Goal: Information Seeking & Learning: Learn about a topic

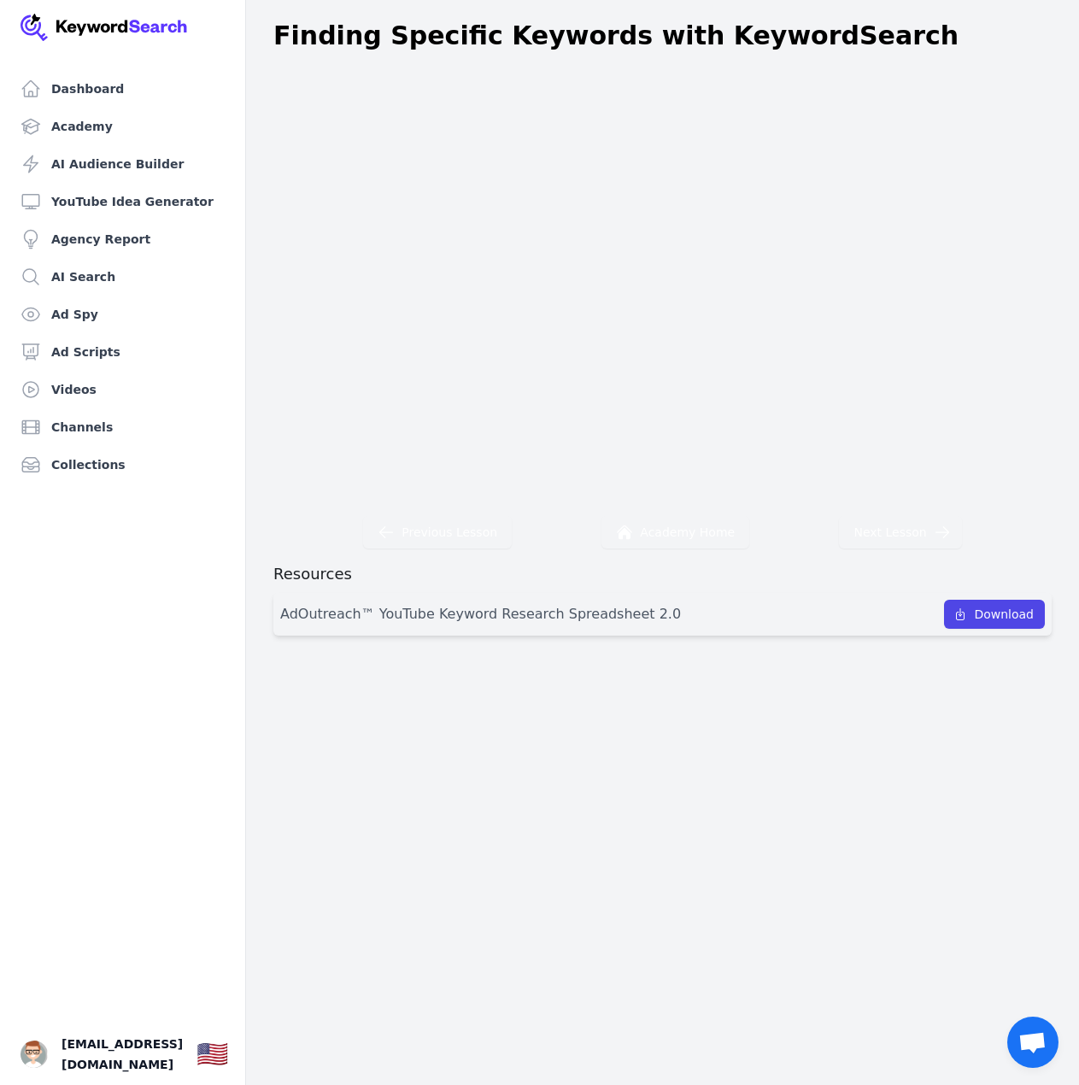
click at [821, 553] on div "Previous Lesson Academy Home Next Lesson Resources AdOutreach™ YouTube Keyword …" at bounding box center [662, 350] width 833 height 570
click at [105, 118] on link "Academy" at bounding box center [123, 126] width 218 height 34
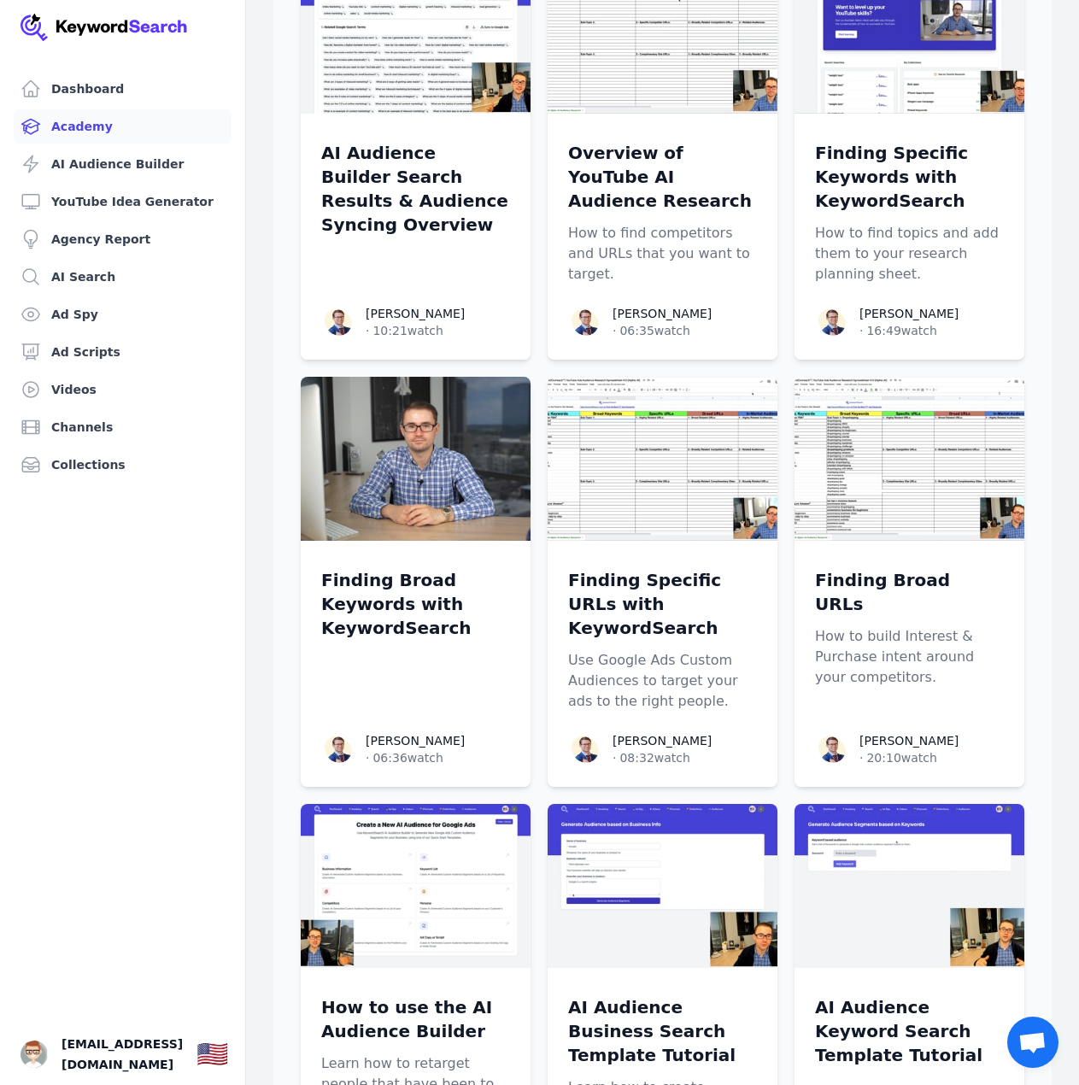
scroll to position [683, 0]
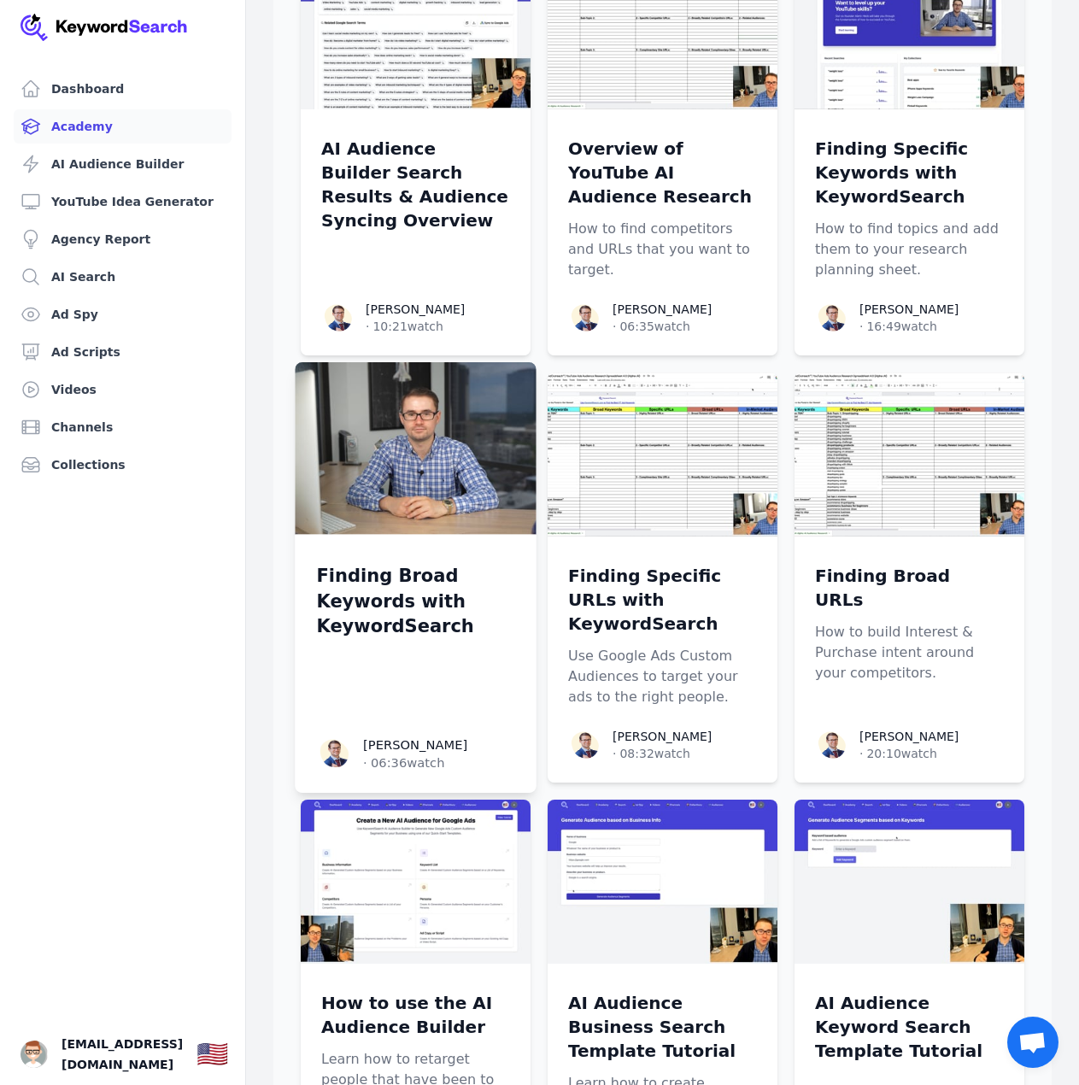
click at [408, 435] on img at bounding box center [415, 448] width 241 height 172
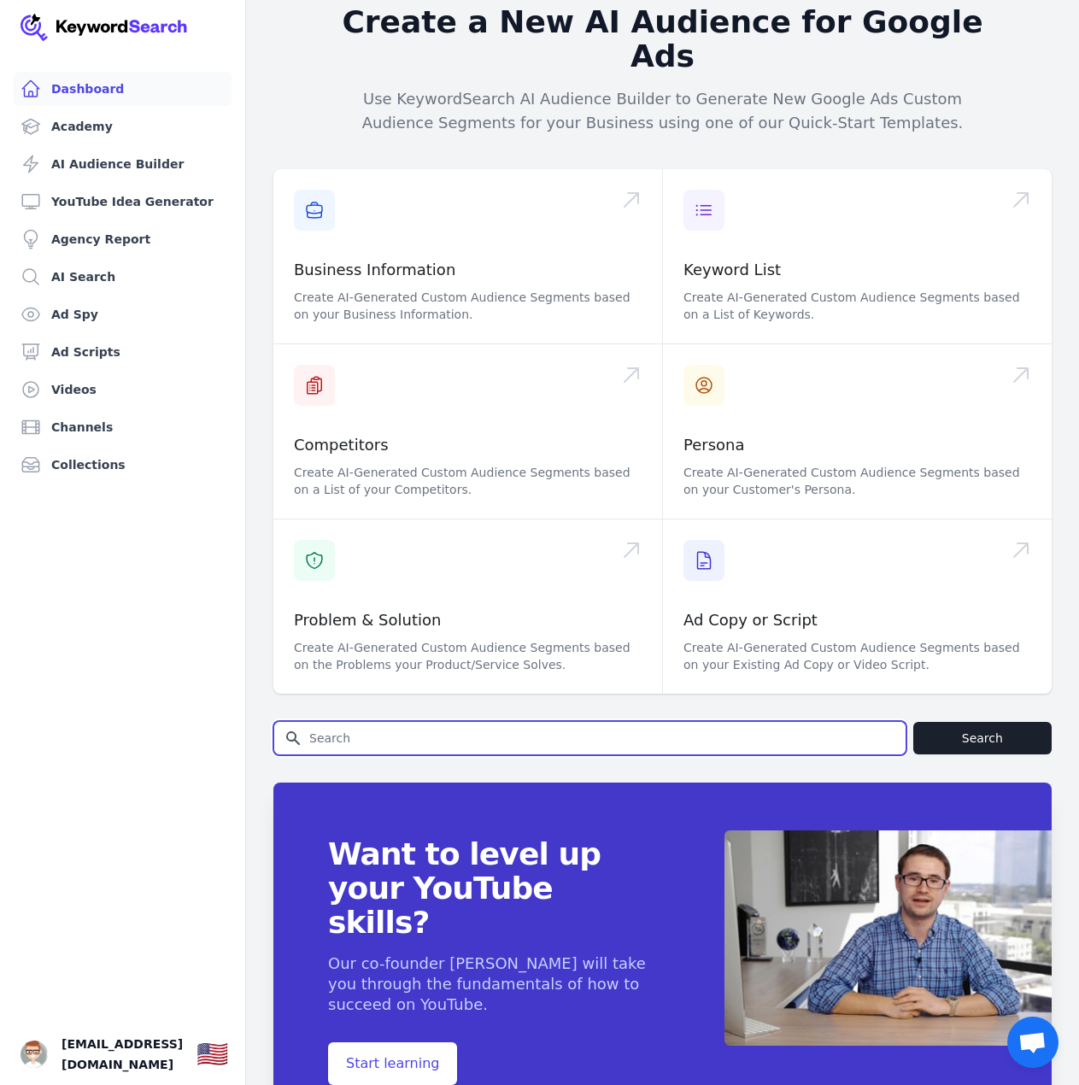
click at [563, 722] on input "Search for YouTube Keywords" at bounding box center [589, 738] width 631 height 32
type input "SALES FUNNEL"
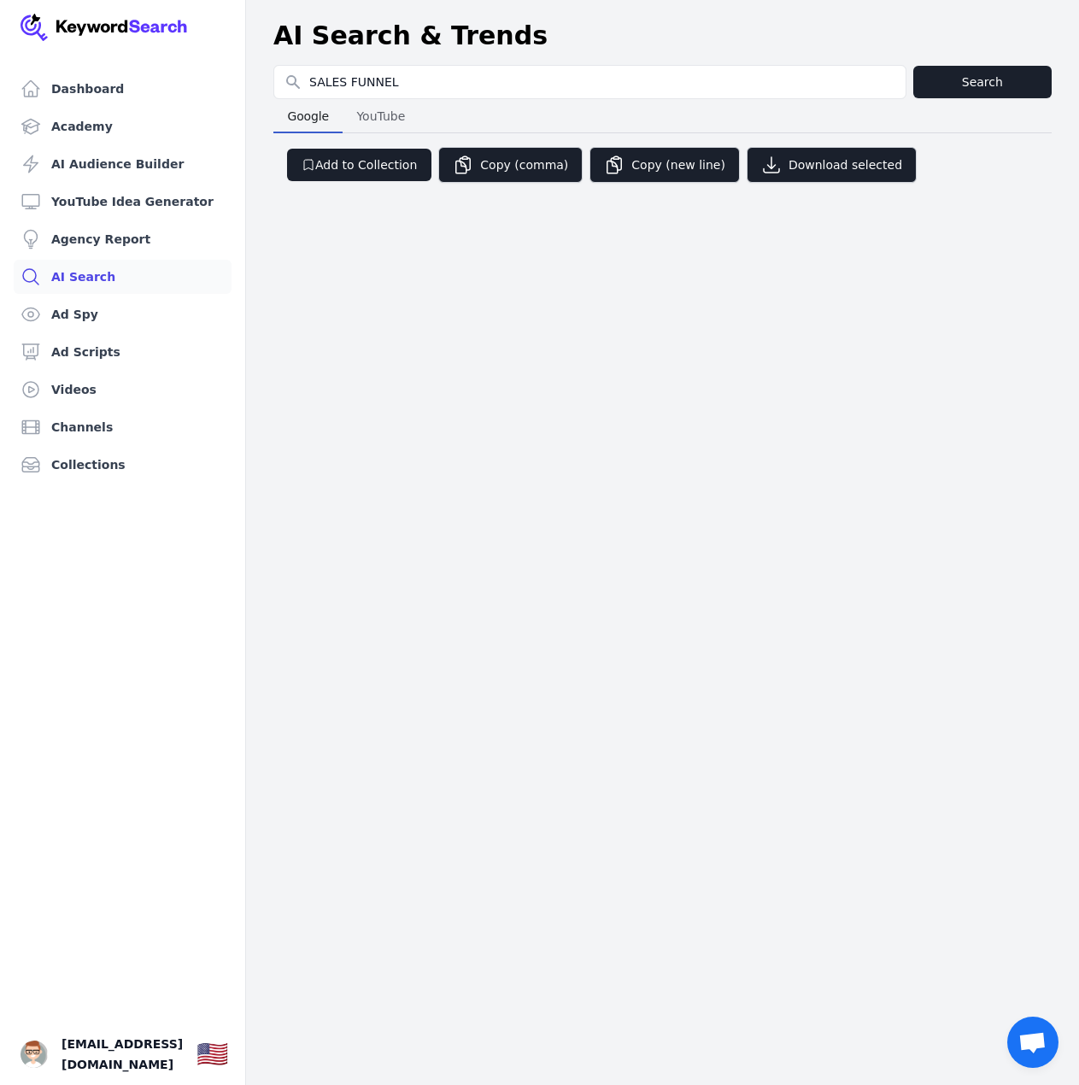
click at [308, 124] on span "Google" at bounding box center [308, 116] width 56 height 24
click at [584, 283] on div "Dashboard Academy AI Audience Builder YouTube Idea Generator Agency Report AI S…" at bounding box center [539, 542] width 1079 height 1085
click at [997, 70] on button "Search" at bounding box center [982, 82] width 138 height 32
click at [377, 124] on span "YouTube" at bounding box center [380, 116] width 61 height 24
click at [309, 118] on span "Google" at bounding box center [308, 116] width 56 height 24
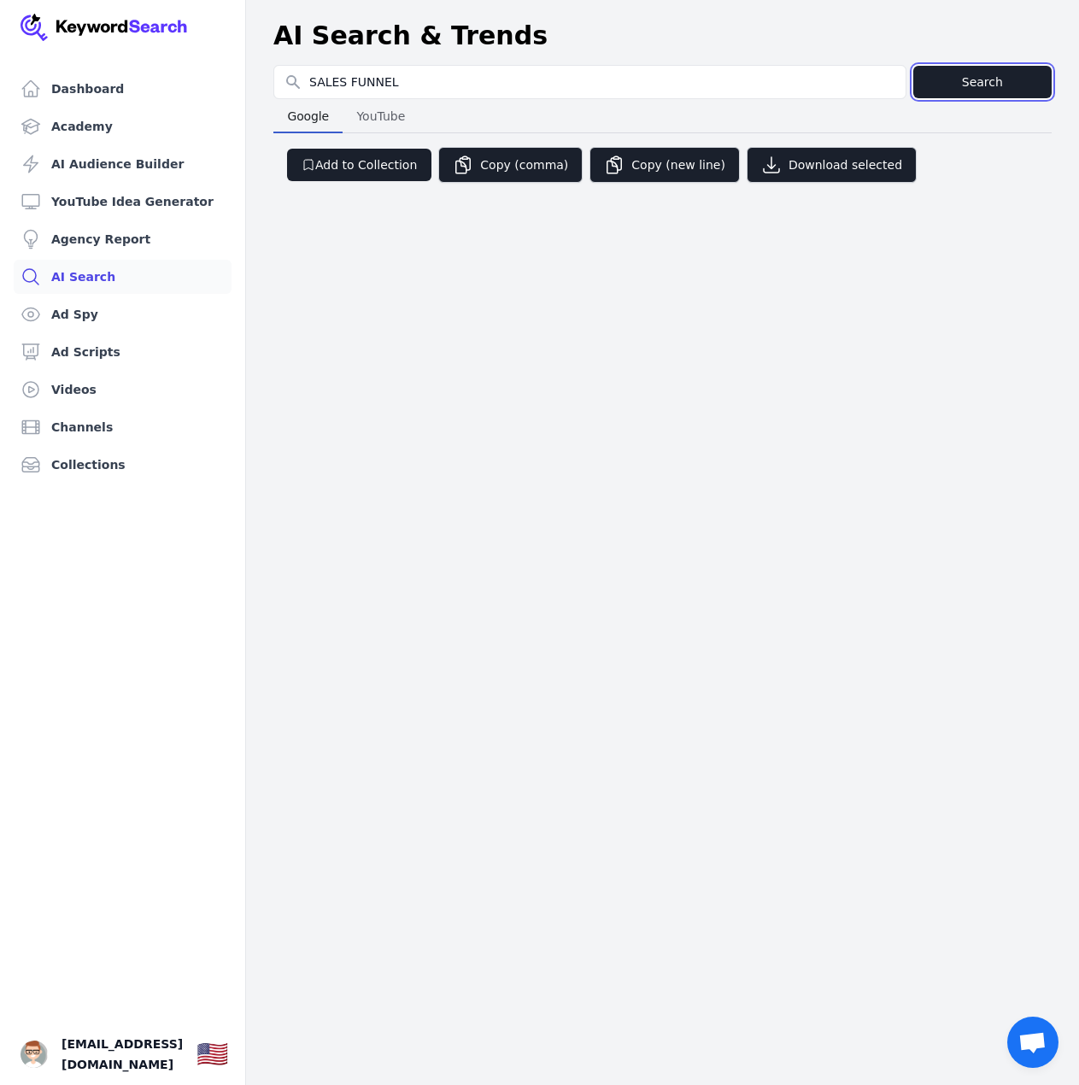
click at [986, 87] on button "Search" at bounding box center [982, 82] width 138 height 32
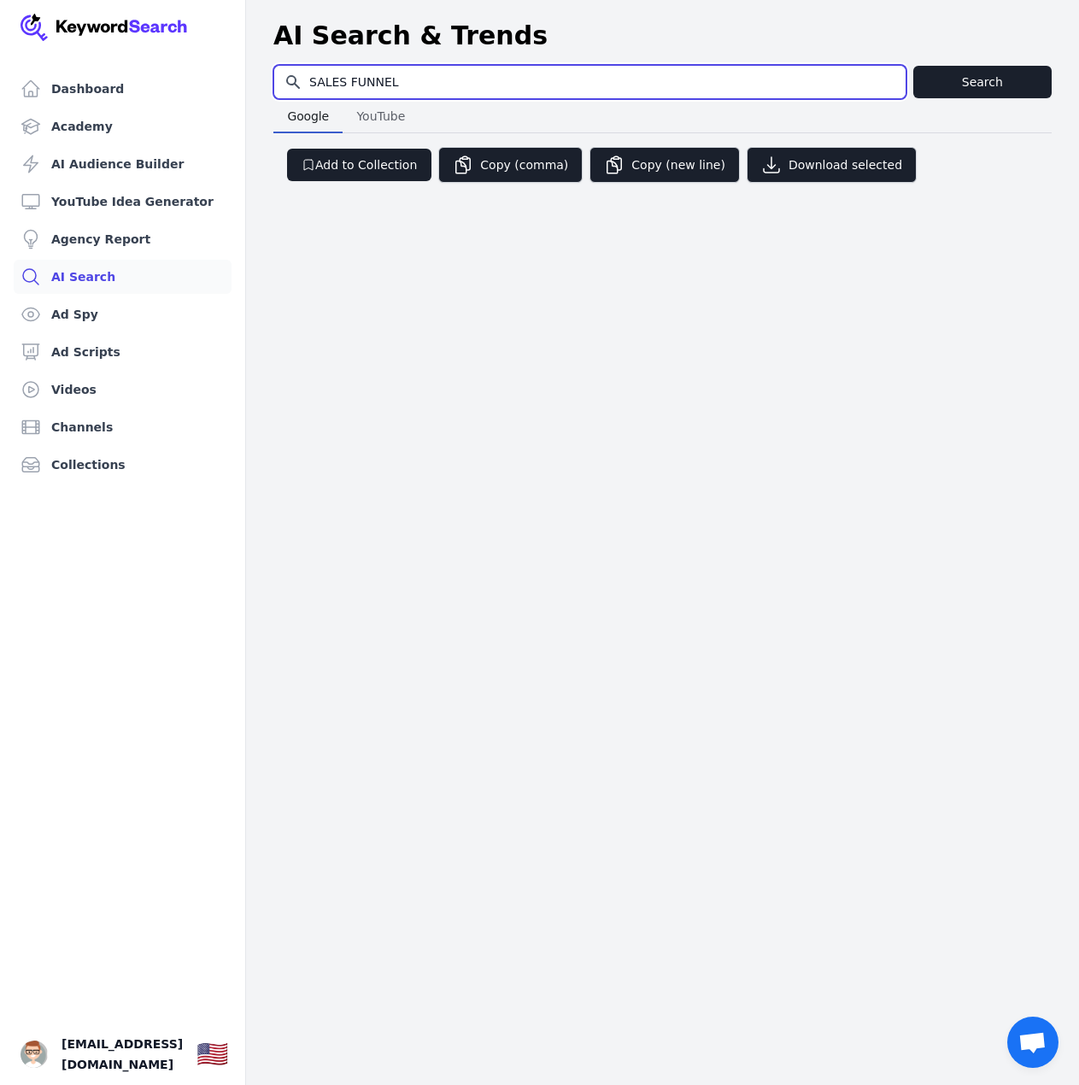
click at [566, 95] on input "SALES FUNNEL" at bounding box center [589, 82] width 631 height 32
click at [533, 253] on div "Dashboard Academy AI Audience Builder YouTube Idea Generator Agency Report AI S…" at bounding box center [539, 542] width 1079 height 1085
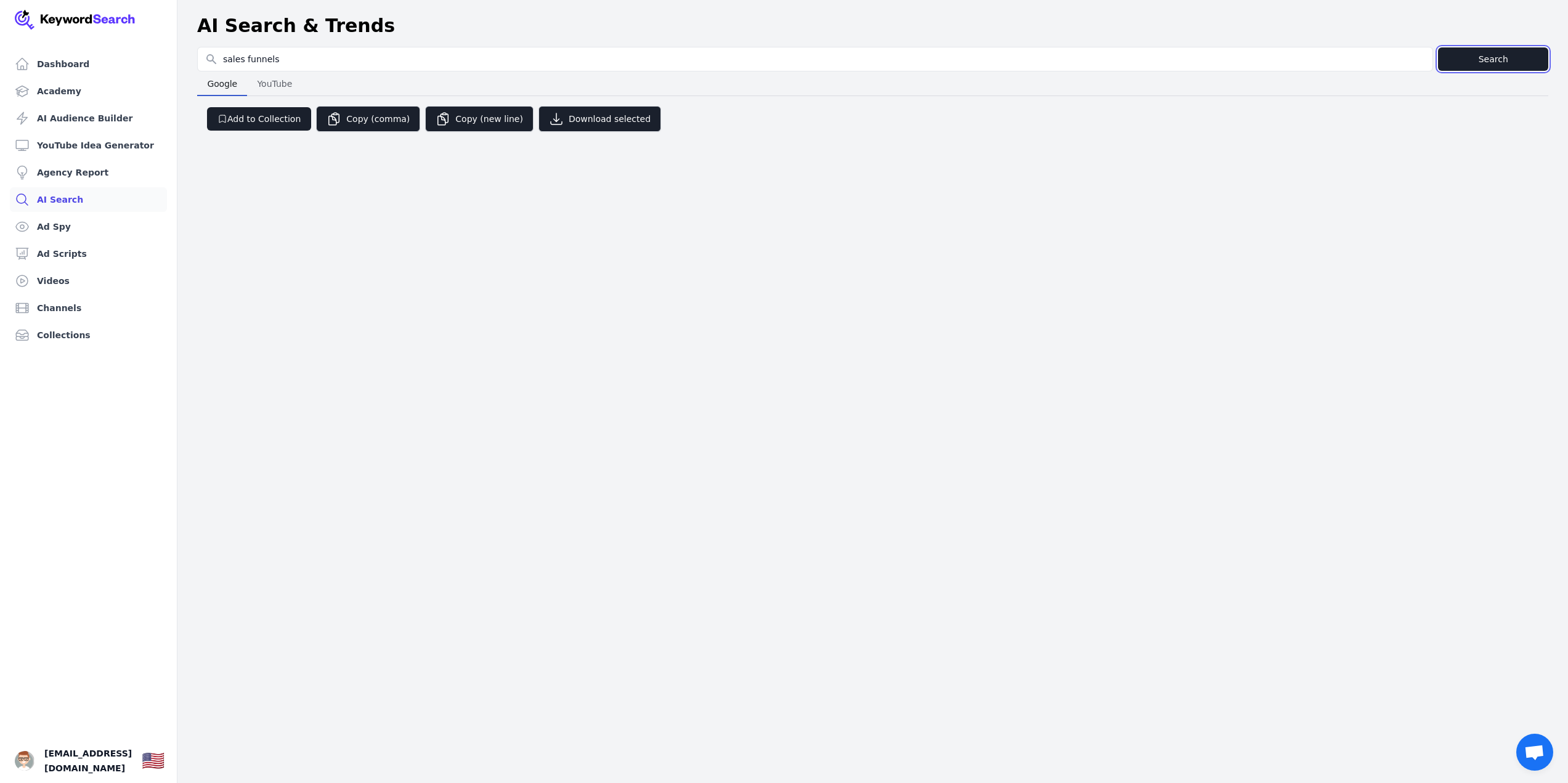
click at [778, 67] on button "Search" at bounding box center [1493, 59] width 110 height 23
click at [420, 46] on header "AI Search & Trends" at bounding box center [872, 26] width 1390 height 42
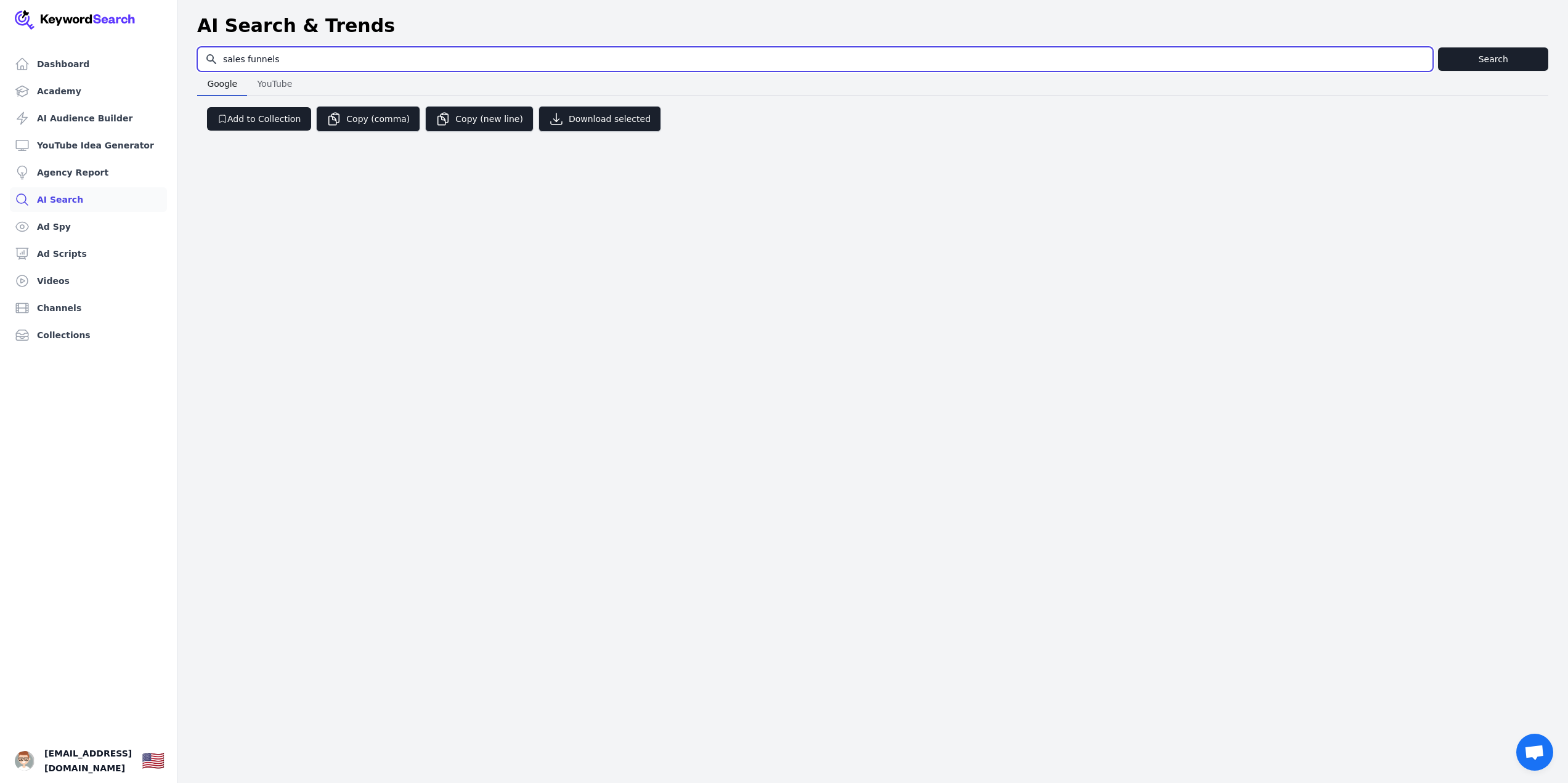
click at [413, 60] on input "sales funnels" at bounding box center [815, 59] width 1235 height 23
type input "funnels"
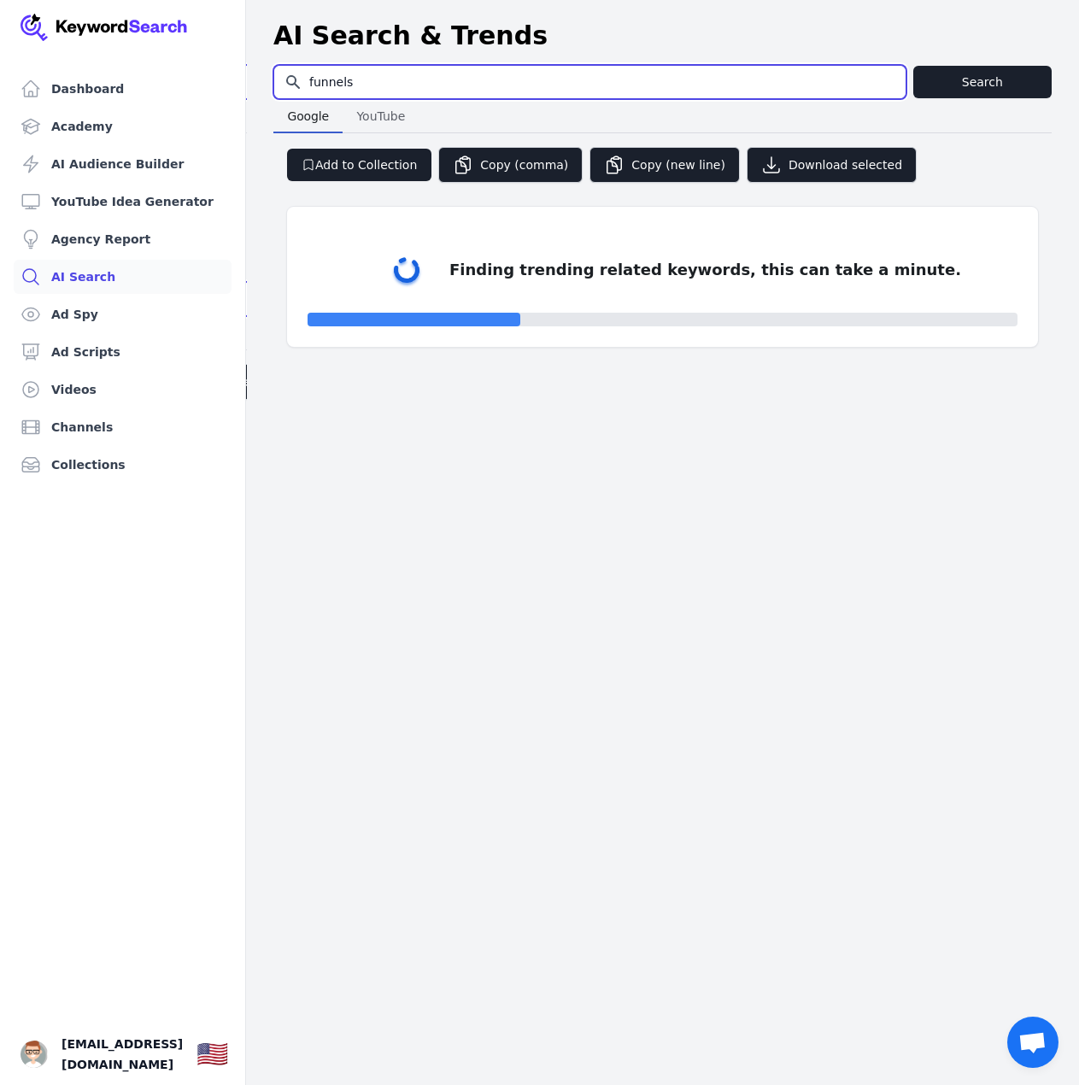
select select "50"
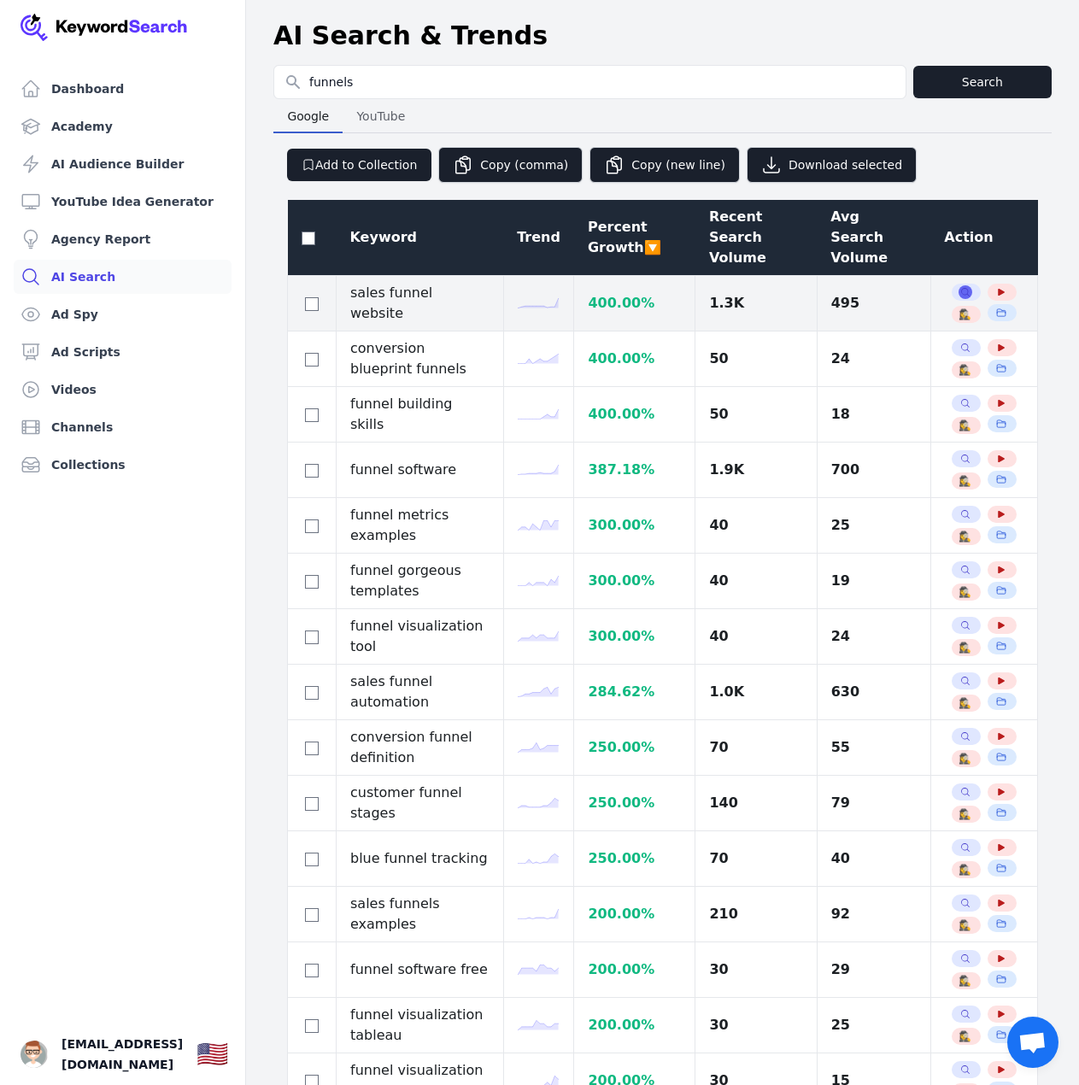
click at [962, 285] on button "Search Related Keywords" at bounding box center [965, 292] width 14 height 14
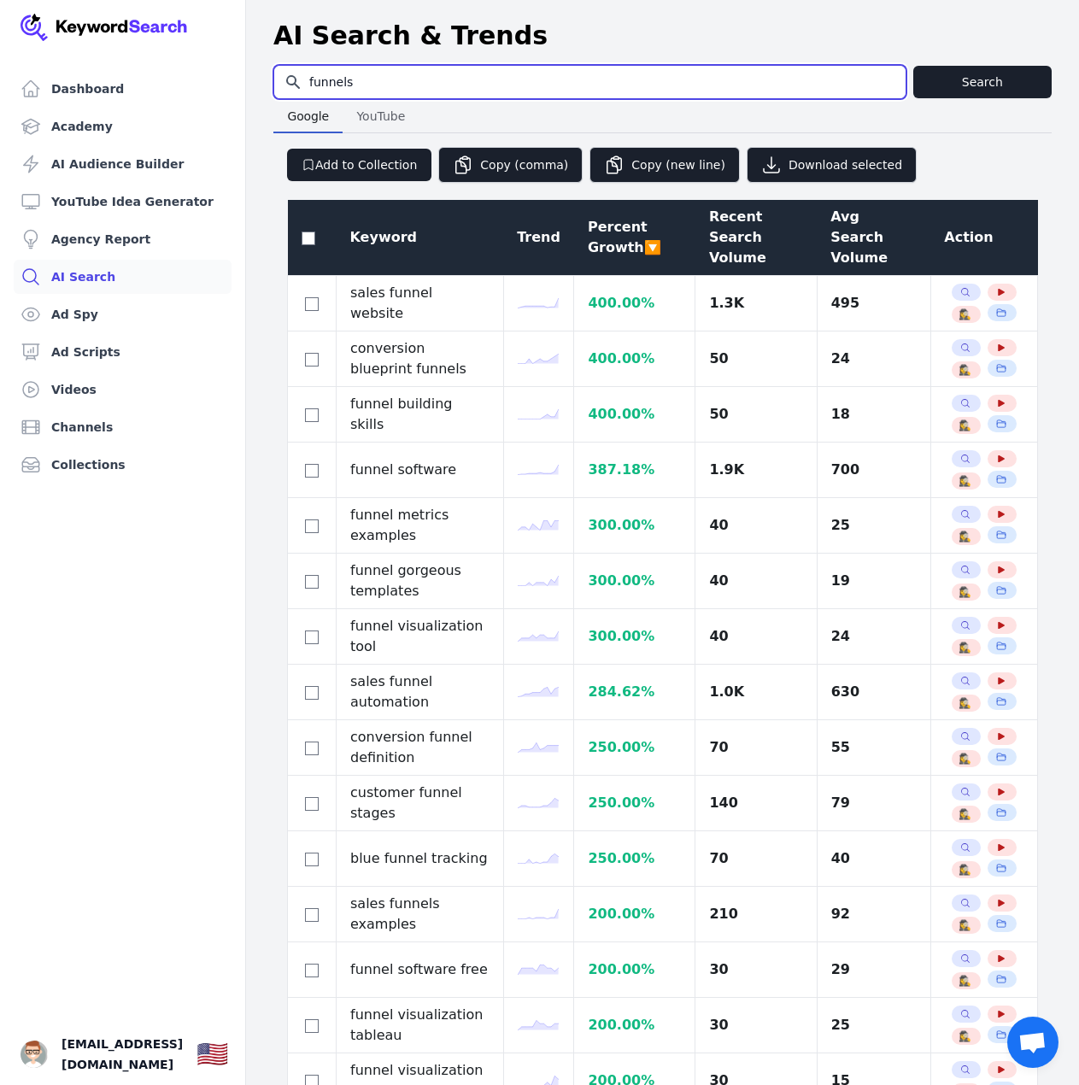
click at [366, 73] on input "funnels" at bounding box center [589, 82] width 631 height 32
type input "smma"
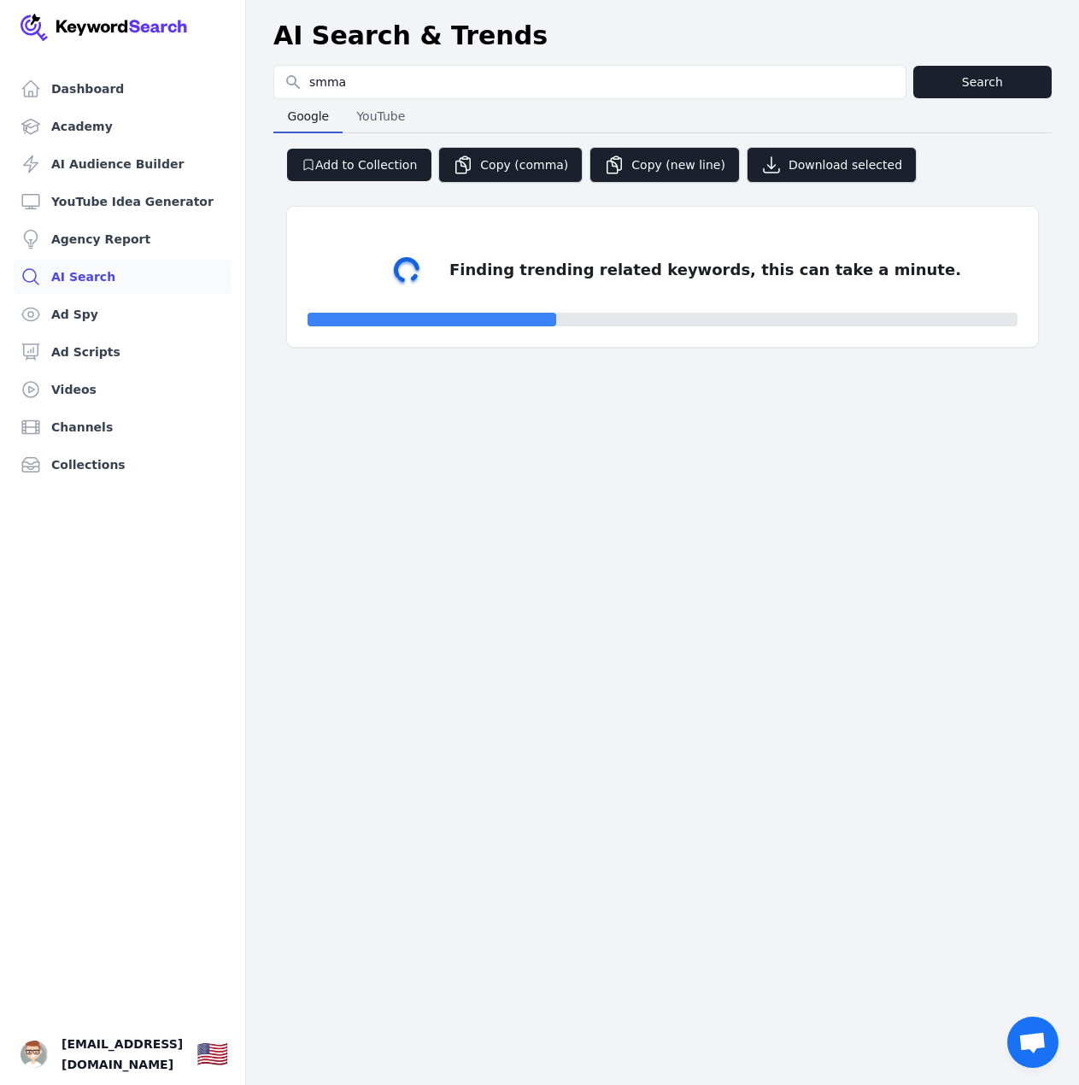
select select "50"
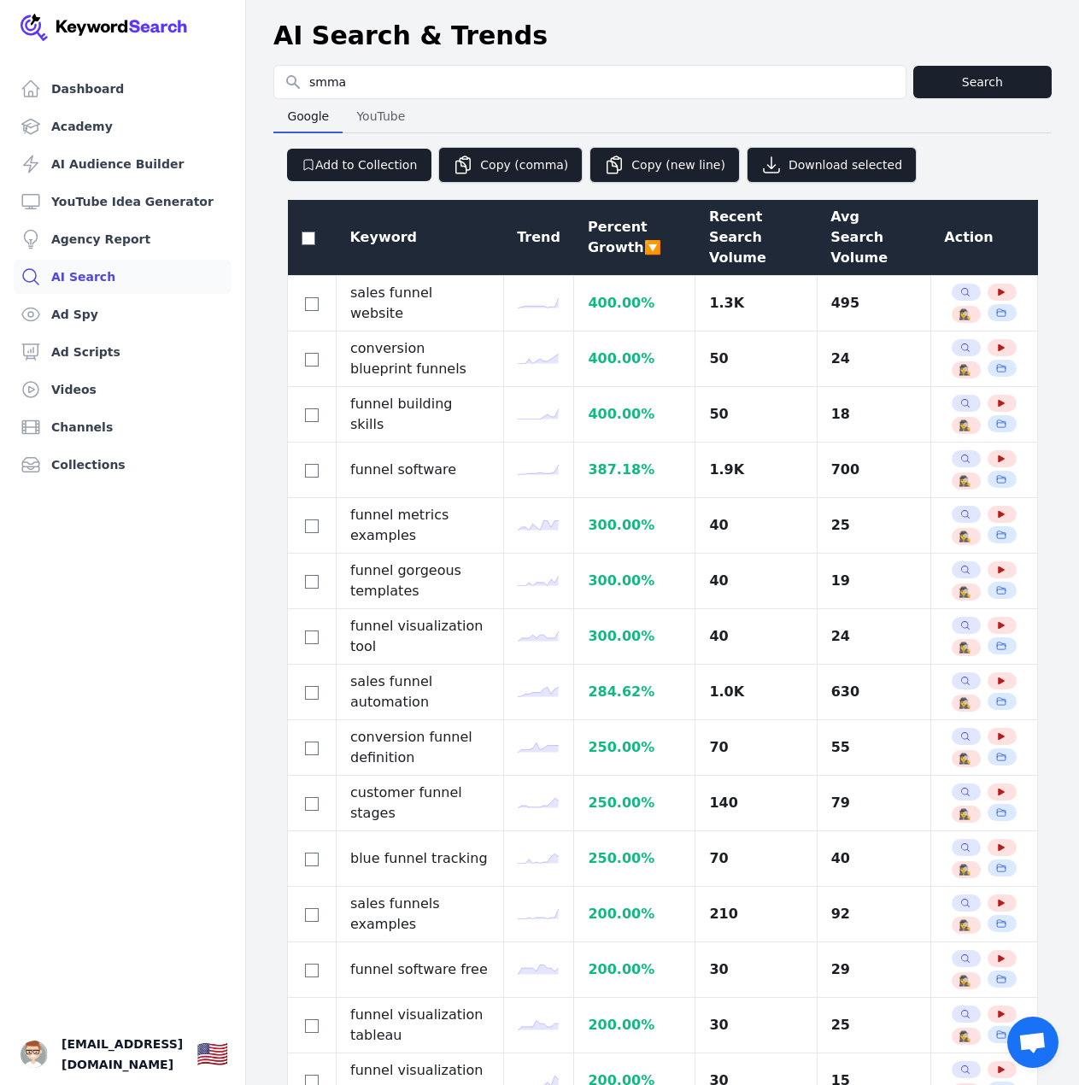
click at [733, 237] on div "Recent Search Volume" at bounding box center [756, 237] width 94 height 61
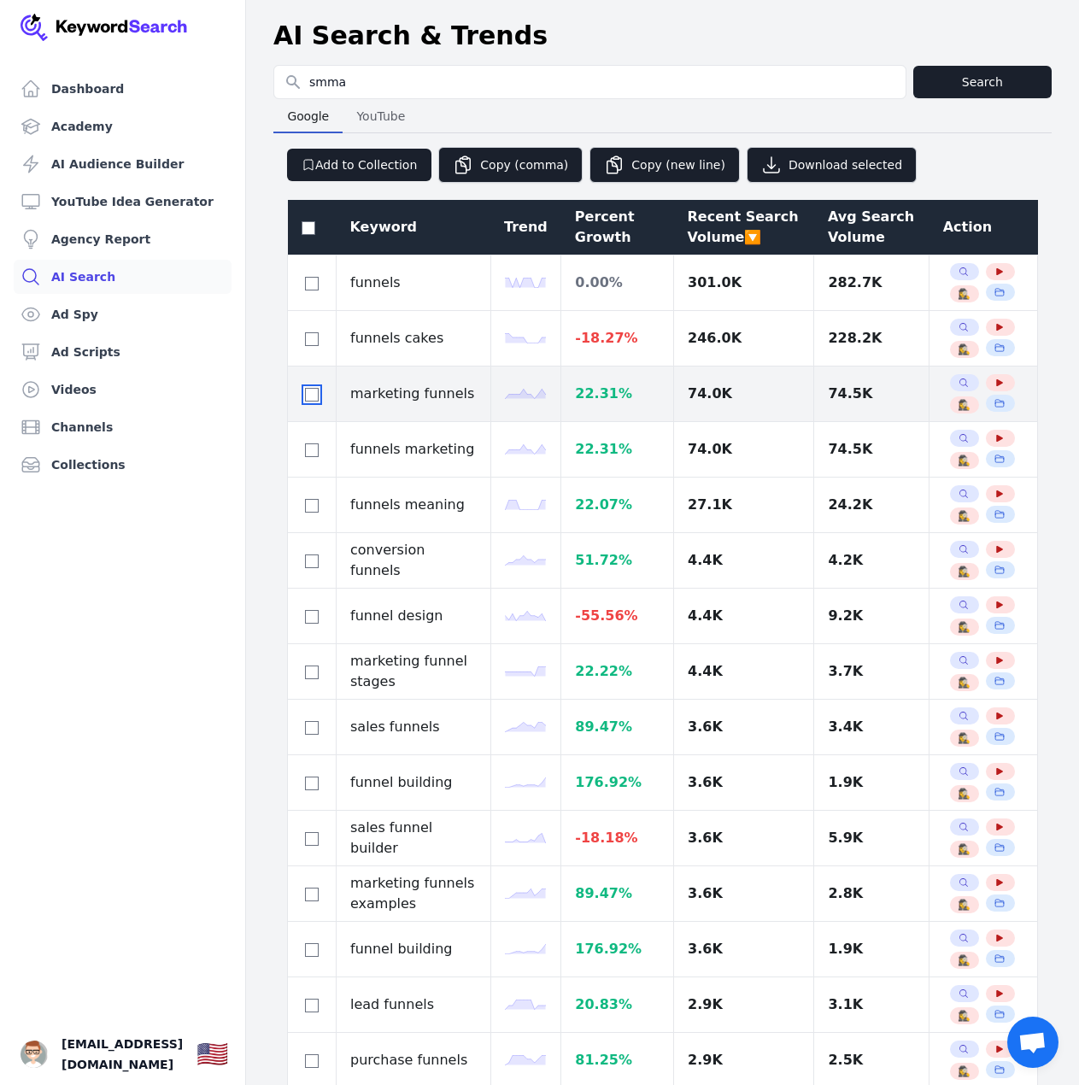
click at [307, 390] on input "checkbox" at bounding box center [312, 395] width 14 height 14
checkbox input "true"
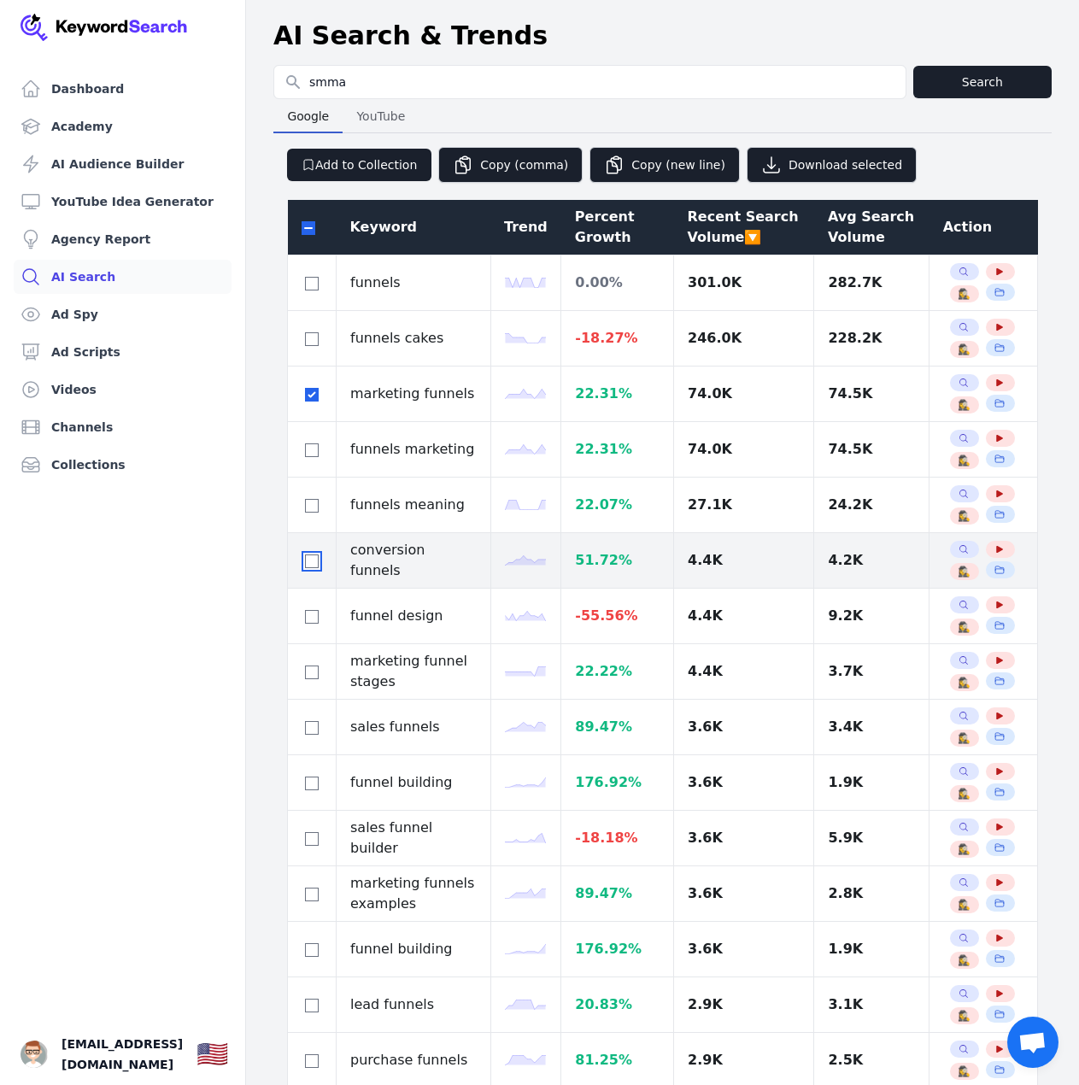
click at [307, 563] on input "checkbox" at bounding box center [312, 561] width 14 height 14
checkbox input "true"
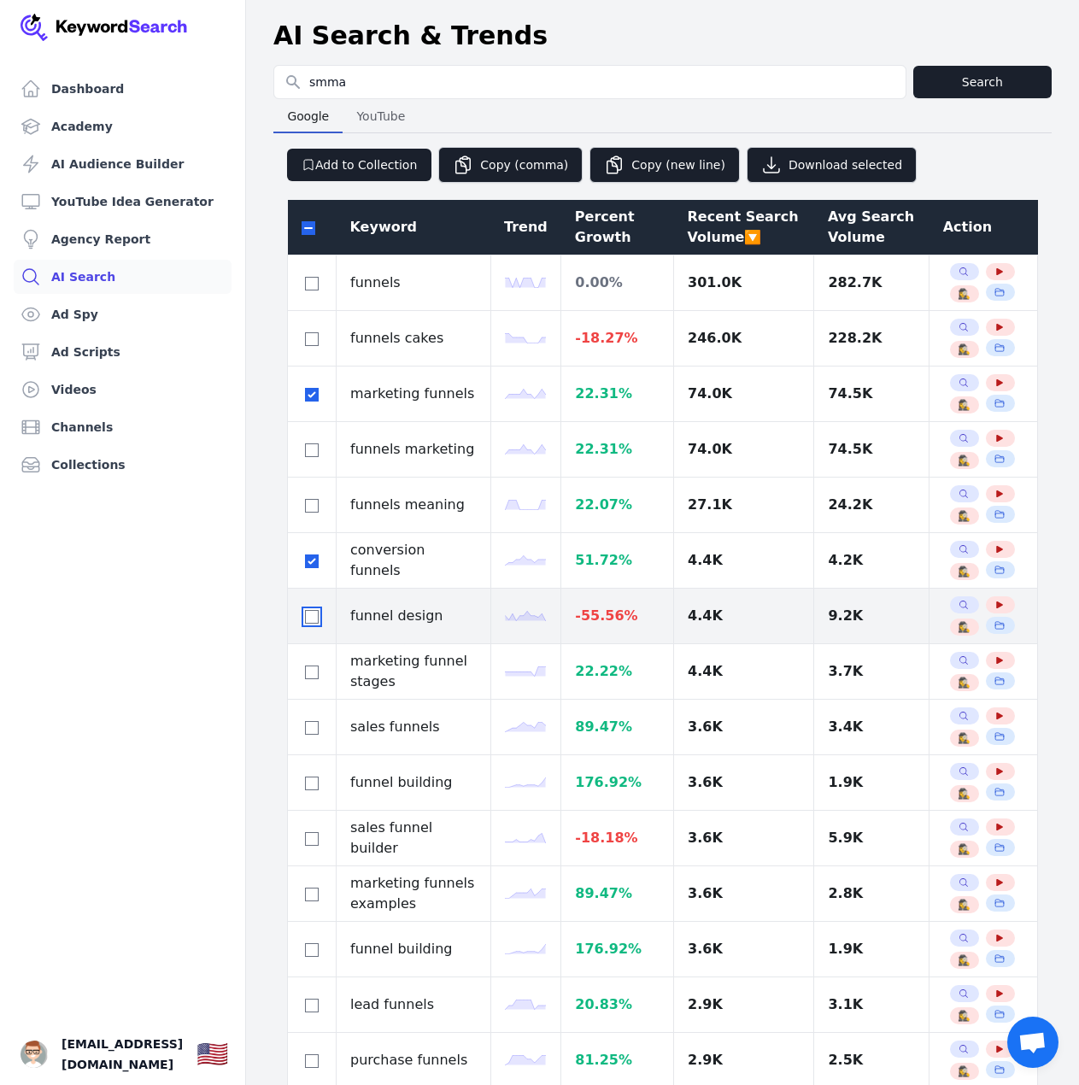
click at [314, 618] on input "checkbox" at bounding box center [312, 617] width 14 height 14
checkbox input "true"
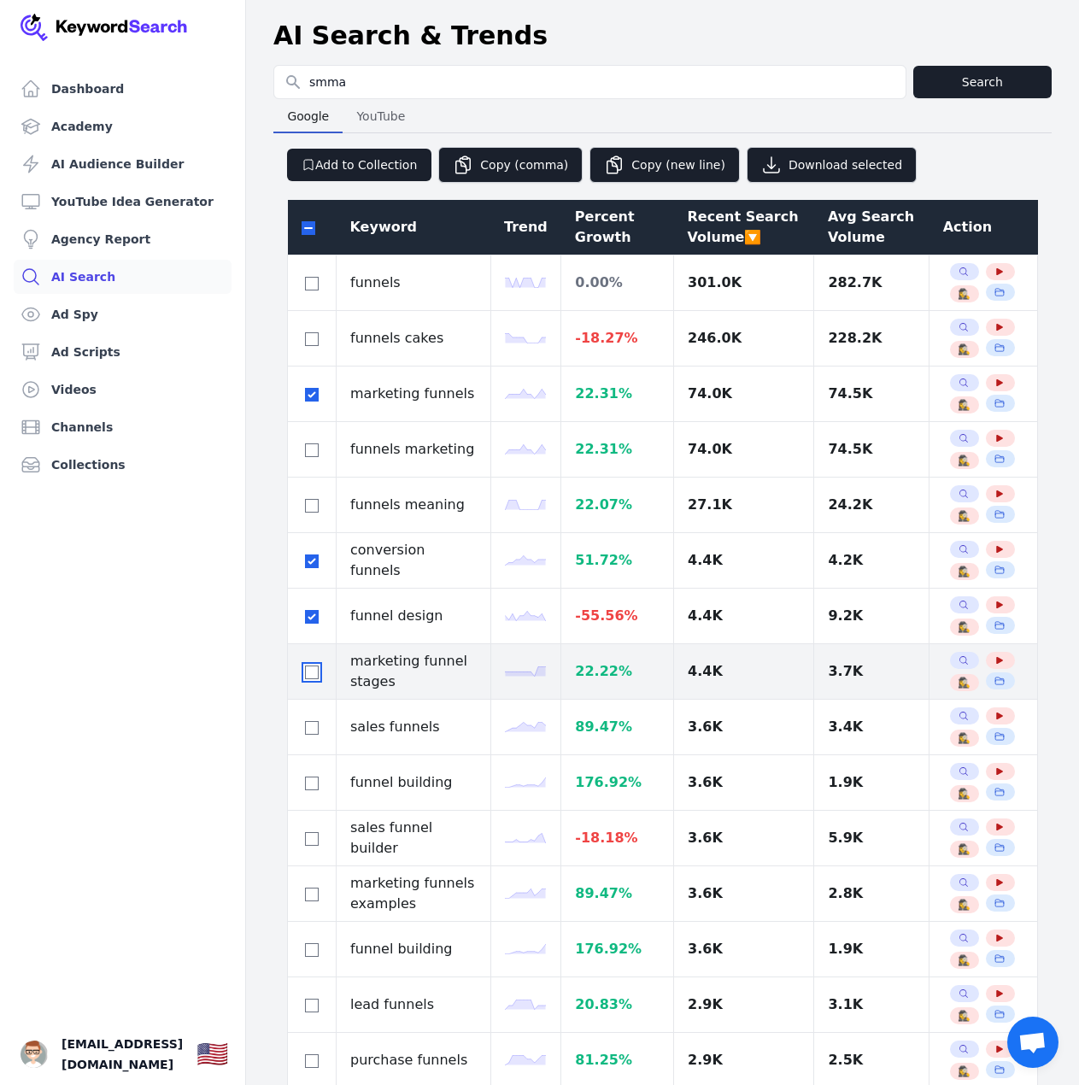
click at [311, 676] on input "checkbox" at bounding box center [312, 672] width 14 height 14
checkbox input "true"
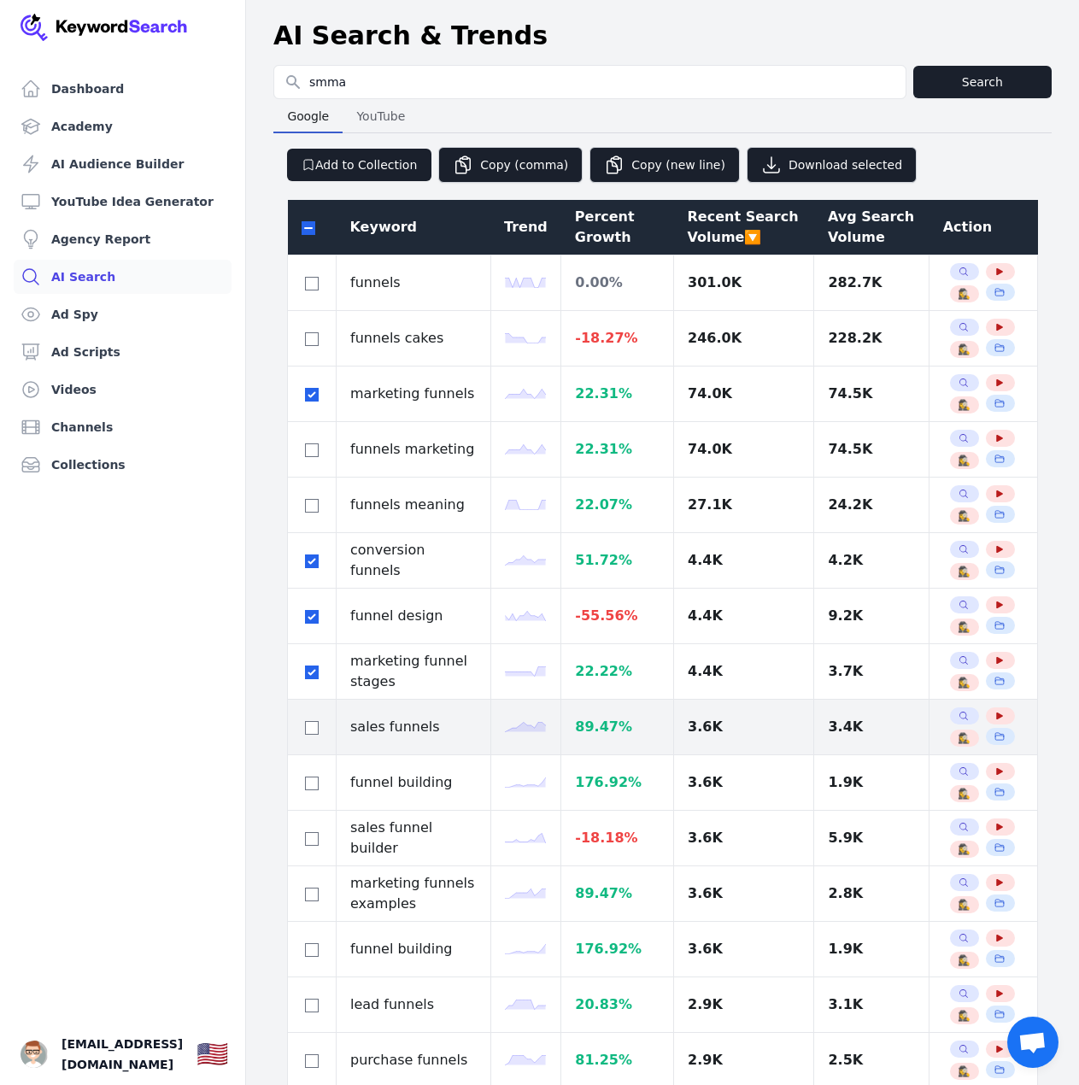
click at [307, 717] on div at bounding box center [311, 726] width 20 height 20
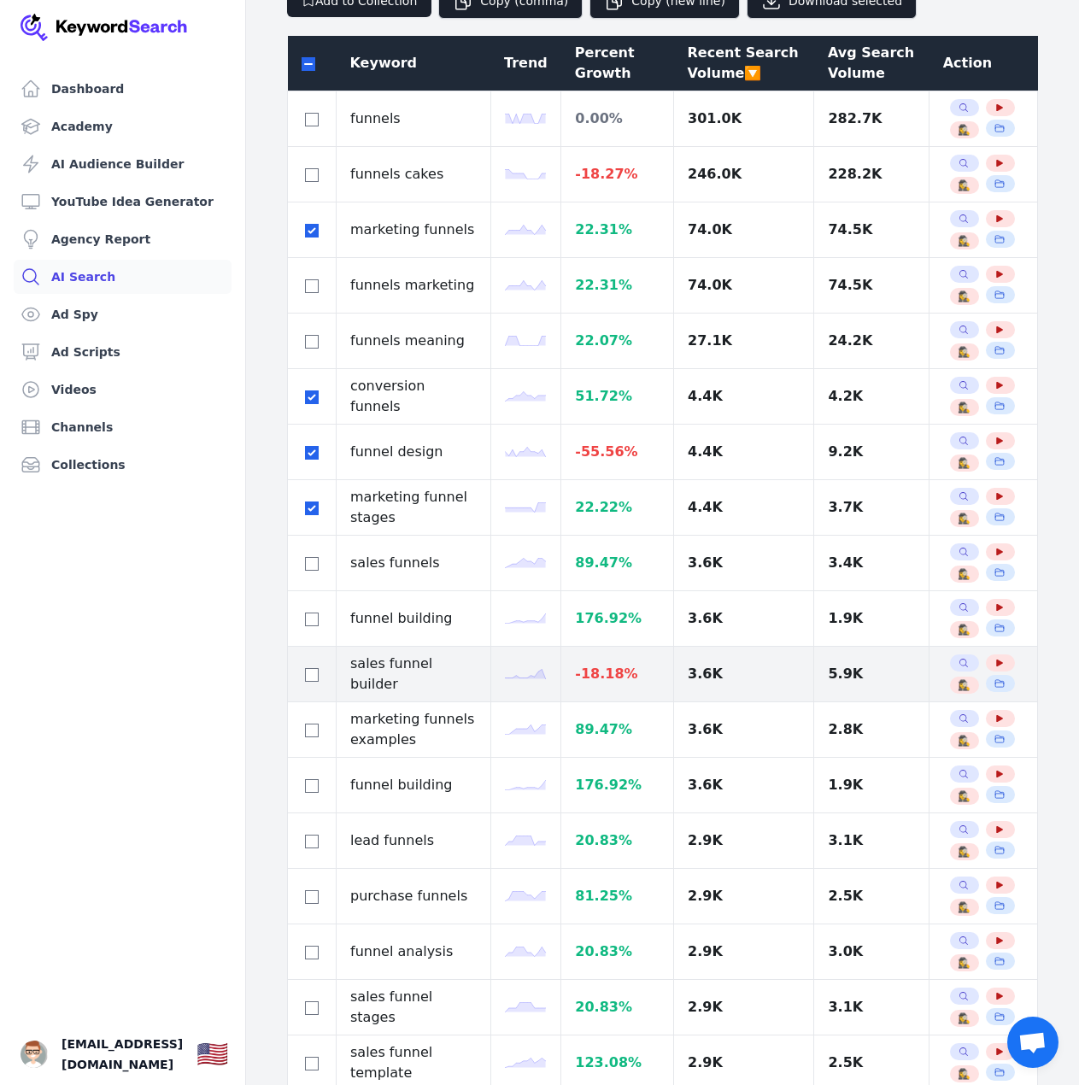
scroll to position [171, 0]
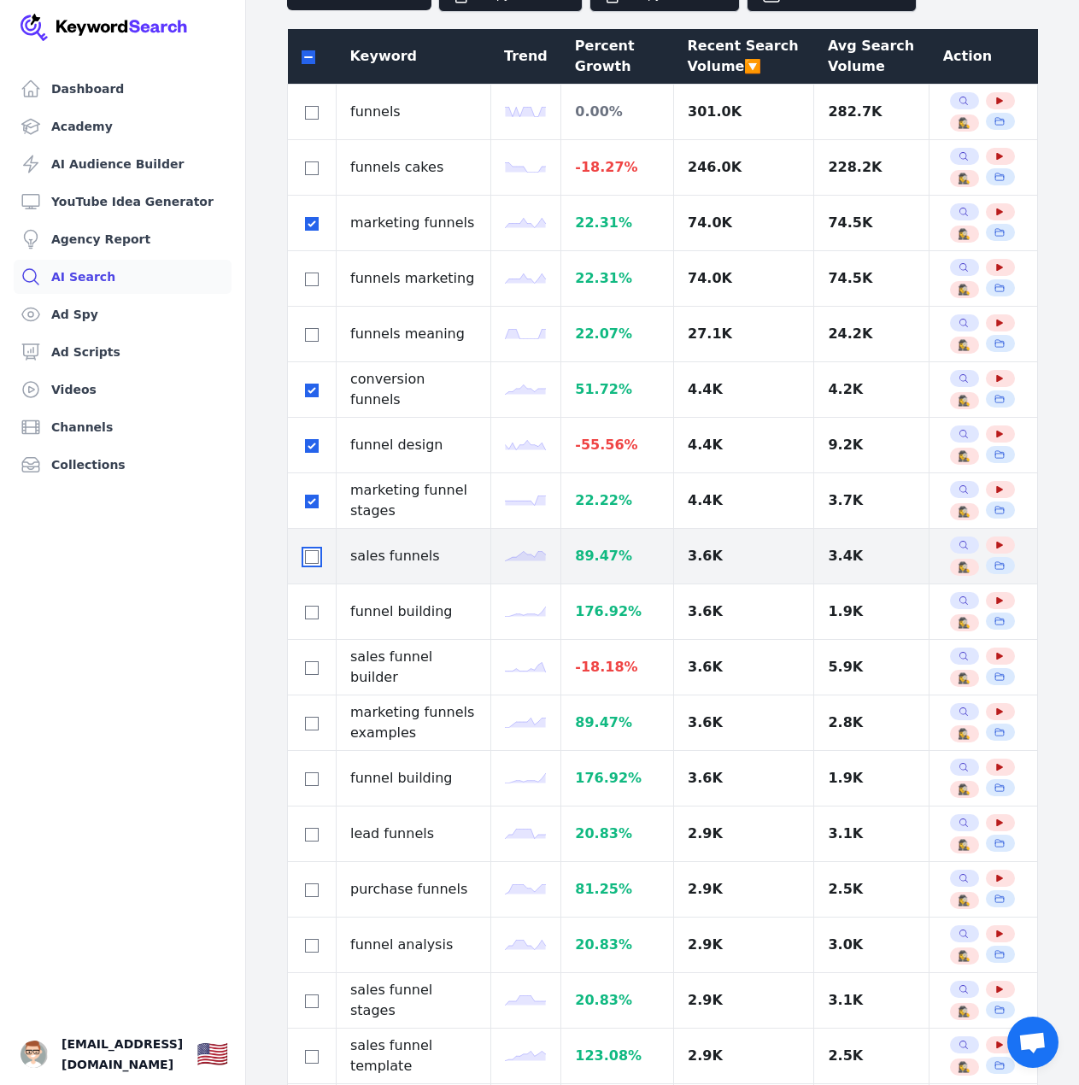
click at [313, 561] on input "checkbox" at bounding box center [312, 557] width 14 height 14
checkbox input "true"
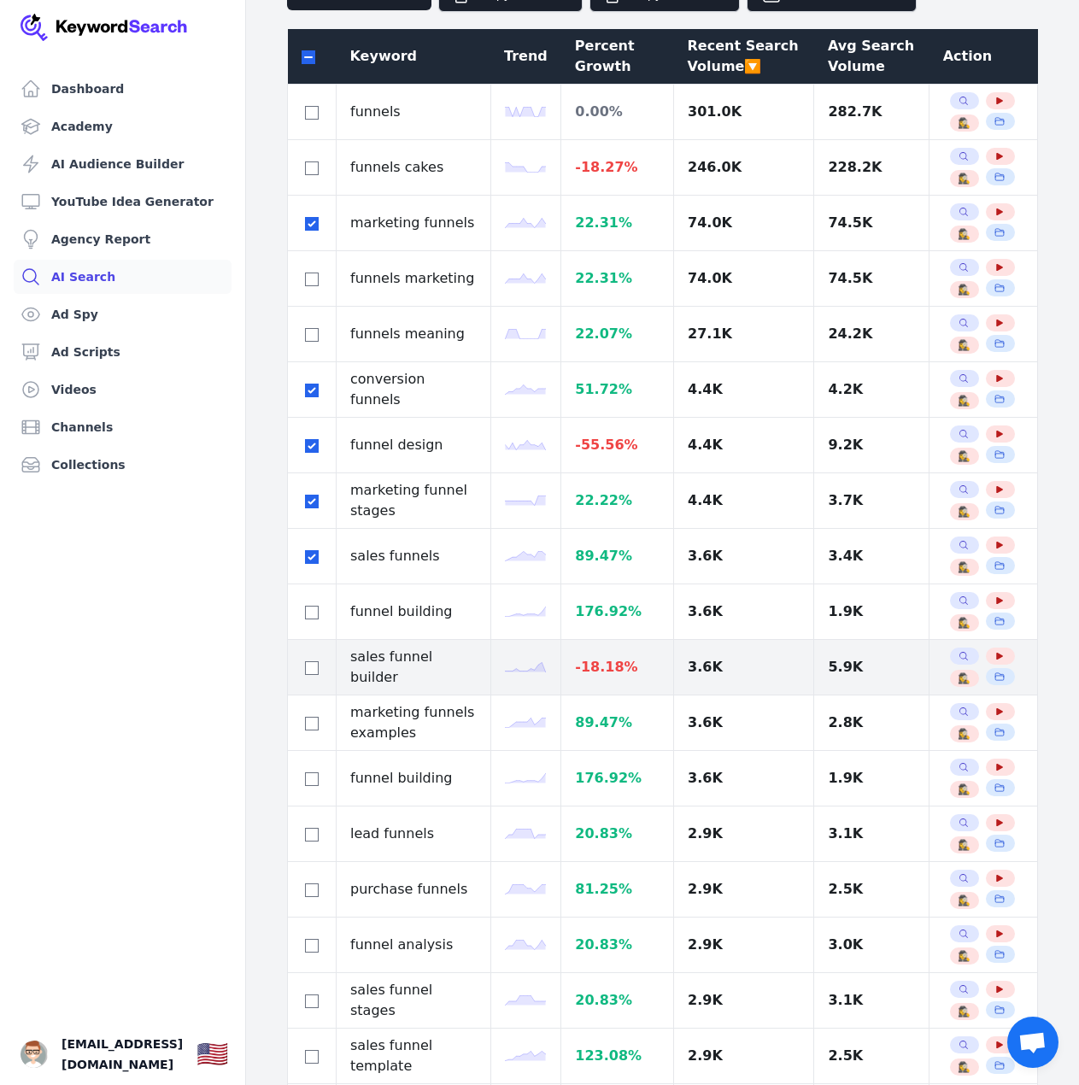
click at [316, 658] on div at bounding box center [311, 667] width 20 height 20
click at [305, 664] on input "checkbox" at bounding box center [312, 668] width 14 height 14
checkbox input "true"
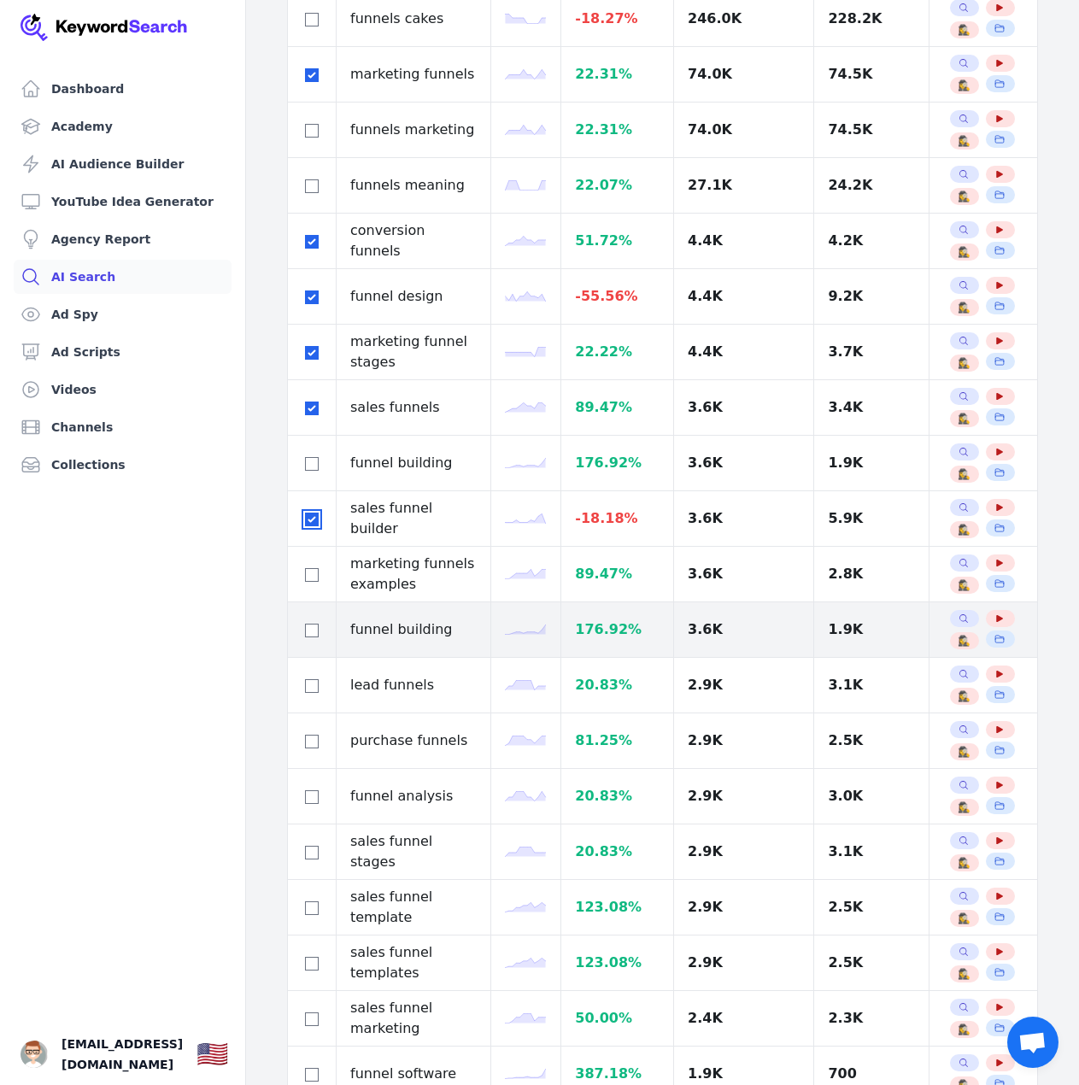
scroll to position [342, 0]
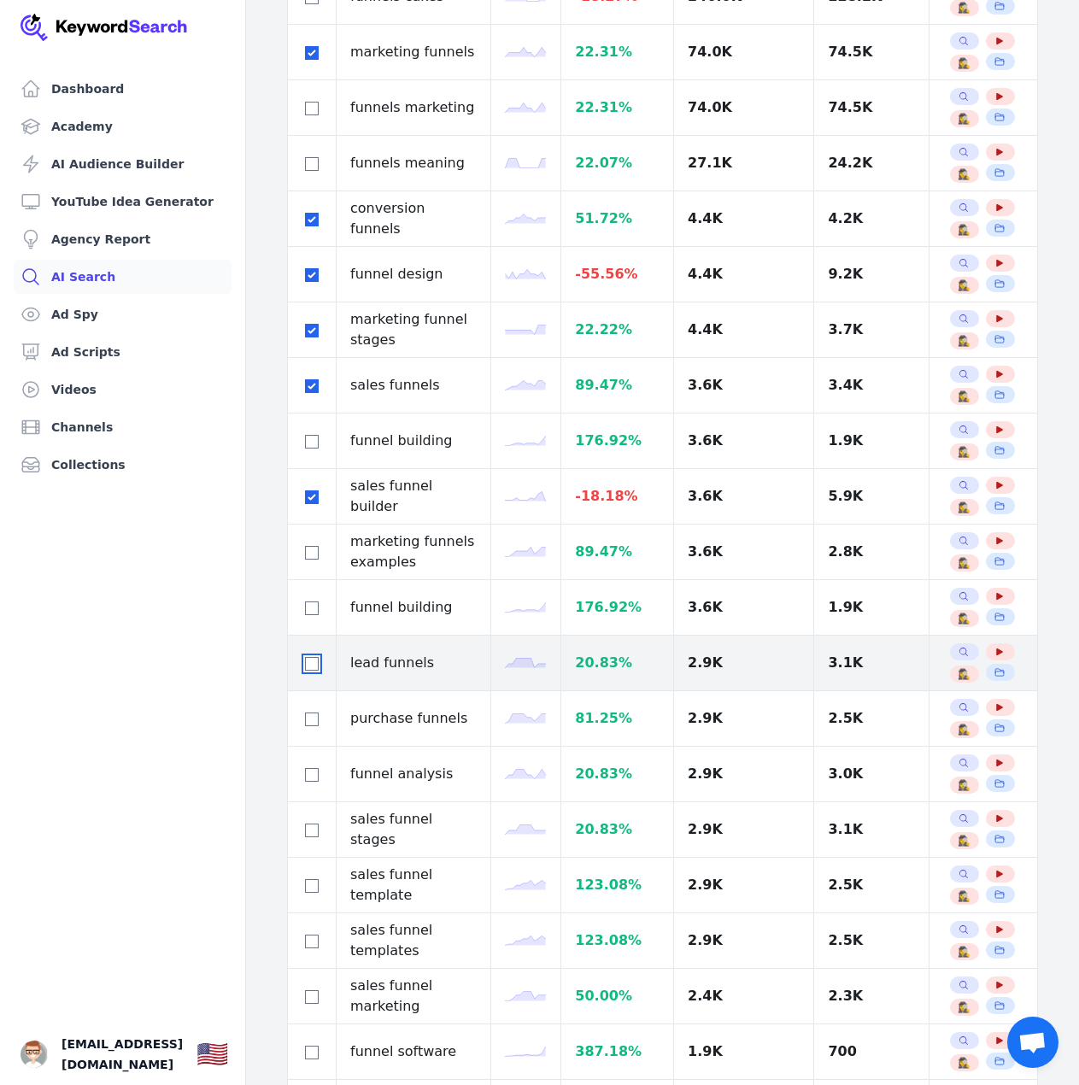
click at [305, 664] on input "checkbox" at bounding box center [312, 664] width 14 height 14
checkbox input "true"
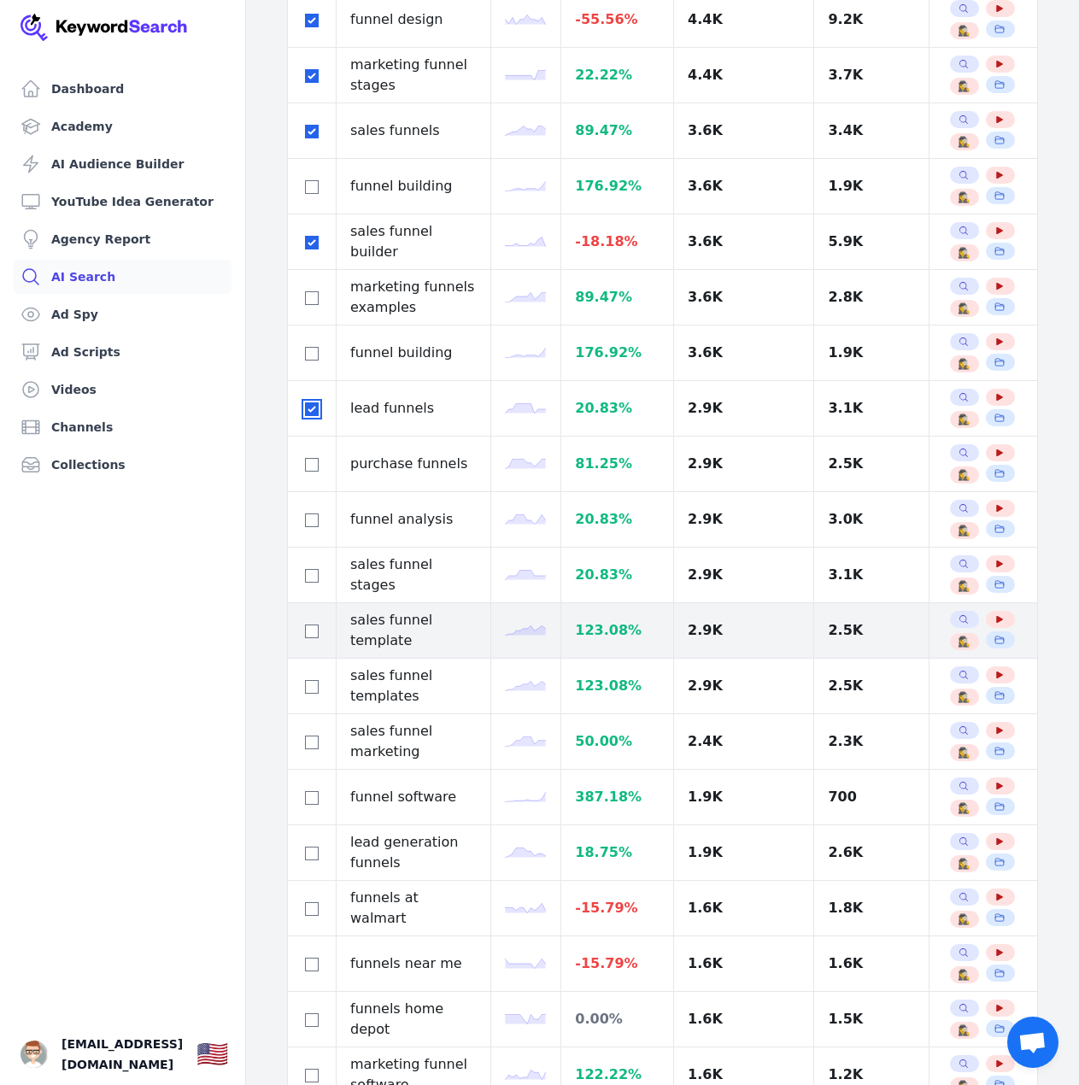
scroll to position [598, 0]
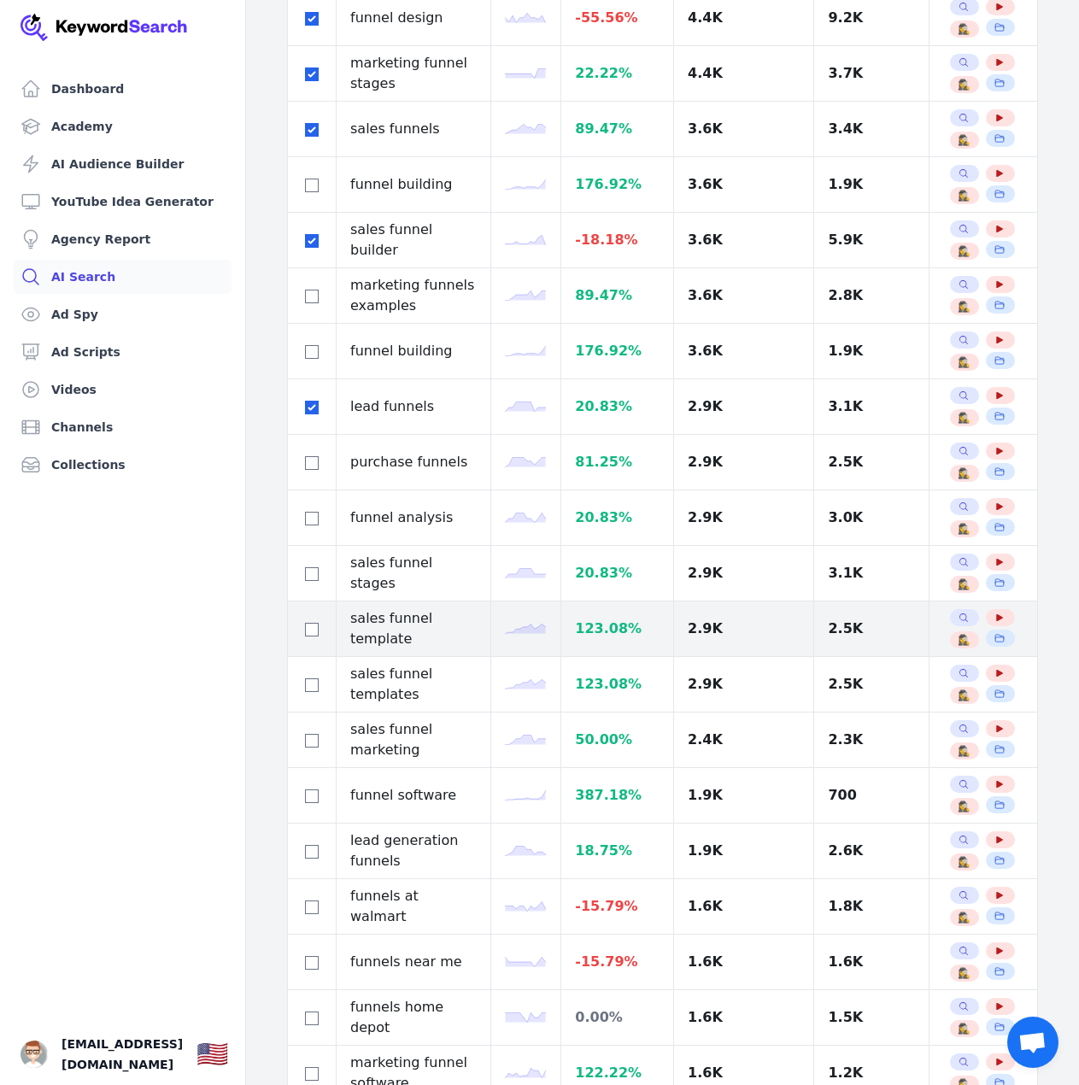
click at [298, 629] on td at bounding box center [312, 629] width 49 height 56
click at [307, 631] on input "checkbox" at bounding box center [312, 630] width 14 height 14
checkbox input "true"
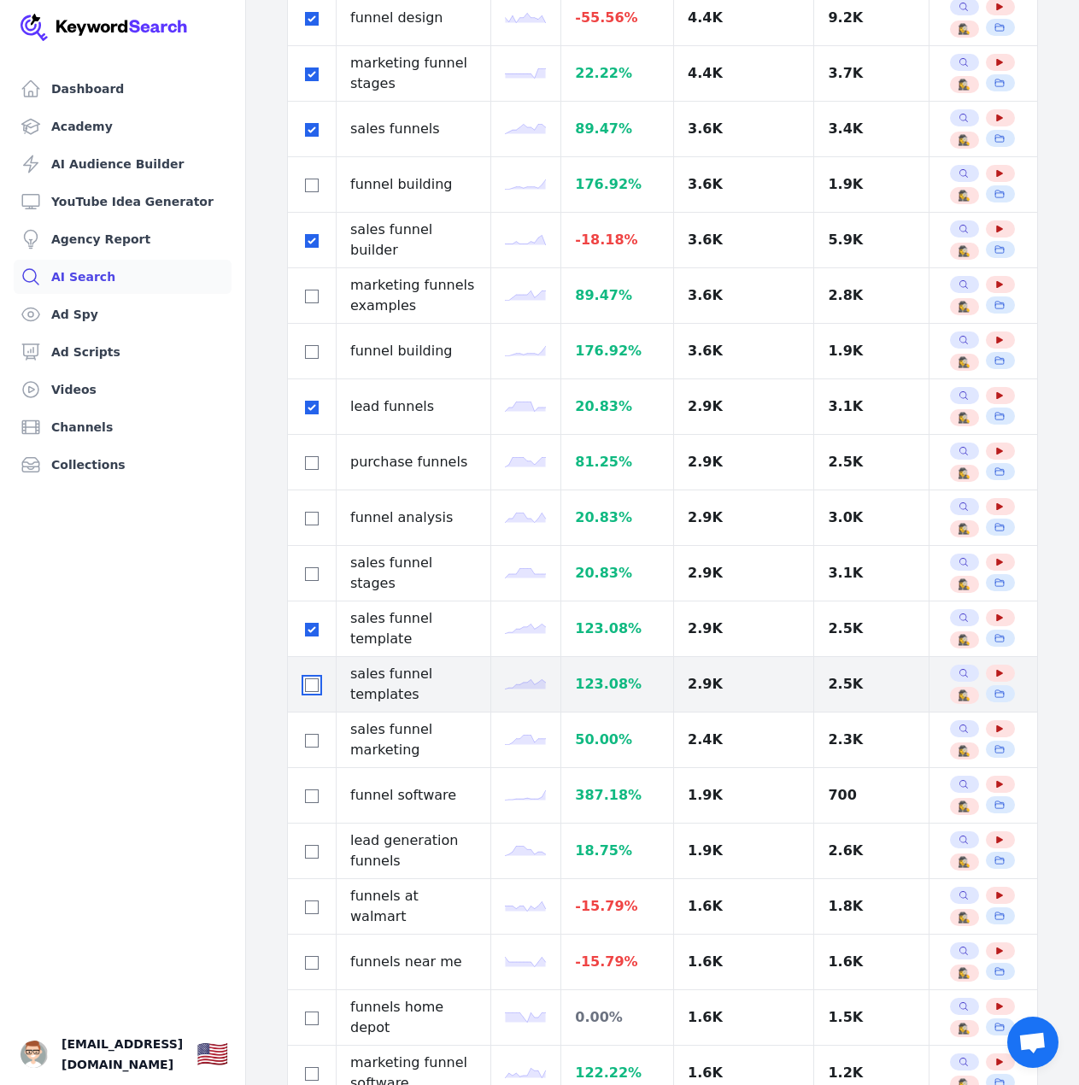
click at [309, 681] on input "checkbox" at bounding box center [312, 685] width 14 height 14
checkbox input "true"
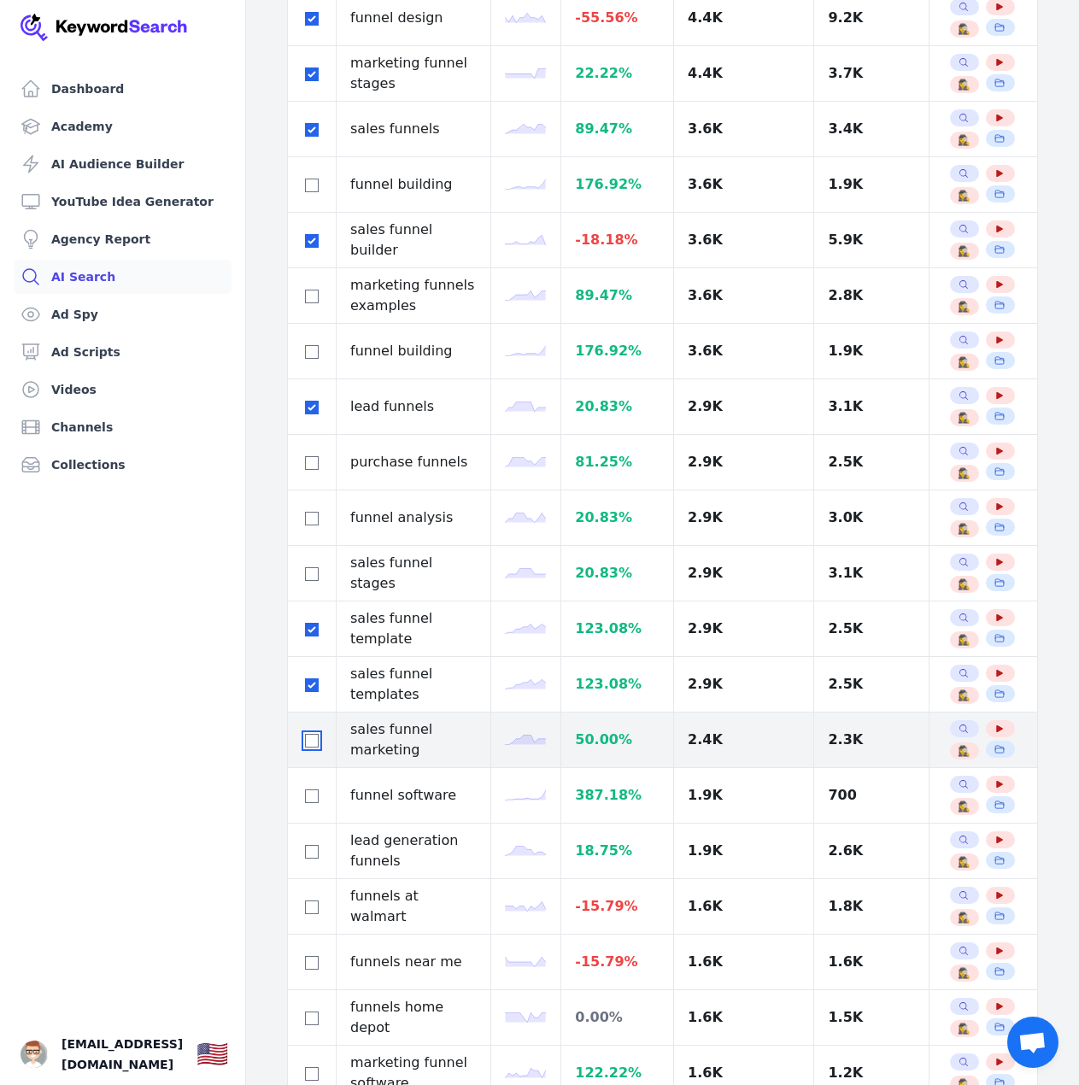
click at [312, 738] on input "checkbox" at bounding box center [312, 741] width 14 height 14
checkbox input "true"
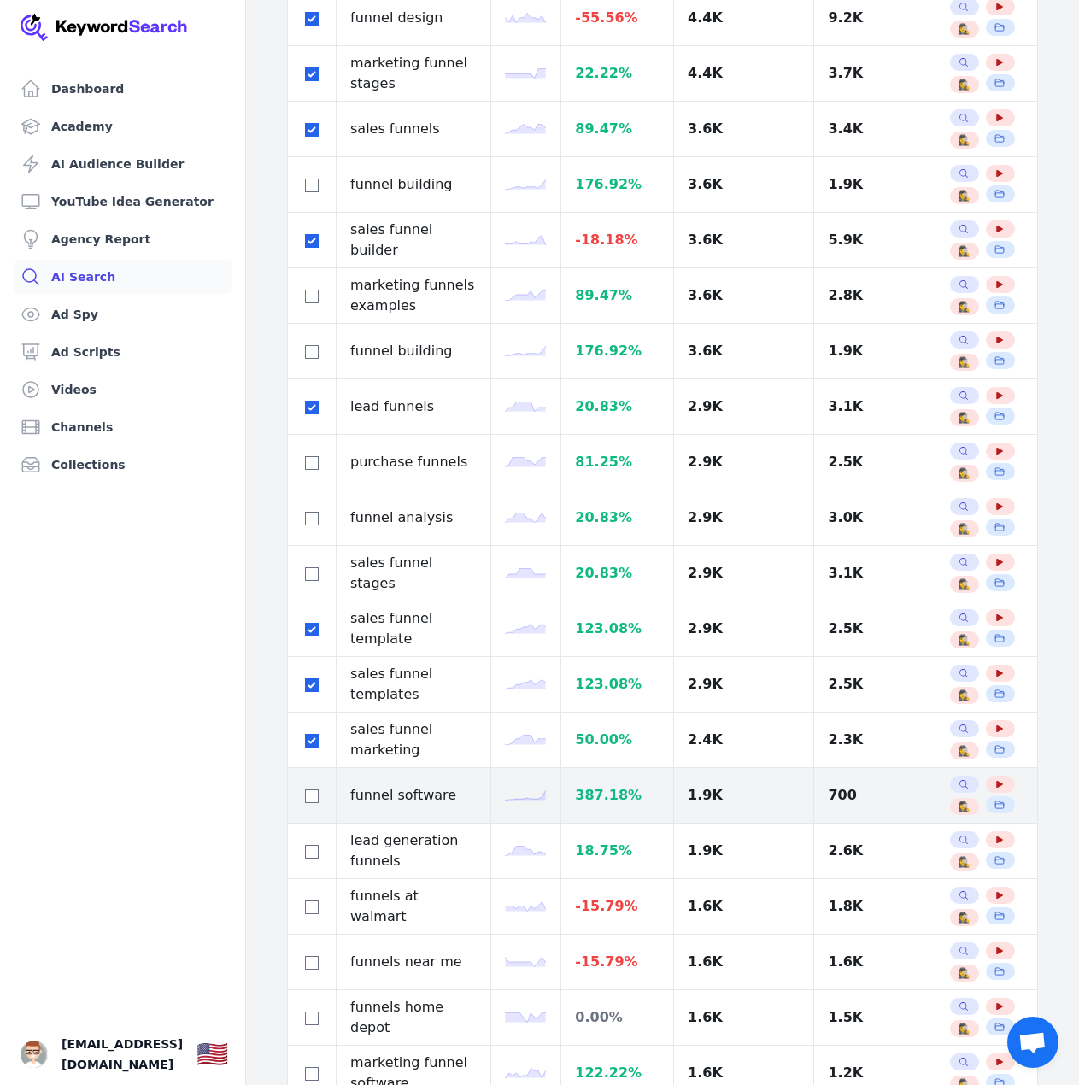
click at [304, 792] on div at bounding box center [311, 795] width 20 height 20
drag, startPoint x: 307, startPoint y: 791, endPoint x: 308, endPoint y: 804, distance: 12.8
click at [308, 791] on input "checkbox" at bounding box center [312, 796] width 14 height 14
checkbox input "true"
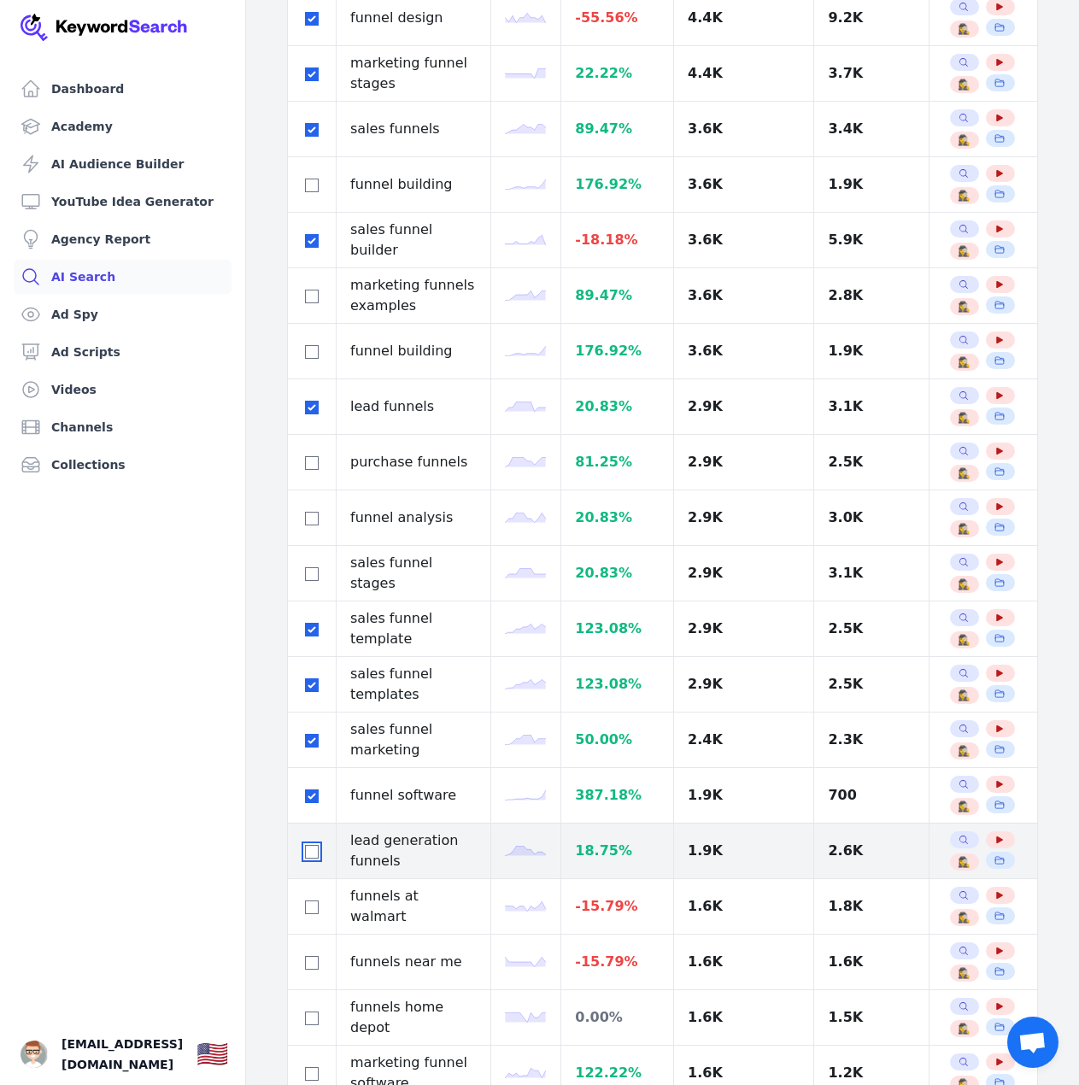
click at [307, 848] on input "checkbox" at bounding box center [312, 852] width 14 height 14
checkbox input "true"
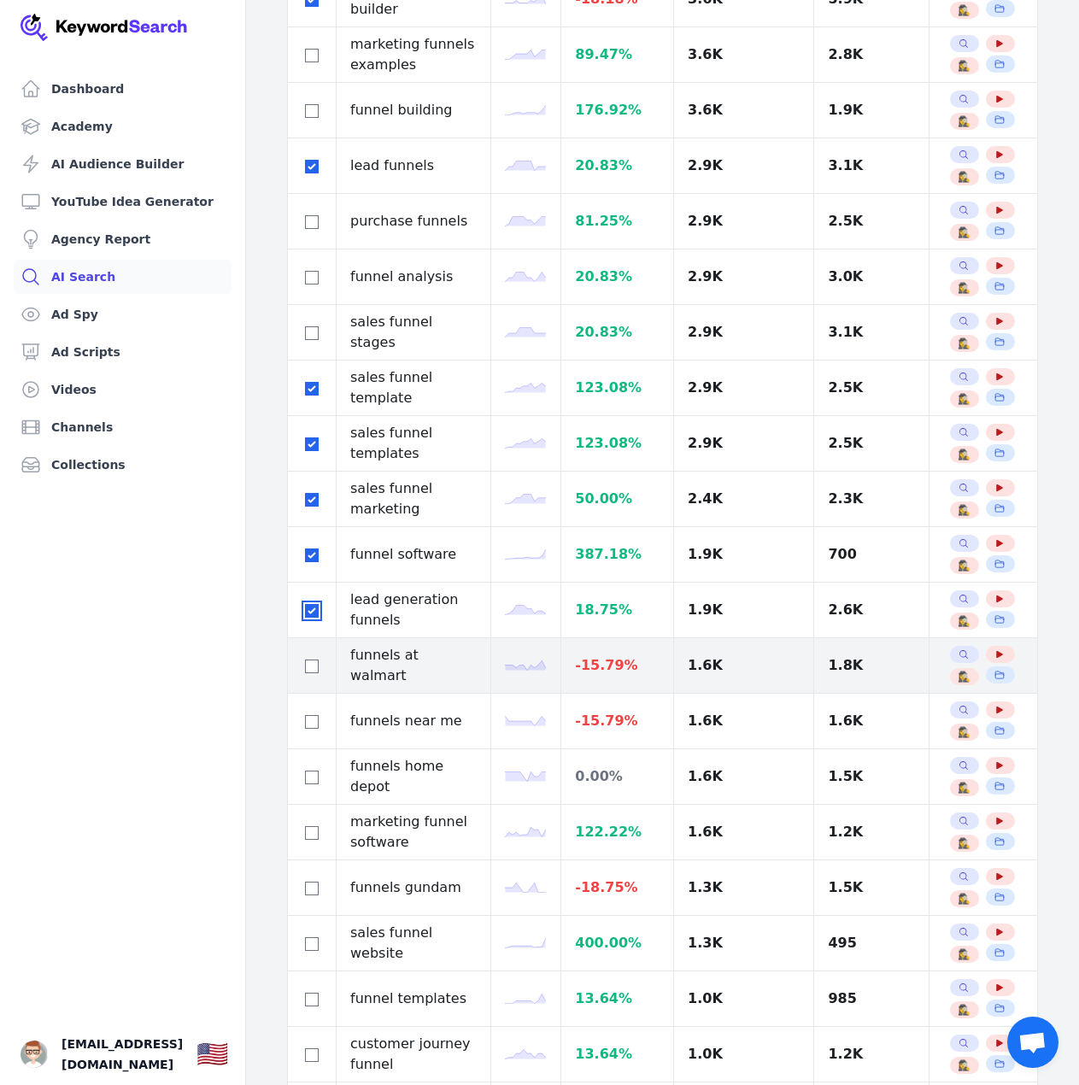
scroll to position [854, 0]
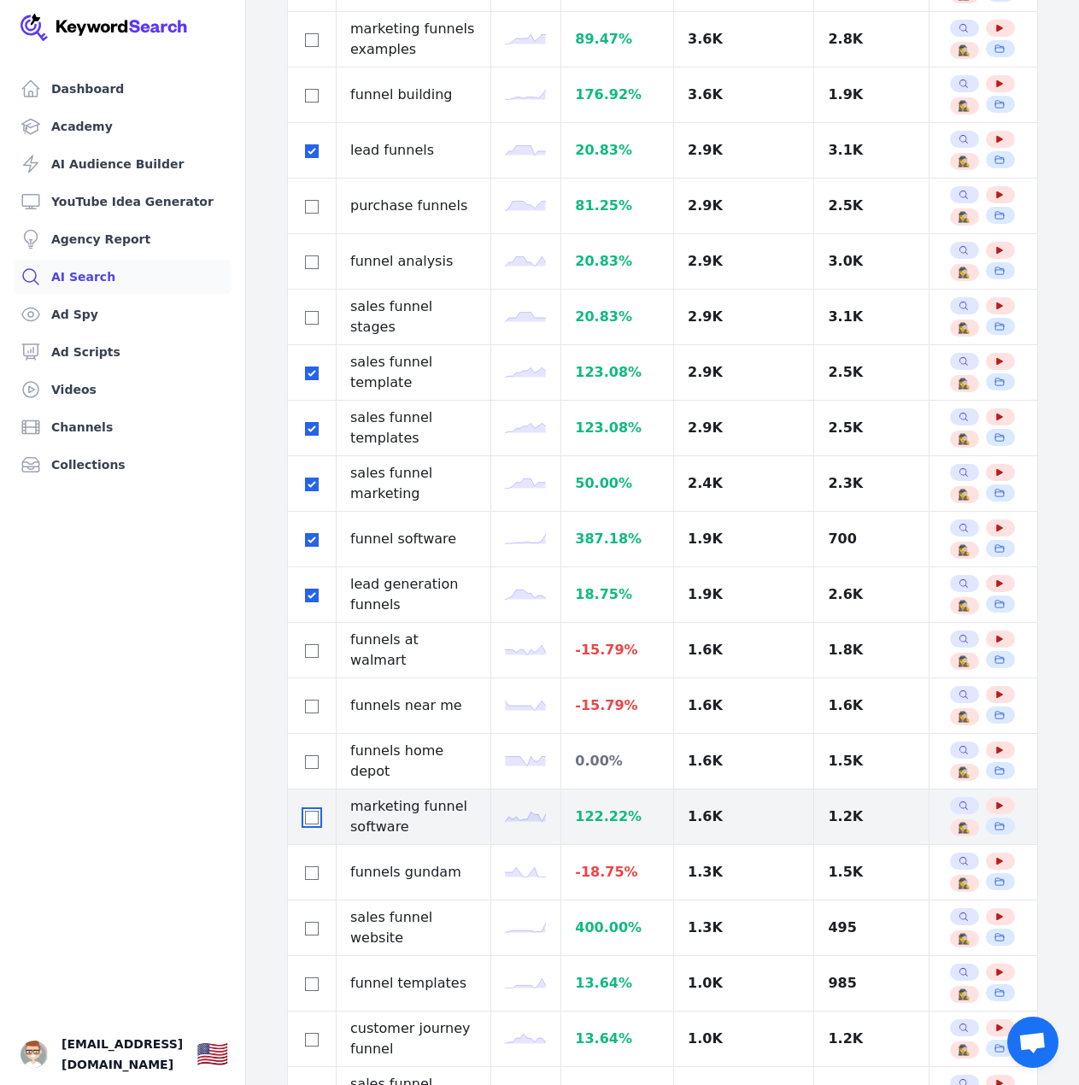
click at [309, 818] on input "checkbox" at bounding box center [312, 817] width 14 height 14
checkbox input "true"
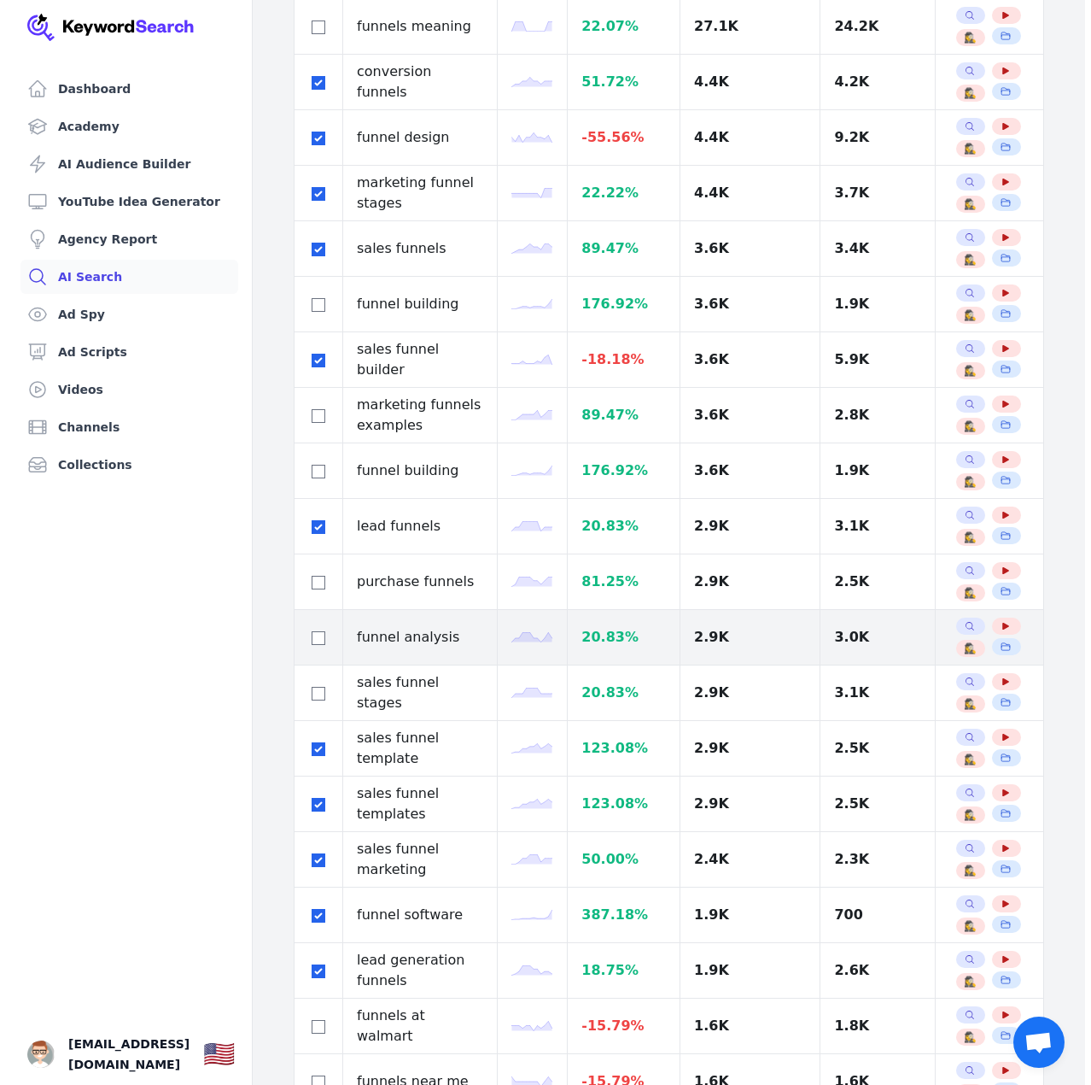
scroll to position [85, 0]
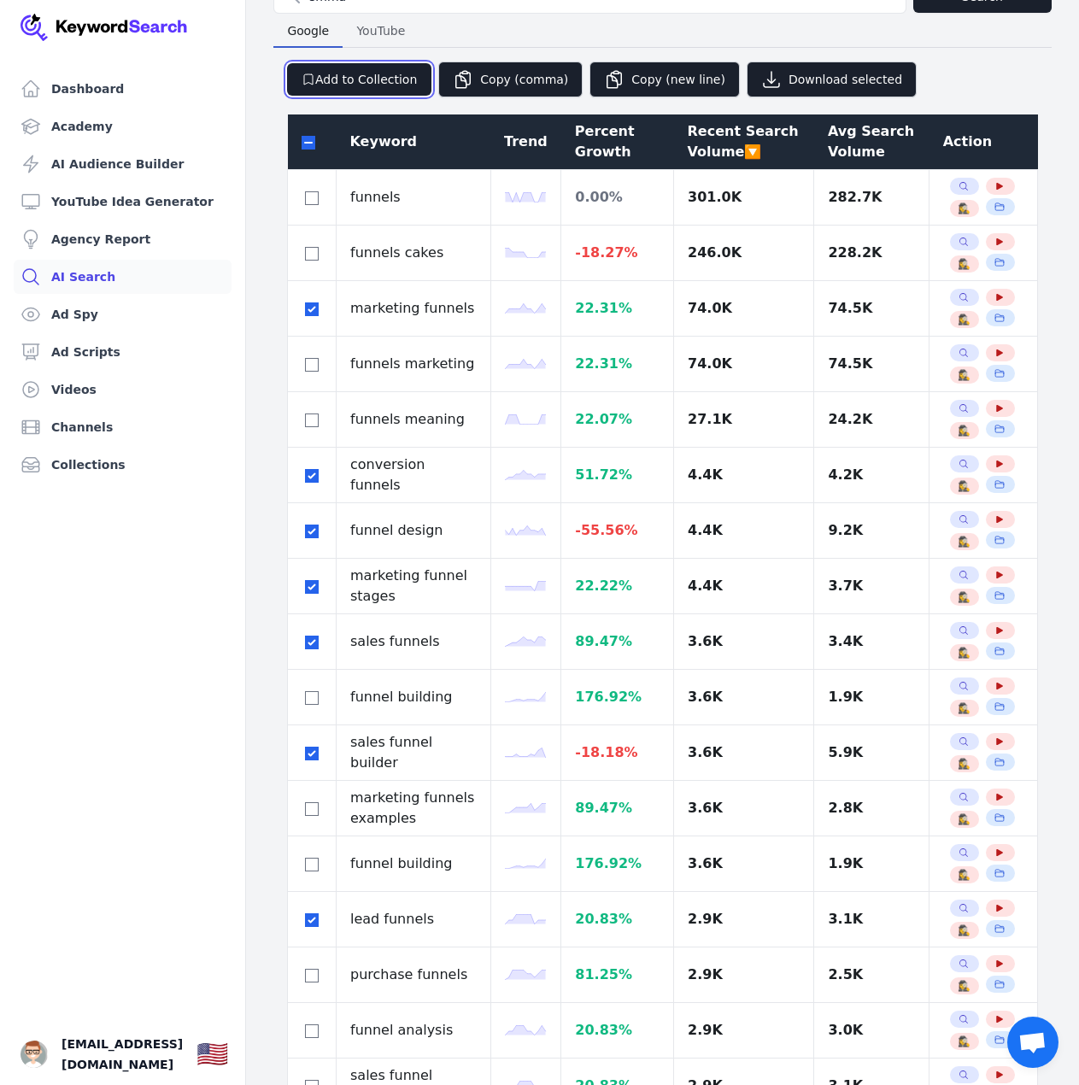
click at [395, 88] on button "Add to Collection" at bounding box center [359, 79] width 144 height 32
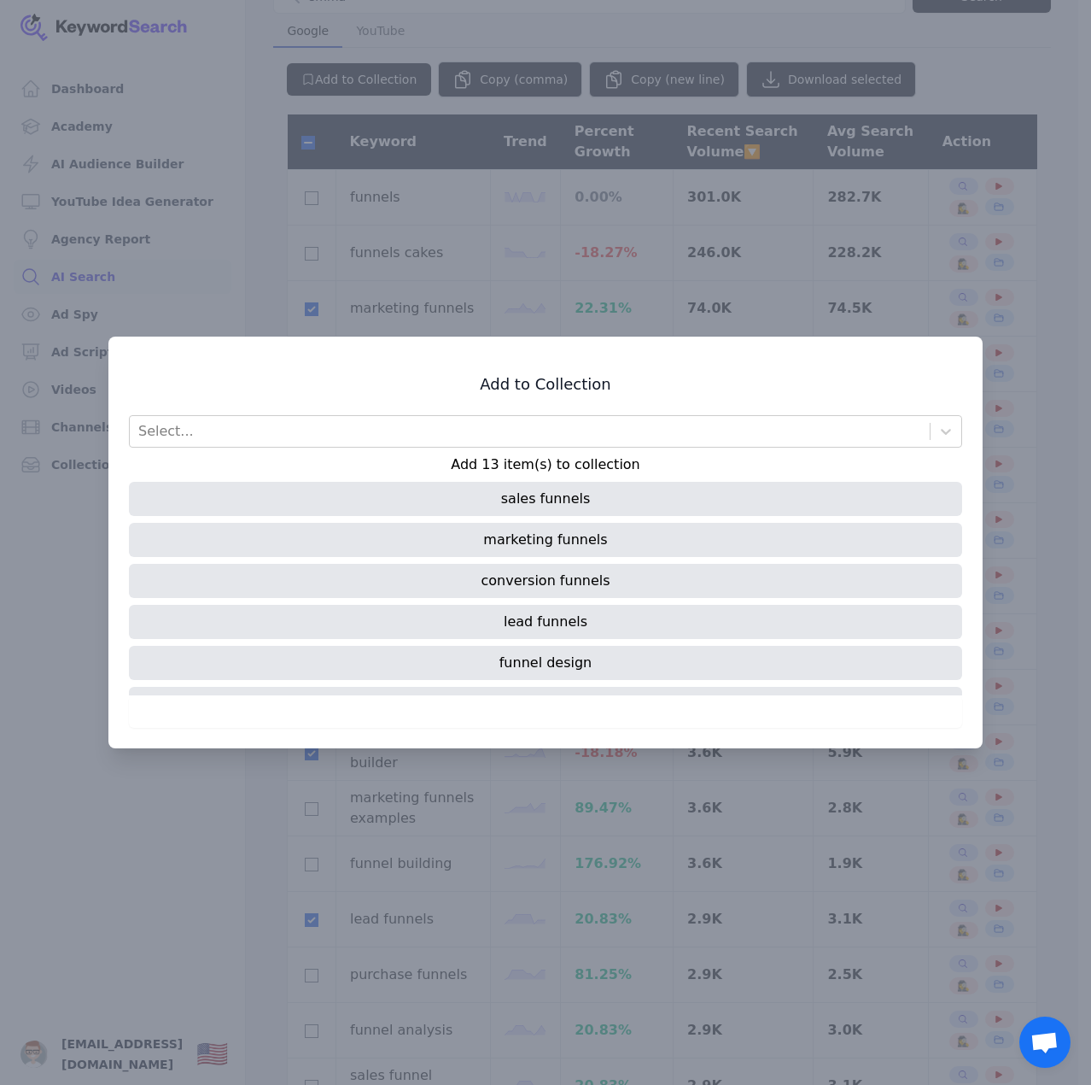
click at [360, 404] on div "Add to Collection Select... Add 13 item(s) to collection sales funnels marketin…" at bounding box center [545, 551] width 833 height 354
click at [349, 423] on div "Select..." at bounding box center [530, 431] width 800 height 31
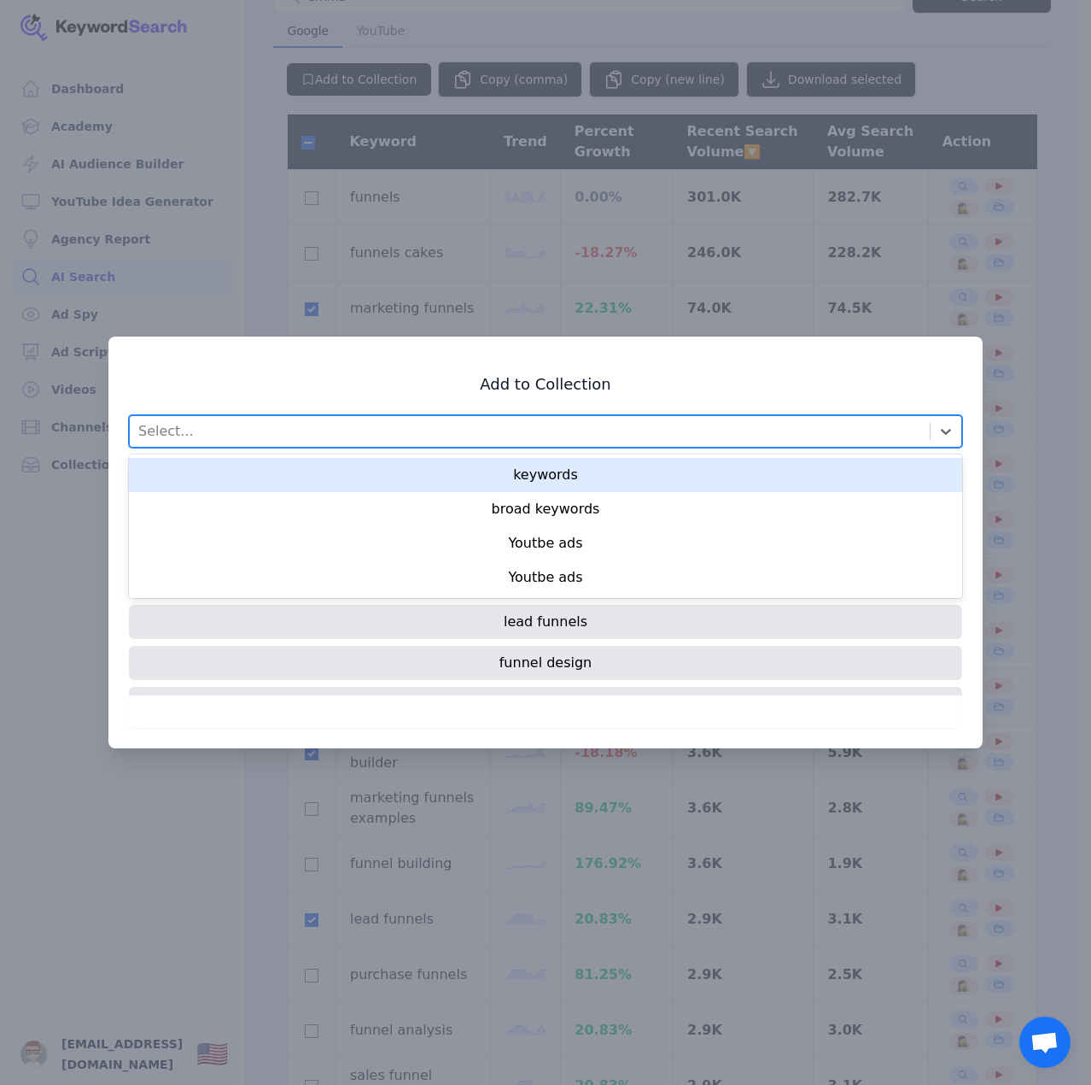
click at [535, 481] on div "keywords" at bounding box center [545, 475] width 833 height 34
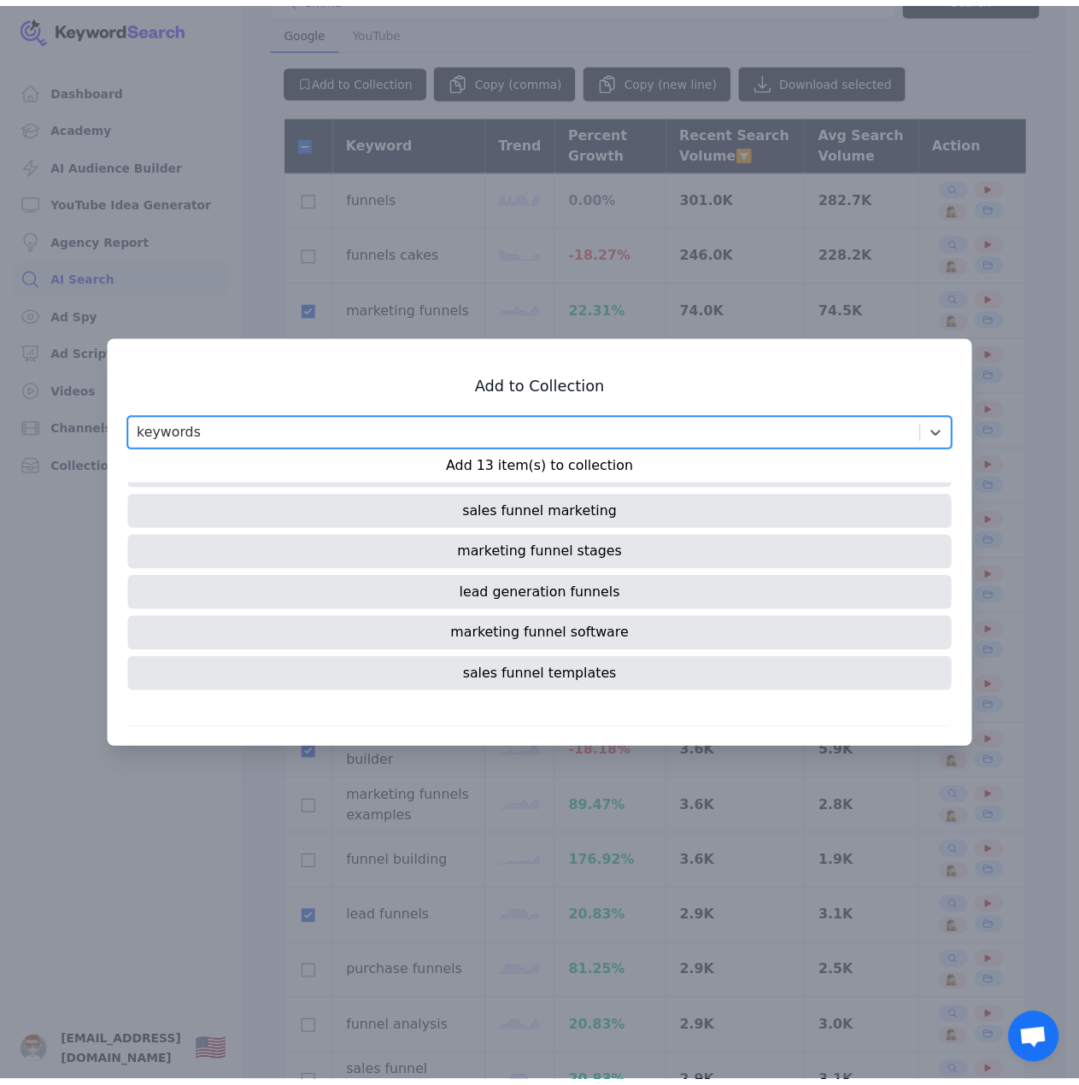
scroll to position [319, 0]
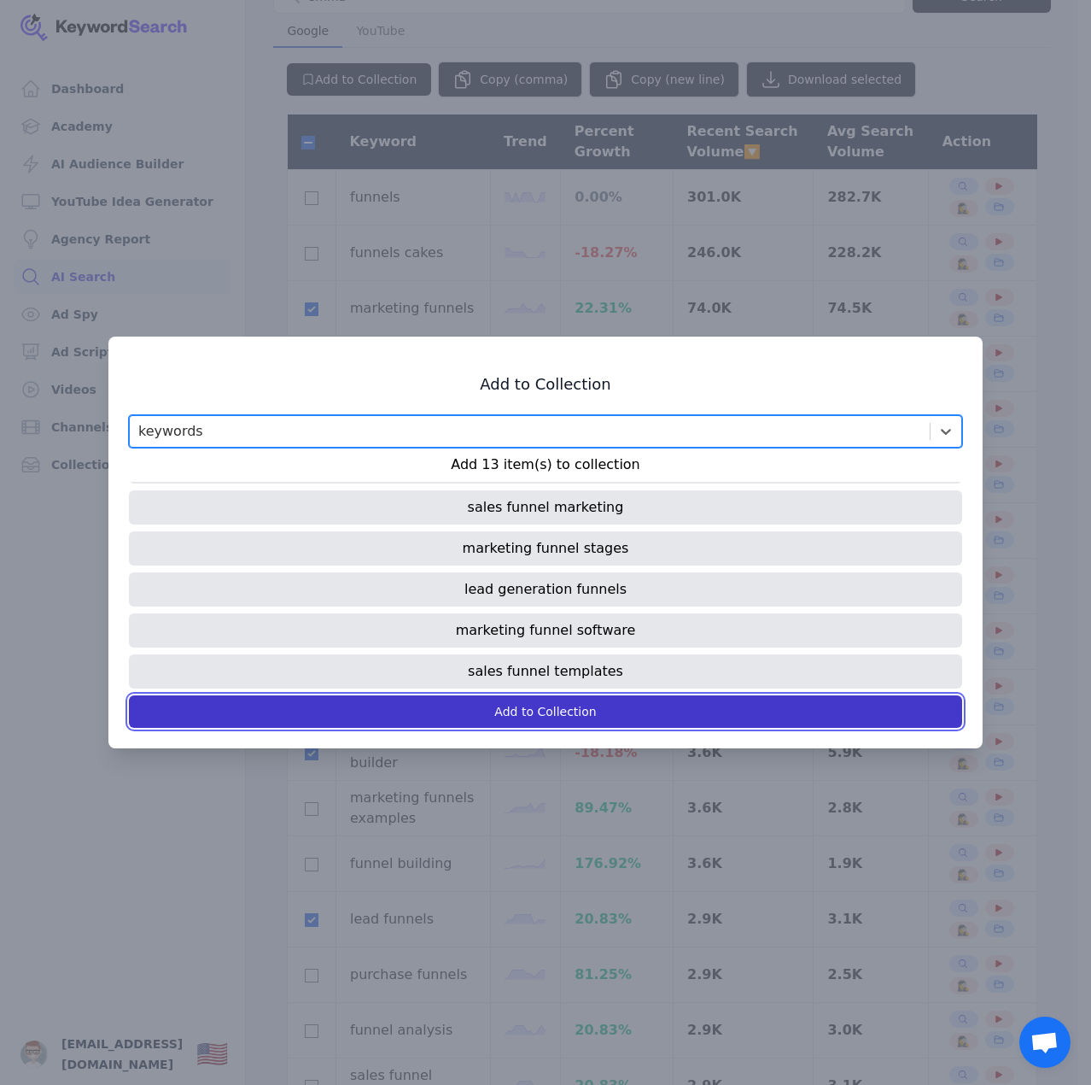
click at [544, 705] on button "Add to Collection" at bounding box center [545, 711] width 833 height 32
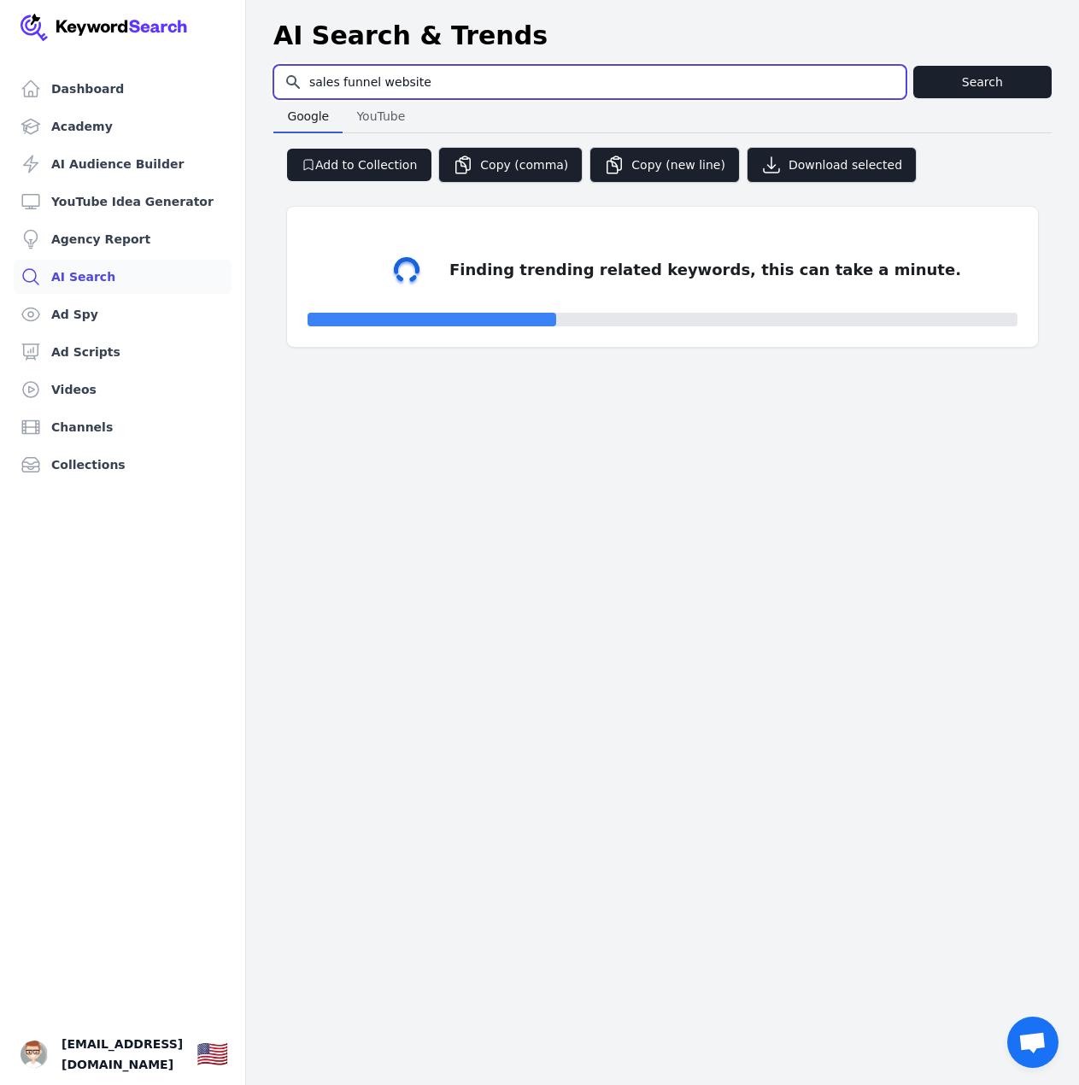
select select "50"
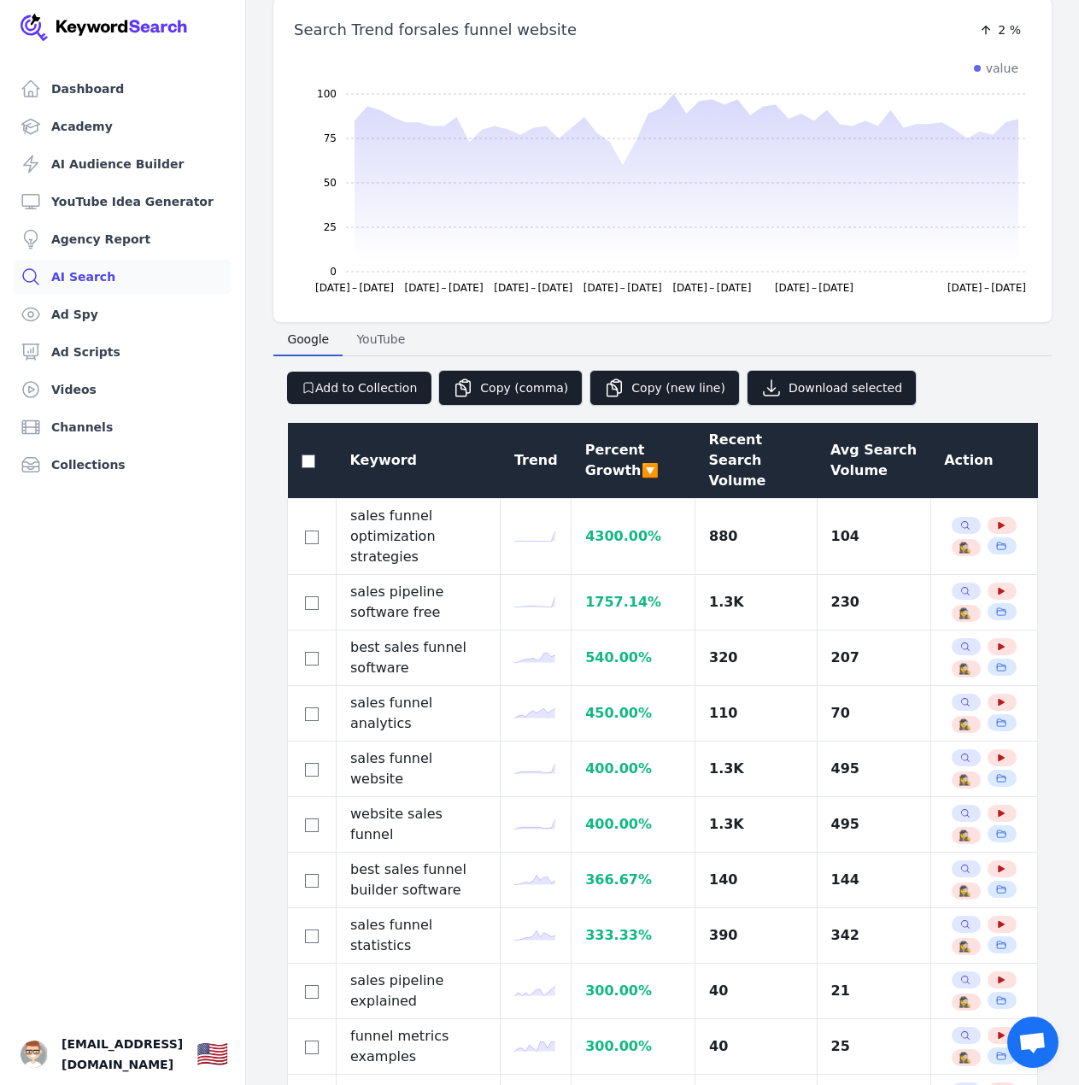
scroll to position [85, 0]
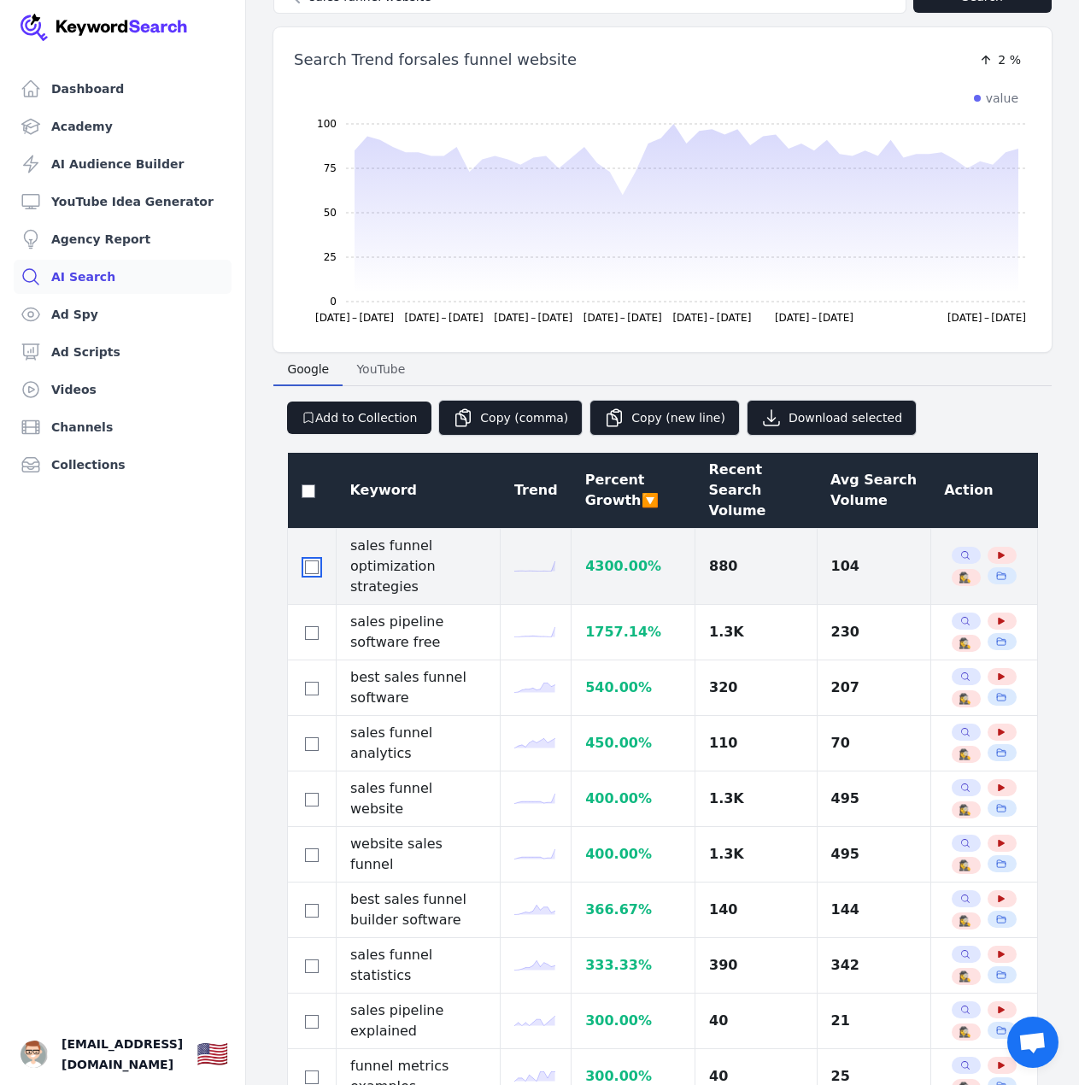
click at [309, 560] on input "checkbox" at bounding box center [312, 567] width 14 height 14
checkbox input "true"
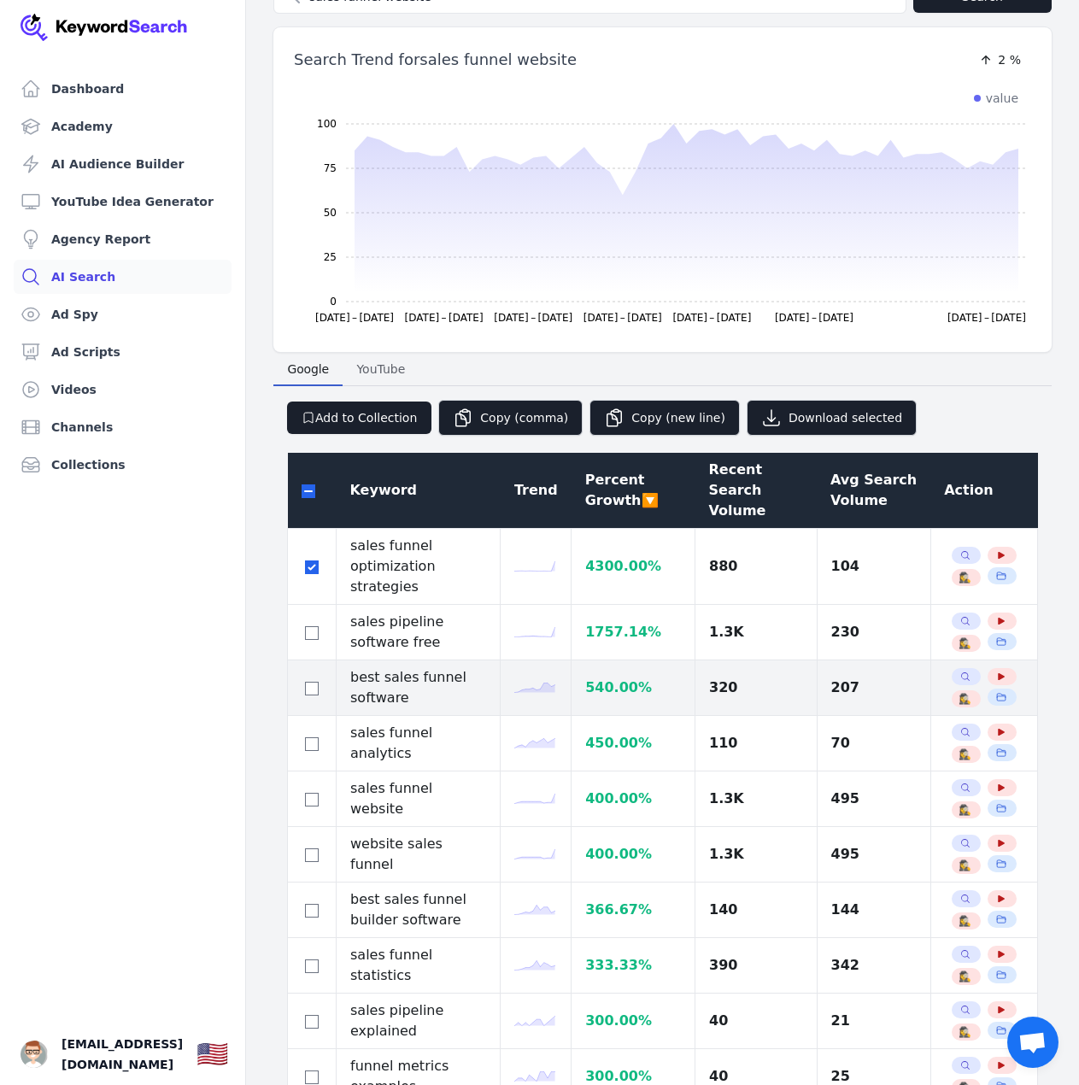
click at [321, 677] on div at bounding box center [311, 687] width 20 height 20
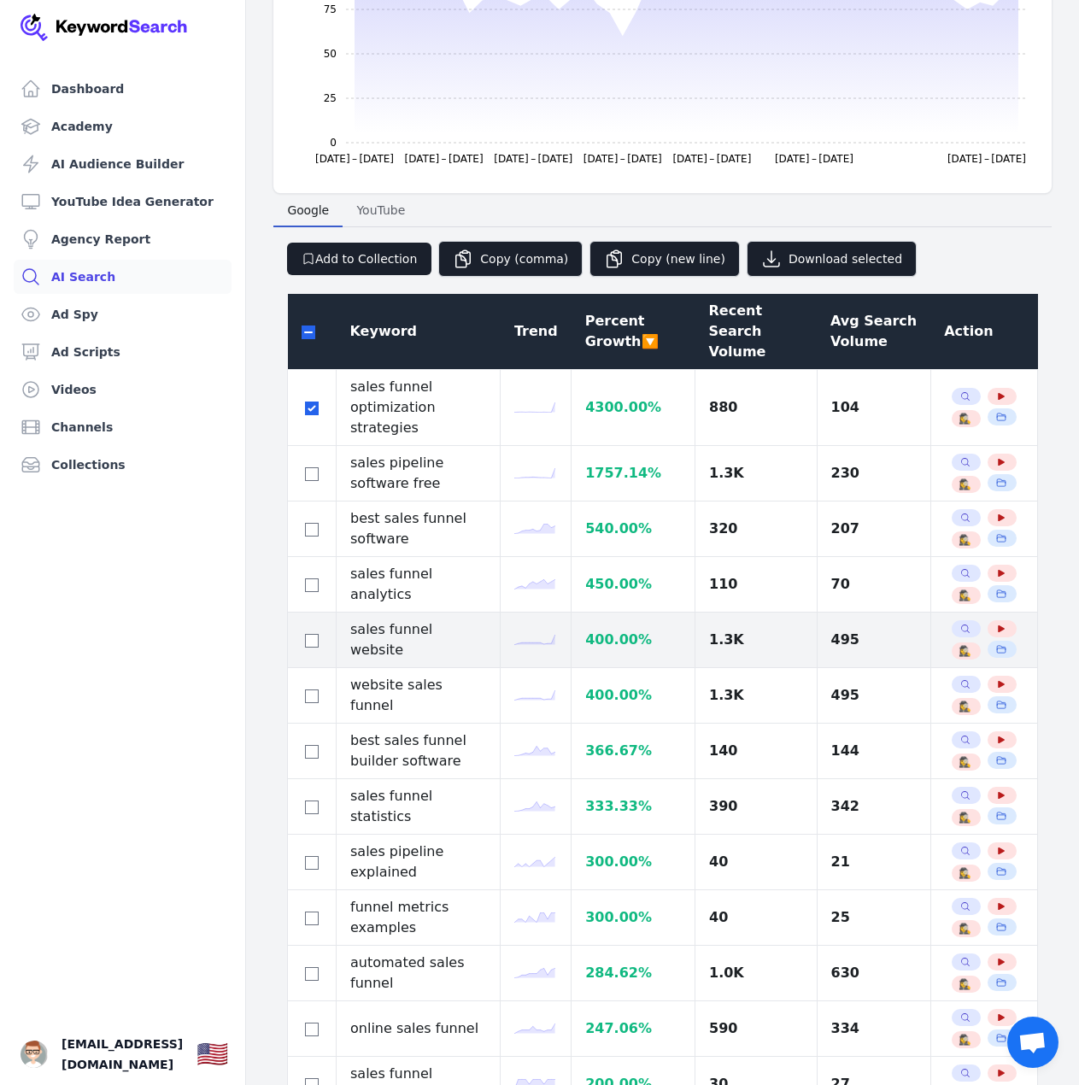
scroll to position [256, 0]
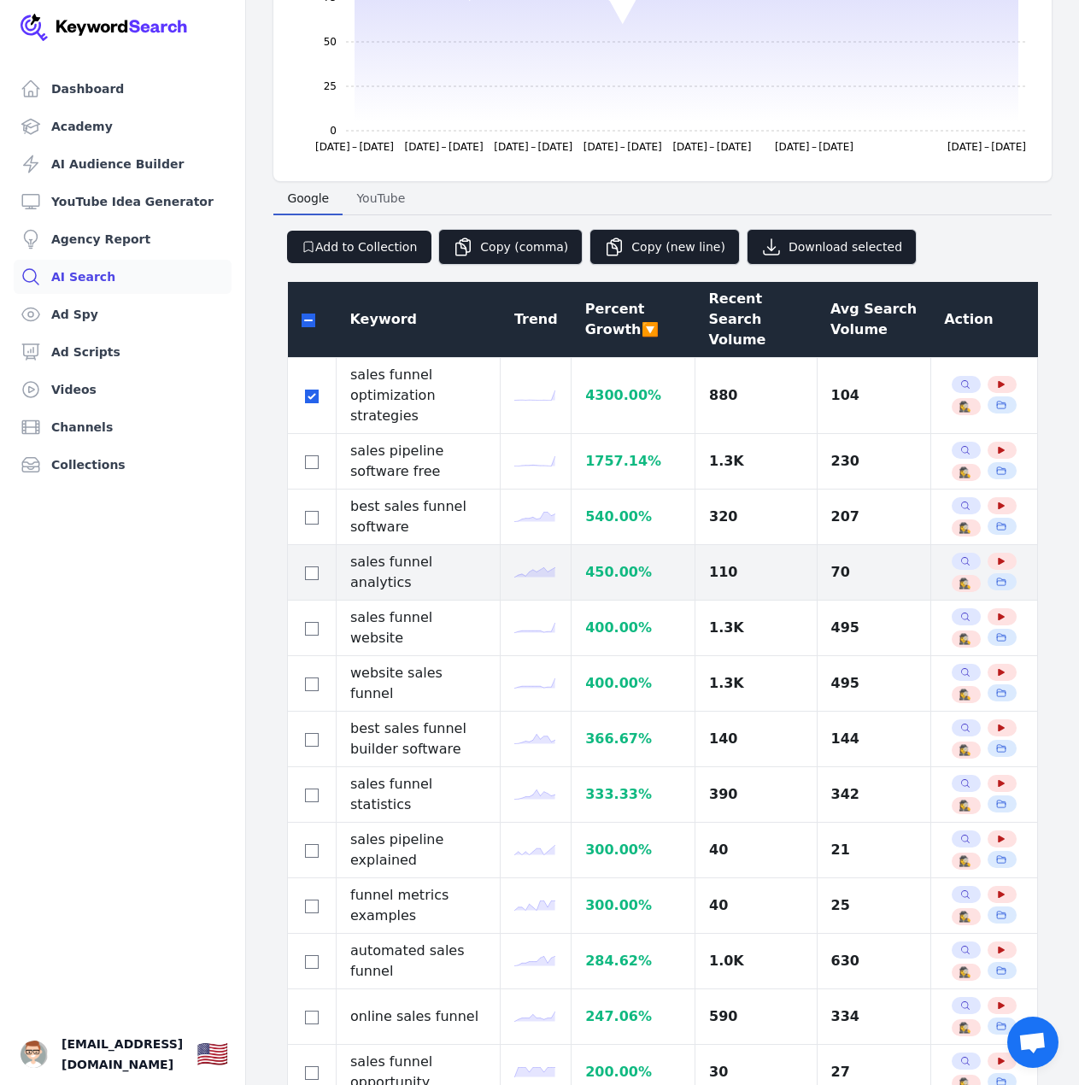
click at [313, 564] on td at bounding box center [312, 573] width 49 height 56
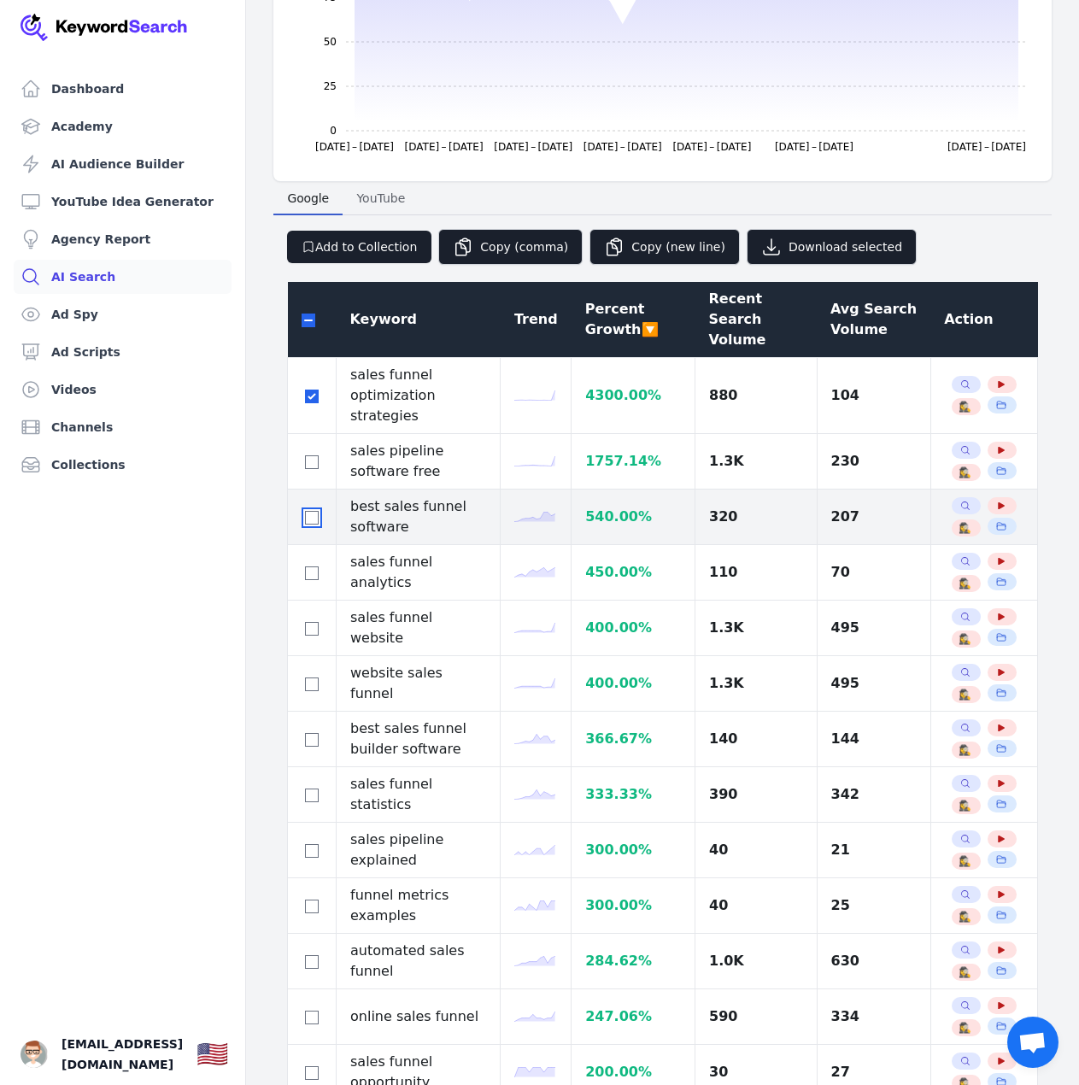
click at [307, 511] on input "checkbox" at bounding box center [312, 518] width 14 height 14
checkbox input "true"
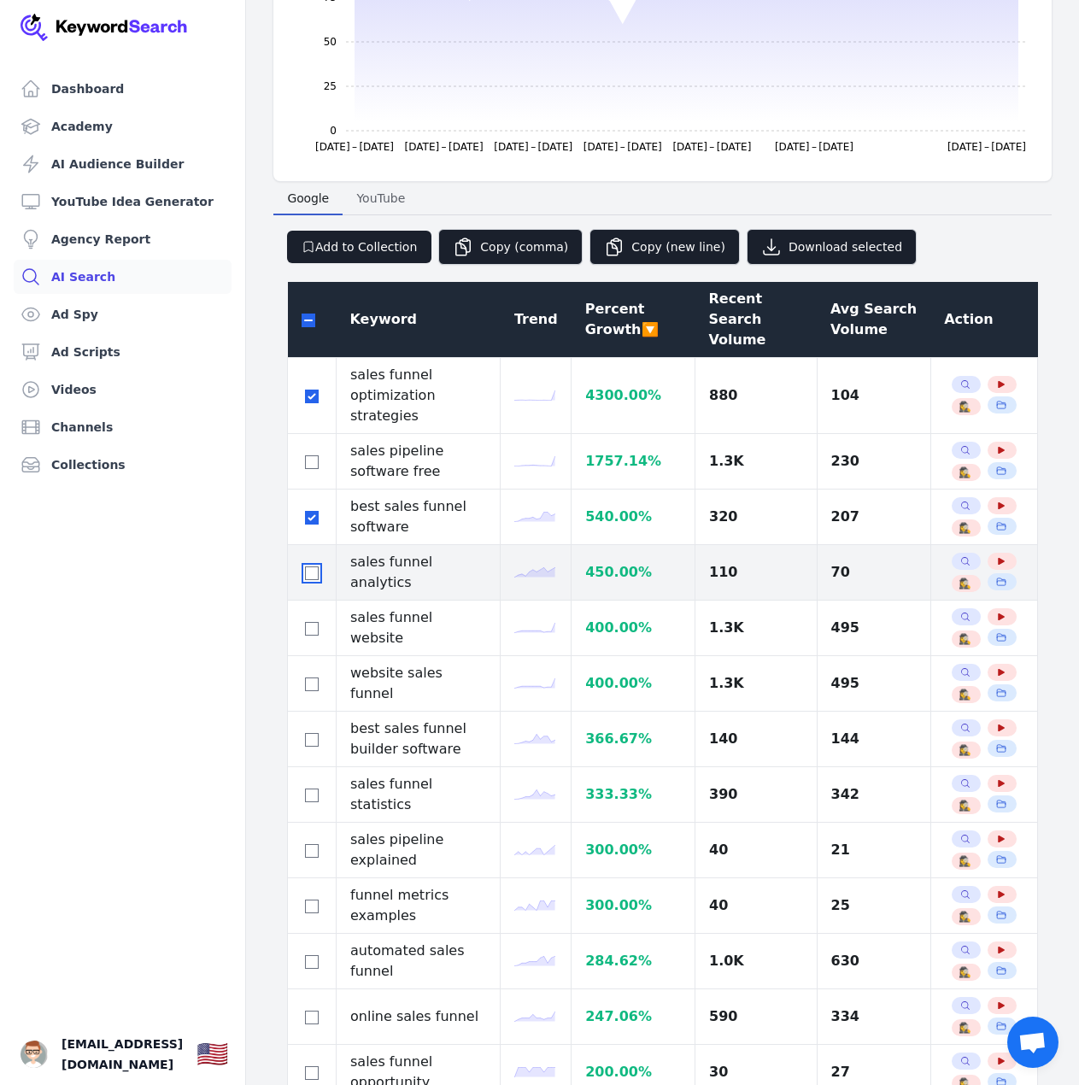
click at [311, 566] on input "checkbox" at bounding box center [312, 573] width 14 height 14
checkbox input "true"
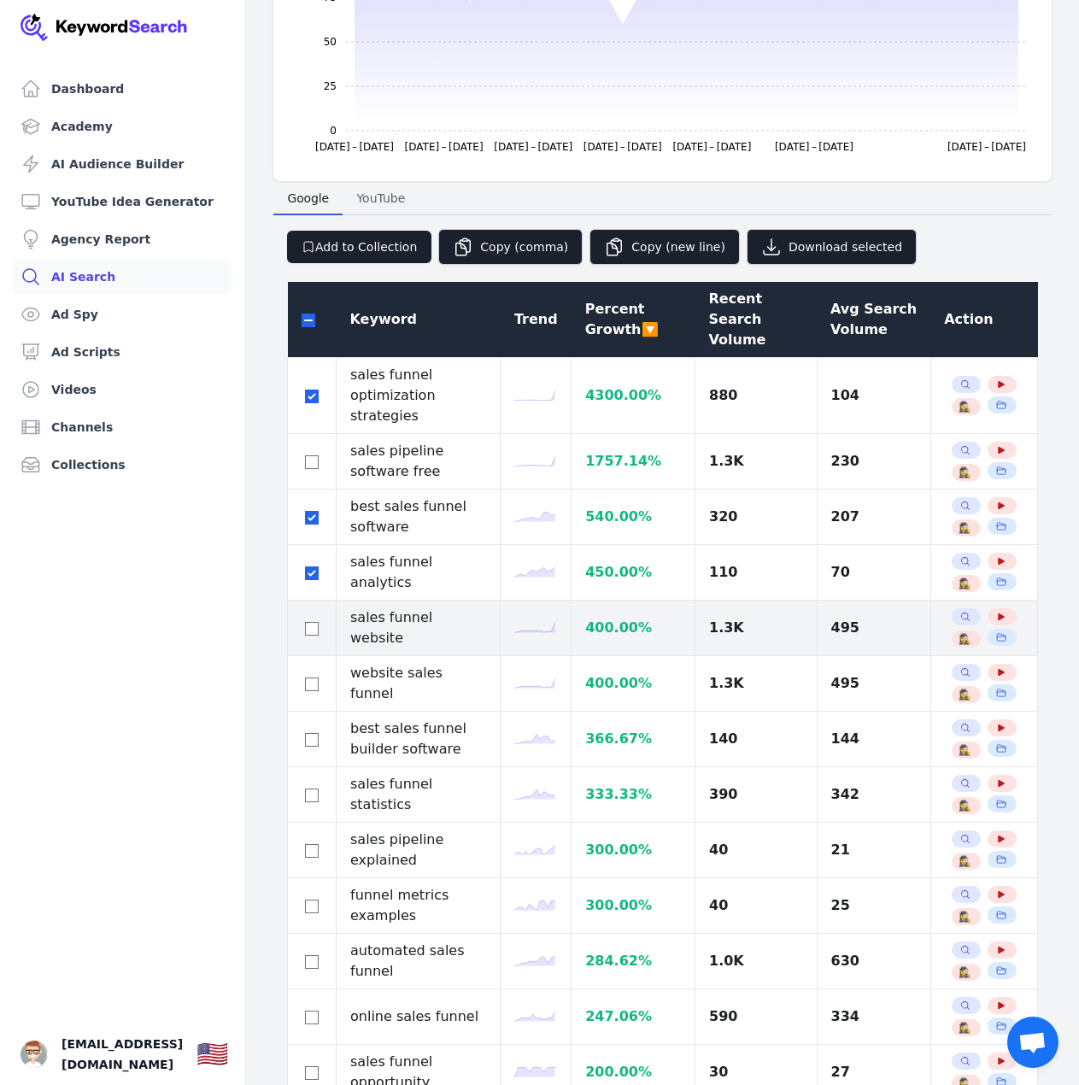
click at [304, 617] on div at bounding box center [311, 627] width 20 height 20
click at [308, 622] on input "checkbox" at bounding box center [312, 629] width 14 height 14
checkbox input "true"
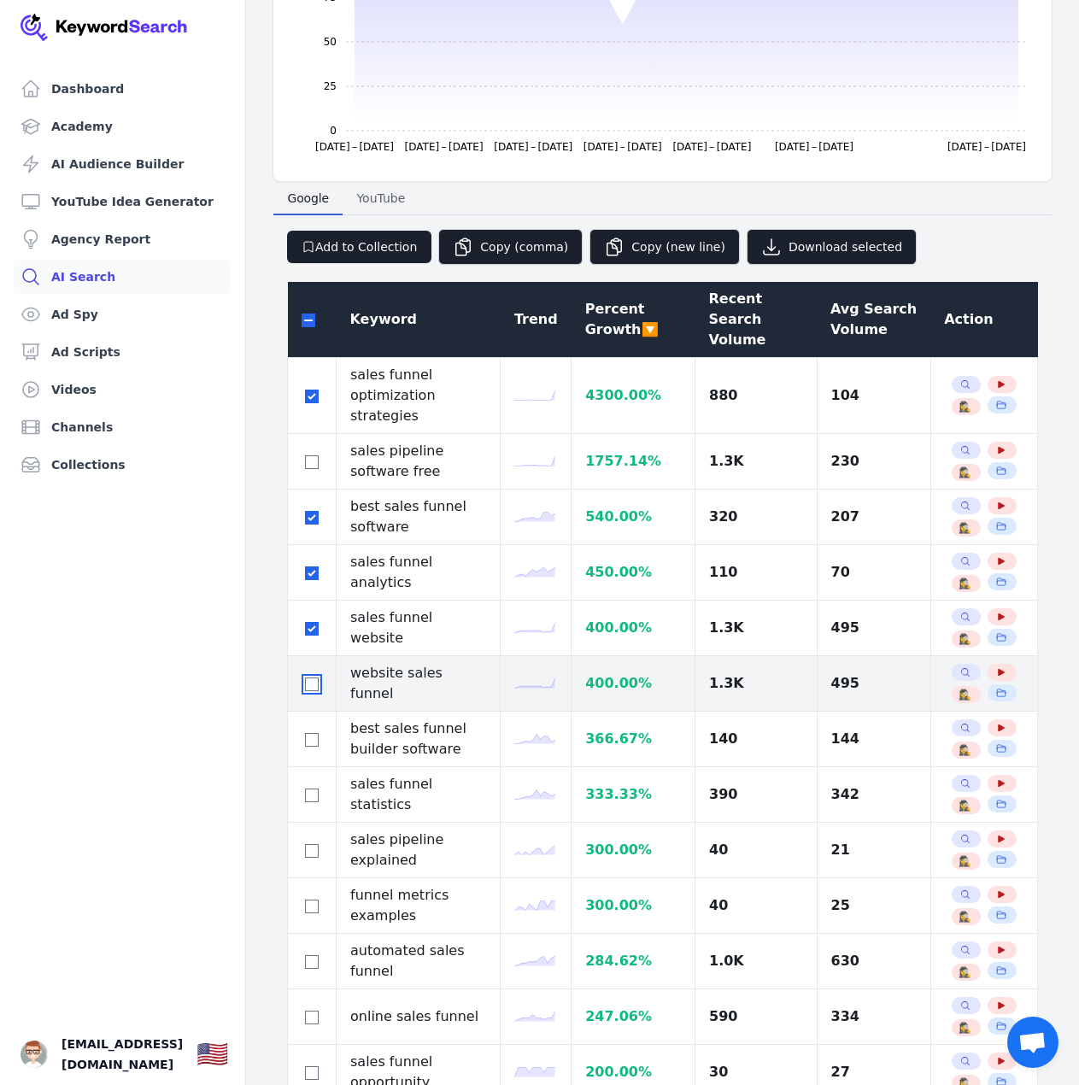
click at [311, 677] on input "checkbox" at bounding box center [312, 684] width 14 height 14
checkbox input "true"
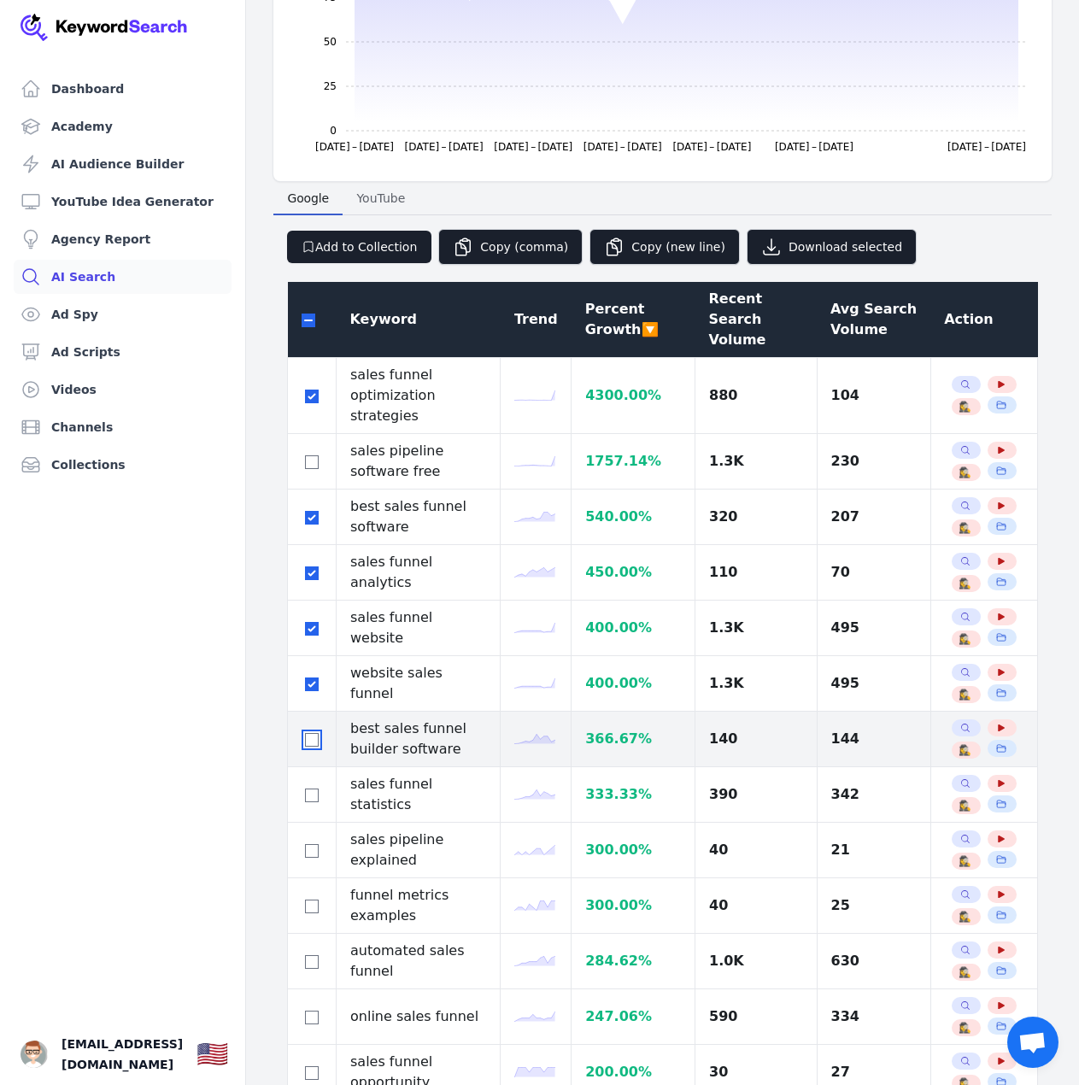
click at [307, 733] on input "checkbox" at bounding box center [312, 740] width 14 height 14
checkbox input "true"
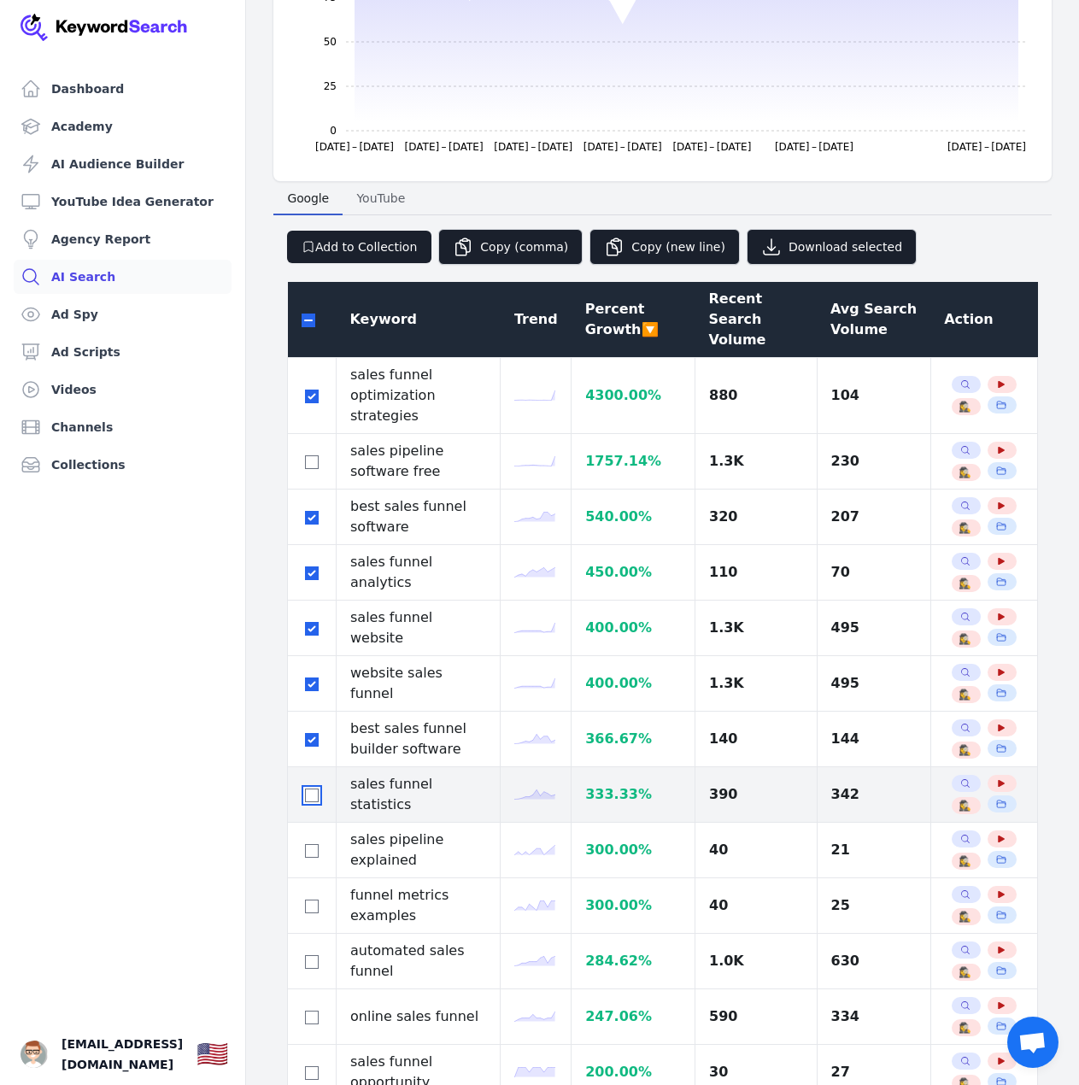
click at [310, 788] on input "checkbox" at bounding box center [312, 795] width 14 height 14
checkbox input "true"
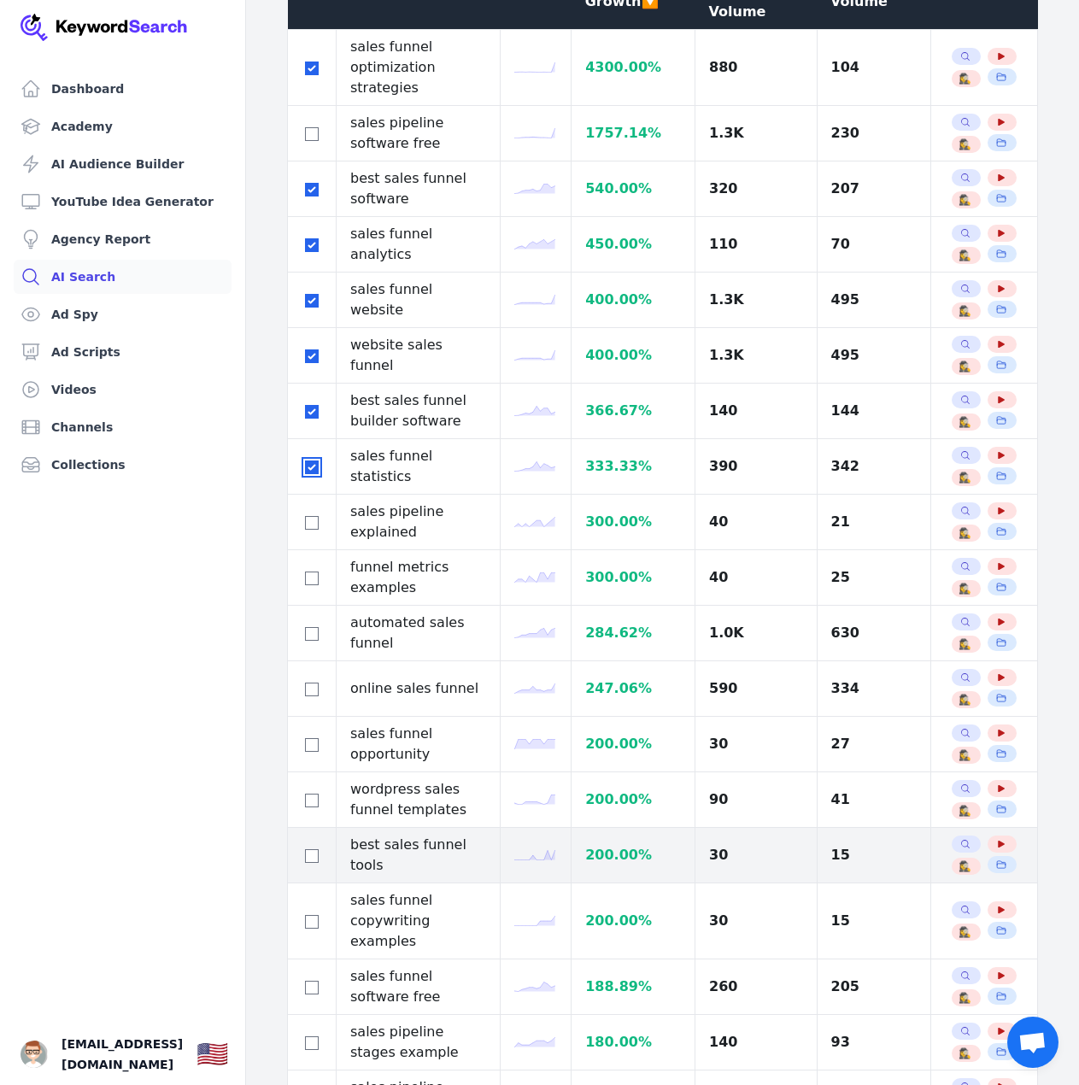
scroll to position [683, 0]
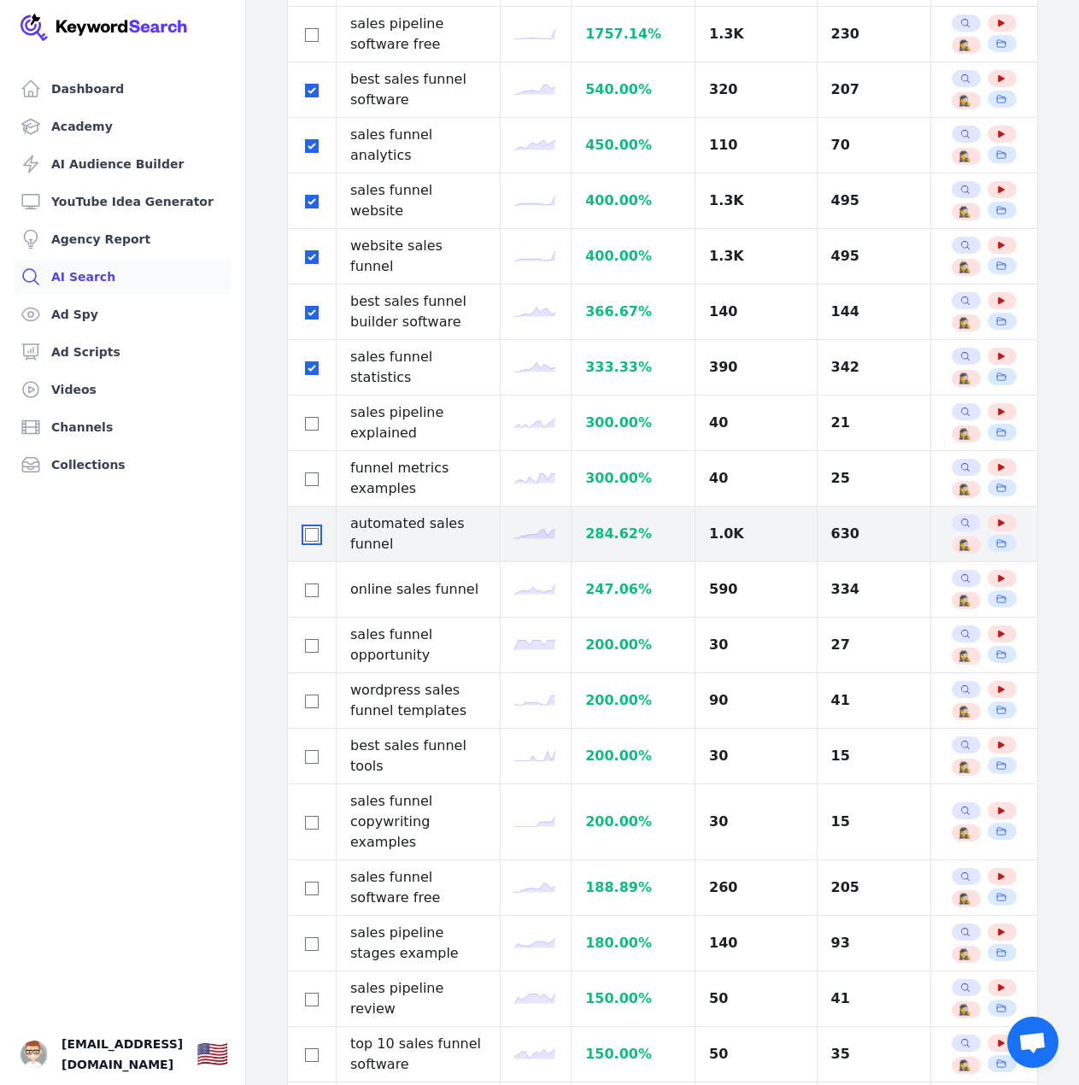
click at [309, 528] on input "checkbox" at bounding box center [312, 535] width 14 height 14
checkbox input "true"
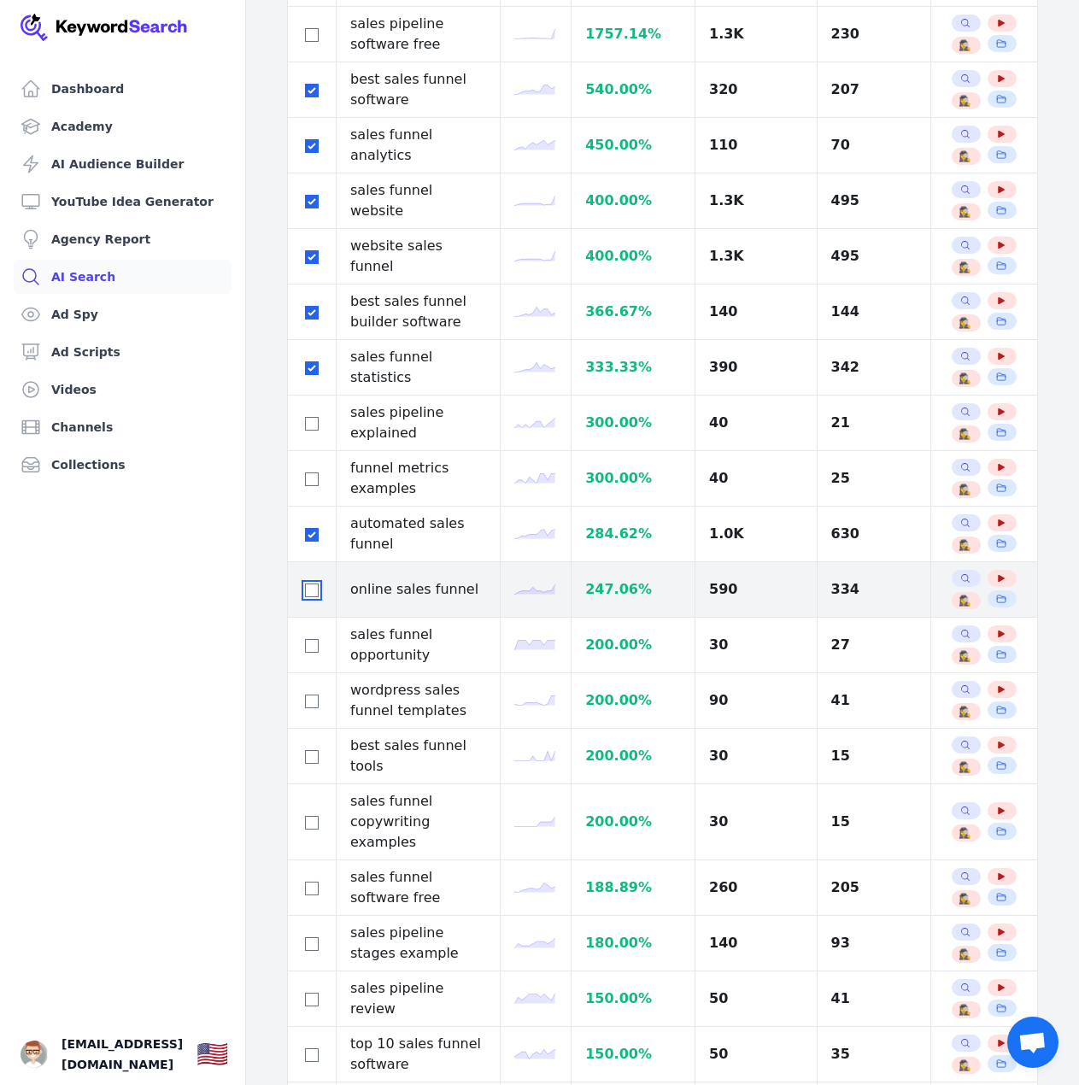
click at [310, 583] on input "checkbox" at bounding box center [312, 590] width 14 height 14
checkbox input "true"
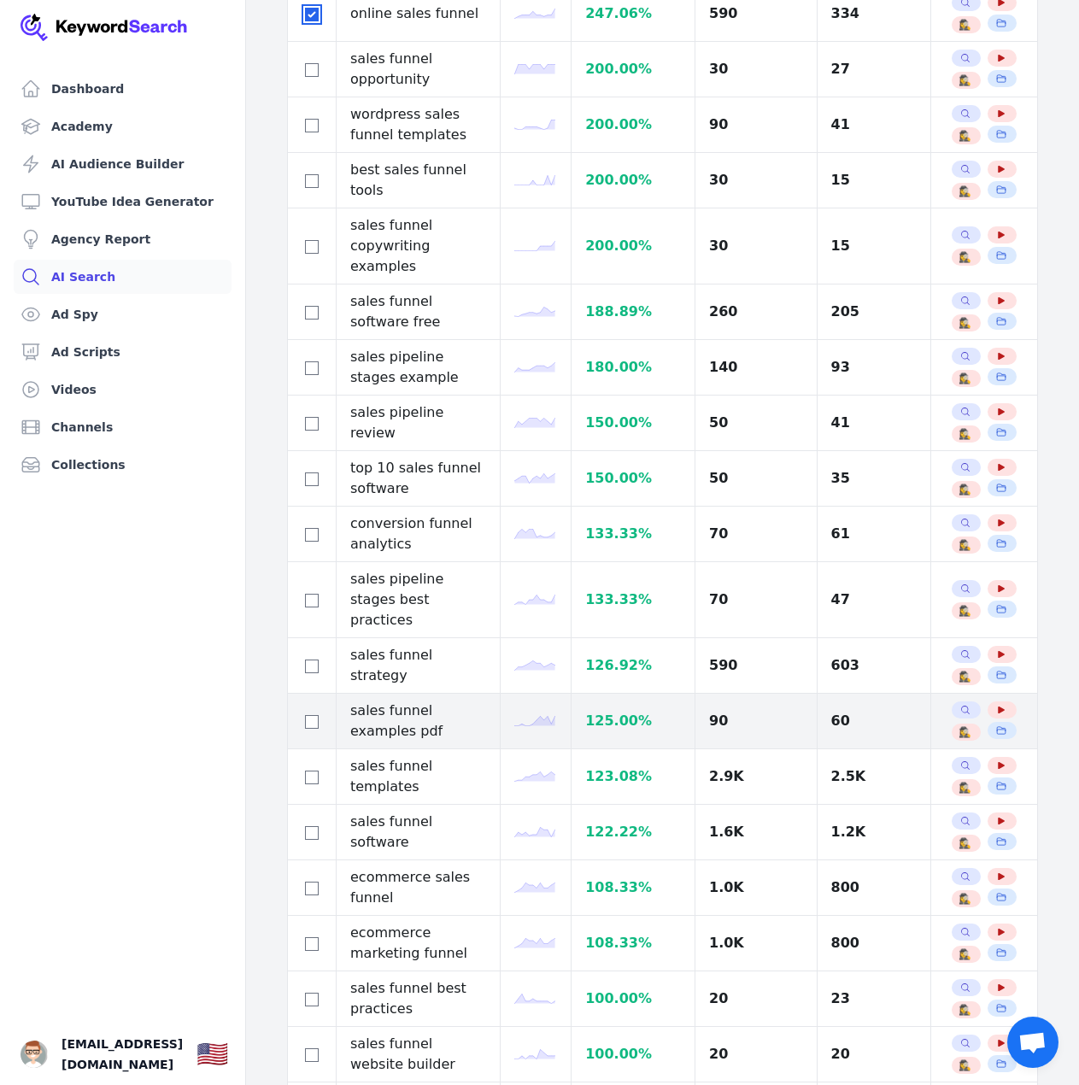
scroll to position [1281, 0]
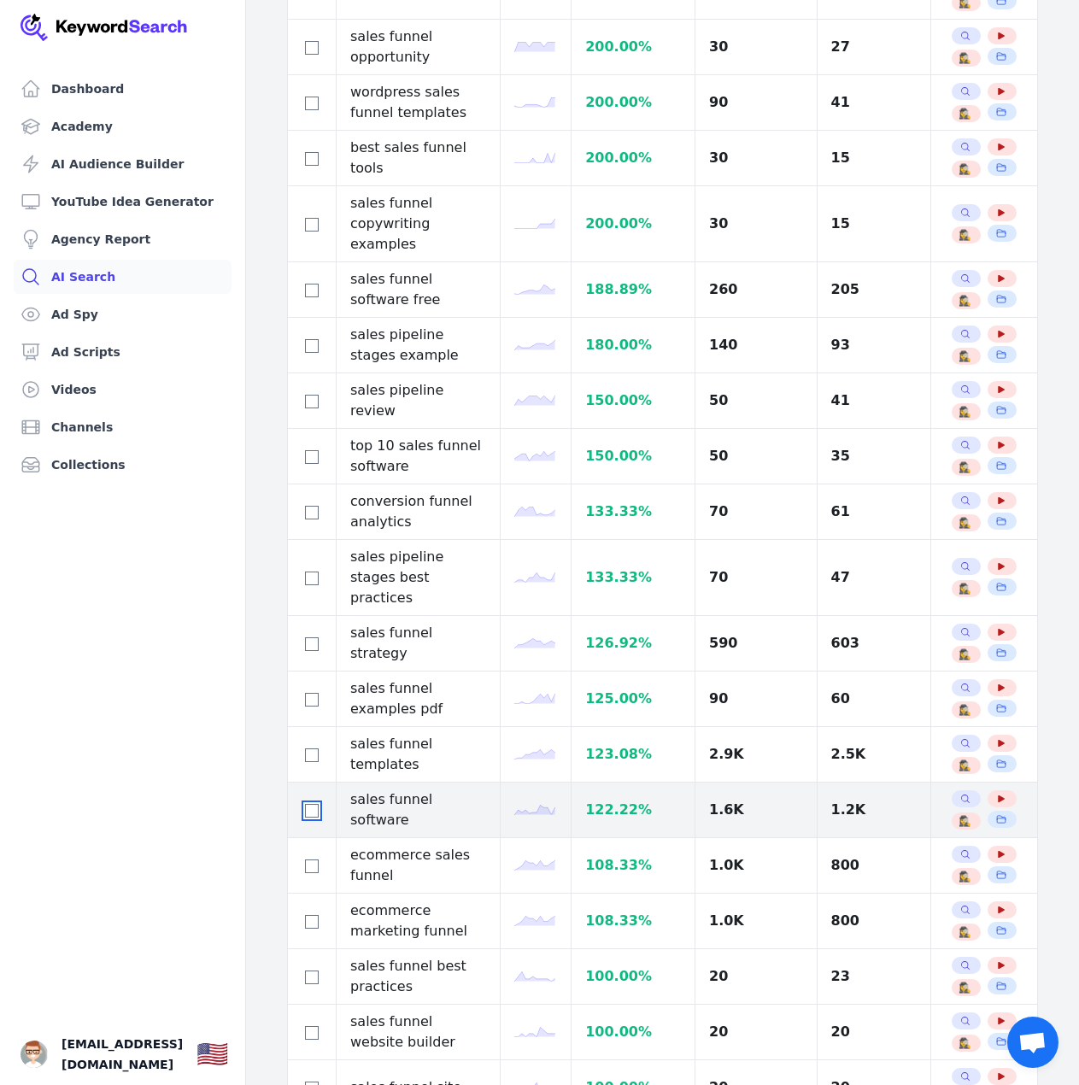
click at [314, 804] on input "checkbox" at bounding box center [312, 811] width 14 height 14
checkbox input "true"
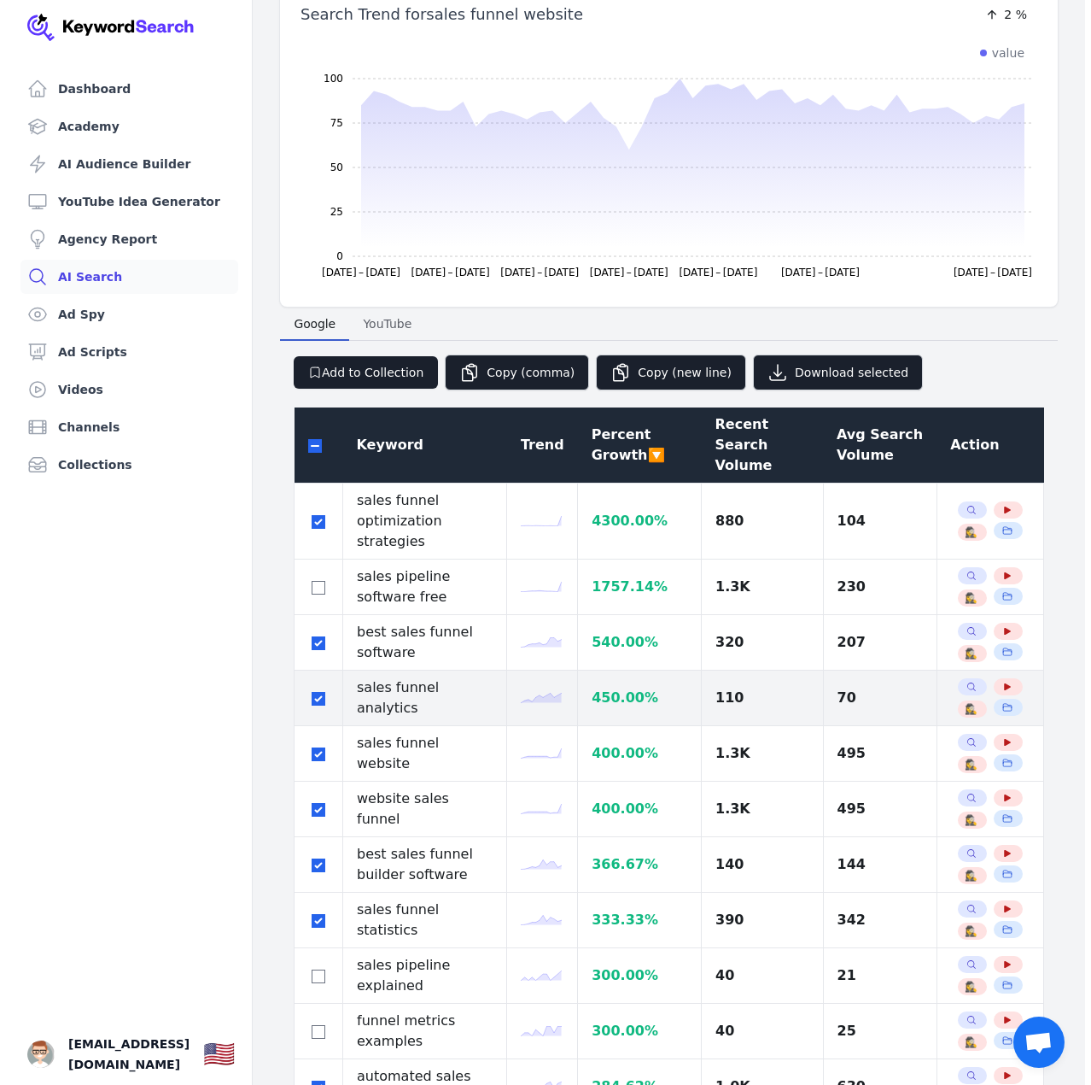
scroll to position [0, 0]
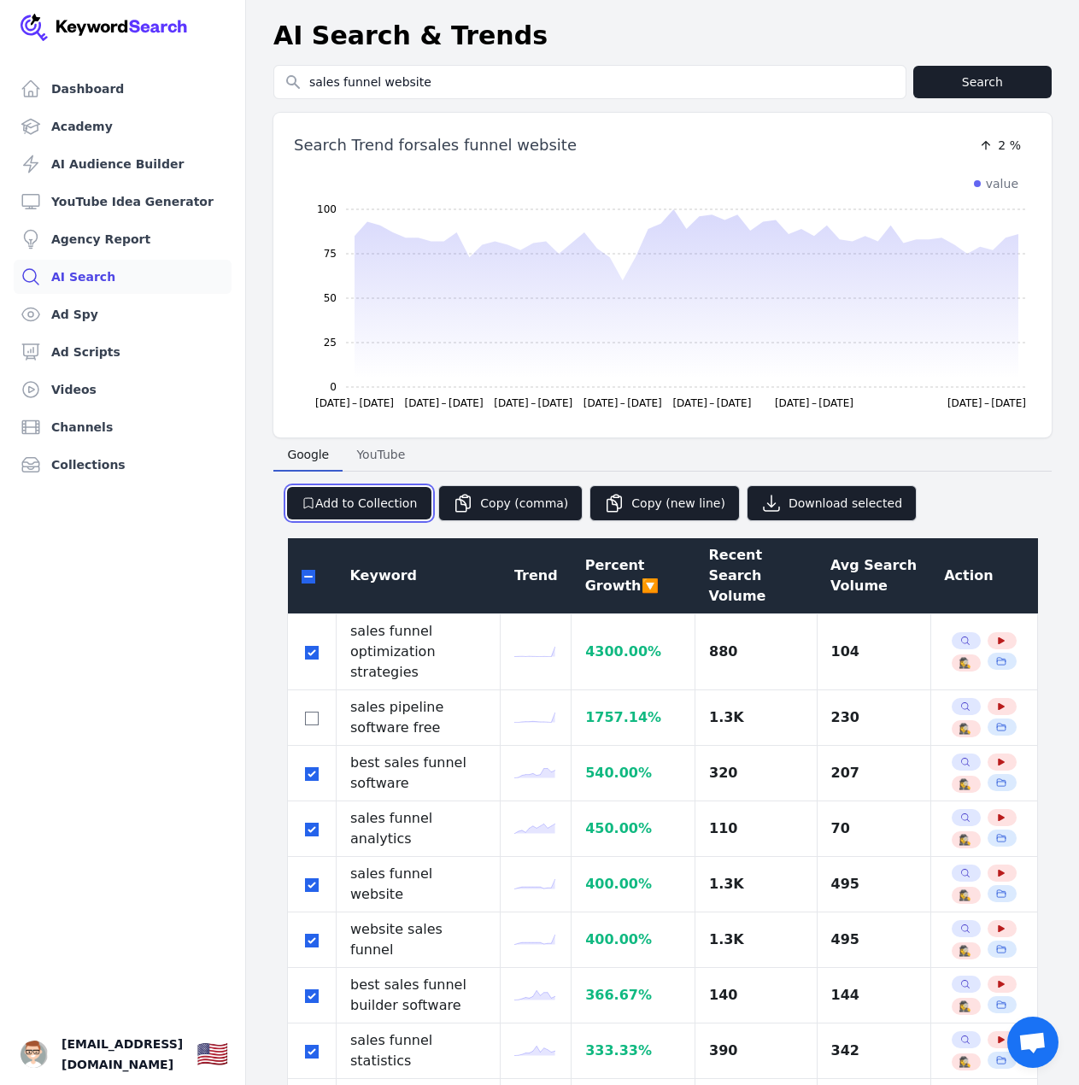
click at [393, 515] on button "Add to Collection" at bounding box center [359, 503] width 144 height 32
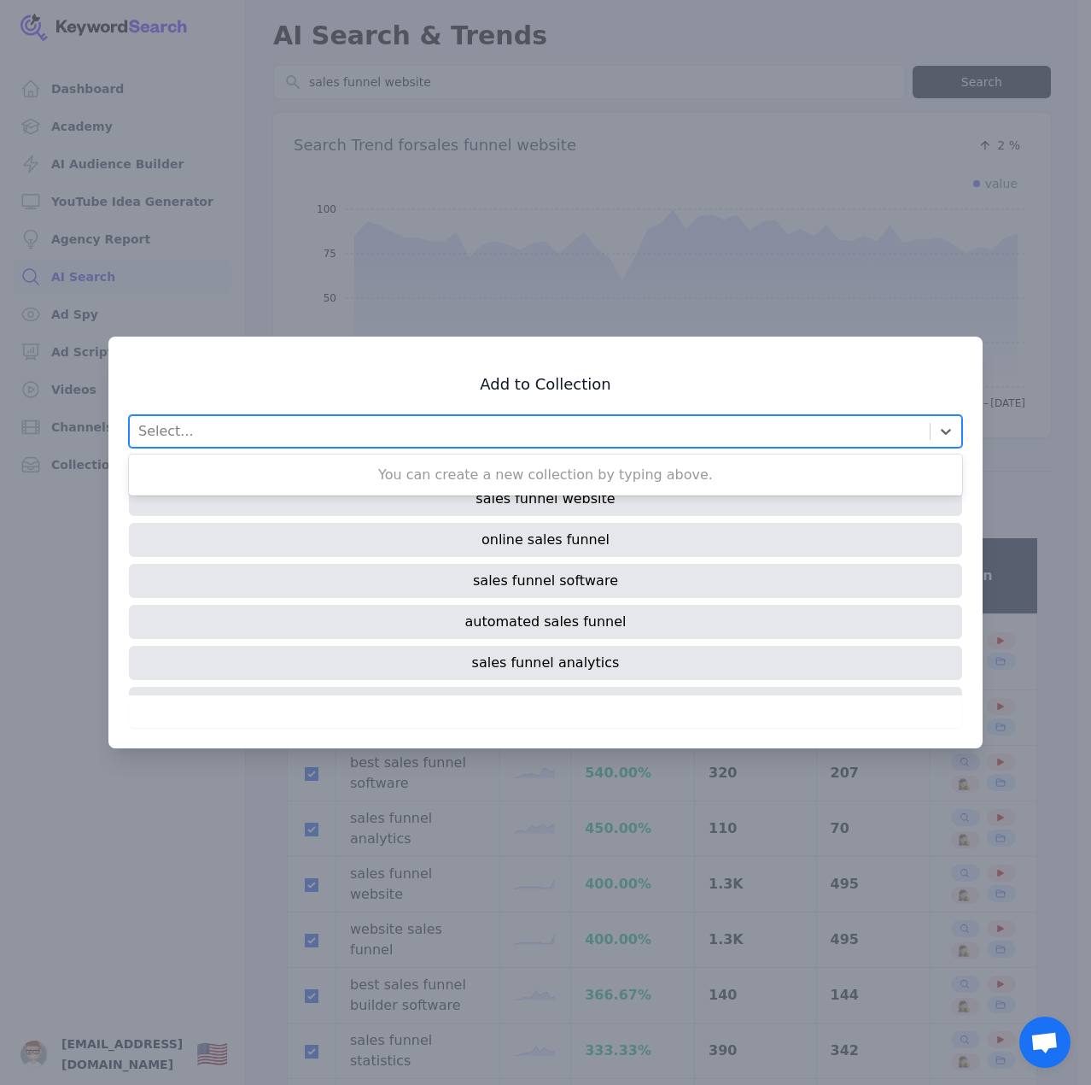
click at [430, 424] on div "Select..." at bounding box center [530, 431] width 800 height 31
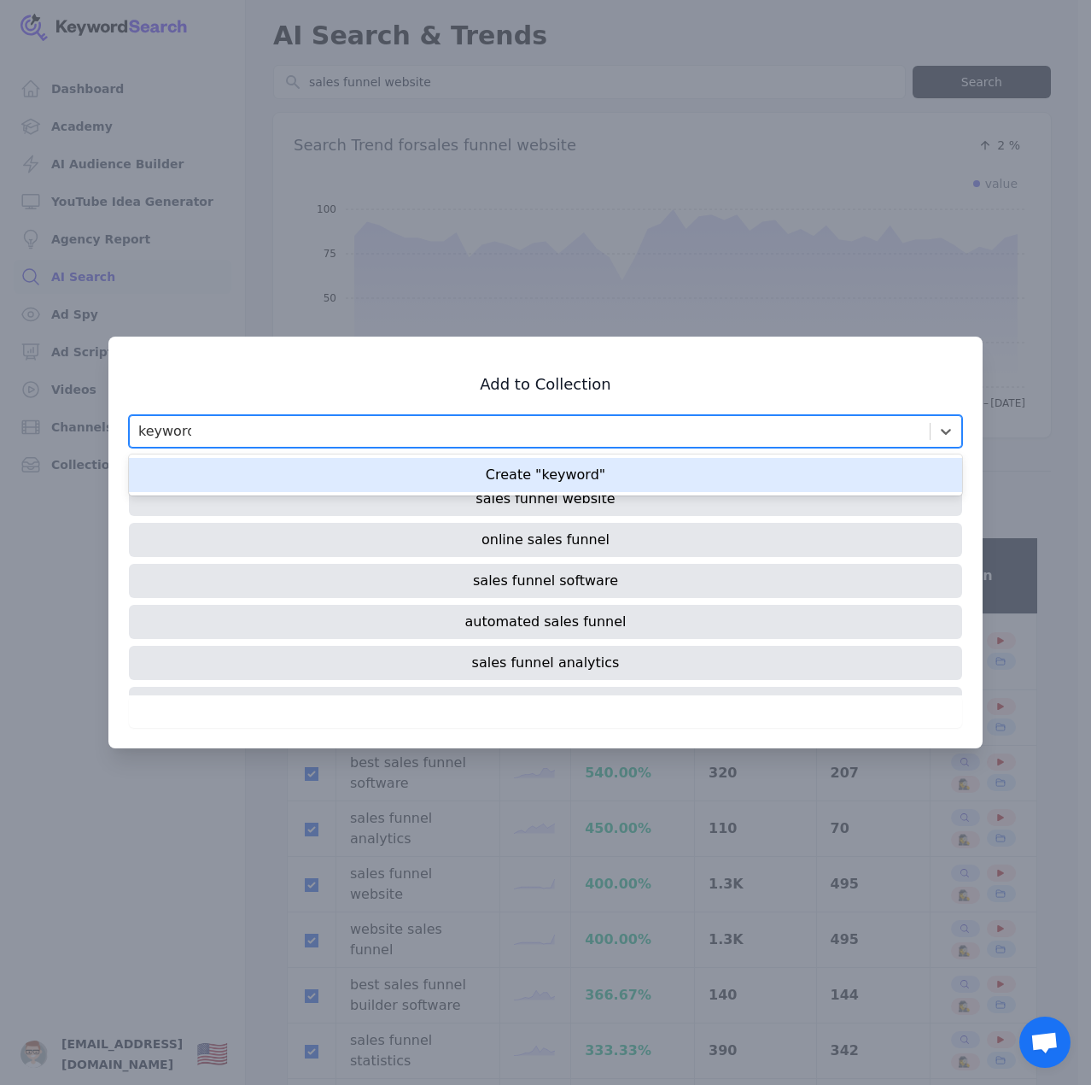
type input "keywords"
click at [473, 459] on div "Create "keywords"" at bounding box center [545, 475] width 833 height 34
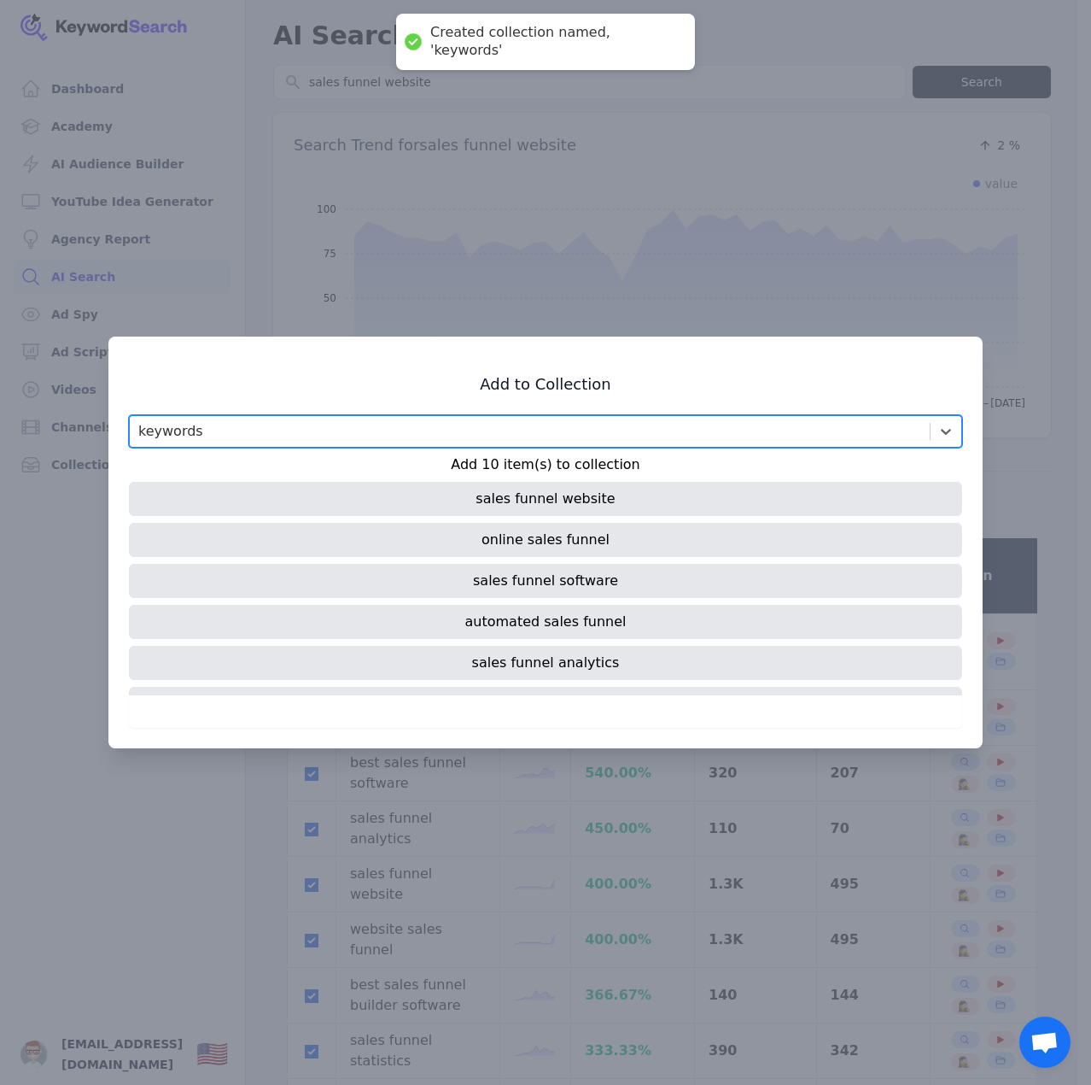
scroll to position [196, 0]
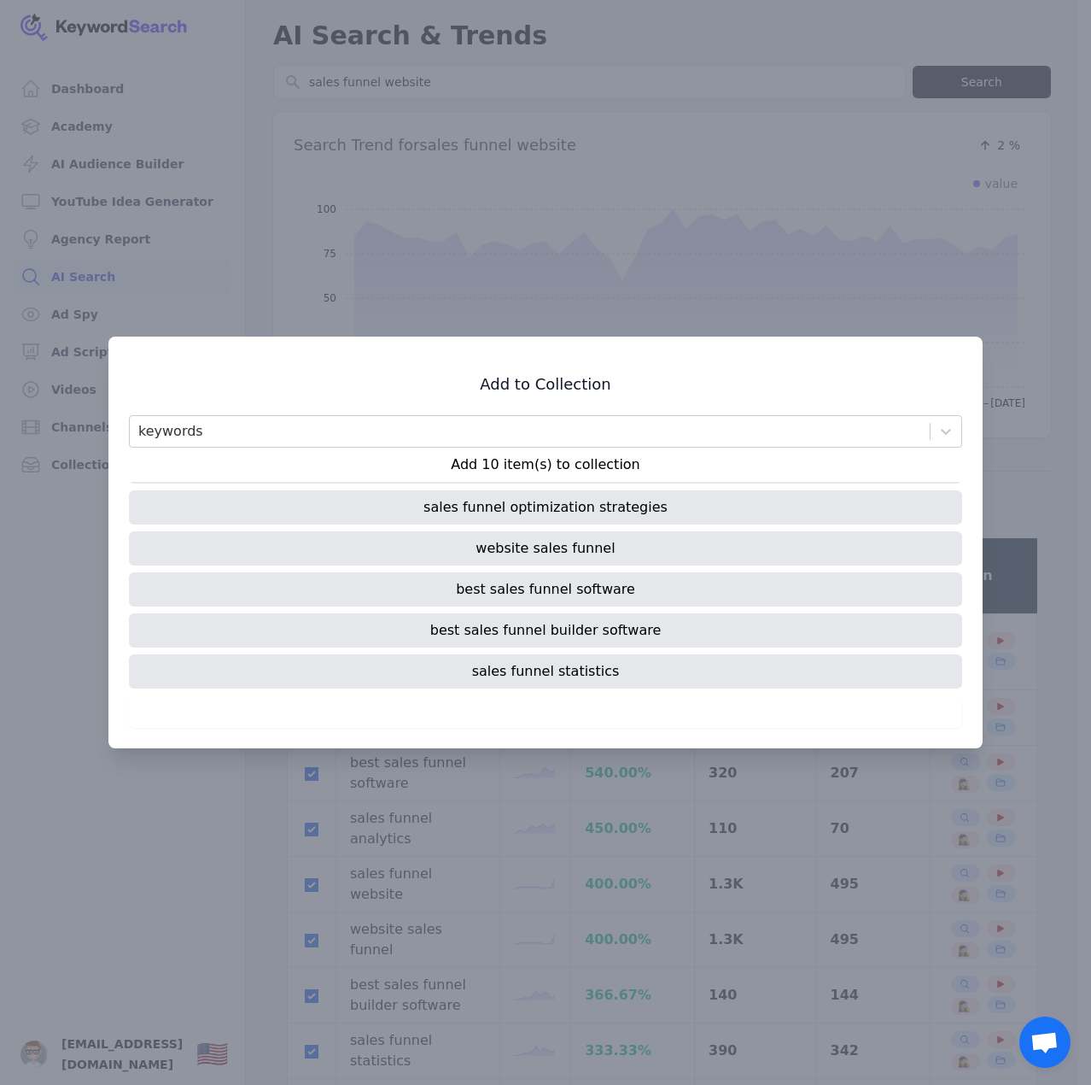
click at [510, 464] on p "Add 10 item(s) to collection" at bounding box center [545, 464] width 833 height 20
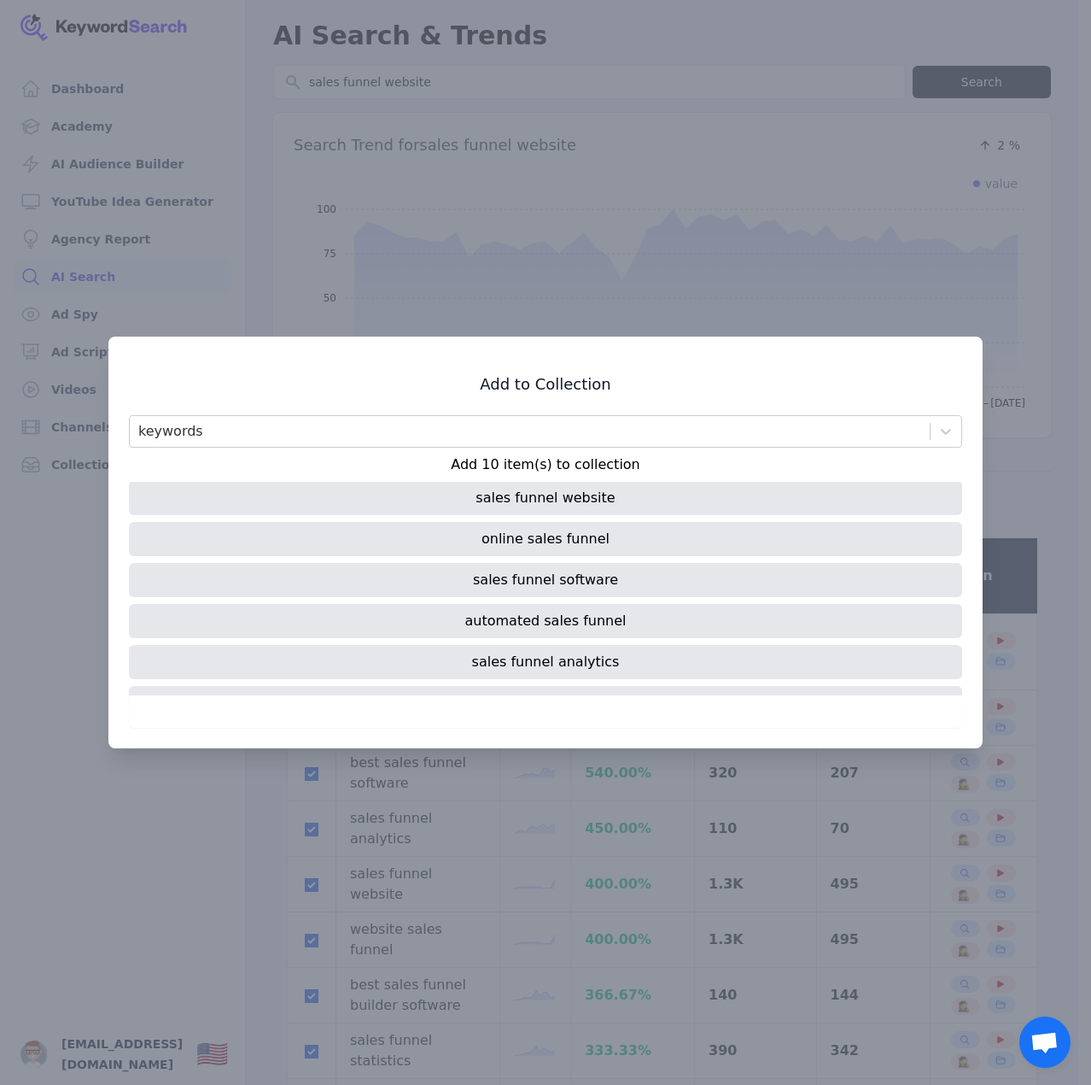
scroll to position [0, 0]
click at [457, 418] on div "keywords" at bounding box center [530, 431] width 800 height 31
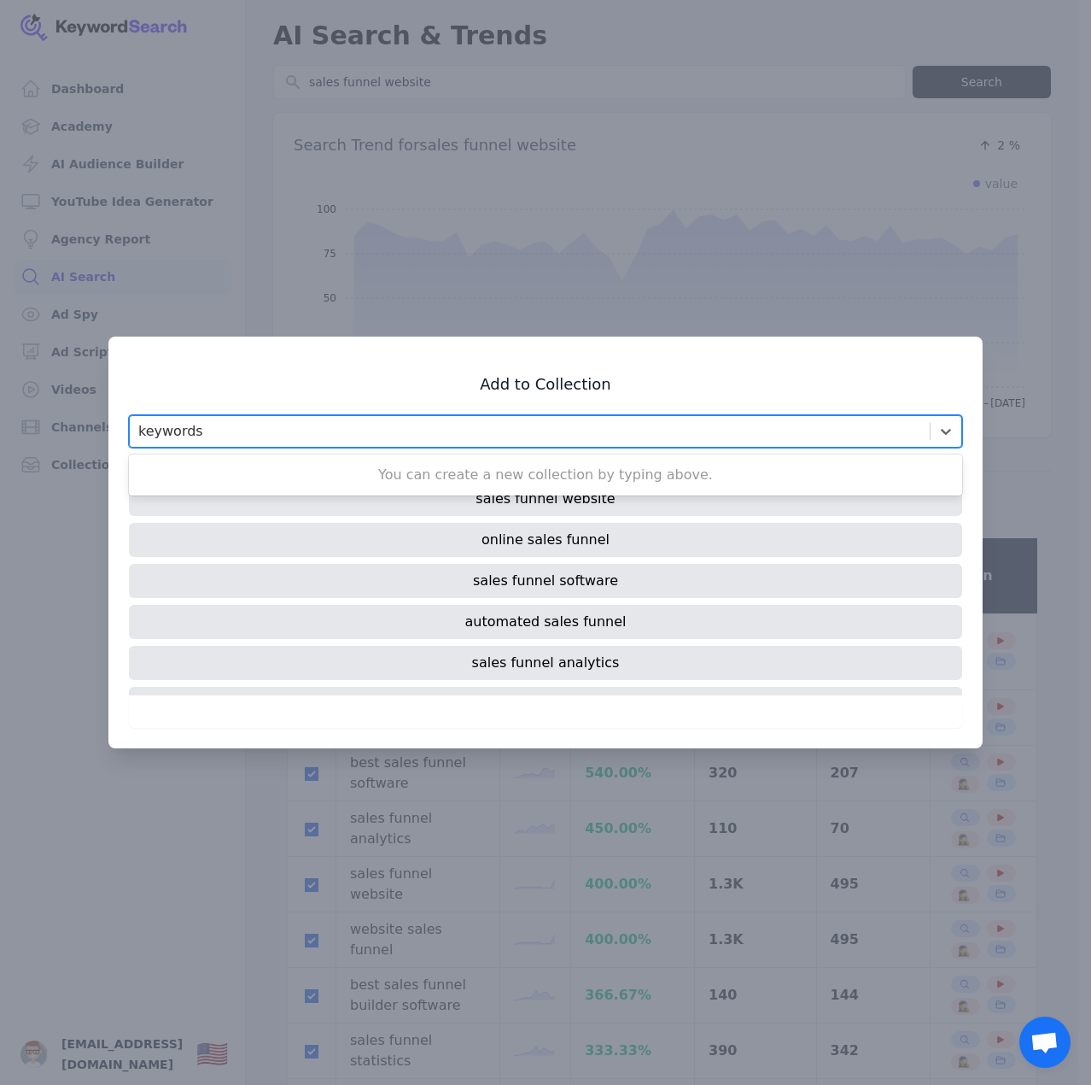
click at [373, 471] on div "You can create a new collection by typing above." at bounding box center [545, 475] width 833 height 34
click at [267, 430] on div "keywords" at bounding box center [530, 431] width 800 height 31
click at [268, 430] on div "keywords" at bounding box center [530, 431] width 800 height 31
click at [200, 435] on div "keywords" at bounding box center [530, 431] width 800 height 31
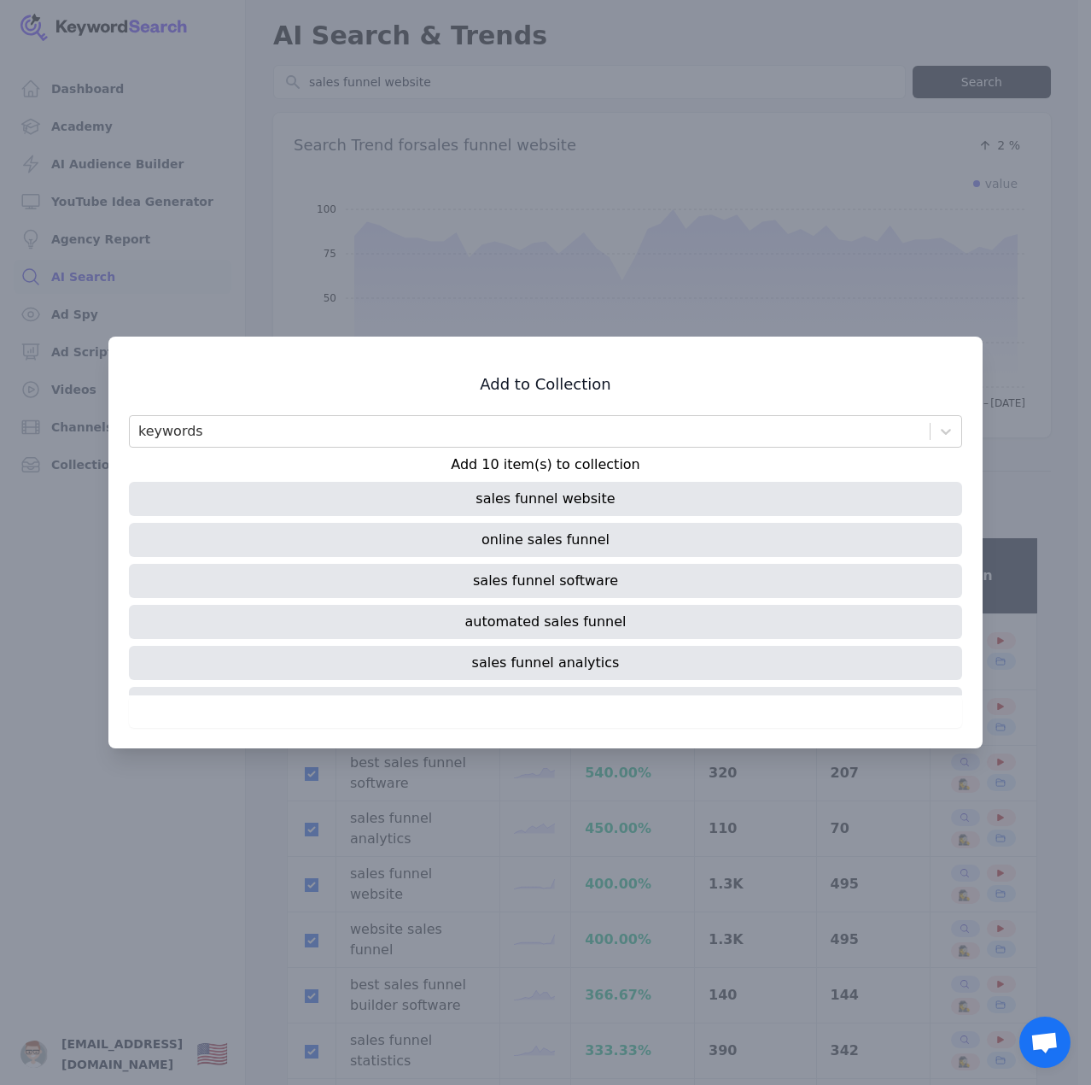
click at [1031, 312] on div at bounding box center [545, 542] width 1091 height 1085
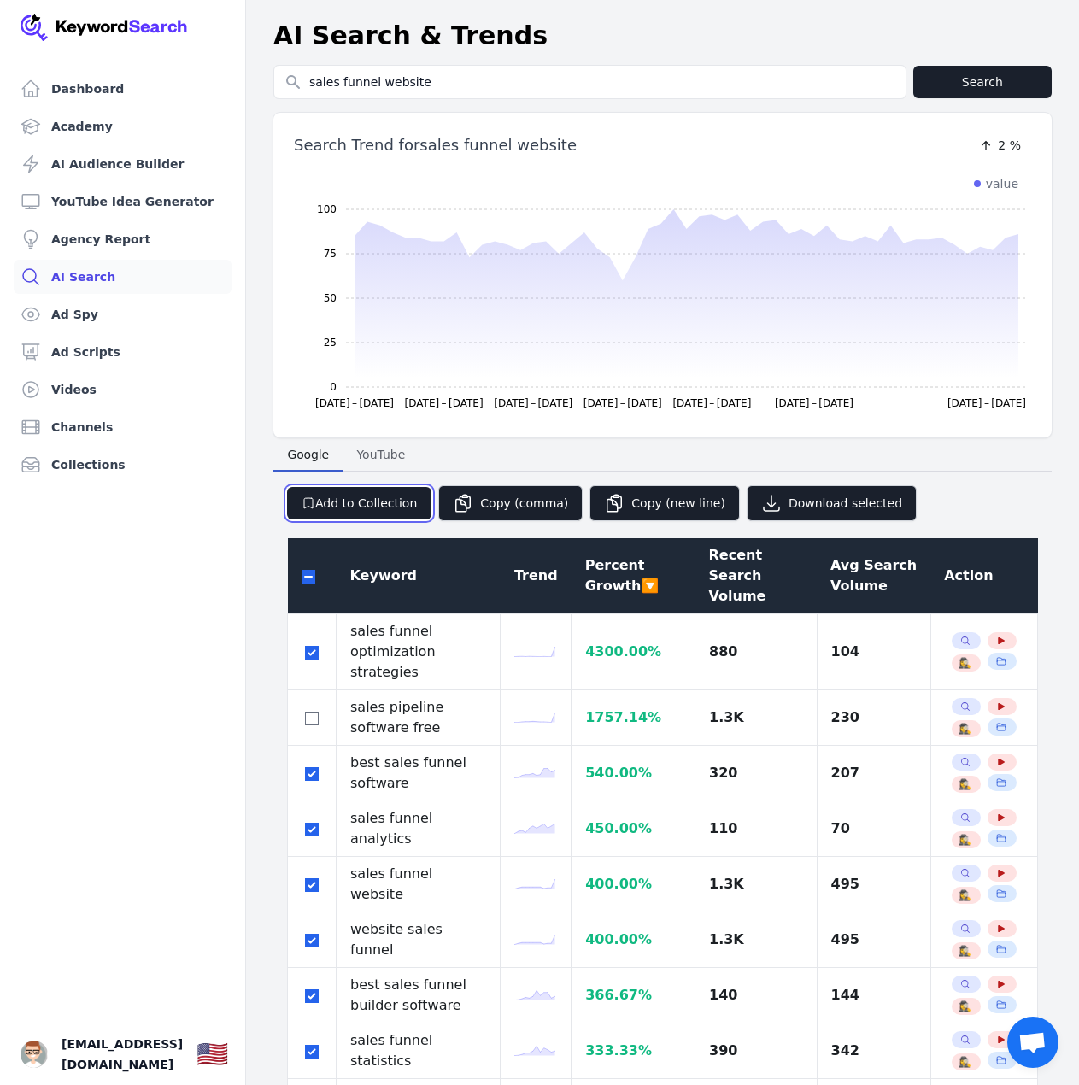
click at [354, 495] on button "Add to Collection" at bounding box center [359, 503] width 144 height 32
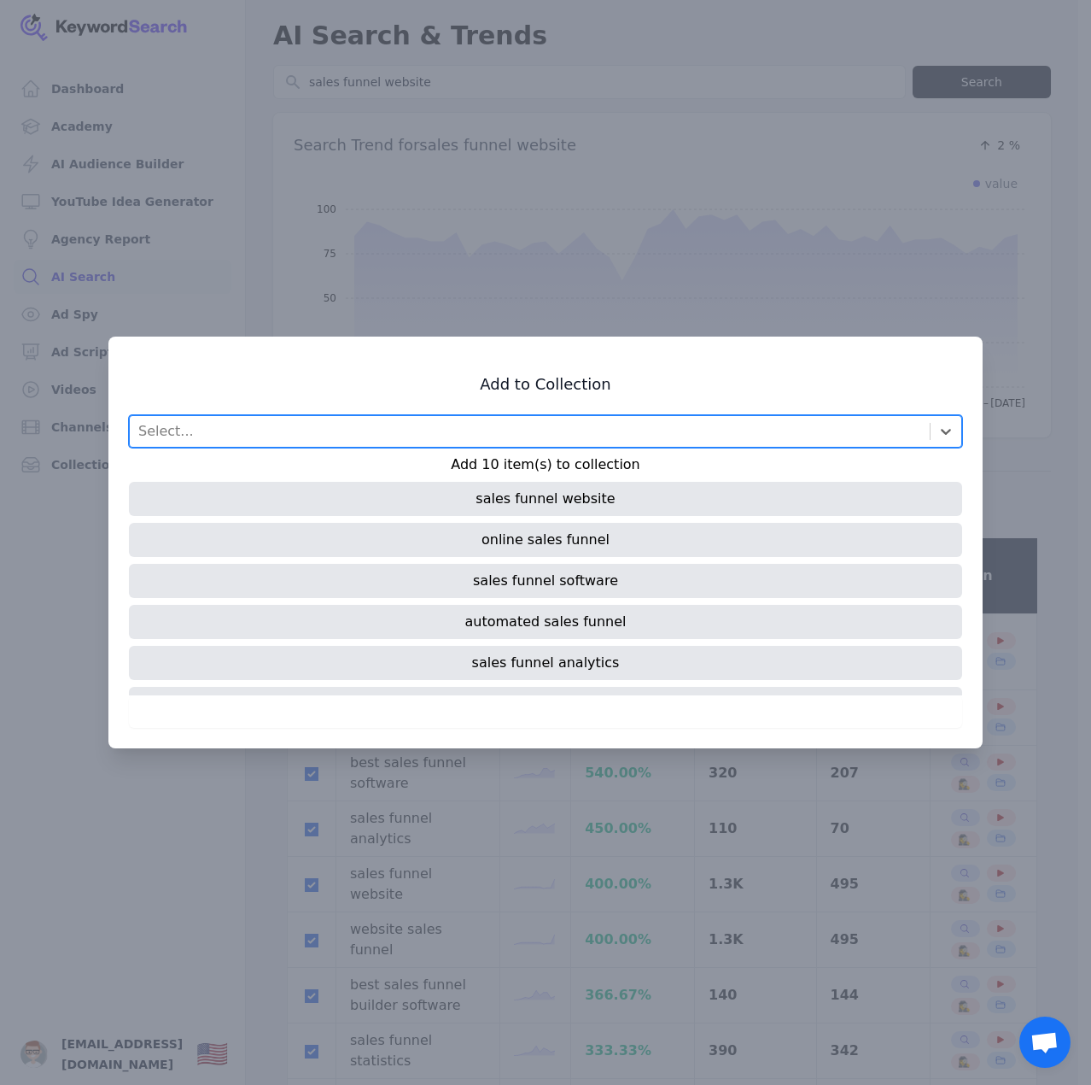
click at [375, 433] on div "Select..." at bounding box center [530, 431] width 800 height 31
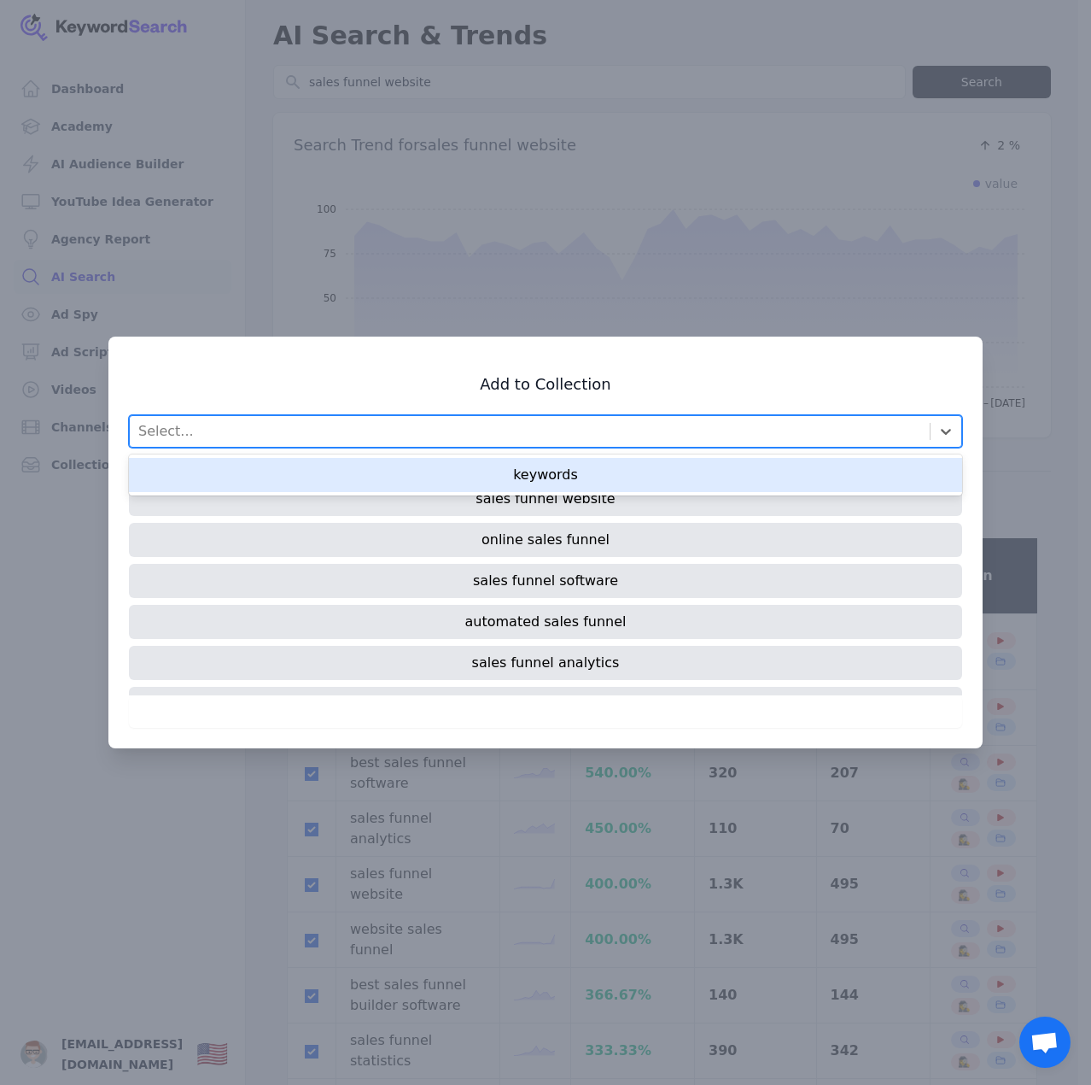
click at [462, 482] on div "keywords" at bounding box center [545, 475] width 833 height 34
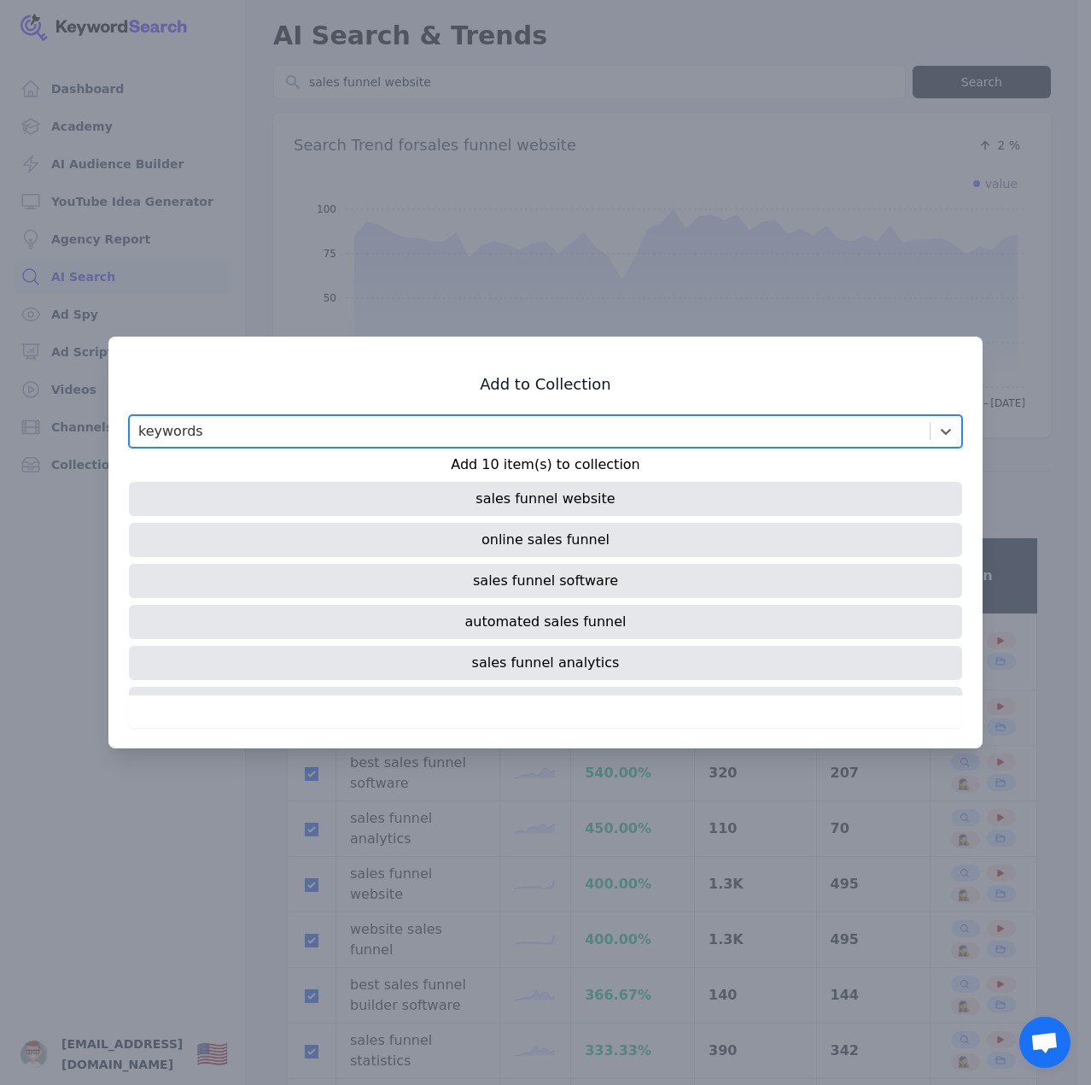
click at [557, 445] on div "keywords" at bounding box center [530, 431] width 800 height 31
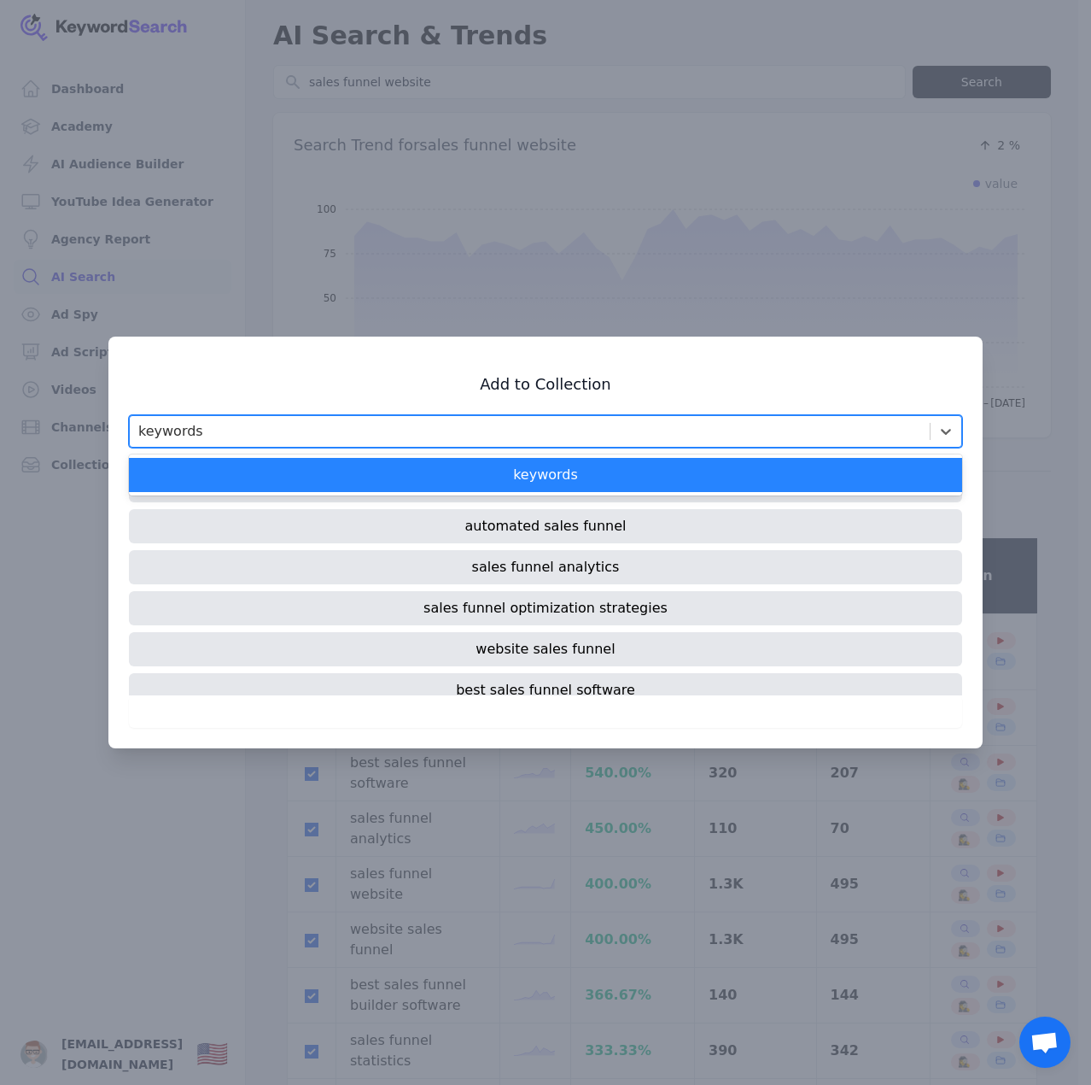
scroll to position [196, 0]
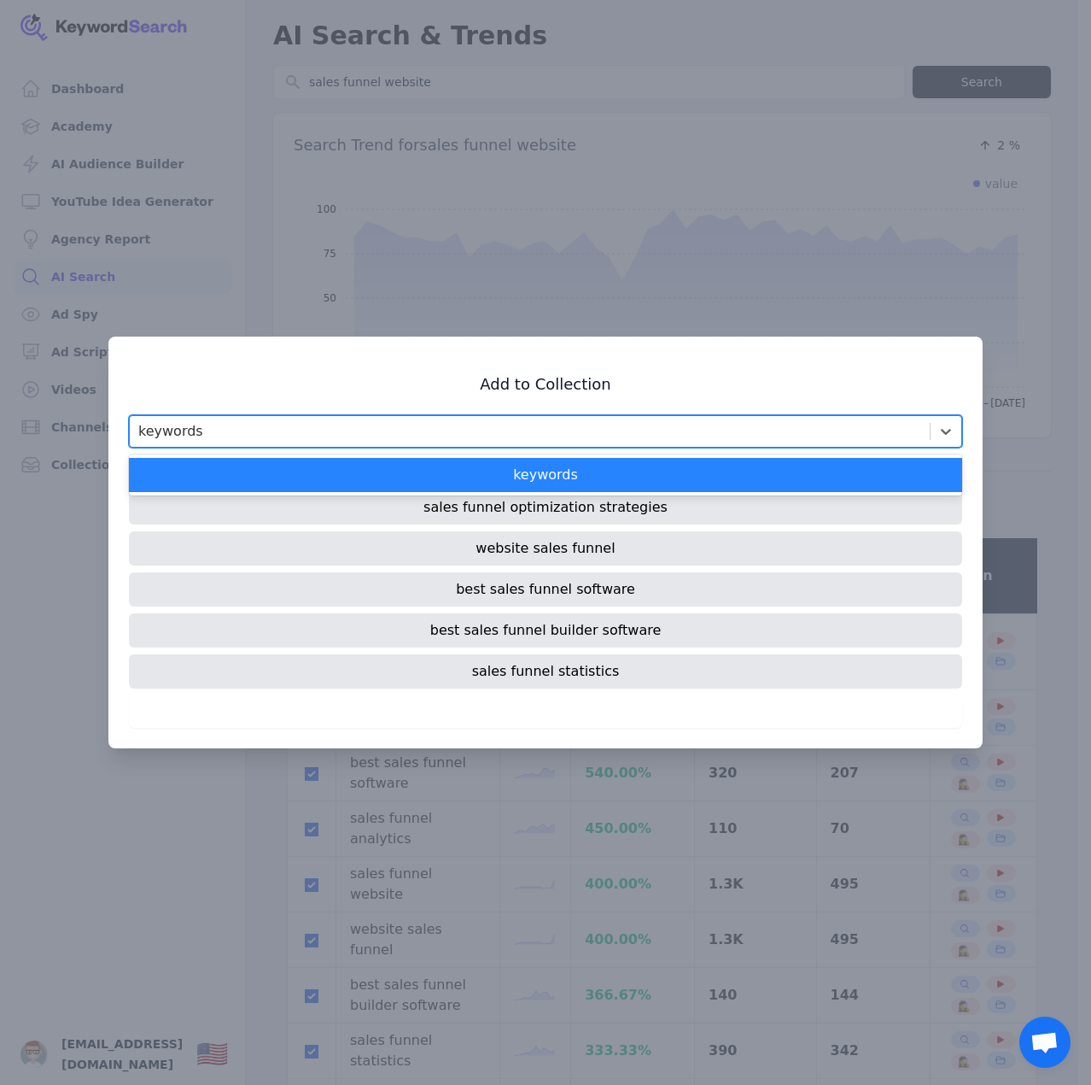
click at [555, 466] on div "keywords" at bounding box center [545, 475] width 833 height 34
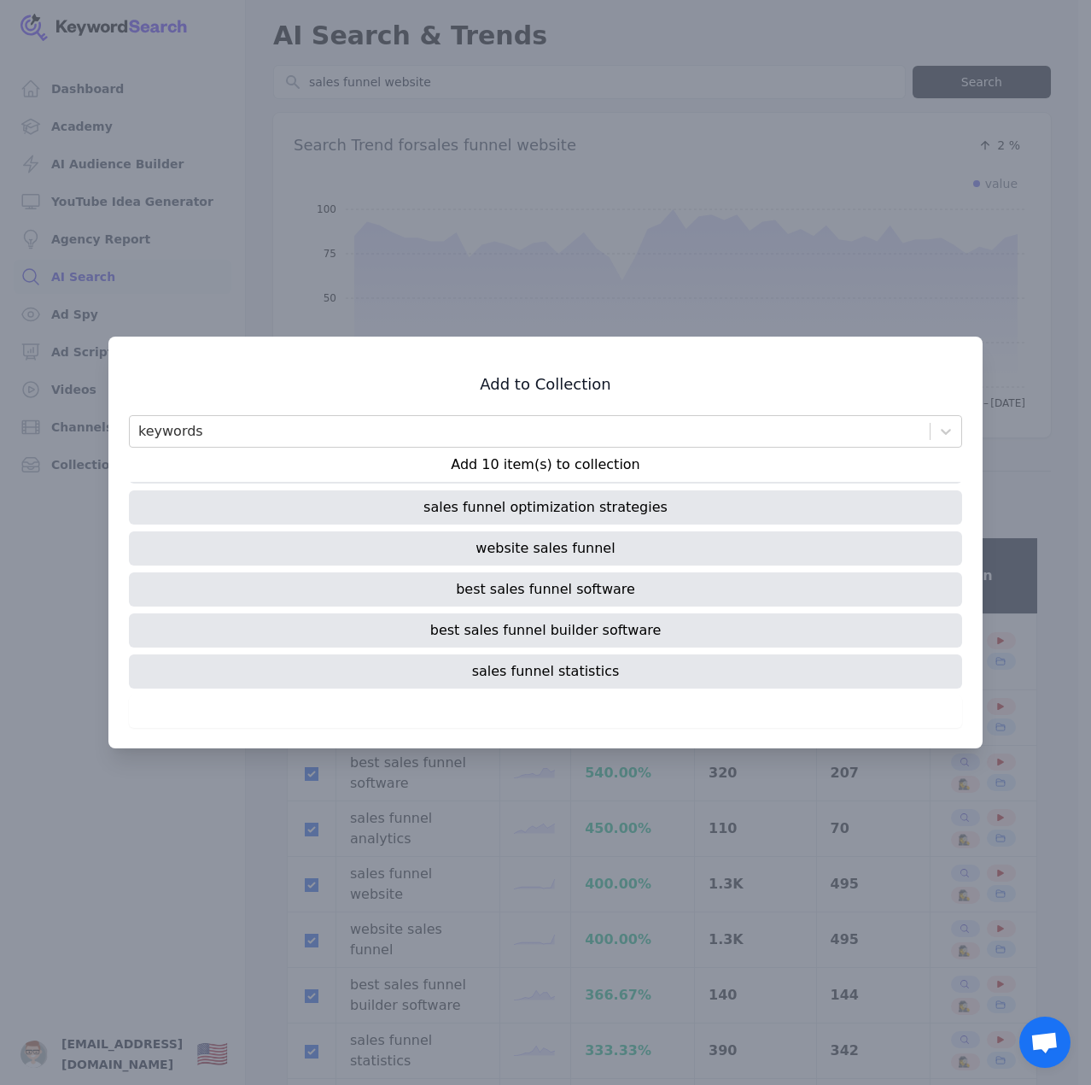
click at [565, 469] on p "Add 10 item(s) to collection" at bounding box center [545, 464] width 833 height 20
click at [567, 469] on p "Add 10 item(s) to collection" at bounding box center [545, 464] width 833 height 20
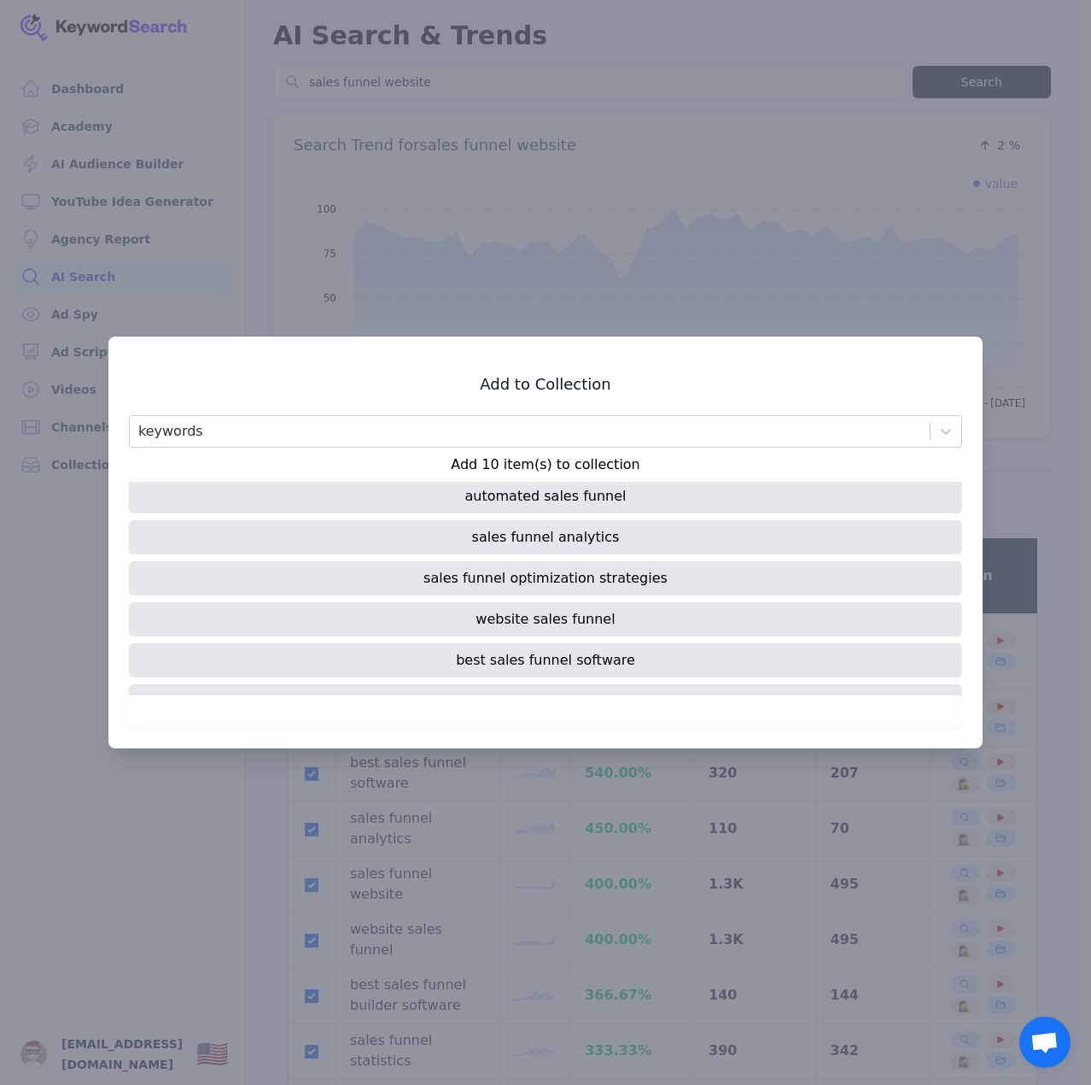
scroll to position [0, 0]
click at [547, 442] on div "keywords" at bounding box center [530, 431] width 800 height 31
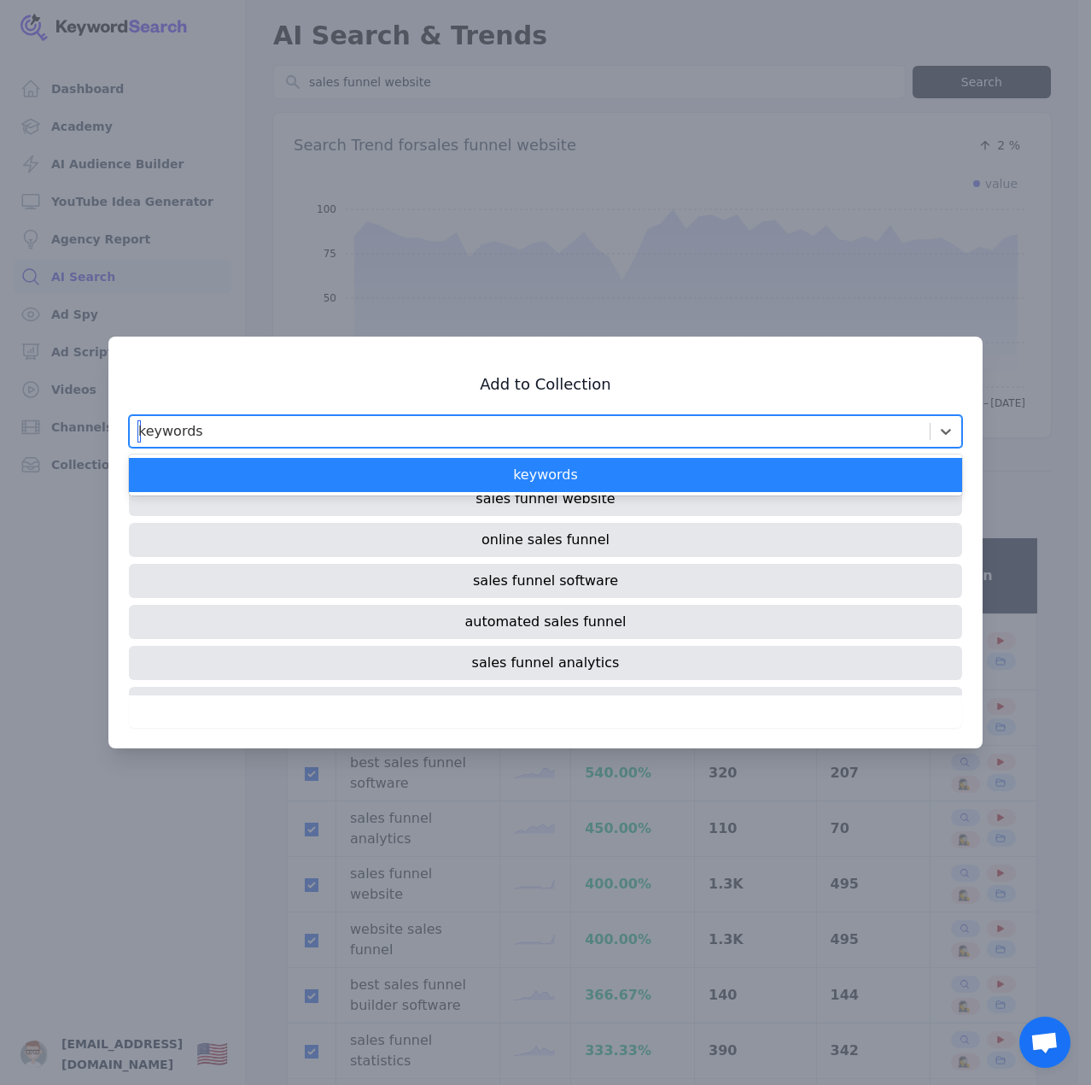
click at [552, 485] on div "keywords" at bounding box center [545, 475] width 833 height 34
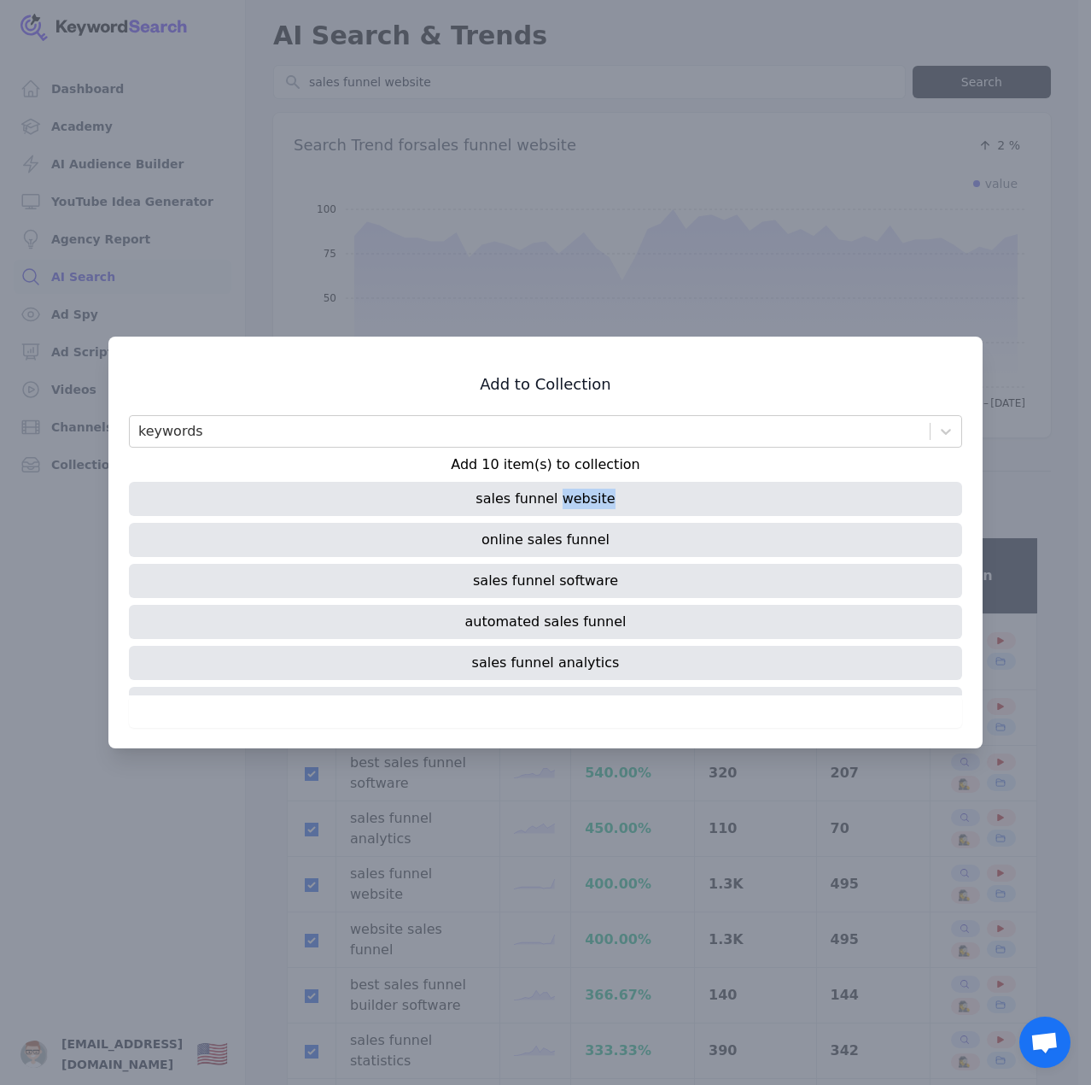
click at [552, 485] on div "sales funnel website" at bounding box center [545, 499] width 833 height 34
click at [1024, 569] on div at bounding box center [545, 542] width 1091 height 1085
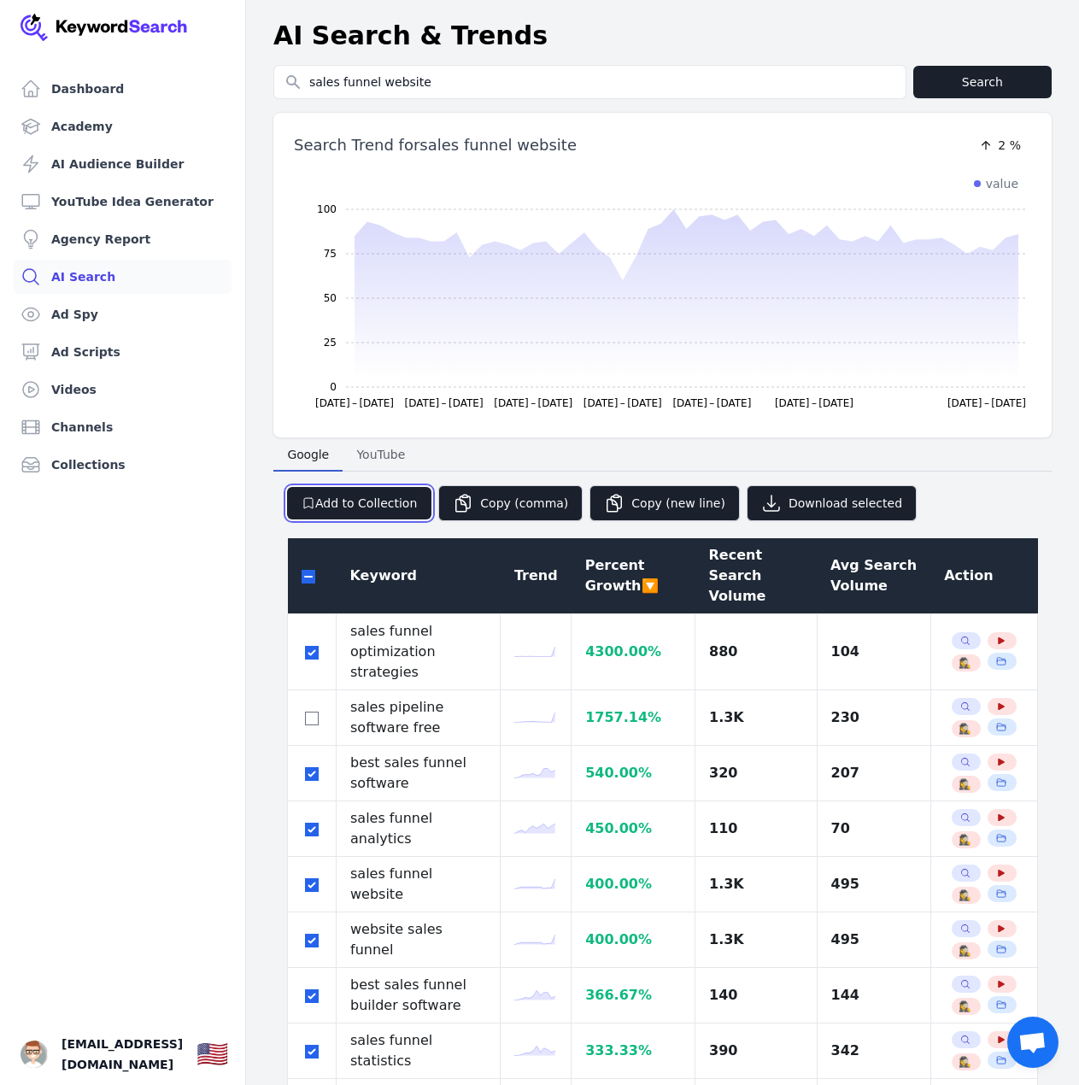
click at [403, 508] on button "Add to Collection" at bounding box center [359, 503] width 144 height 32
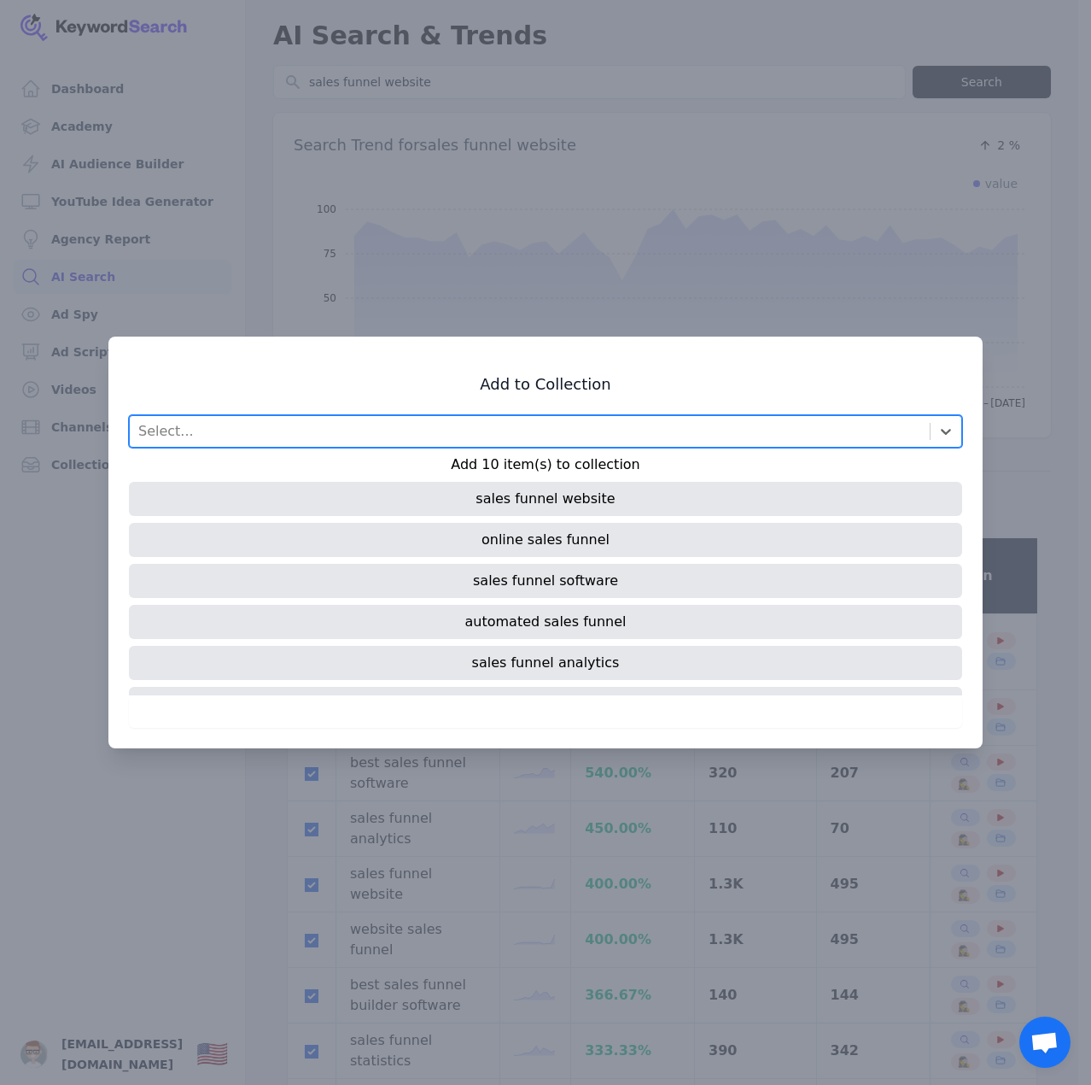
click at [396, 440] on div "Select..." at bounding box center [530, 431] width 800 height 31
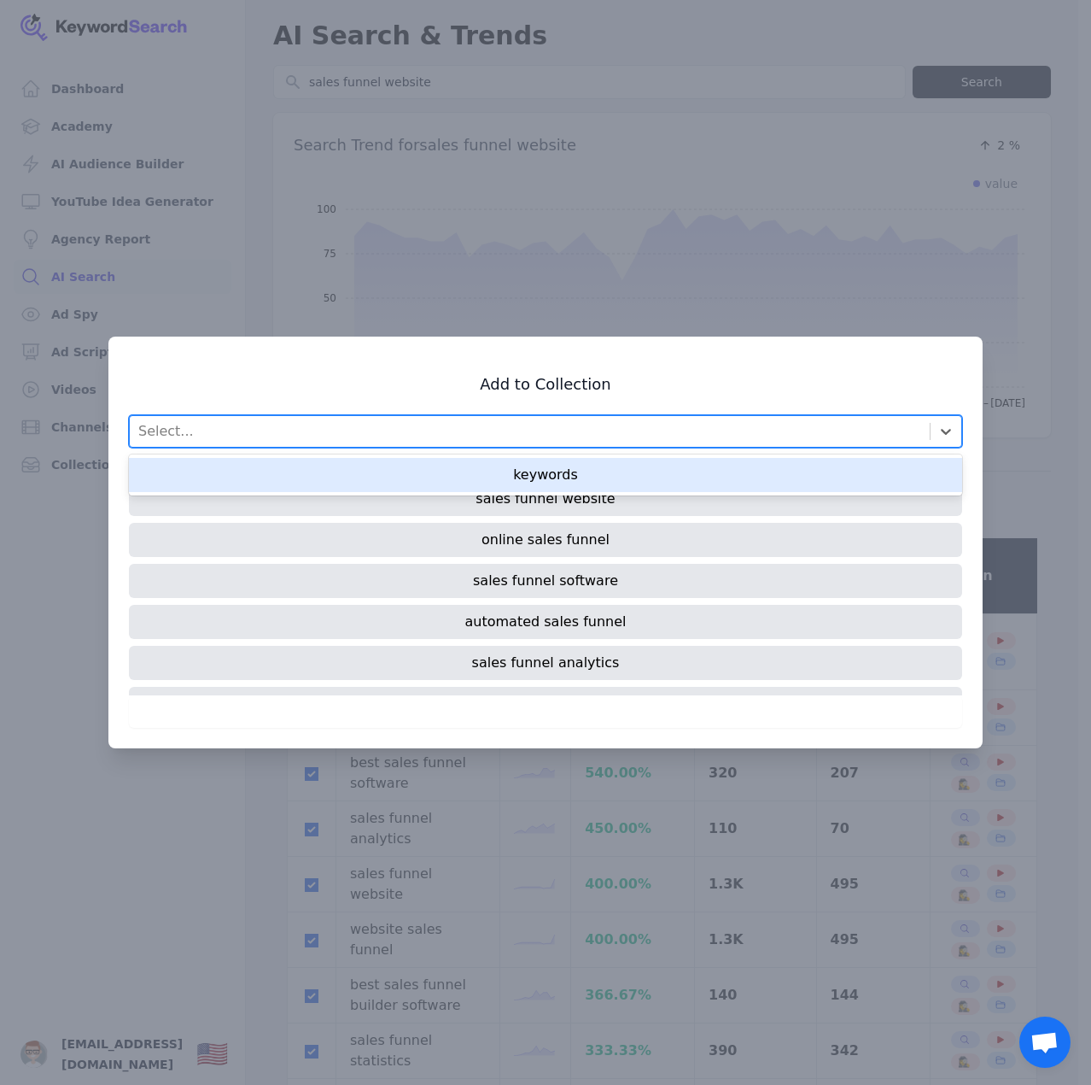
click at [526, 488] on div "keywords" at bounding box center [545, 475] width 833 height 34
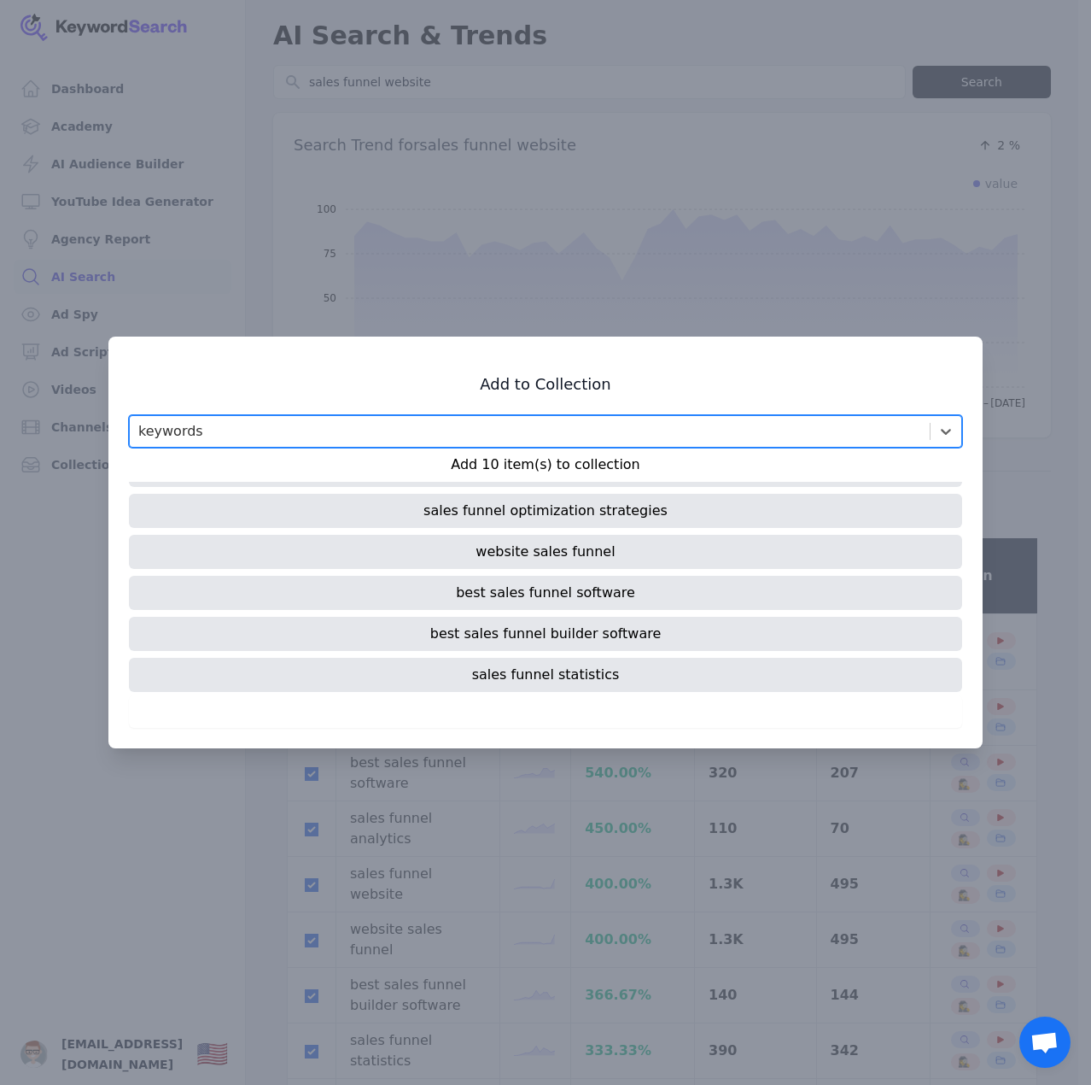
scroll to position [196, 0]
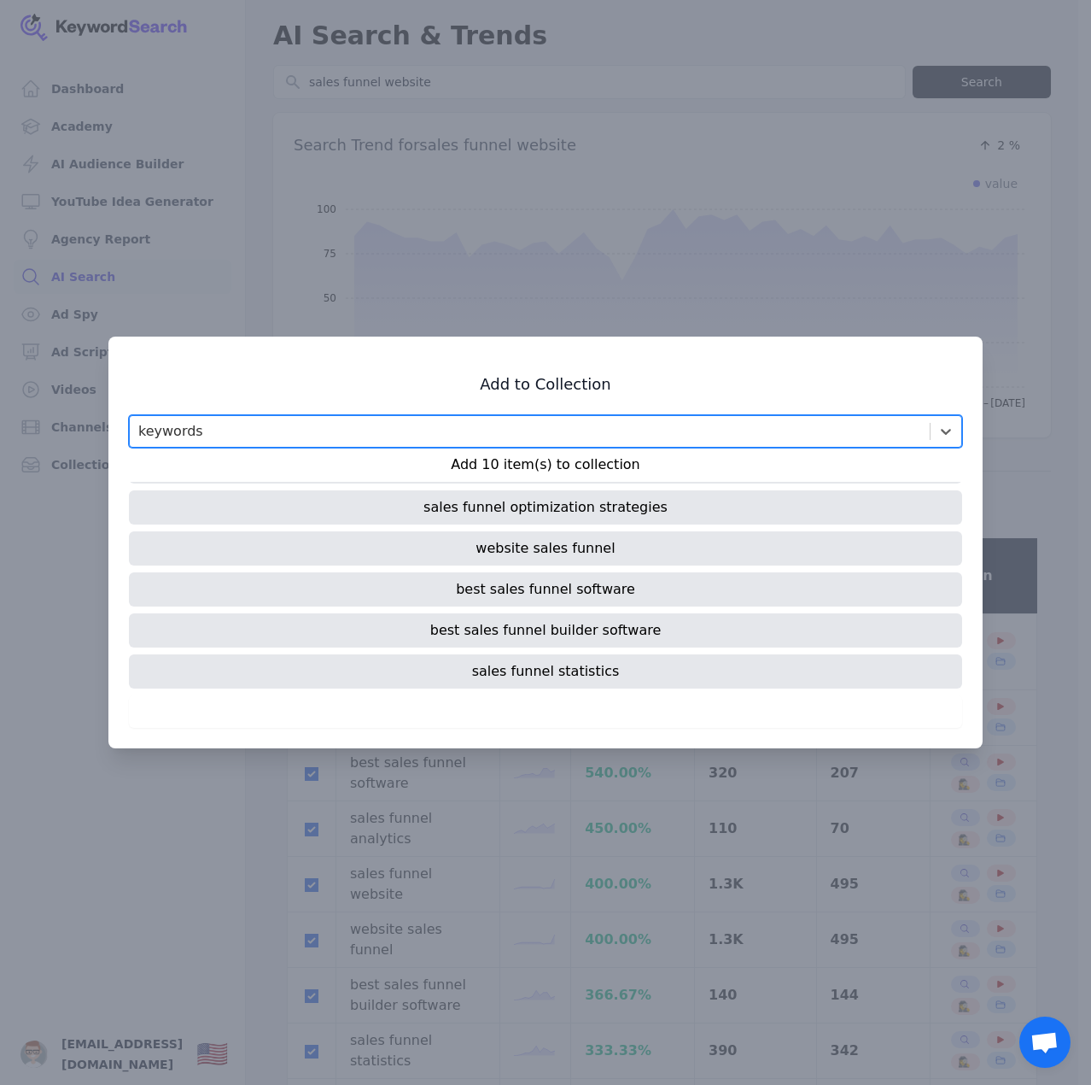
click at [570, 673] on div "sales funnel statistics" at bounding box center [545, 671] width 833 height 34
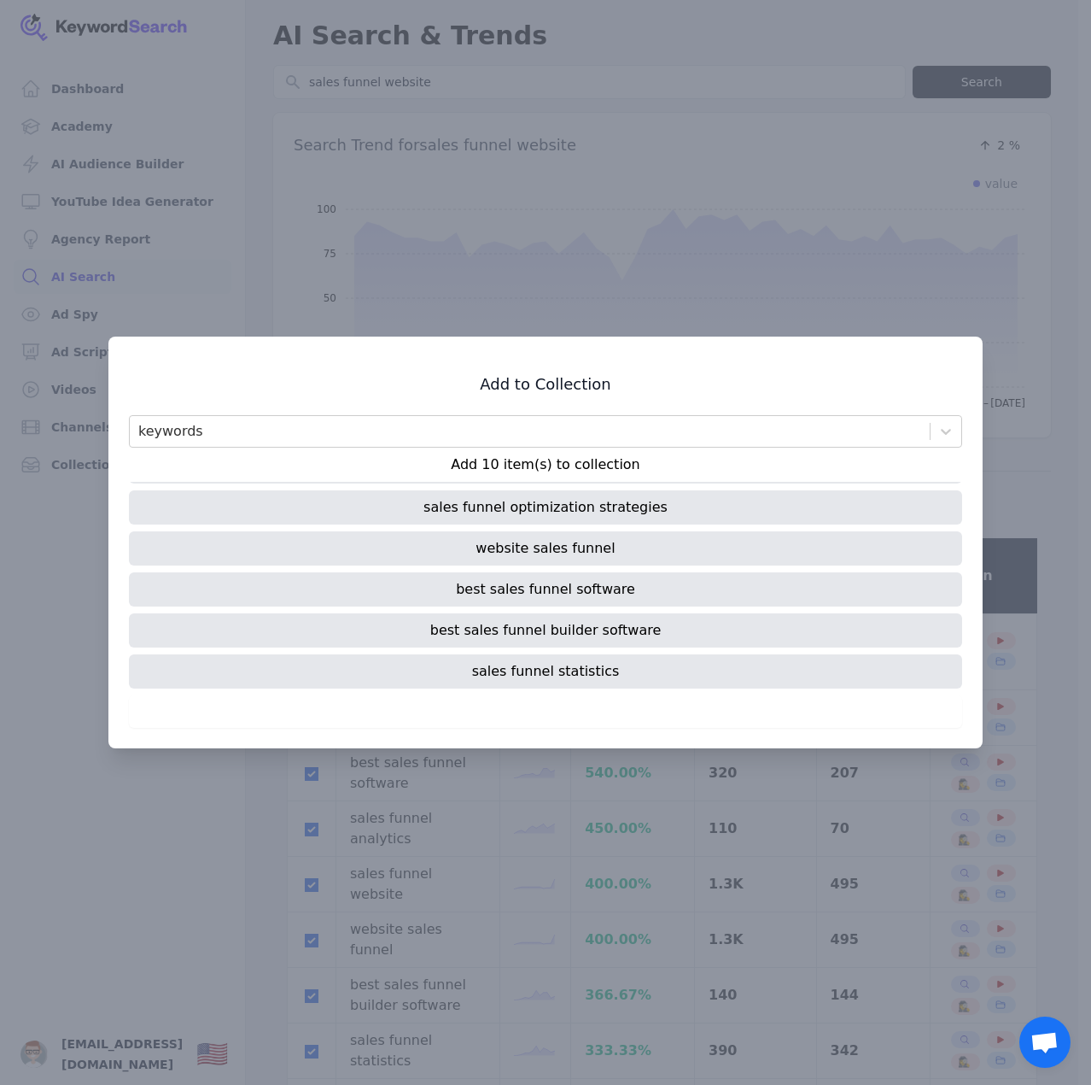
click at [568, 640] on div "best sales funnel builder software" at bounding box center [545, 630] width 833 height 34
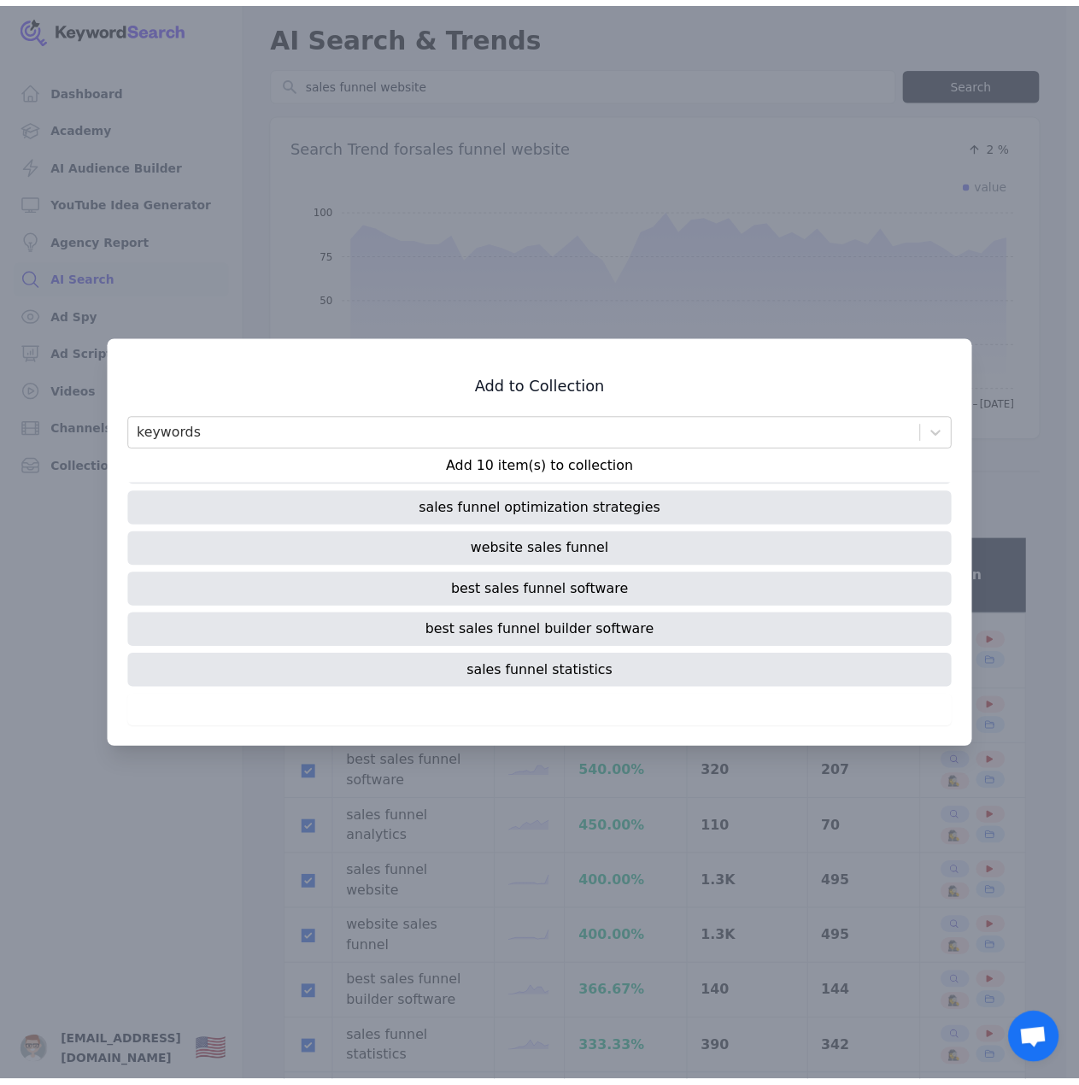
scroll to position [0, 0]
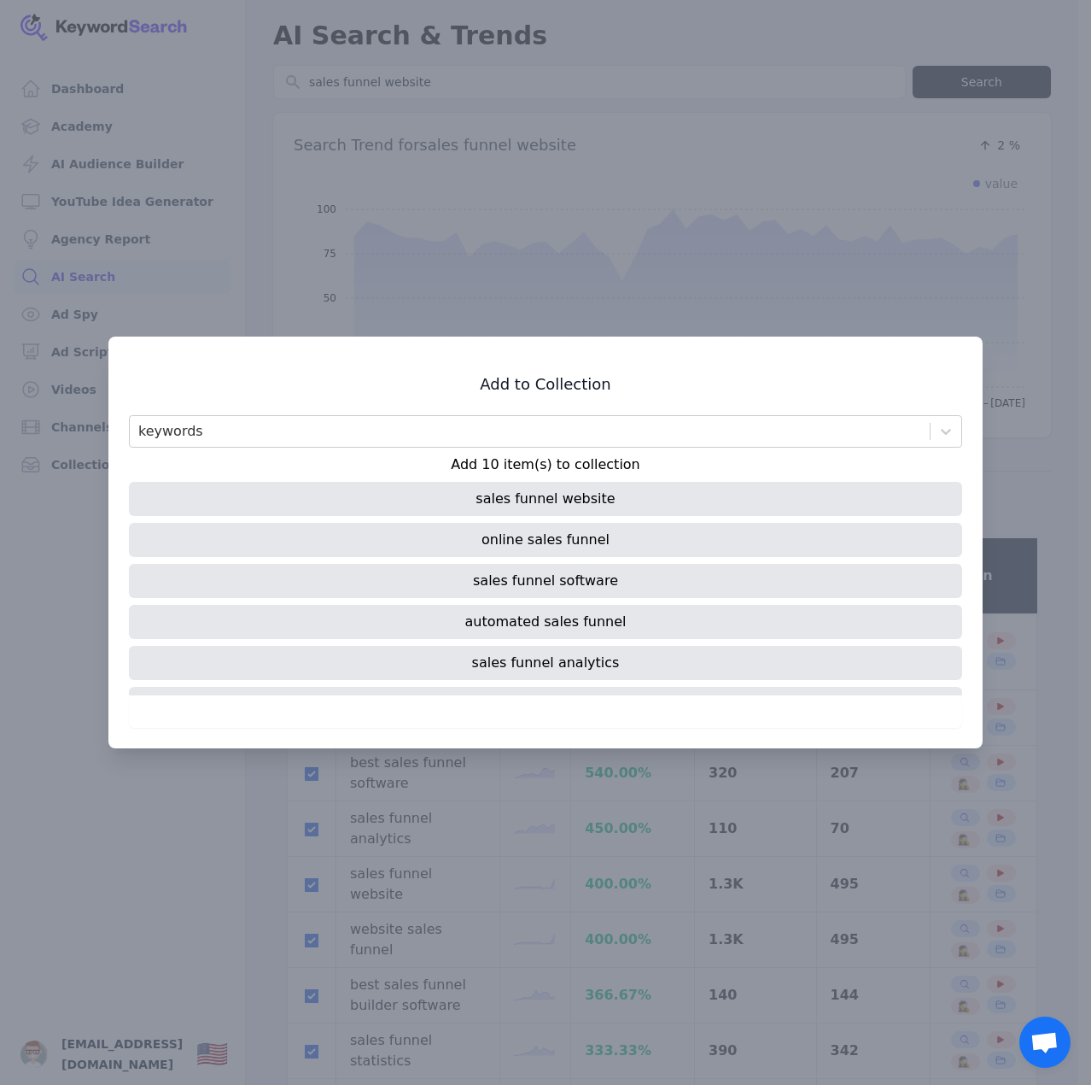
click at [540, 472] on p "Add 10 item(s) to collection" at bounding box center [545, 464] width 833 height 20
click at [891, 298] on div at bounding box center [545, 542] width 1091 height 1085
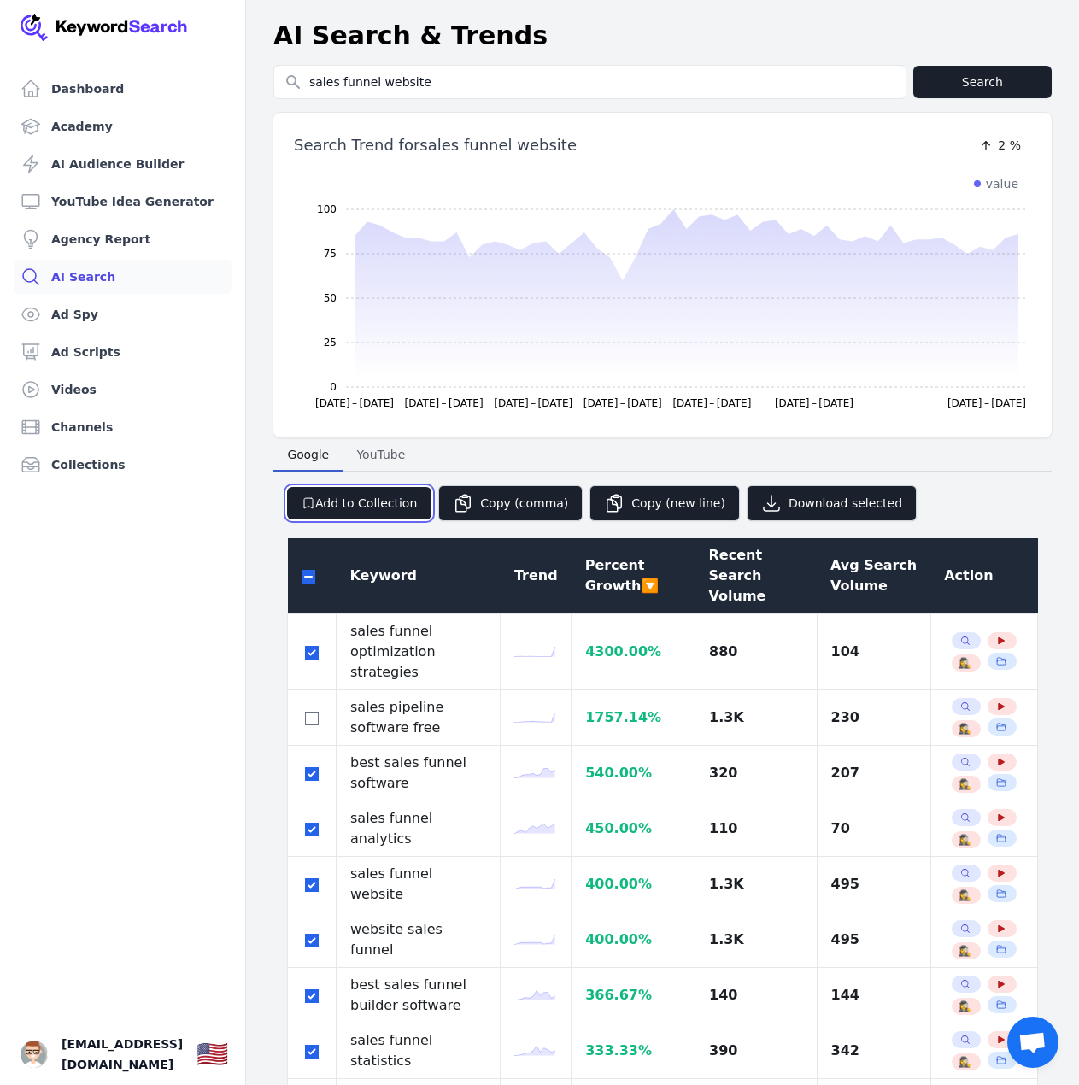
click at [358, 508] on button "Add to Collection" at bounding box center [359, 503] width 144 height 32
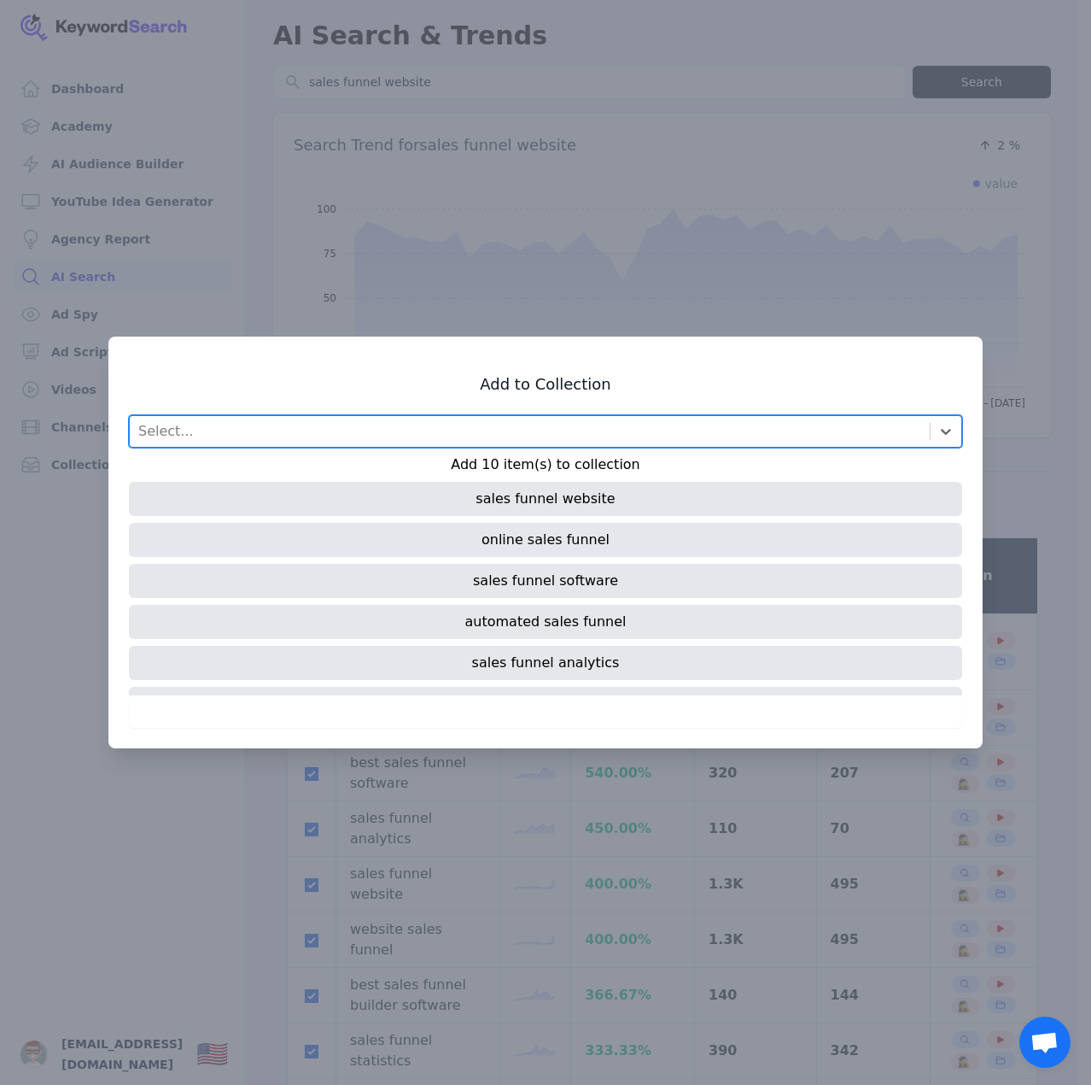
drag, startPoint x: 251, startPoint y: 257, endPoint x: 215, endPoint y: 211, distance: 58.4
click at [251, 256] on div at bounding box center [545, 542] width 1091 height 1085
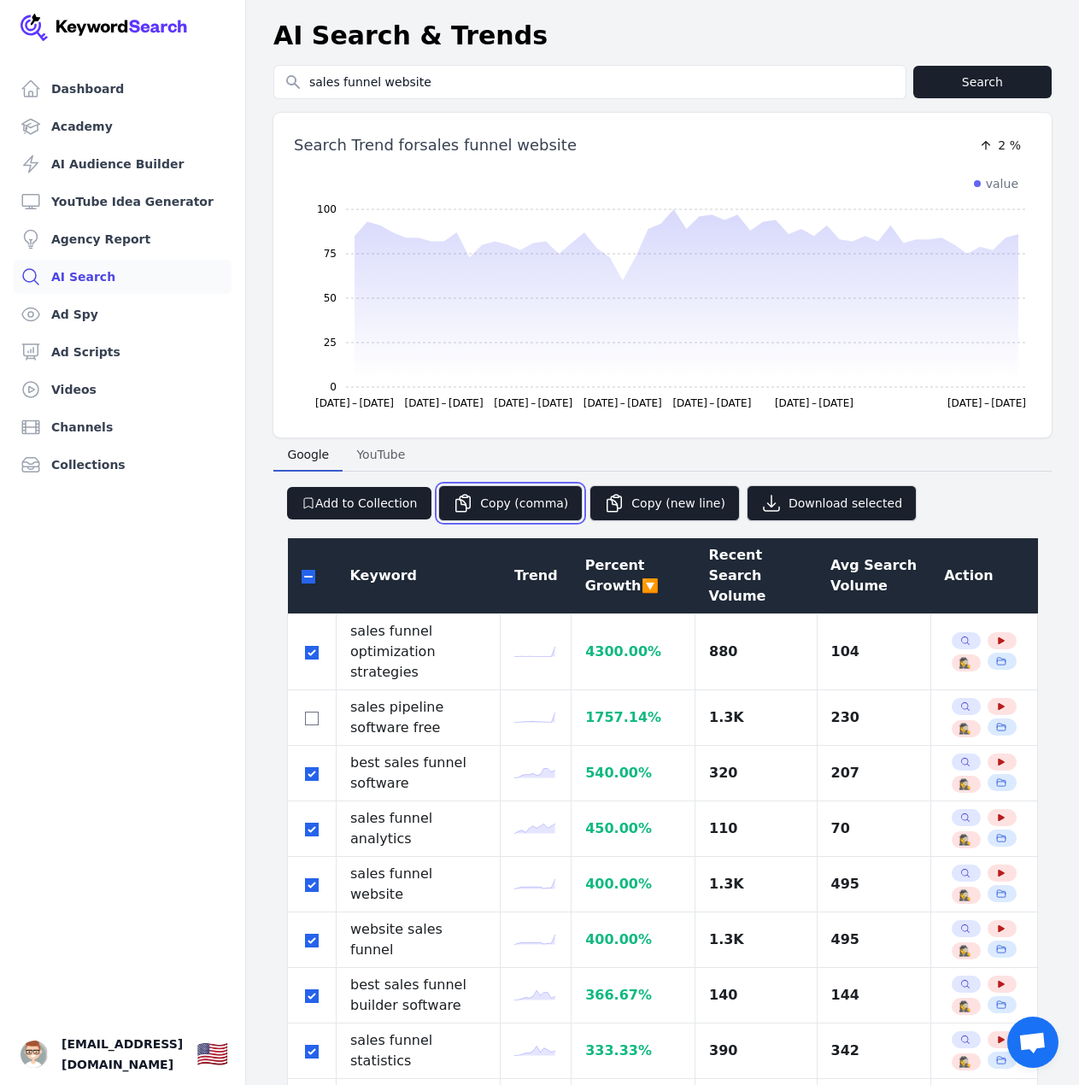
click at [530, 506] on button "Copy (comma)" at bounding box center [510, 503] width 144 height 36
click at [604, 506] on icon "button" at bounding box center [614, 503] width 20 height 20
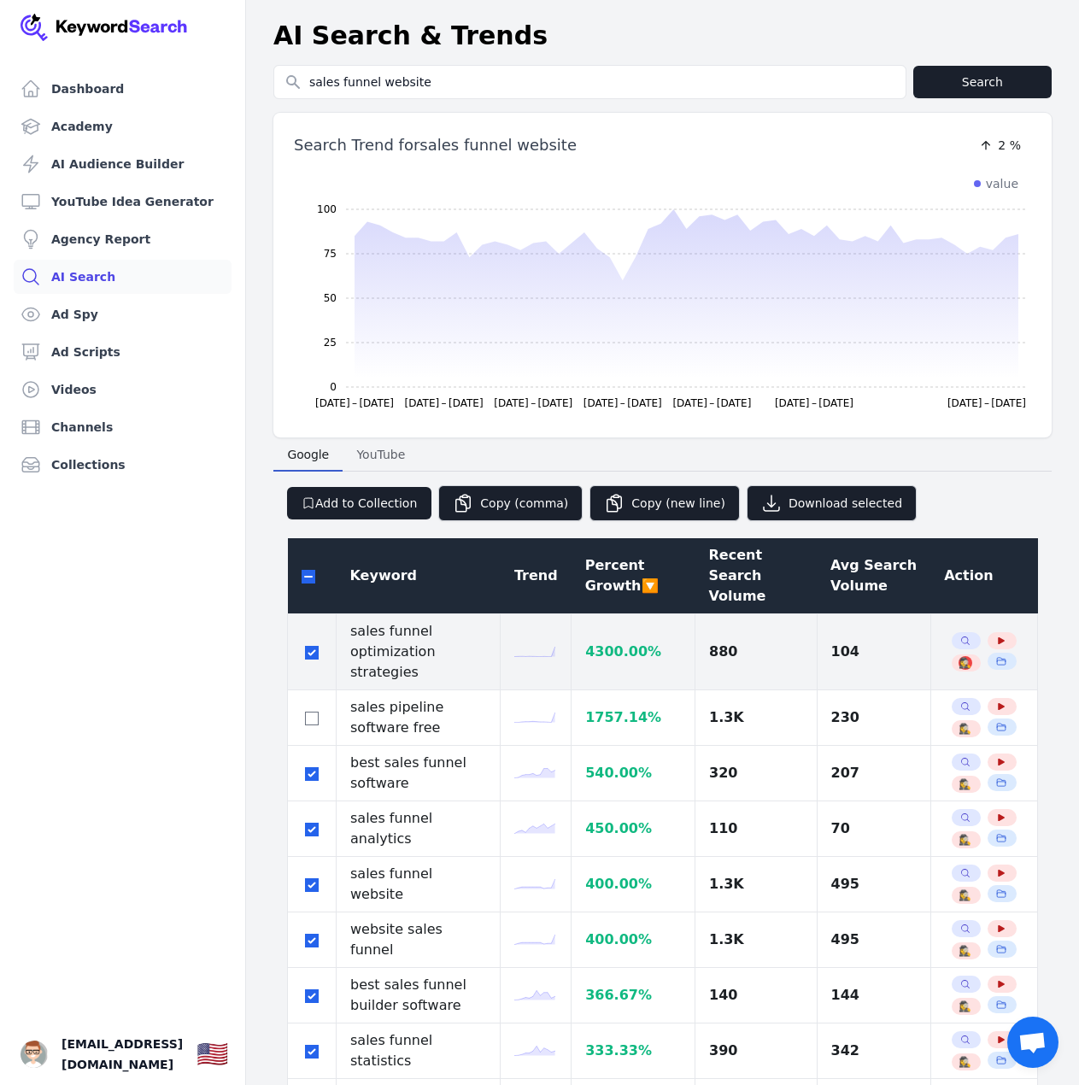
click at [958, 656] on span "🕵️‍♀️" at bounding box center [964, 663] width 13 height 14
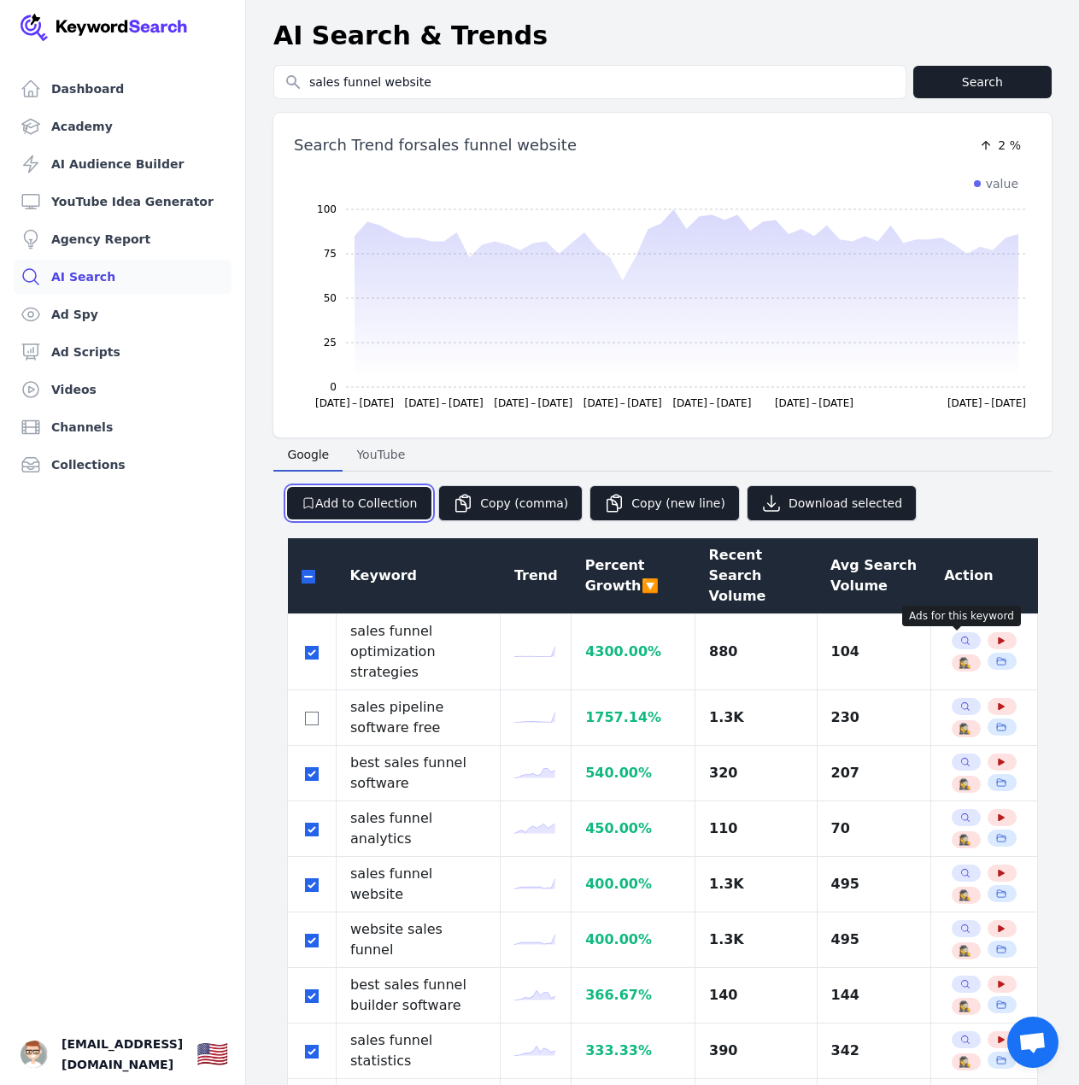
click at [354, 502] on button "Add to Collection" at bounding box center [359, 503] width 144 height 32
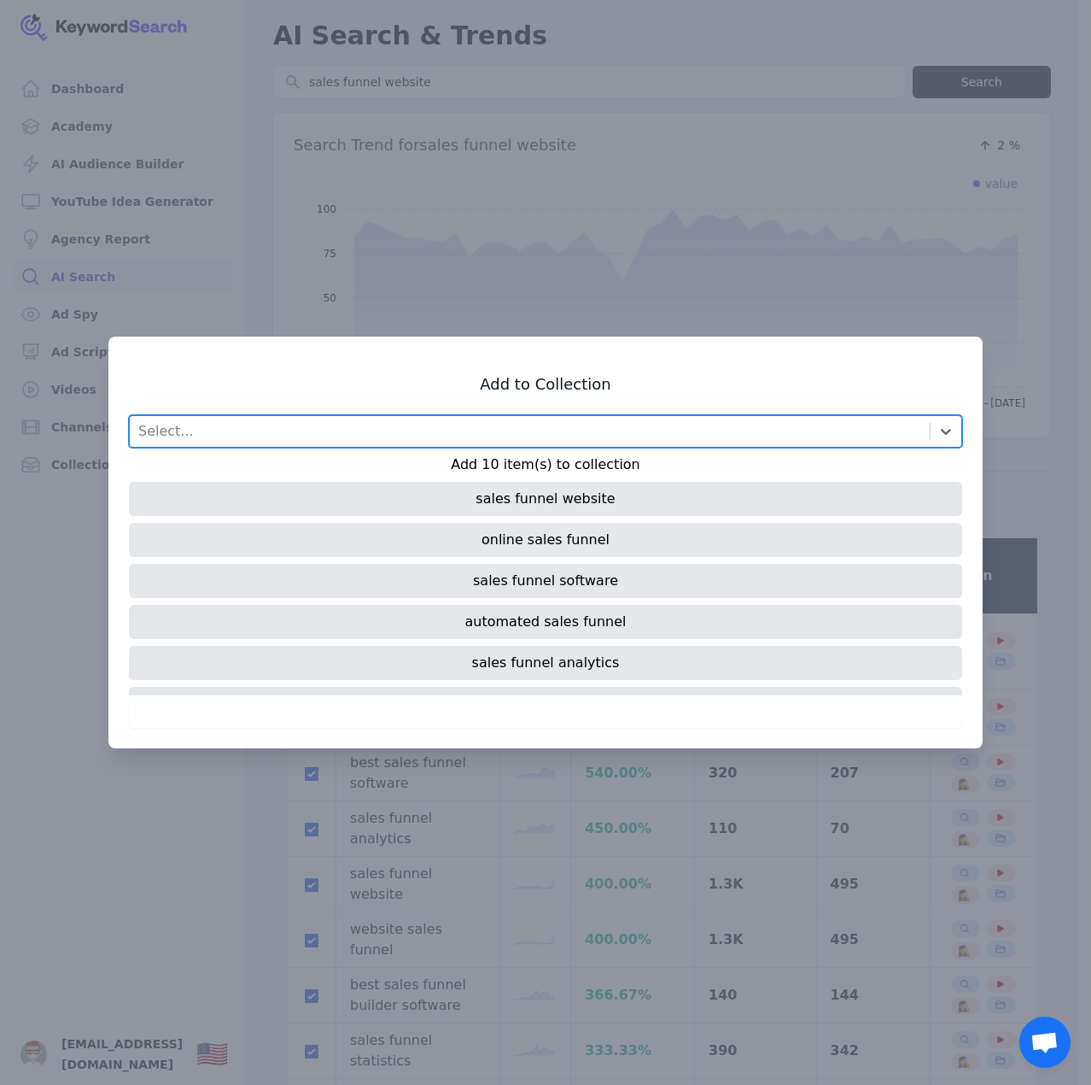
click at [408, 404] on div "Add to Collection Select is focused ,type to refine list, press Down to open th…" at bounding box center [545, 551] width 833 height 354
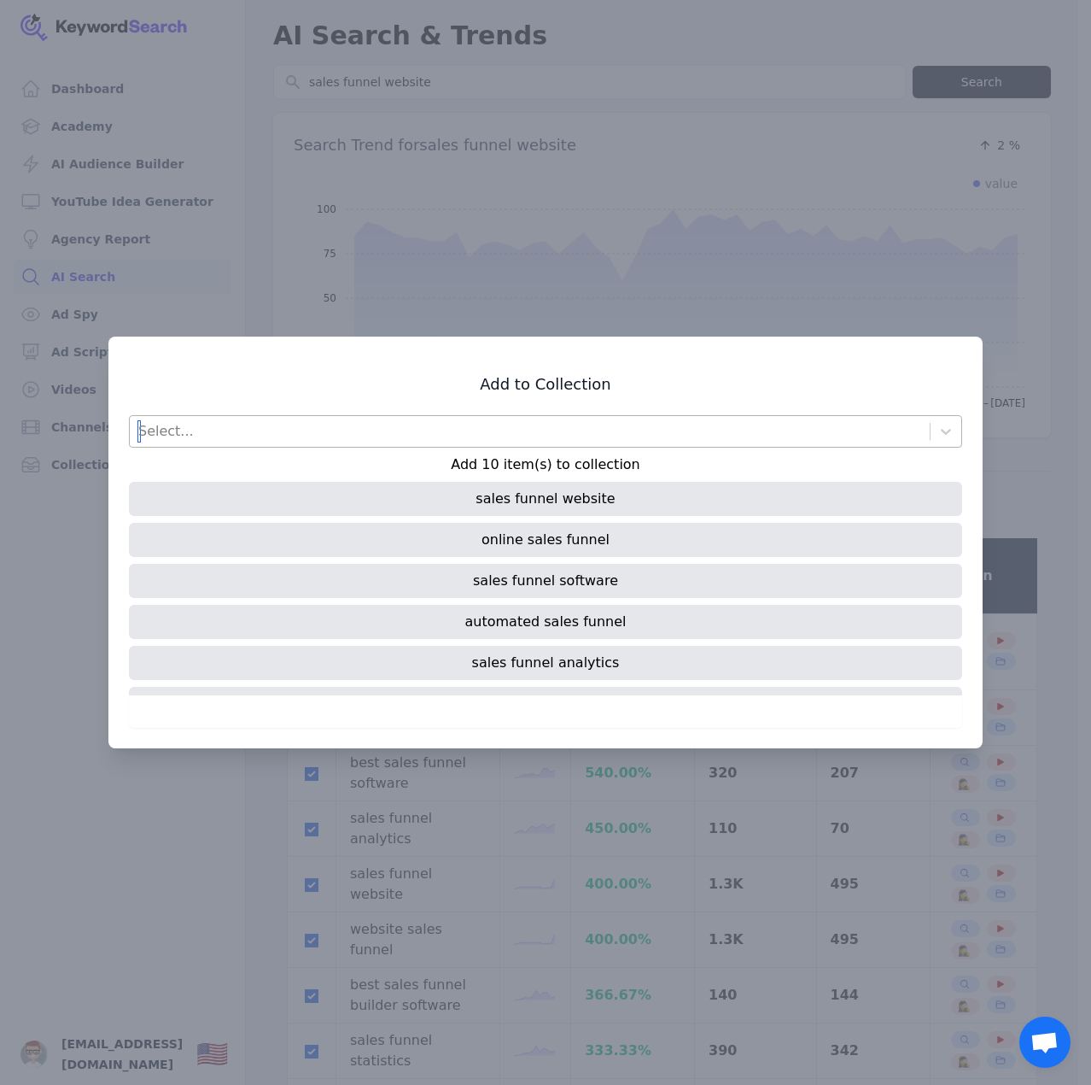
click at [415, 438] on div "Select..." at bounding box center [530, 431] width 800 height 31
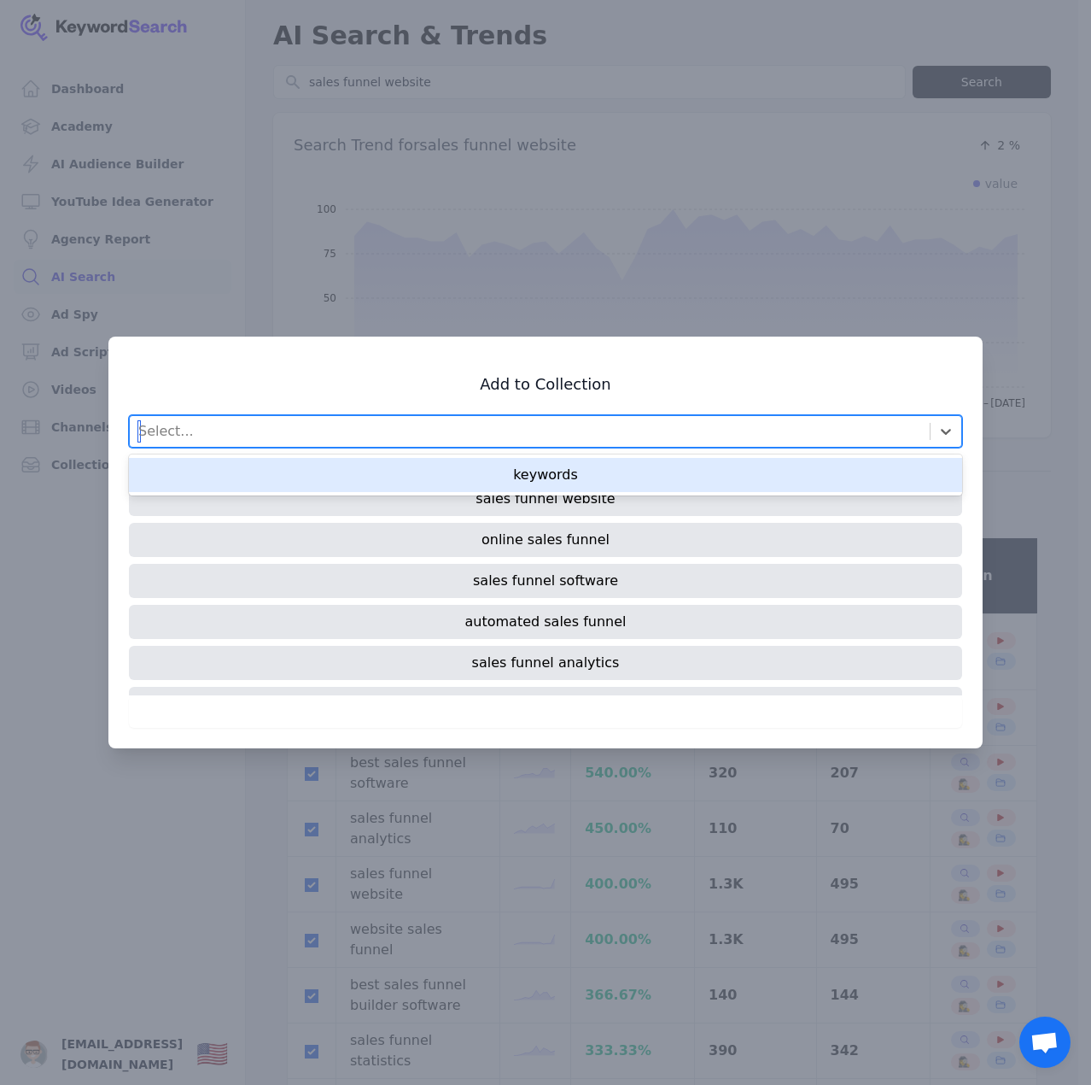
click at [454, 482] on div "keywords" at bounding box center [545, 475] width 833 height 34
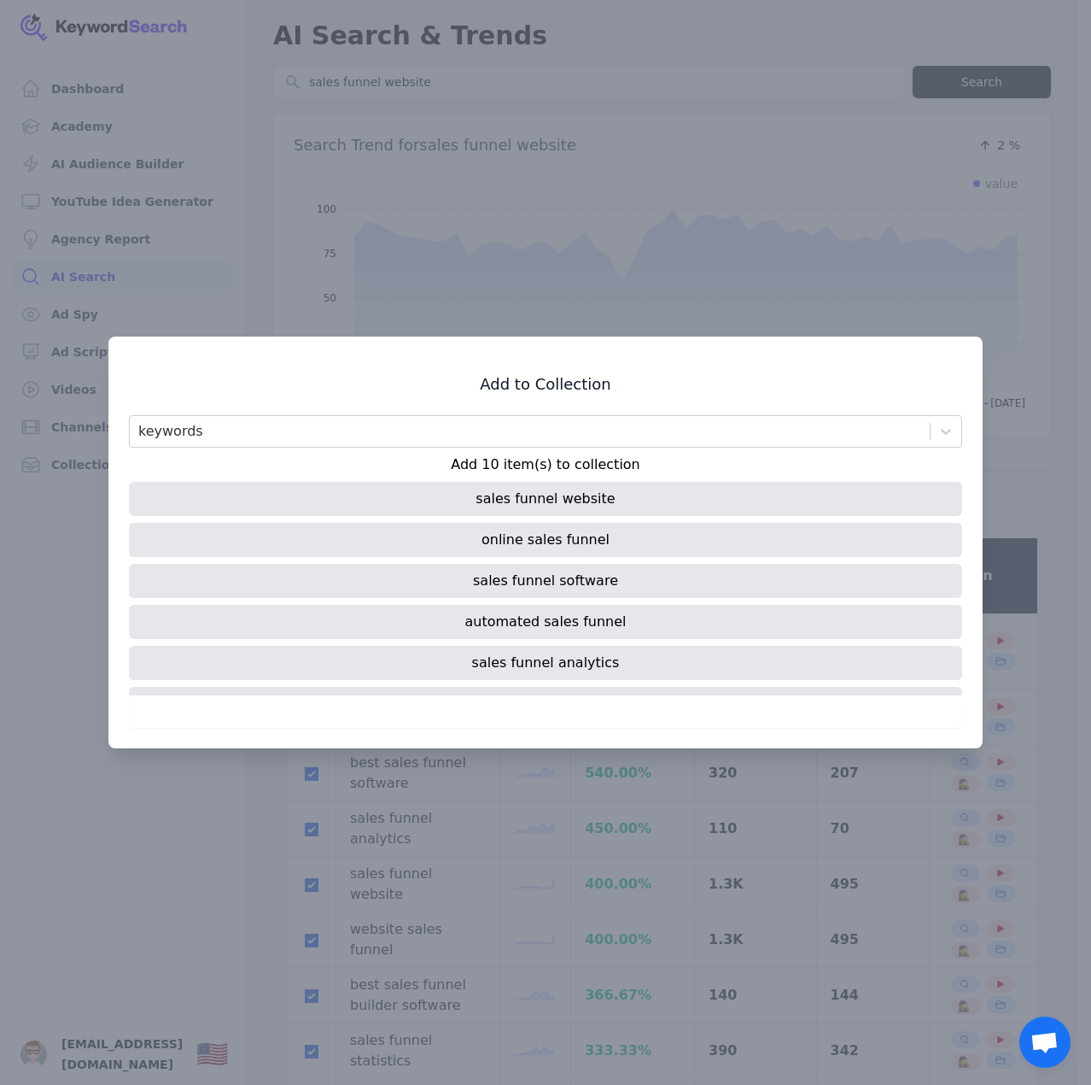
click at [985, 509] on div at bounding box center [545, 542] width 1091 height 1085
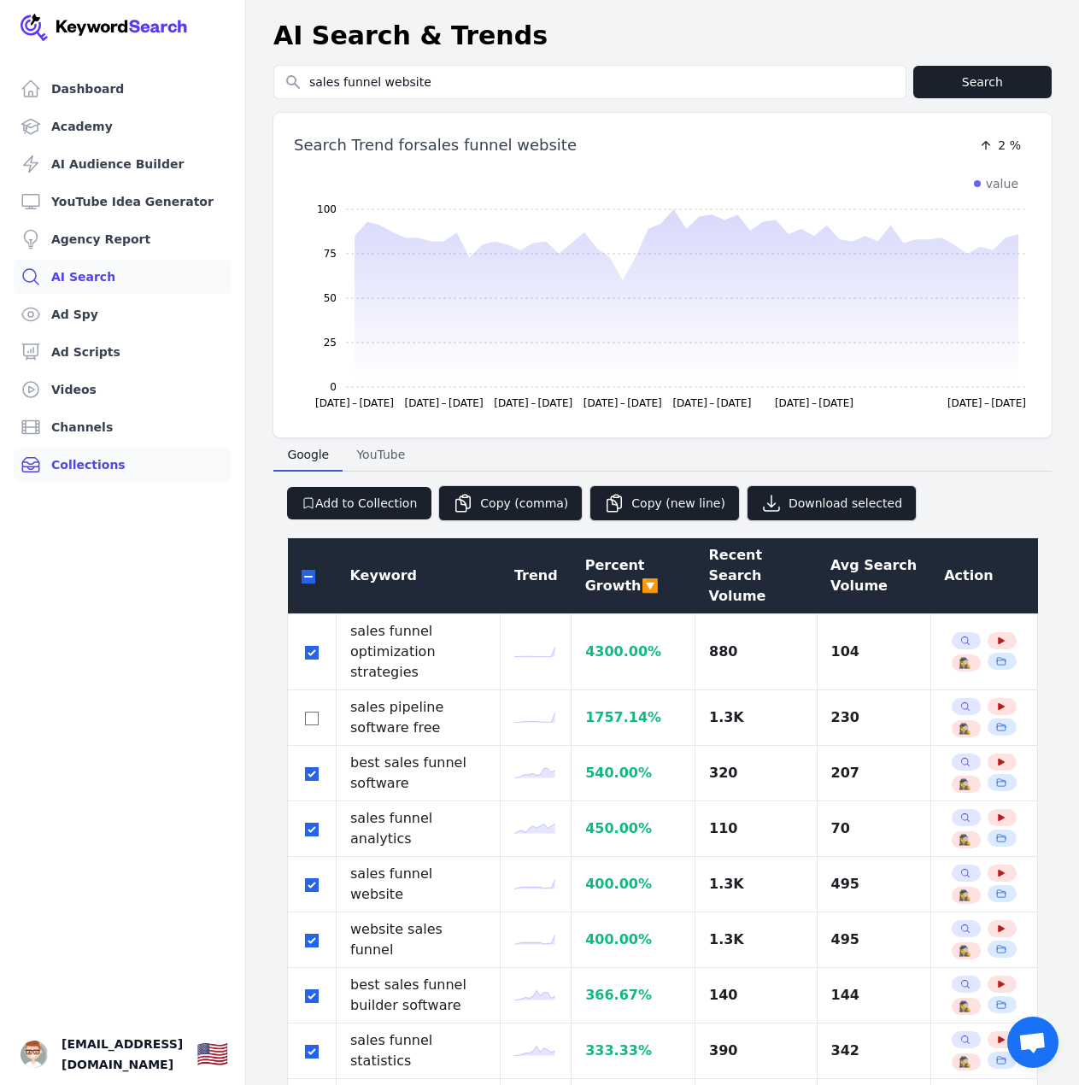
click at [86, 460] on link "Collections" at bounding box center [123, 464] width 218 height 34
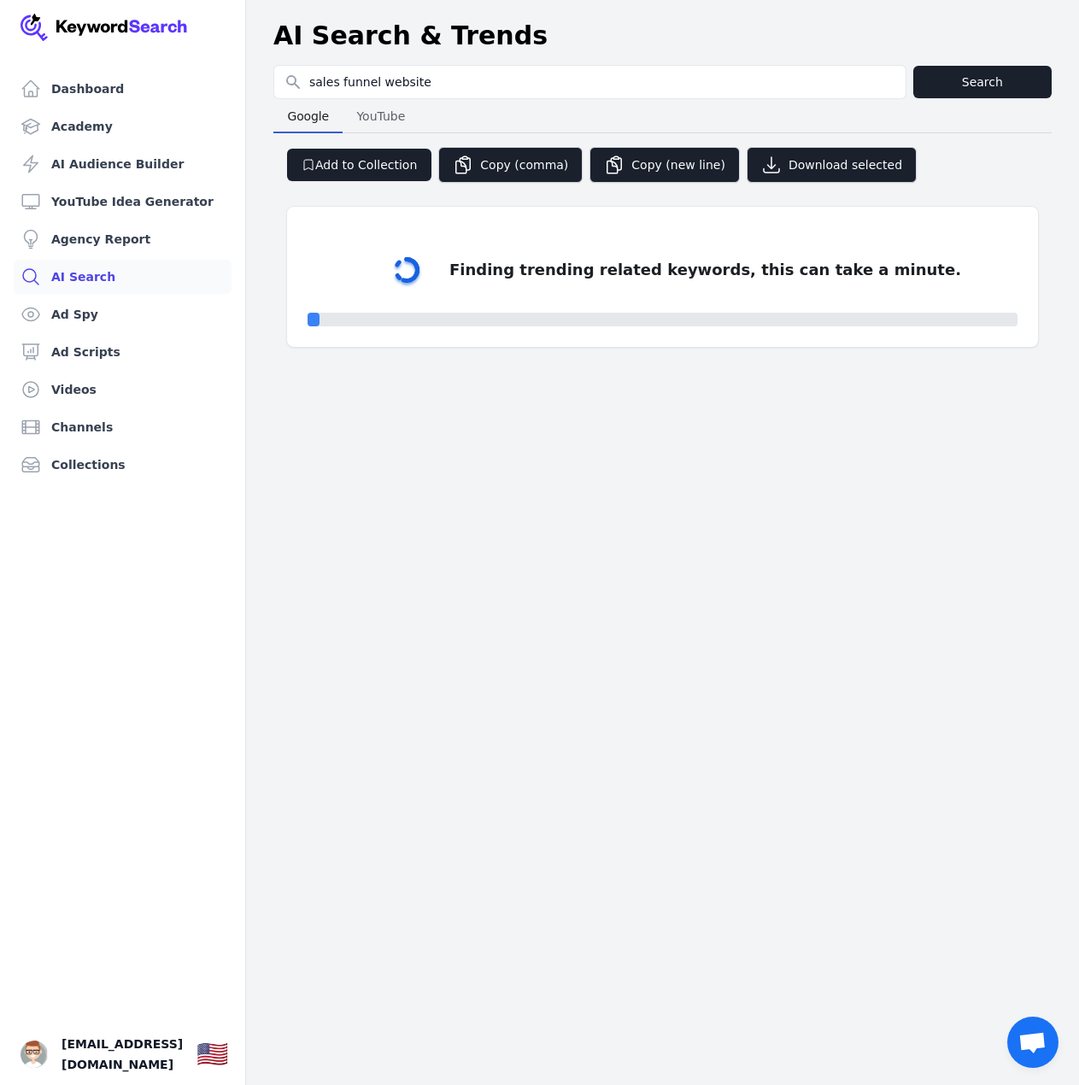
select select "50"
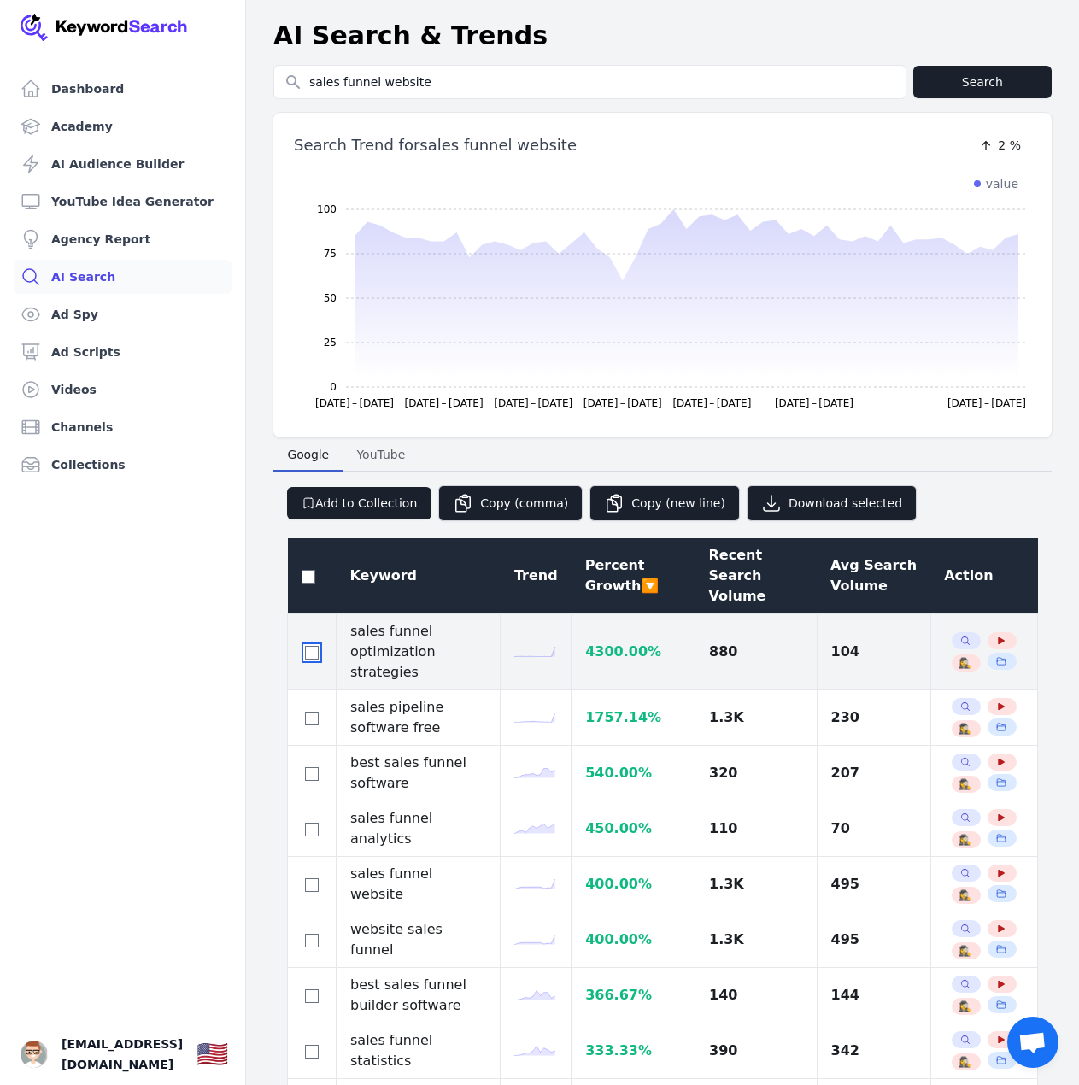
click at [311, 646] on input "checkbox" at bounding box center [312, 653] width 14 height 14
checkbox input "true"
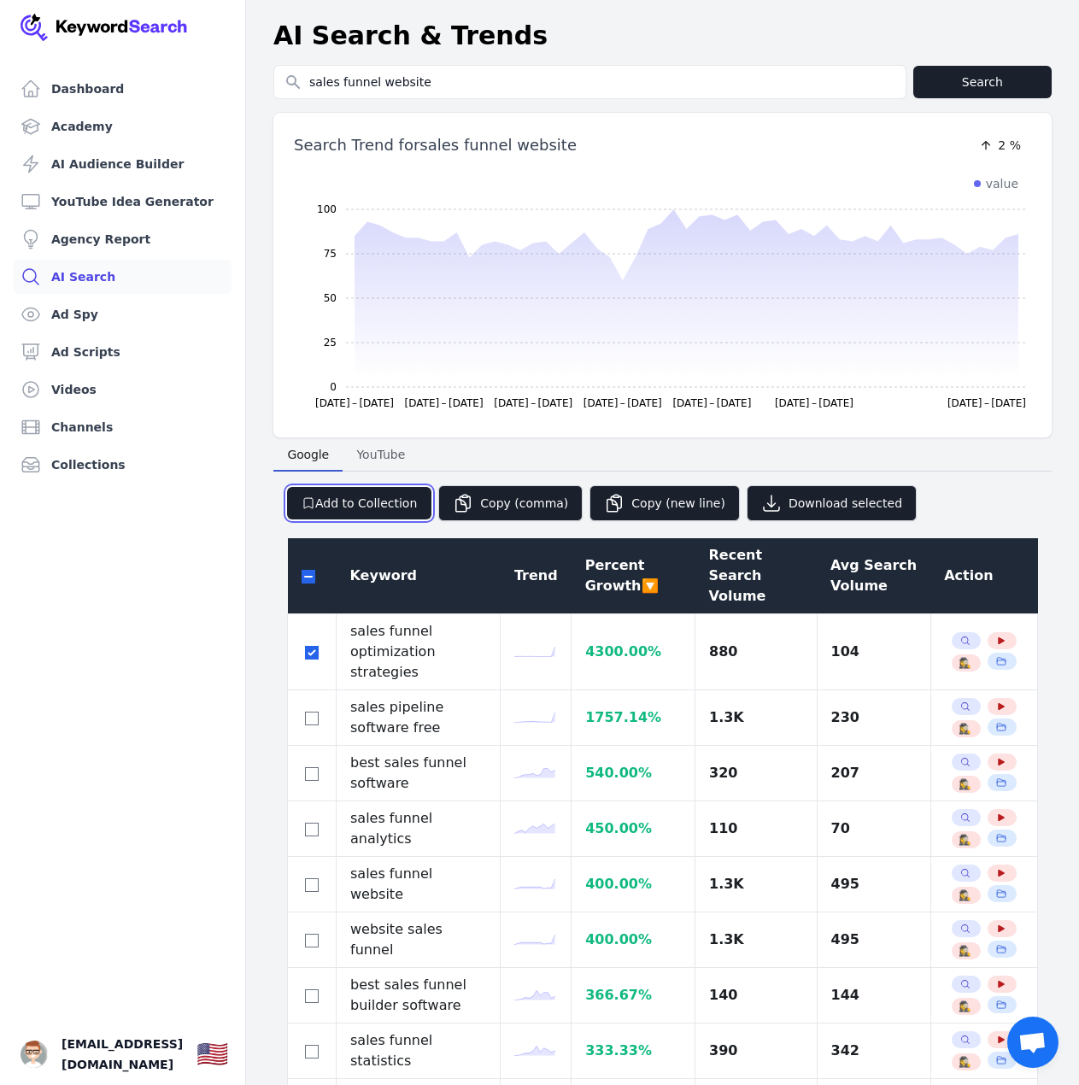
click at [390, 512] on button "Add to Collection" at bounding box center [359, 503] width 144 height 32
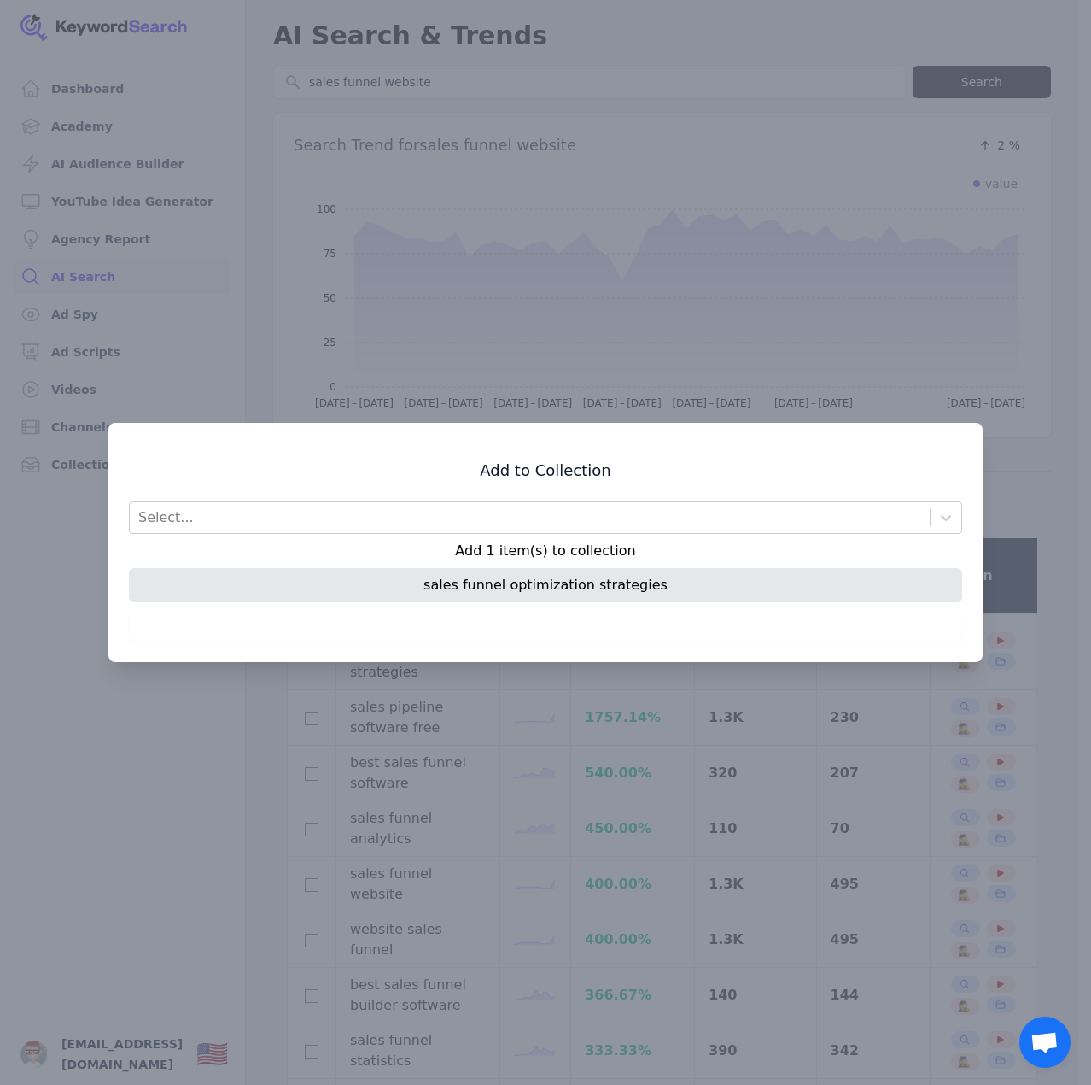
click at [478, 589] on div "sales funnel optimization strategies" at bounding box center [545, 585] width 833 height 34
click at [492, 535] on div "Select... Add 1 item(s) to collection sales funnel optimization strategies Add …" at bounding box center [545, 571] width 833 height 140
click at [471, 515] on div "Select..." at bounding box center [530, 517] width 800 height 31
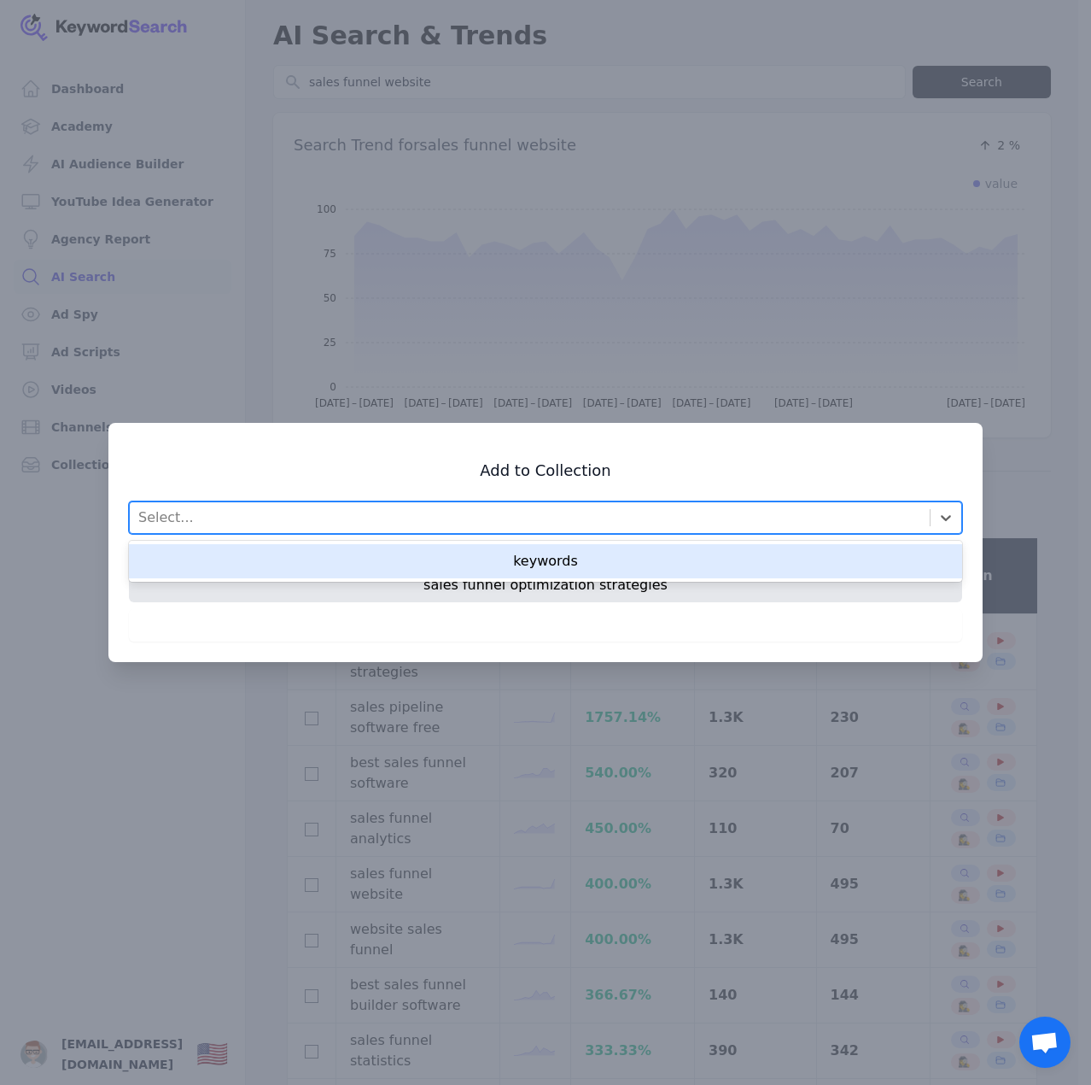
click at [443, 557] on div "keywords" at bounding box center [545, 561] width 833 height 34
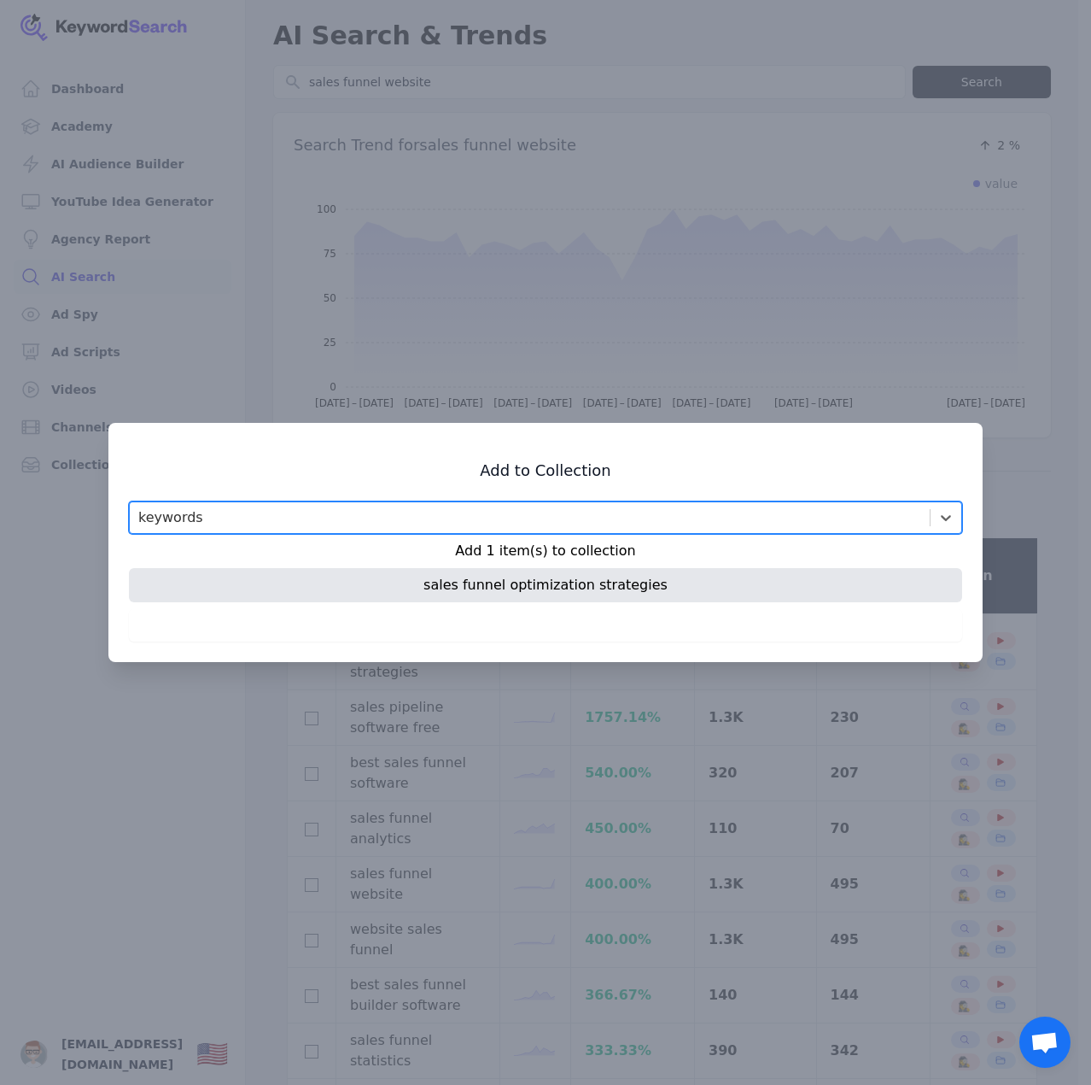
click at [632, 653] on div "Add to Collection option keywords, selected. Select is focused ,type to refine …" at bounding box center [545, 542] width 874 height 239
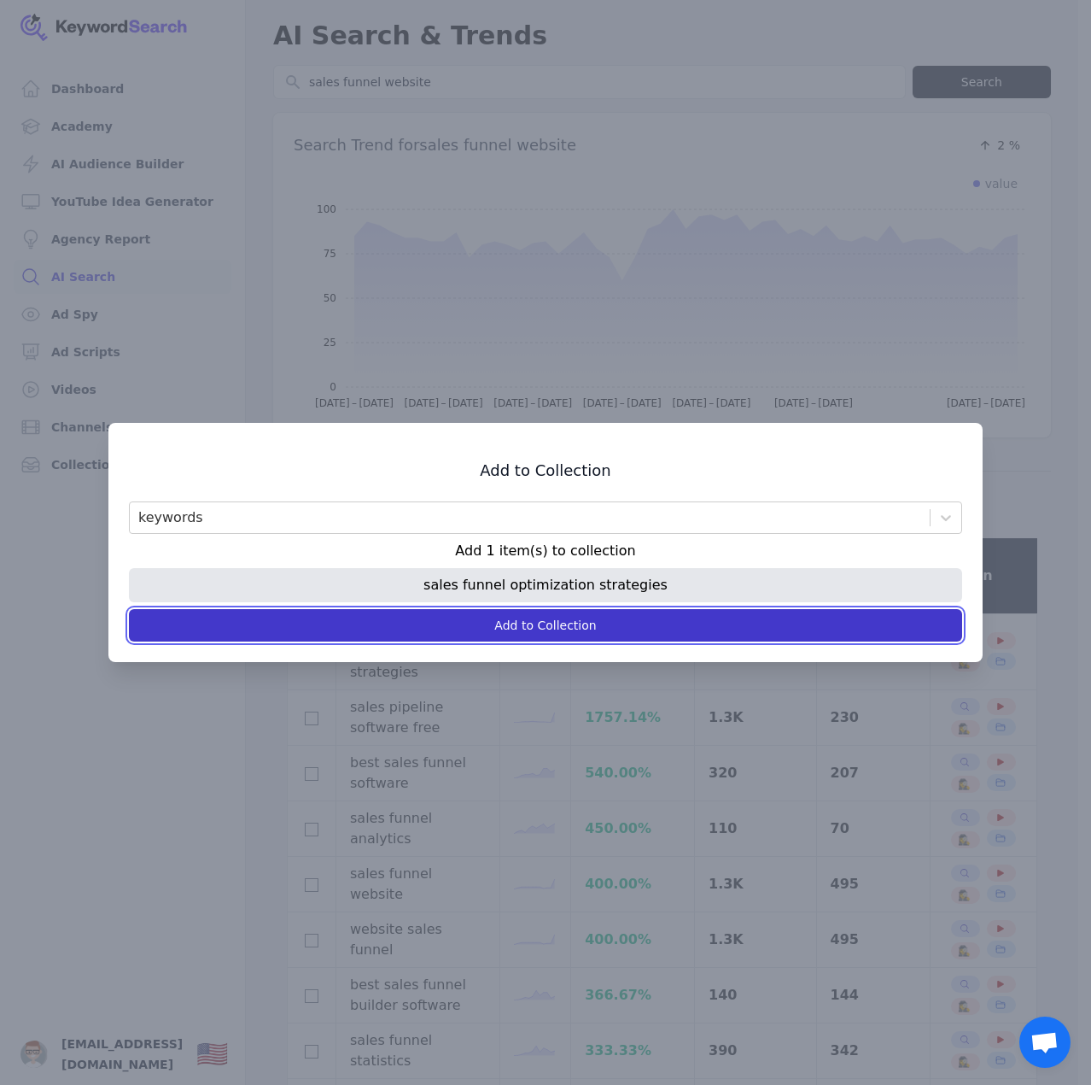
click at [562, 627] on button "Add to Collection" at bounding box center [545, 625] width 833 height 32
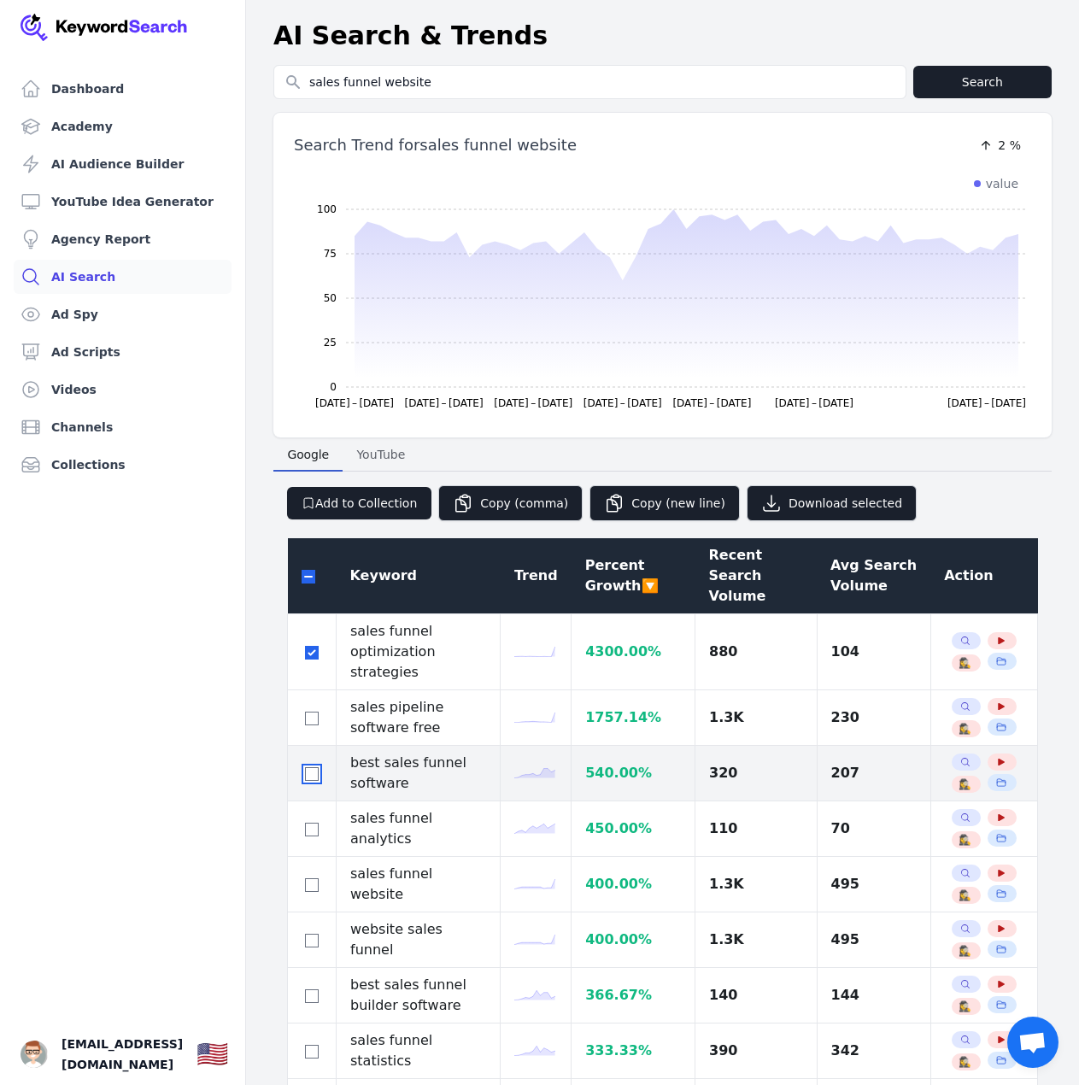
click at [313, 767] on input "checkbox" at bounding box center [312, 774] width 14 height 14
checkbox input "true"
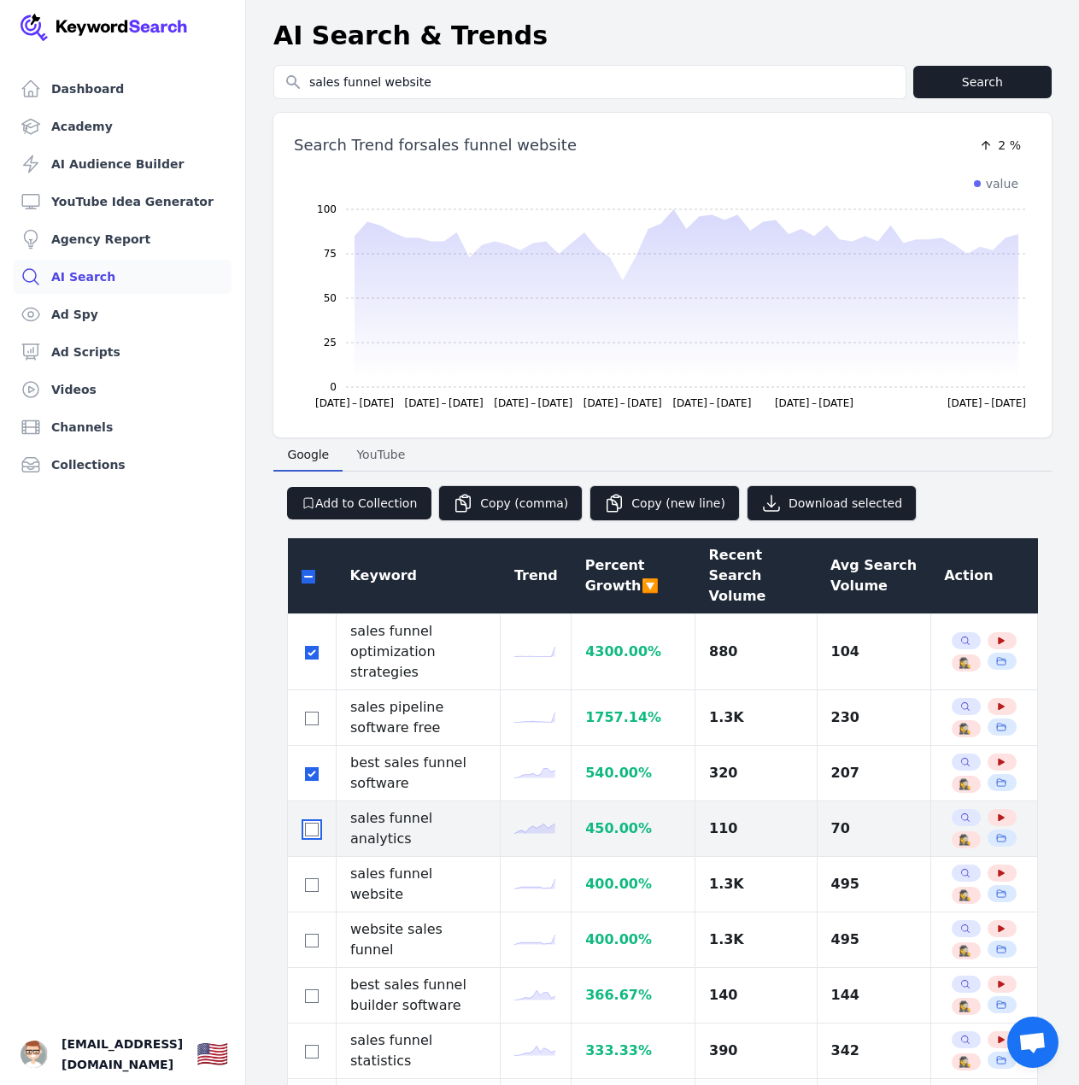
click at [311, 822] on input "checkbox" at bounding box center [312, 829] width 14 height 14
checkbox input "true"
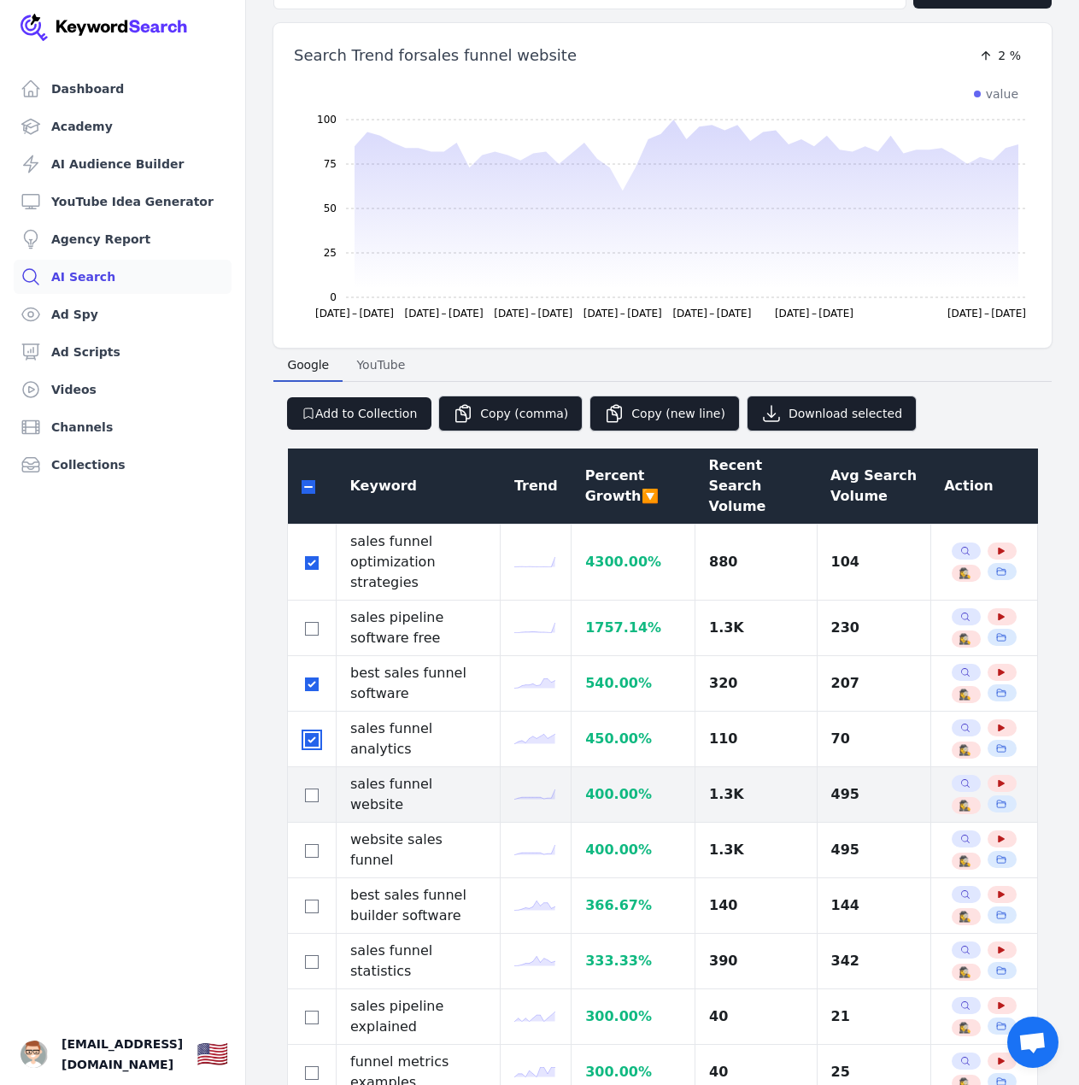
scroll to position [171, 0]
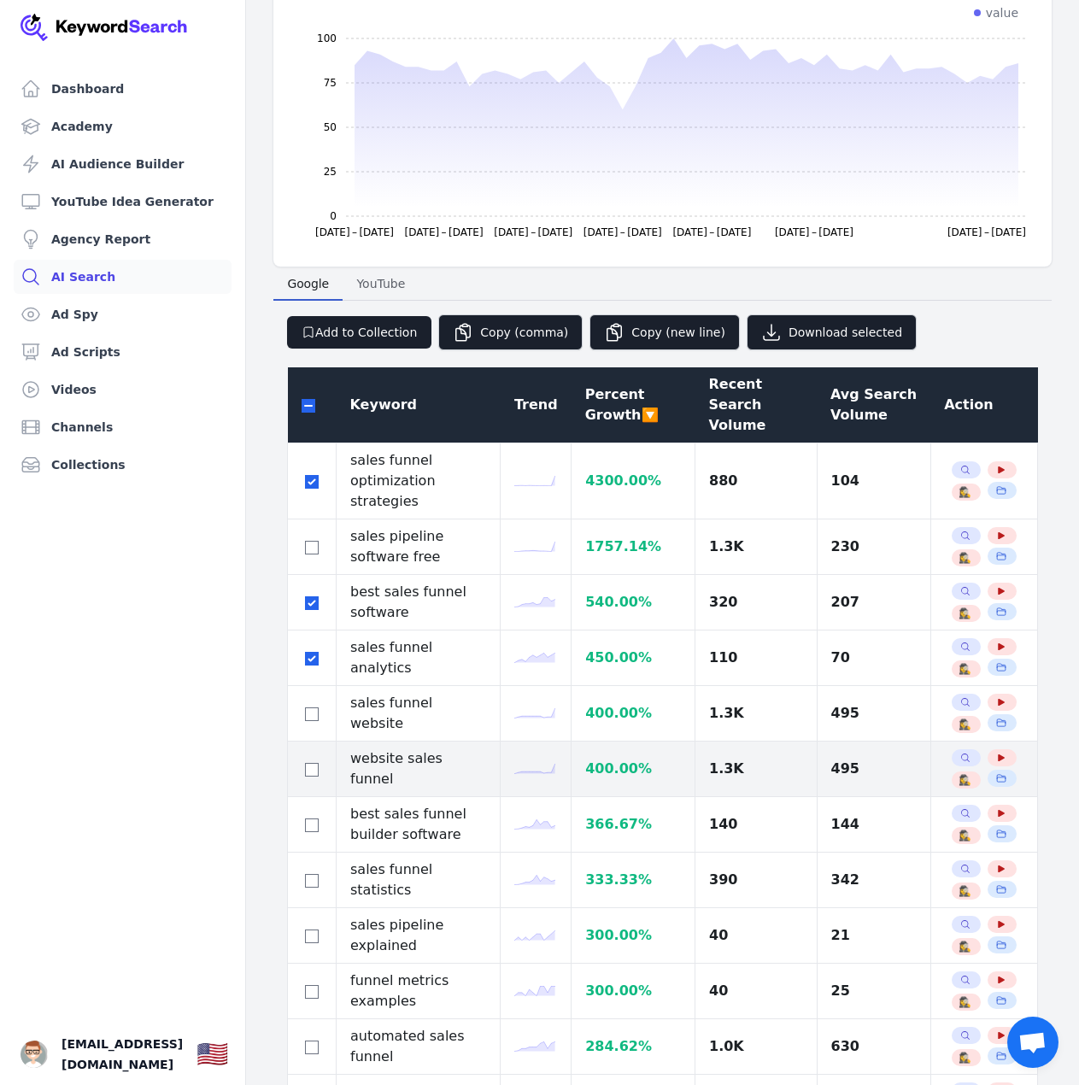
drag, startPoint x: 303, startPoint y: 744, endPoint x: 311, endPoint y: 729, distance: 16.4
click at [304, 758] on div at bounding box center [311, 768] width 20 height 20
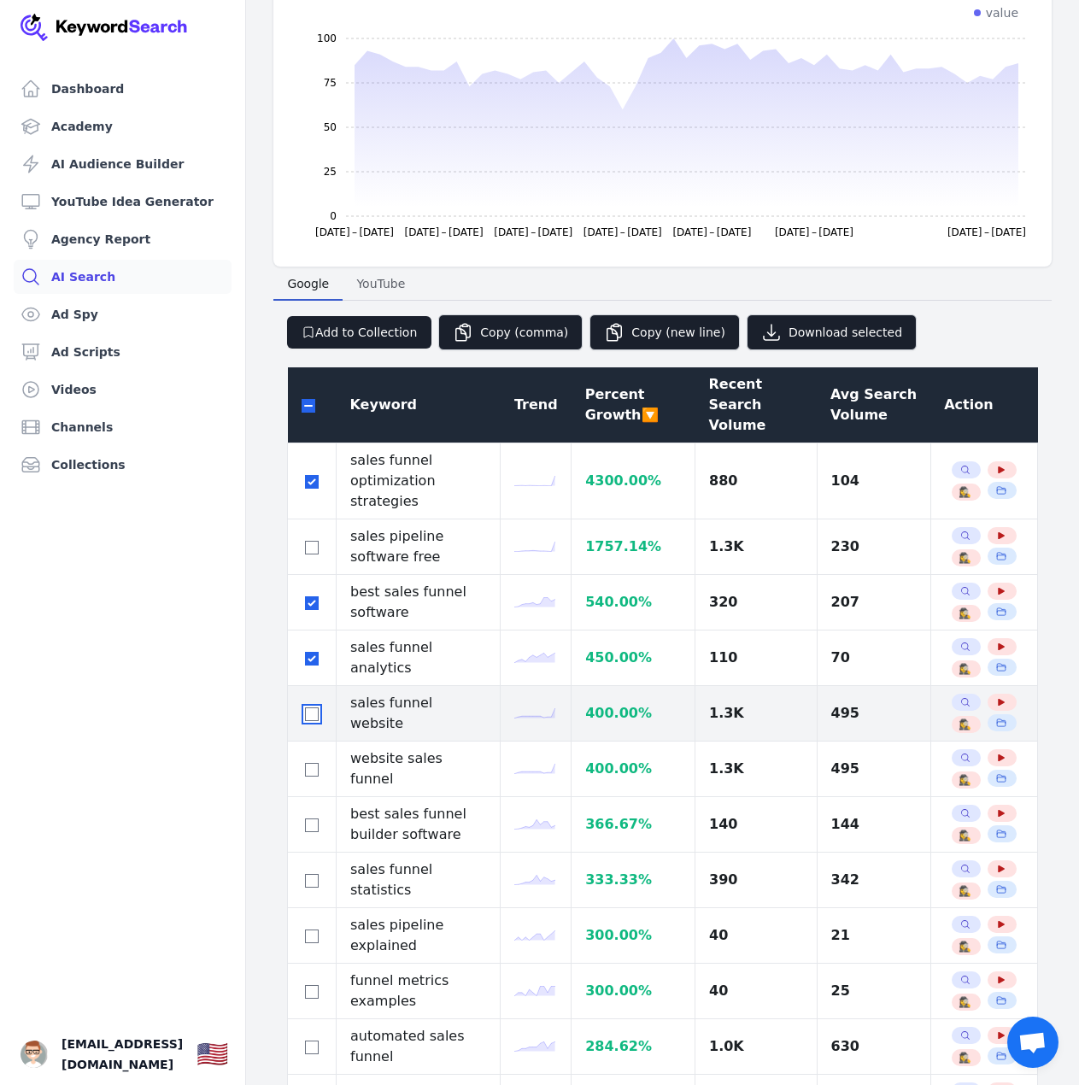
click at [313, 707] on input "checkbox" at bounding box center [312, 714] width 14 height 14
checkbox input "true"
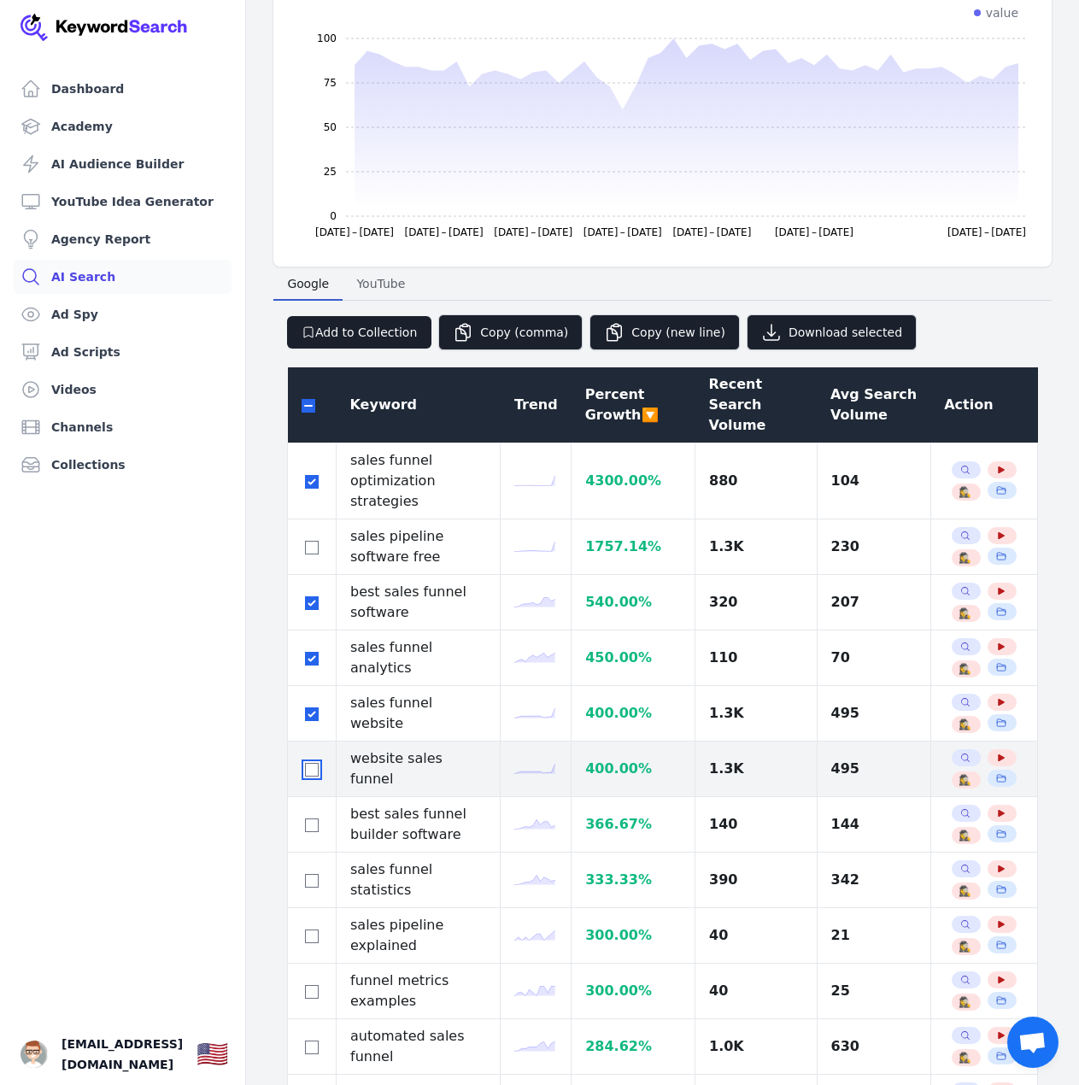
click at [315, 763] on input "checkbox" at bounding box center [312, 770] width 14 height 14
checkbox input "true"
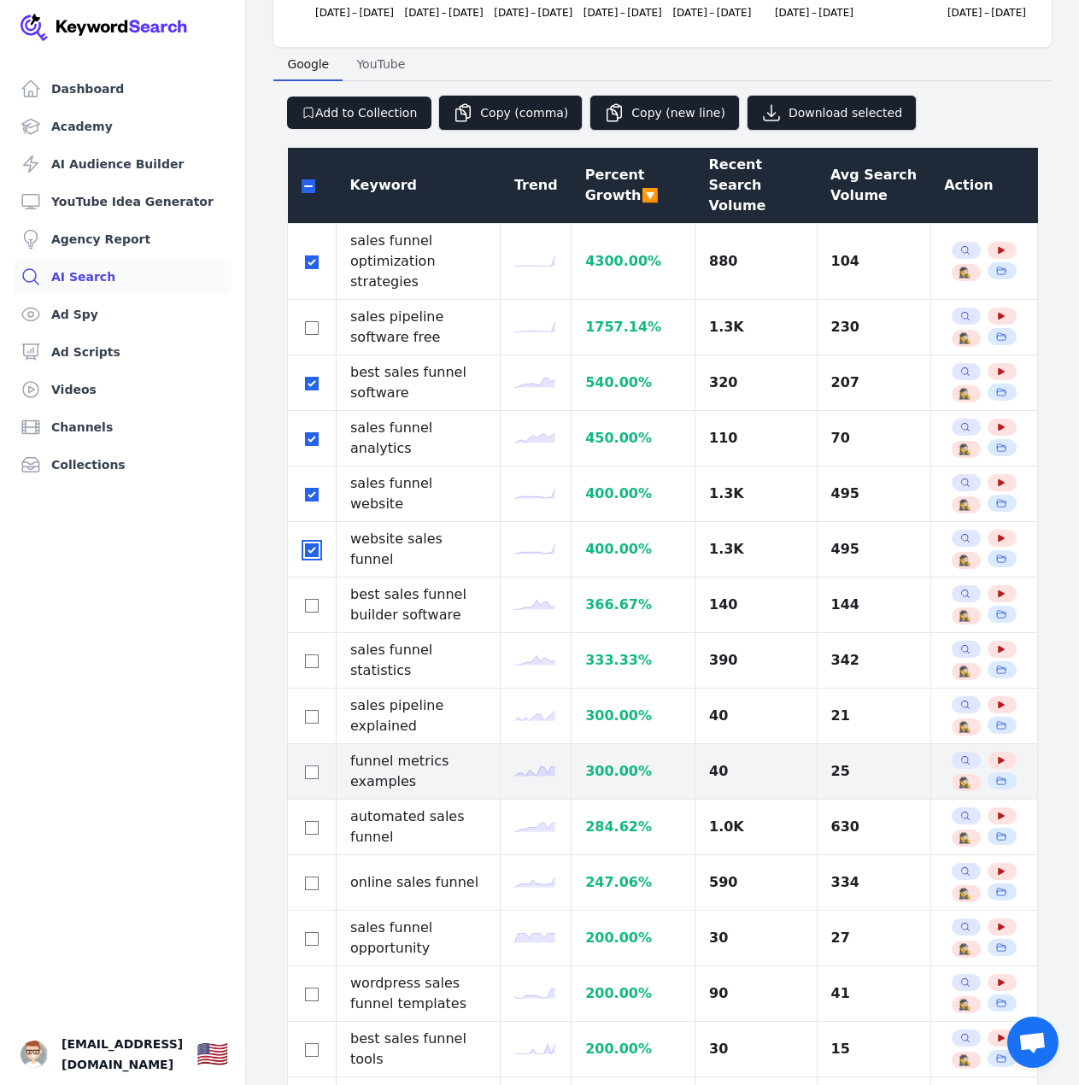
scroll to position [427, 0]
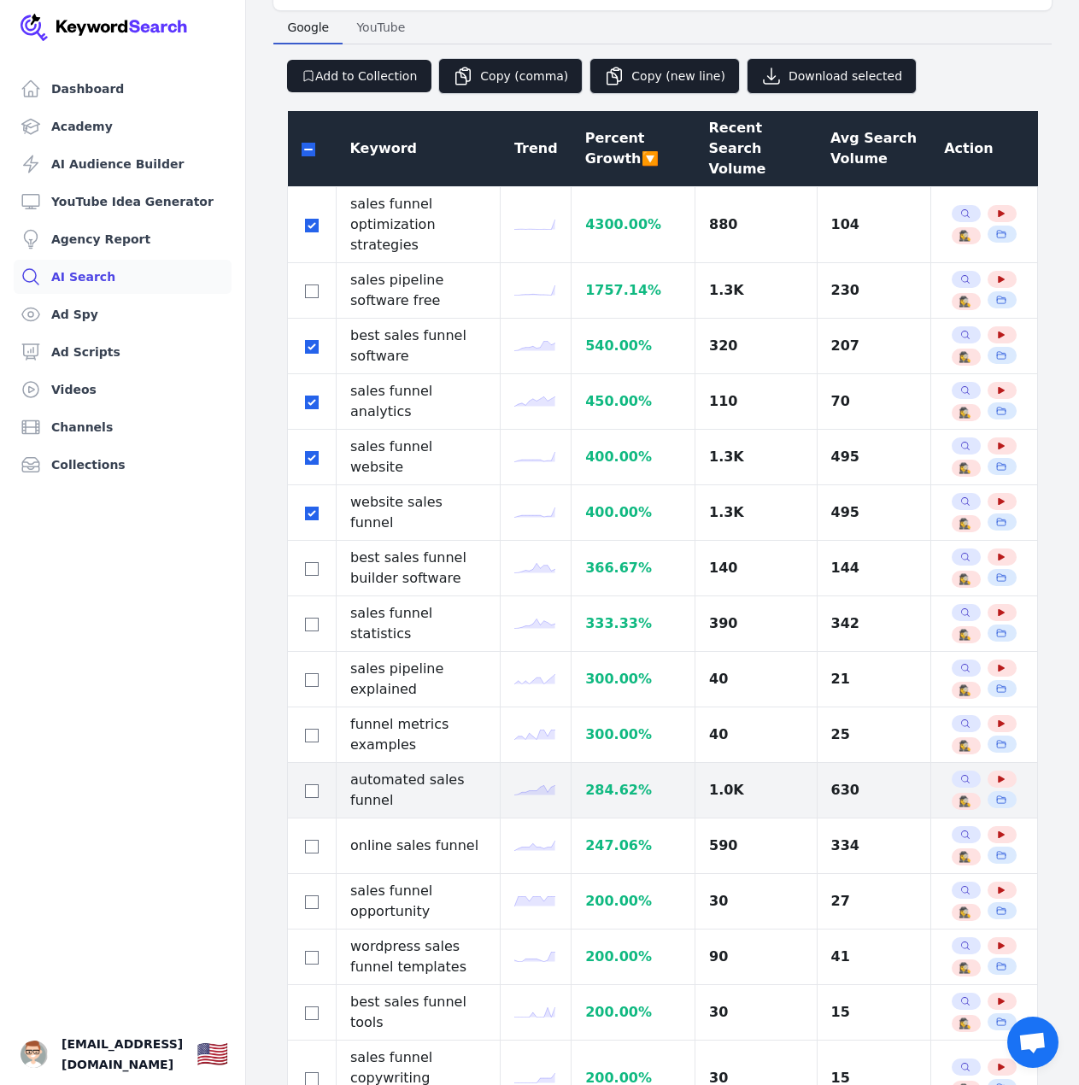
click at [302, 780] on div at bounding box center [311, 790] width 20 height 20
click at [311, 784] on input "checkbox" at bounding box center [312, 791] width 14 height 14
checkbox input "true"
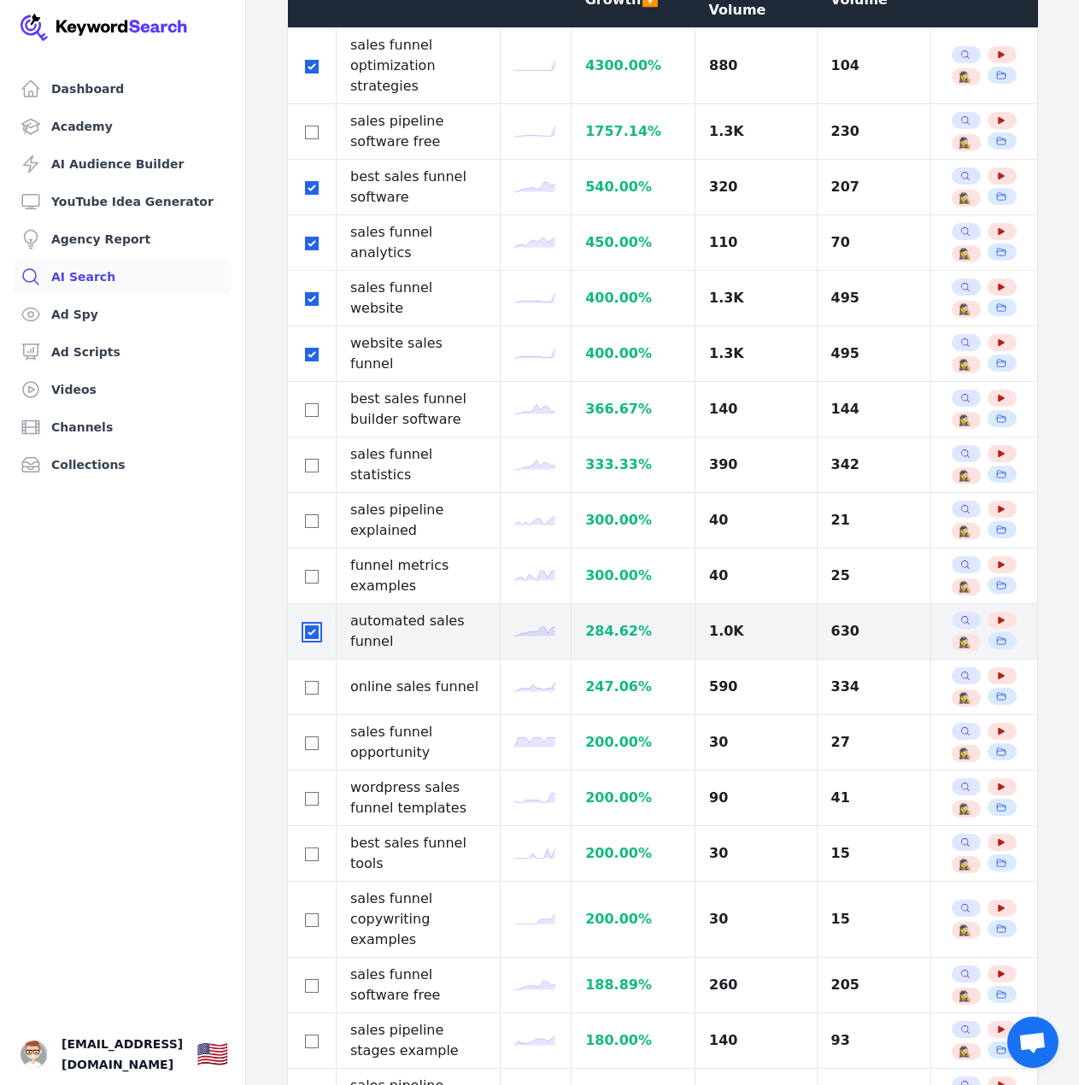
scroll to position [598, 0]
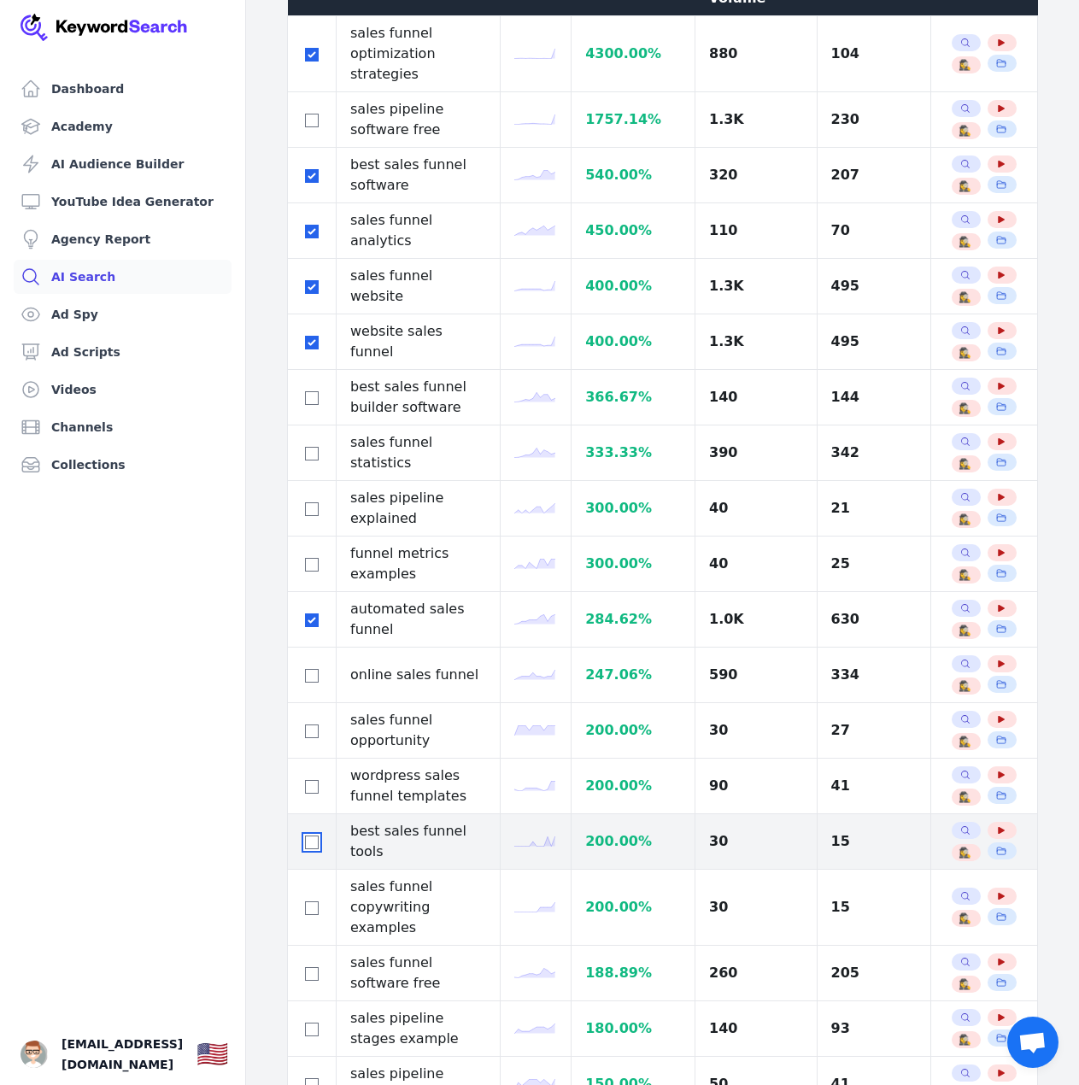
click at [307, 835] on input "checkbox" at bounding box center [312, 842] width 14 height 14
checkbox input "true"
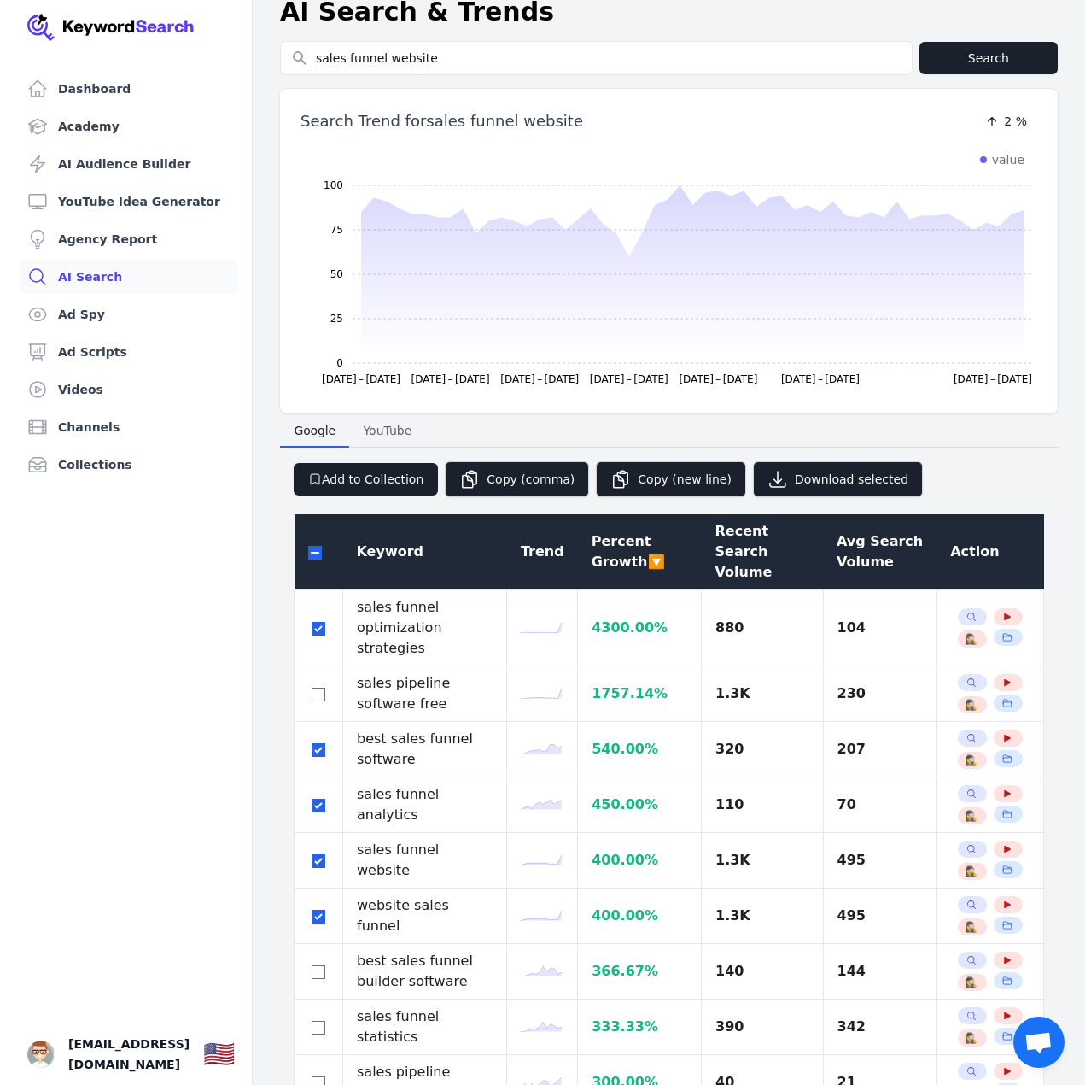
scroll to position [0, 0]
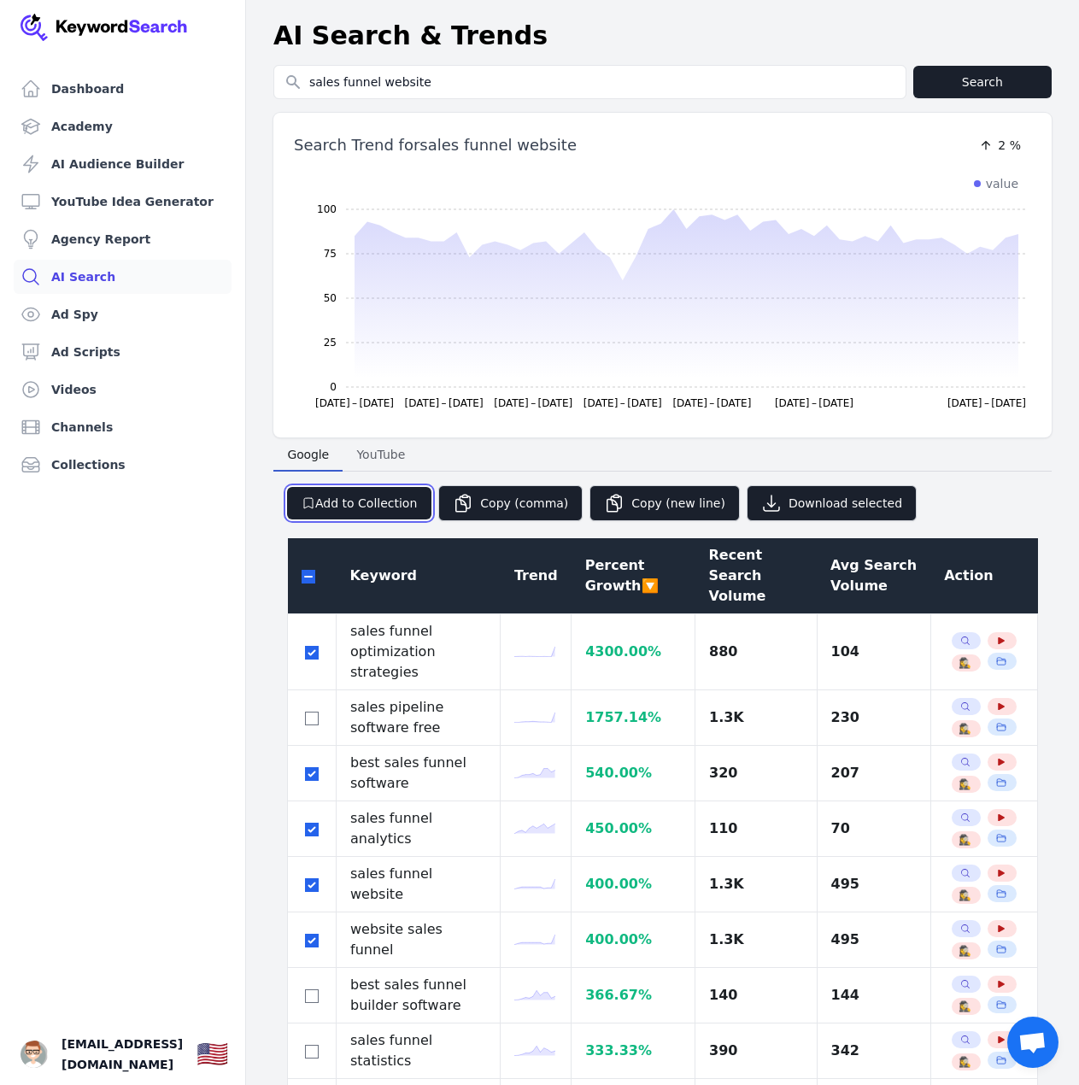
click at [384, 517] on button "Add to Collection" at bounding box center [359, 503] width 144 height 32
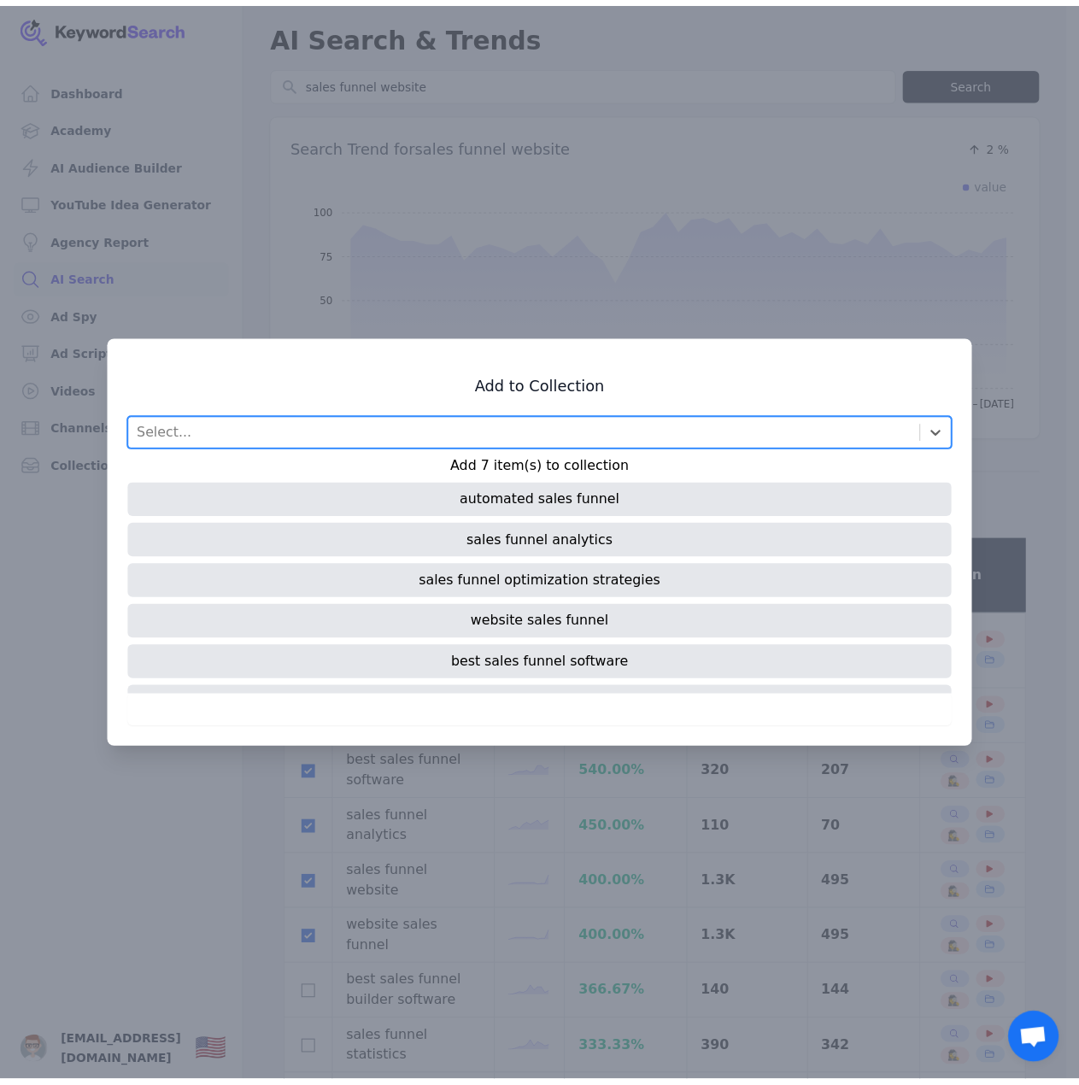
scroll to position [73, 0]
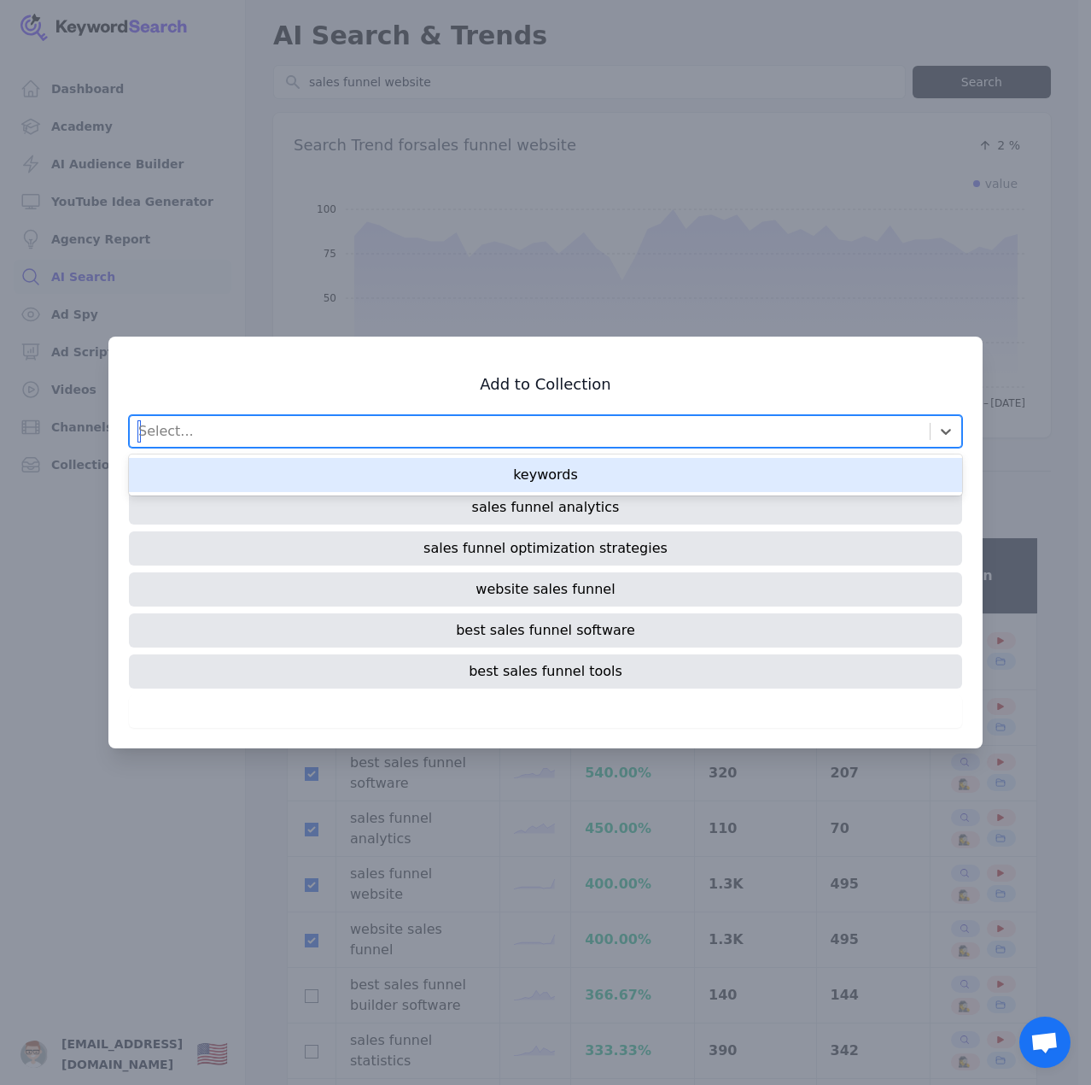
click at [365, 433] on div "Select..." at bounding box center [530, 431] width 800 height 31
click at [358, 468] on div "keywords" at bounding box center [545, 475] width 833 height 34
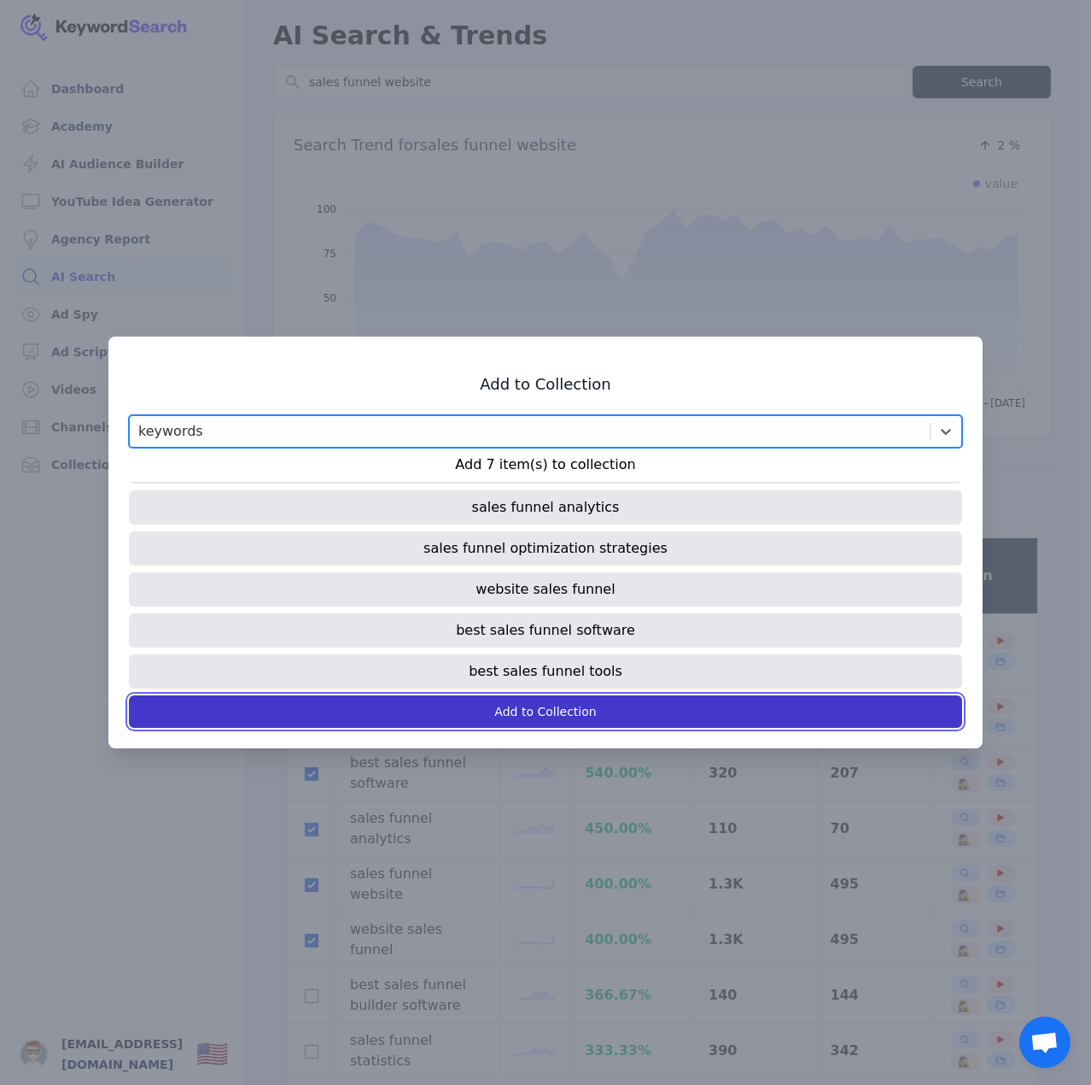
click at [494, 722] on button "Add to Collection" at bounding box center [545, 711] width 833 height 32
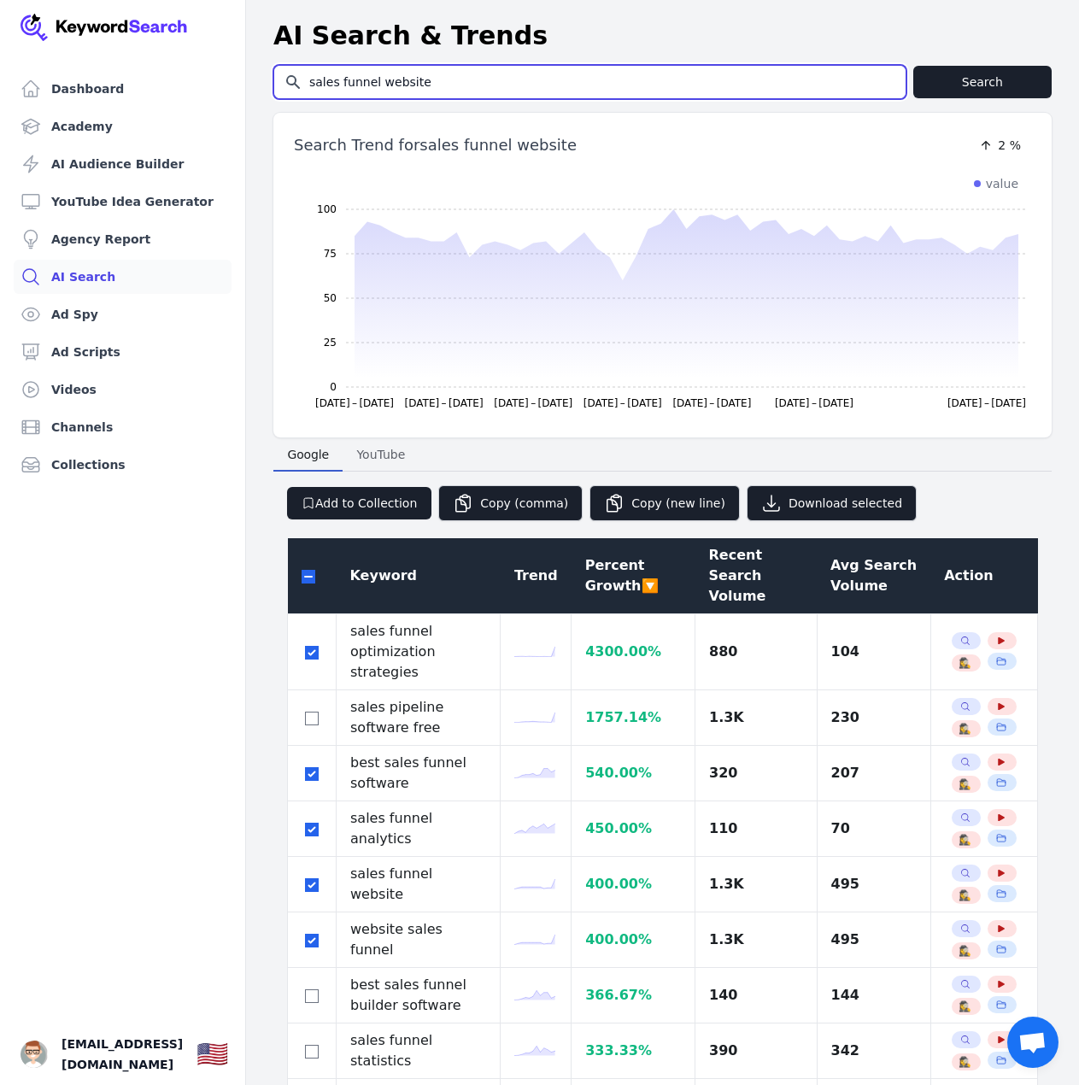
click at [386, 80] on input "sales funnel website" at bounding box center [589, 82] width 631 height 32
click at [381, 79] on input "sales funnel website" at bounding box center [589, 82] width 631 height 32
click at [382, 79] on input "sales funnel website" at bounding box center [589, 82] width 631 height 32
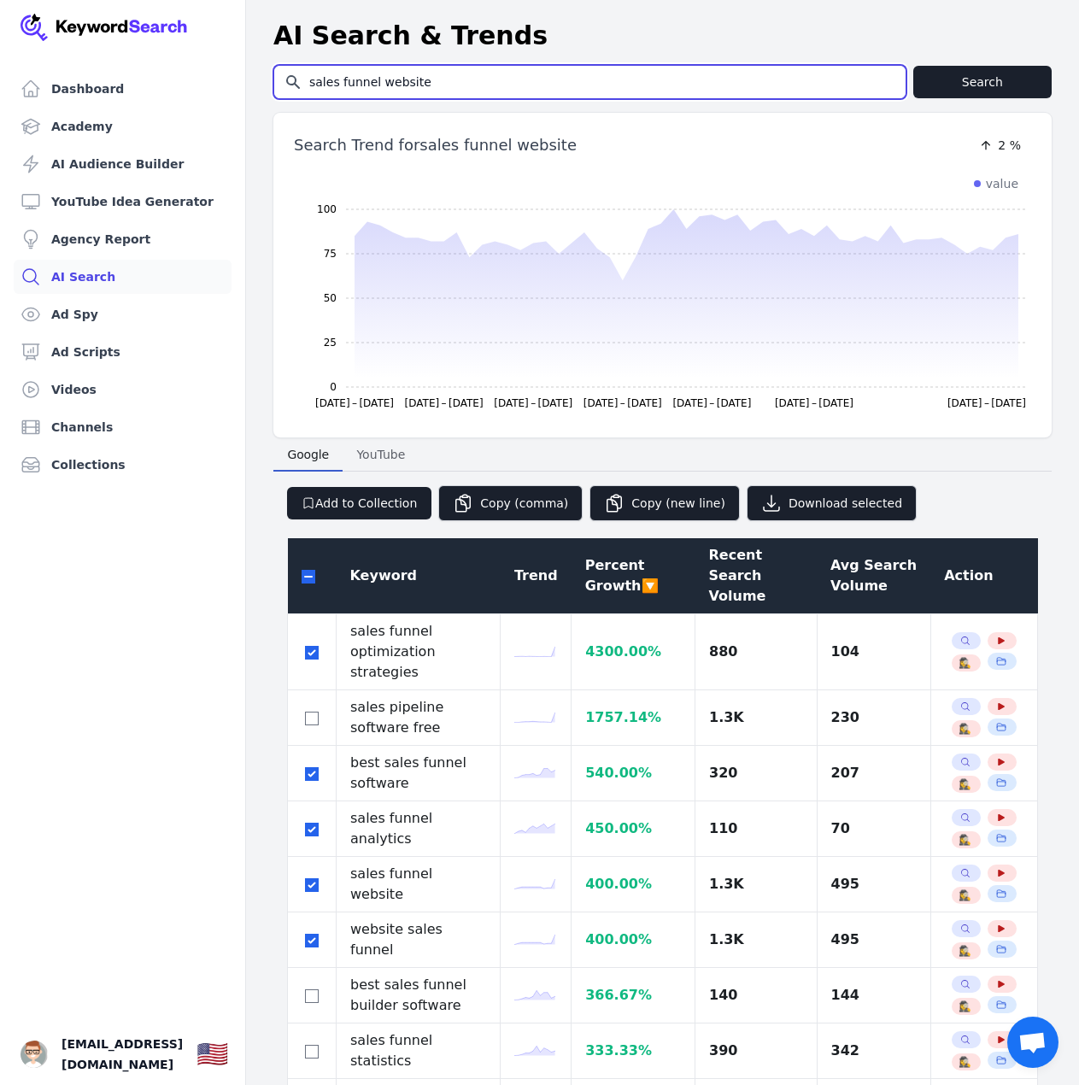
click at [382, 79] on input "sales funnel website" at bounding box center [589, 82] width 631 height 32
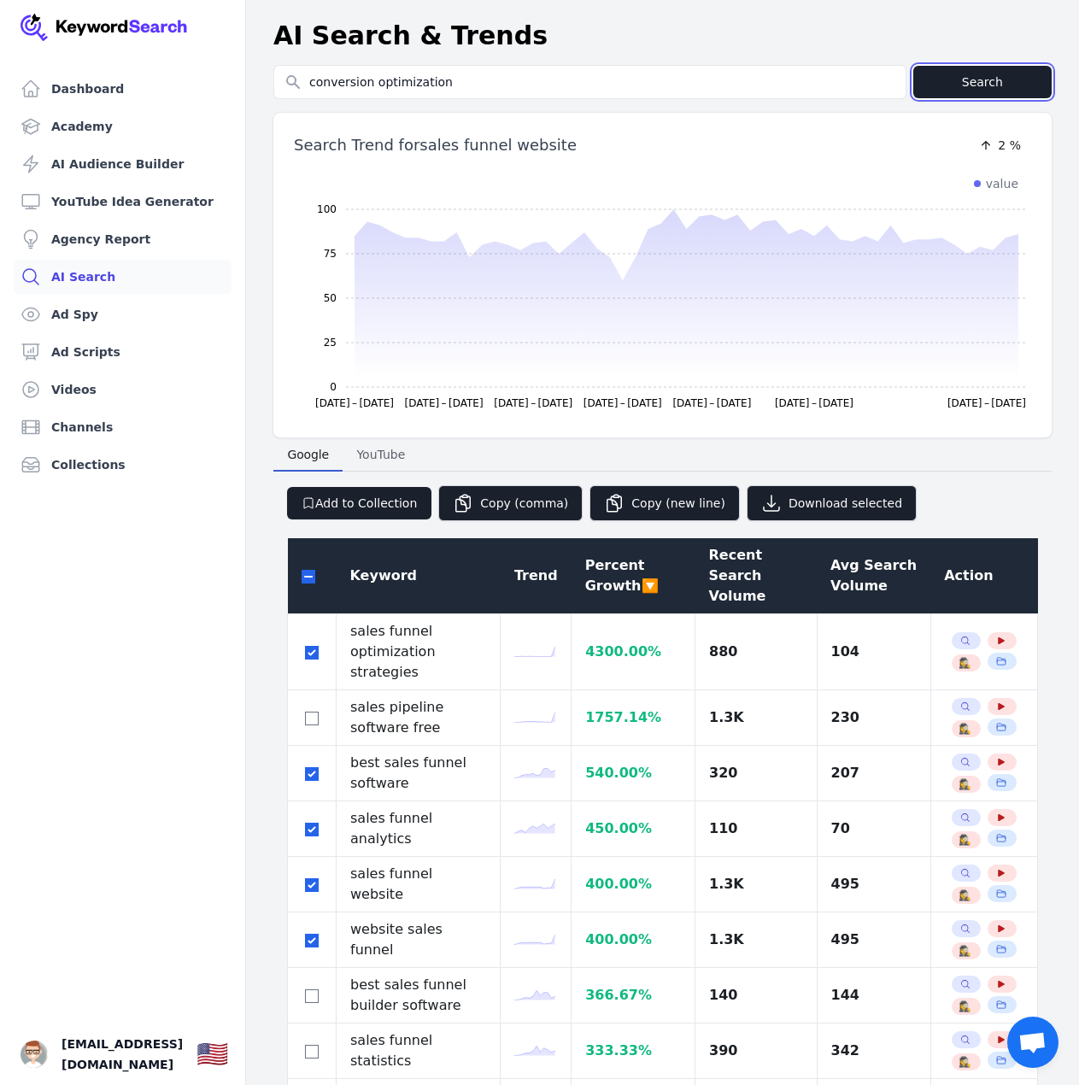
click at [938, 79] on button "Search" at bounding box center [982, 82] width 138 height 32
type input "conversion optimization"
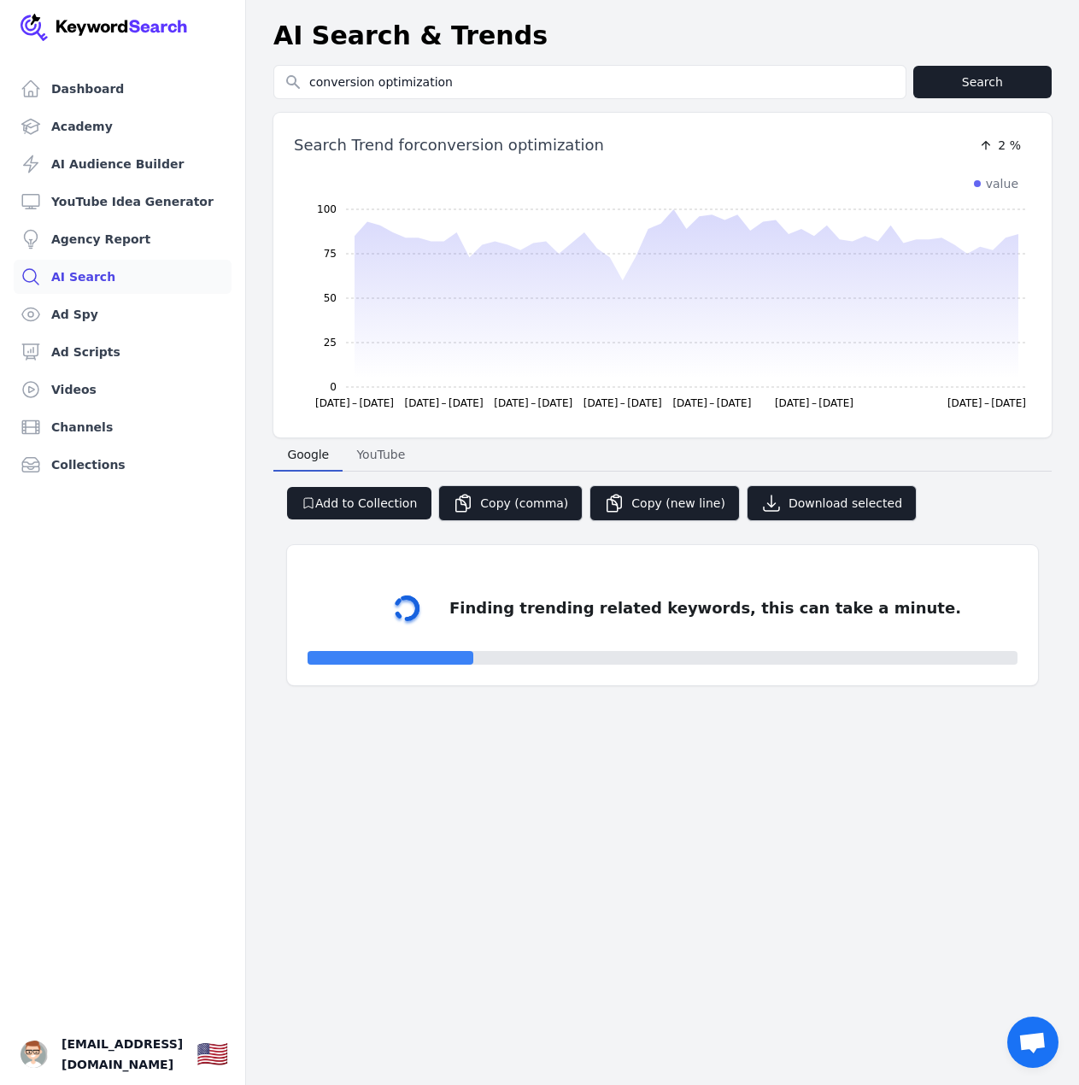
select select "50"
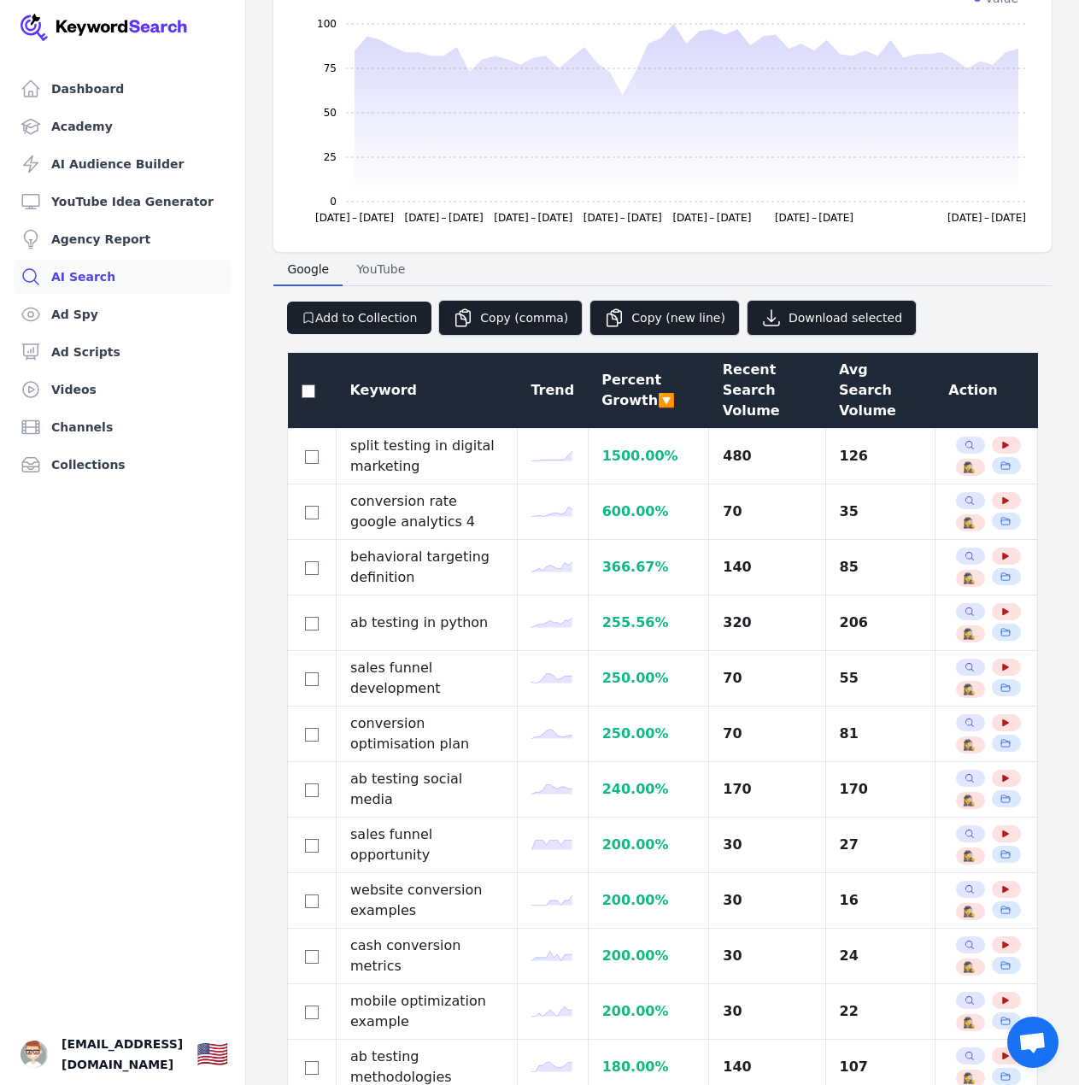
scroll to position [171, 0]
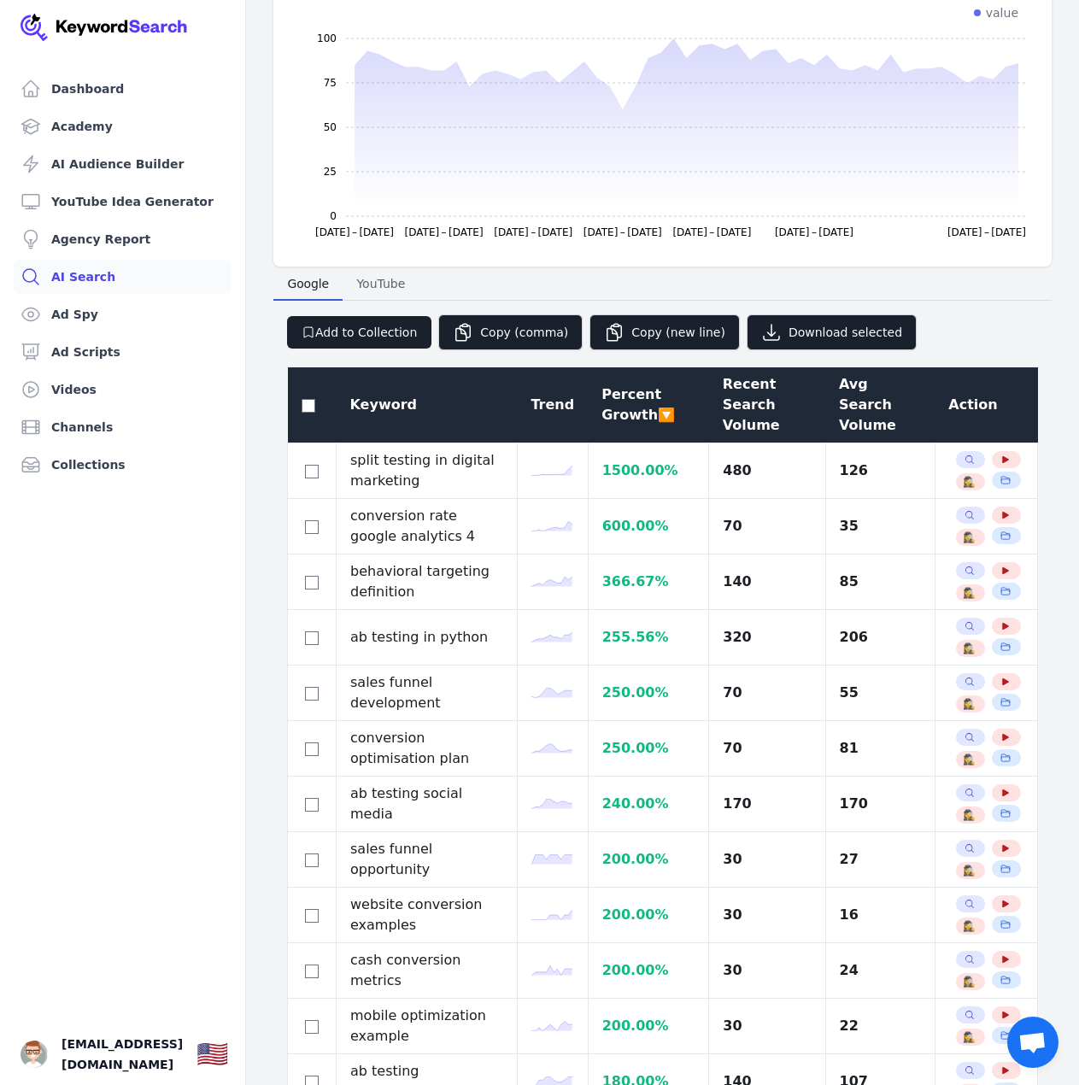
click at [840, 404] on div "Avg Search Volume" at bounding box center [880, 404] width 82 height 61
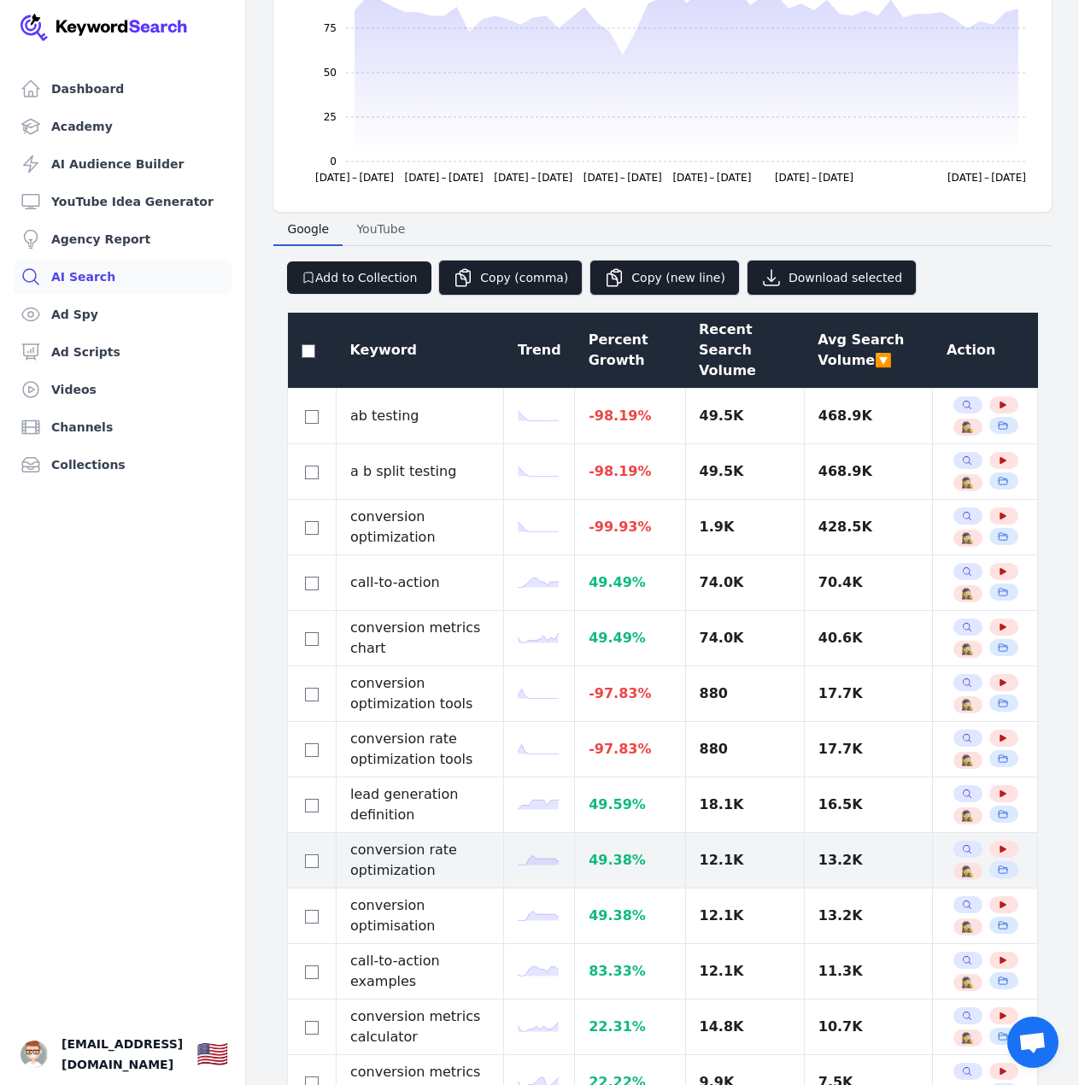
scroll to position [256, 0]
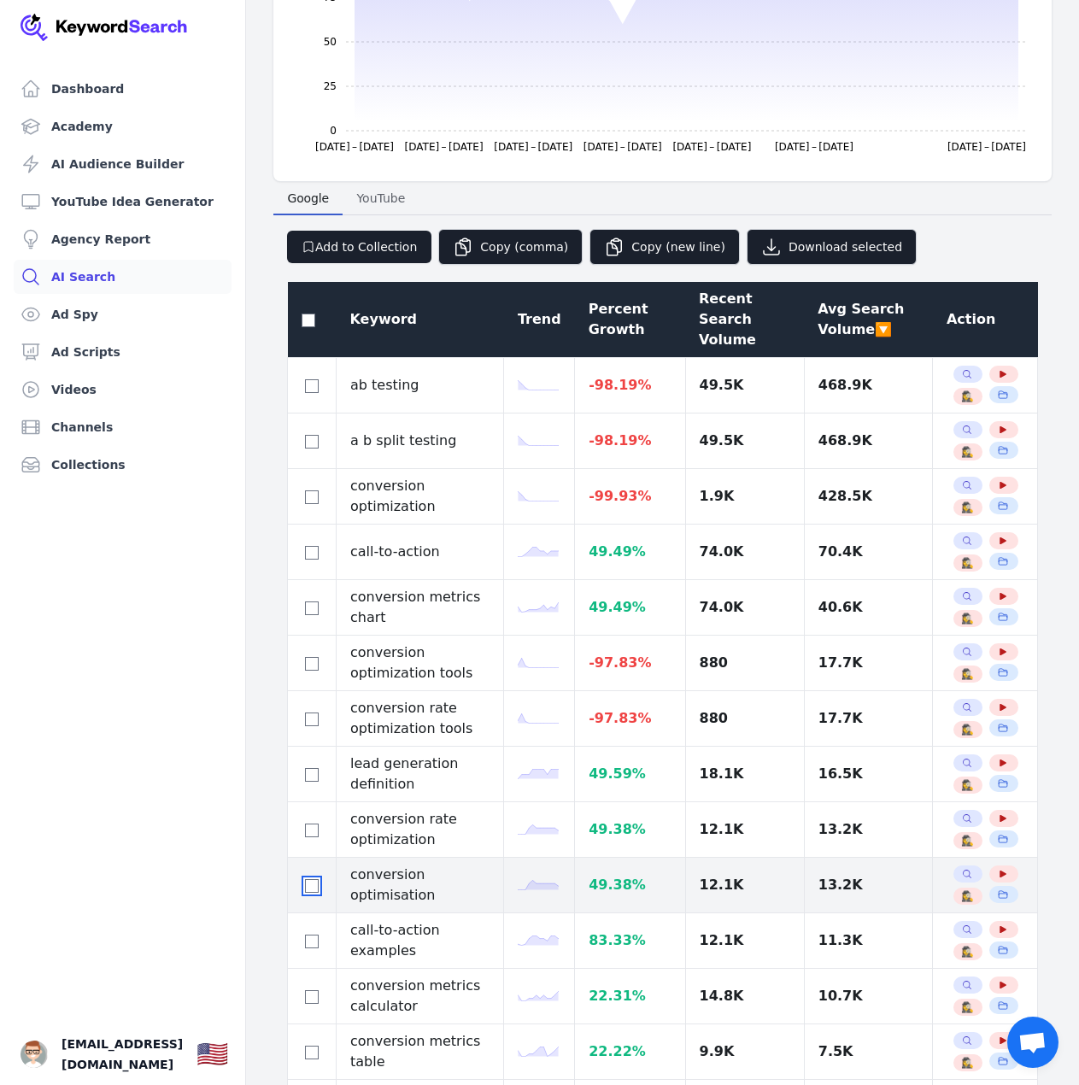
click at [314, 884] on input "checkbox" at bounding box center [312, 886] width 14 height 14
checkbox input "true"
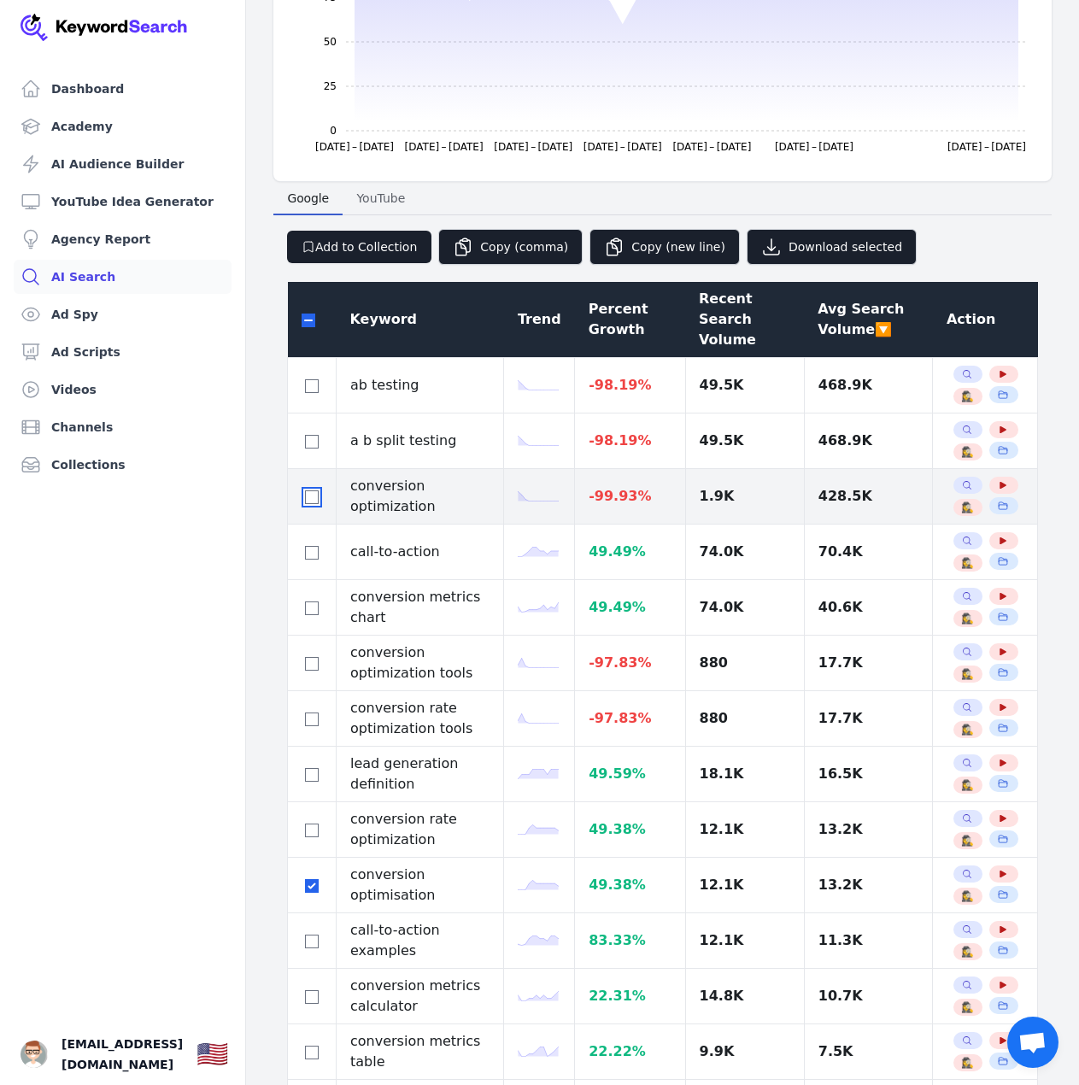
click at [313, 500] on input "checkbox" at bounding box center [312, 497] width 14 height 14
checkbox input "true"
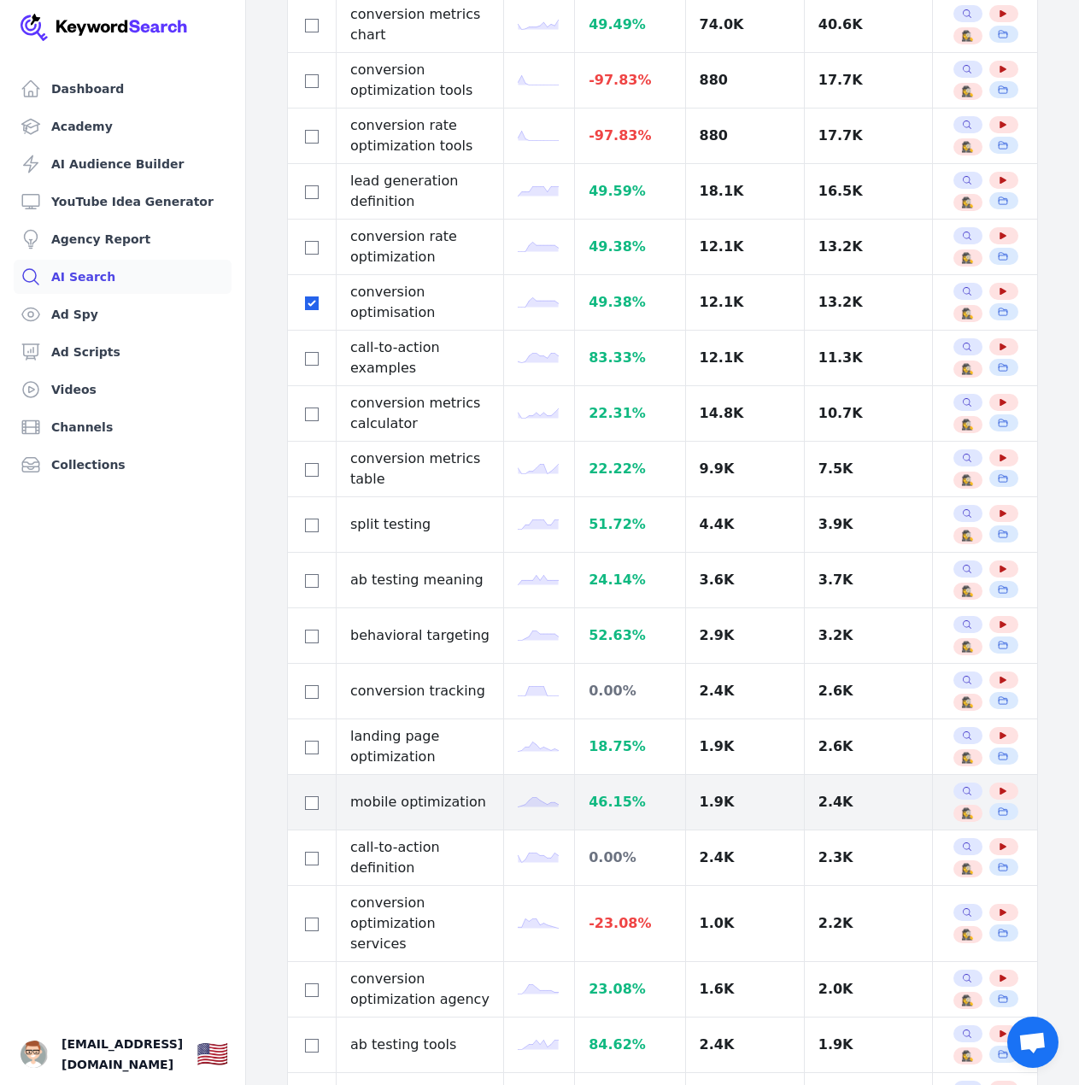
scroll to position [854, 0]
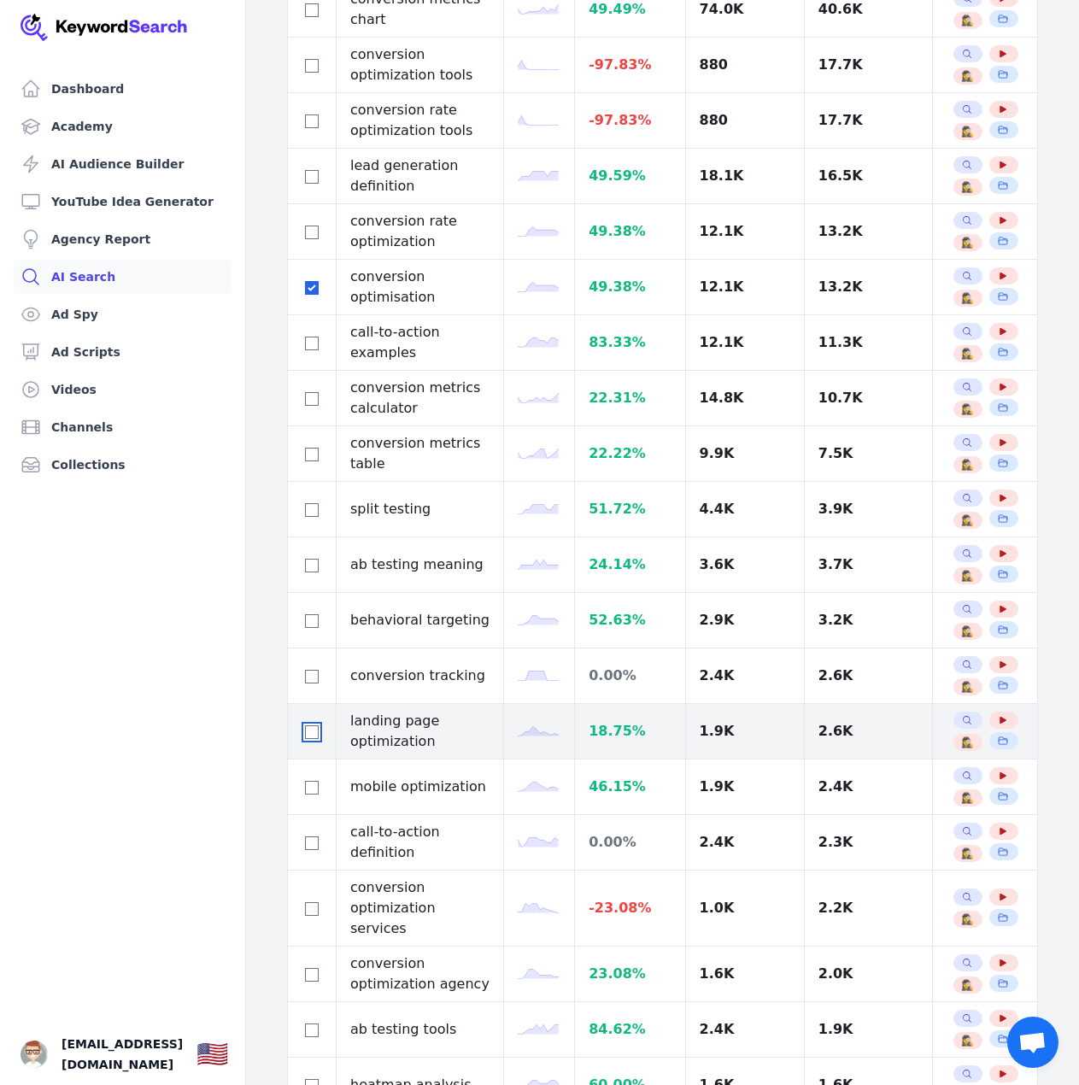
click at [307, 732] on input "checkbox" at bounding box center [312, 732] width 14 height 14
checkbox input "true"
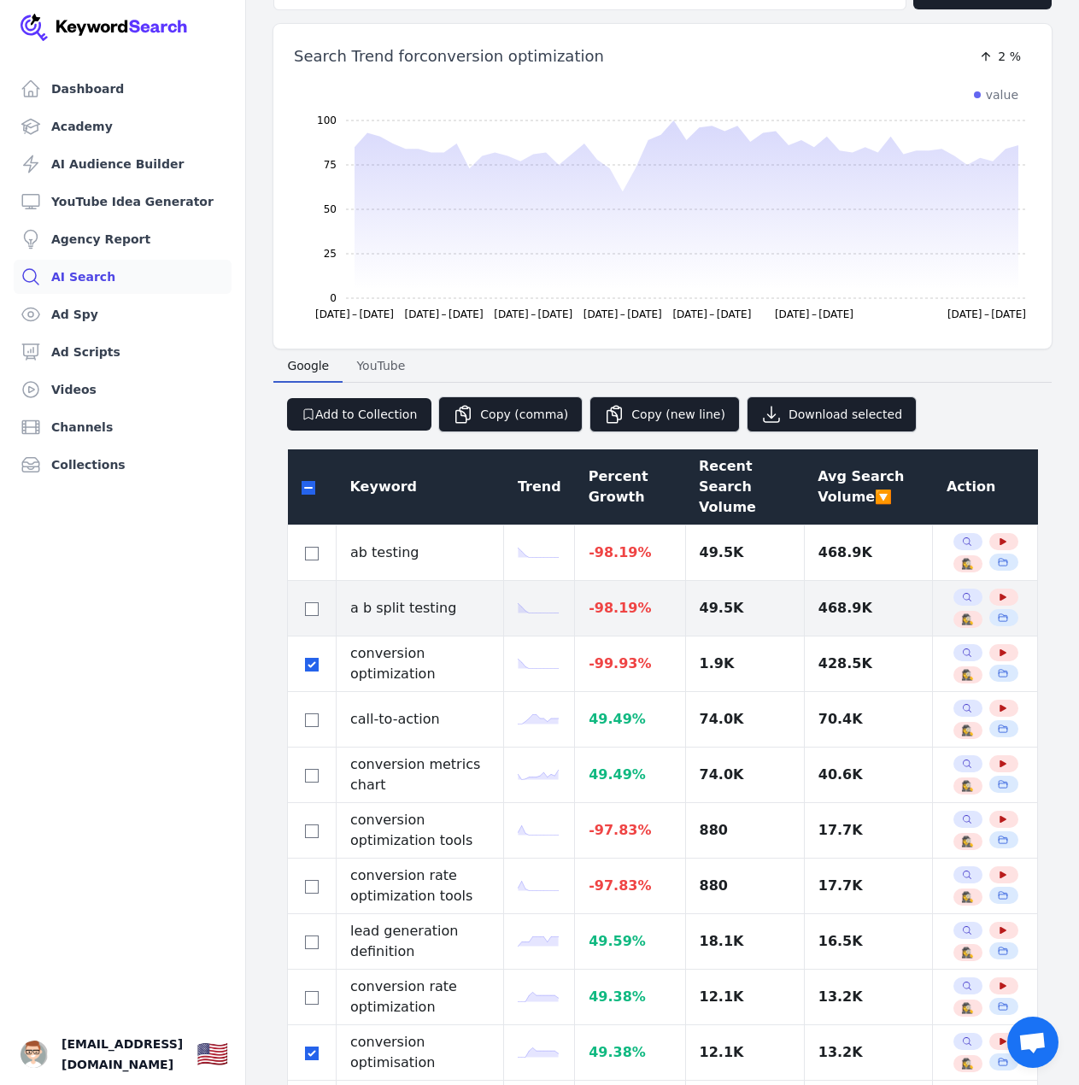
scroll to position [85, 0]
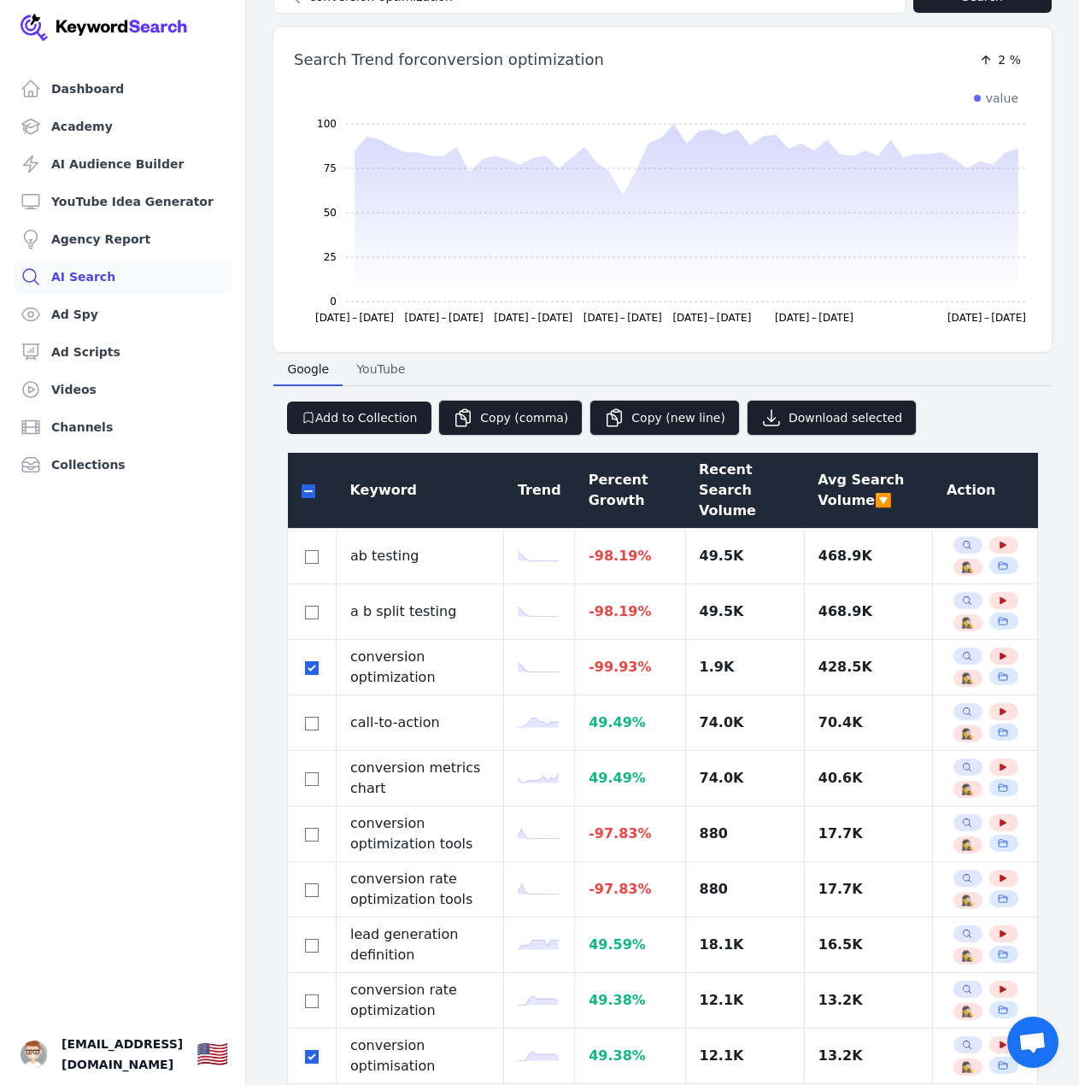
click at [390, 434] on div "Add to Collection Copy (comma) Copy (new line) Download selected" at bounding box center [662, 411] width 778 height 50
click at [390, 431] on button "Add to Collection" at bounding box center [359, 417] width 144 height 32
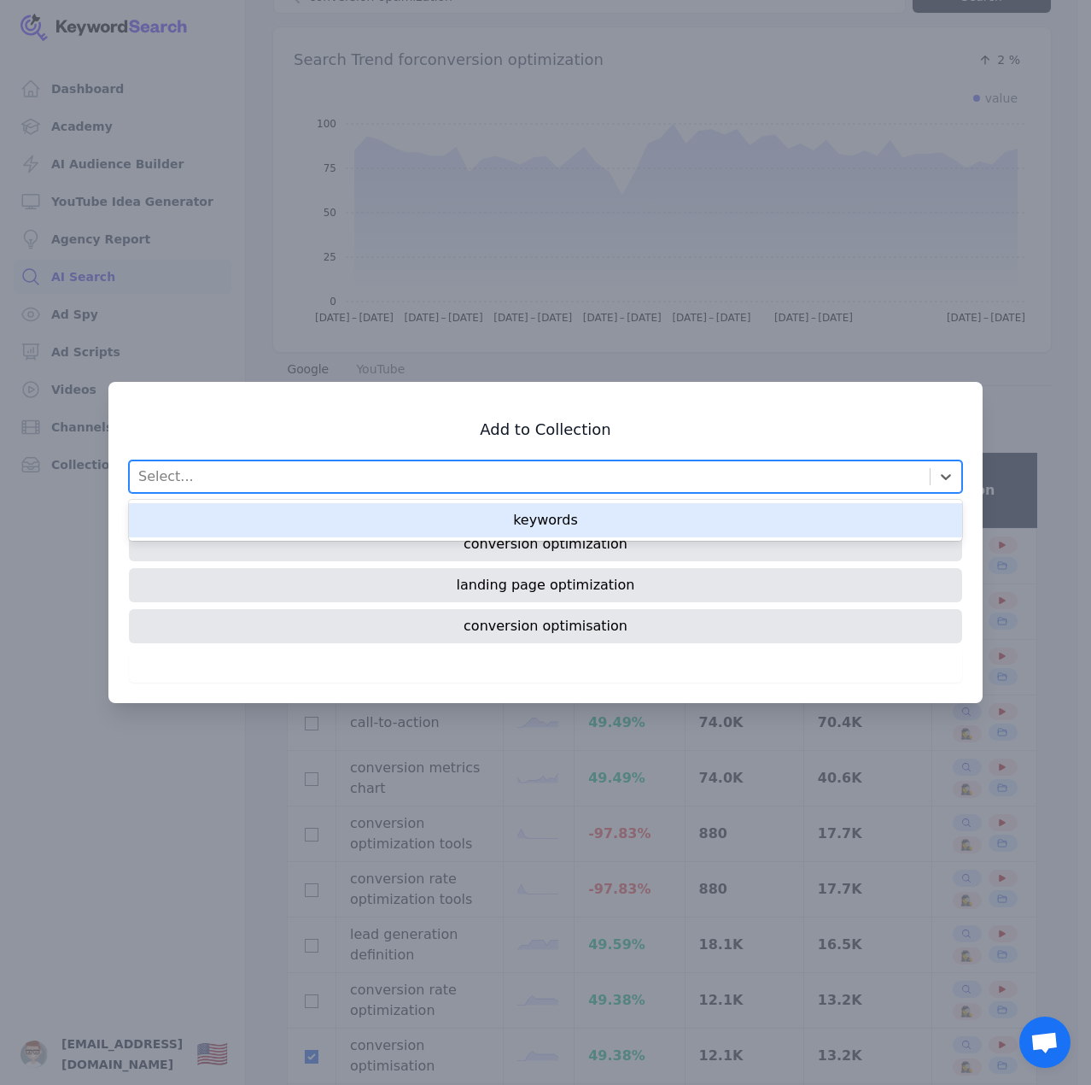
click at [377, 488] on div "Select..." at bounding box center [530, 476] width 800 height 31
click at [428, 512] on div "keywords" at bounding box center [545, 520] width 833 height 34
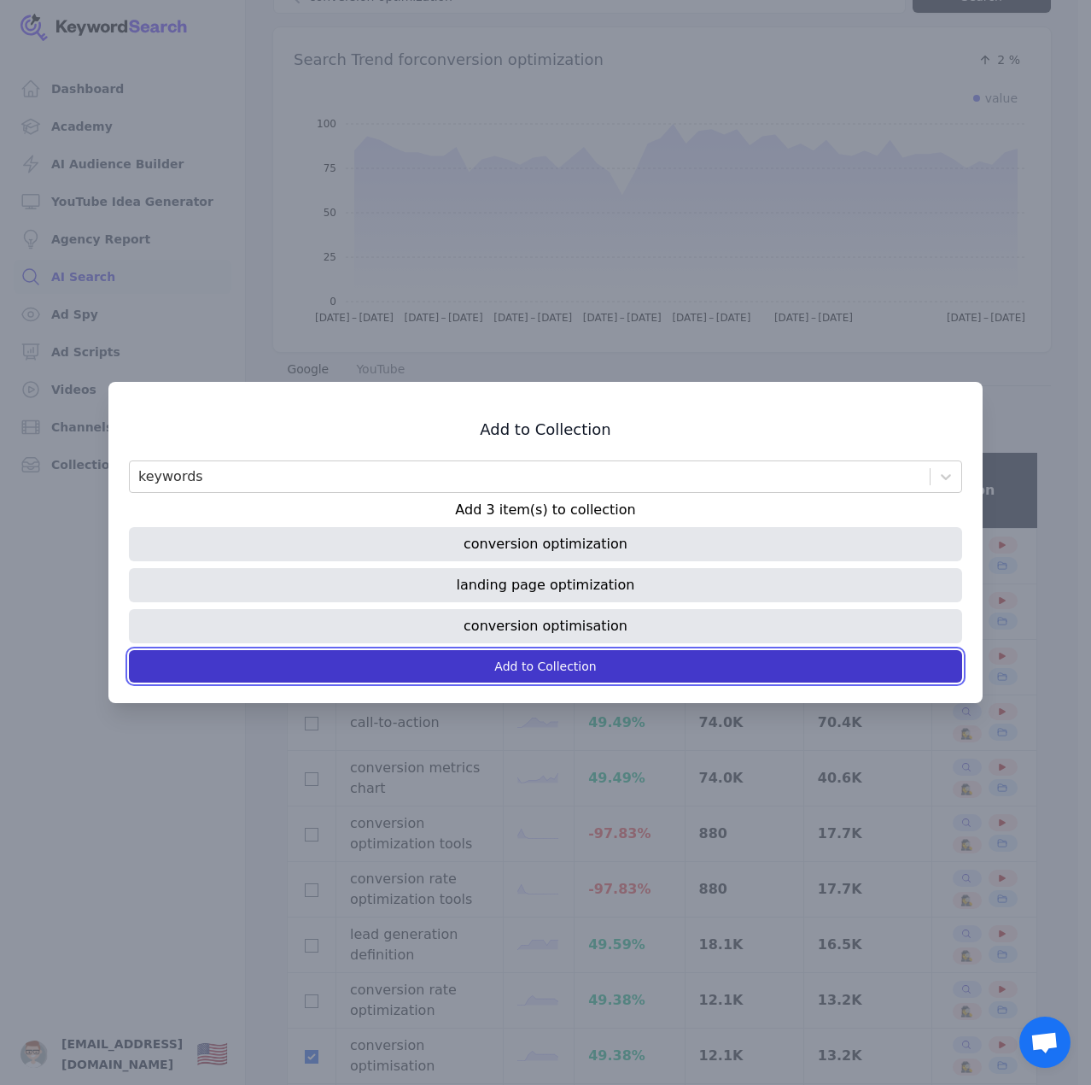
click at [516, 655] on button "Add to Collection" at bounding box center [545, 666] width 833 height 32
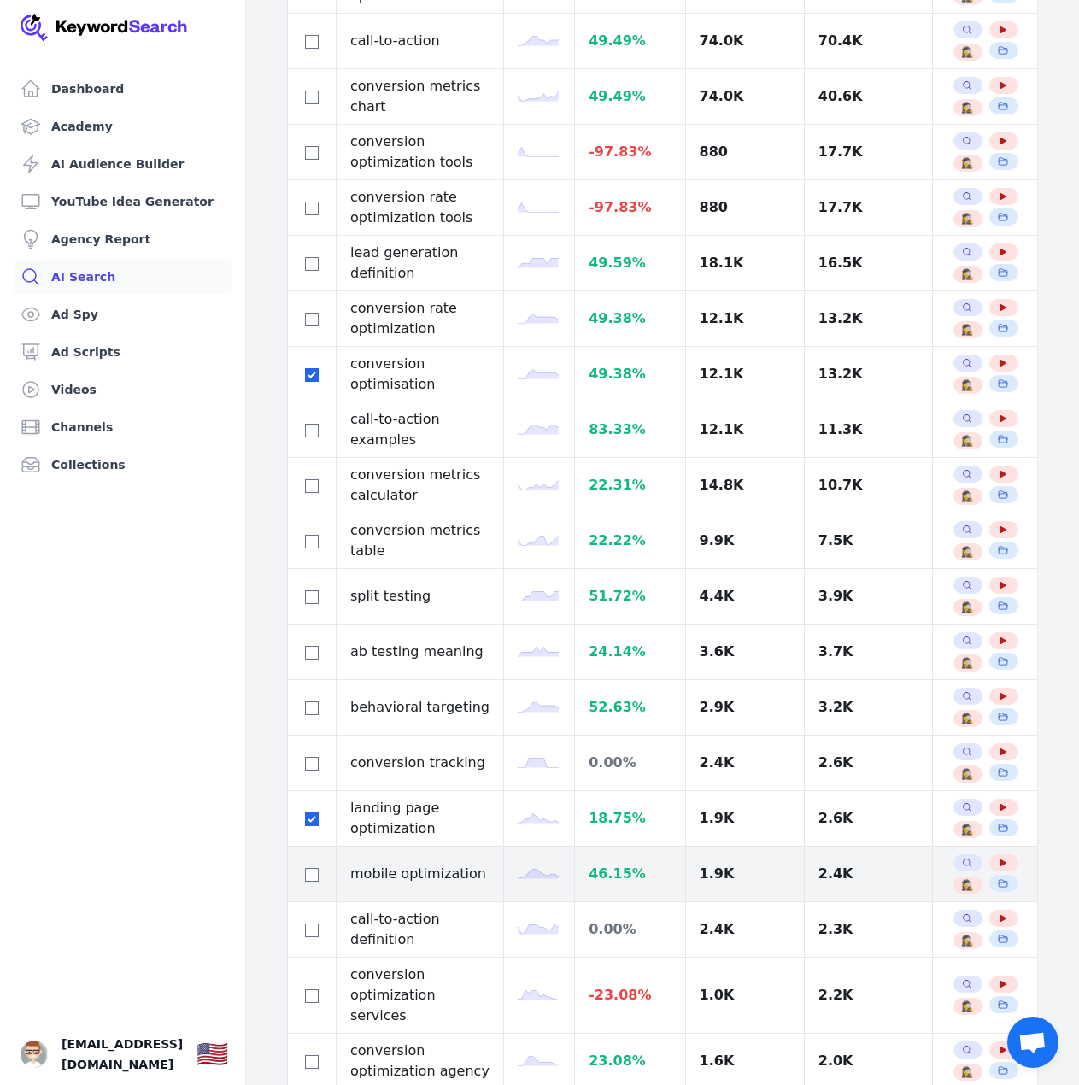
scroll to position [769, 0]
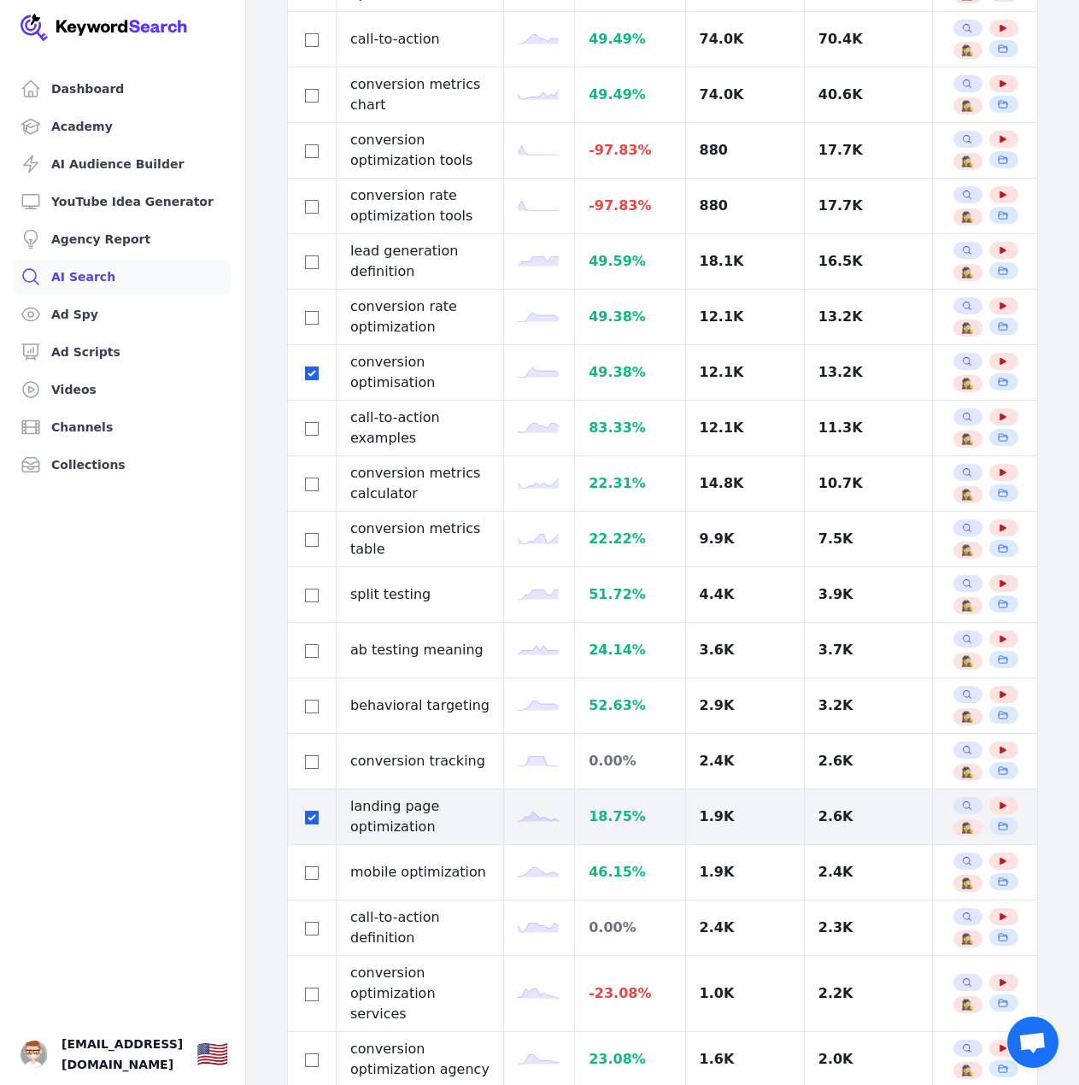
click at [953, 801] on span "Search Related Keywords" at bounding box center [967, 805] width 29 height 17
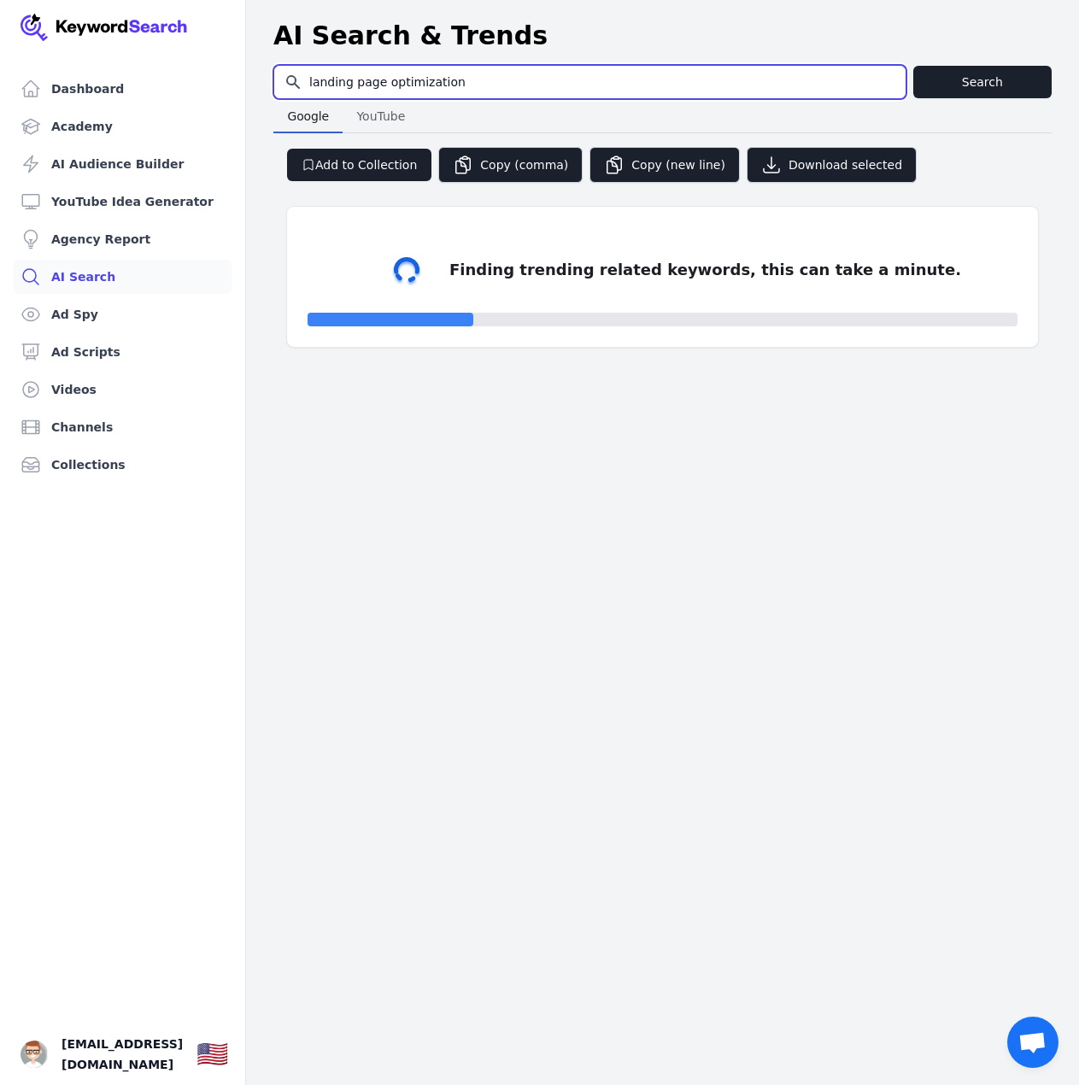
select select "50"
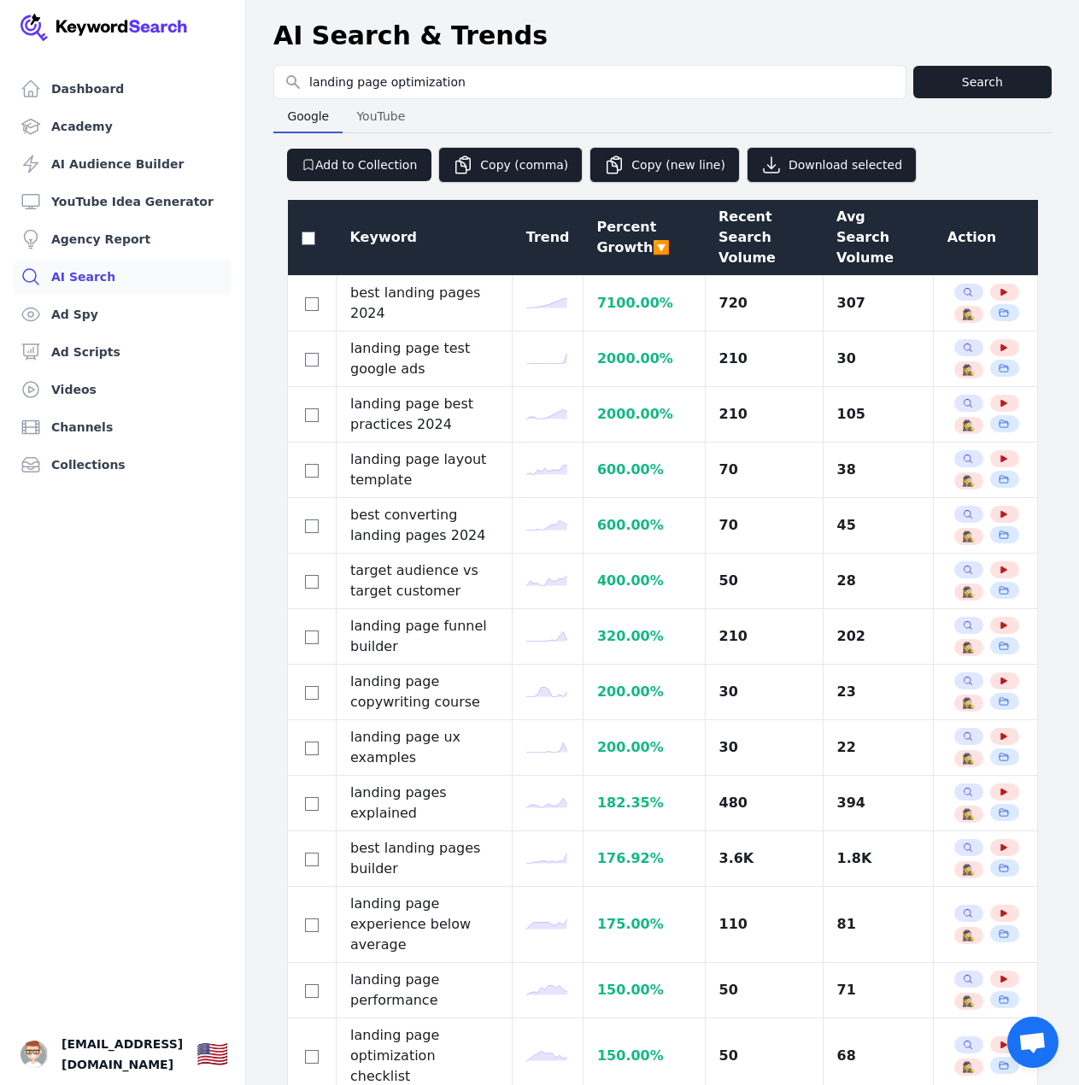
click at [740, 246] on div "Recent Search Volume" at bounding box center [763, 237] width 91 height 61
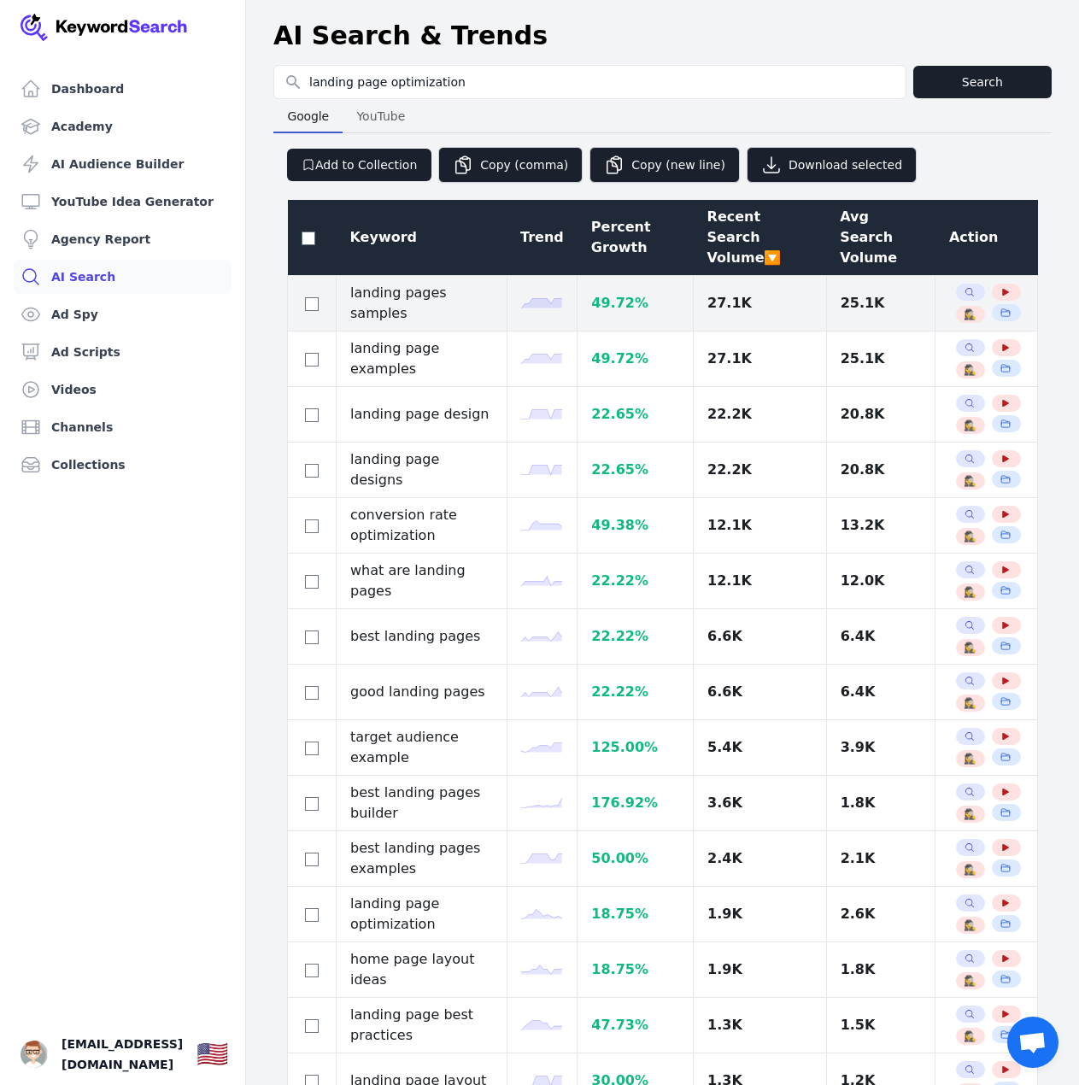
click at [303, 293] on div at bounding box center [311, 303] width 20 height 20
click at [310, 297] on input "checkbox" at bounding box center [312, 304] width 14 height 14
checkbox input "true"
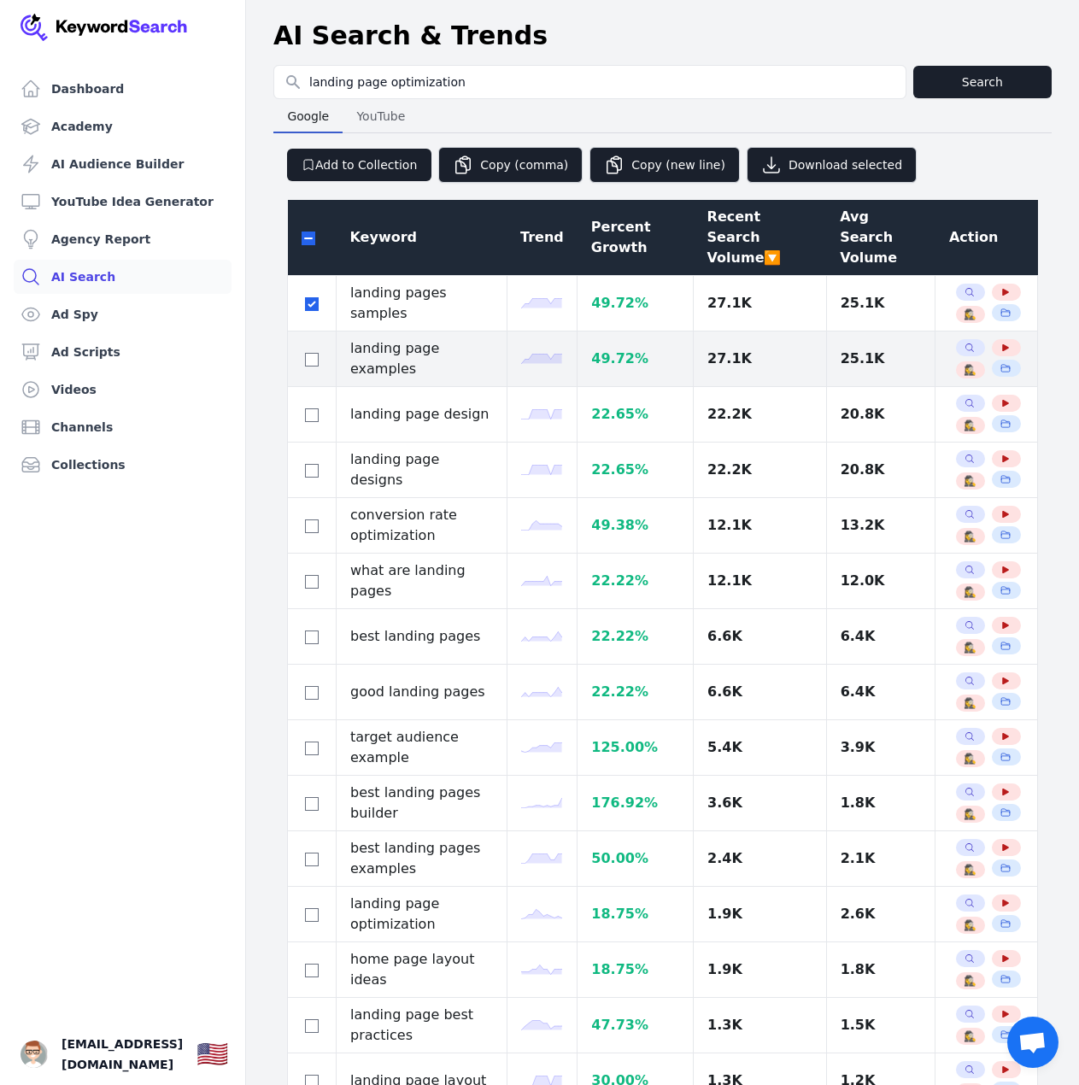
click at [302, 348] on div at bounding box center [311, 358] width 20 height 20
click at [307, 353] on input "checkbox" at bounding box center [312, 360] width 14 height 14
checkbox input "true"
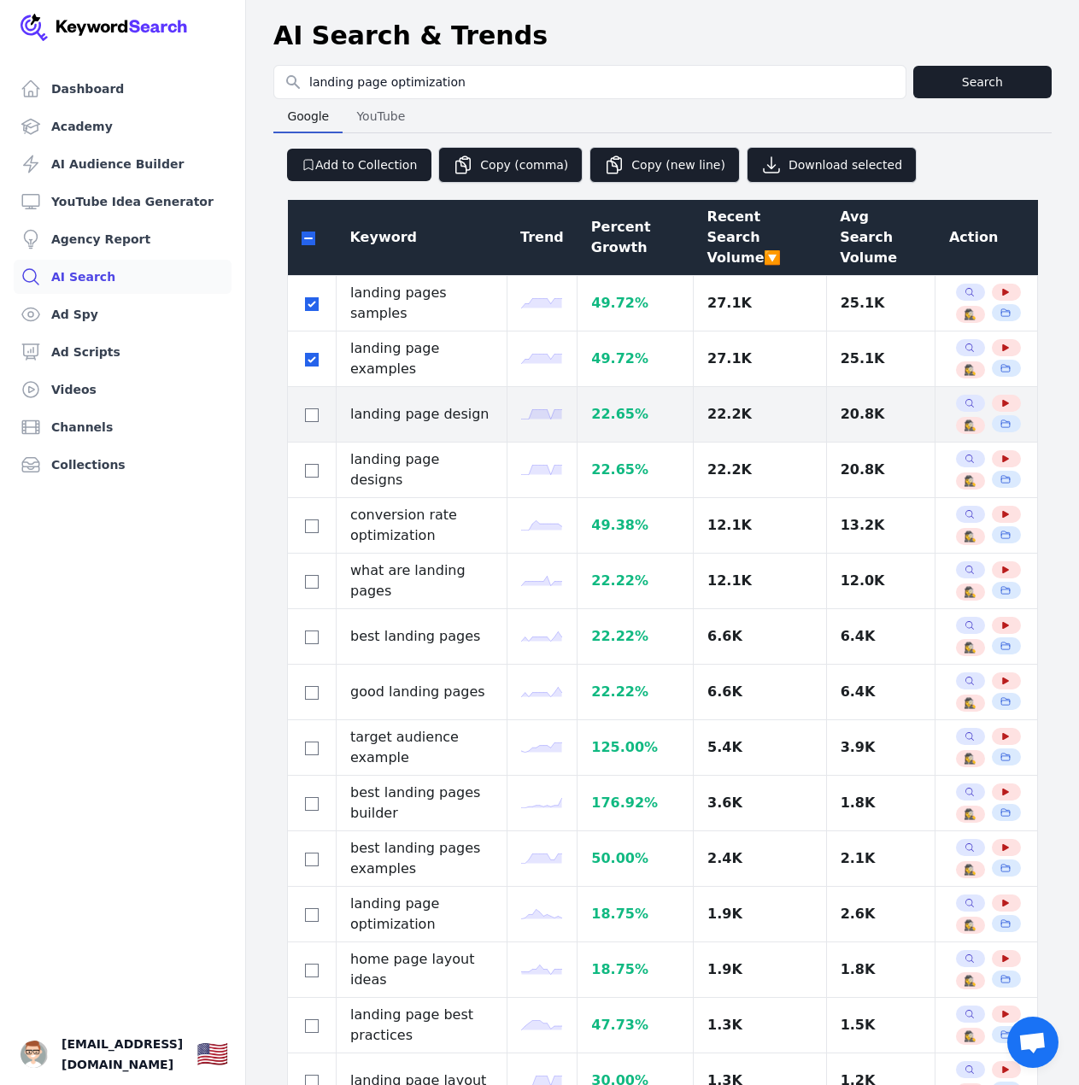
click at [308, 404] on div at bounding box center [311, 414] width 20 height 20
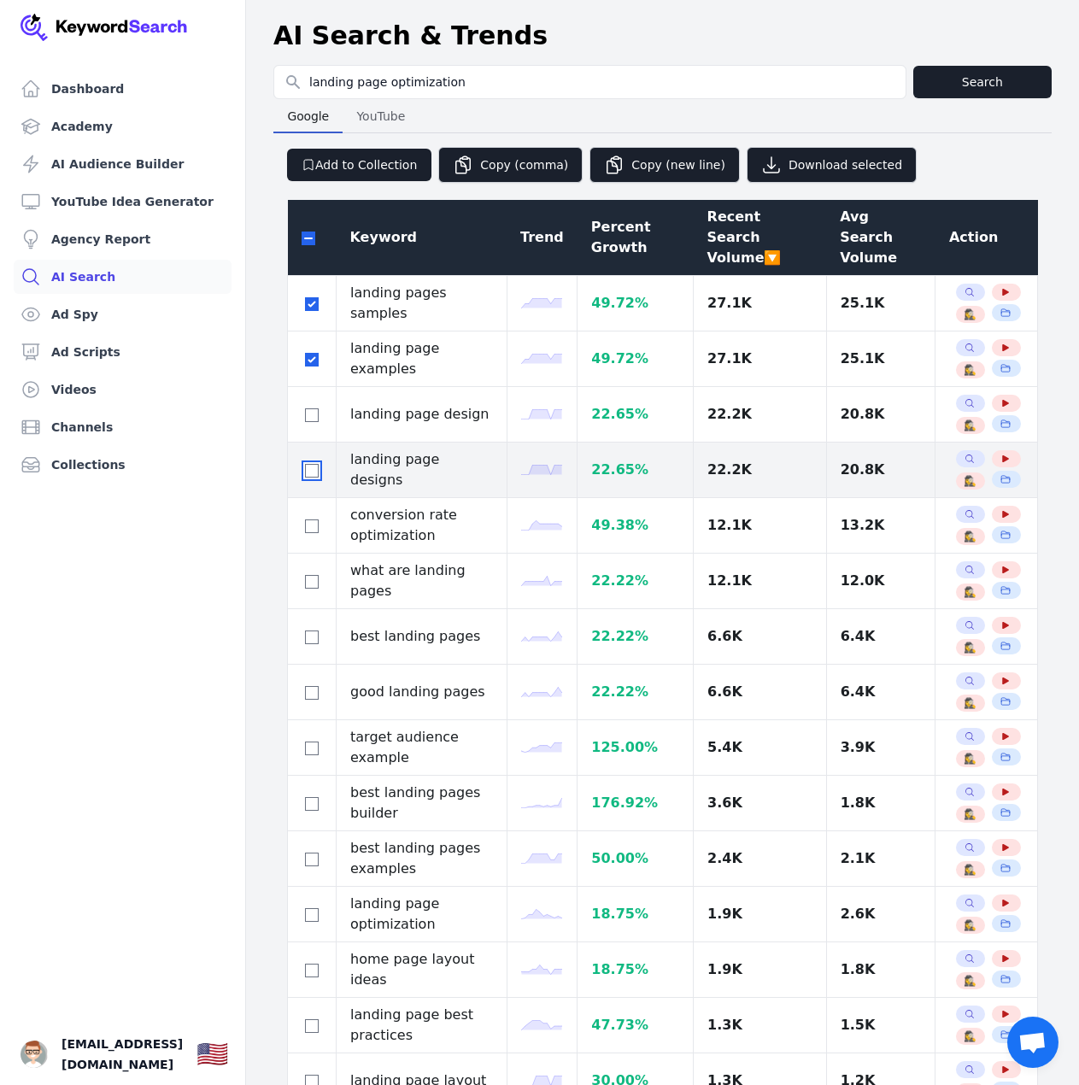
click at [308, 464] on input "checkbox" at bounding box center [312, 471] width 14 height 14
checkbox input "true"
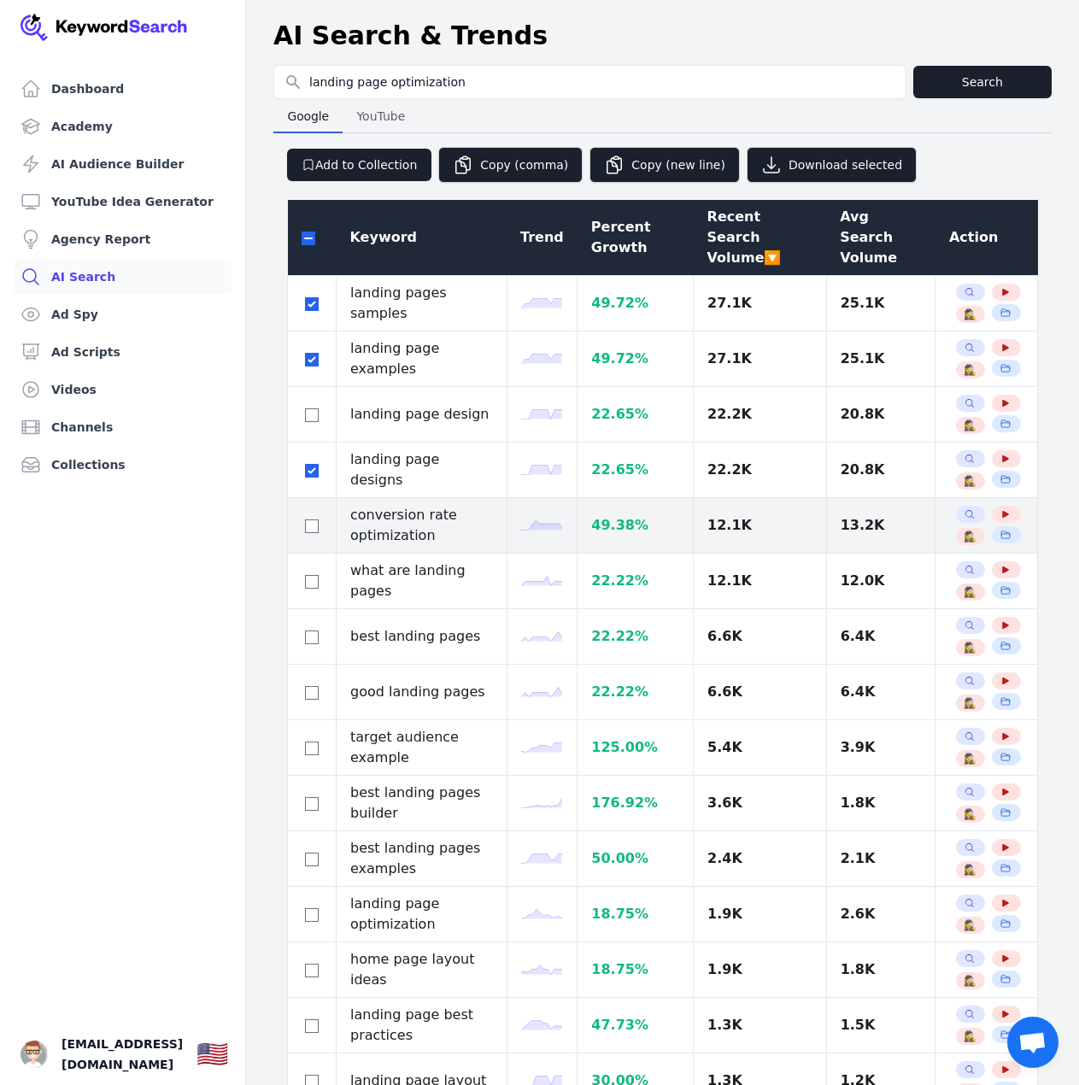
click at [310, 515] on div at bounding box center [311, 525] width 20 height 20
click at [308, 515] on div at bounding box center [311, 525] width 20 height 20
click at [311, 519] on input "checkbox" at bounding box center [312, 526] width 14 height 14
checkbox input "true"
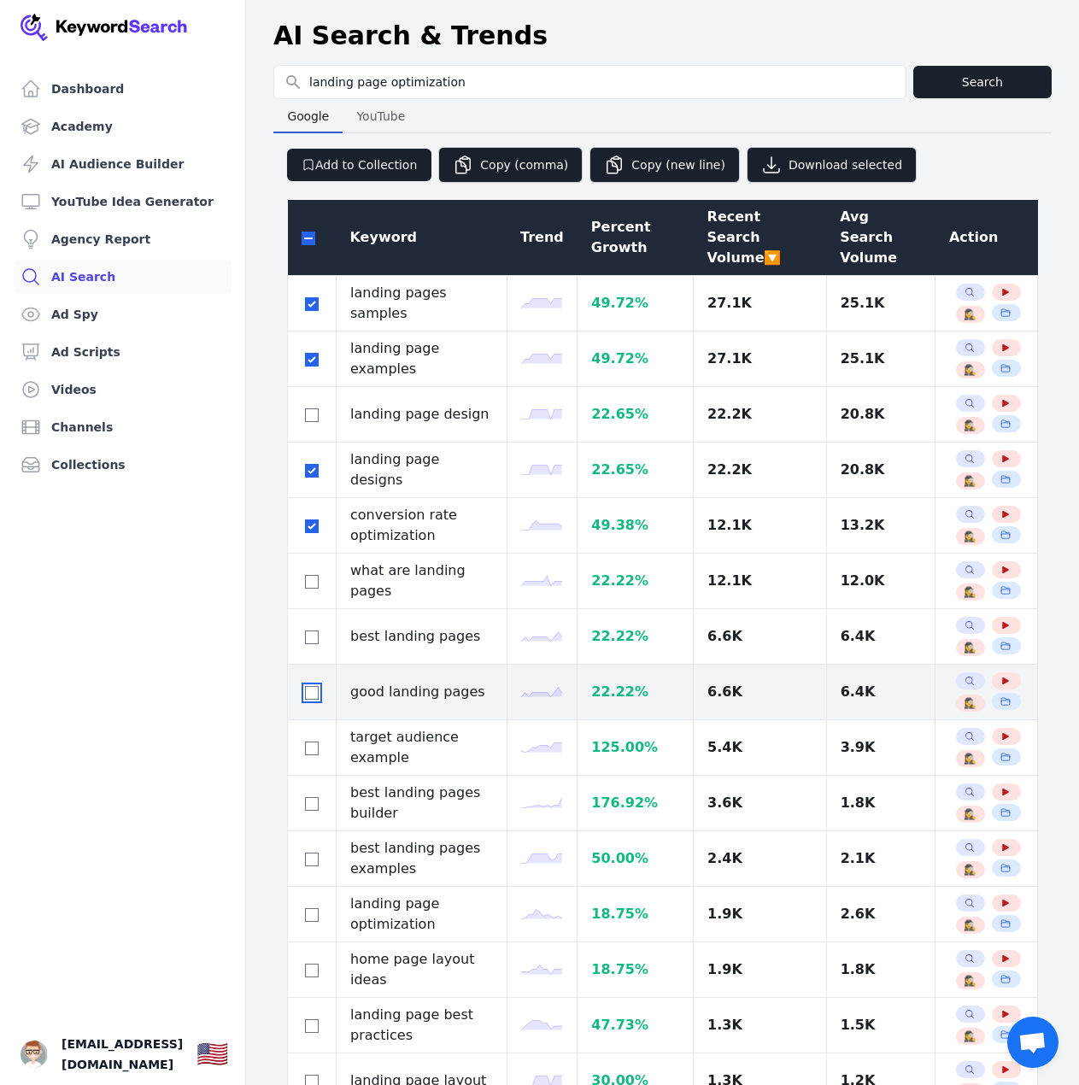
click at [311, 686] on input "checkbox" at bounding box center [312, 693] width 14 height 14
checkbox input "true"
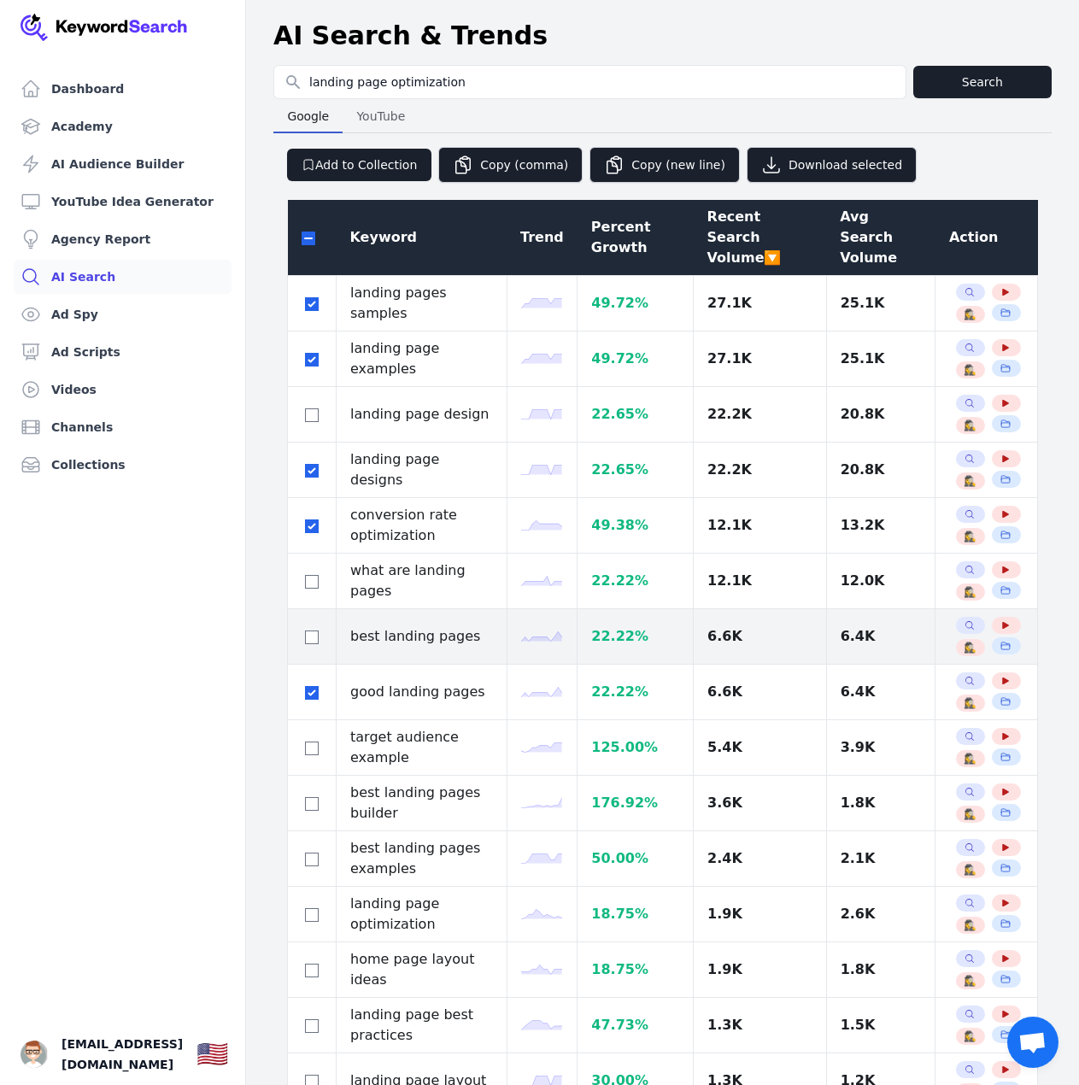
click at [323, 613] on td at bounding box center [312, 637] width 49 height 56
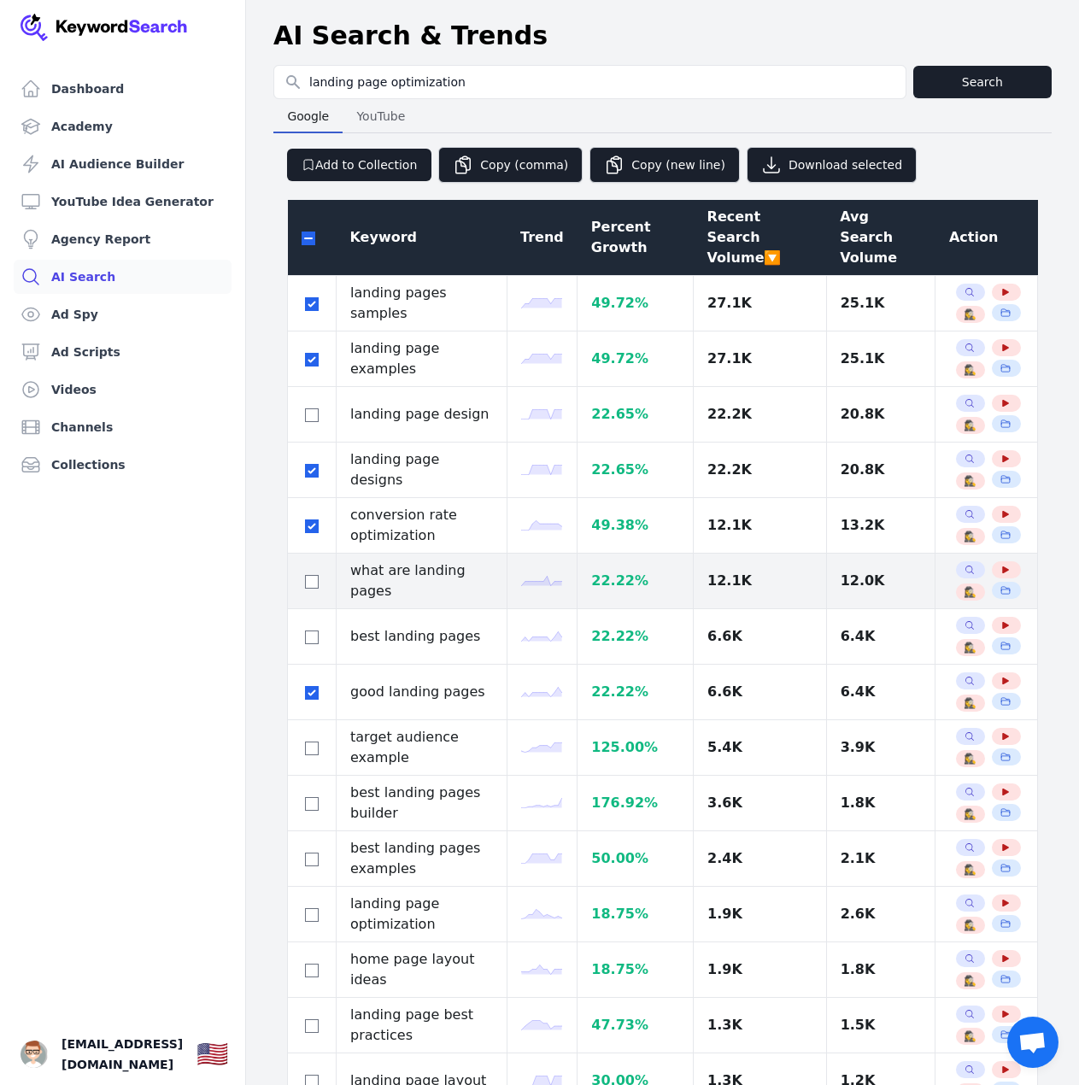
click at [308, 572] on td at bounding box center [312, 581] width 49 height 56
click at [312, 570] on div at bounding box center [311, 580] width 20 height 20
click at [312, 575] on input "checkbox" at bounding box center [312, 582] width 14 height 14
checkbox input "true"
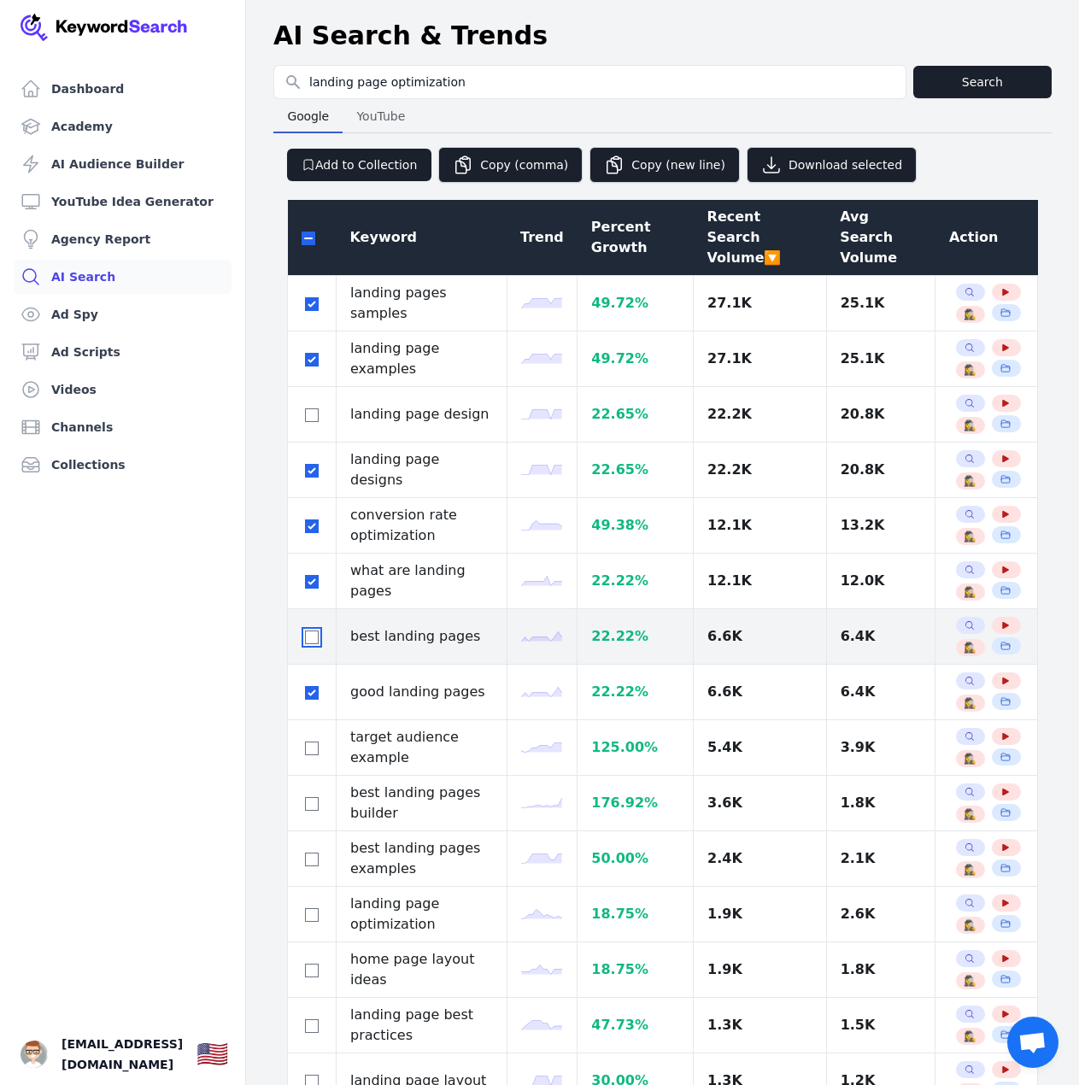
click at [309, 630] on input "checkbox" at bounding box center [312, 637] width 14 height 14
checkbox input "true"
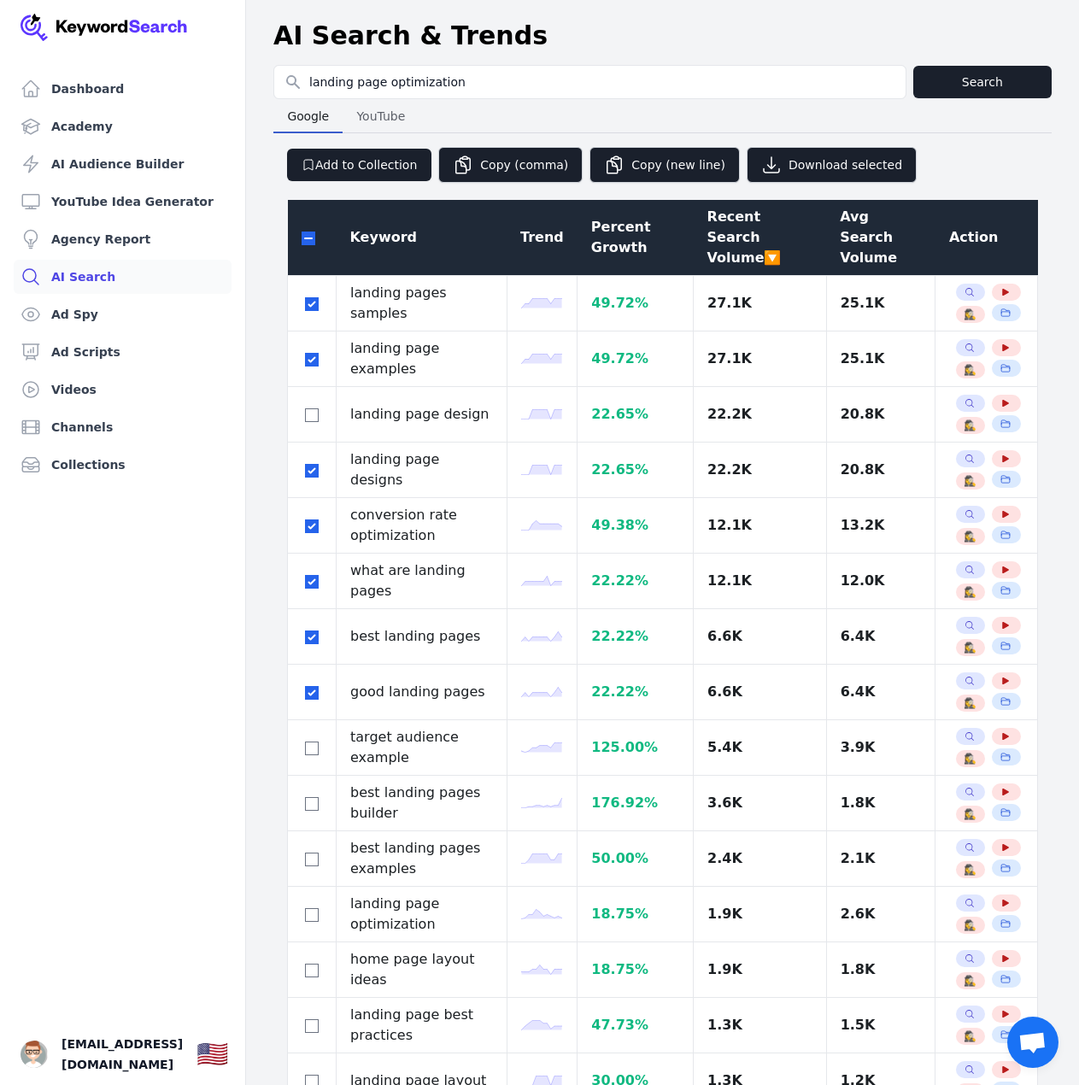
drag, startPoint x: 309, startPoint y: 611, endPoint x: 260, endPoint y: 652, distance: 63.7
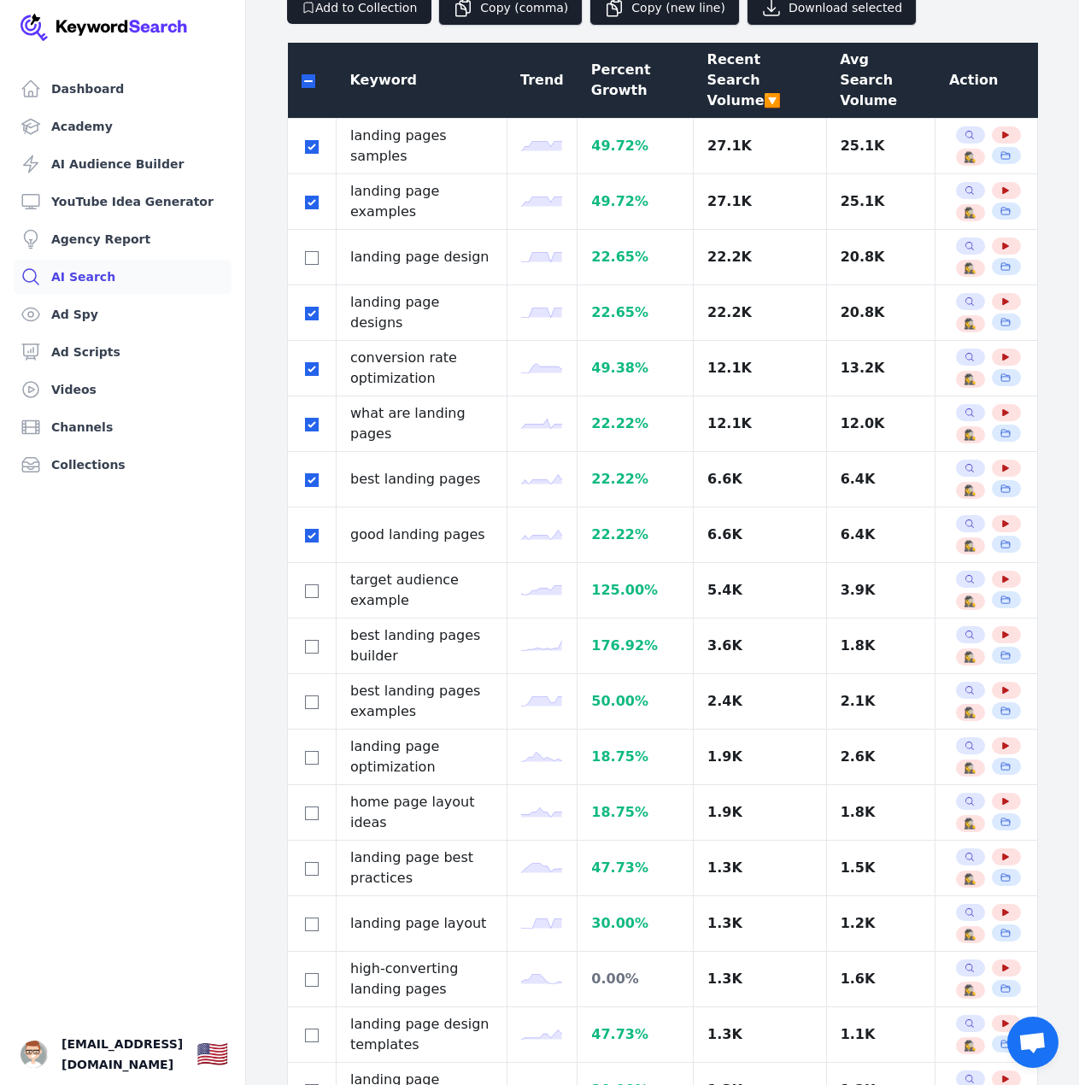
scroll to position [171, 0]
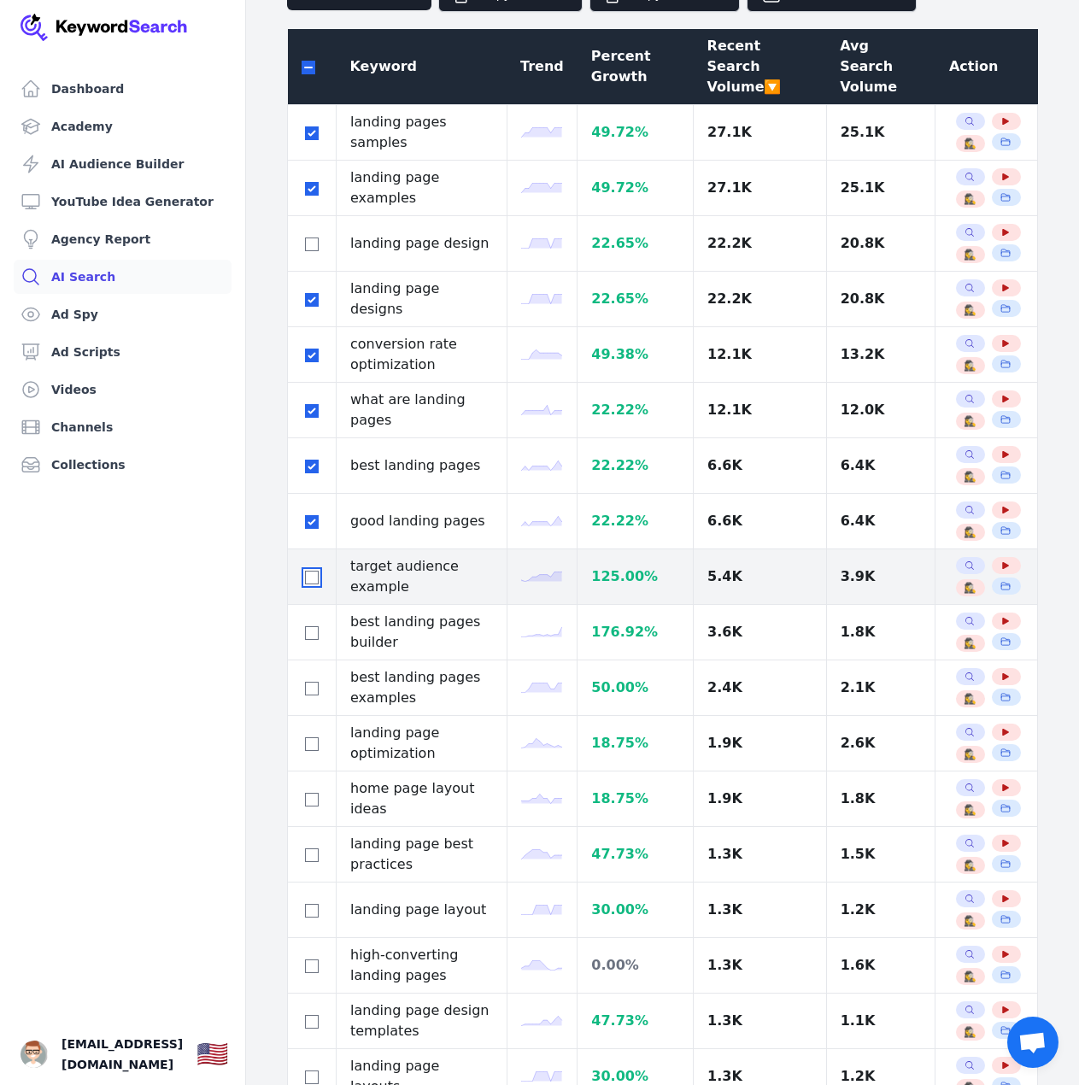
click at [316, 570] on input "checkbox" at bounding box center [312, 577] width 14 height 14
checkbox input "true"
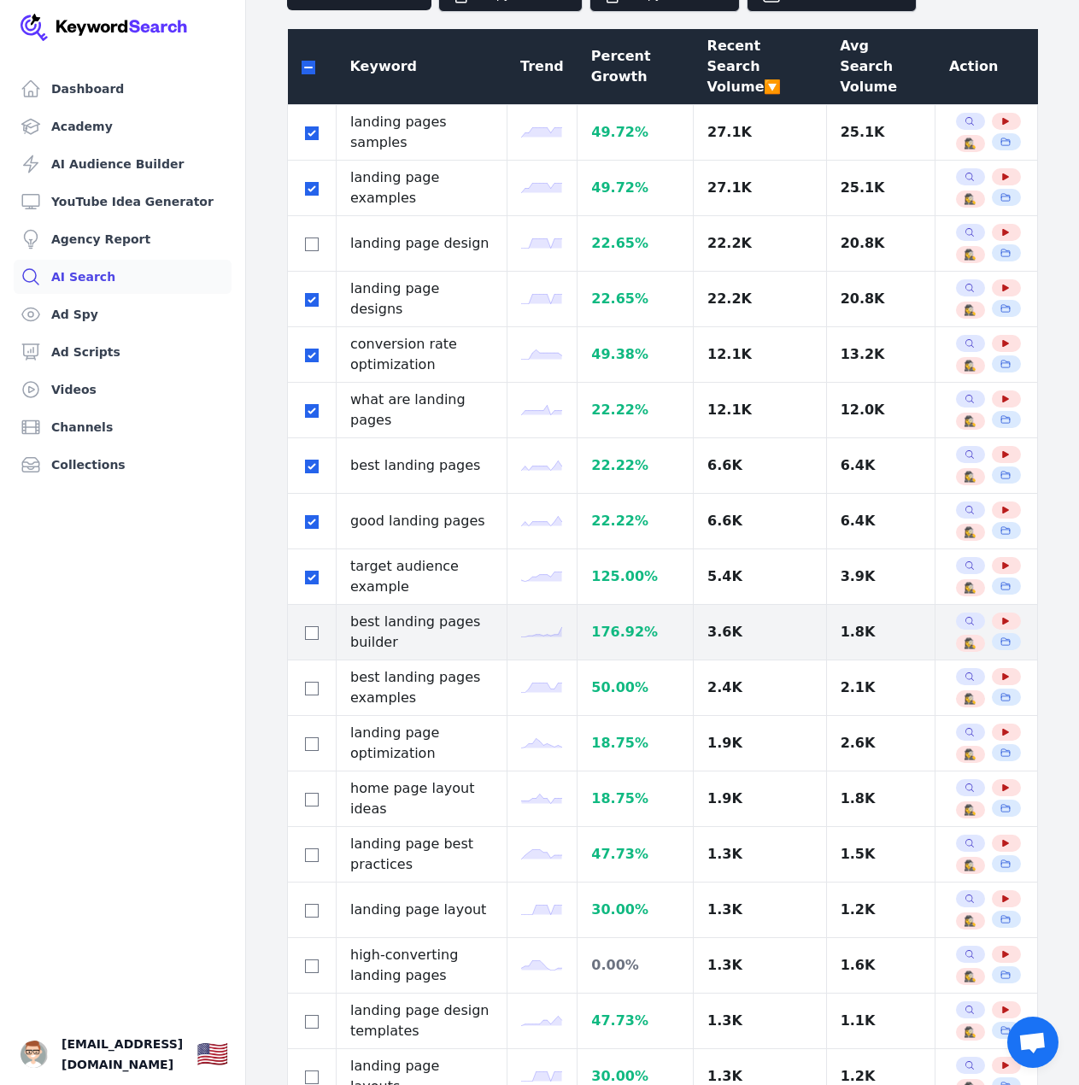
click at [320, 622] on div at bounding box center [311, 632] width 20 height 20
click at [310, 626] on input "checkbox" at bounding box center [312, 633] width 14 height 14
checkbox input "true"
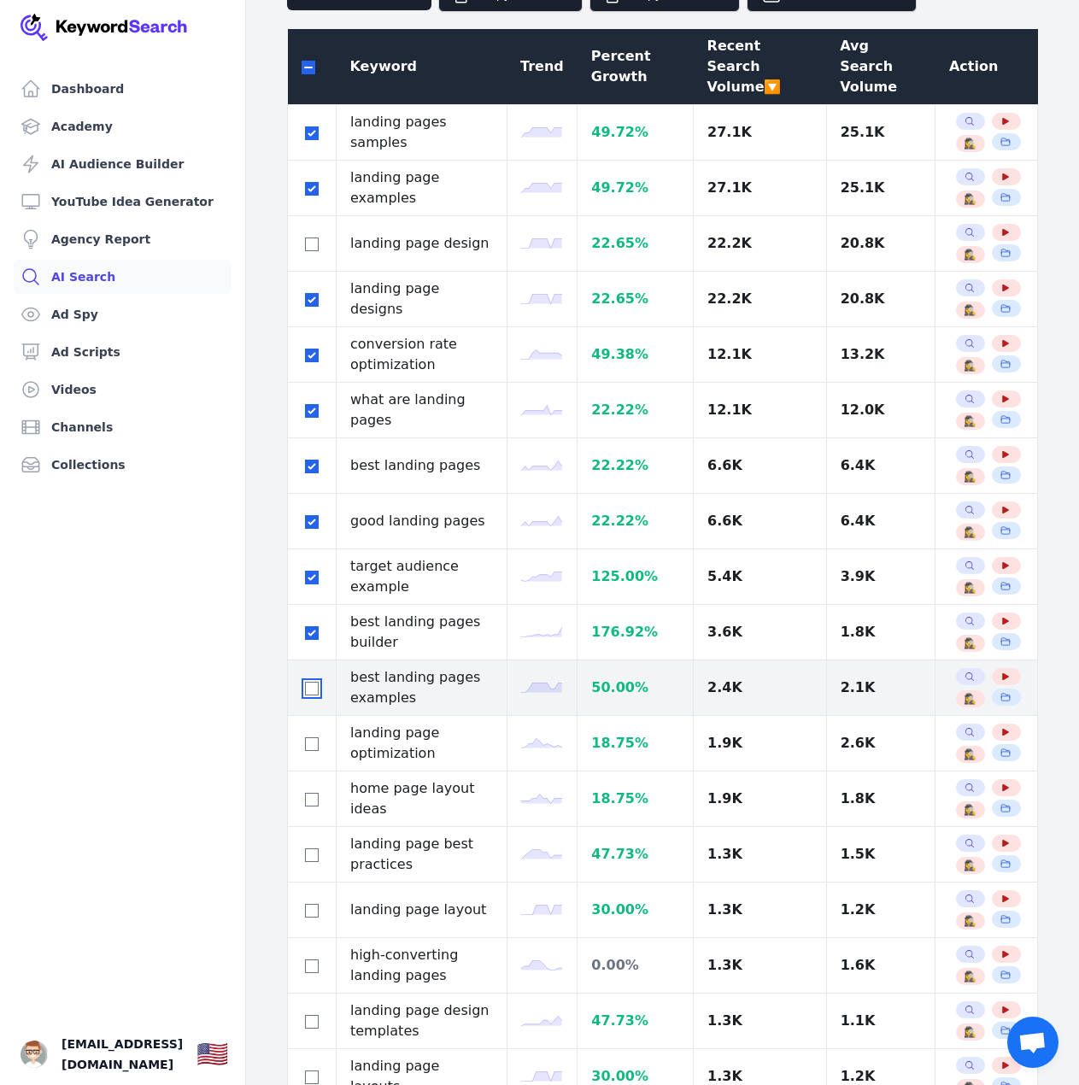
click at [307, 681] on input "checkbox" at bounding box center [312, 688] width 14 height 14
checkbox input "true"
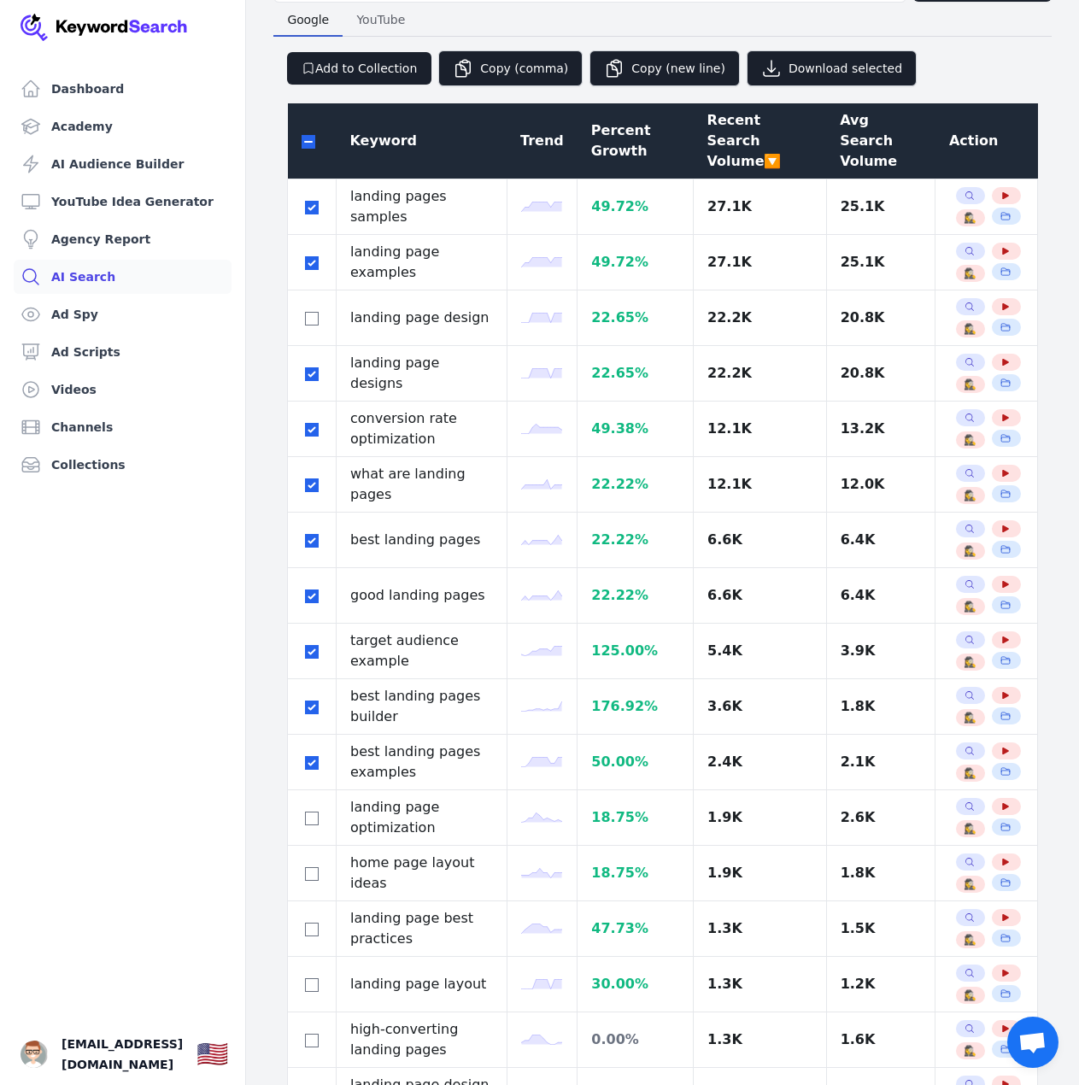
scroll to position [0, 0]
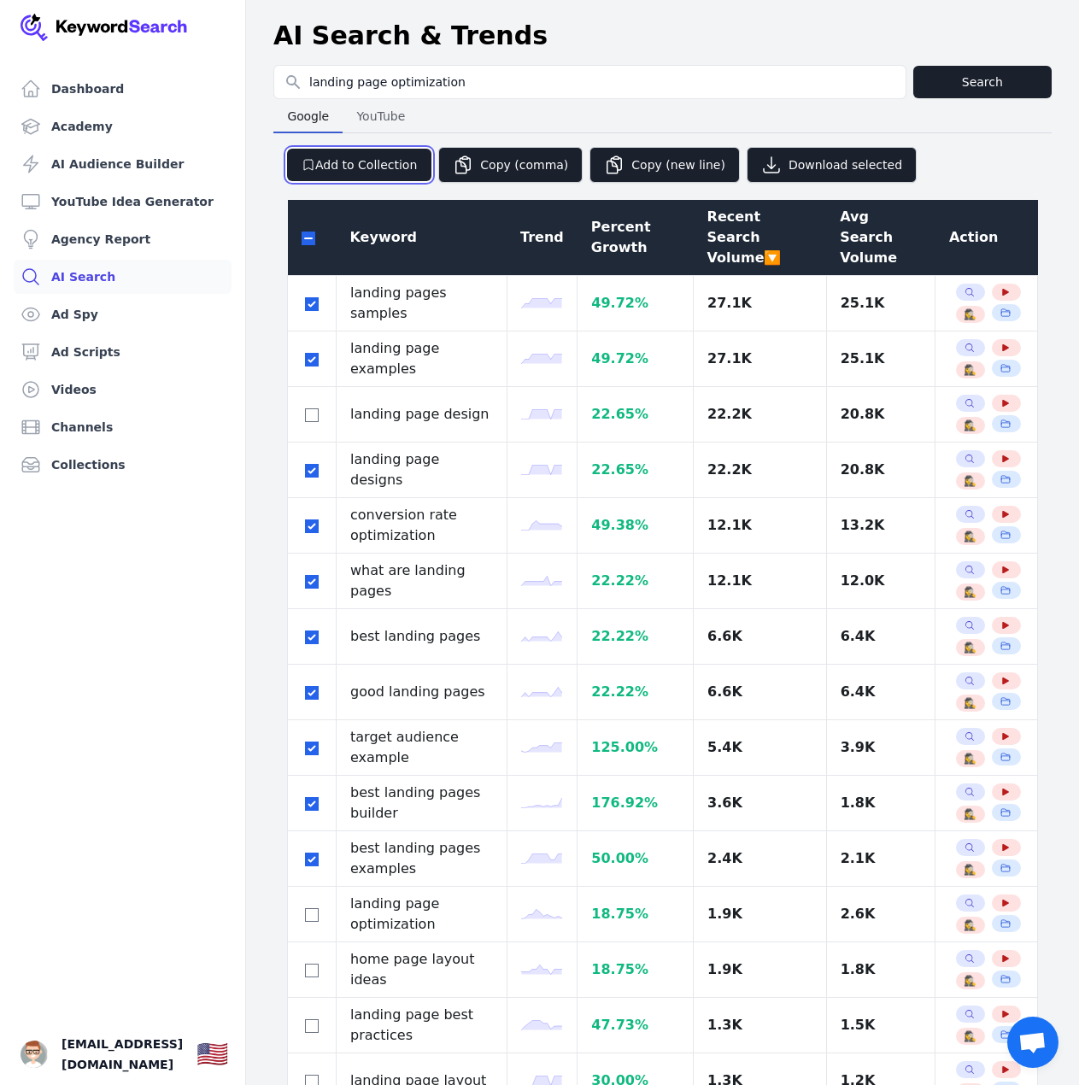
click at [361, 151] on button "Add to Collection" at bounding box center [359, 165] width 144 height 32
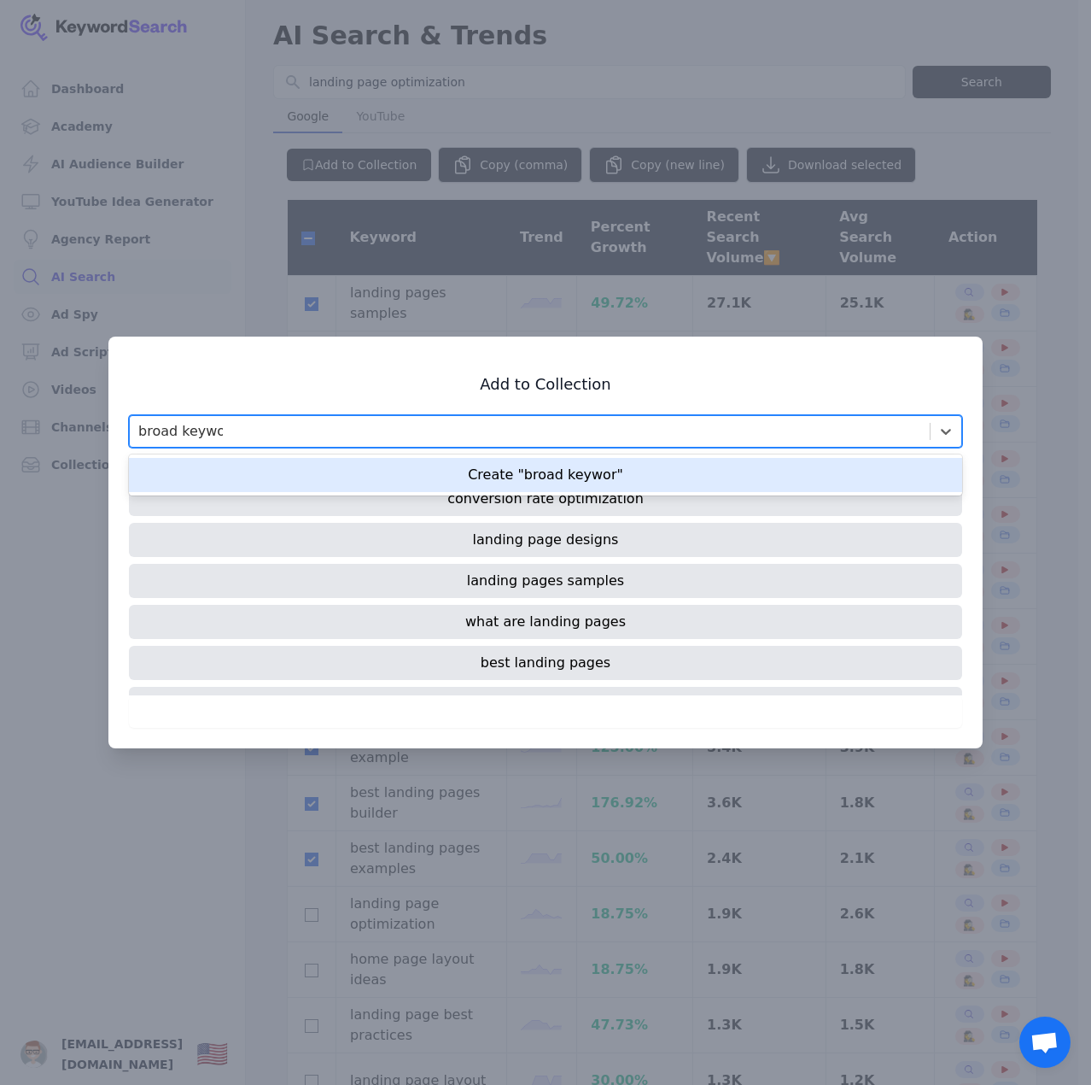
type input "broad keywords"
click at [453, 484] on div "Create "broad keywords"" at bounding box center [545, 475] width 833 height 34
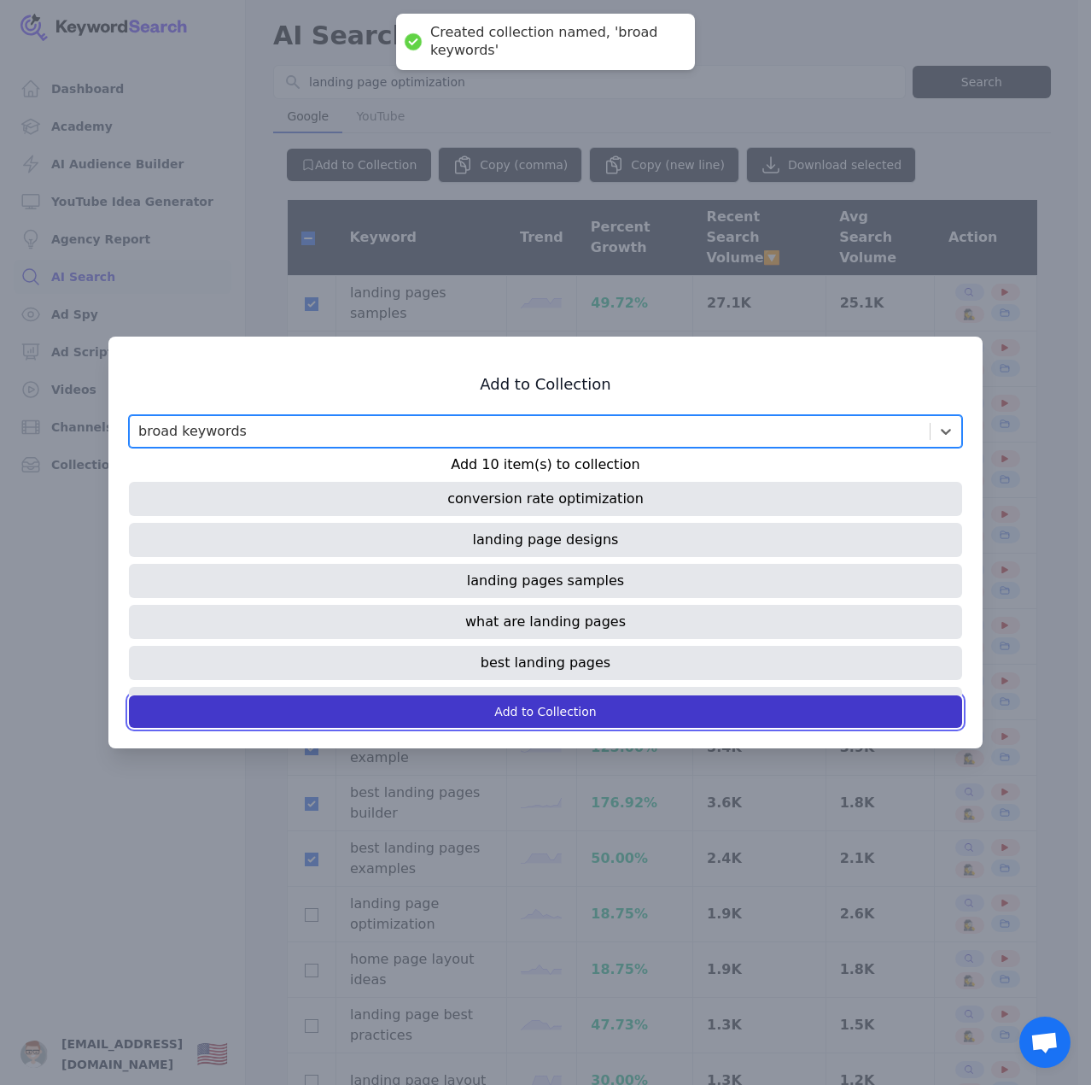
click at [557, 698] on button "Add to Collection" at bounding box center [545, 711] width 833 height 32
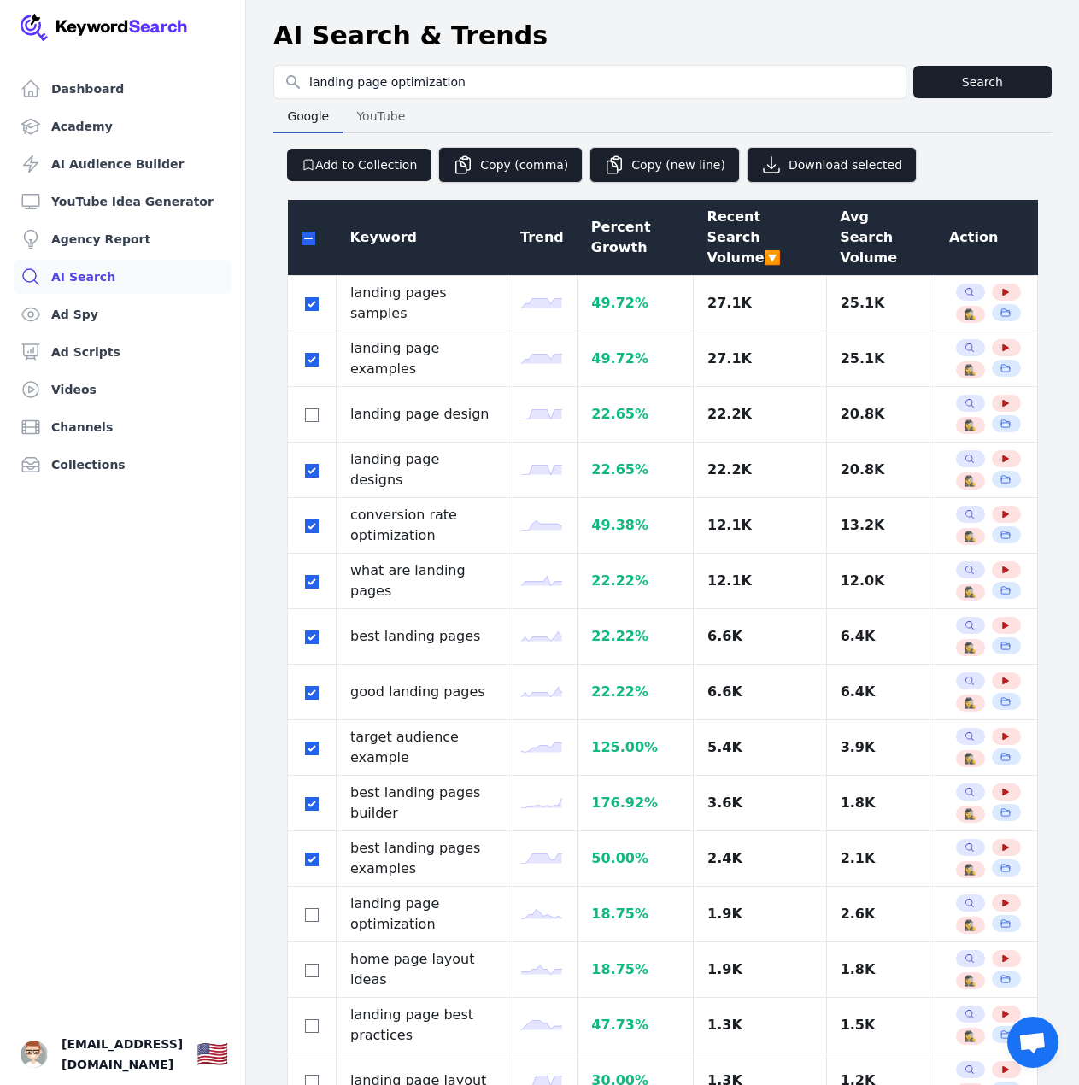
click at [298, 225] on th at bounding box center [312, 238] width 49 height 76
click at [302, 232] on input "checkbox" at bounding box center [308, 238] width 14 height 14
checkbox input "true"
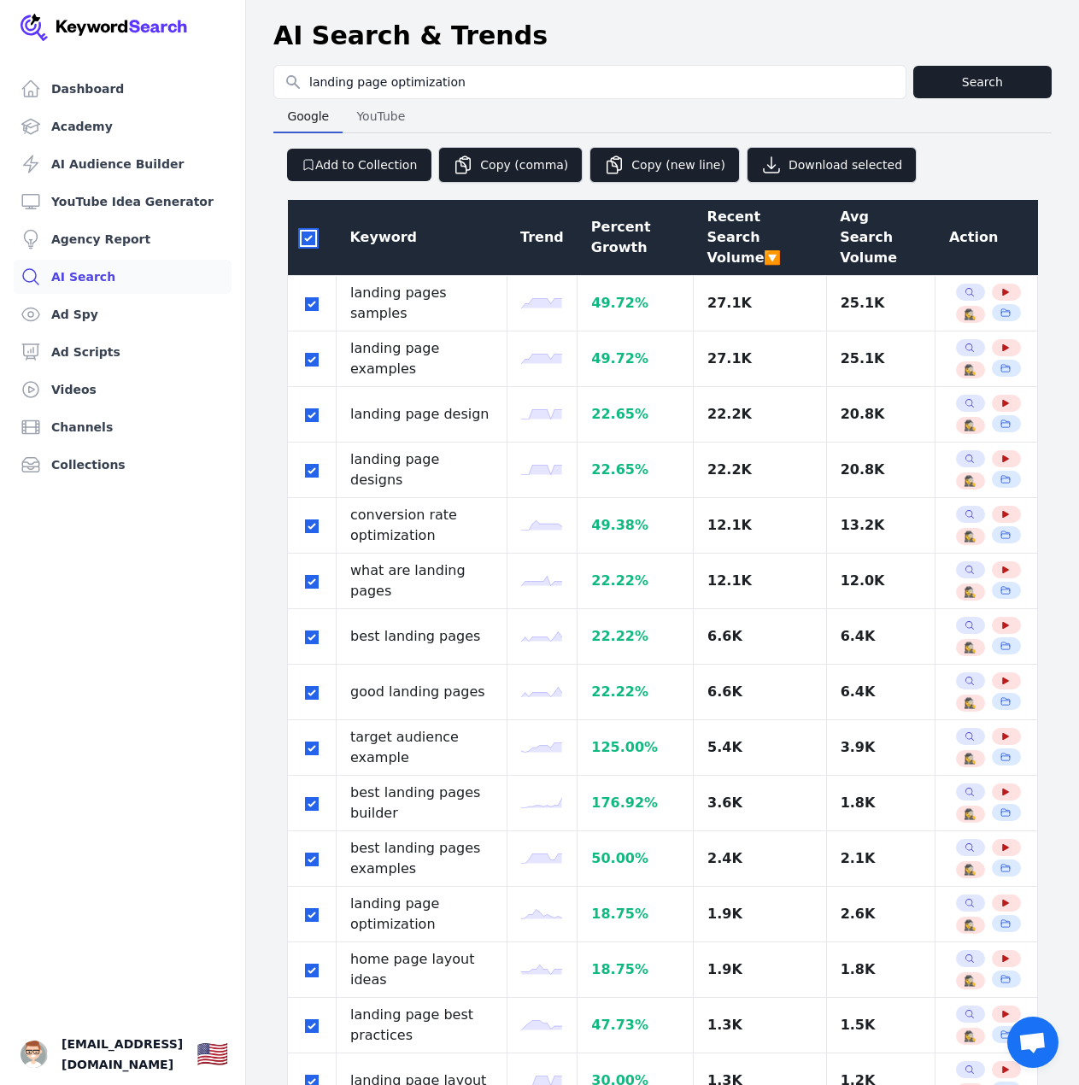
checkbox input "true"
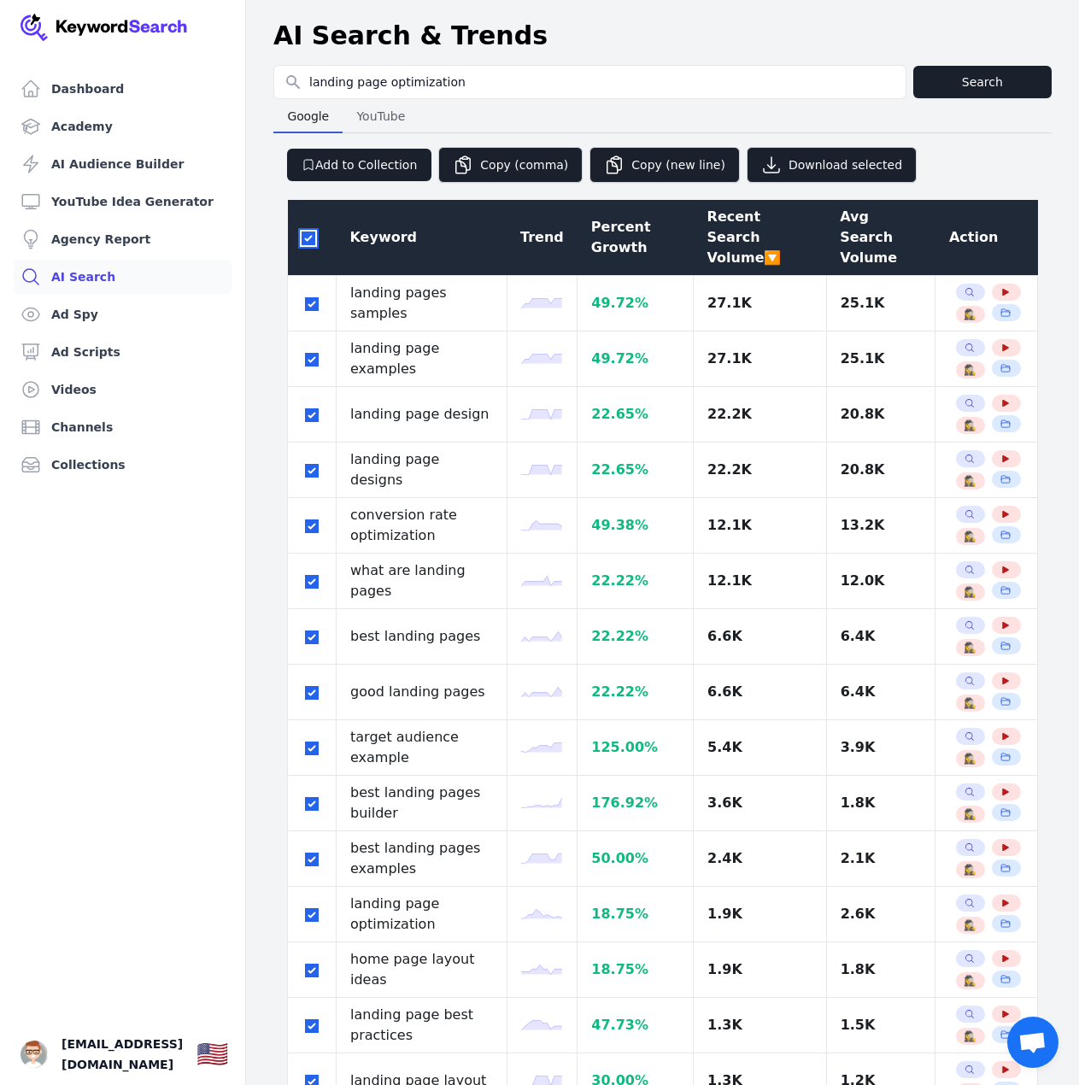
checkbox input "true"
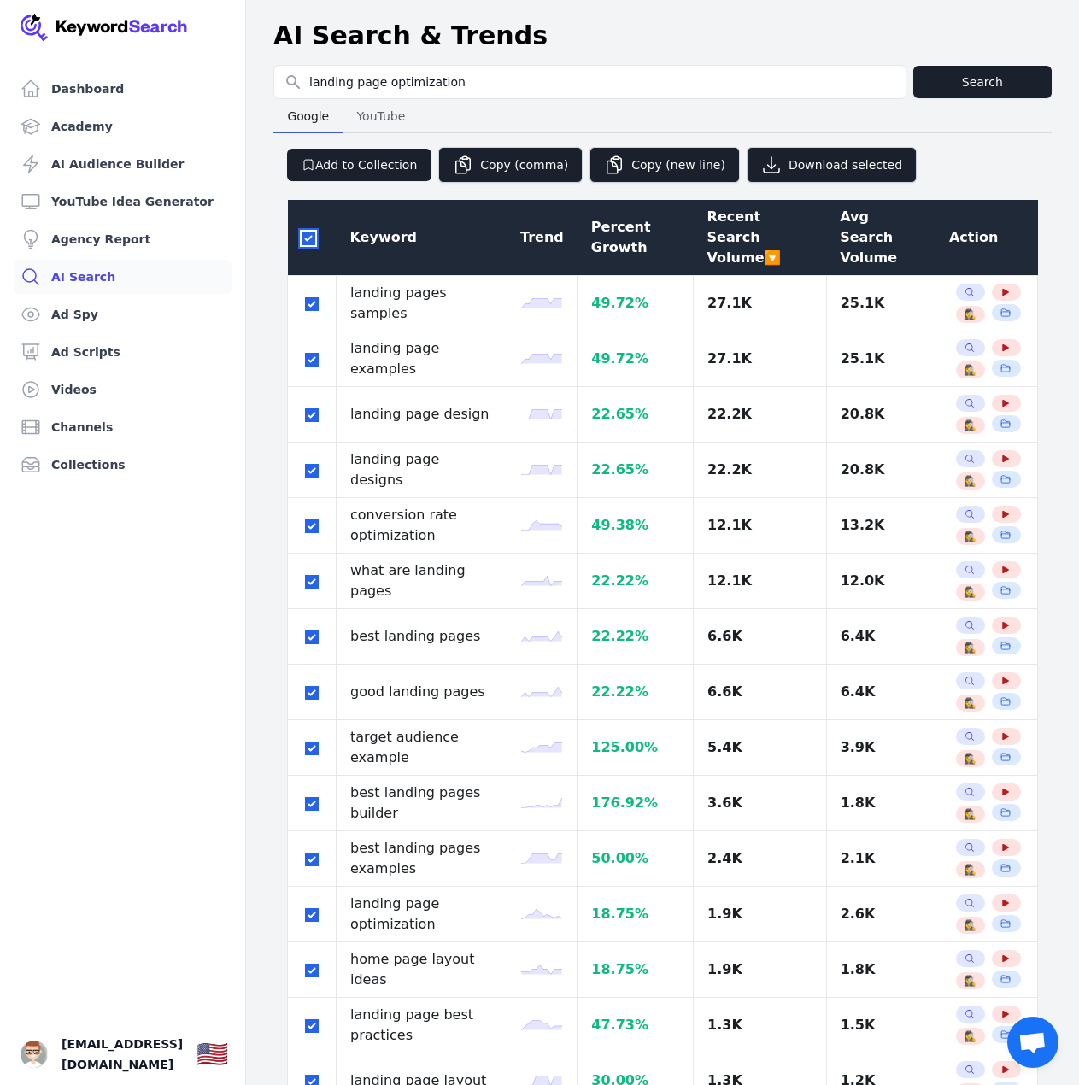
checkbox input "true"
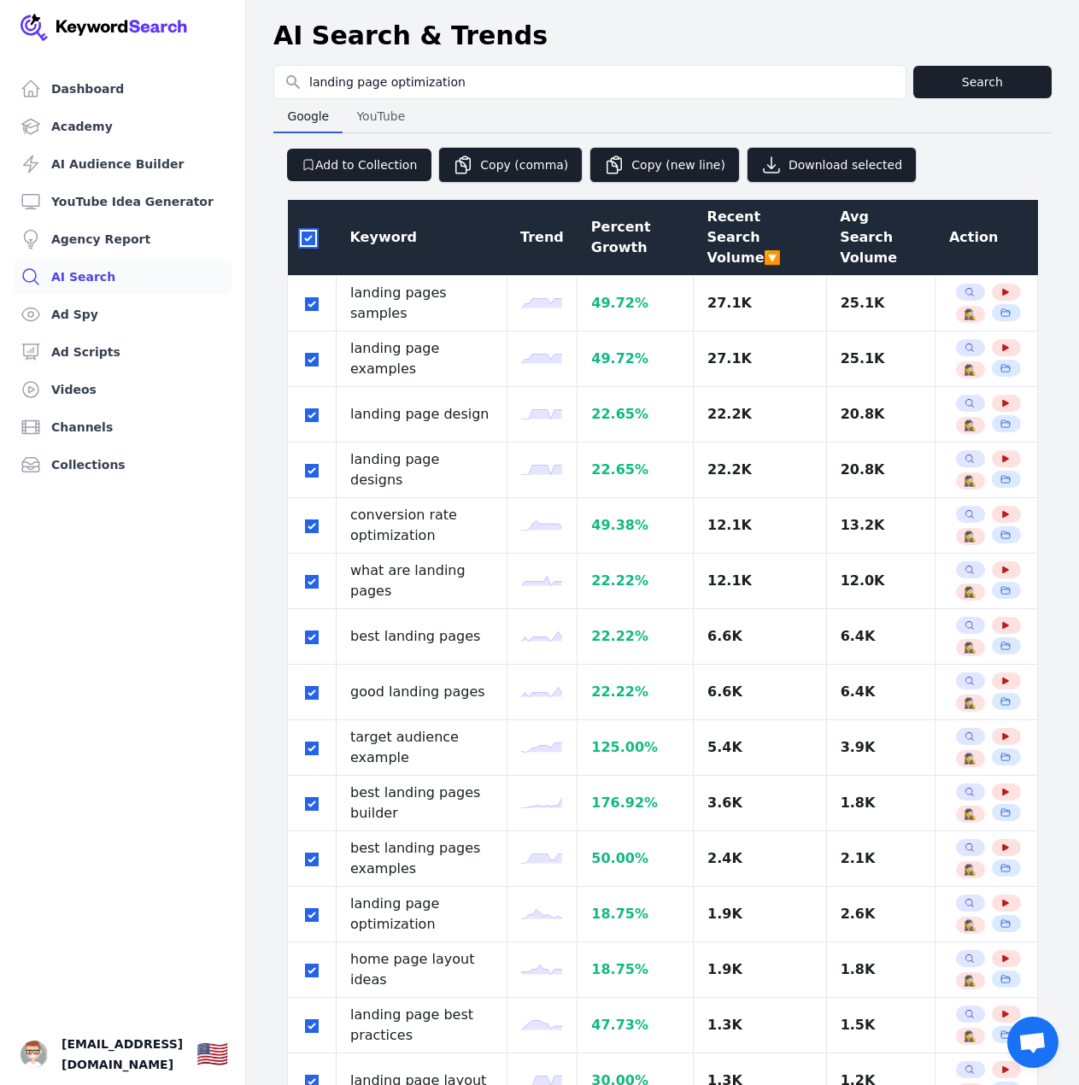
checkbox input "true"
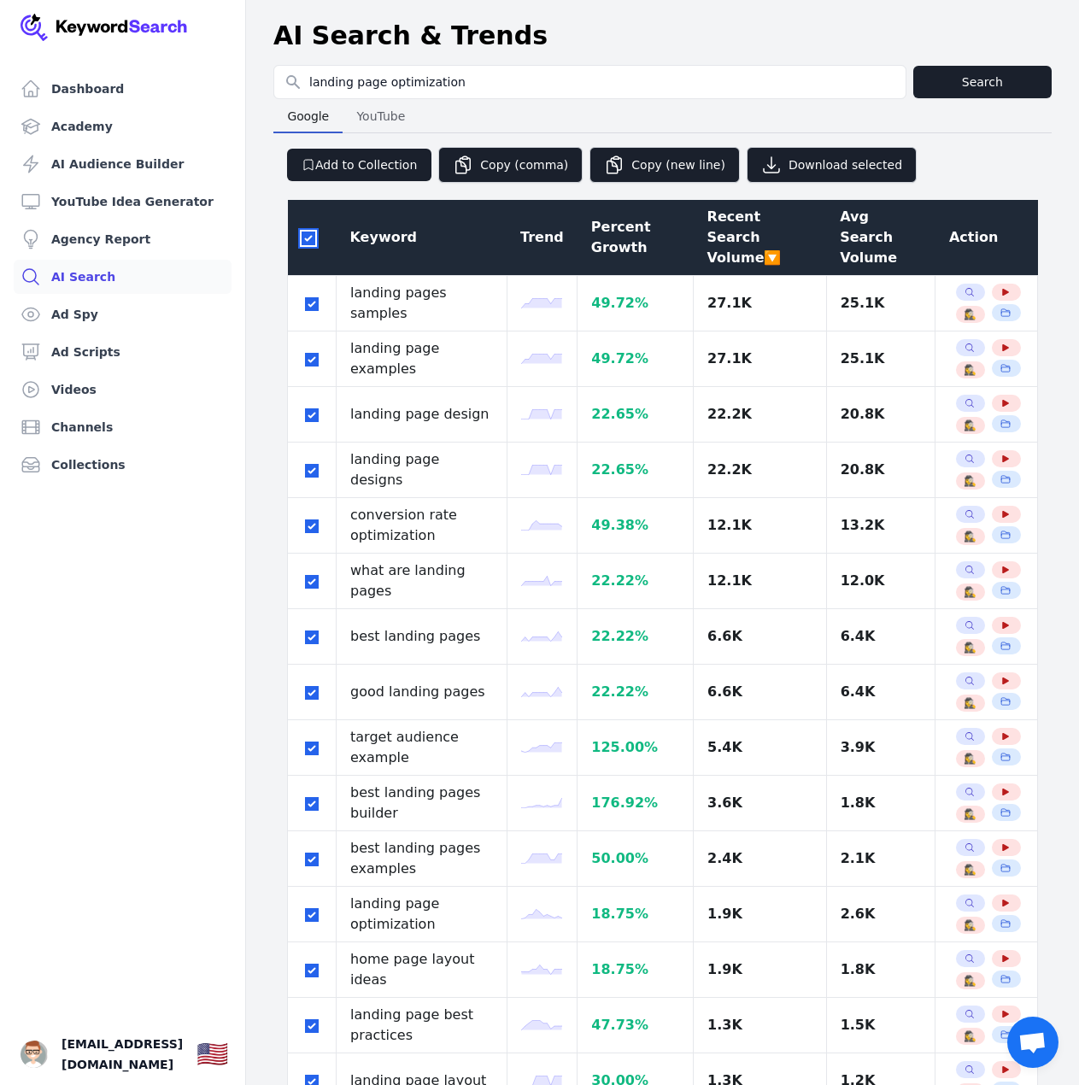
checkbox input "true"
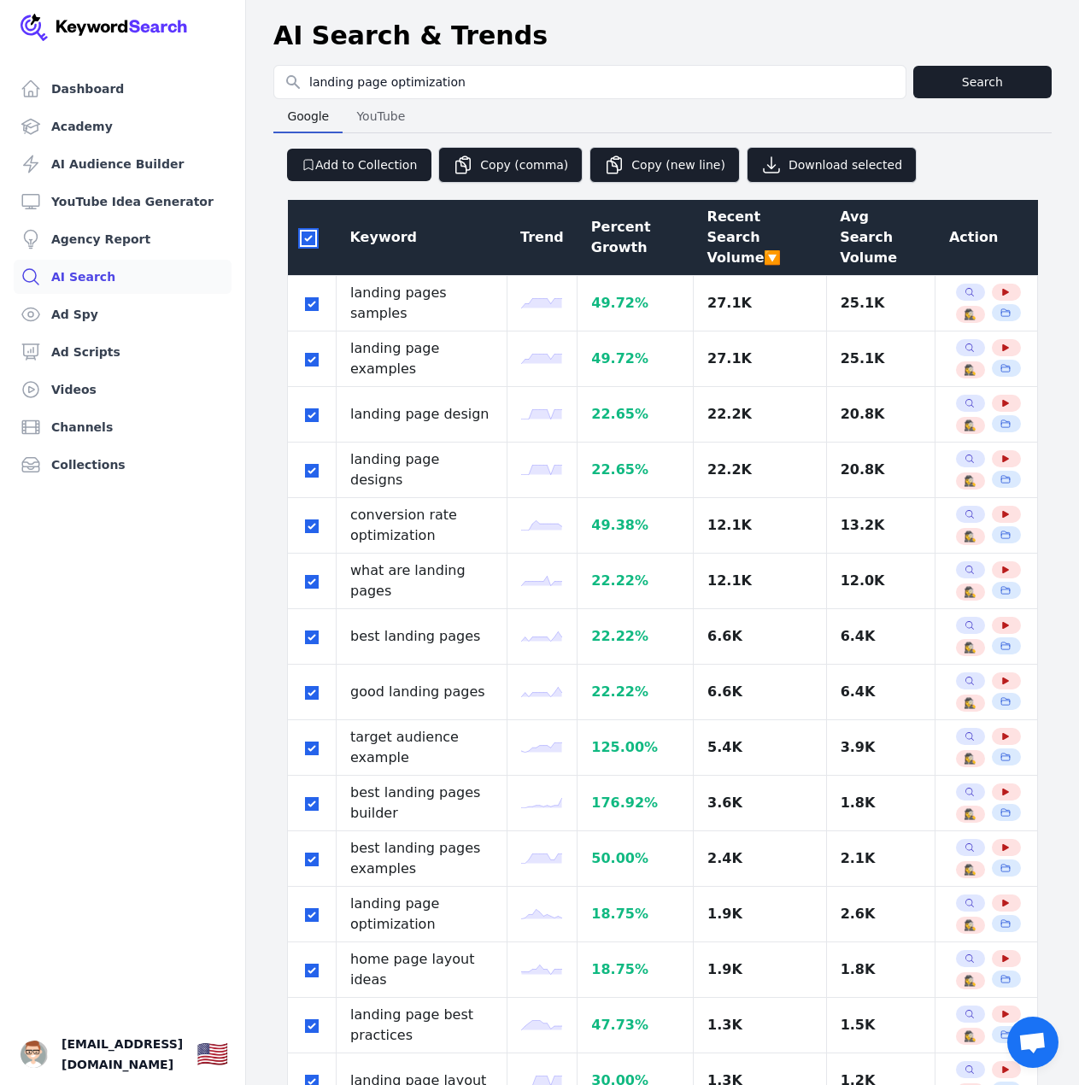
checkbox input "true"
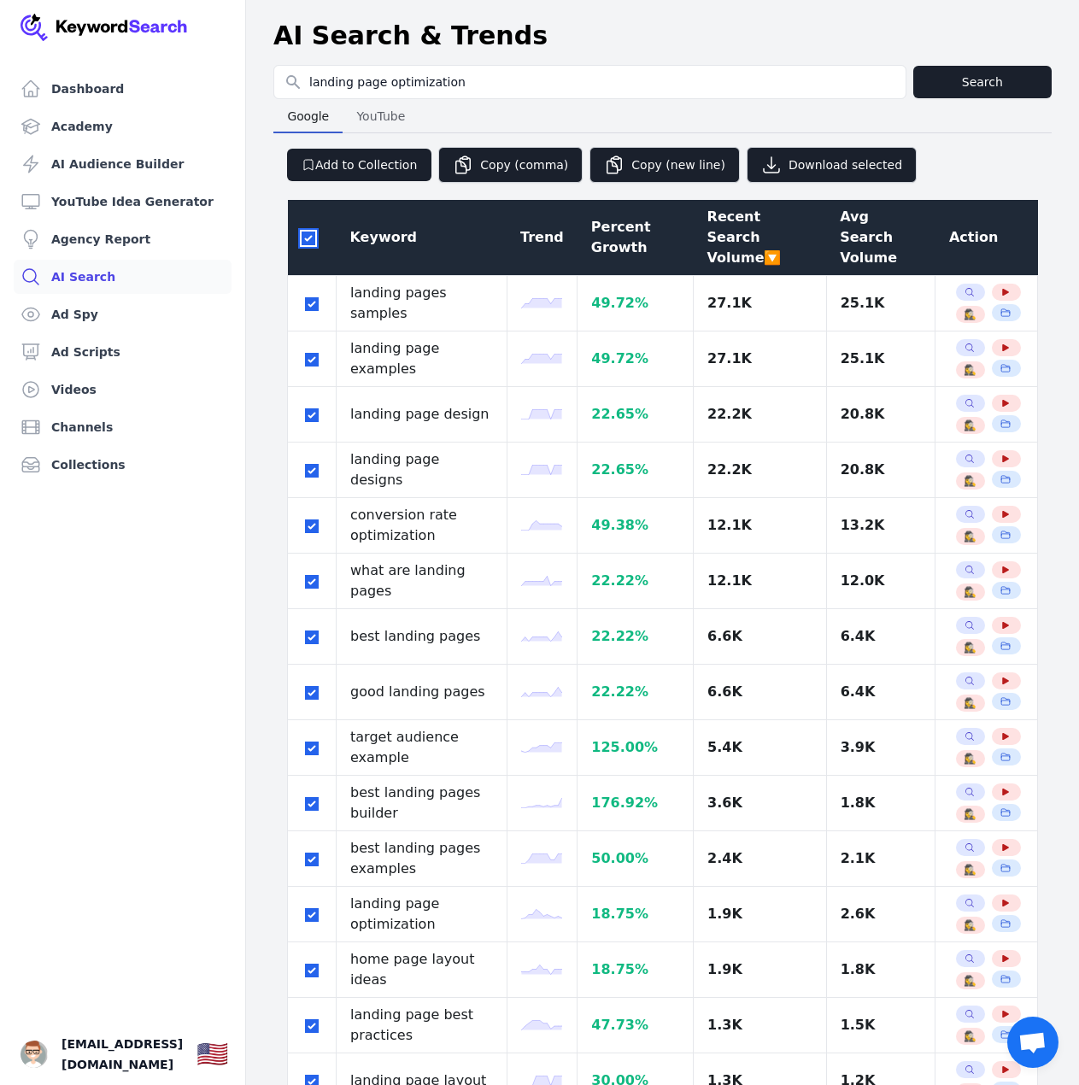
checkbox input "true"
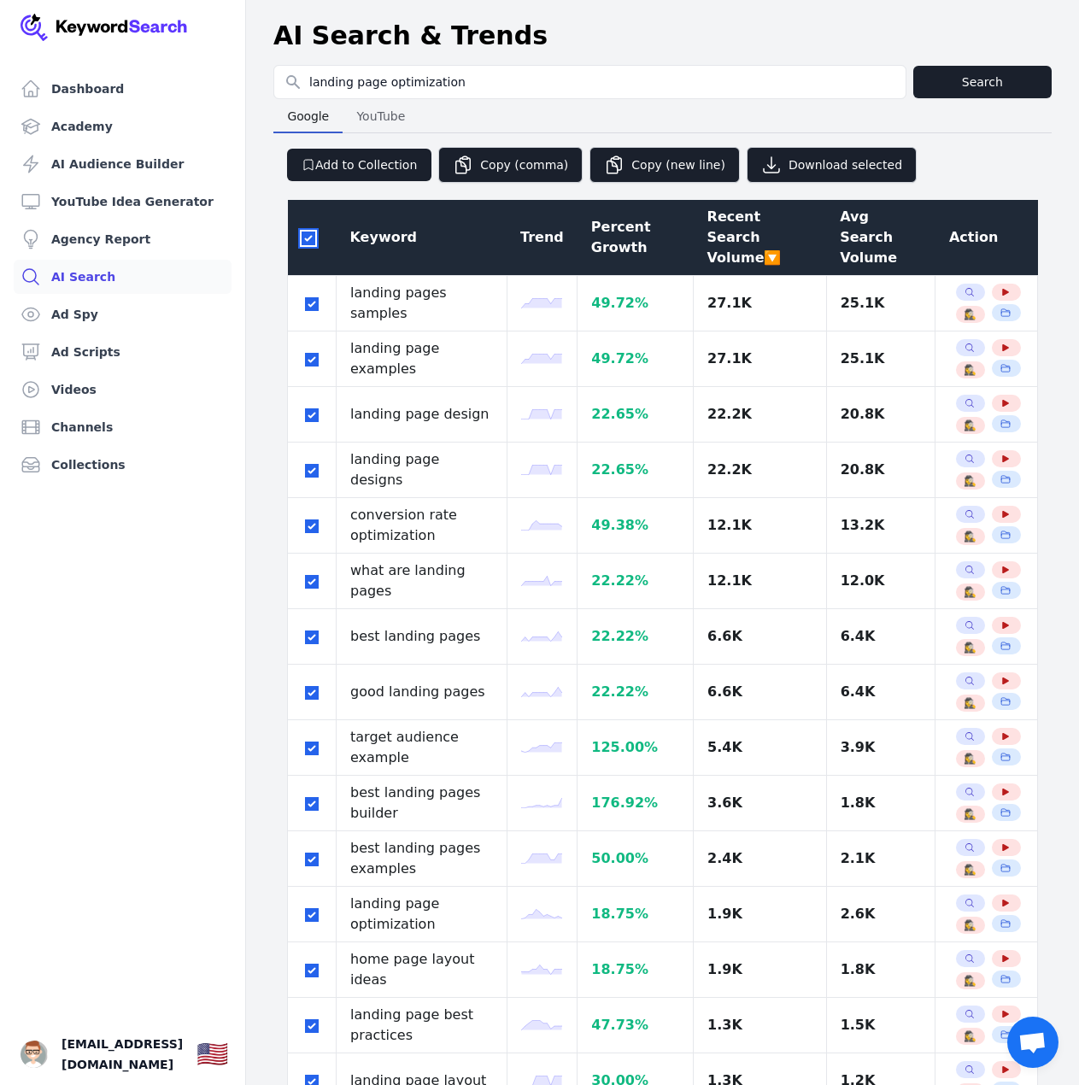
checkbox input "true"
click at [313, 231] on input "checkbox" at bounding box center [308, 238] width 14 height 14
checkbox input "false"
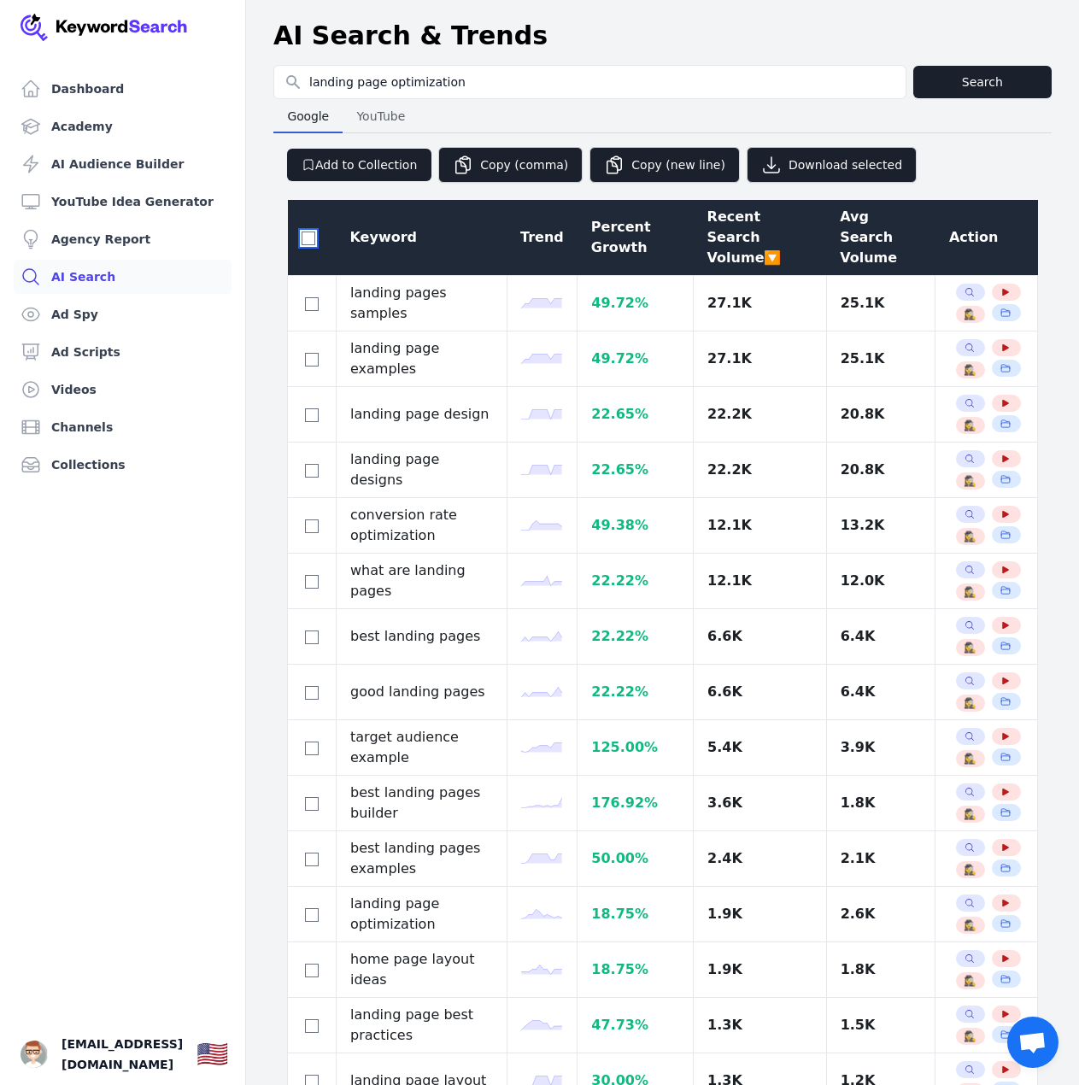
checkbox input "false"
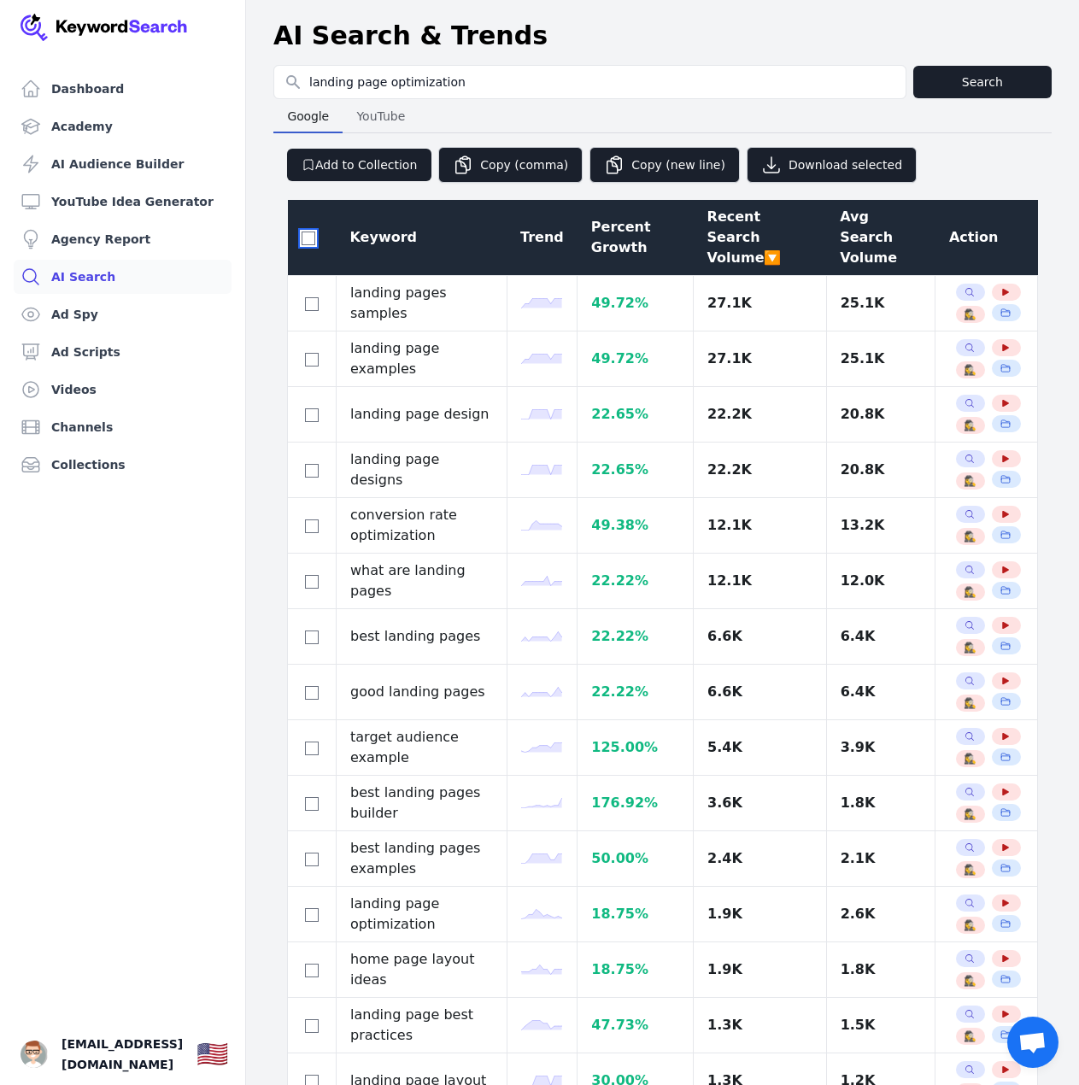
checkbox input "false"
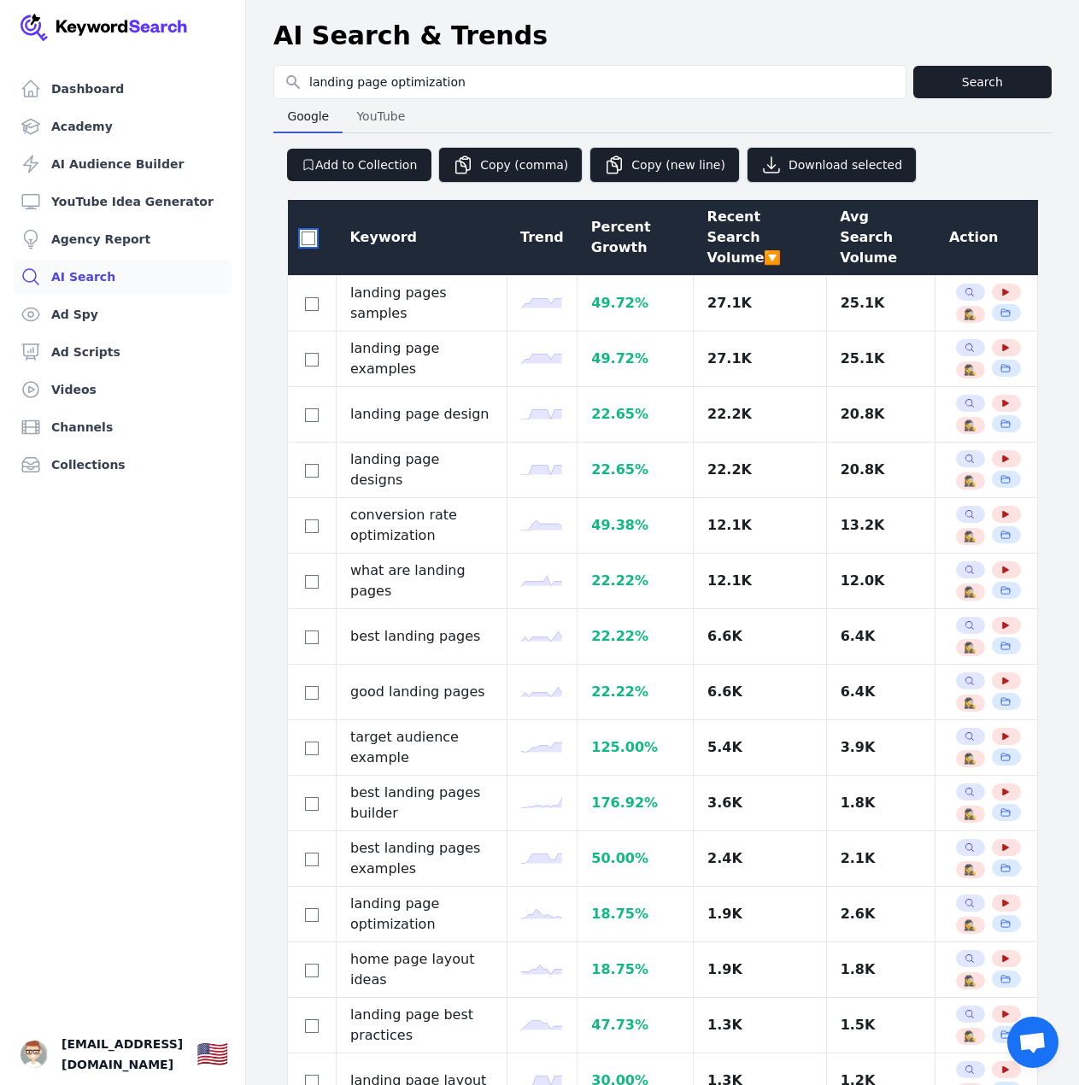
checkbox input "false"
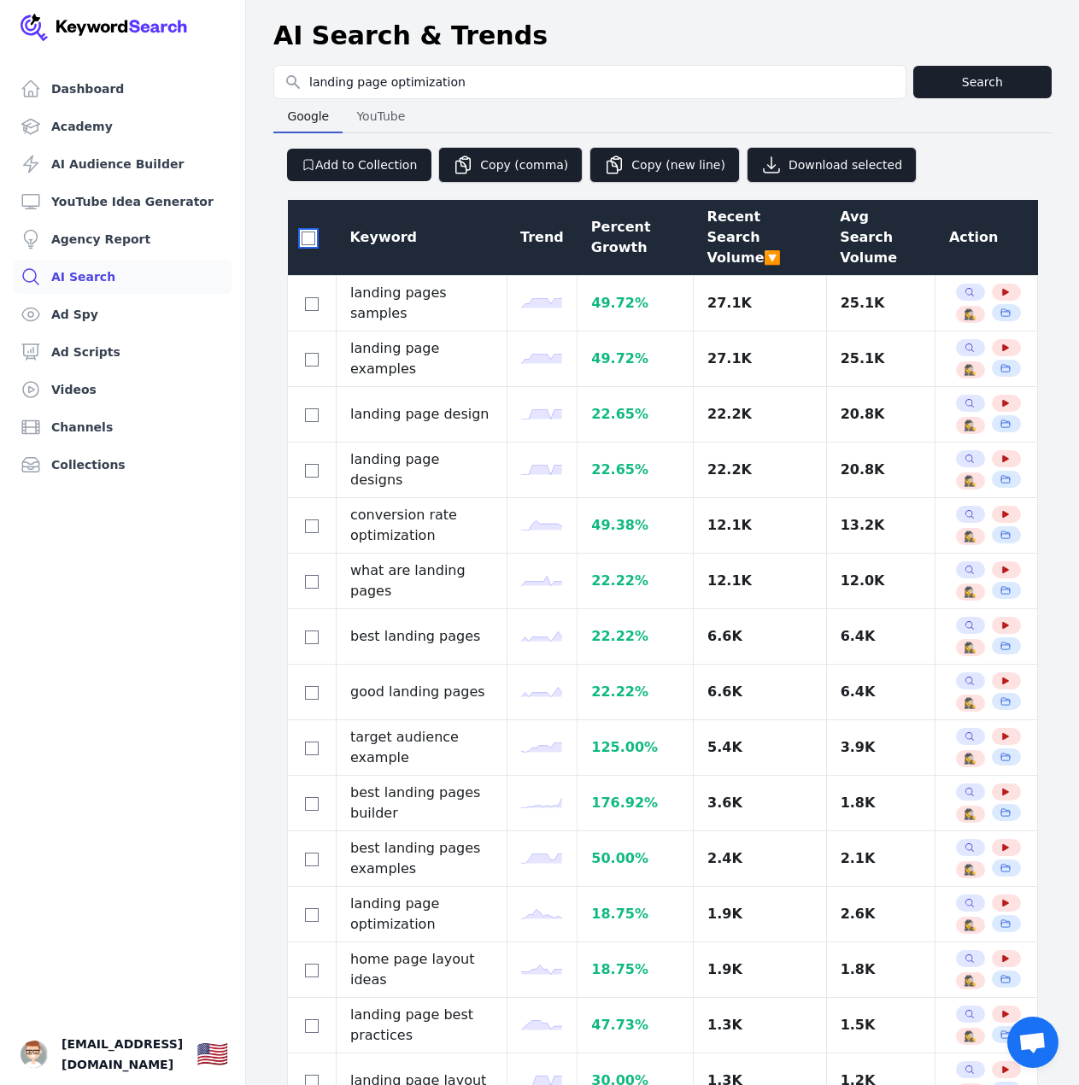
checkbox input "false"
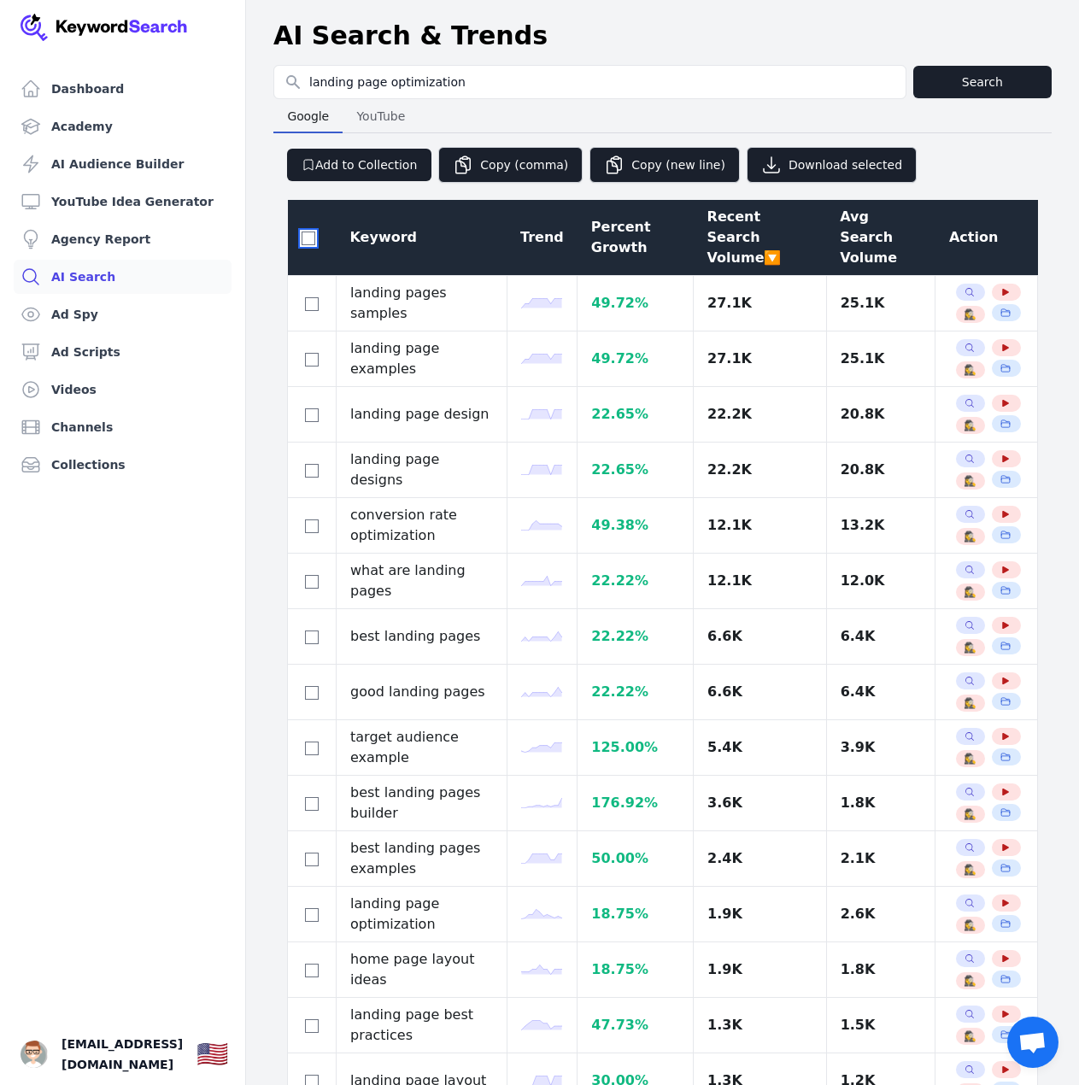
checkbox input "false"
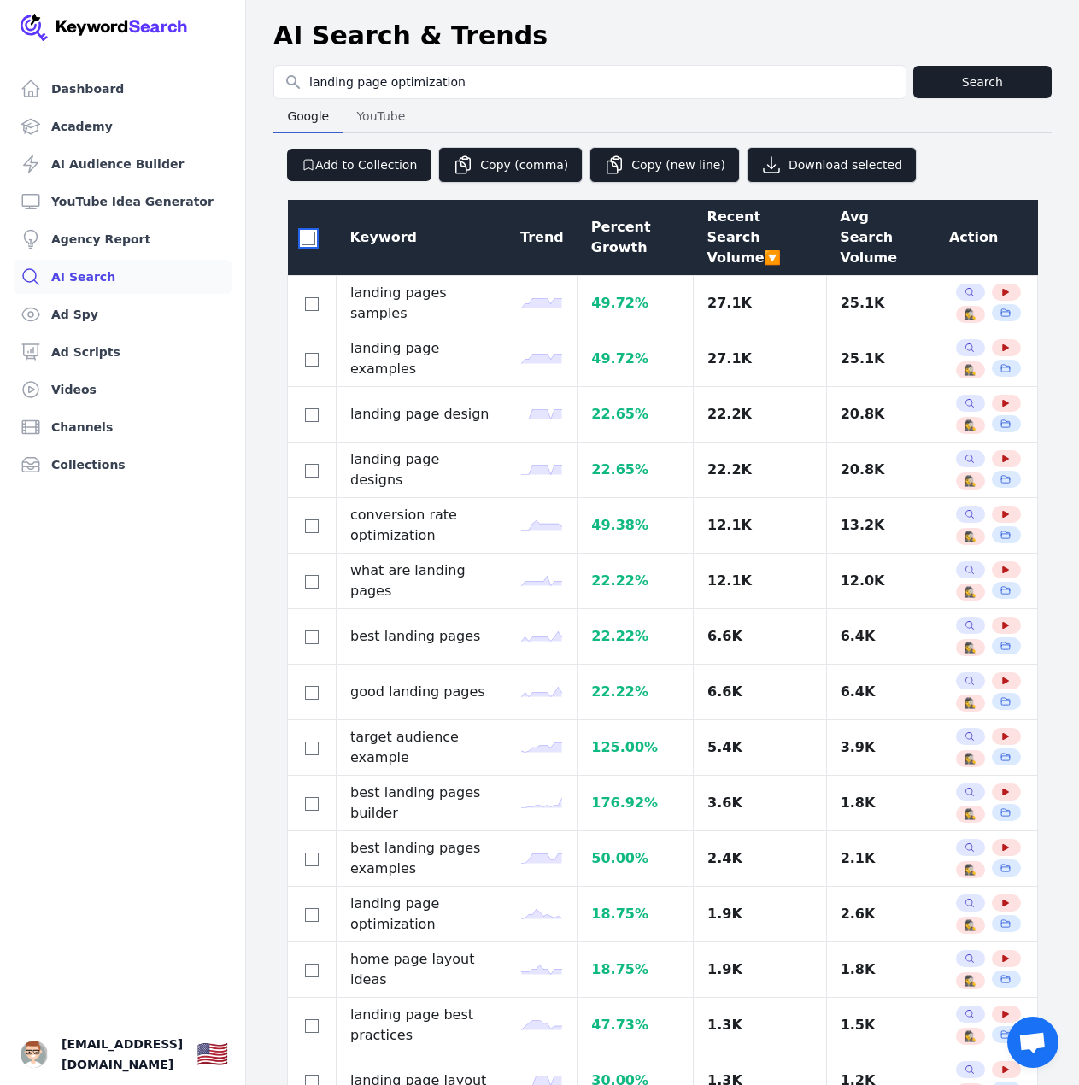
checkbox input "false"
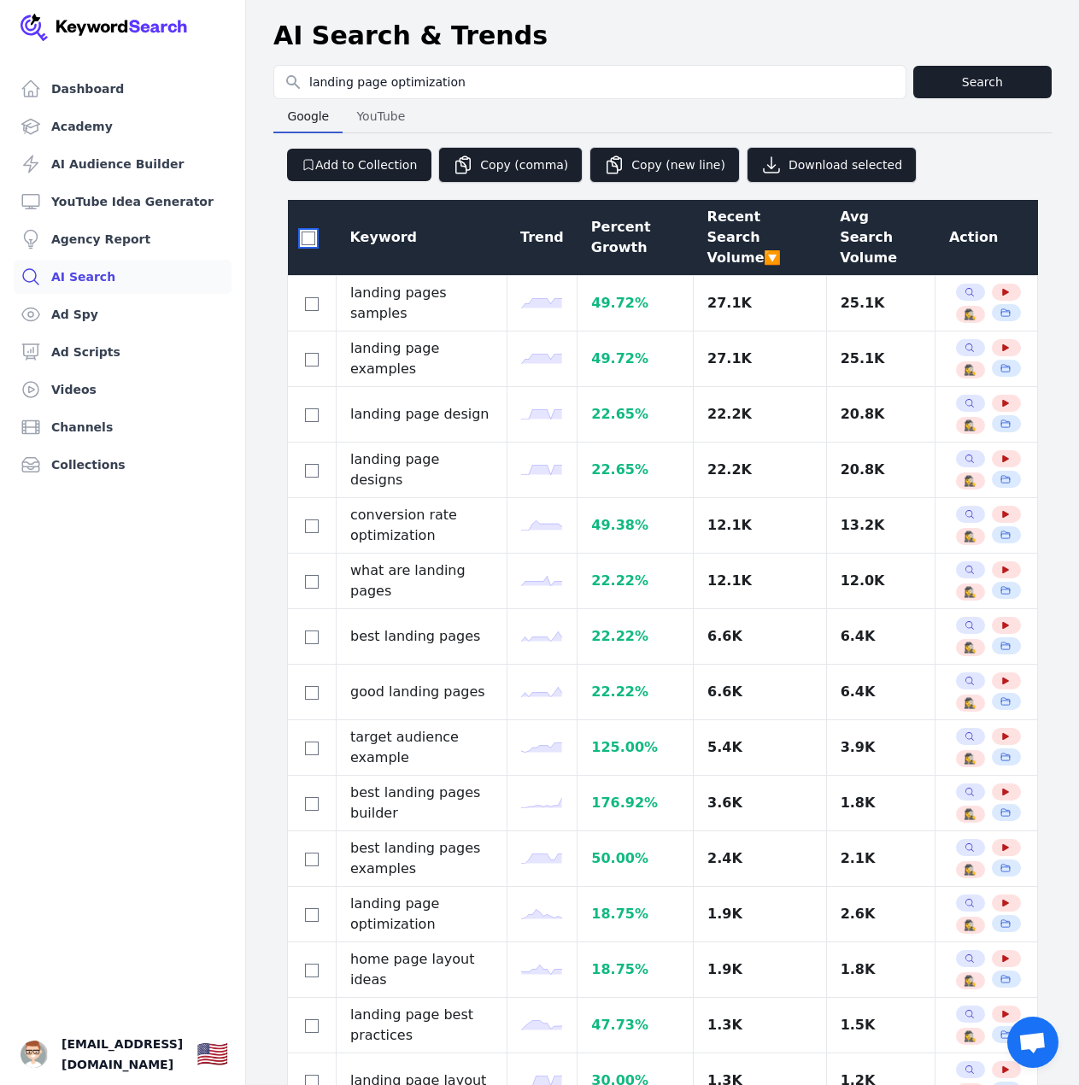
checkbox input "false"
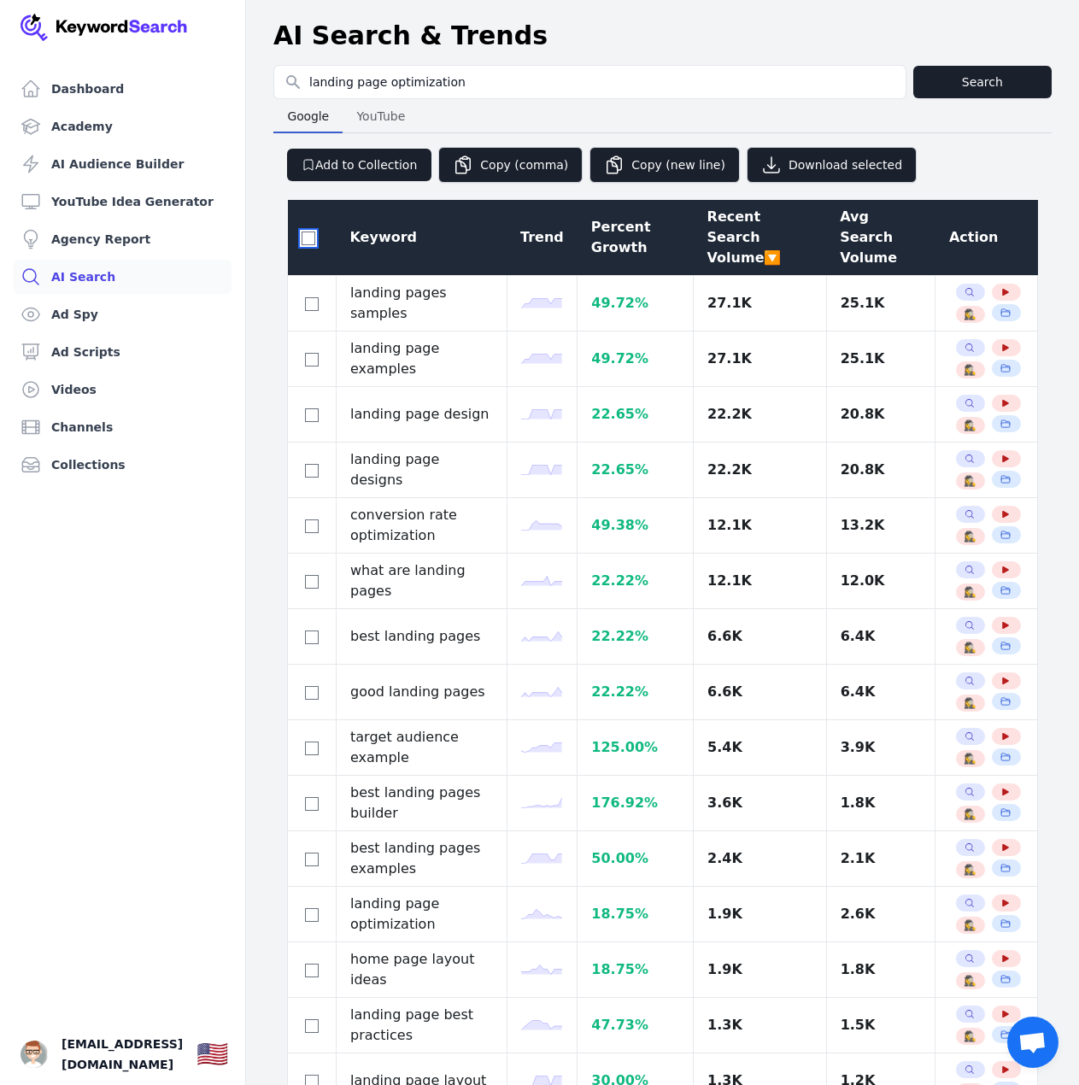
checkbox input "false"
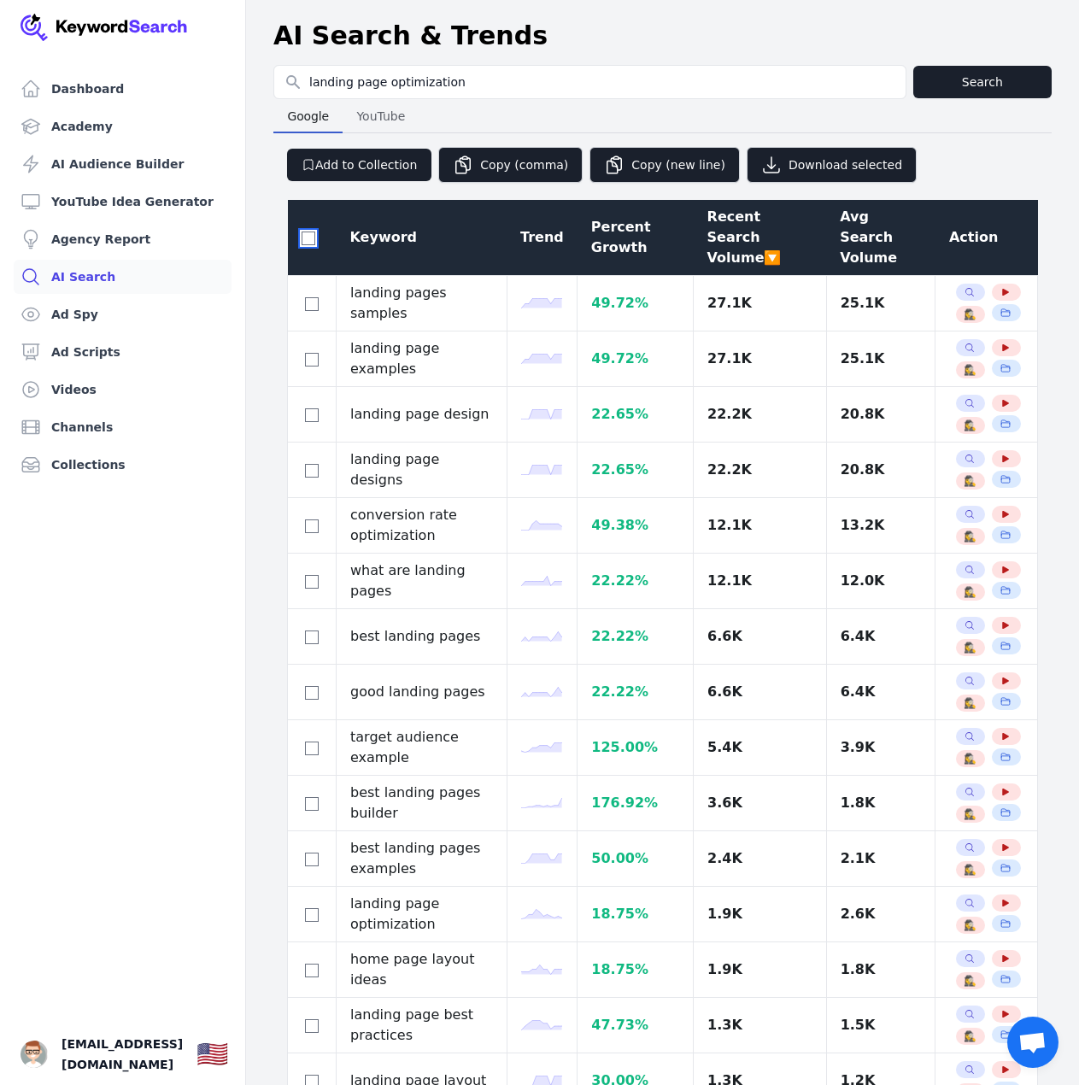
checkbox input "false"
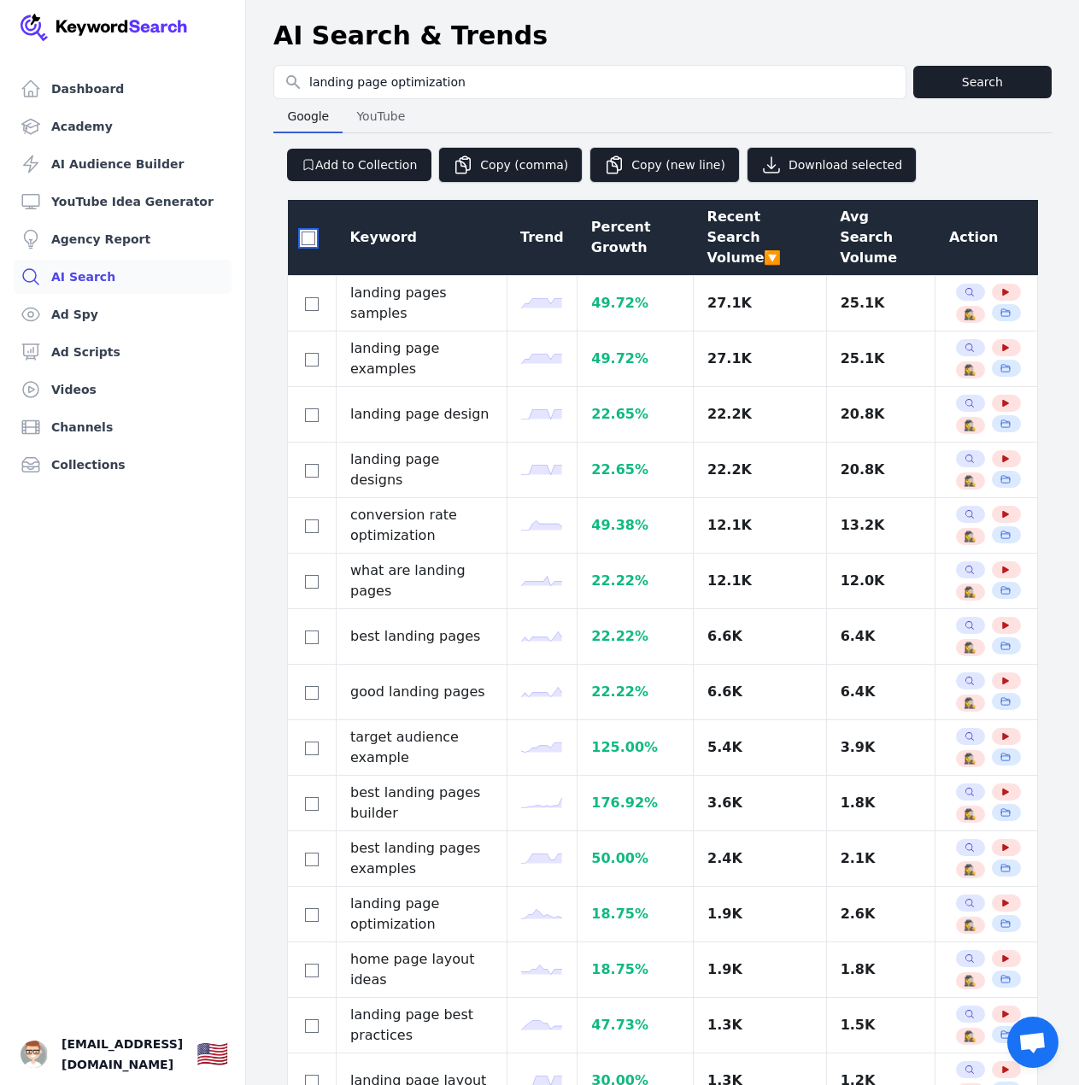
checkbox input "false"
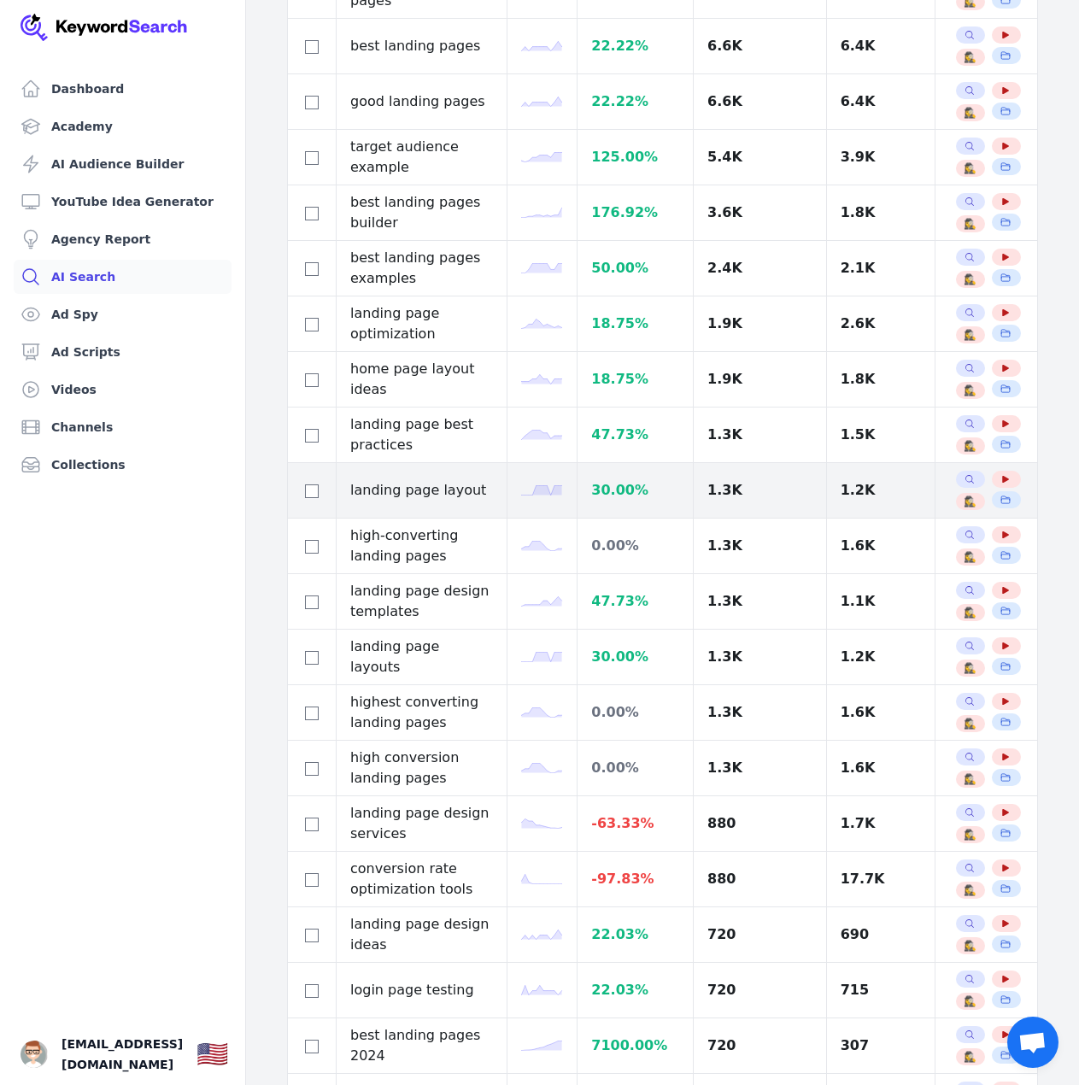
scroll to position [683, 0]
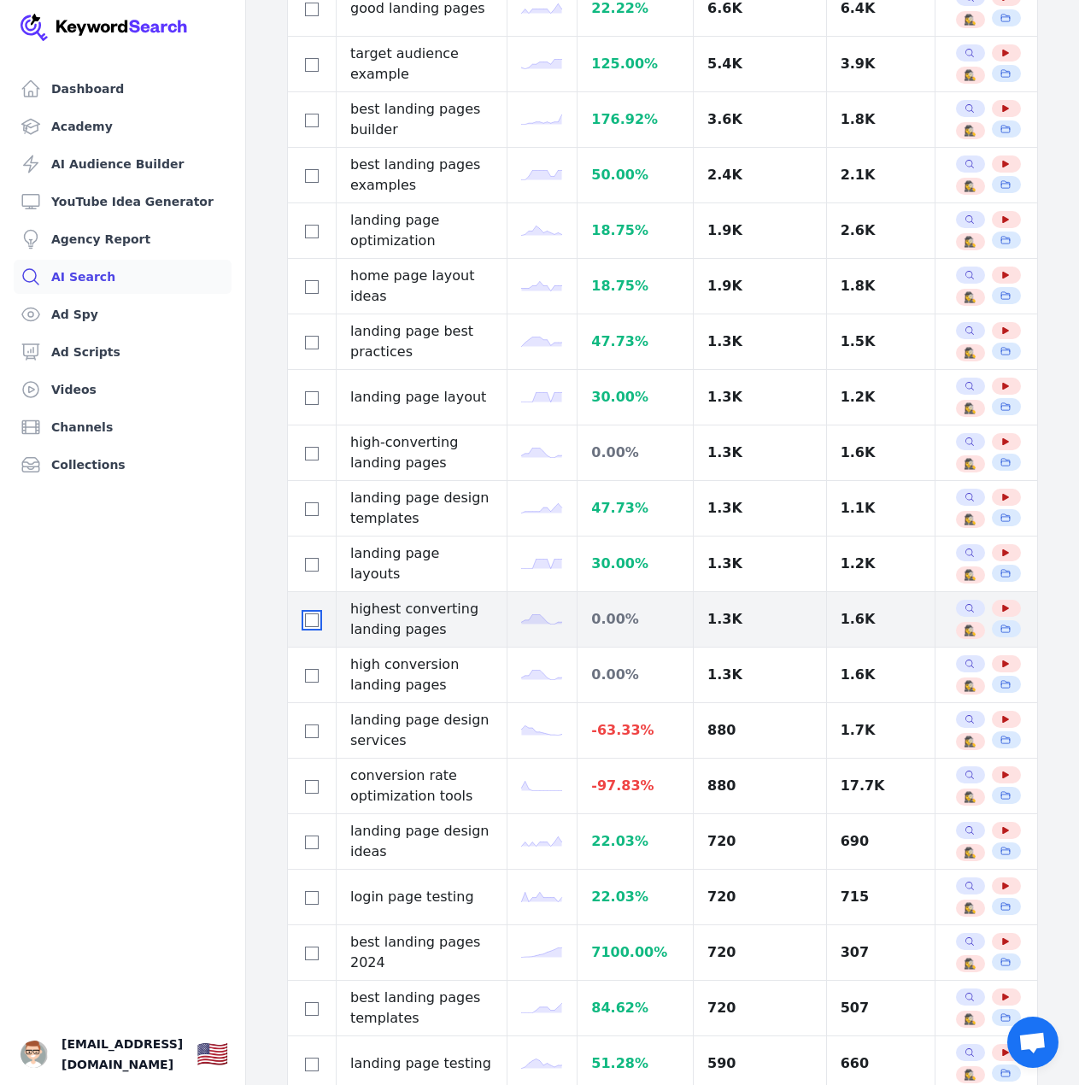
click at [312, 613] on input "checkbox" at bounding box center [312, 620] width 14 height 14
checkbox input "true"
click at [964, 603] on icon "button" at bounding box center [969, 608] width 10 height 10
click at [963, 623] on span "🕵️‍♀️" at bounding box center [969, 630] width 13 height 14
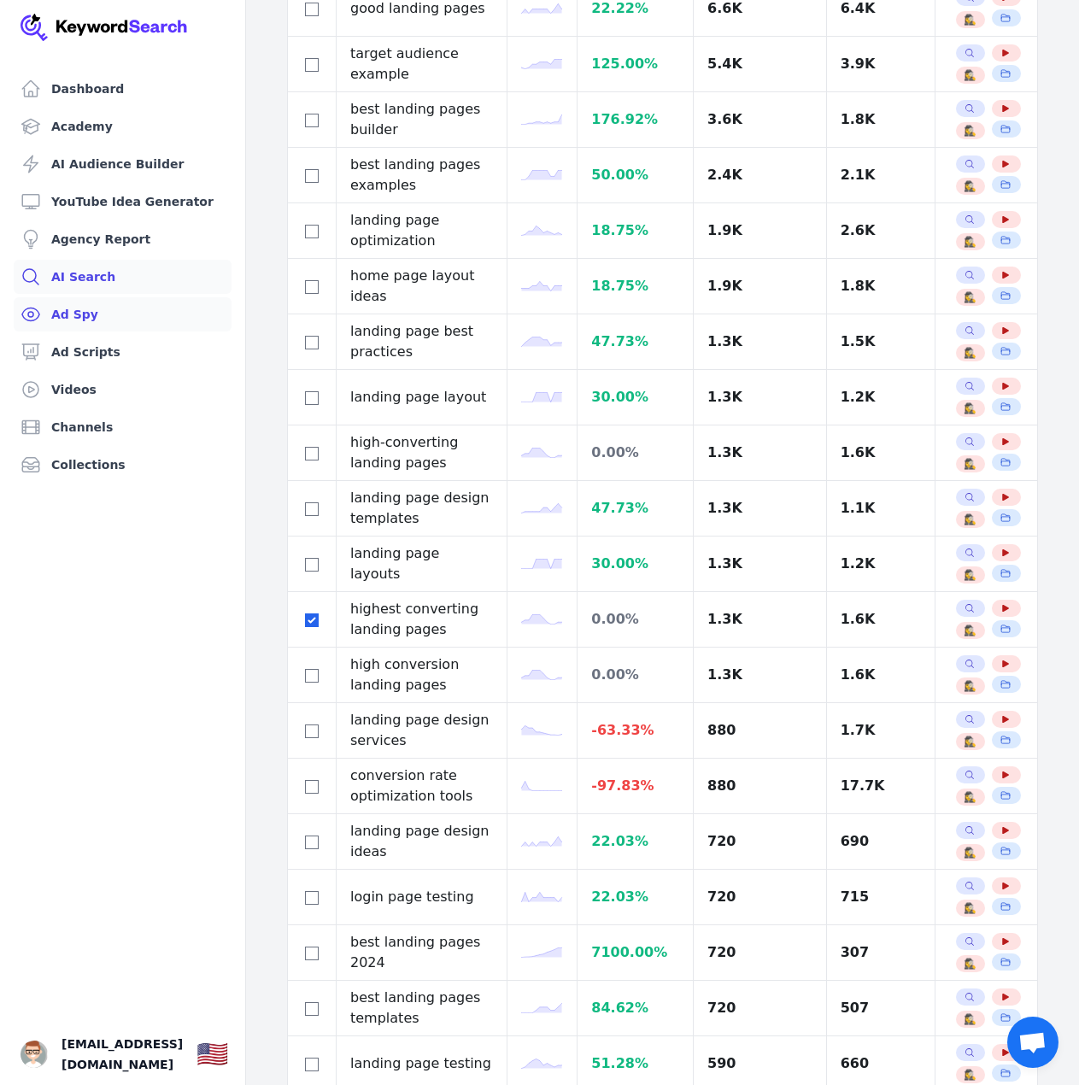
click at [108, 328] on link "Ad Spy" at bounding box center [123, 314] width 218 height 34
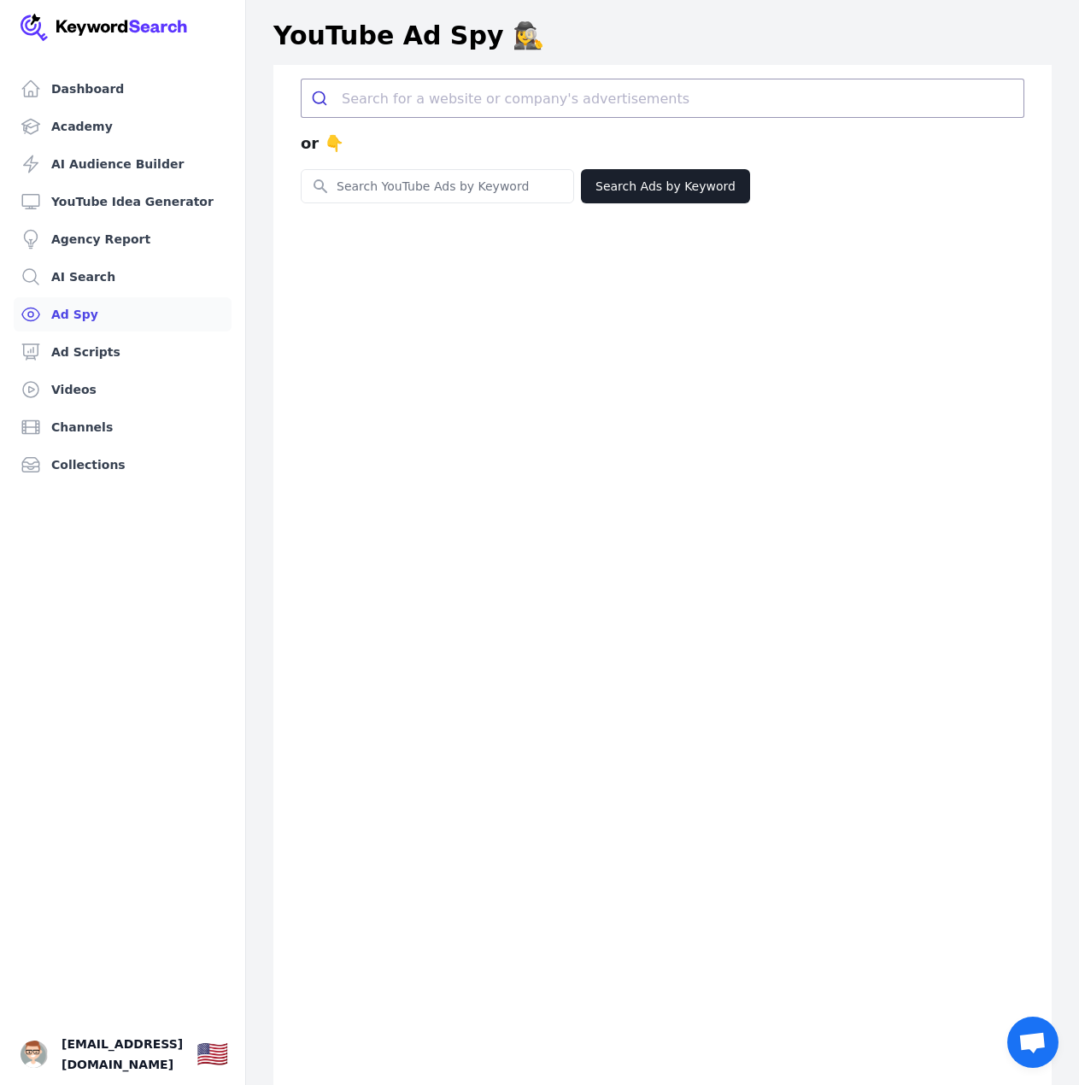
click at [428, 124] on div "or 👇" at bounding box center [662, 143] width 723 height 51
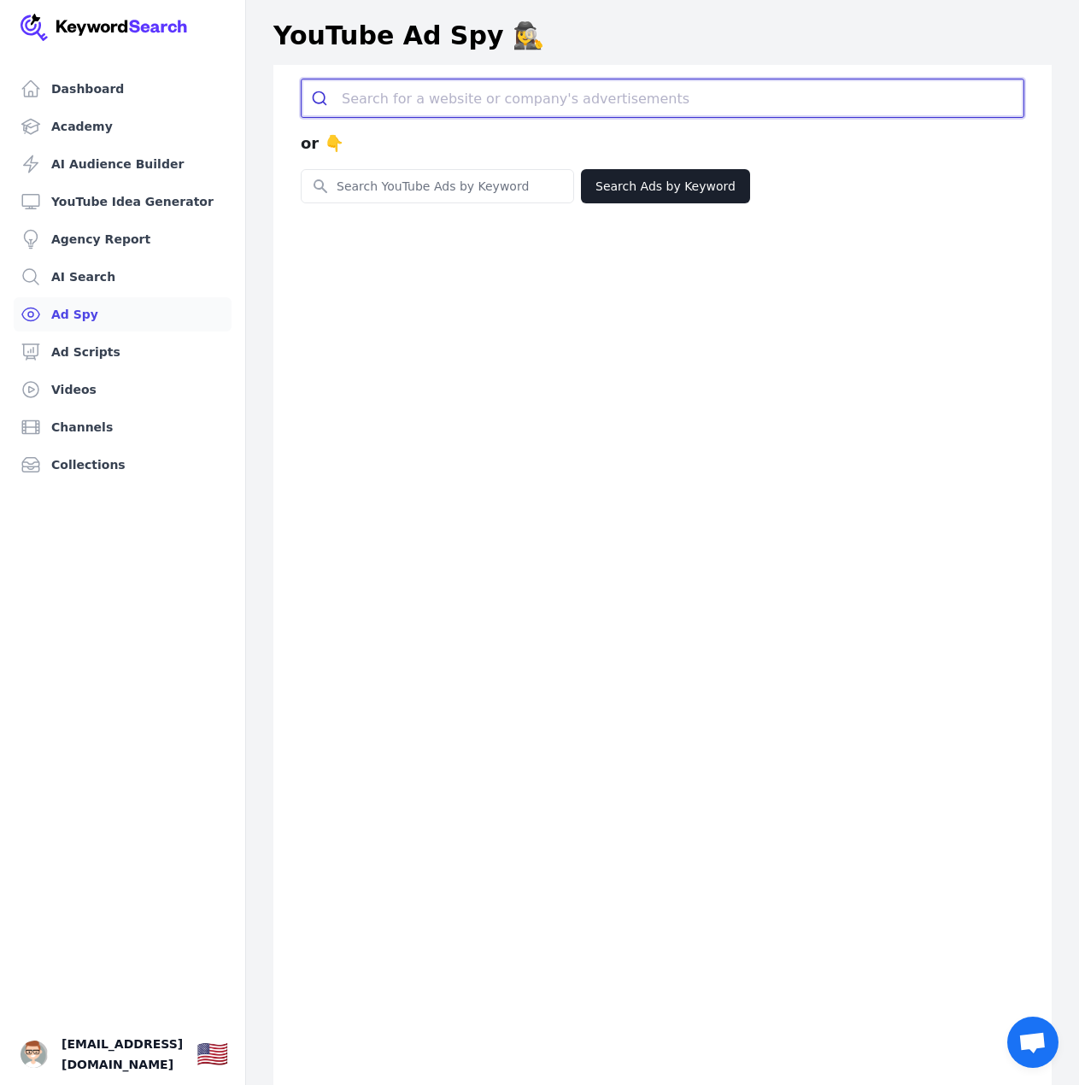
click at [439, 93] on input "search" at bounding box center [682, 98] width 681 height 38
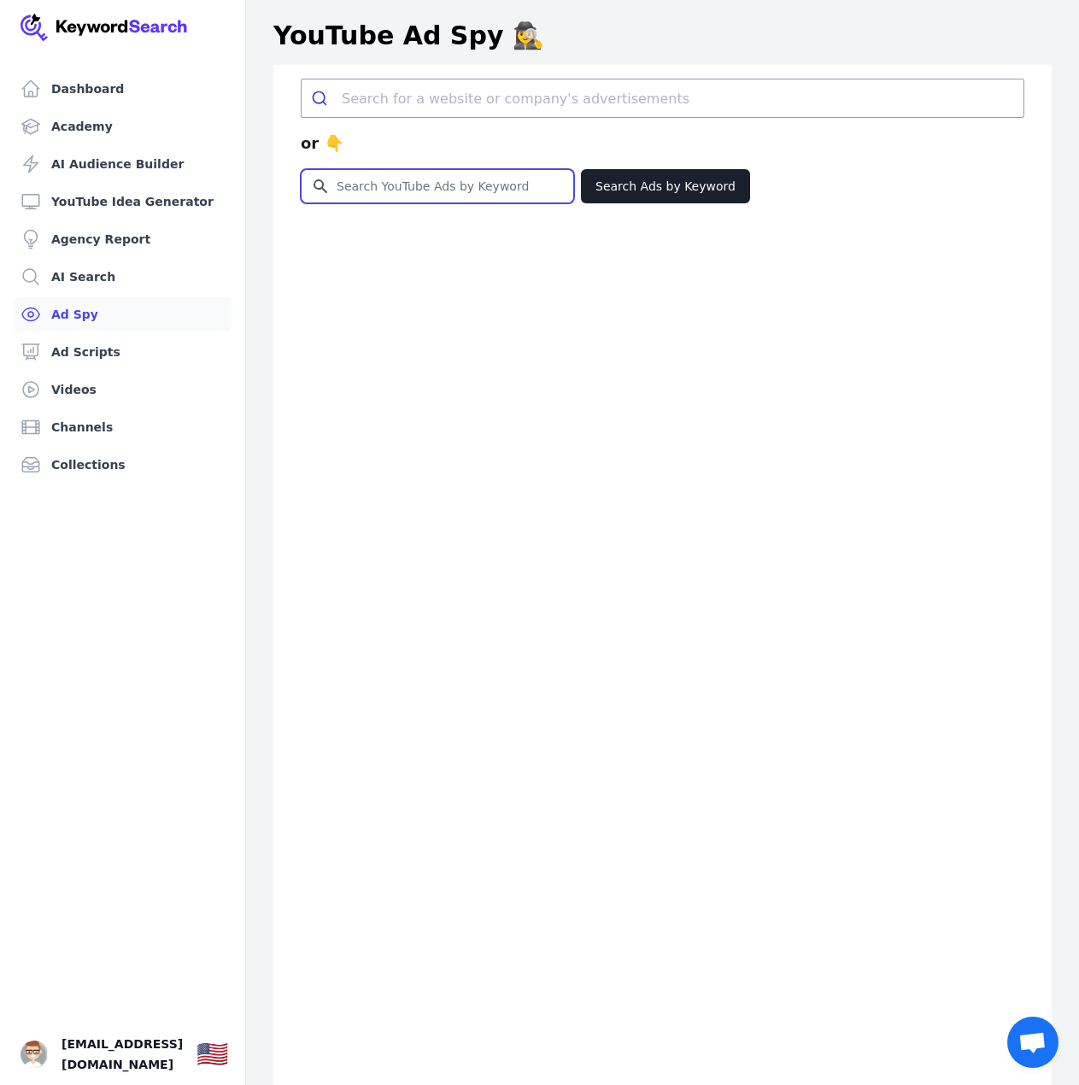
click at [412, 191] on input "Search for YouTube Keywords" at bounding box center [437, 186] width 272 height 32
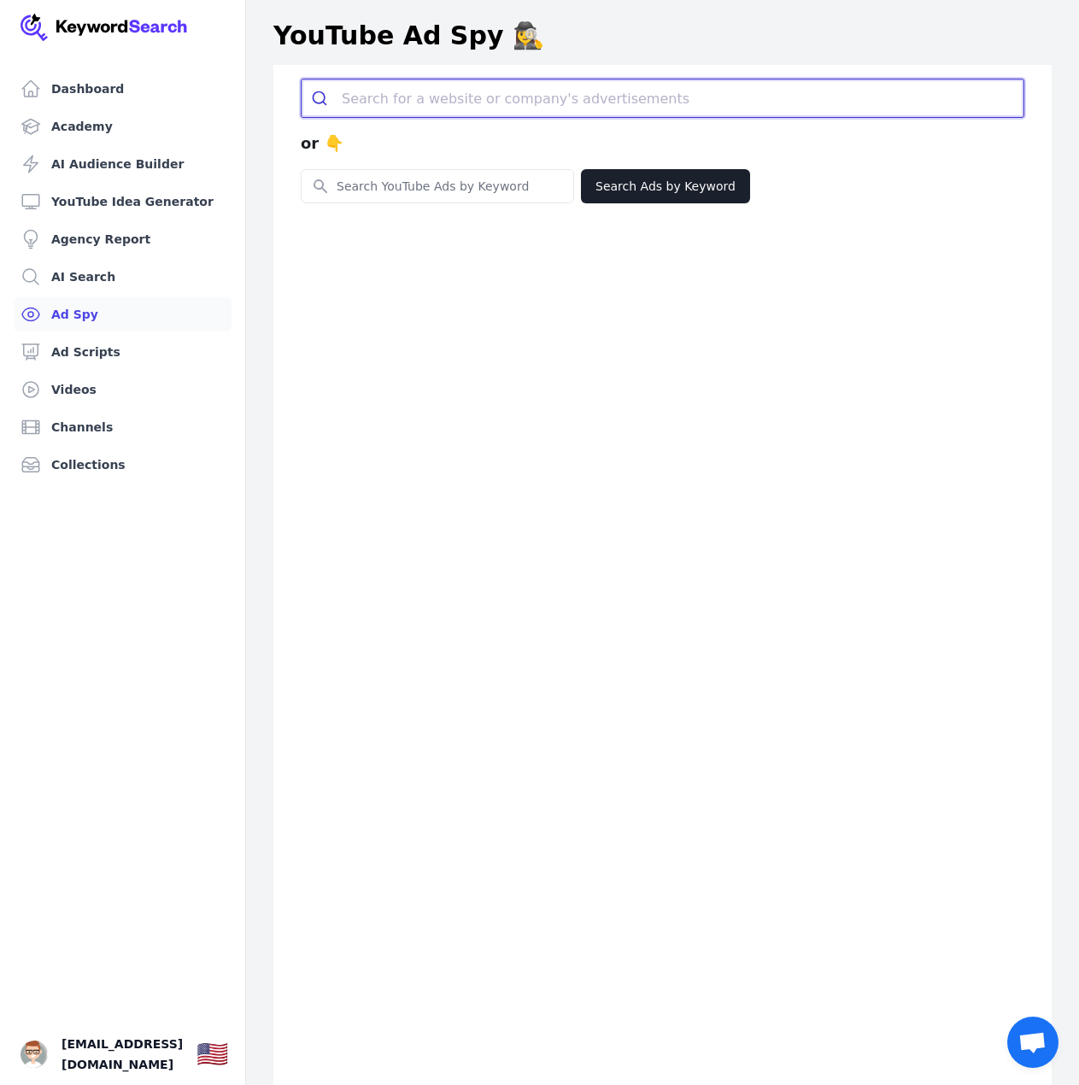
click at [487, 103] on input "search" at bounding box center [682, 98] width 681 height 38
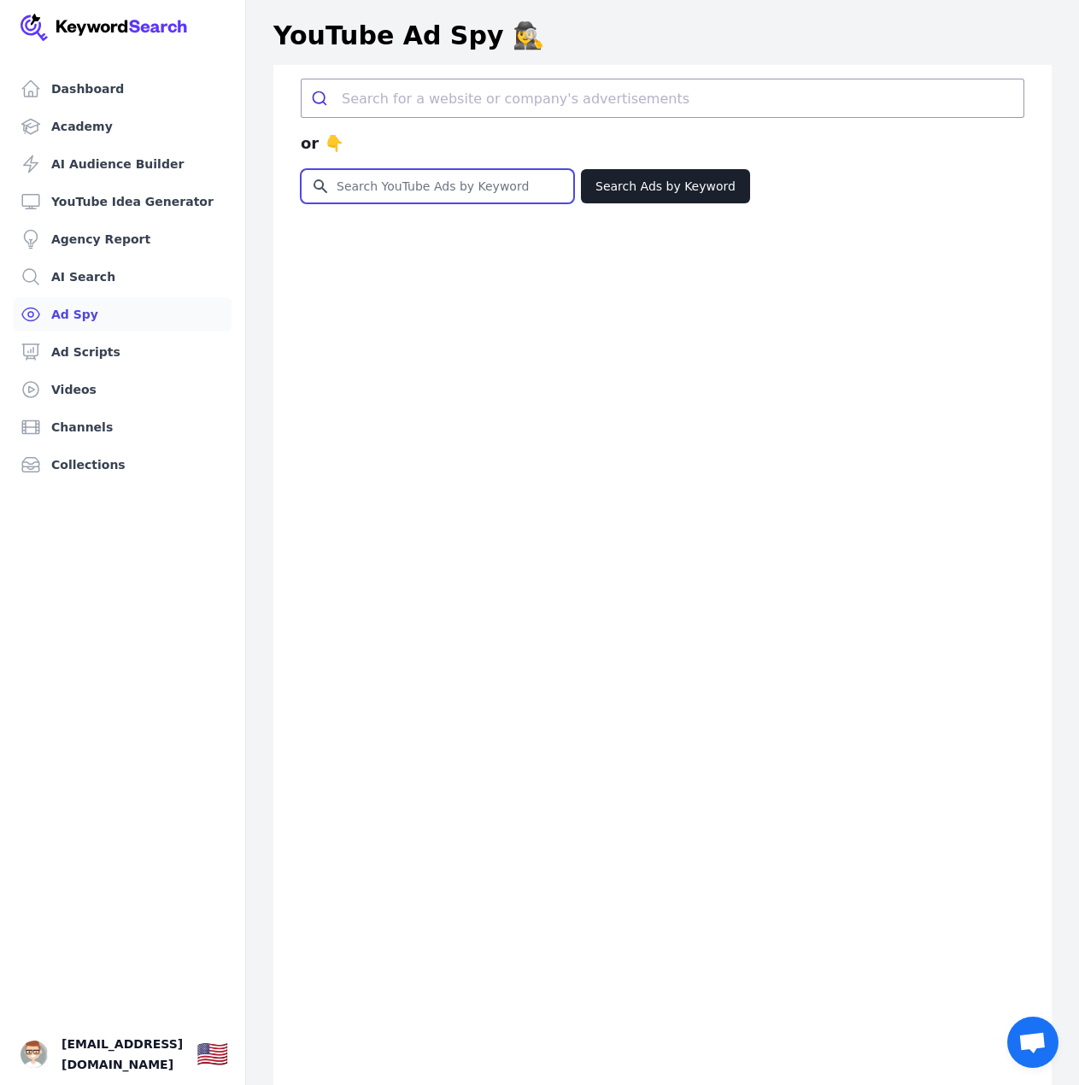
click at [463, 179] on input "Search for YouTube Keywords" at bounding box center [437, 186] width 272 height 32
type input "clickfunnel"
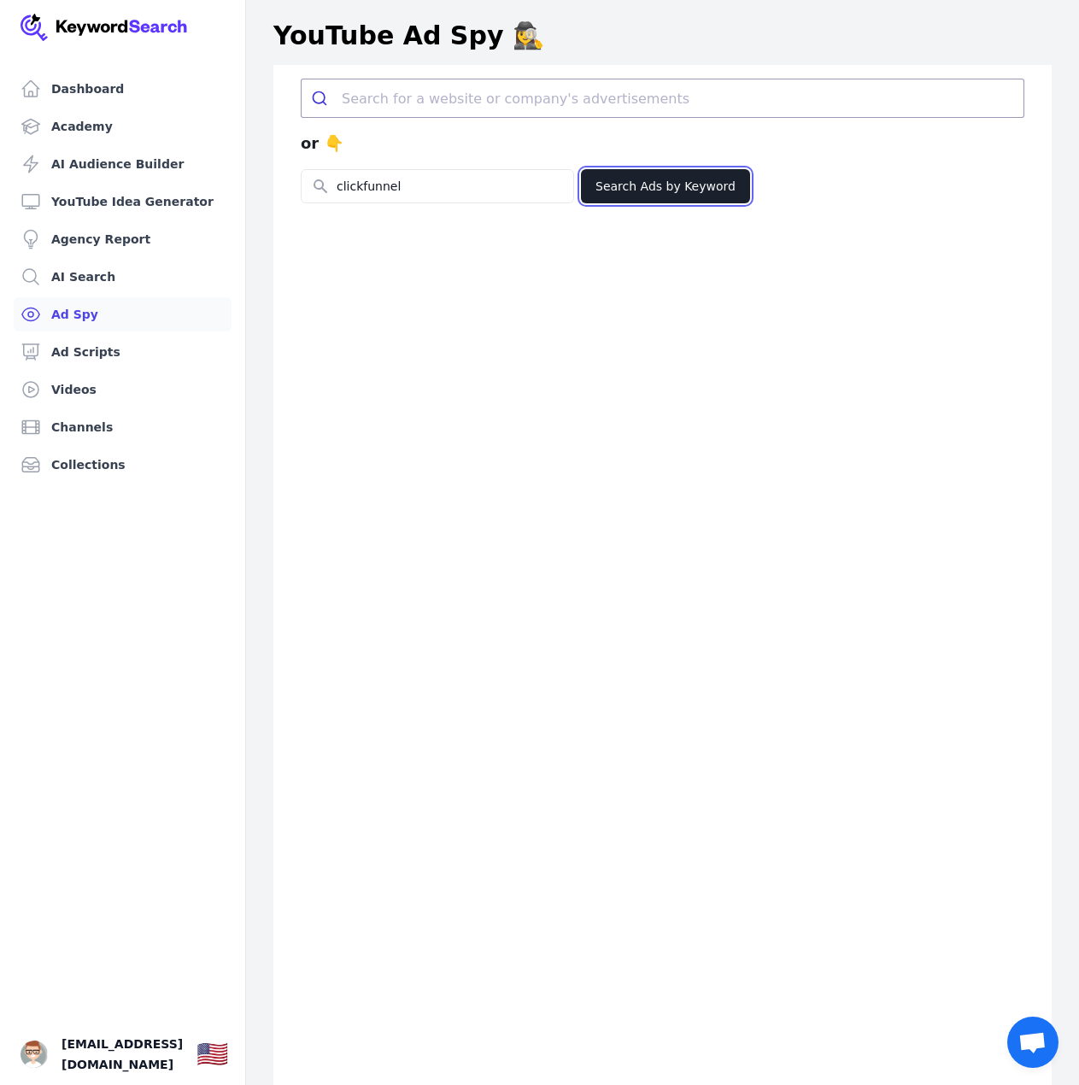
click at [655, 197] on button "Search Ads by Keyword" at bounding box center [665, 186] width 169 height 34
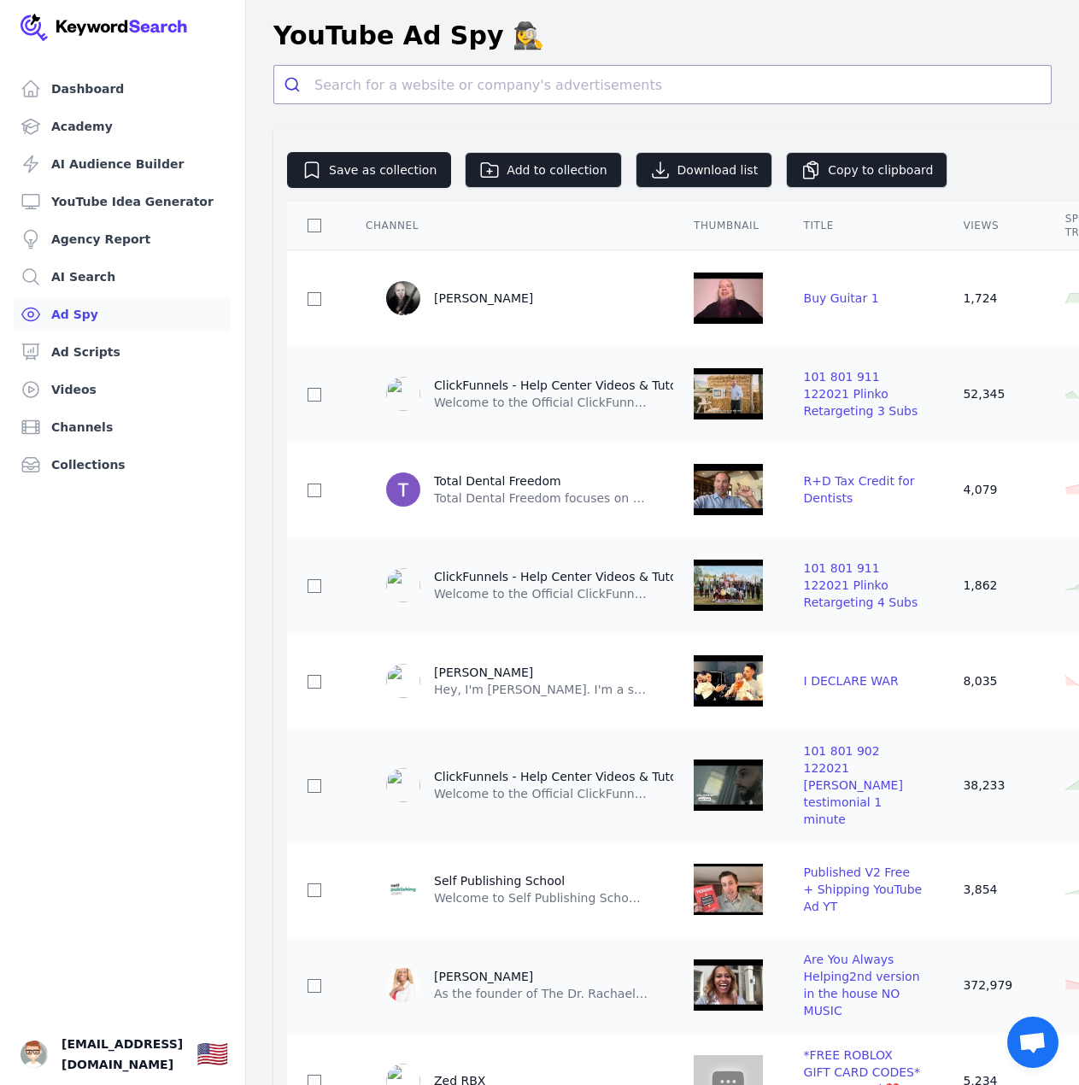
click at [73, 309] on link "Ad Spy" at bounding box center [123, 314] width 218 height 34
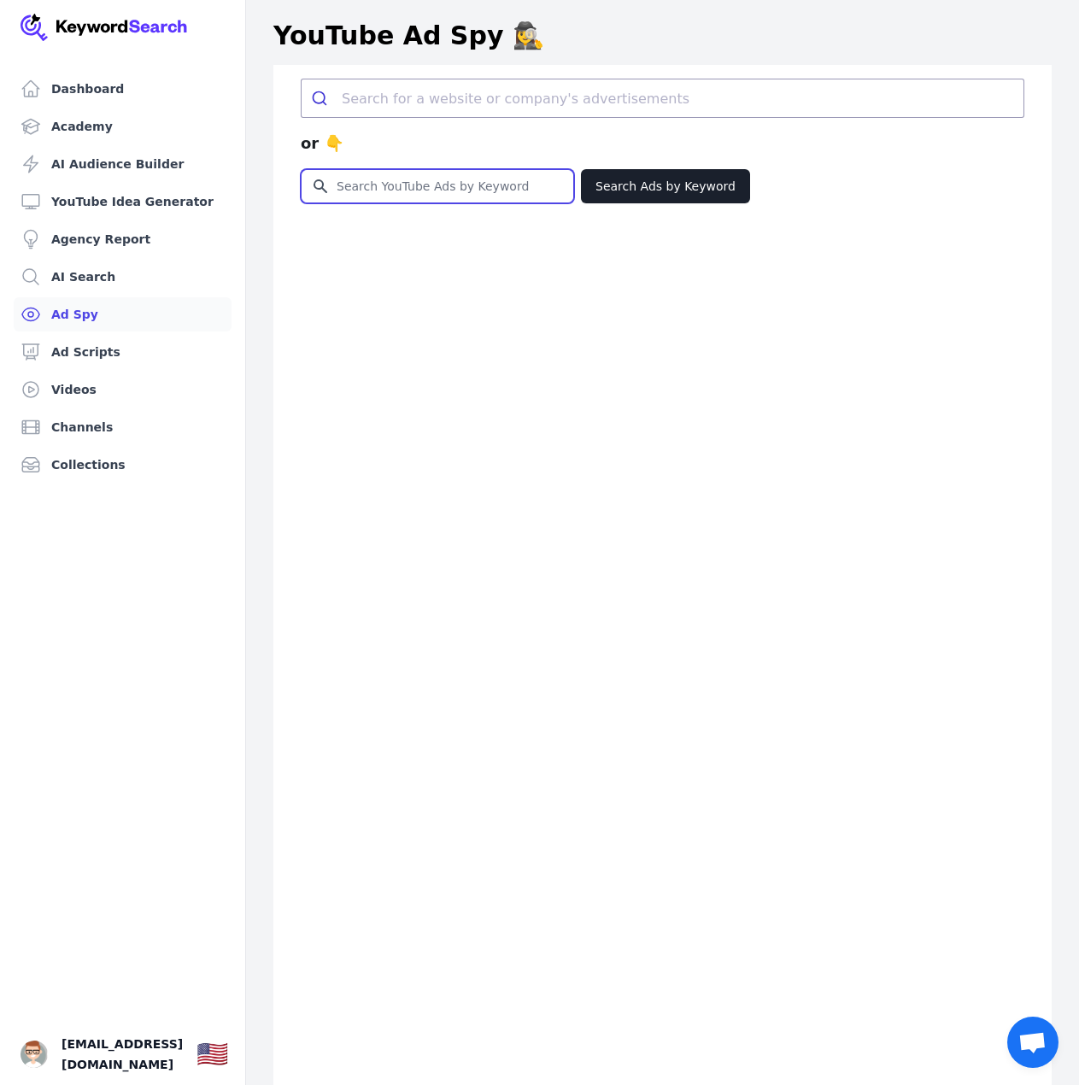
click at [383, 192] on input "Search for YouTube Keywords" at bounding box center [437, 186] width 272 height 32
click at [101, 414] on link "Channels" at bounding box center [123, 427] width 218 height 34
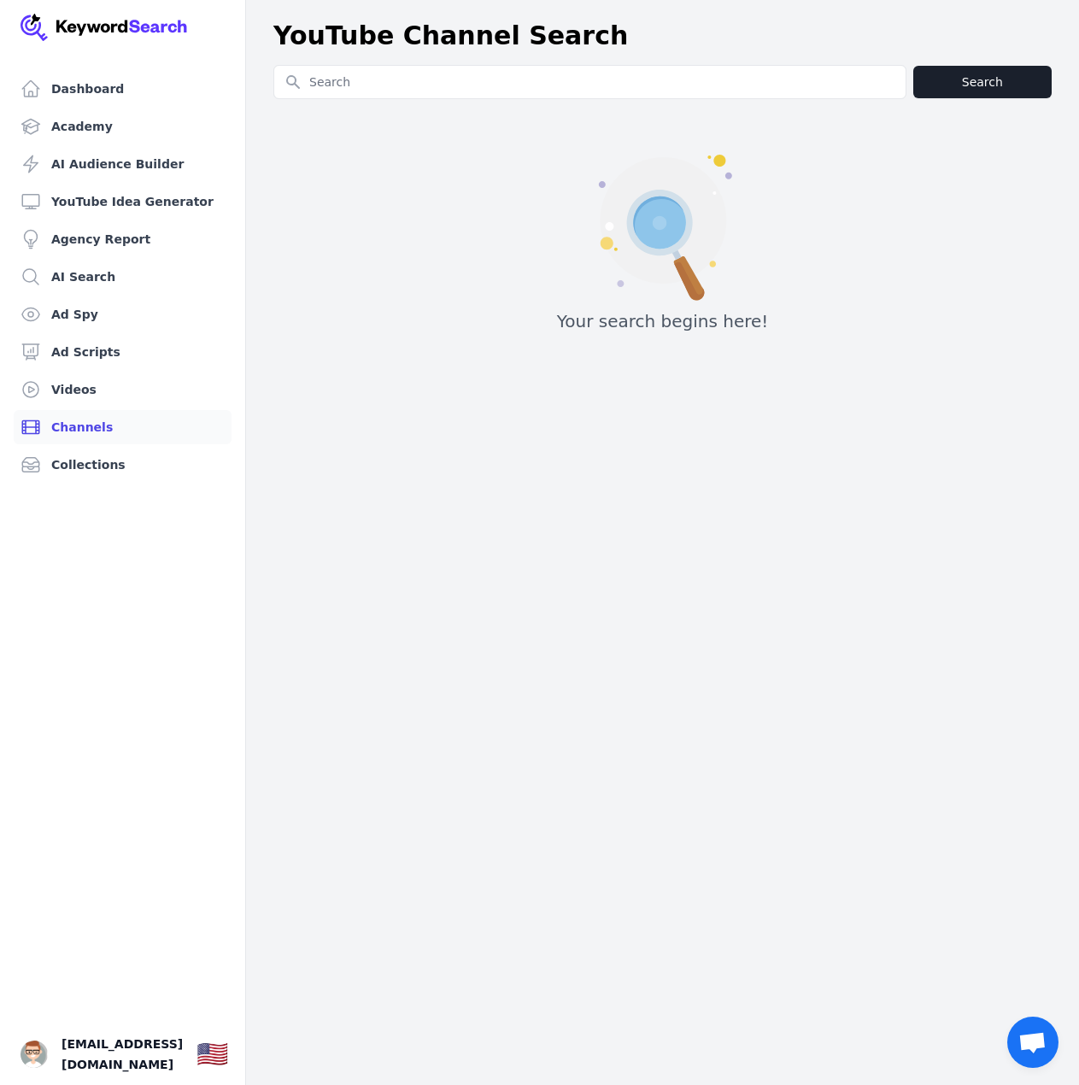
click at [469, 74] on input "Search for YouTube Keywords" at bounding box center [589, 82] width 631 height 32
type input "SALES FUNNEL"
click at [1009, 85] on button "Search" at bounding box center [982, 82] width 138 height 32
click at [548, 225] on div "Your search begins here!" at bounding box center [662, 235] width 778 height 219
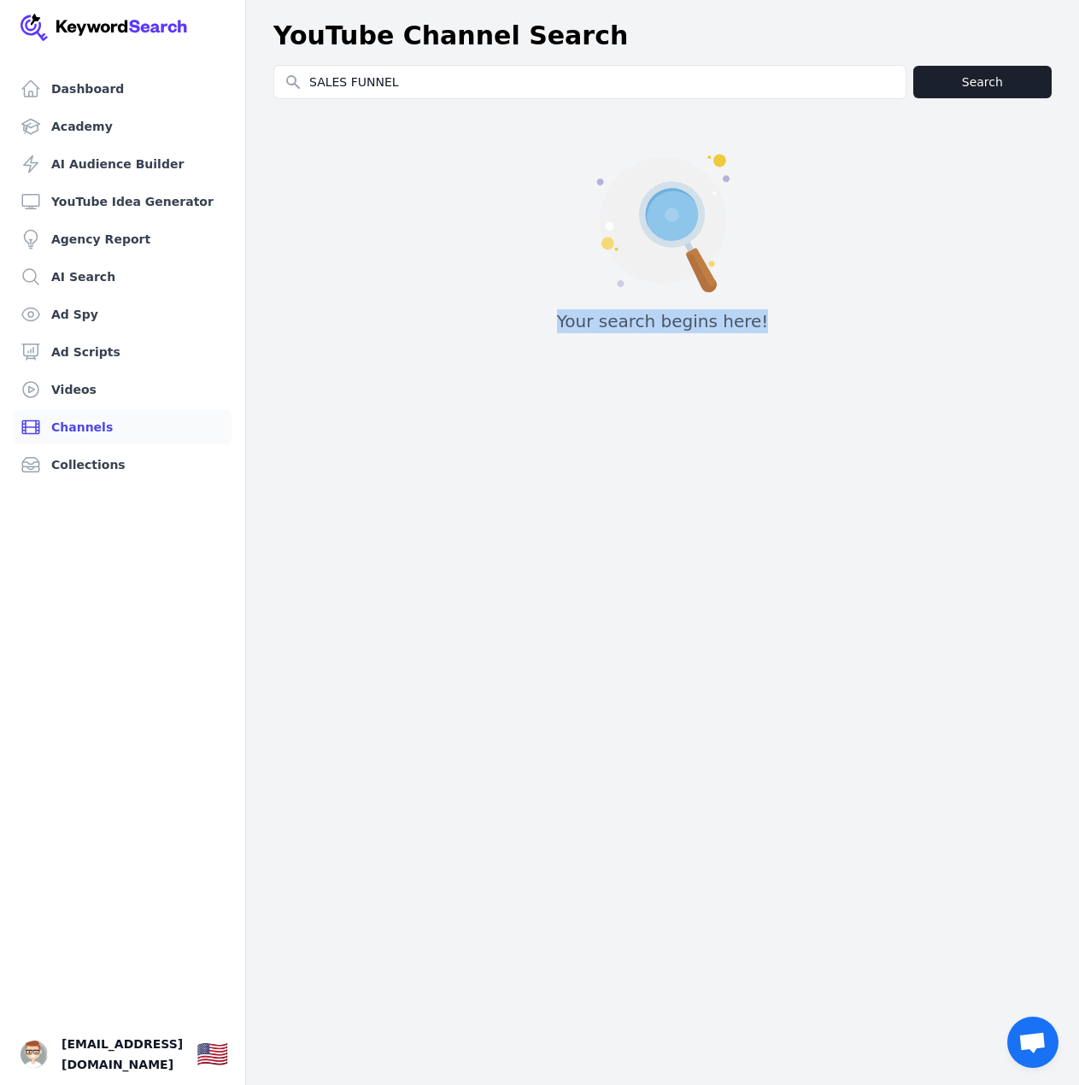
click at [548, 225] on div "Your search begins here!" at bounding box center [662, 235] width 778 height 219
click at [406, 86] on input "SALES FUNNEL" at bounding box center [589, 82] width 631 height 32
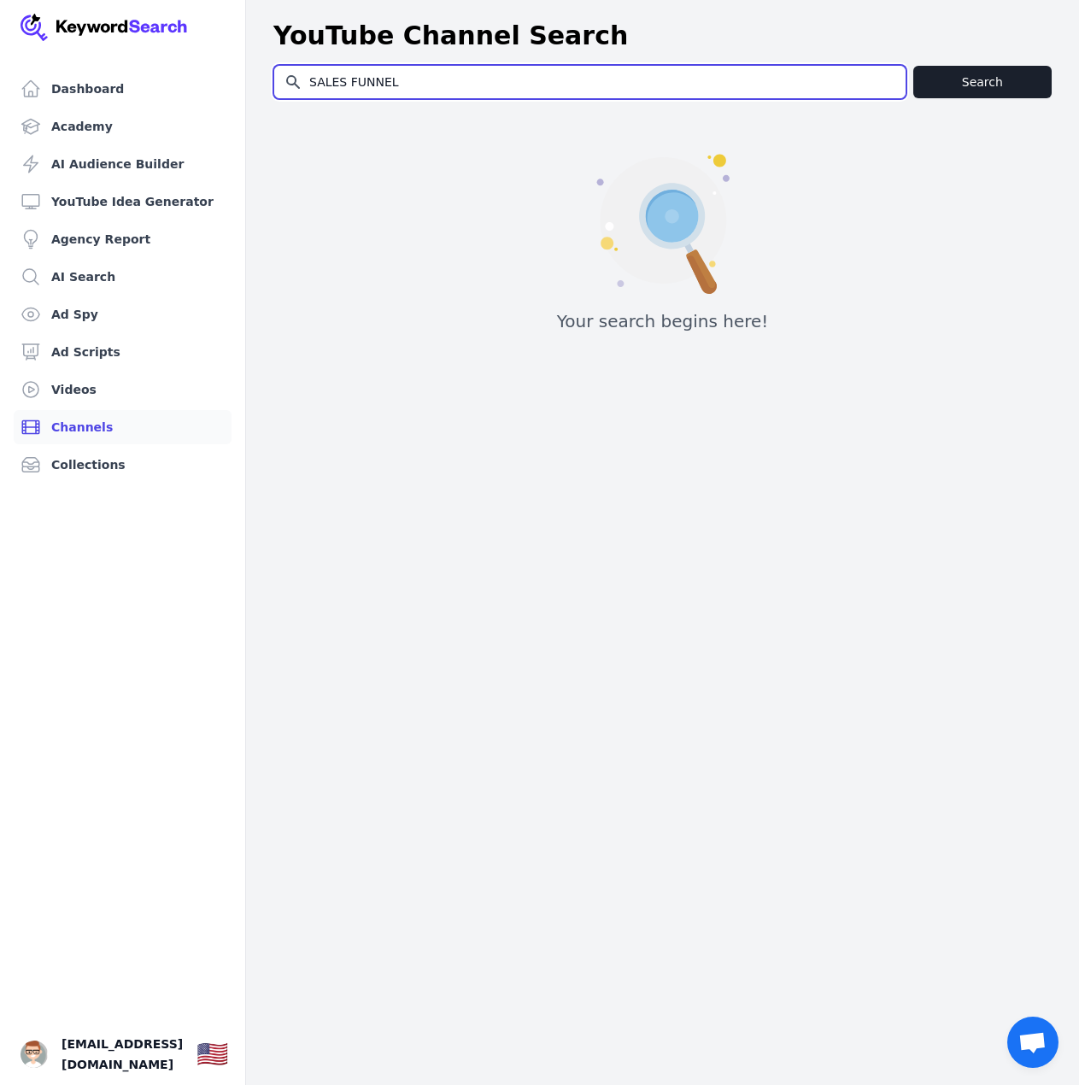
click at [406, 86] on input "SALES FUNNEL" at bounding box center [589, 82] width 631 height 32
click at [405, 86] on input "SALES FUNNEL" at bounding box center [589, 82] width 631 height 32
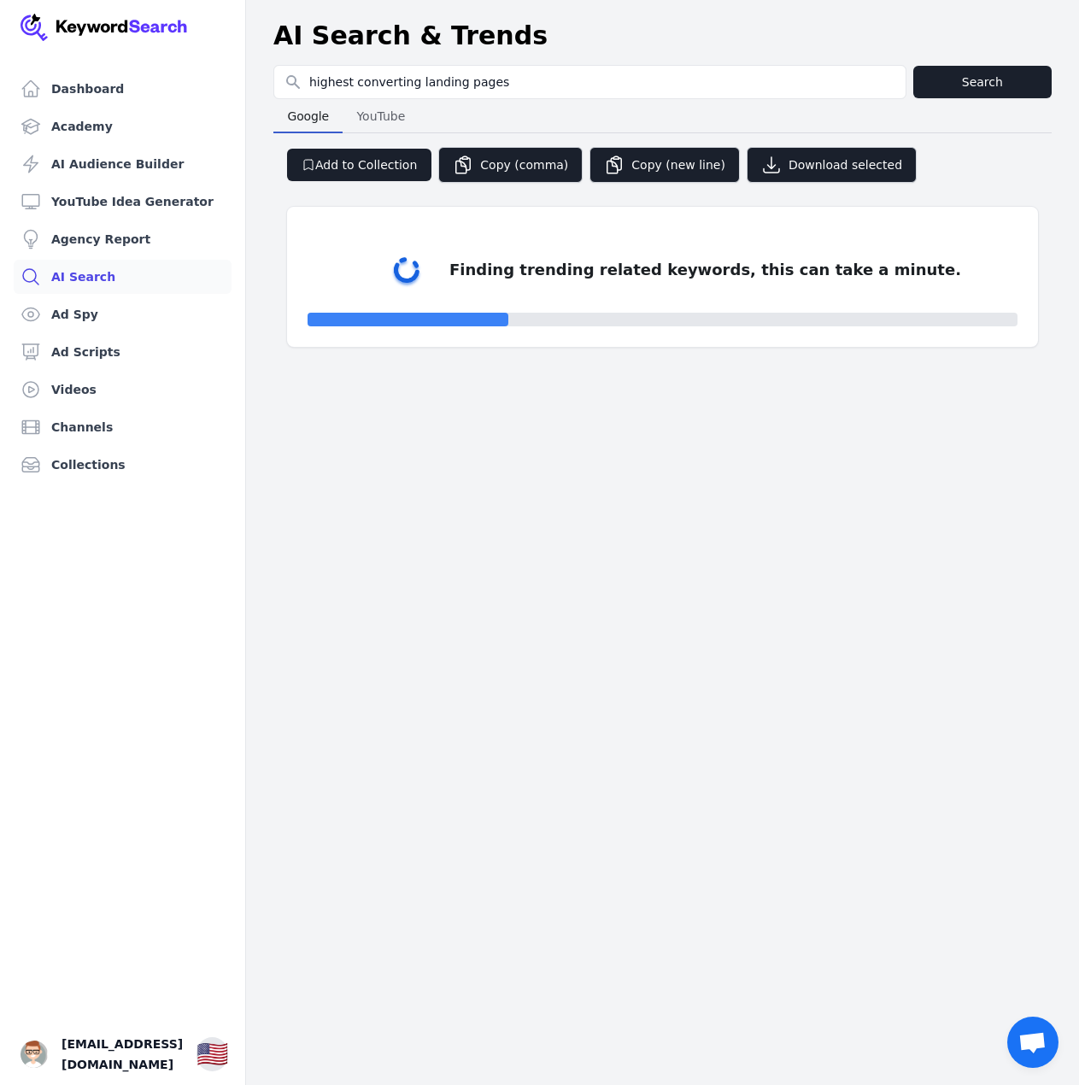
select select "50"
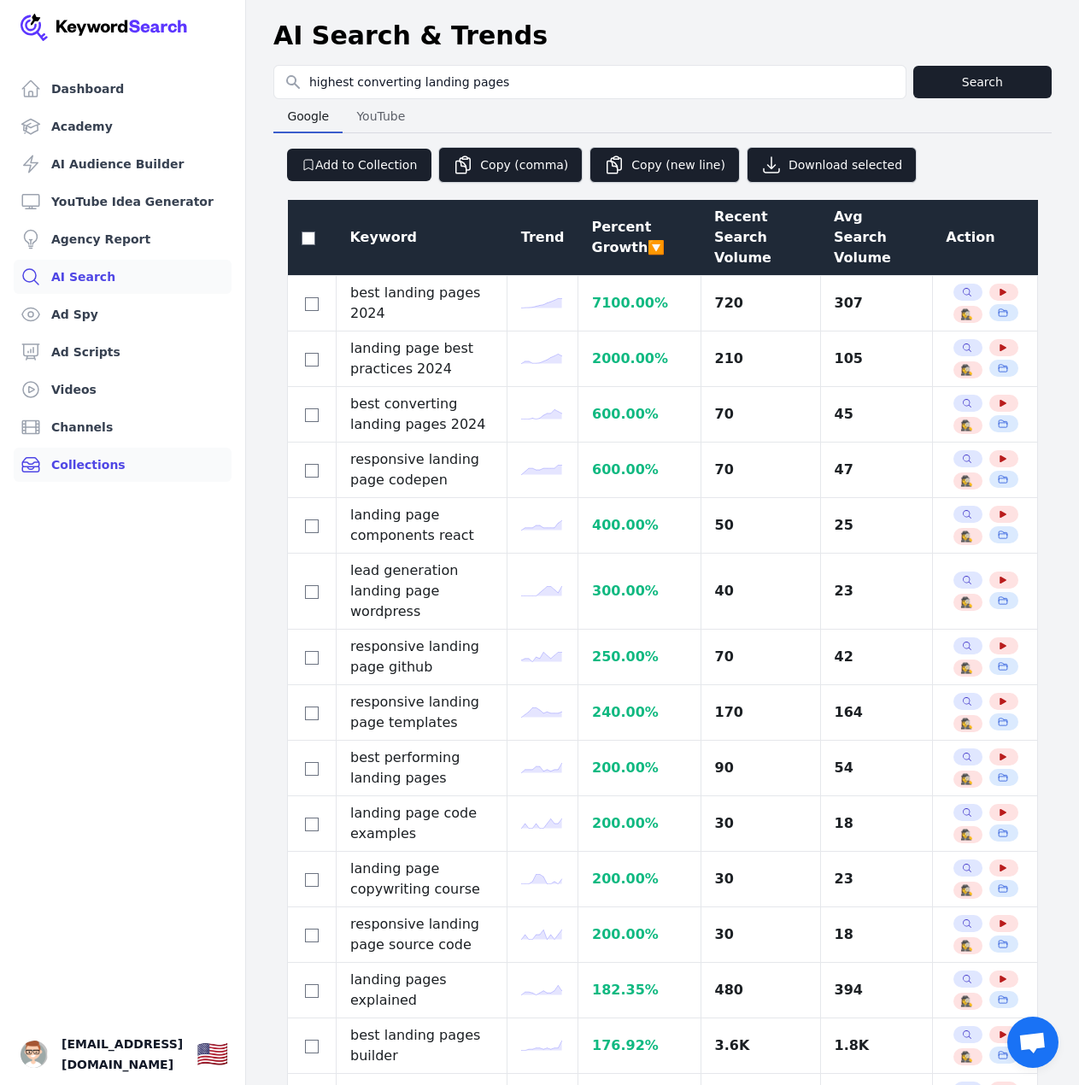
click at [85, 455] on link "Collections" at bounding box center [123, 464] width 218 height 34
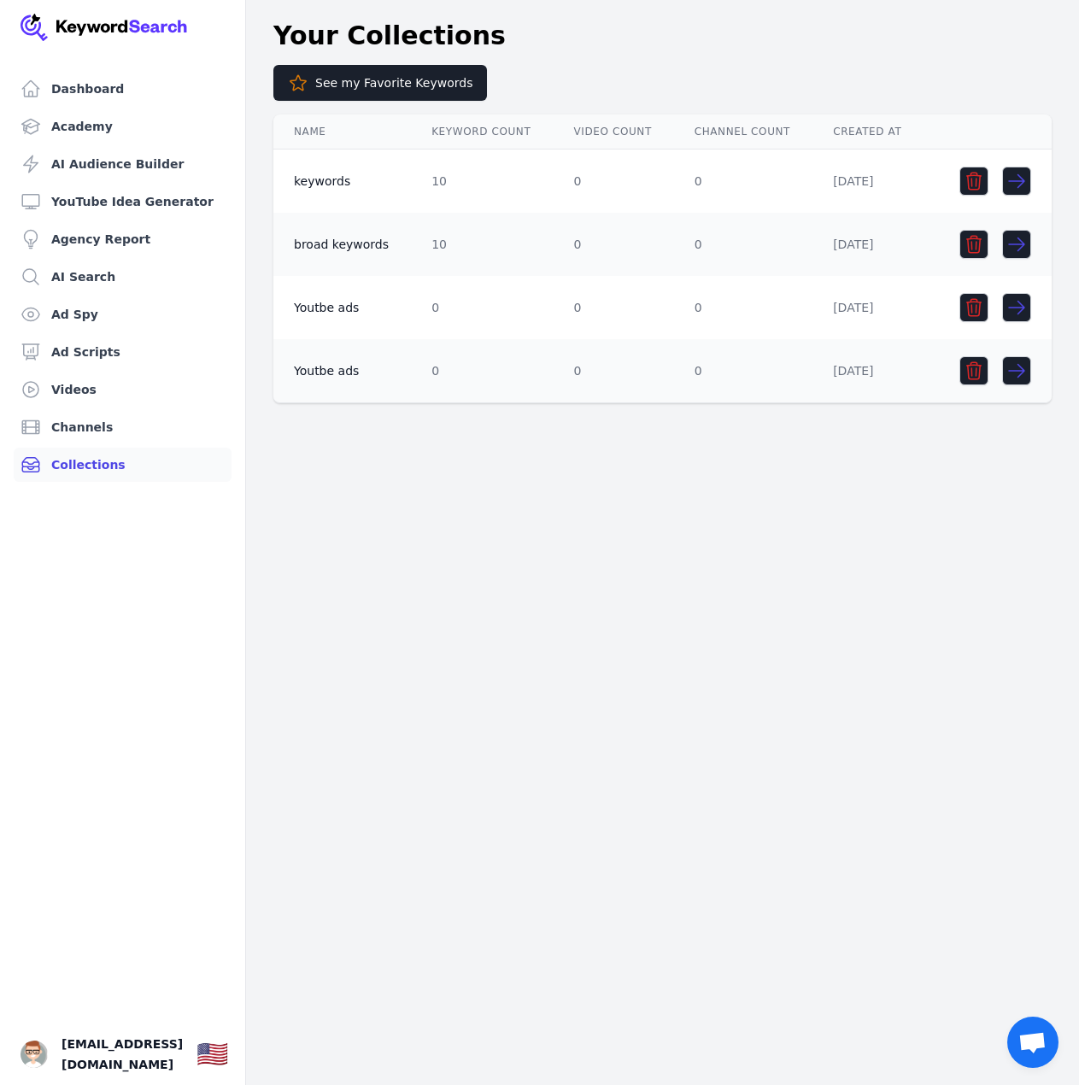
click at [471, 180] on td "10" at bounding box center [482, 181] width 142 height 64
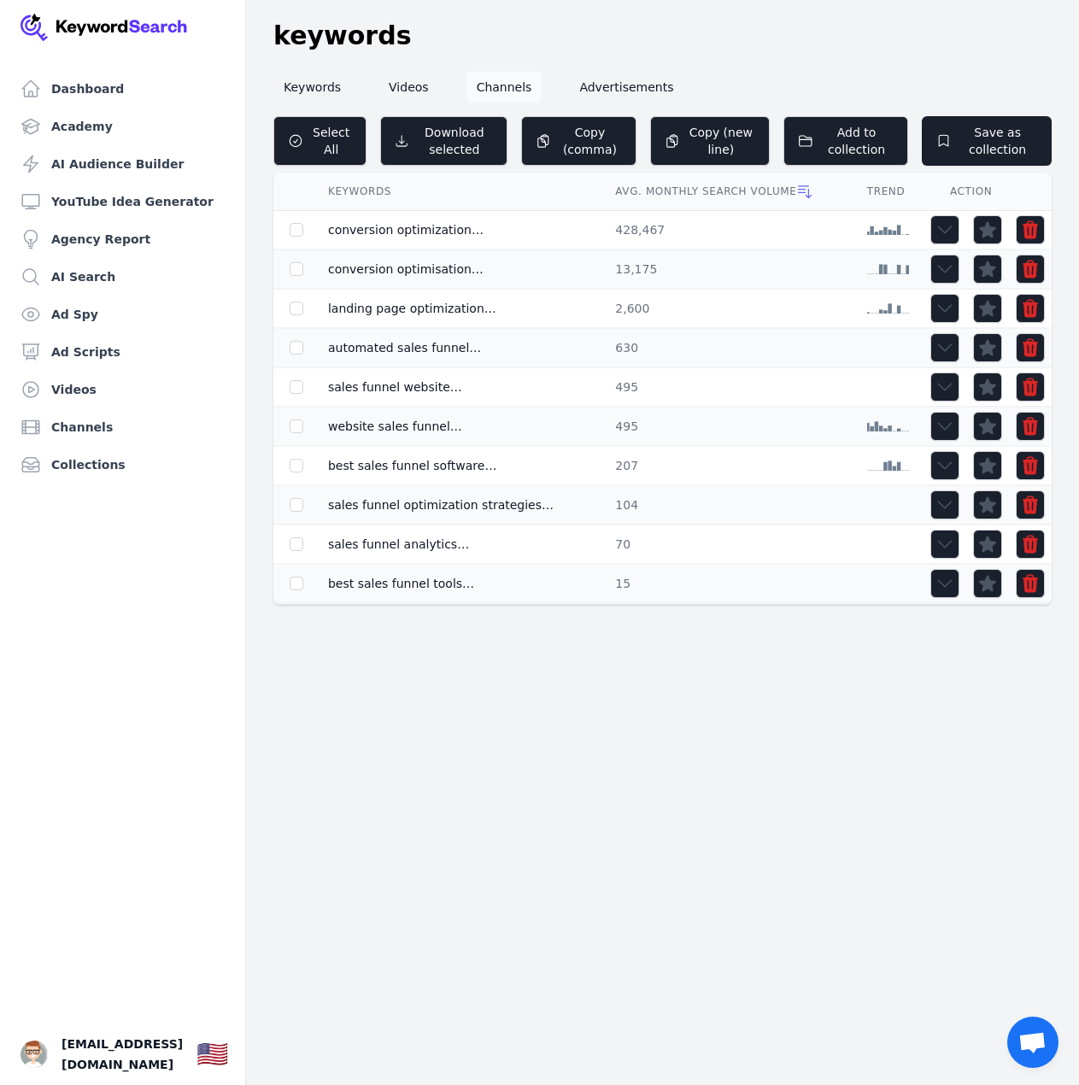
click at [504, 95] on link "Channels" at bounding box center [504, 87] width 76 height 31
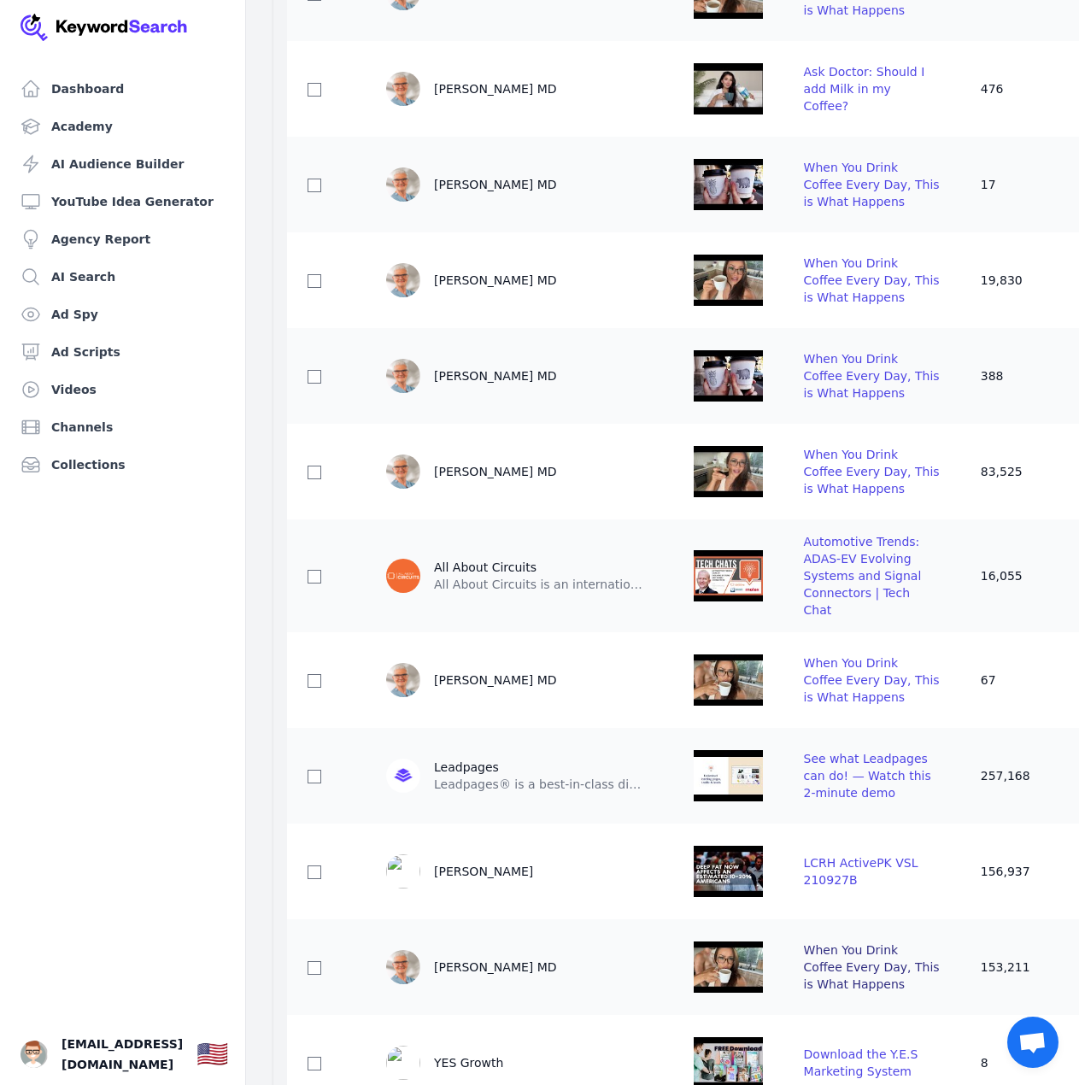
scroll to position [1110, 0]
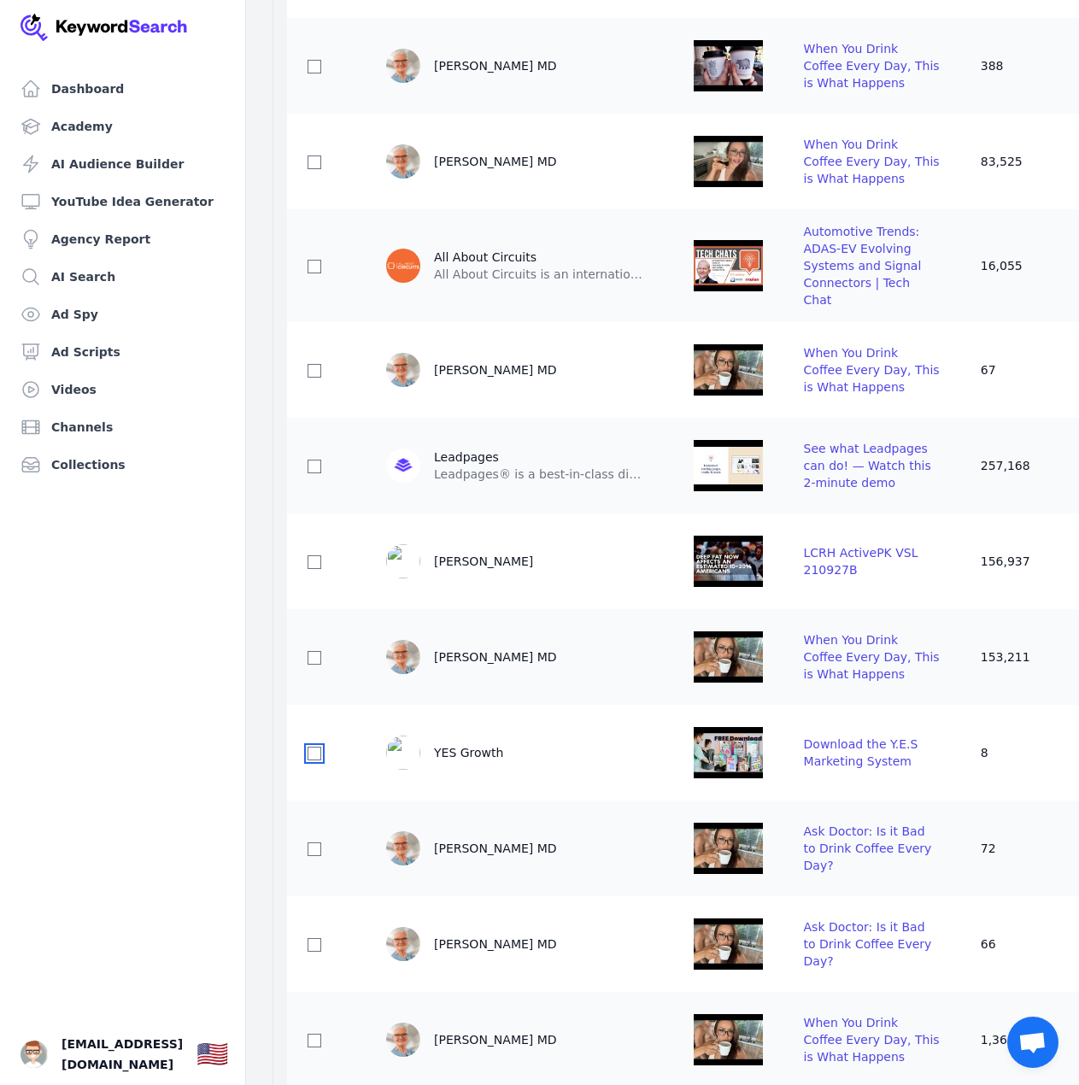
click at [319, 760] on input "checkbox" at bounding box center [314, 753] width 14 height 14
checkbox input "true"
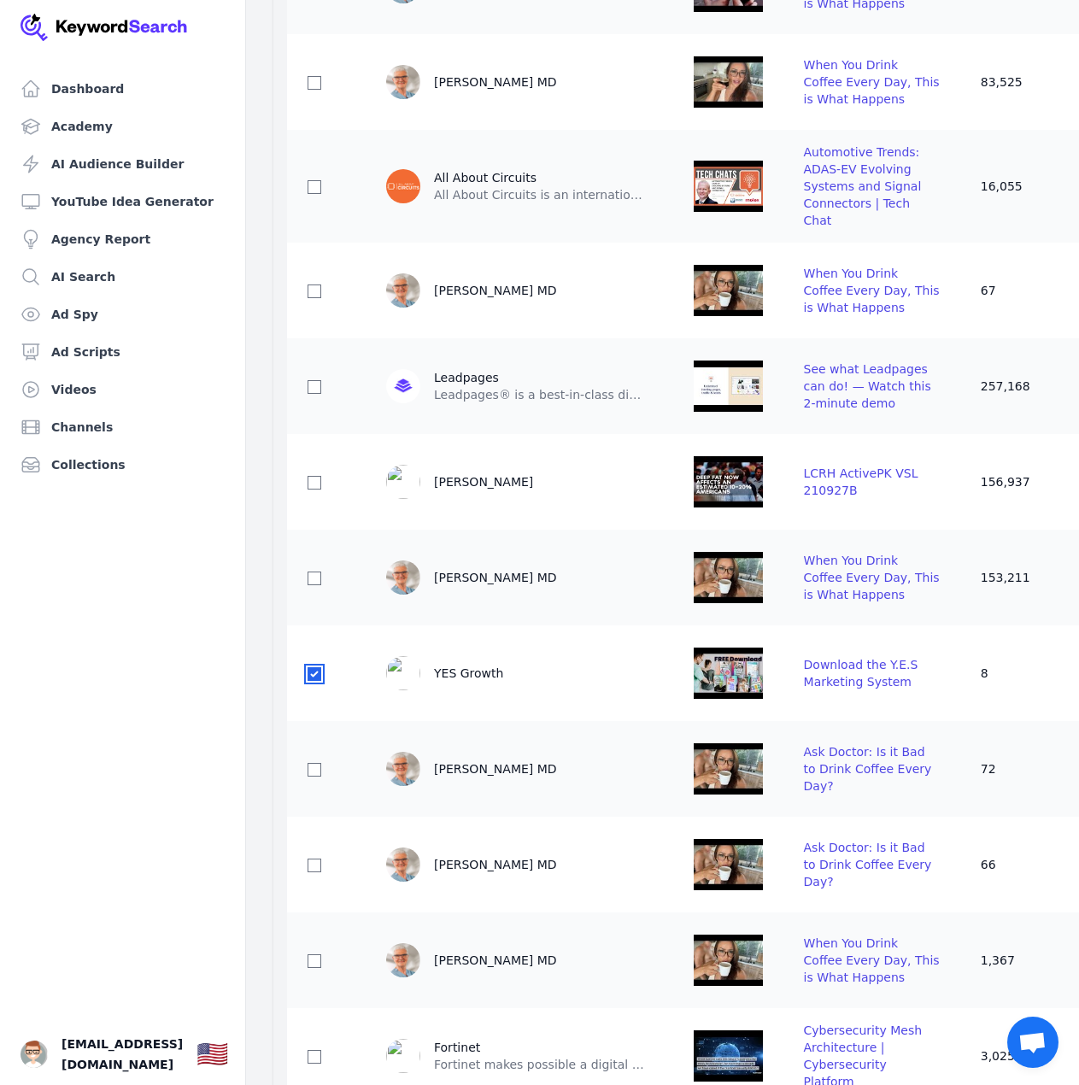
scroll to position [1537, 0]
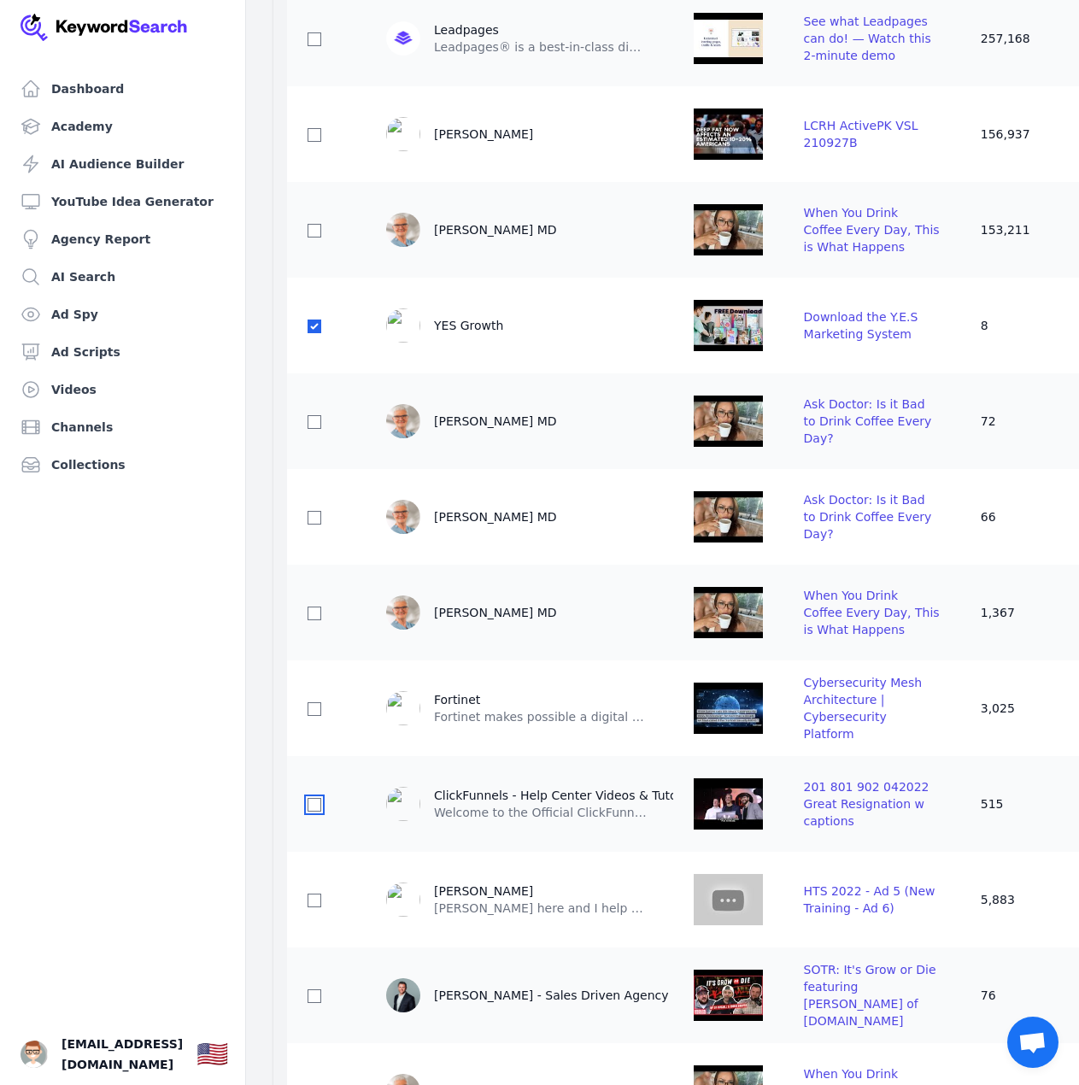
click at [319, 811] on input "checkbox" at bounding box center [314, 805] width 14 height 14
checkbox input "true"
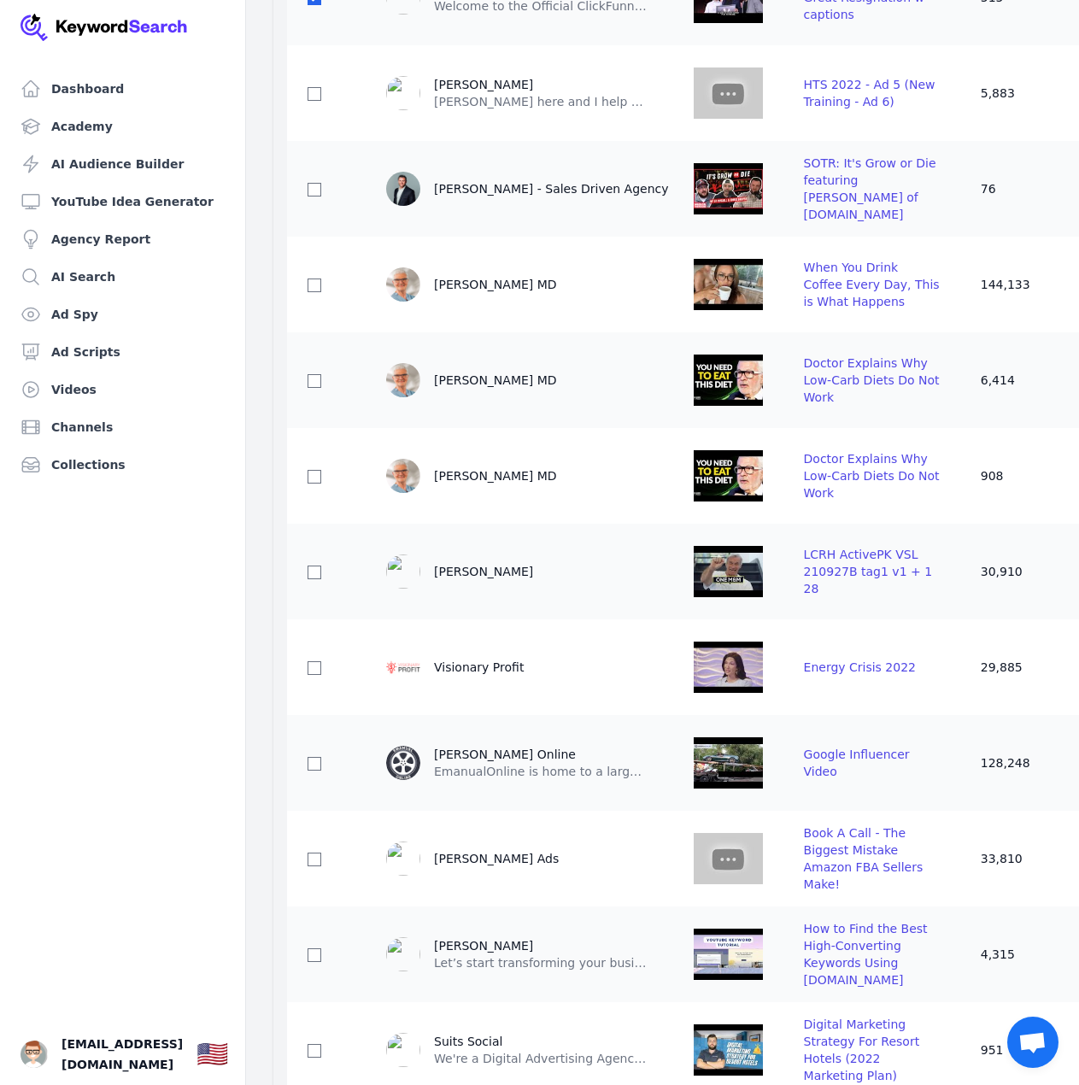
scroll to position [2562, 0]
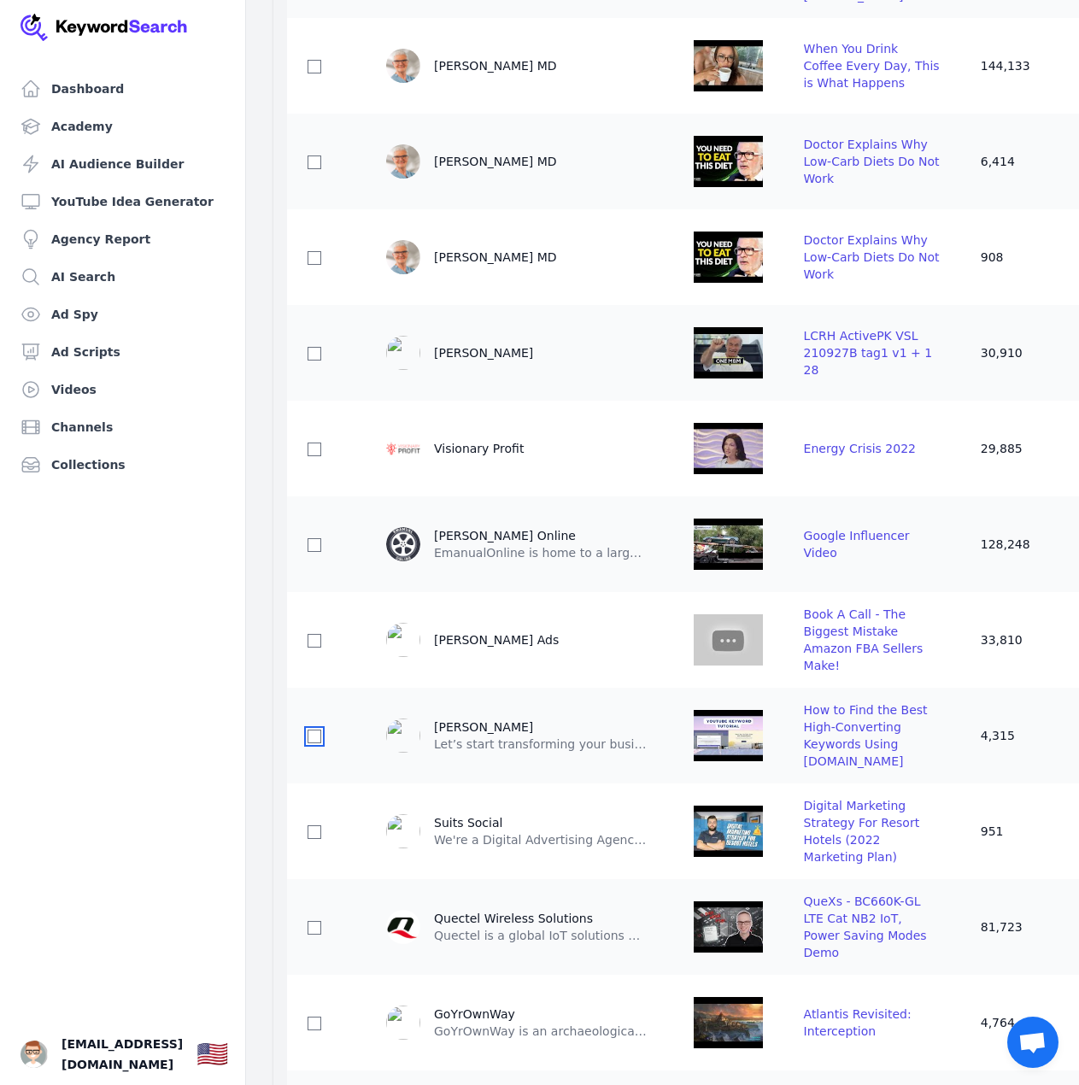
click at [317, 743] on input "checkbox" at bounding box center [314, 736] width 14 height 14
checkbox input "true"
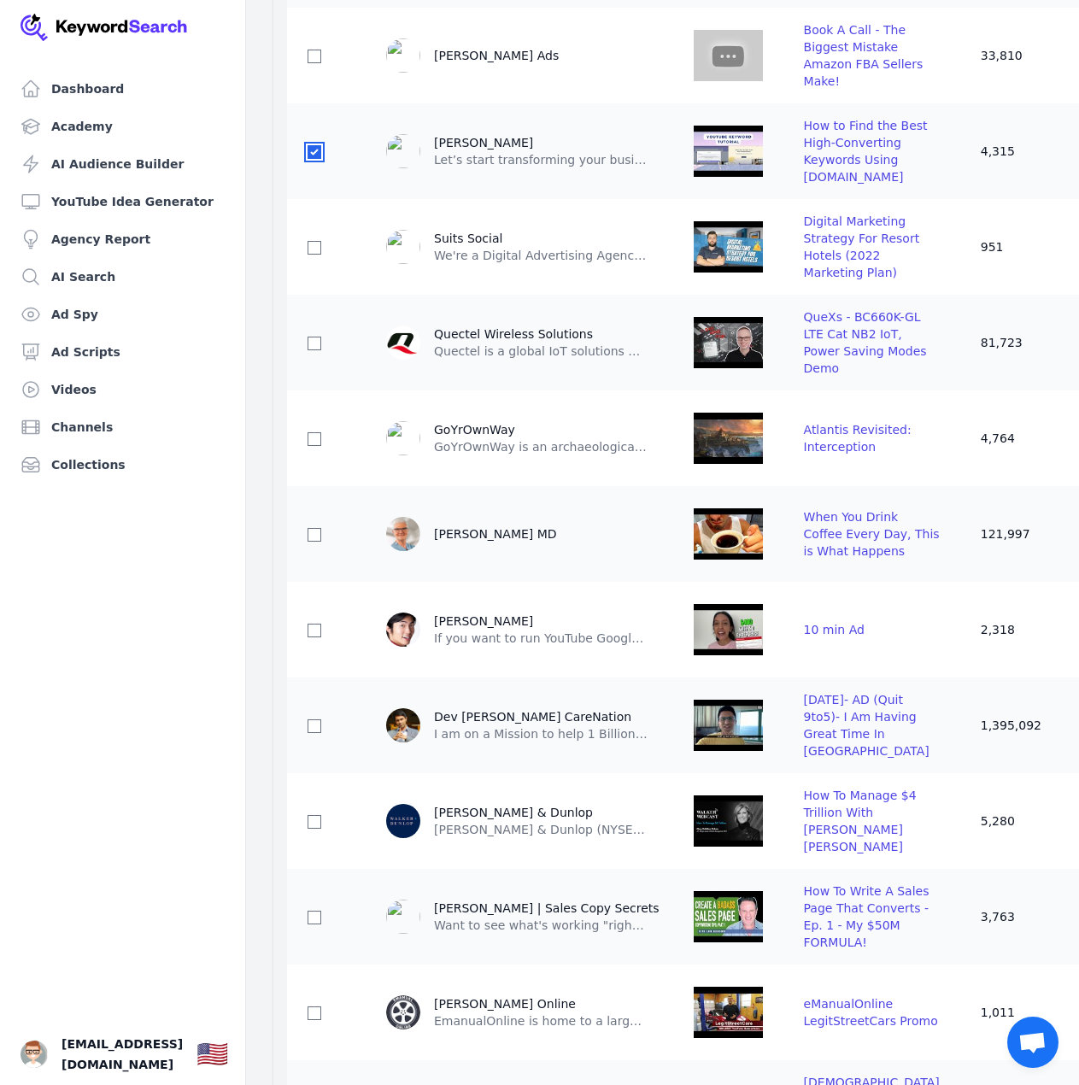
scroll to position [3160, 0]
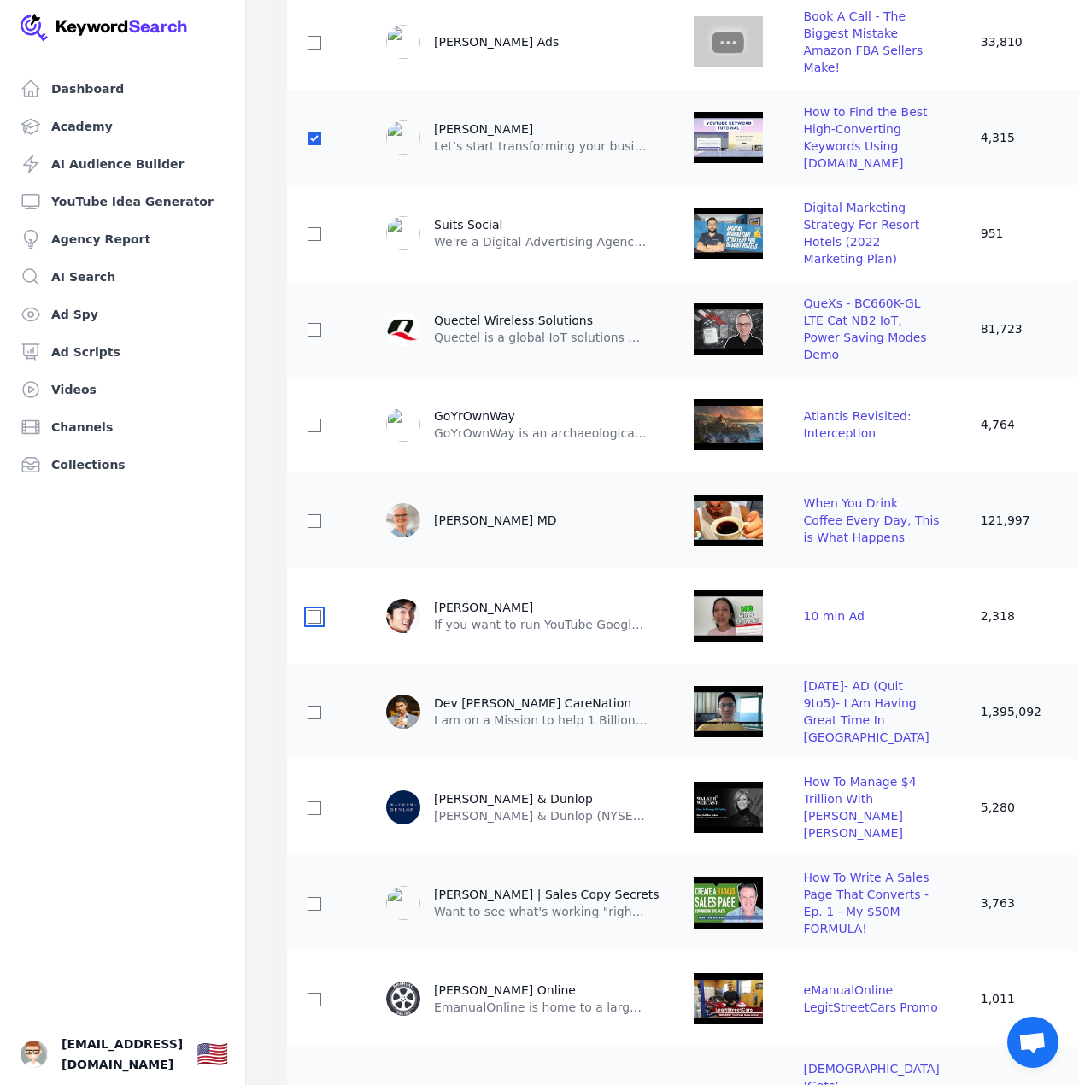
click at [312, 623] on input "checkbox" at bounding box center [314, 617] width 14 height 14
checkbox input "true"
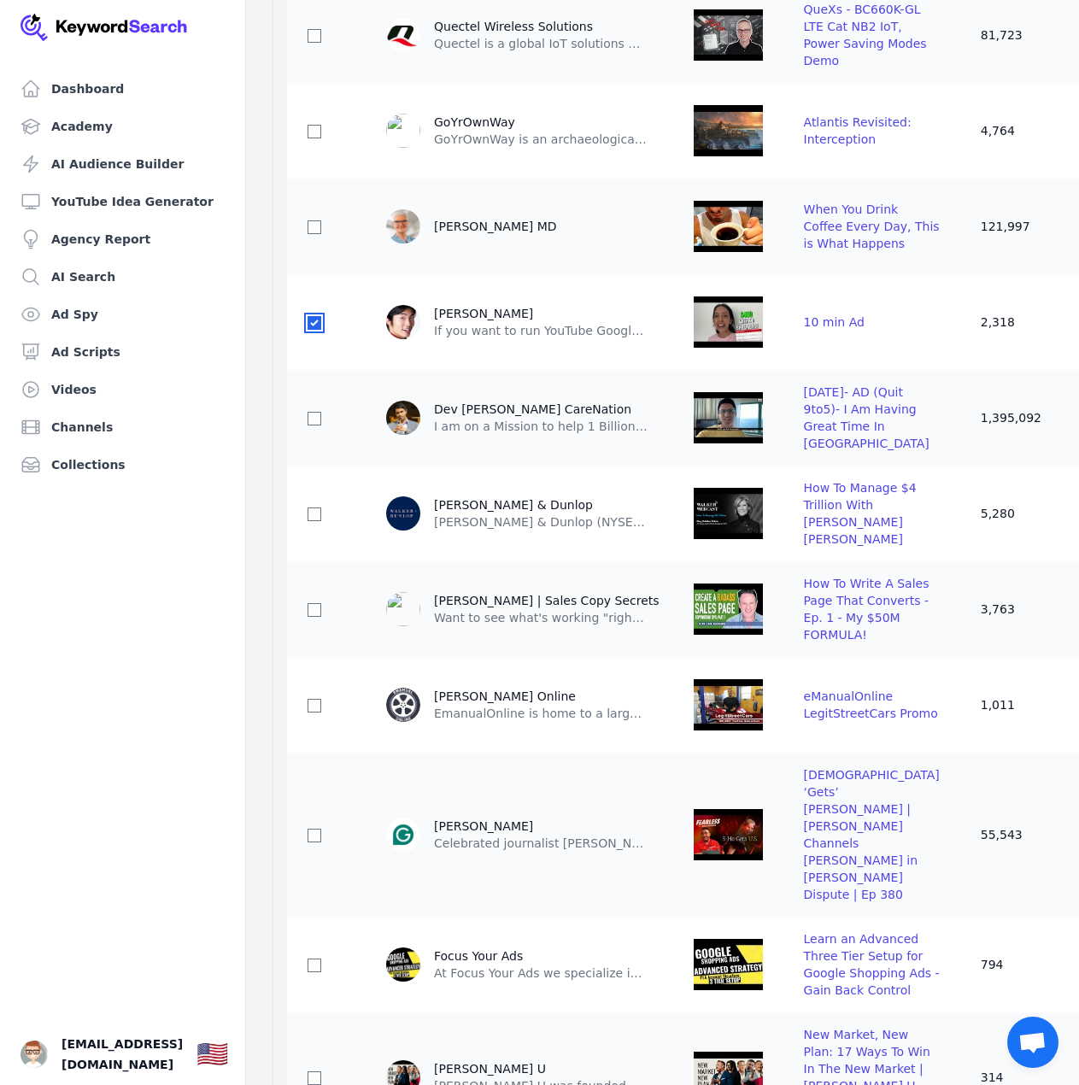
scroll to position [3501, 0]
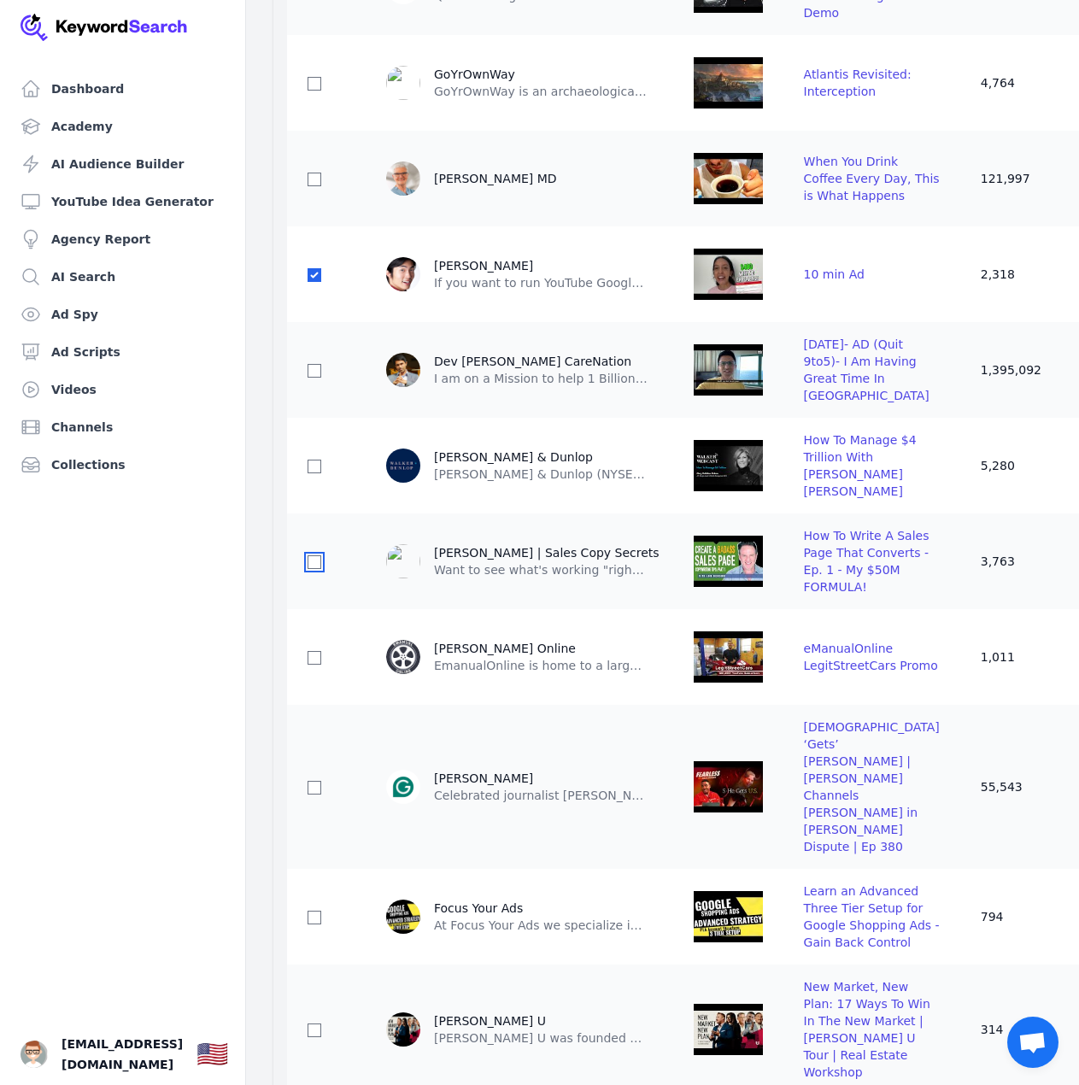
click at [317, 569] on input "checkbox" at bounding box center [314, 562] width 14 height 14
checkbox input "true"
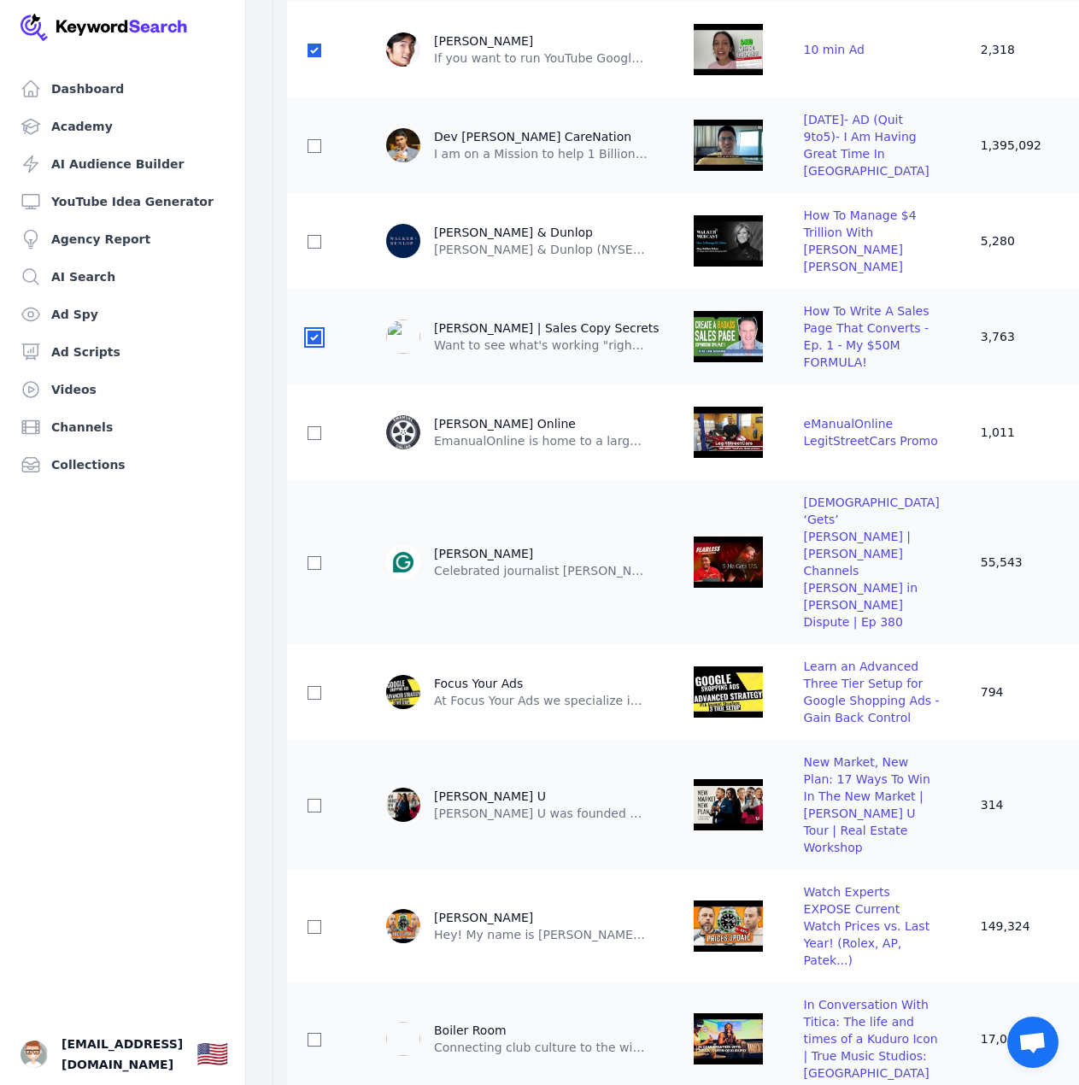
scroll to position [3757, 0]
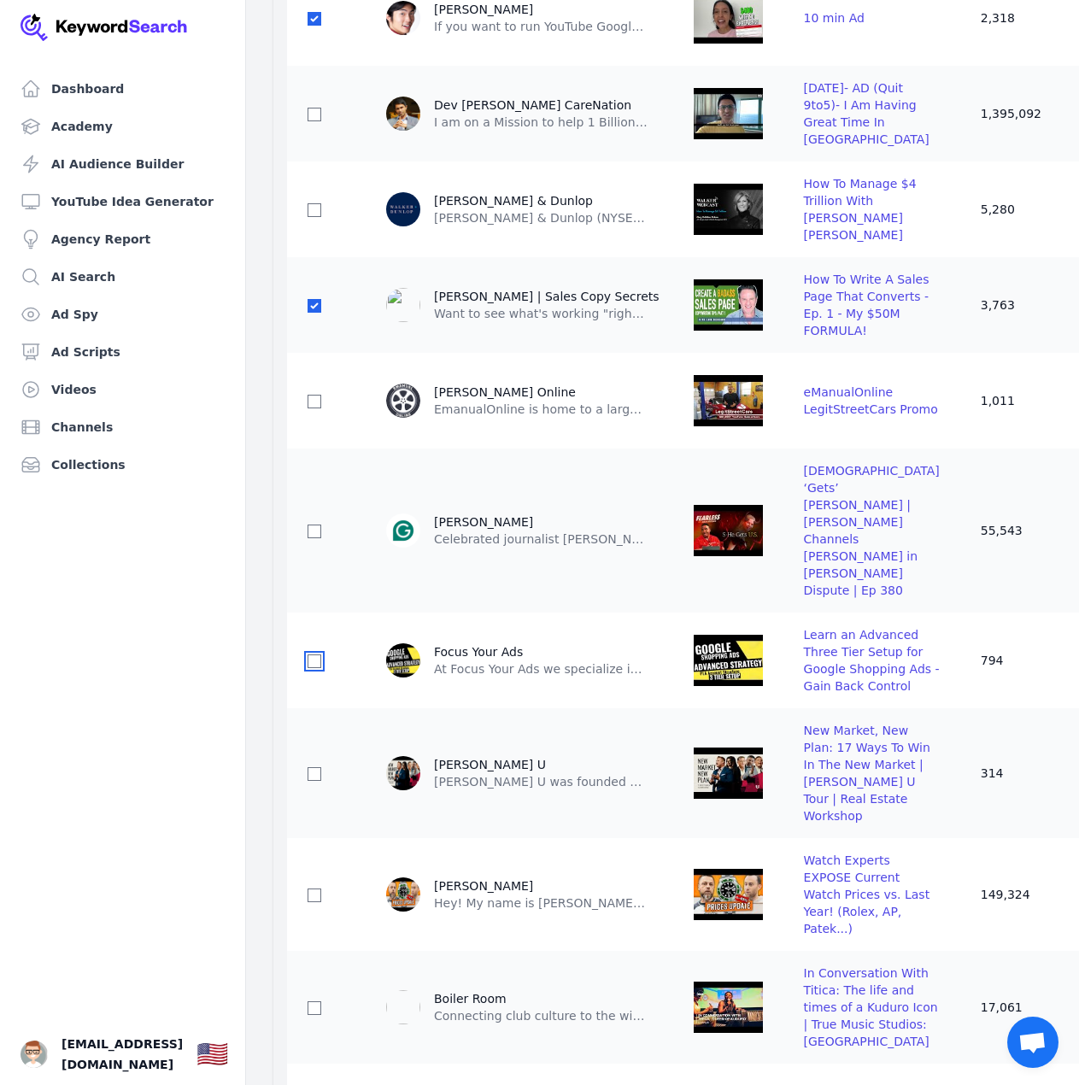
click at [315, 668] on input "checkbox" at bounding box center [314, 661] width 14 height 14
checkbox input "true"
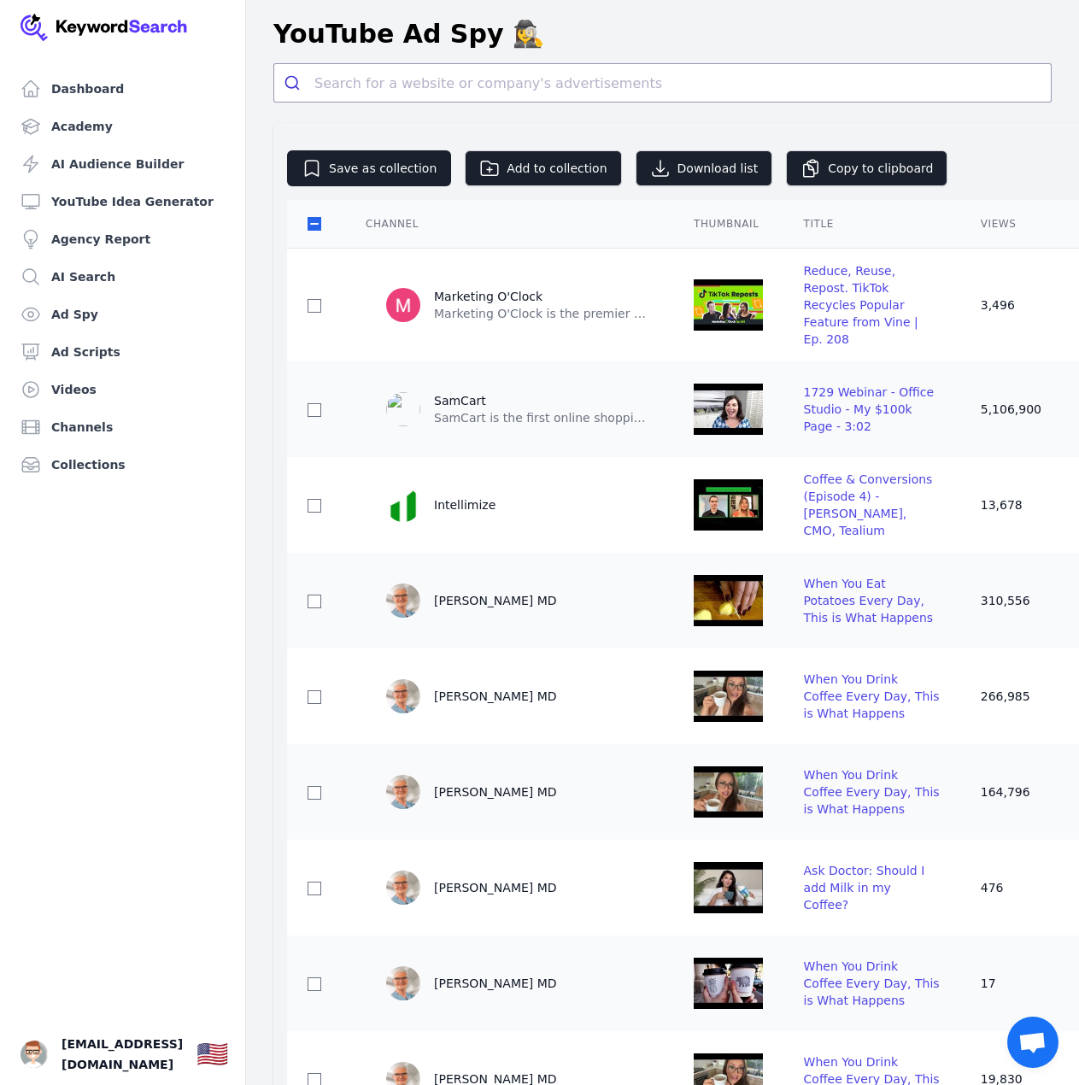
scroll to position [0, 0]
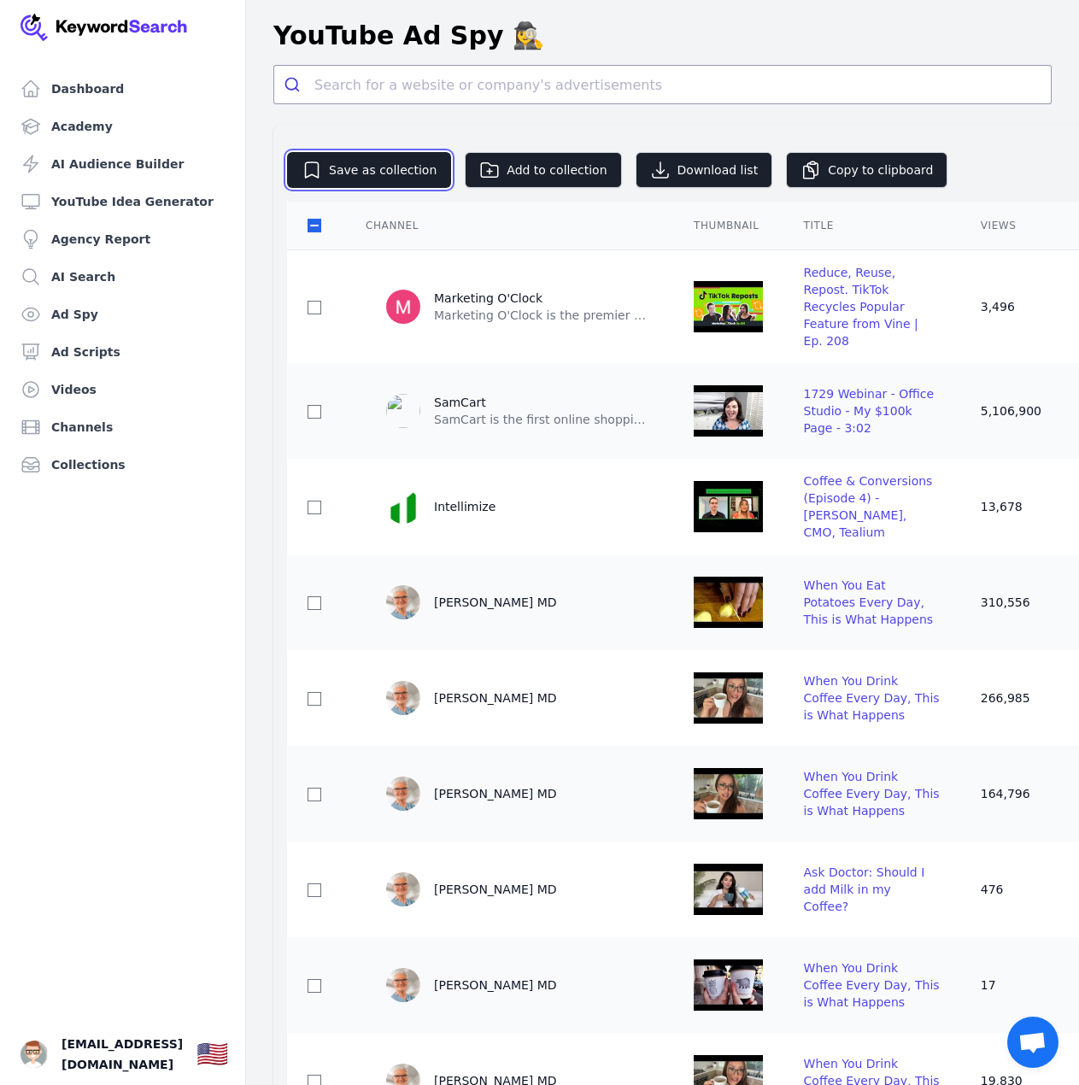
click at [306, 173] on icon "button" at bounding box center [312, 169] width 13 height 15
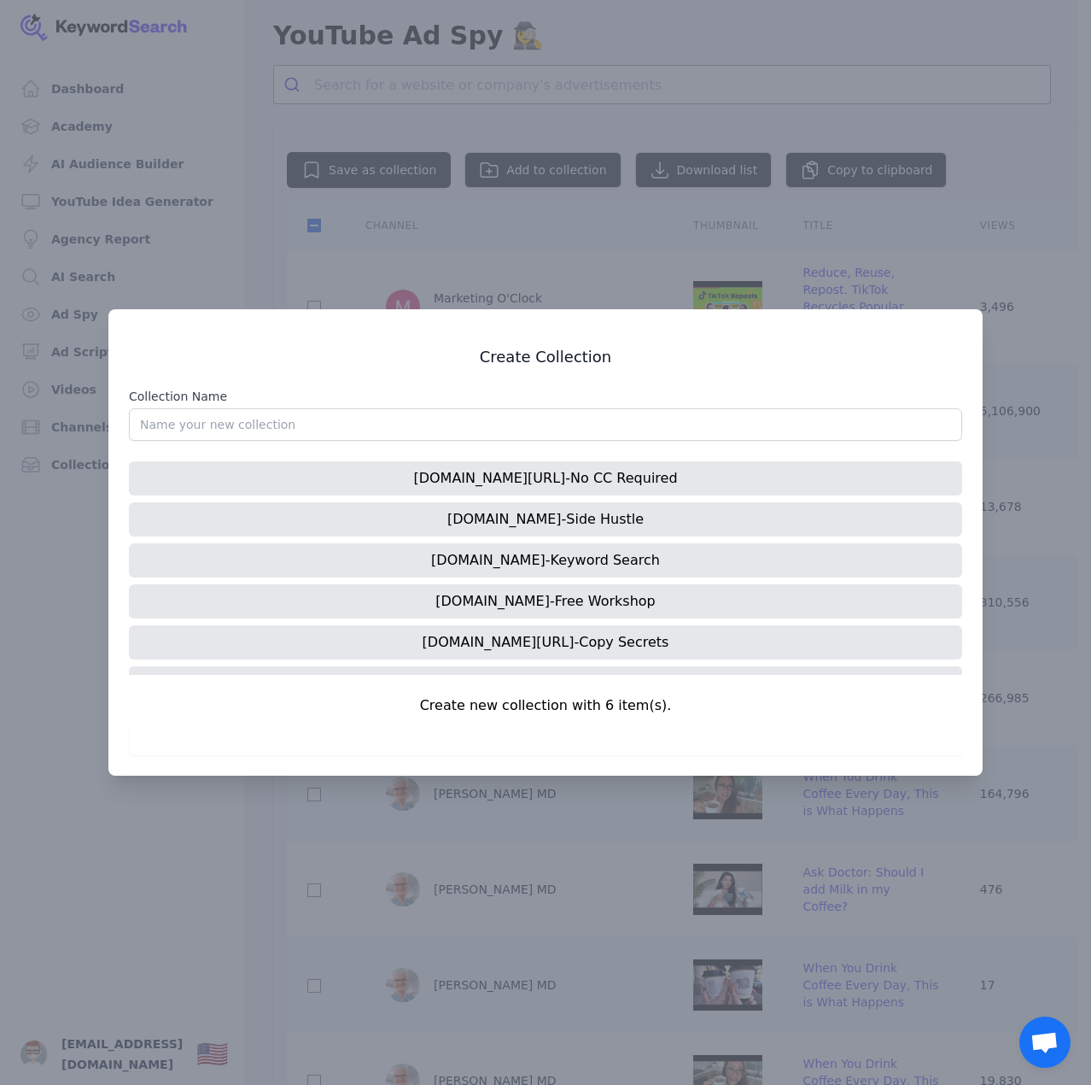
click at [350, 425] on input "Collection Name" at bounding box center [545, 424] width 833 height 32
click at [223, 418] on input "Youtbe channels" at bounding box center [545, 424] width 833 height 32
click at [224, 415] on input "Youtbe channels" at bounding box center [545, 424] width 833 height 32
click at [227, 418] on input "Youtbe channels" at bounding box center [545, 424] width 833 height 32
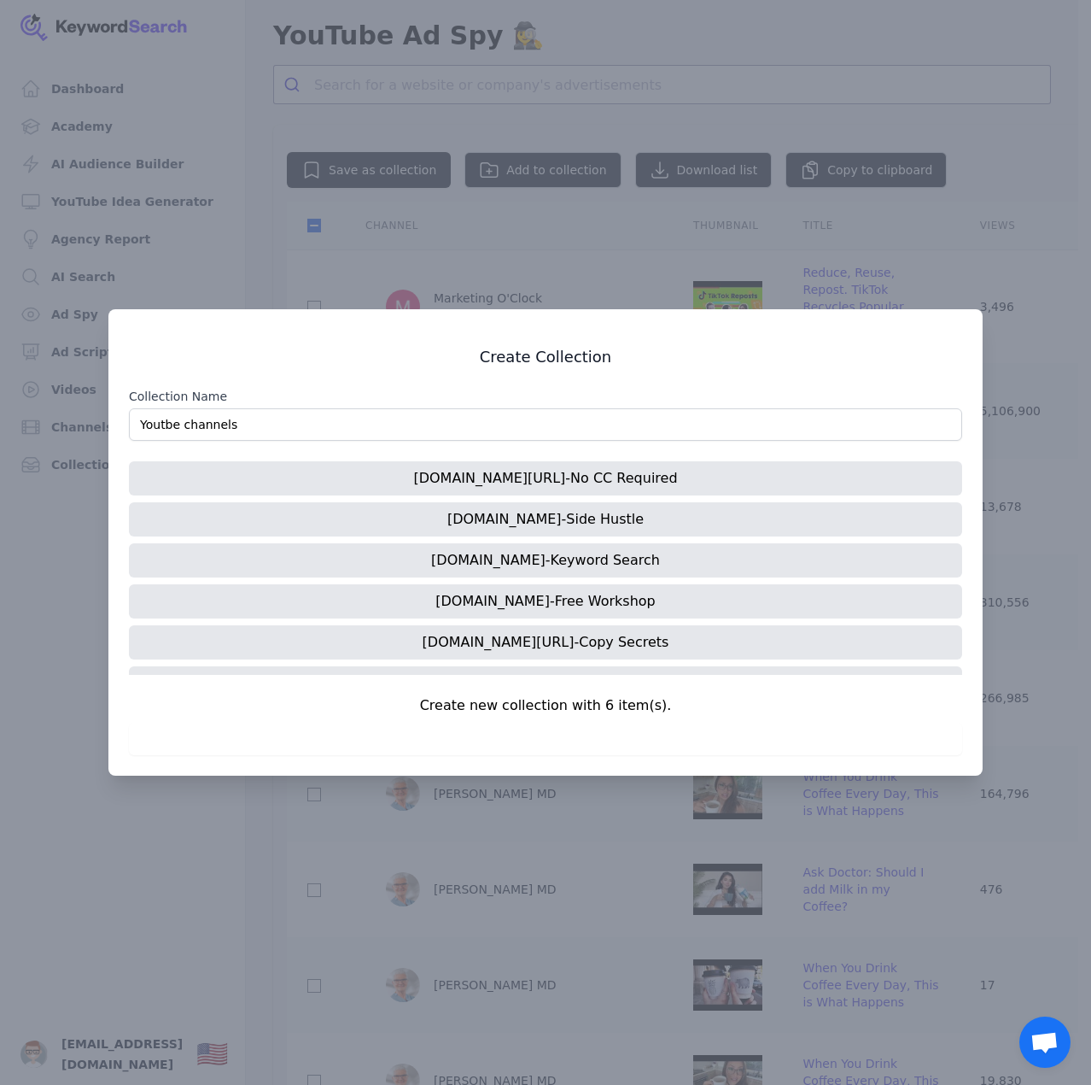
click at [227, 418] on input "Youtbe channels" at bounding box center [545, 424] width 833 height 32
click at [498, 426] on input "Youtbe ads" at bounding box center [545, 424] width 833 height 32
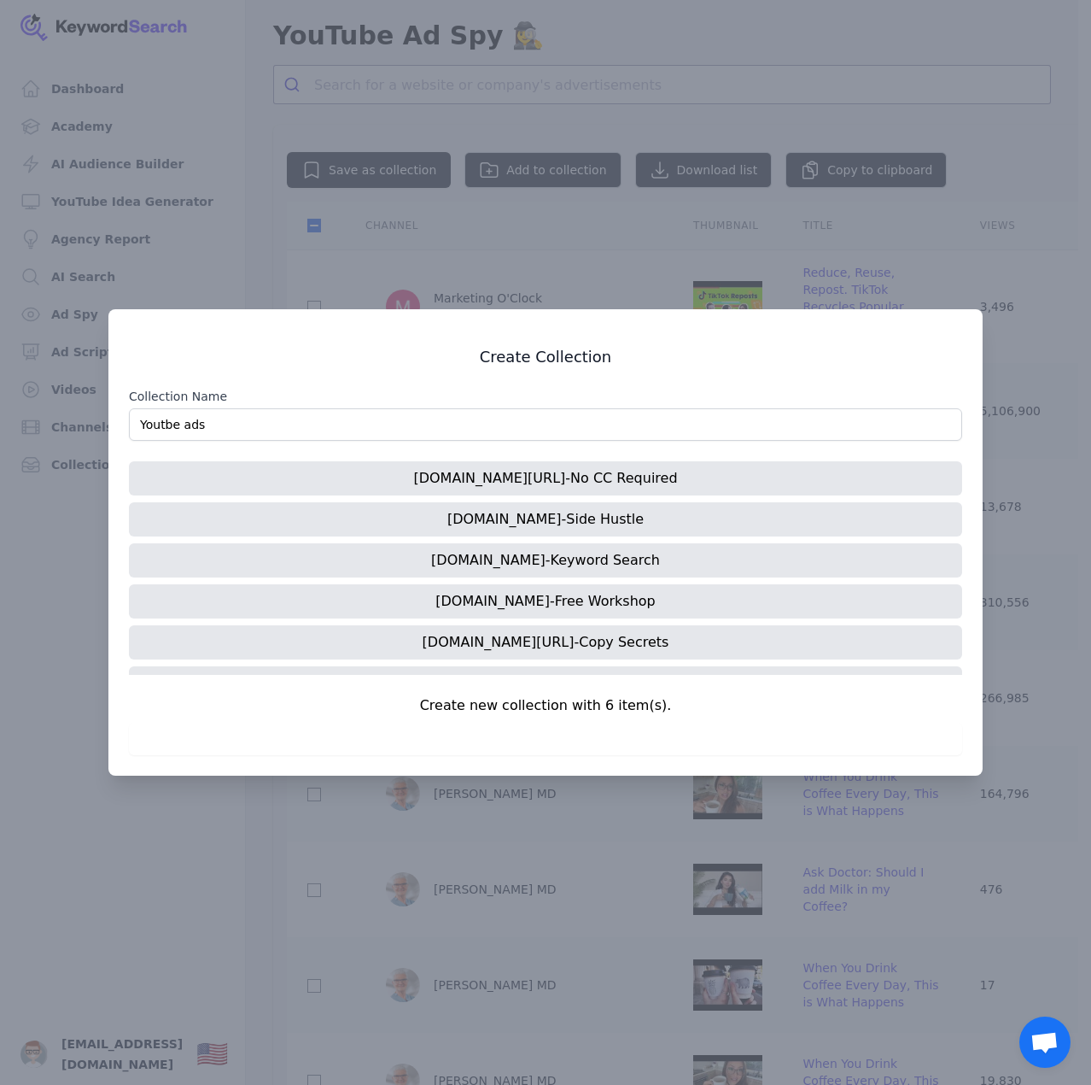
drag, startPoint x: 498, startPoint y: 426, endPoint x: 482, endPoint y: 440, distance: 21.2
click at [482, 440] on input "Youtbe ads" at bounding box center [545, 424] width 833 height 32
click at [484, 437] on input "Youtbe ads" at bounding box center [545, 424] width 833 height 32
type input "Youtbe ads"
click at [574, 698] on p "Create new collection with 6 item(s)." at bounding box center [545, 705] width 833 height 20
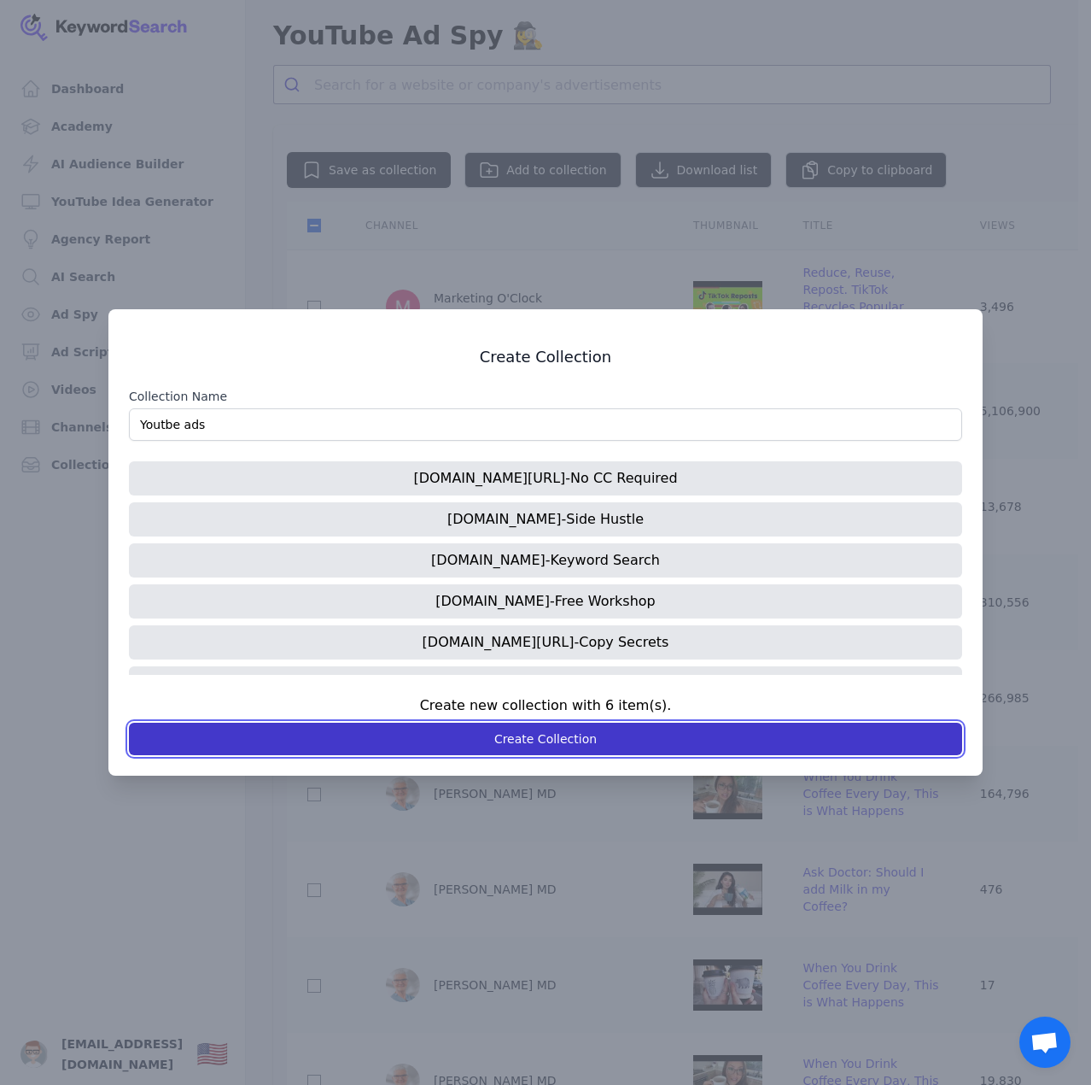
click at [521, 741] on button "Create Collection" at bounding box center [545, 738] width 833 height 32
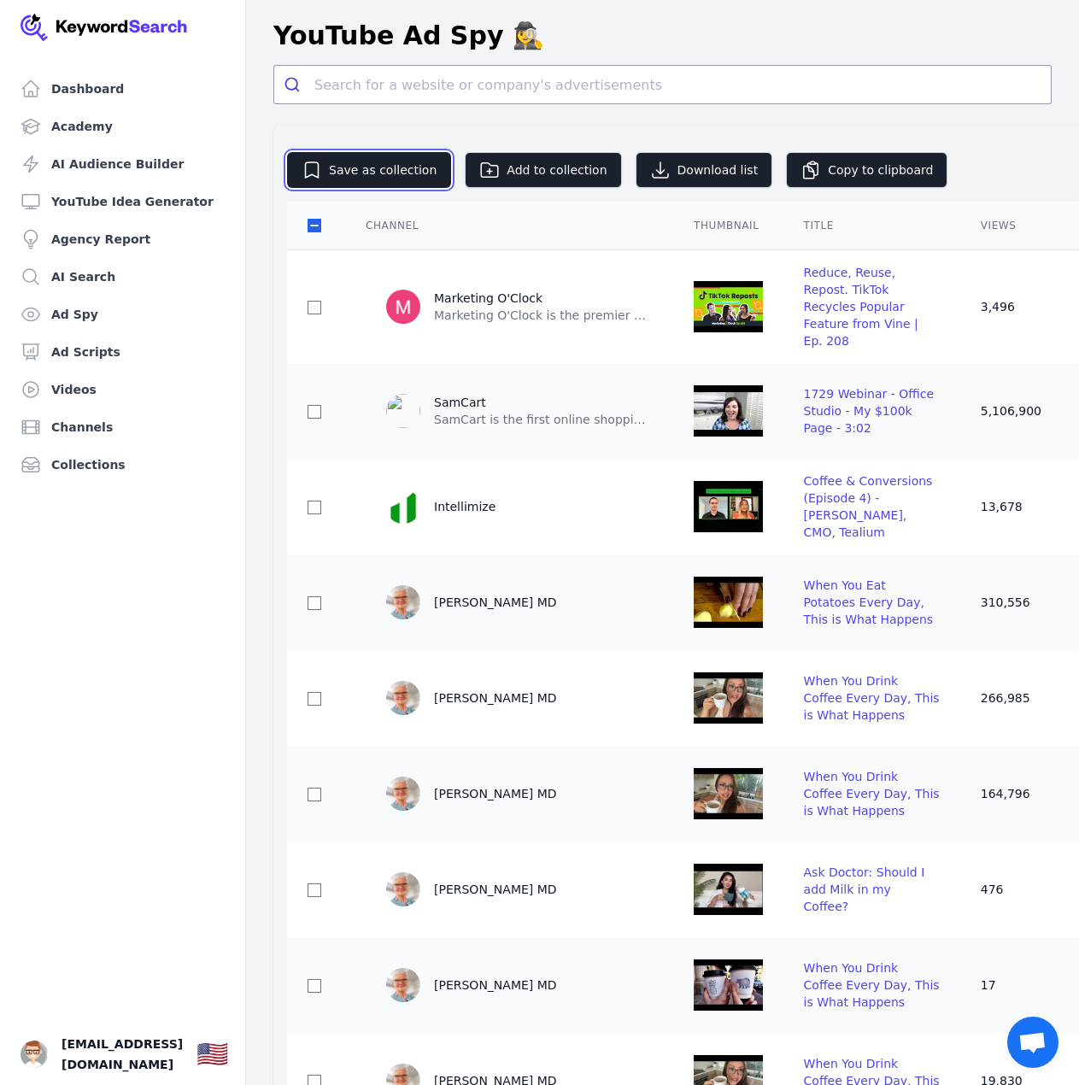
click at [355, 167] on button "Save as collection" at bounding box center [369, 170] width 164 height 36
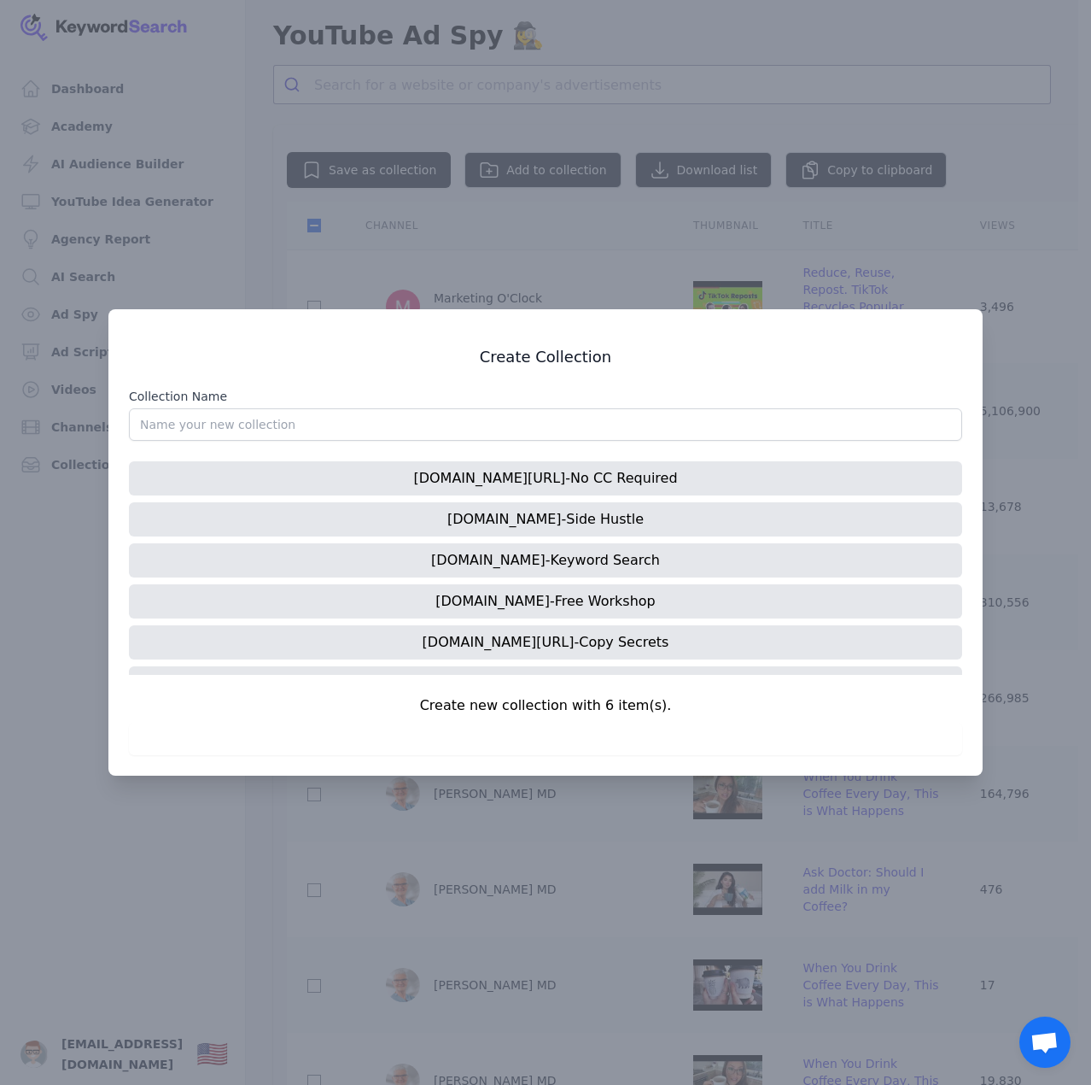
click at [364, 411] on input "Collection Name" at bounding box center [545, 424] width 833 height 32
click at [292, 422] on input "Collection Name" at bounding box center [545, 424] width 833 height 32
type input "yo"
click at [365, 262] on div at bounding box center [545, 542] width 1091 height 1085
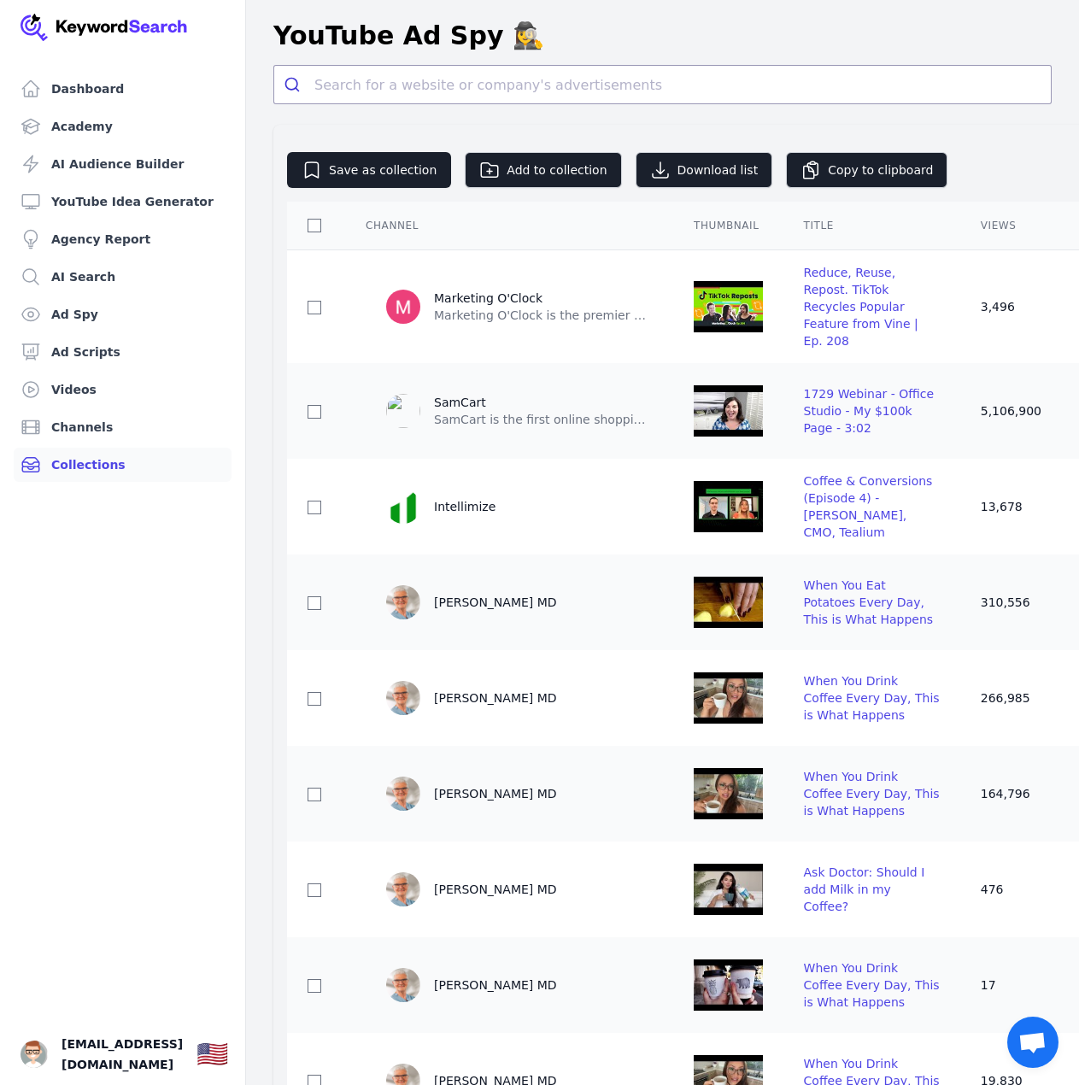
click at [61, 453] on link "Collections" at bounding box center [123, 464] width 218 height 34
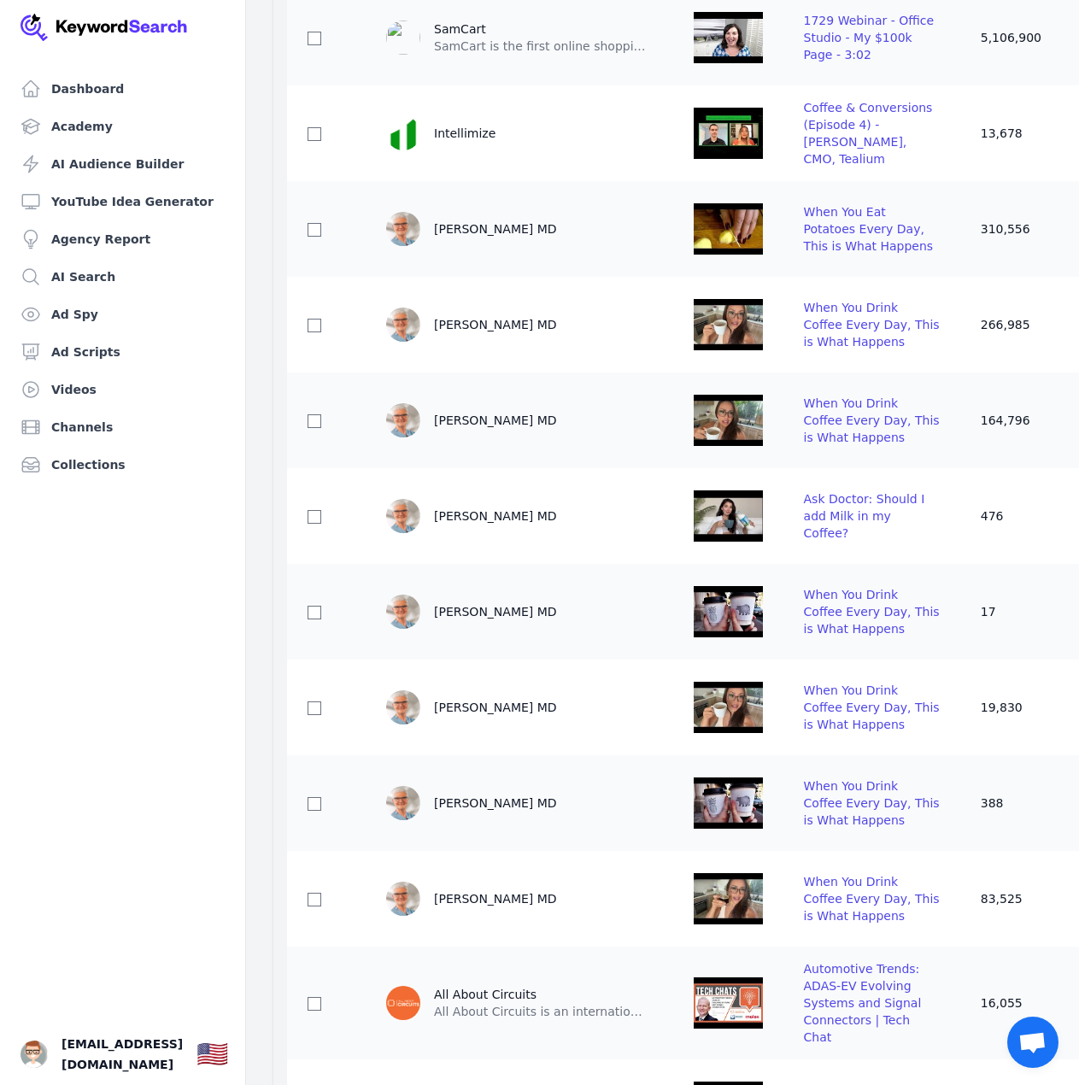
scroll to position [342, 0]
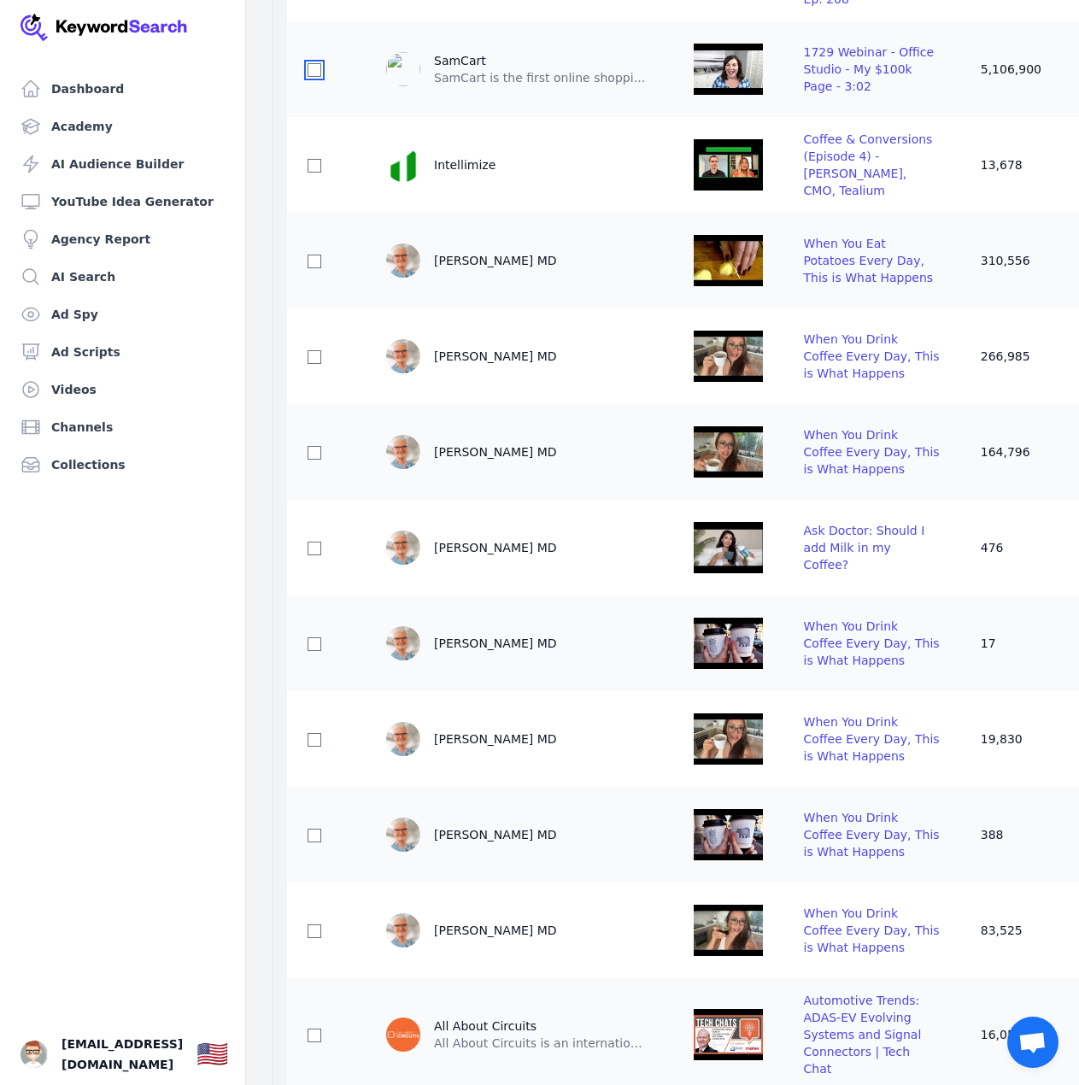
click at [313, 67] on input "checkbox" at bounding box center [314, 70] width 14 height 14
checkbox input "true"
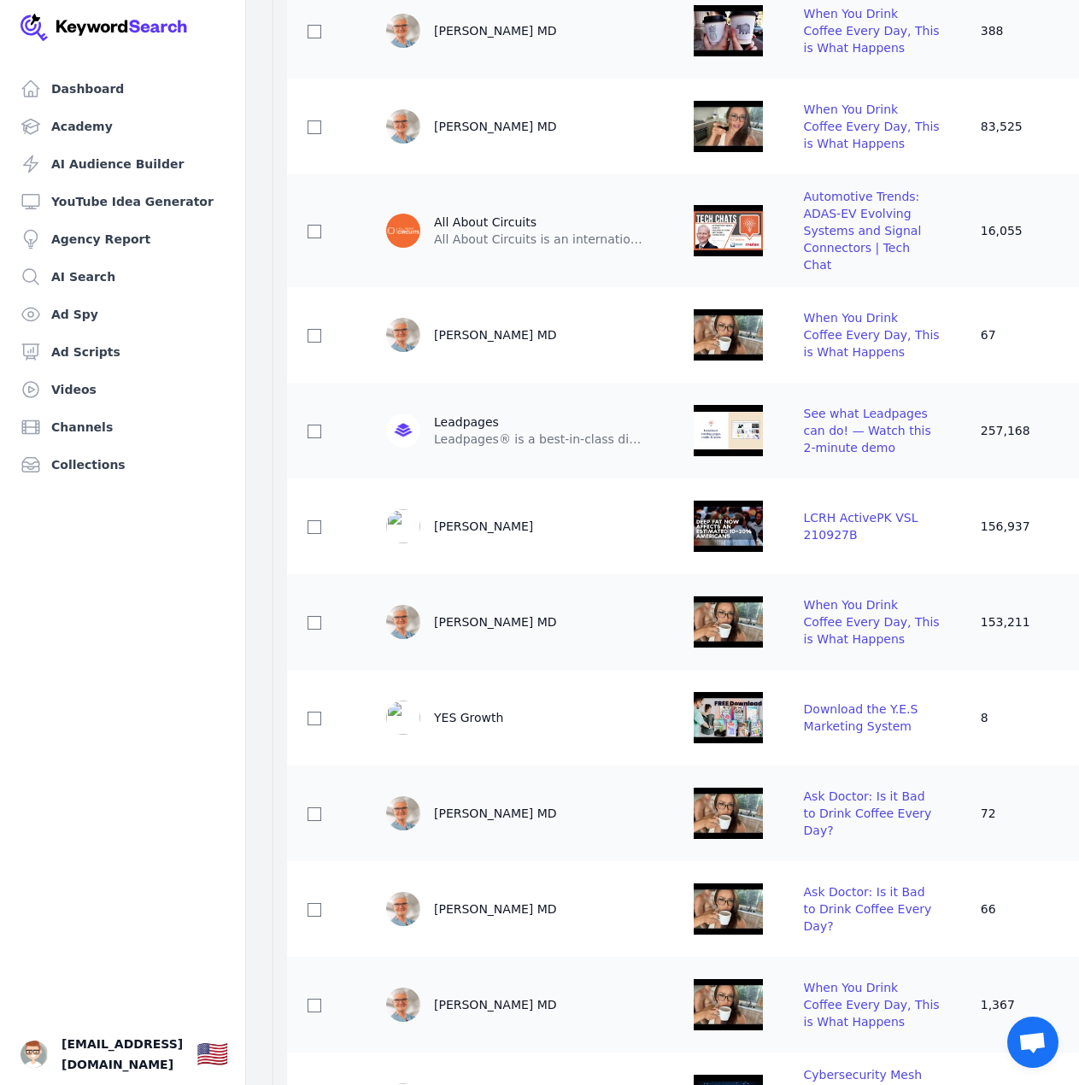
scroll to position [1366, 0]
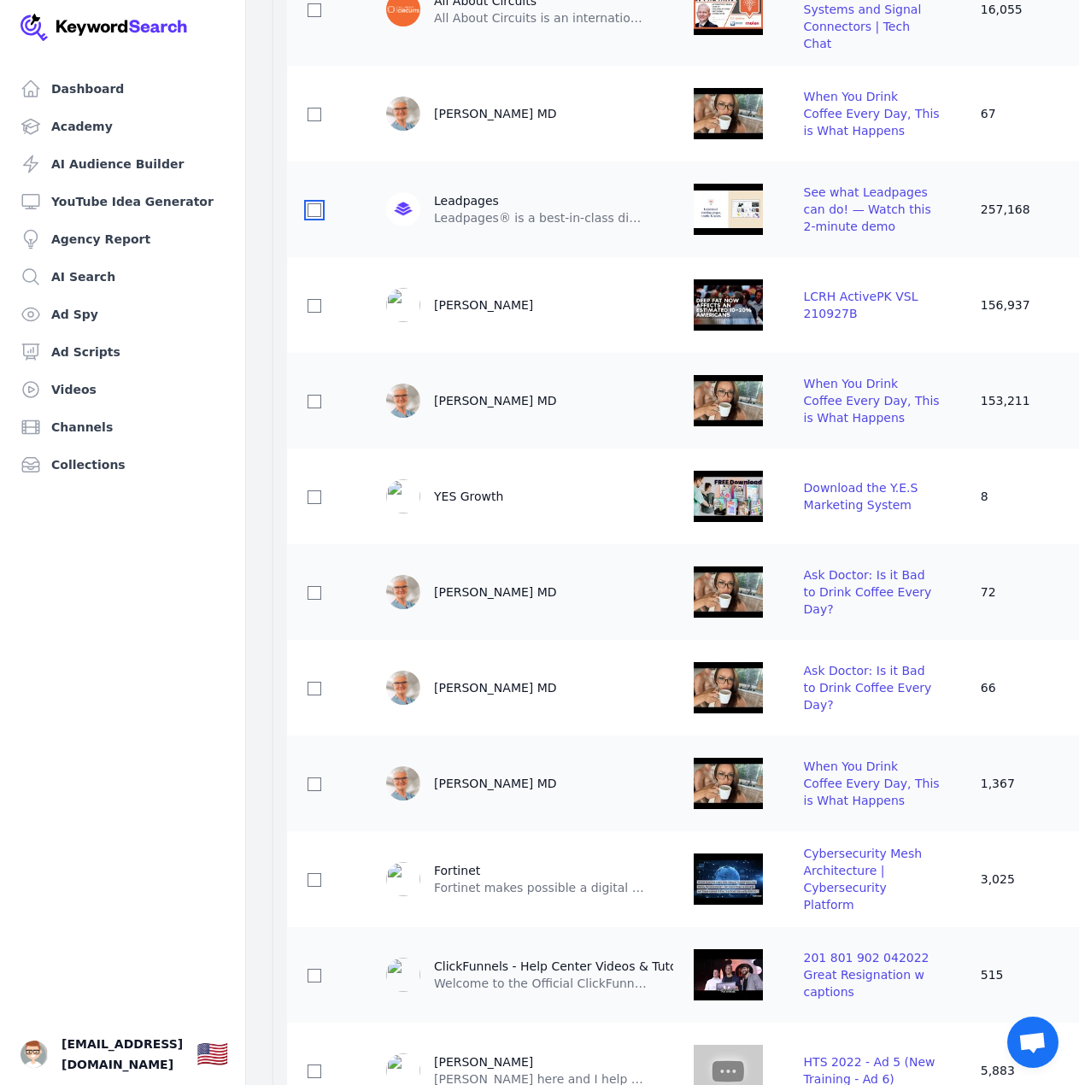
click at [315, 217] on input "checkbox" at bounding box center [314, 210] width 14 height 14
checkbox input "true"
click at [319, 504] on input "checkbox" at bounding box center [314, 497] width 14 height 14
checkbox input "true"
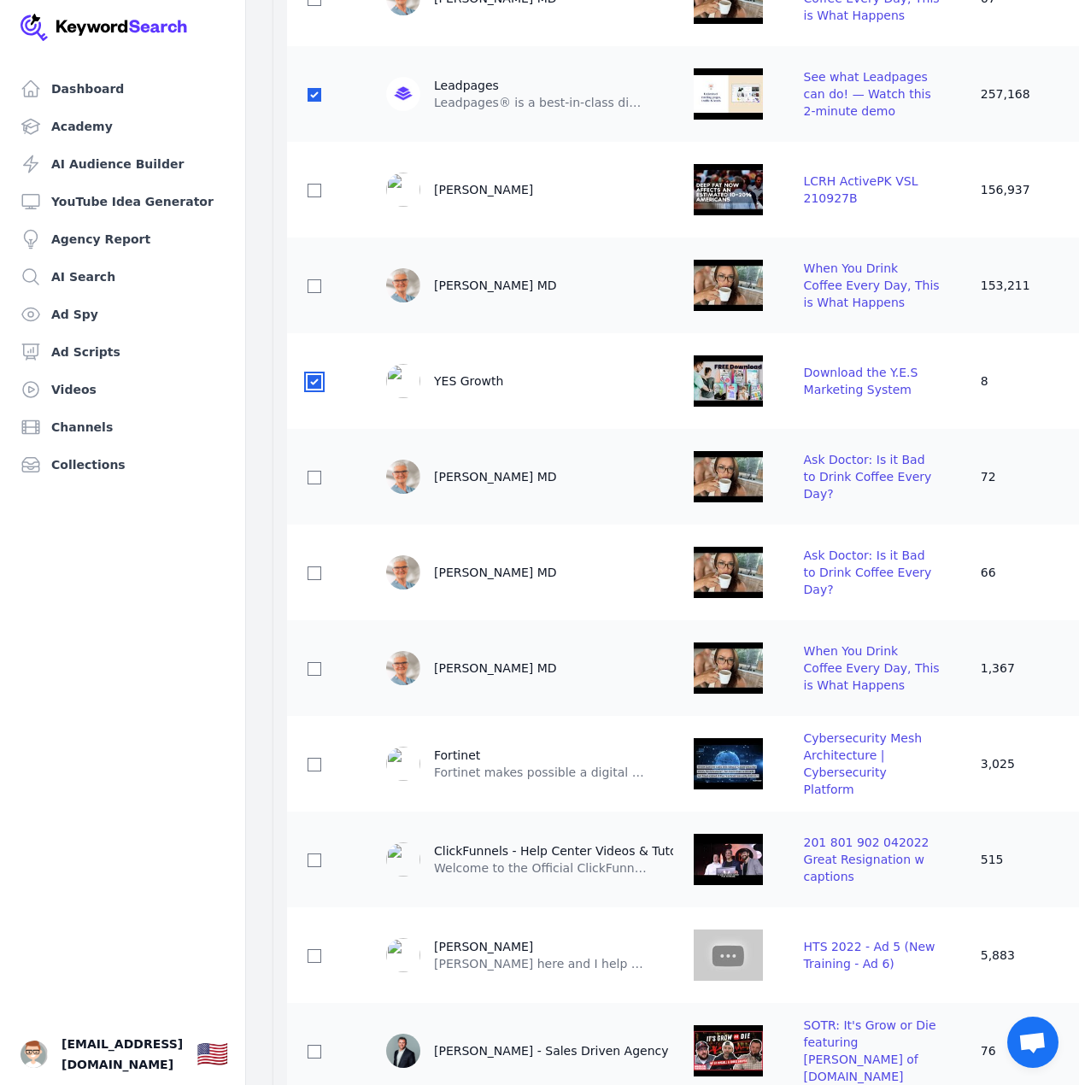
scroll to position [1793, 0]
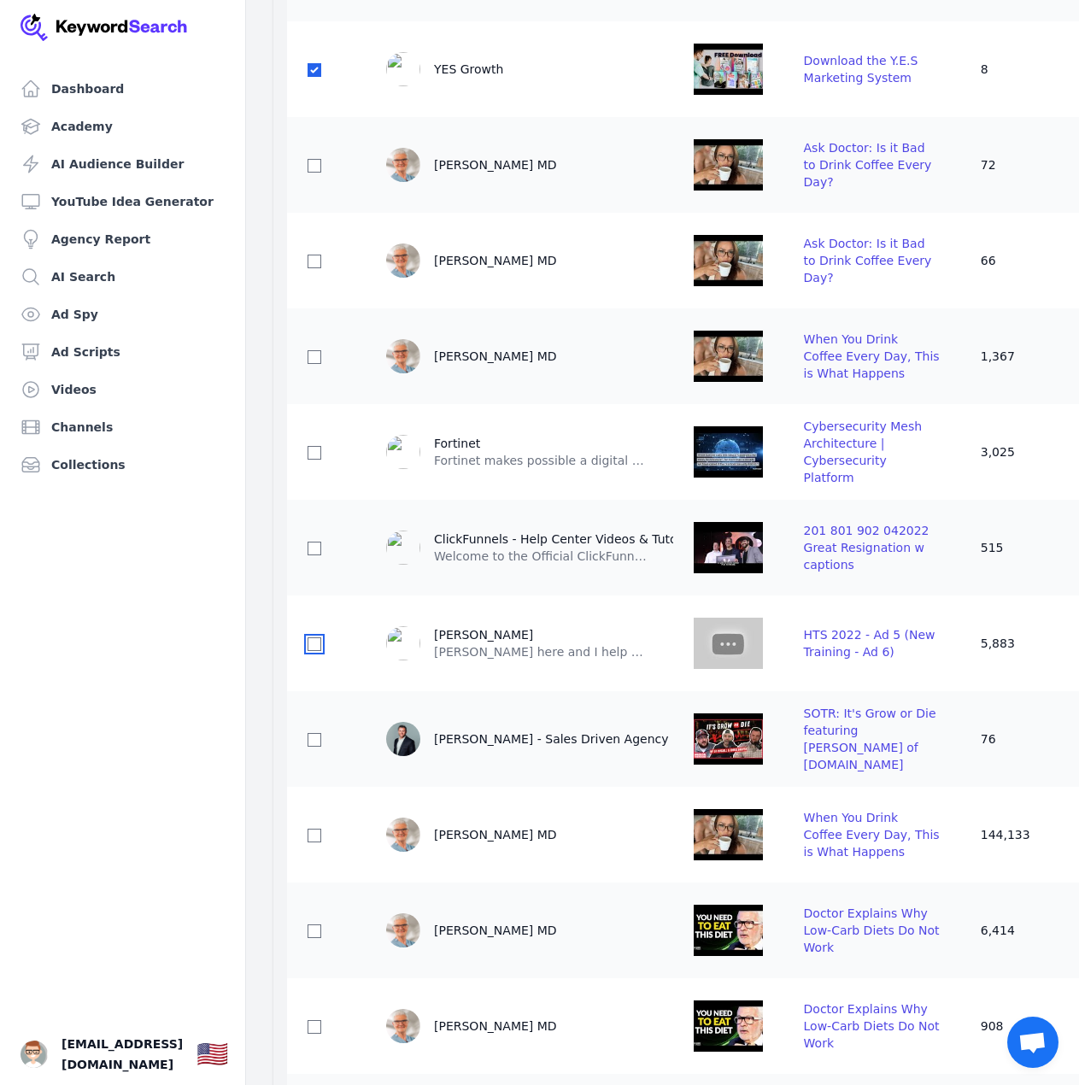
click at [318, 651] on input "checkbox" at bounding box center [314, 644] width 14 height 14
checkbox input "true"
click at [315, 555] on input "checkbox" at bounding box center [314, 548] width 14 height 14
checkbox input "true"
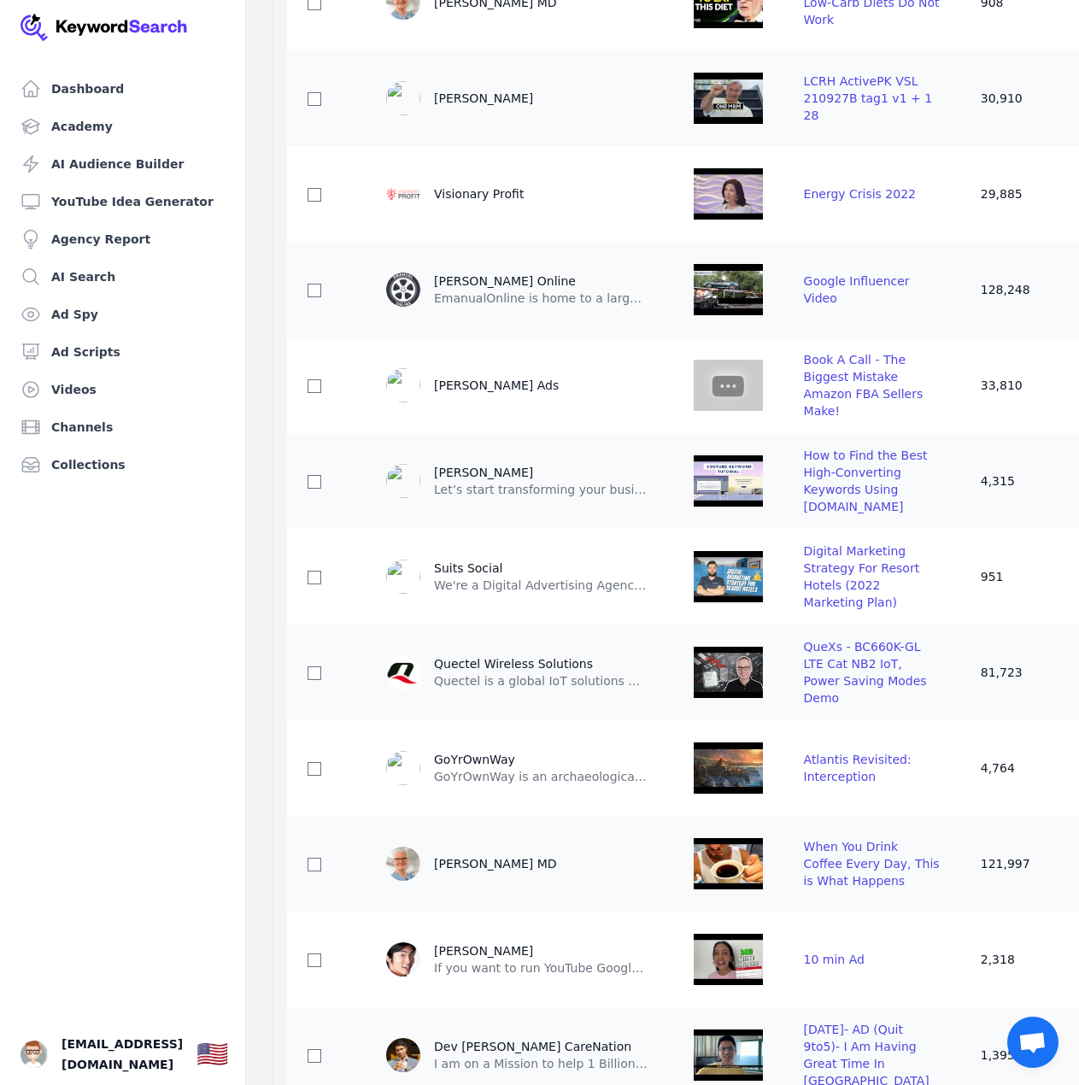
scroll to position [2818, 0]
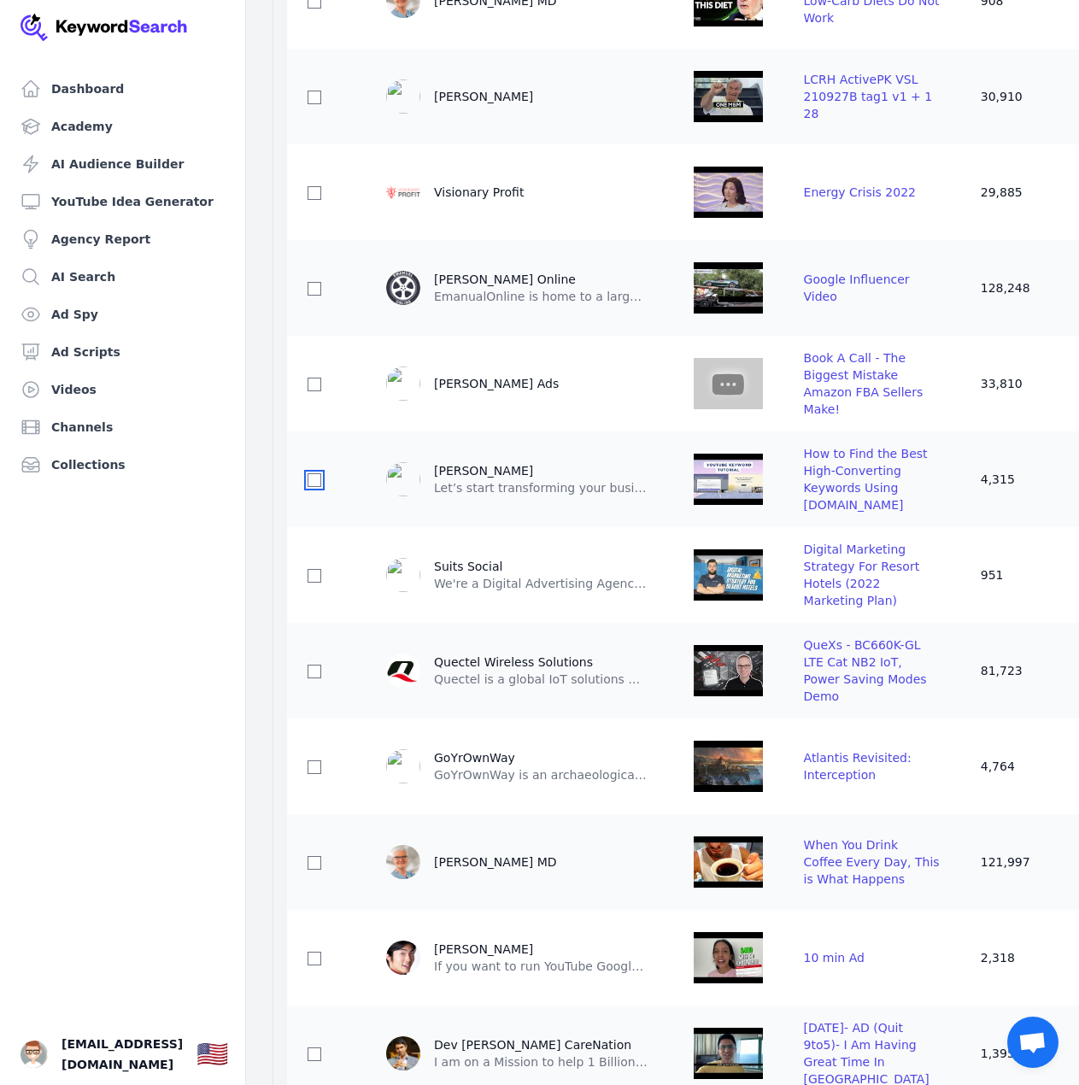
click at [309, 487] on input "checkbox" at bounding box center [314, 480] width 14 height 14
checkbox input "true"
drag, startPoint x: 316, startPoint y: 606, endPoint x: 306, endPoint y: 617, distance: 14.5
click at [304, 619] on td at bounding box center [316, 575] width 58 height 96
click at [312, 582] on input "checkbox" at bounding box center [314, 576] width 14 height 14
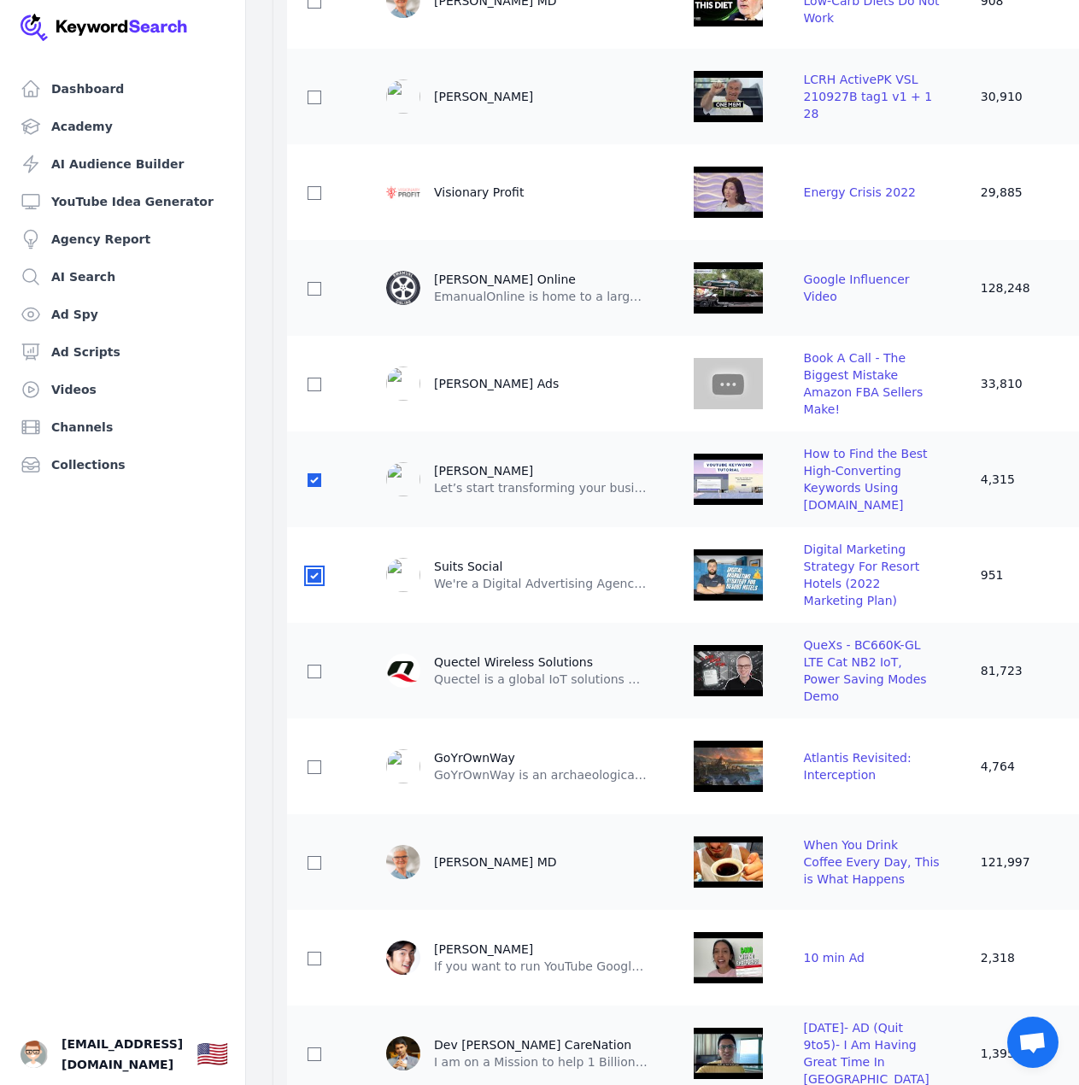
checkbox input "true"
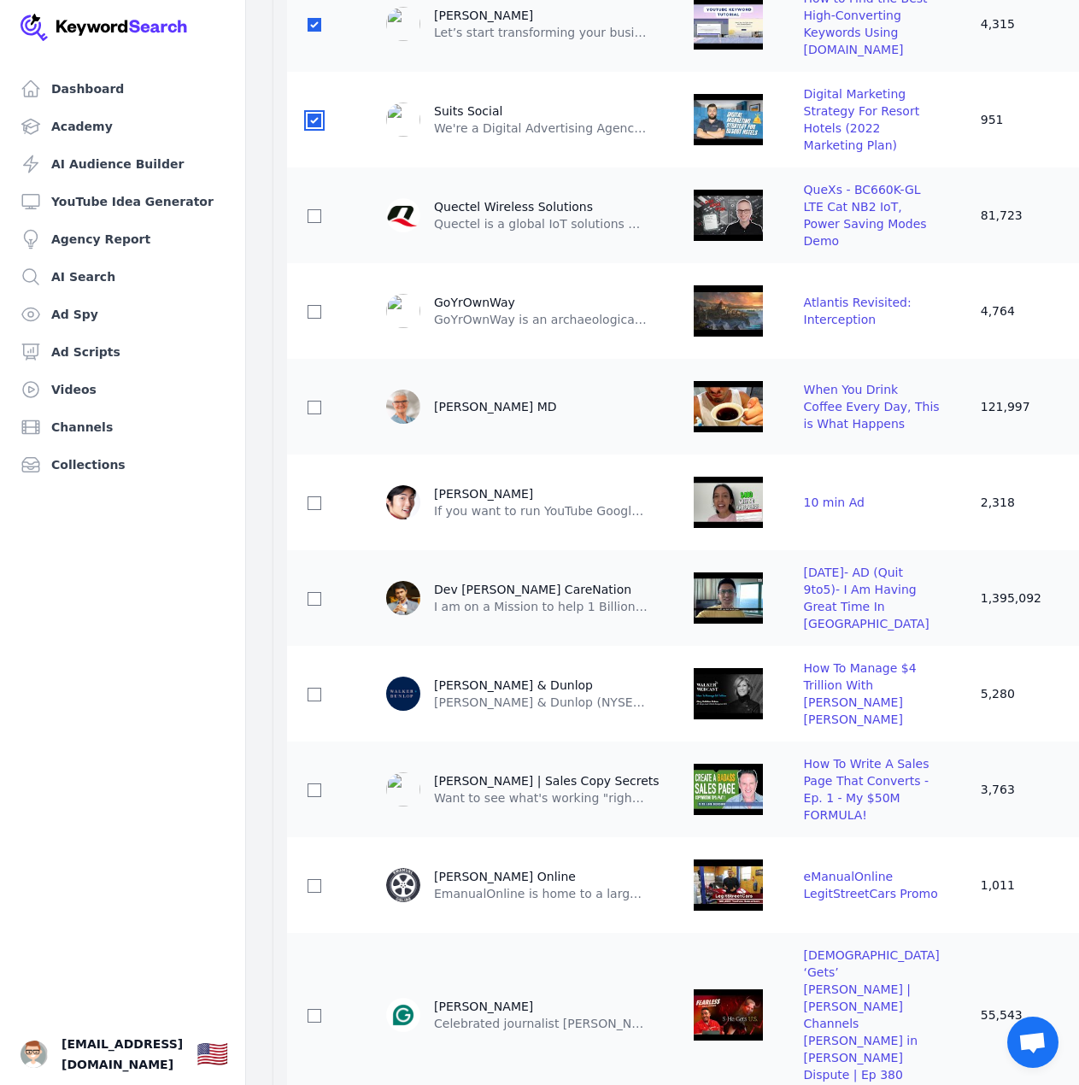
scroll to position [3501, 0]
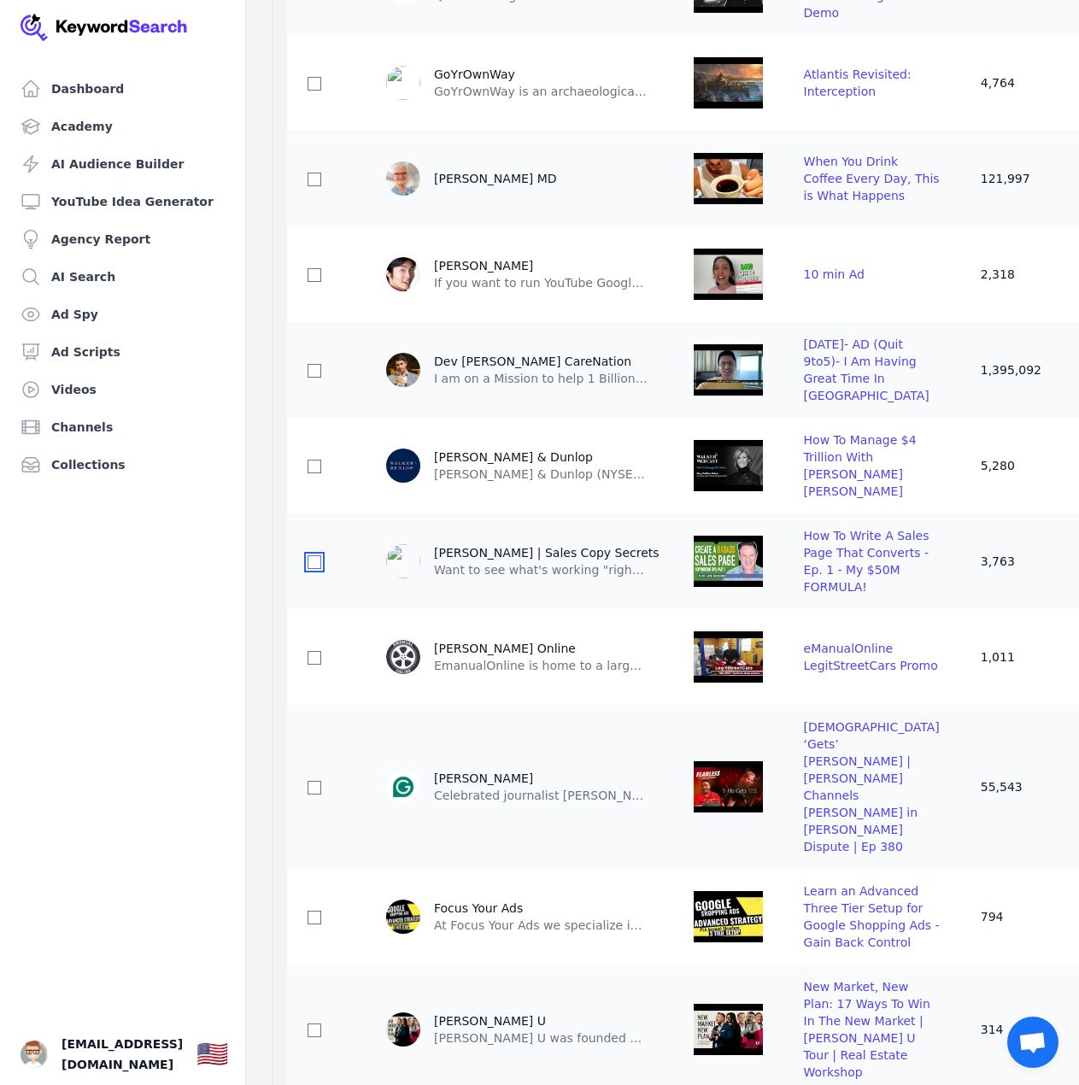
click at [316, 569] on input "checkbox" at bounding box center [314, 562] width 14 height 14
checkbox input "true"
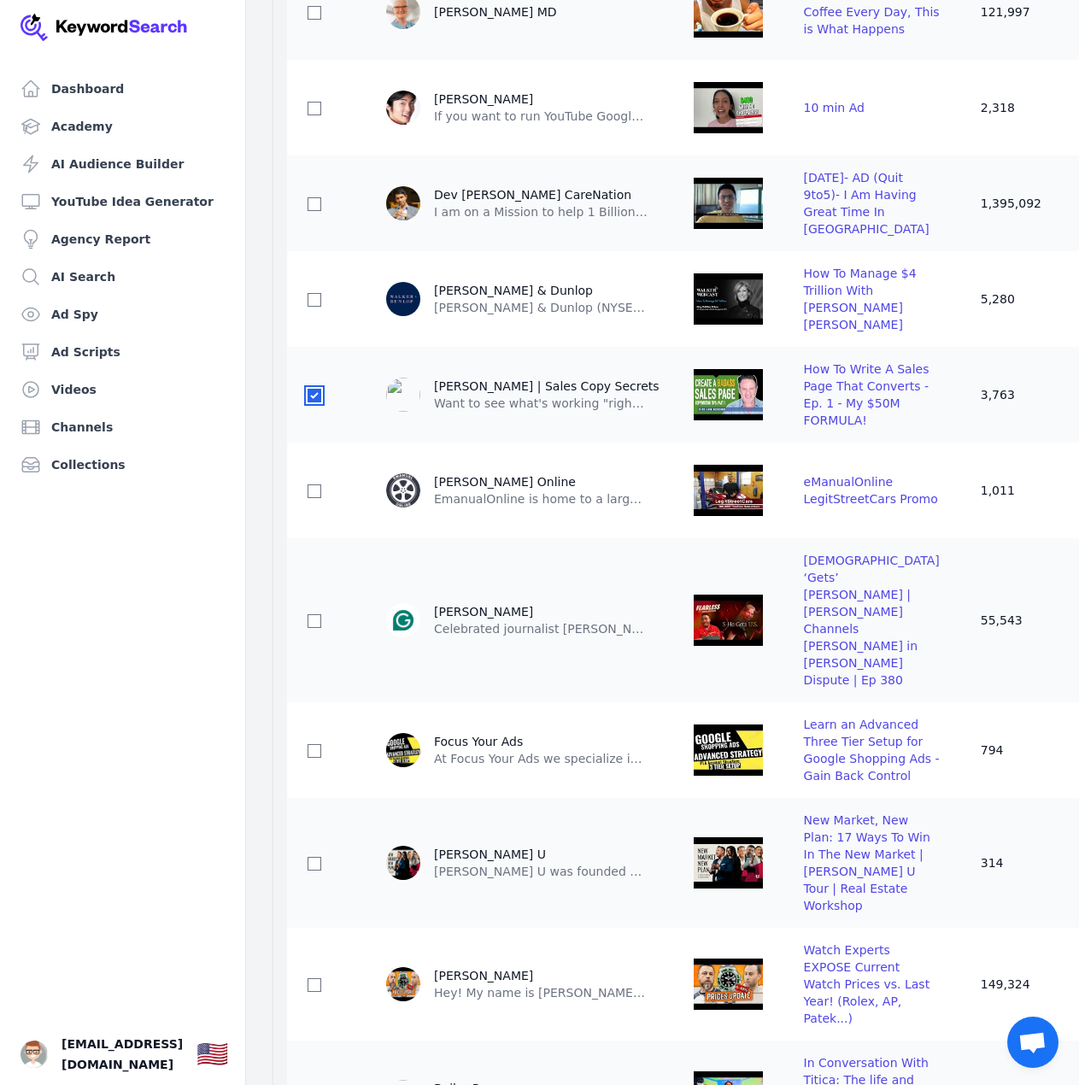
scroll to position [4014, 0]
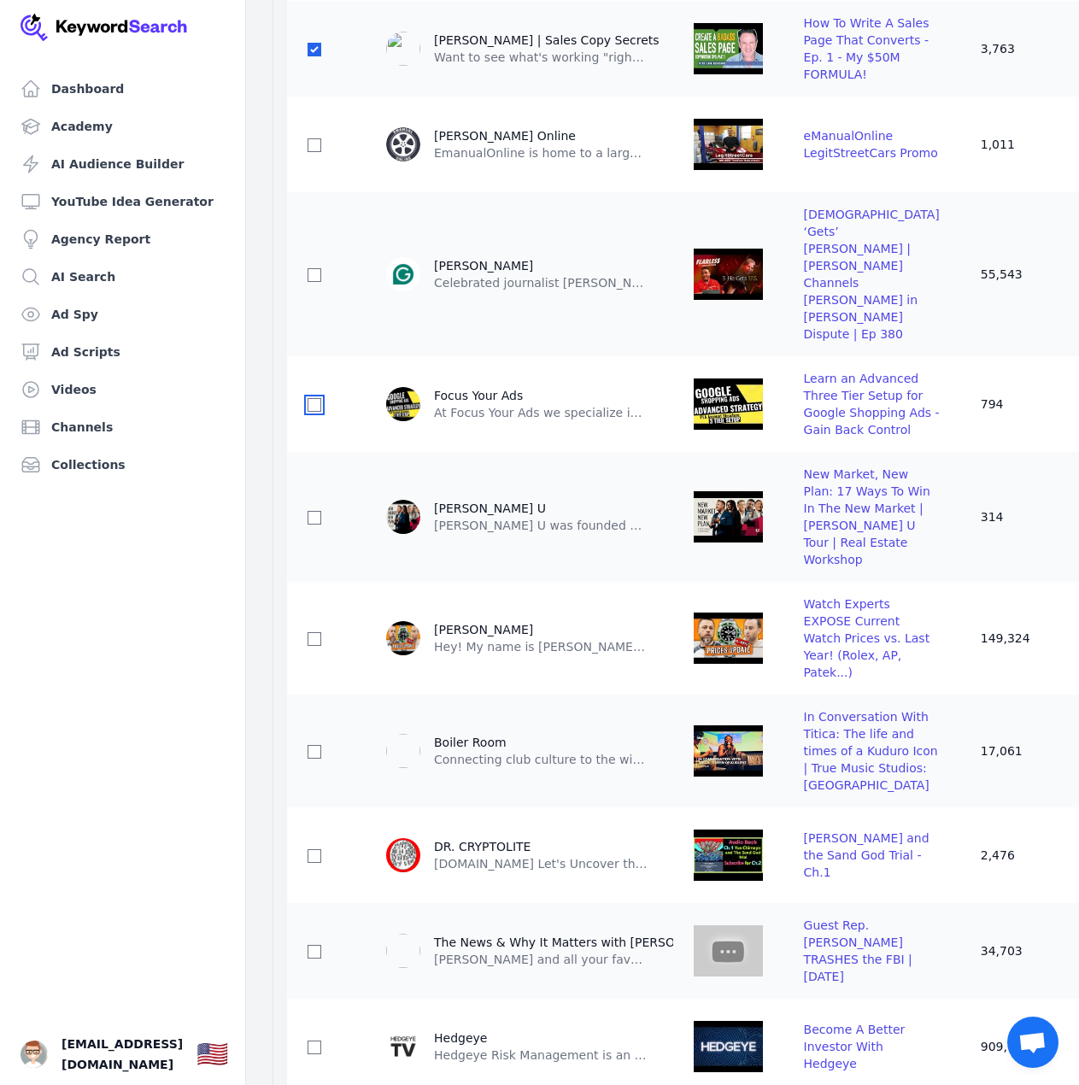
click at [309, 412] on input "checkbox" at bounding box center [314, 405] width 14 height 14
checkbox input "true"
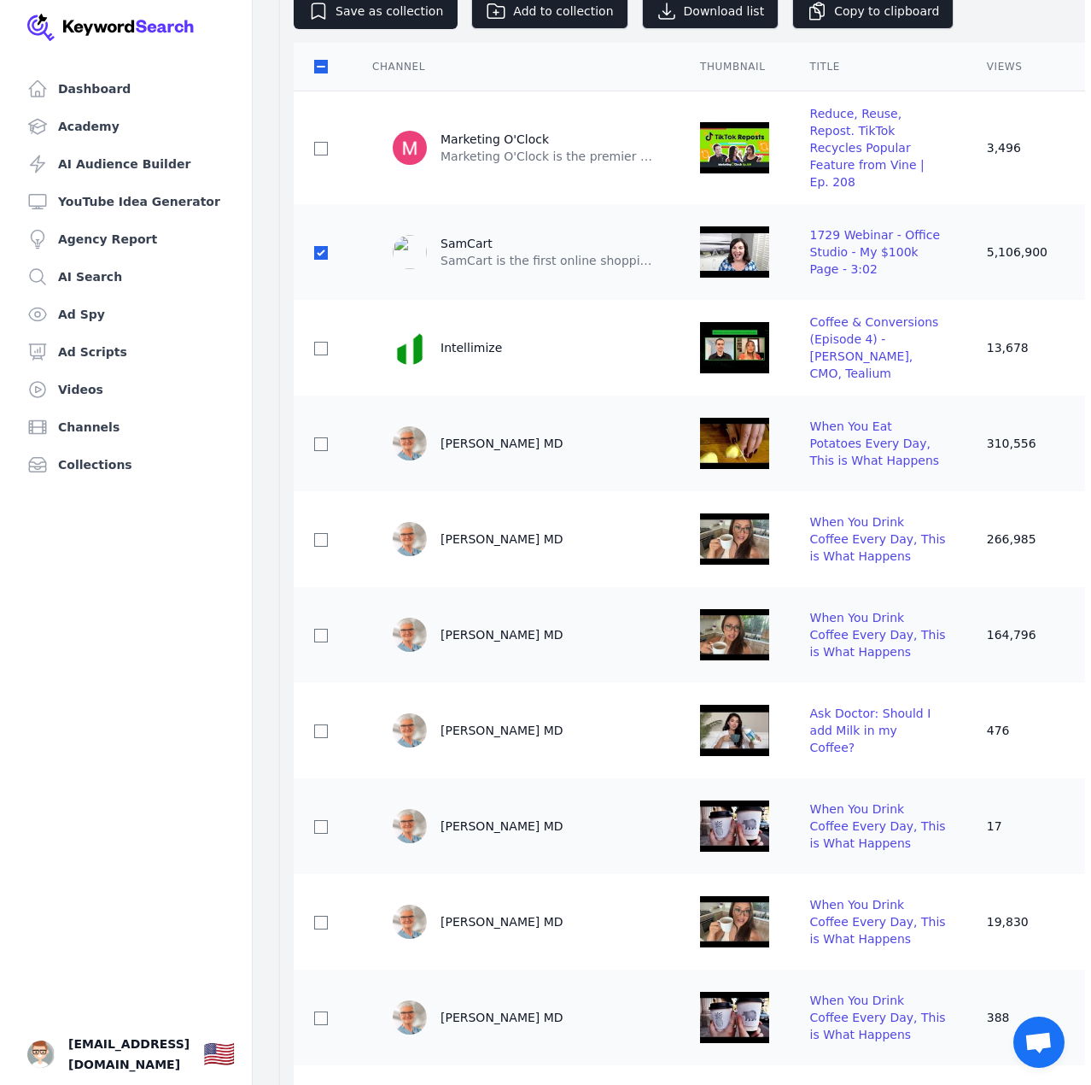
scroll to position [0, 0]
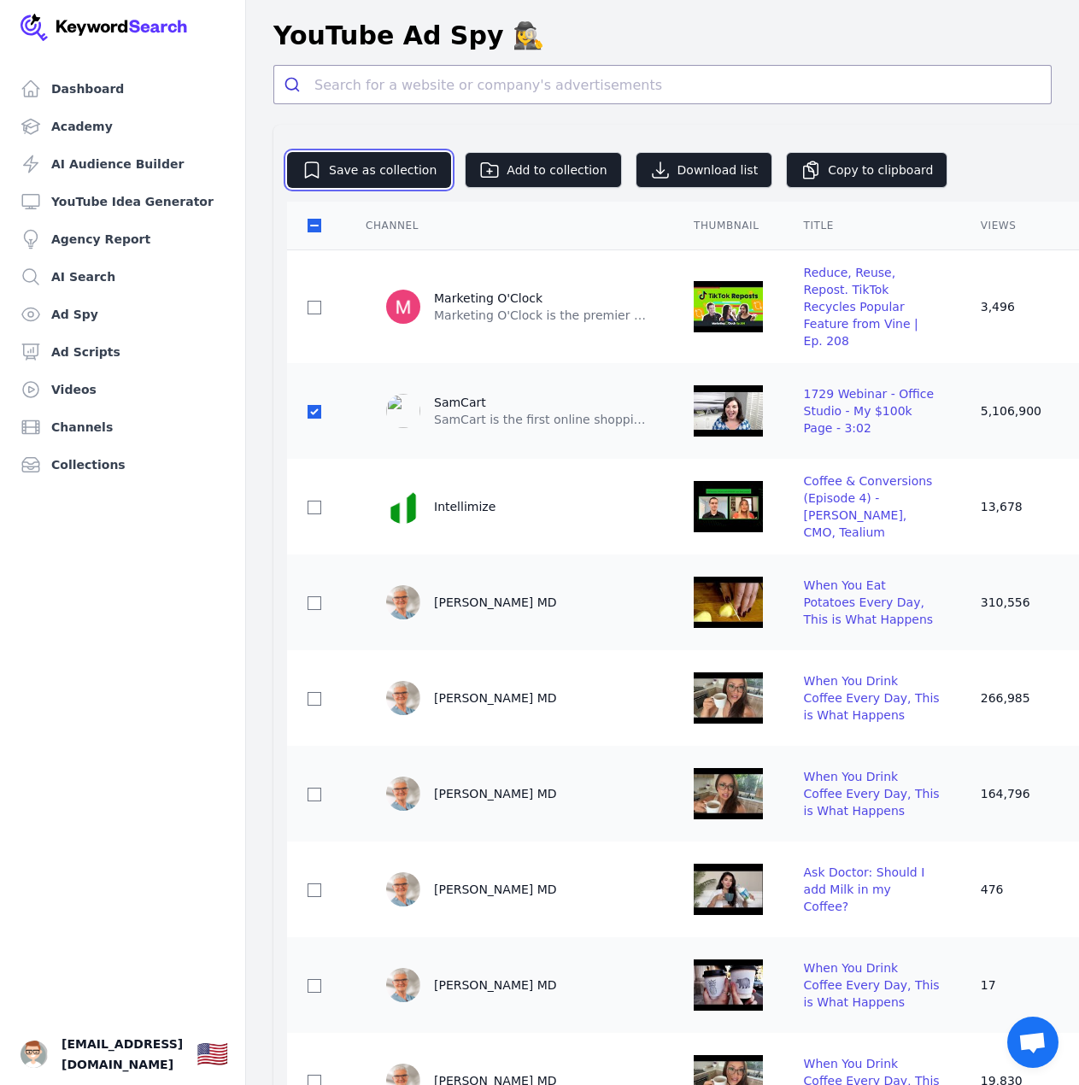
click at [397, 163] on button "Save as collection" at bounding box center [369, 170] width 164 height 36
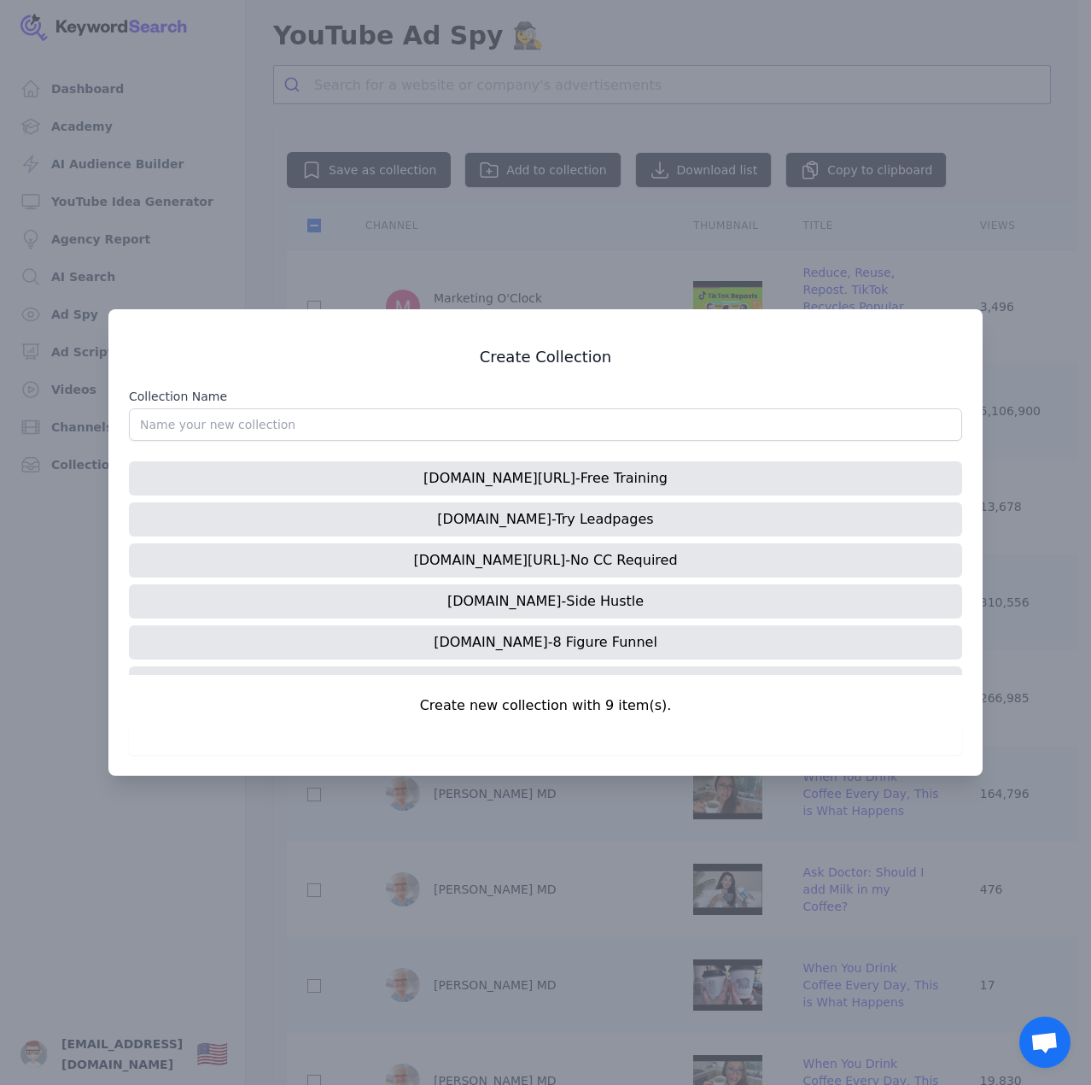
click at [329, 416] on input "Collection Name" at bounding box center [545, 424] width 833 height 32
click at [349, 384] on div "Create Collection Collection Name y try.samcart.com/1729-per-day-yt/ - Free Tra…" at bounding box center [545, 551] width 833 height 408
click at [268, 426] on input "y" at bounding box center [545, 424] width 833 height 32
type input "Youtbe ads"
click at [269, 389] on label "Collection Name" at bounding box center [545, 396] width 833 height 17
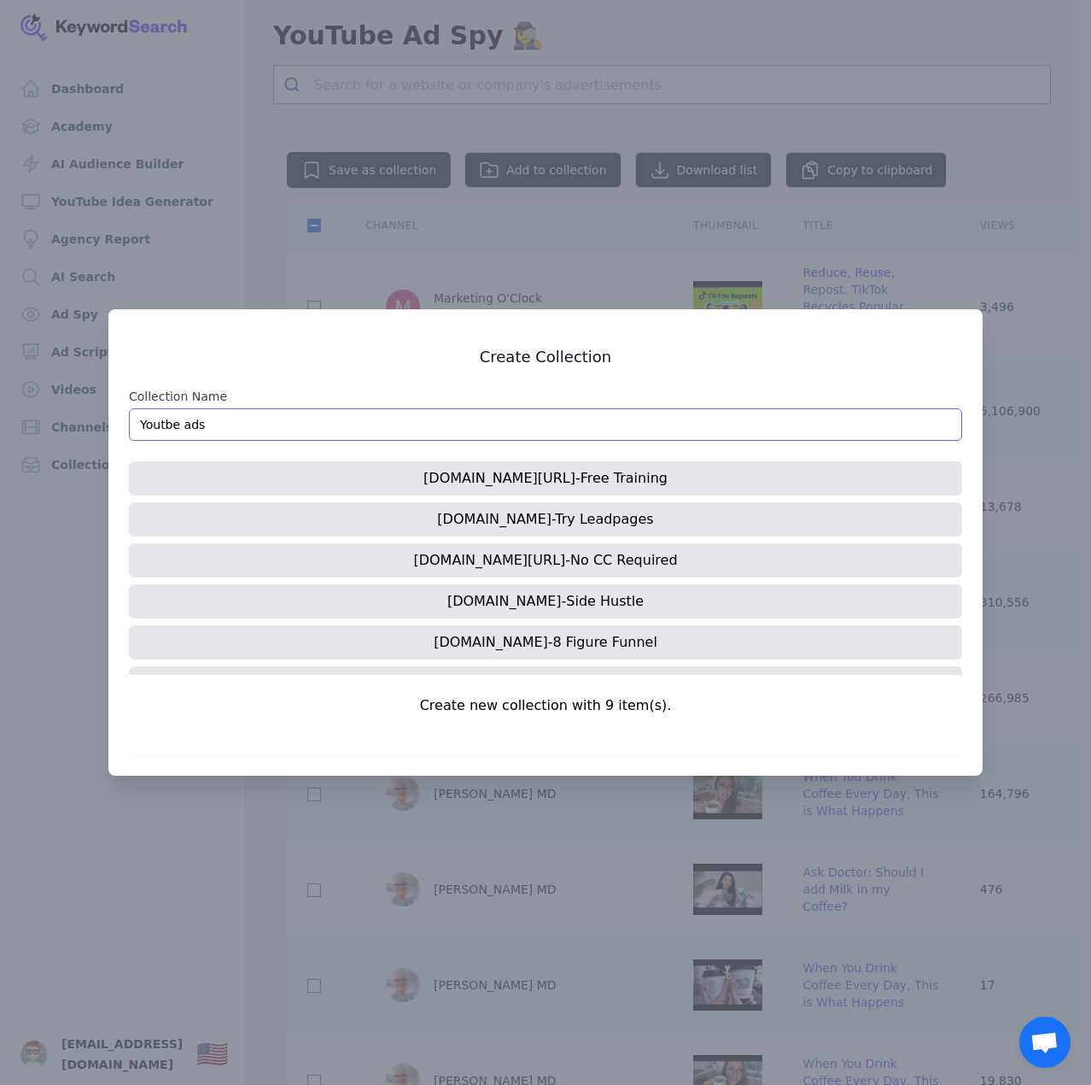
click at [269, 408] on input "Youtbe ads" at bounding box center [545, 424] width 833 height 32
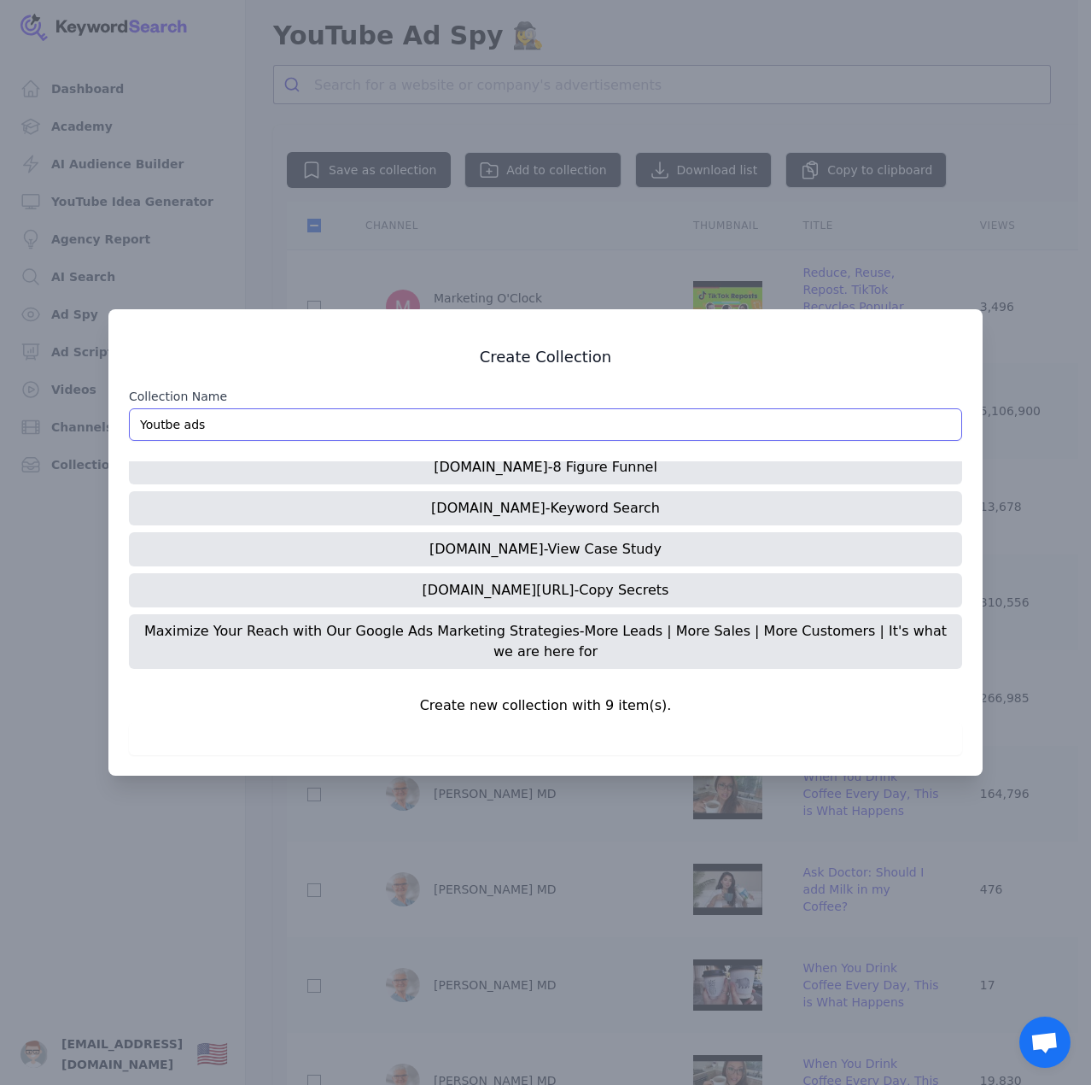
scroll to position [176, 0]
click at [570, 705] on p "Create new collection with 9 item(s)." at bounding box center [545, 705] width 833 height 20
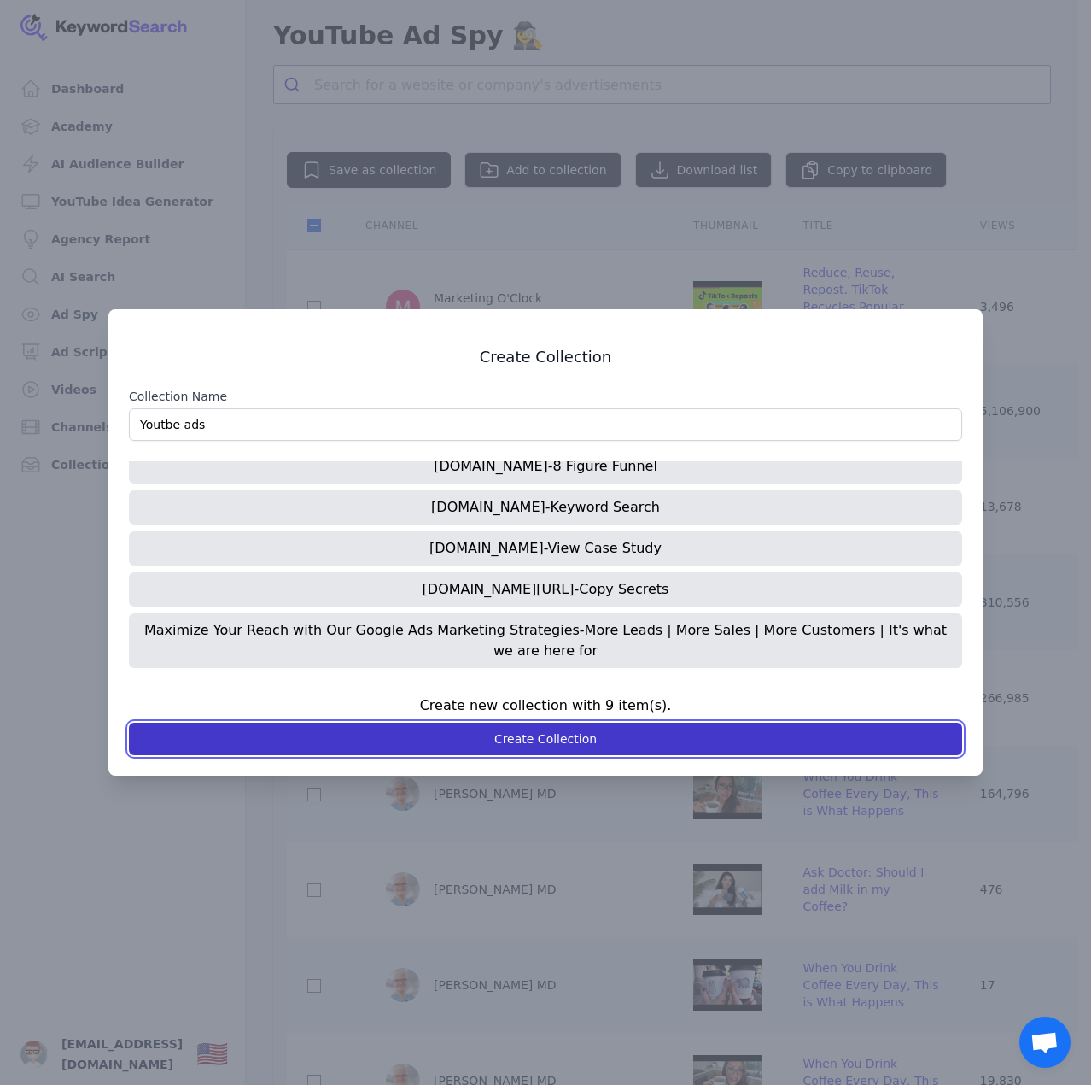
click at [572, 740] on button "Create Collection" at bounding box center [545, 738] width 833 height 32
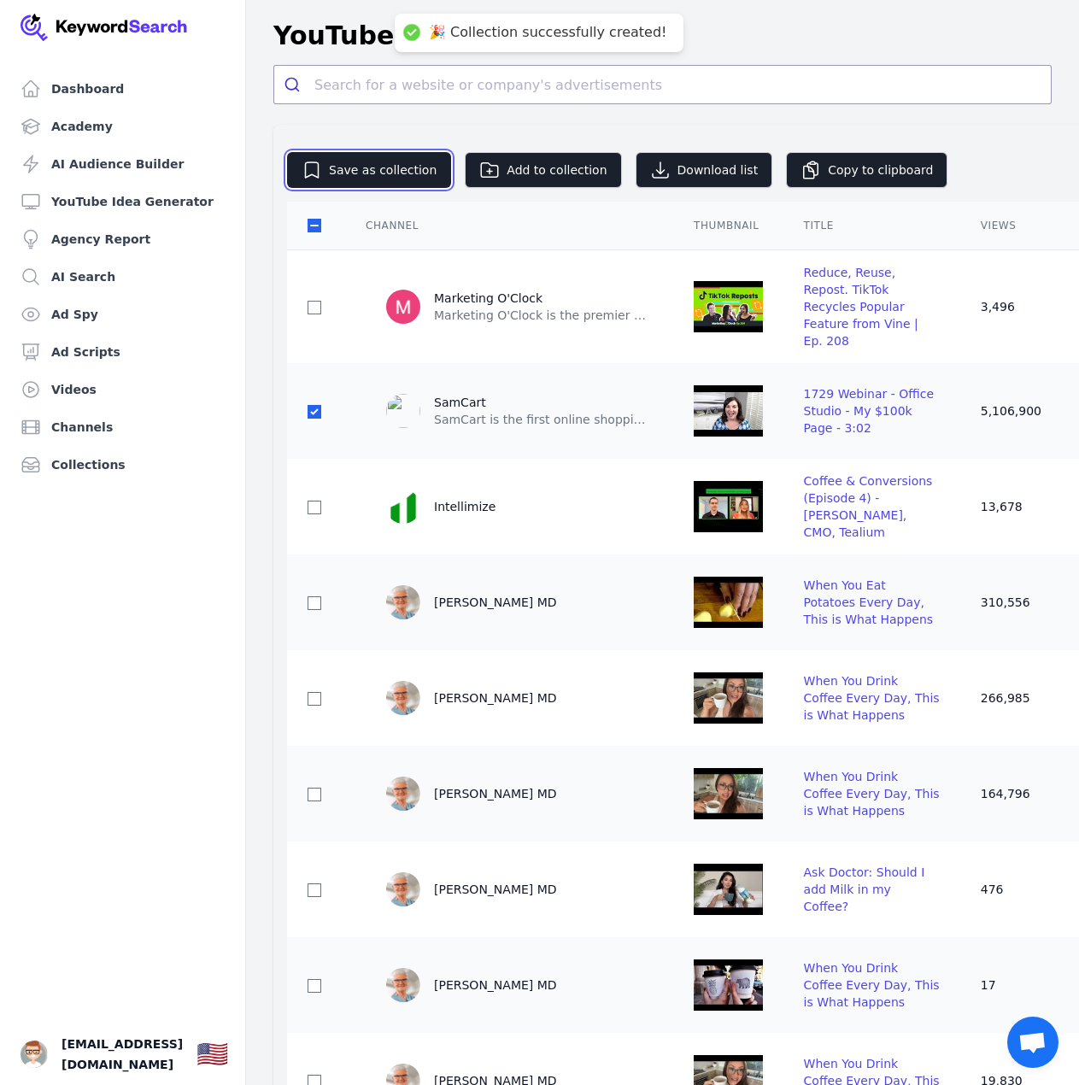
click at [375, 172] on button "Save as collection" at bounding box center [369, 170] width 164 height 36
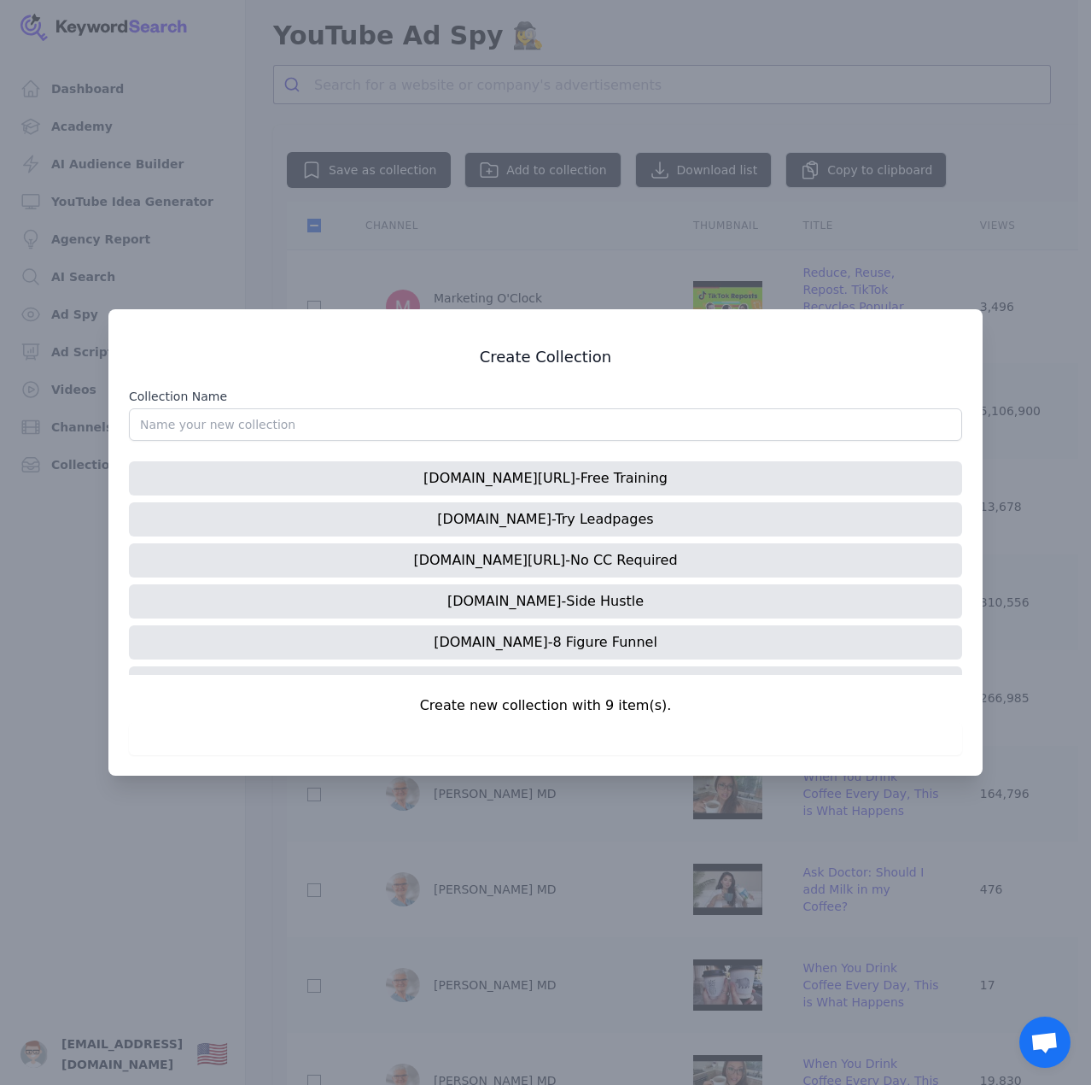
click at [301, 423] on input "Collection Name" at bounding box center [545, 424] width 833 height 32
click at [413, 429] on input "Collection Name" at bounding box center [545, 424] width 833 height 32
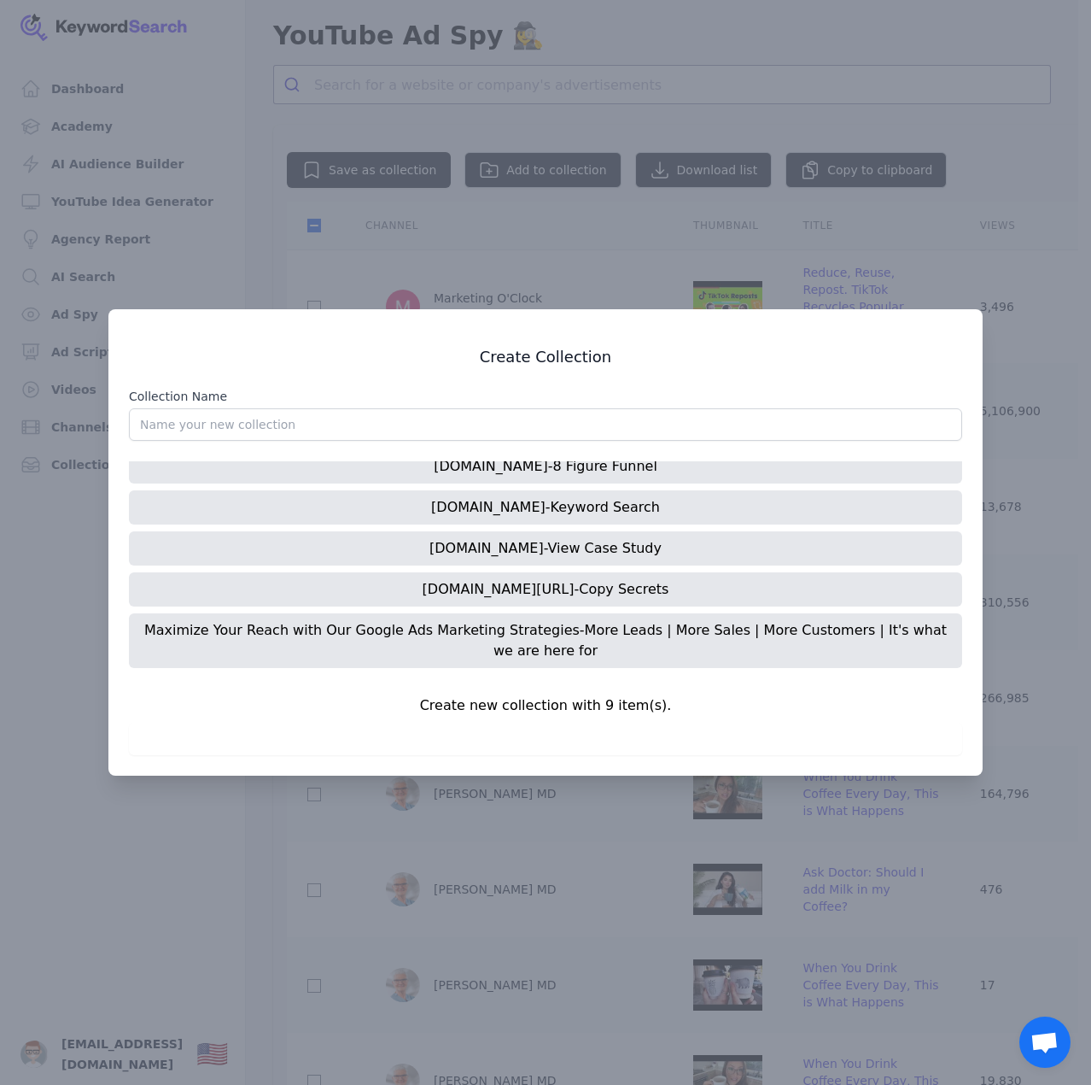
drag, startPoint x: 650, startPoint y: 706, endPoint x: 635, endPoint y: 701, distance: 15.4
click at [652, 705] on p "Create new collection with 9 item(s)." at bounding box center [545, 705] width 833 height 20
click at [271, 422] on input "Collection Name" at bounding box center [545, 424] width 833 height 32
type input "Youtbe ads"
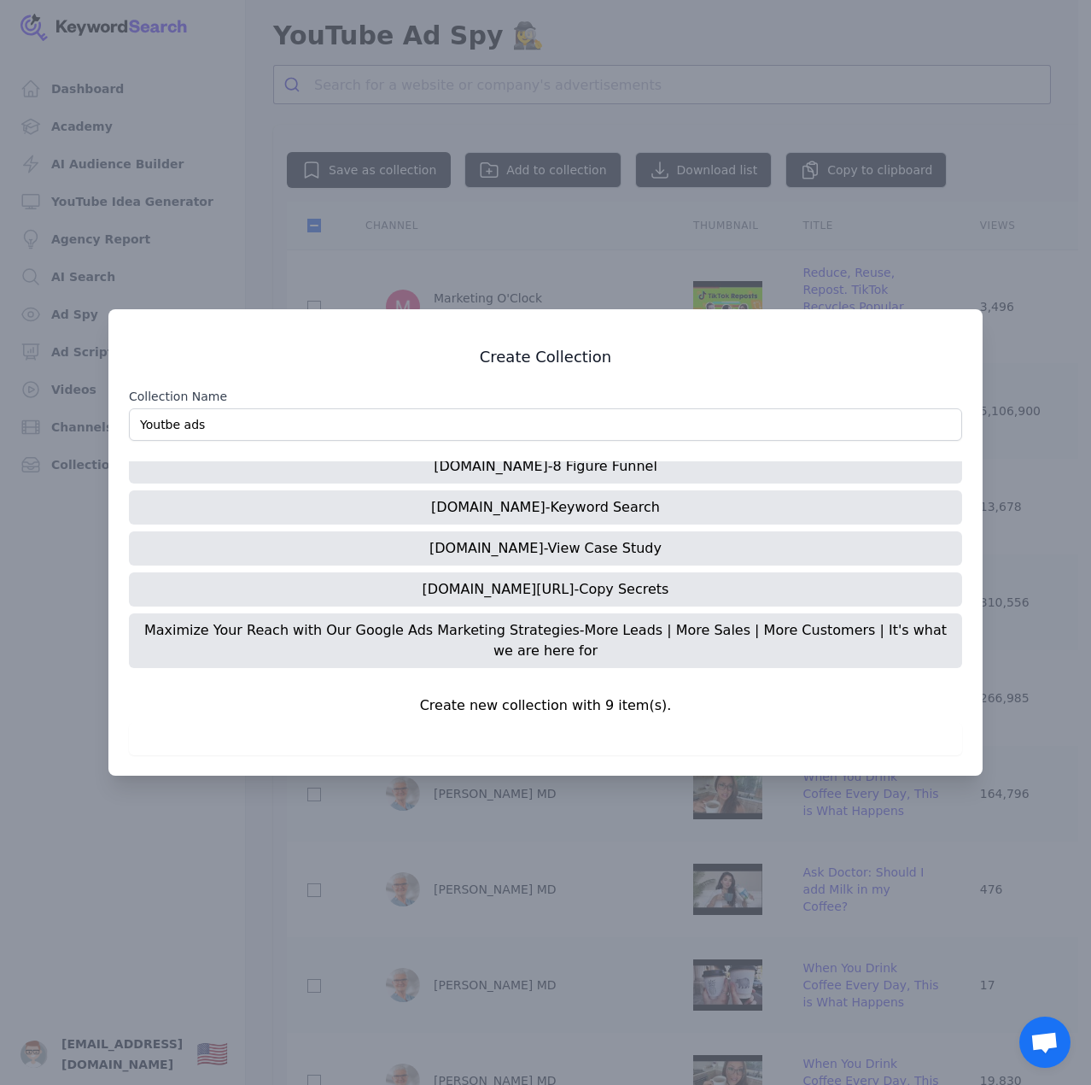
click at [264, 381] on div "Create Collection Collection Name Youtbe ads try.samcart.com/1729-per-day-yt/ -…" at bounding box center [545, 551] width 833 height 408
click at [417, 148] on div at bounding box center [545, 542] width 1091 height 1085
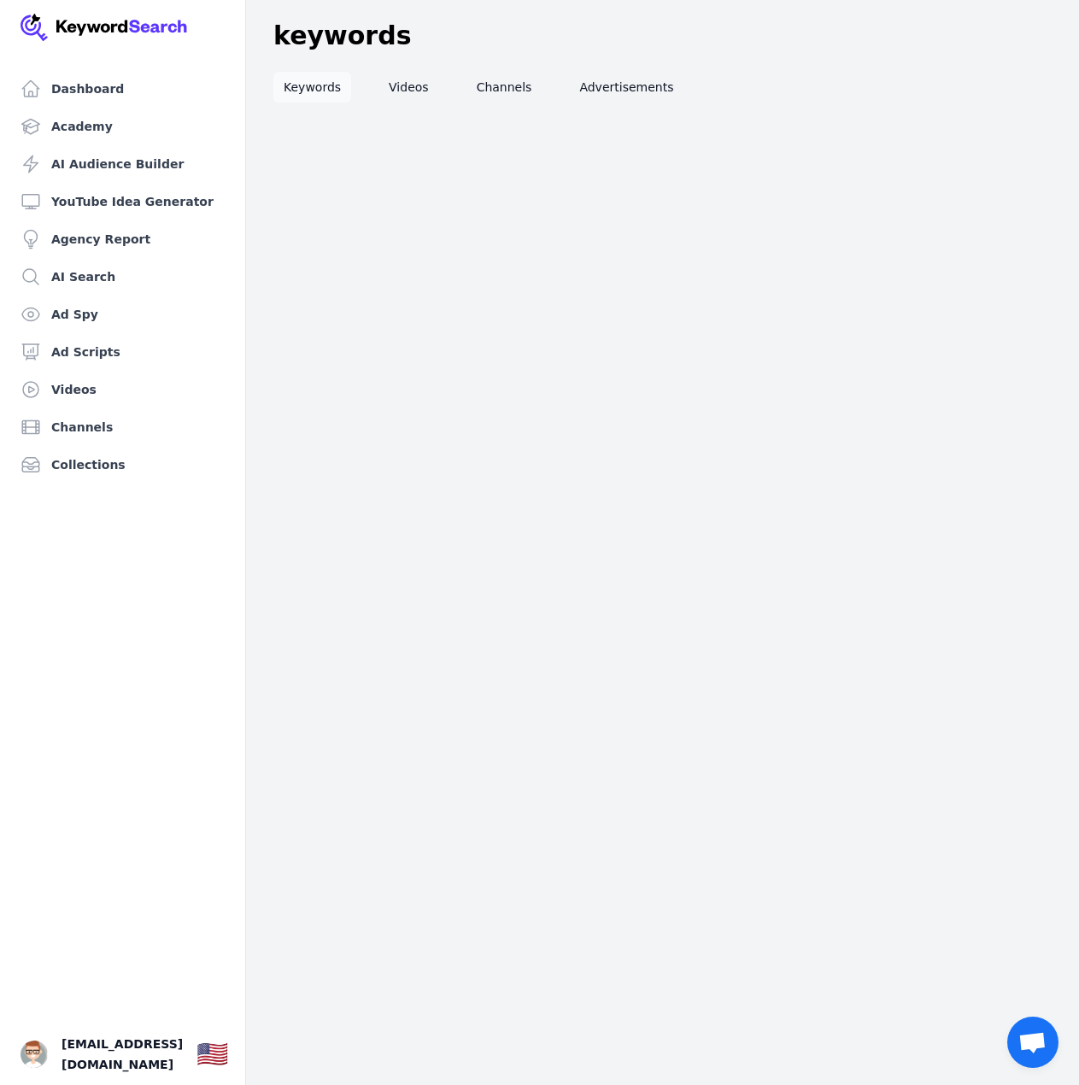
click at [321, 95] on link "Keywords" at bounding box center [312, 87] width 78 height 31
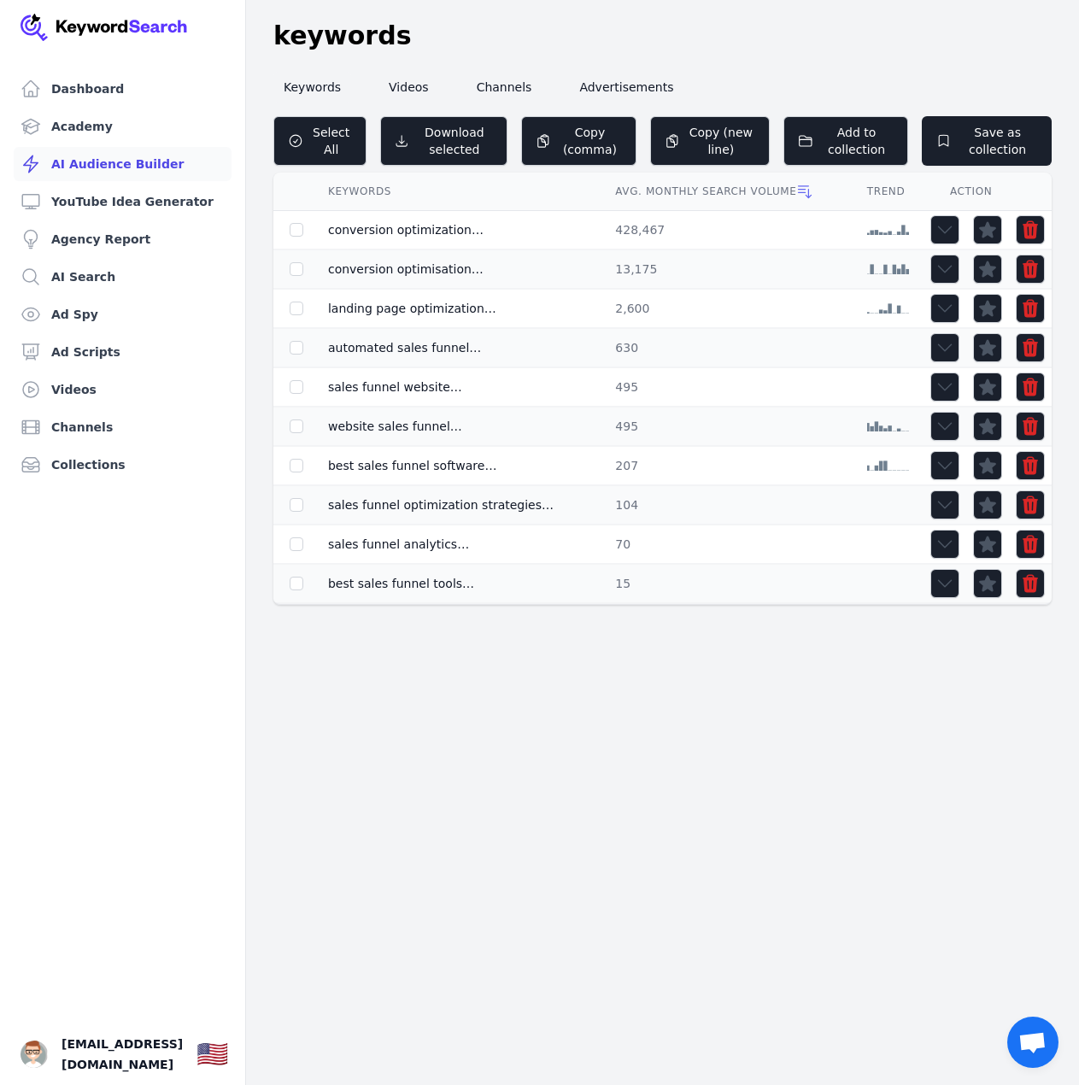
click at [117, 168] on link "AI Audience Builder" at bounding box center [123, 164] width 218 height 34
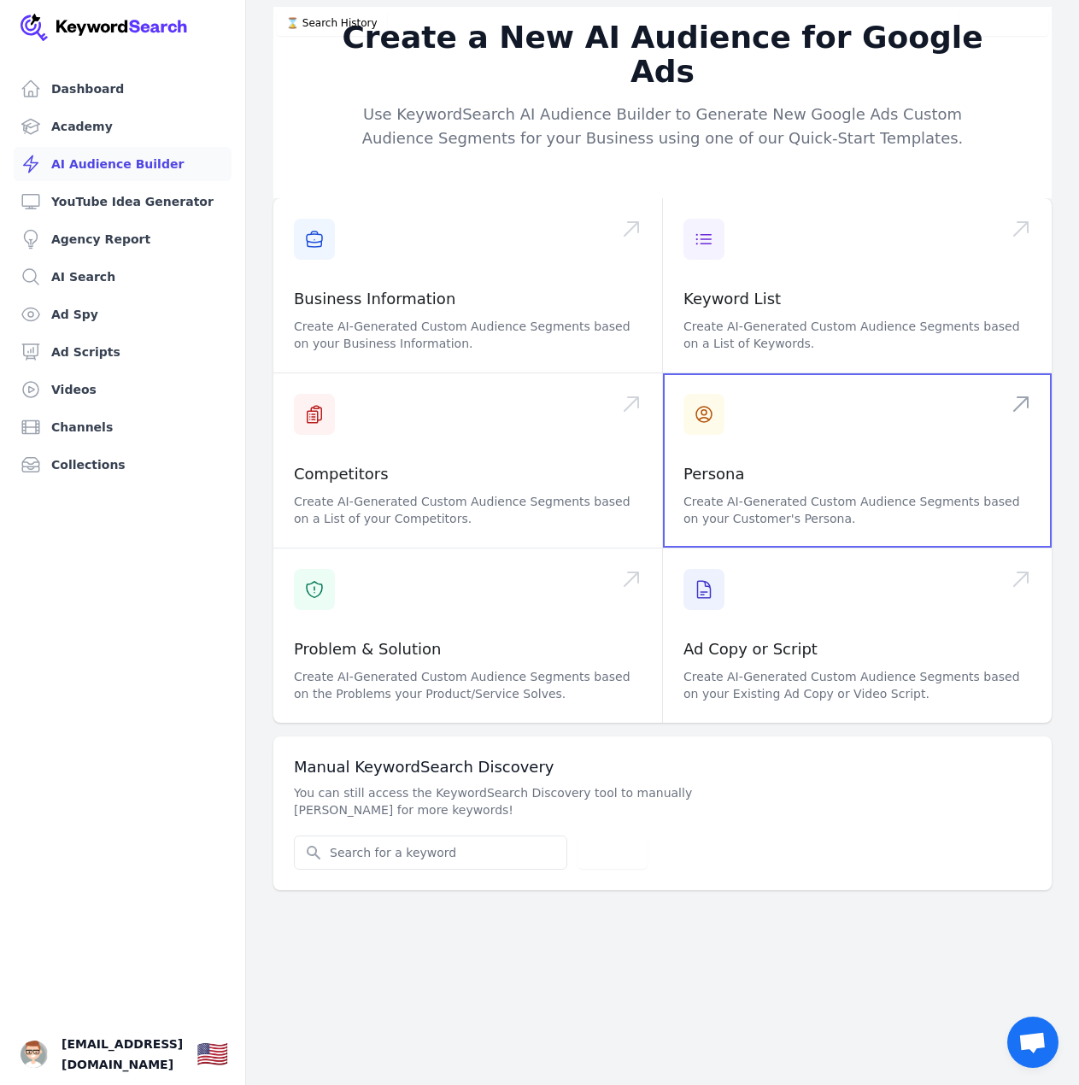
click at [737, 414] on span at bounding box center [857, 460] width 389 height 174
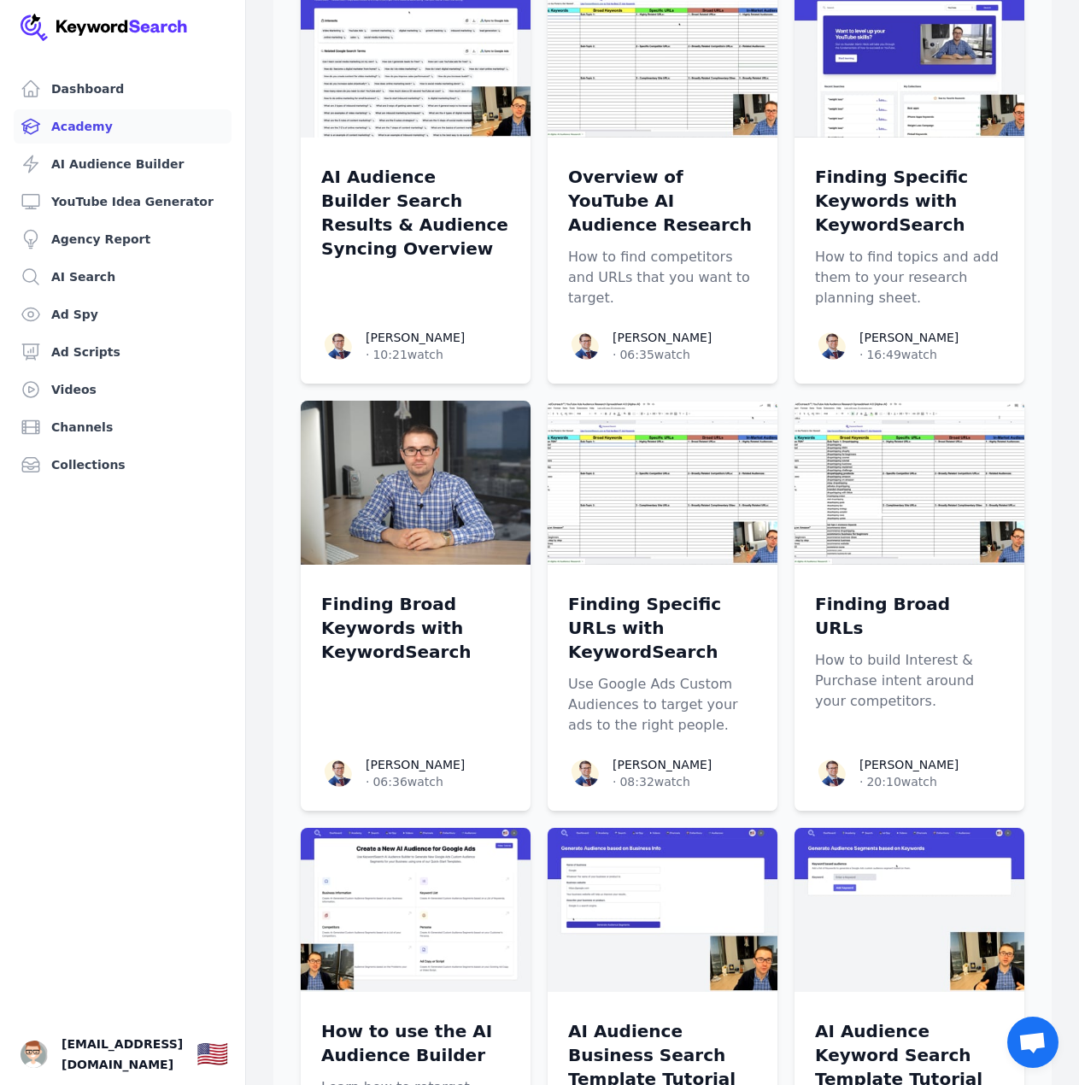
scroll to position [769, 0]
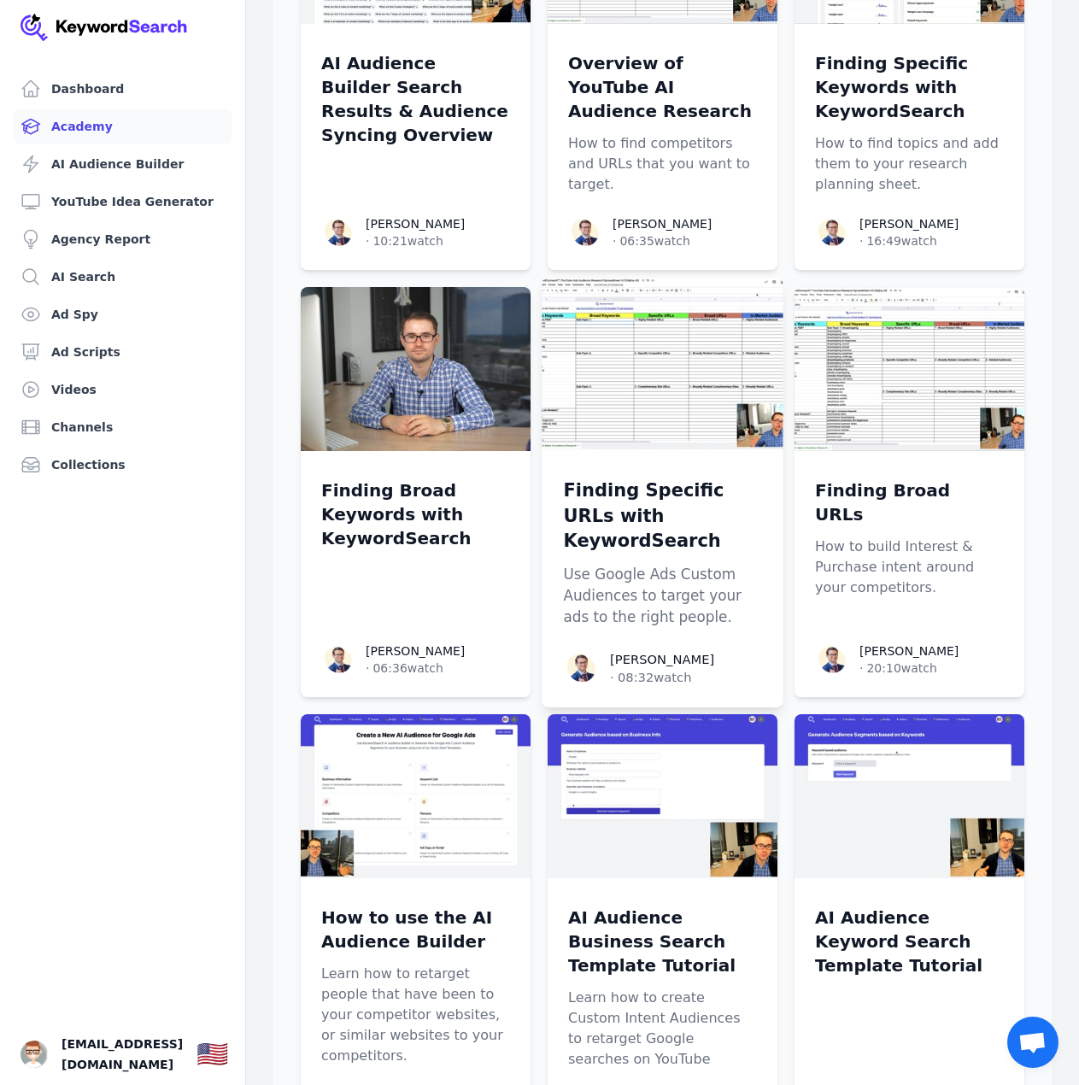
click at [676, 477] on p "Finding Specific URLs with KeywordSearch" at bounding box center [662, 514] width 198 height 75
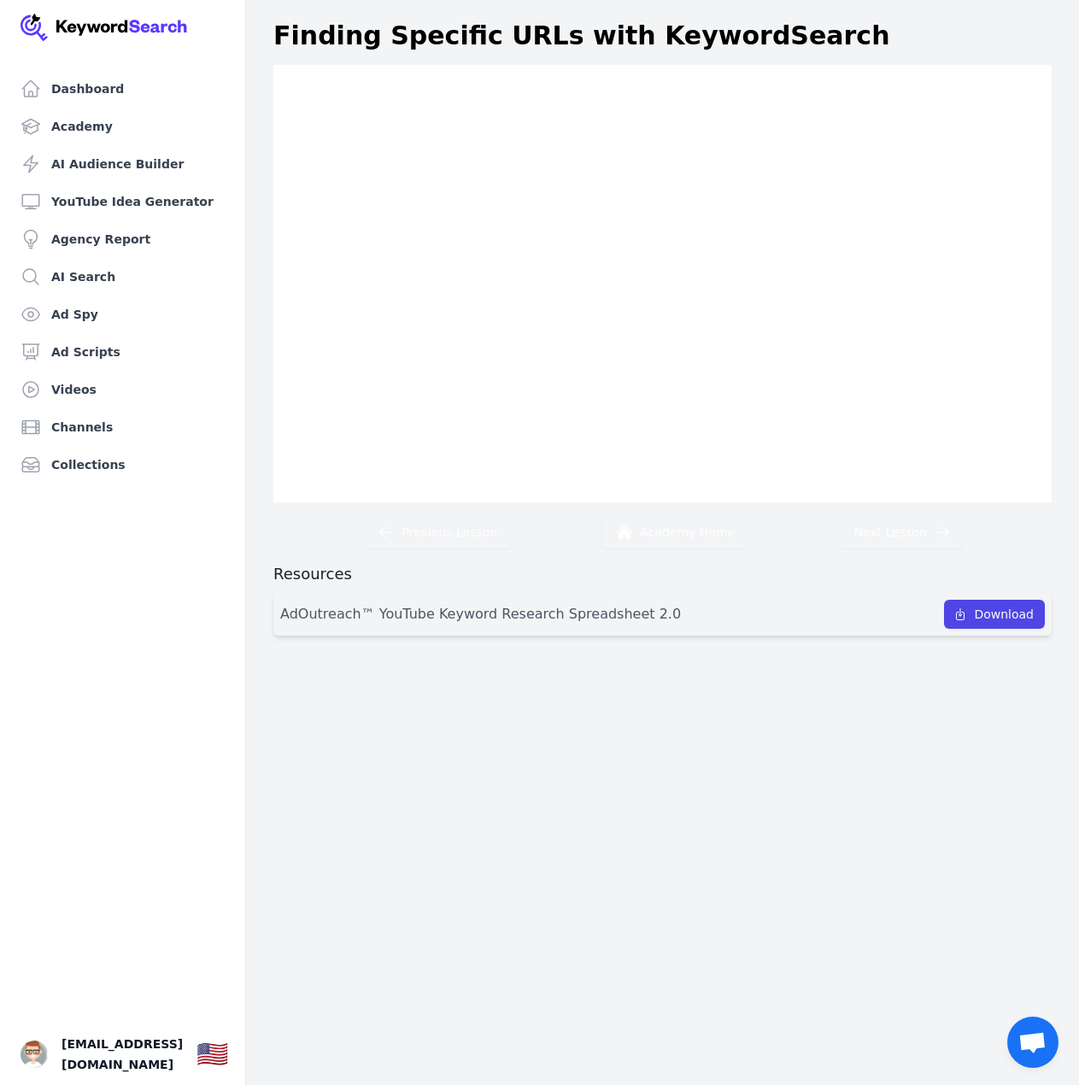
click at [931, 829] on div "Dashboard Academy AI Audience Builder YouTube Idea Generator Agency Report AI S…" at bounding box center [539, 542] width 1079 height 1085
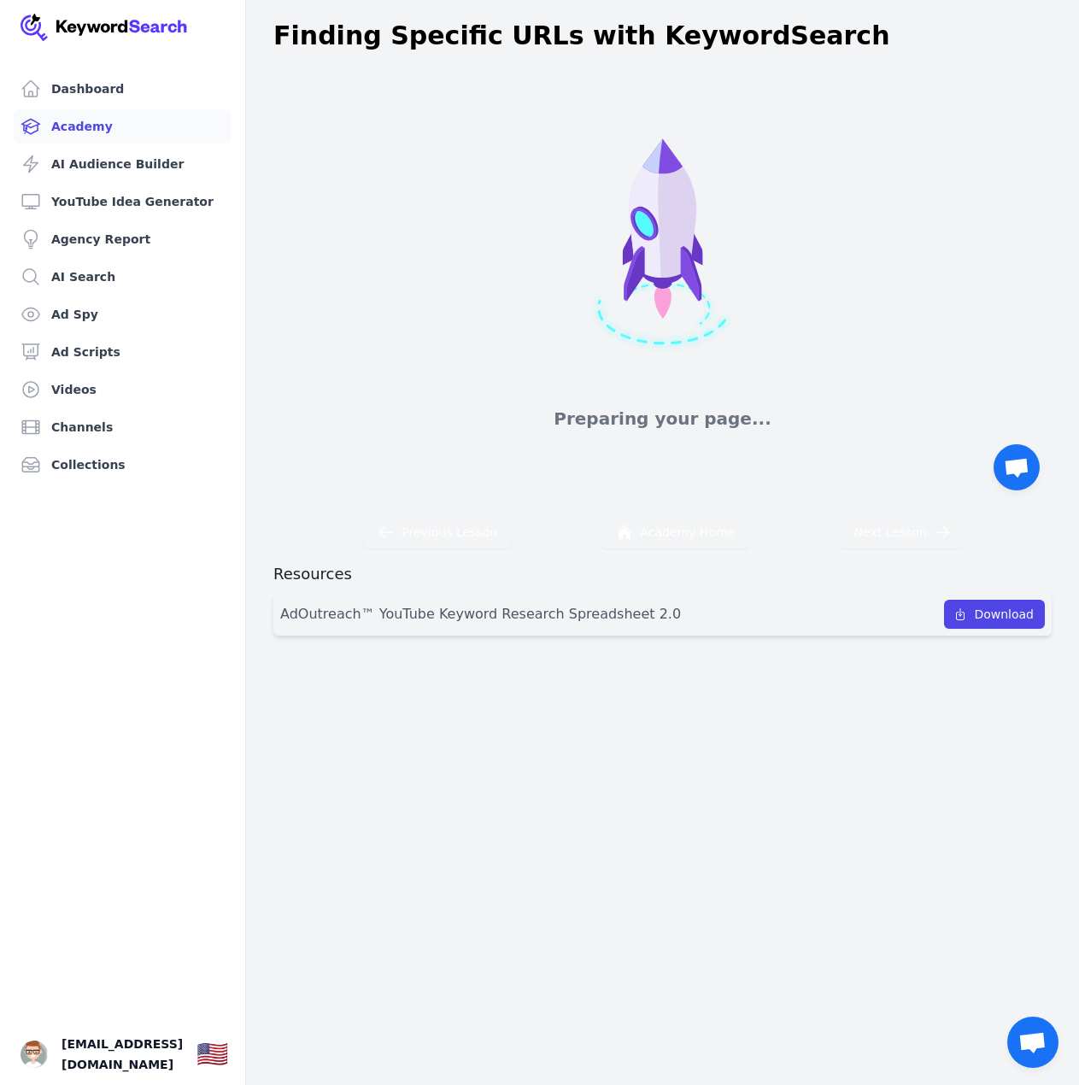
click at [56, 120] on link "Academy" at bounding box center [123, 126] width 218 height 34
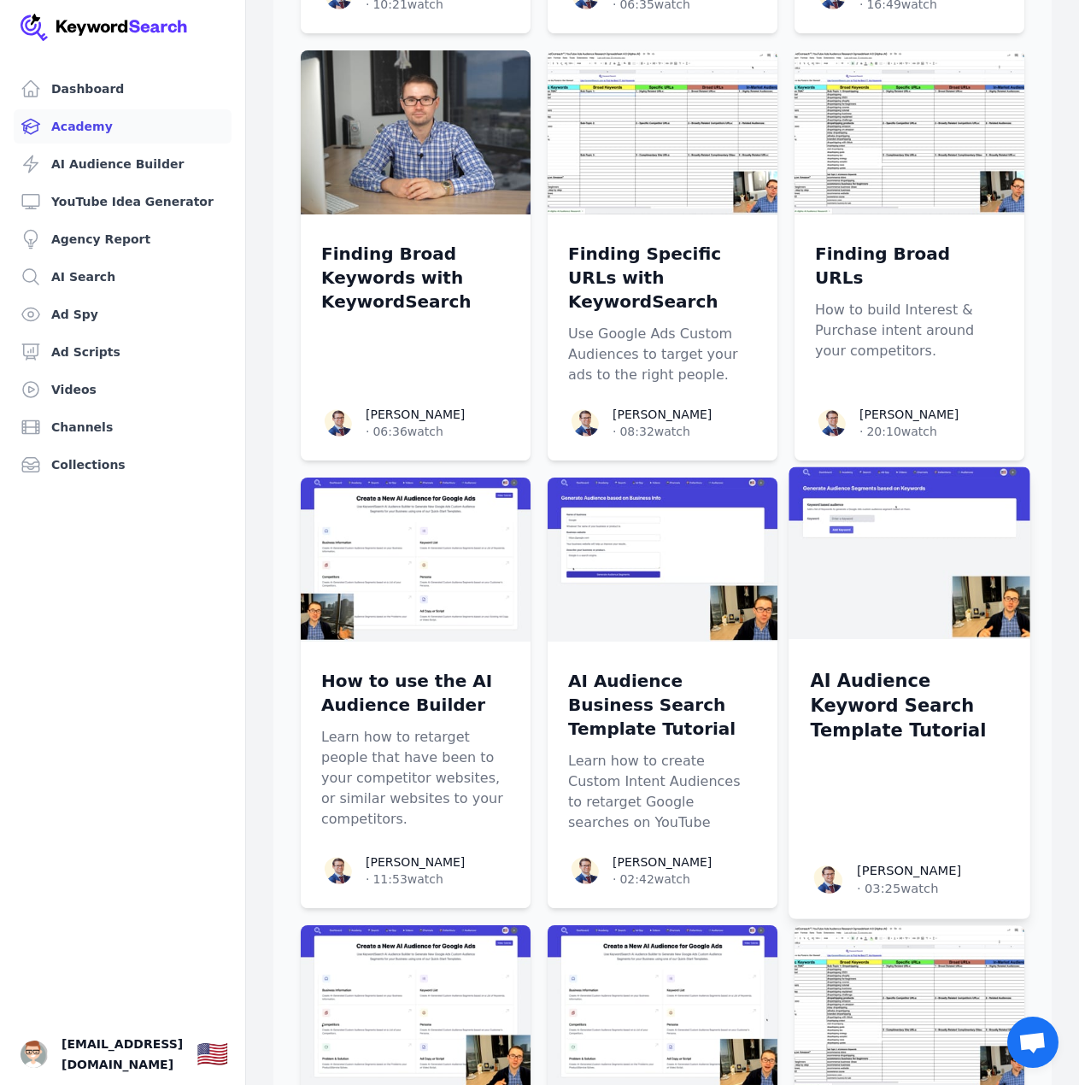
scroll to position [1025, 0]
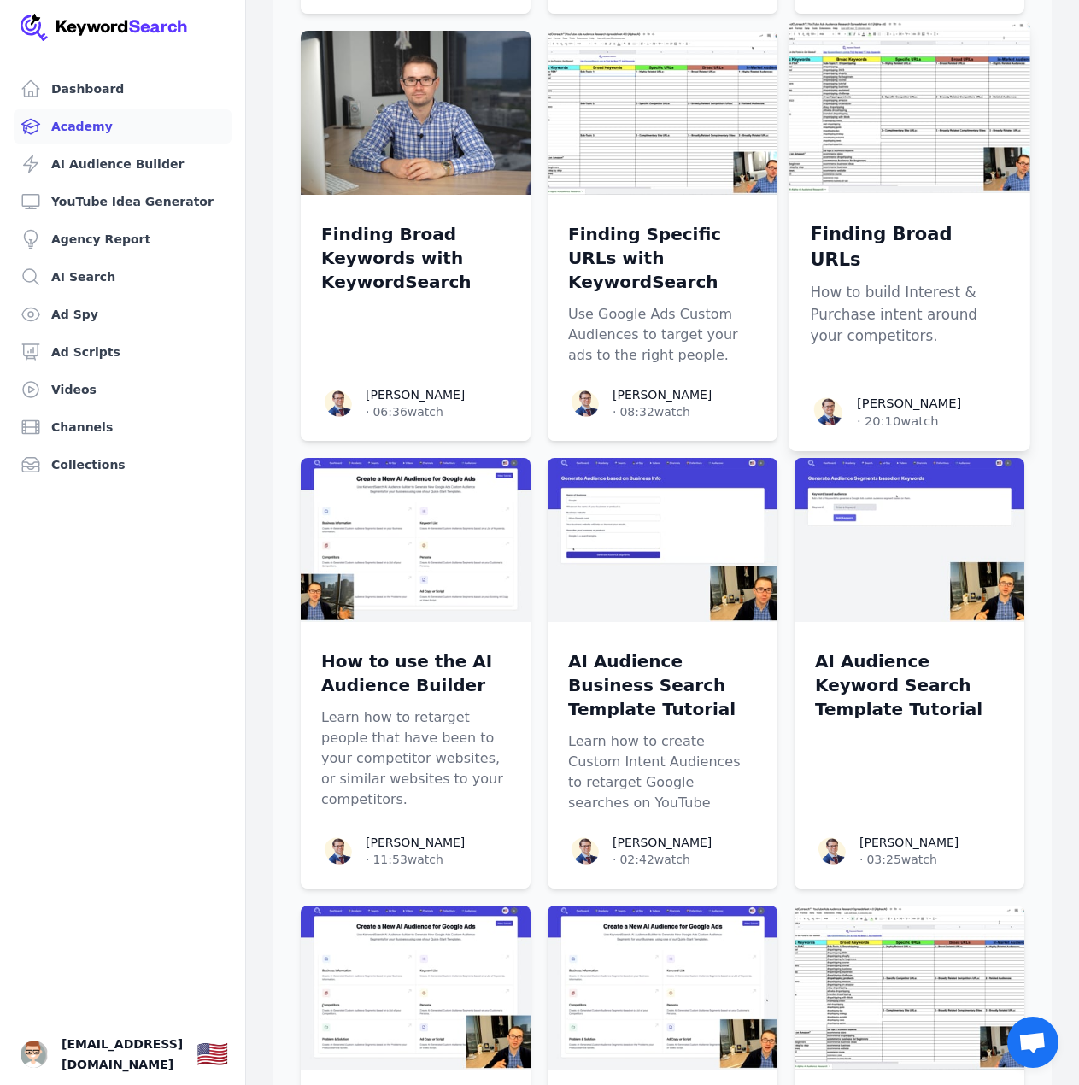
click at [932, 221] on p "Finding Broad URLs" at bounding box center [909, 246] width 198 height 50
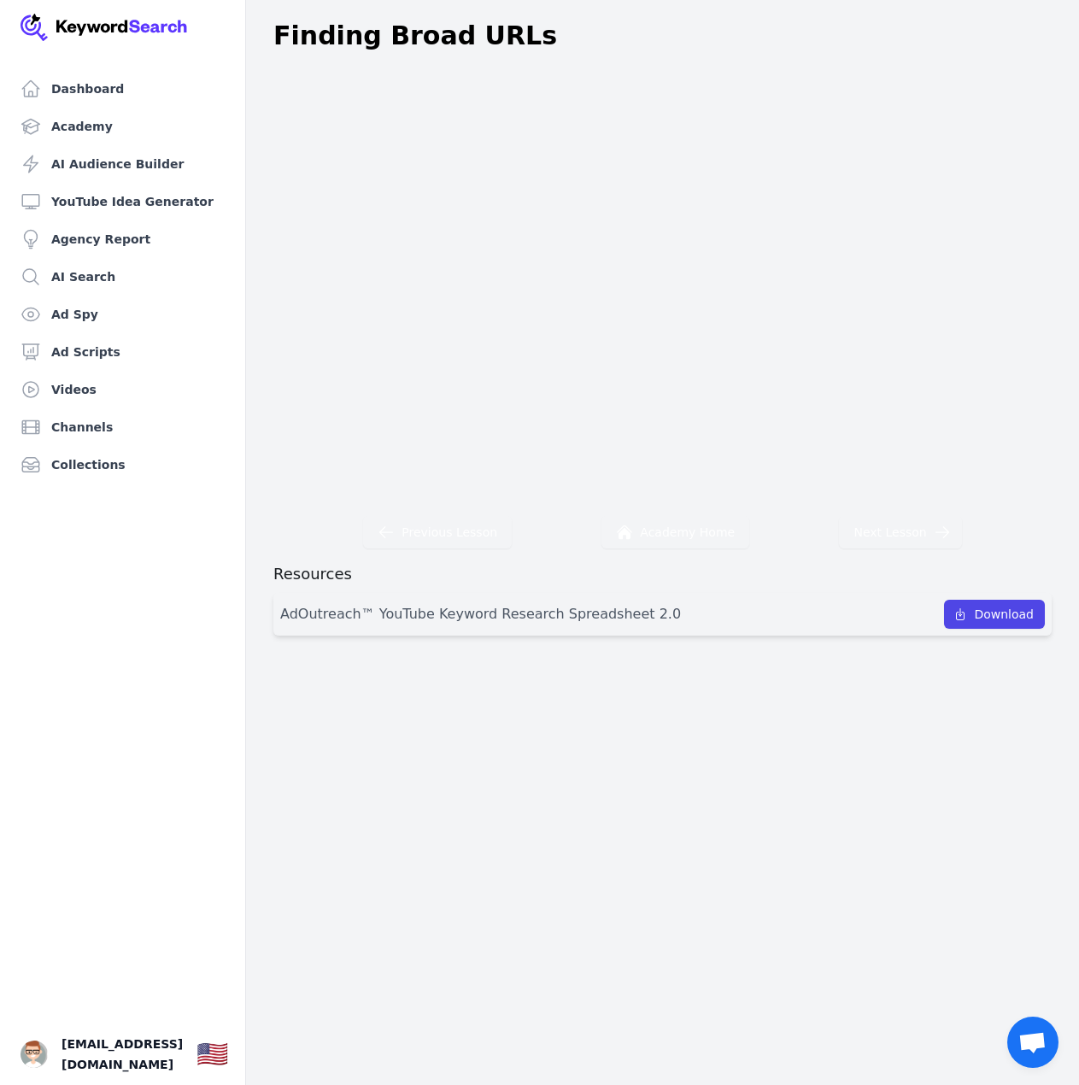
click at [811, 544] on div "Previous Lesson Academy Home Next Lesson" at bounding box center [662, 525] width 778 height 46
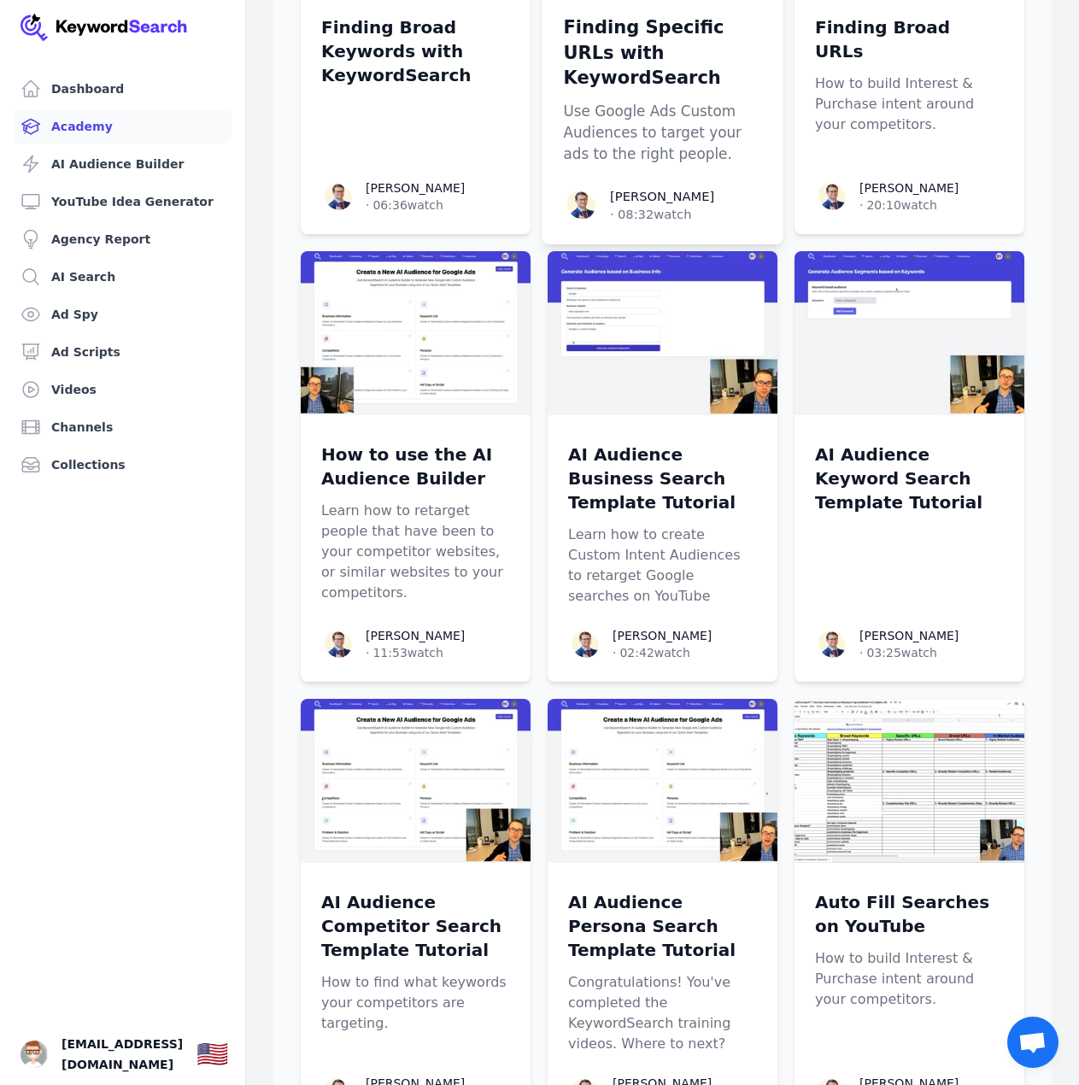
scroll to position [1281, 0]
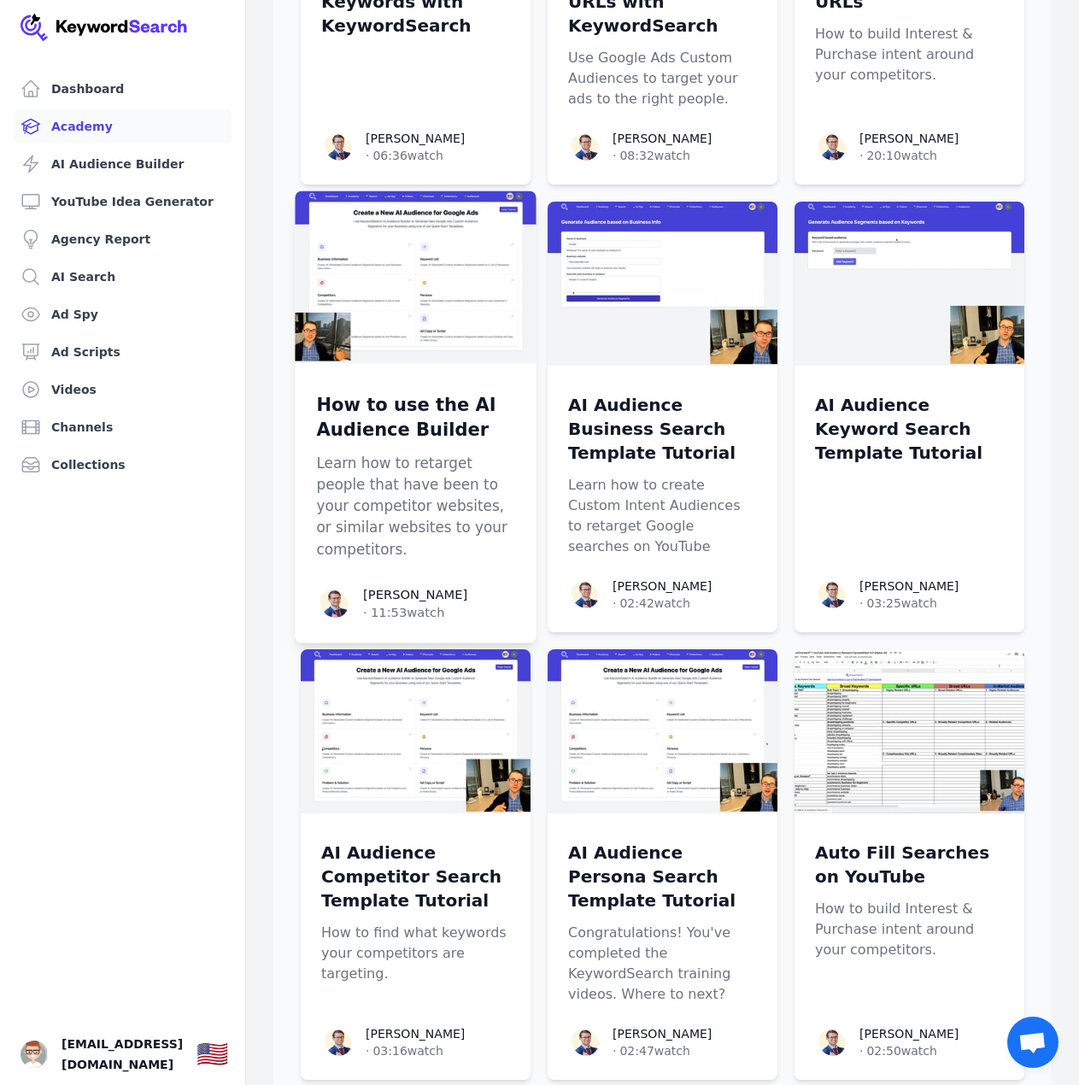
click at [445, 392] on p "How to use the AI Audience Builder" at bounding box center [415, 417] width 198 height 50
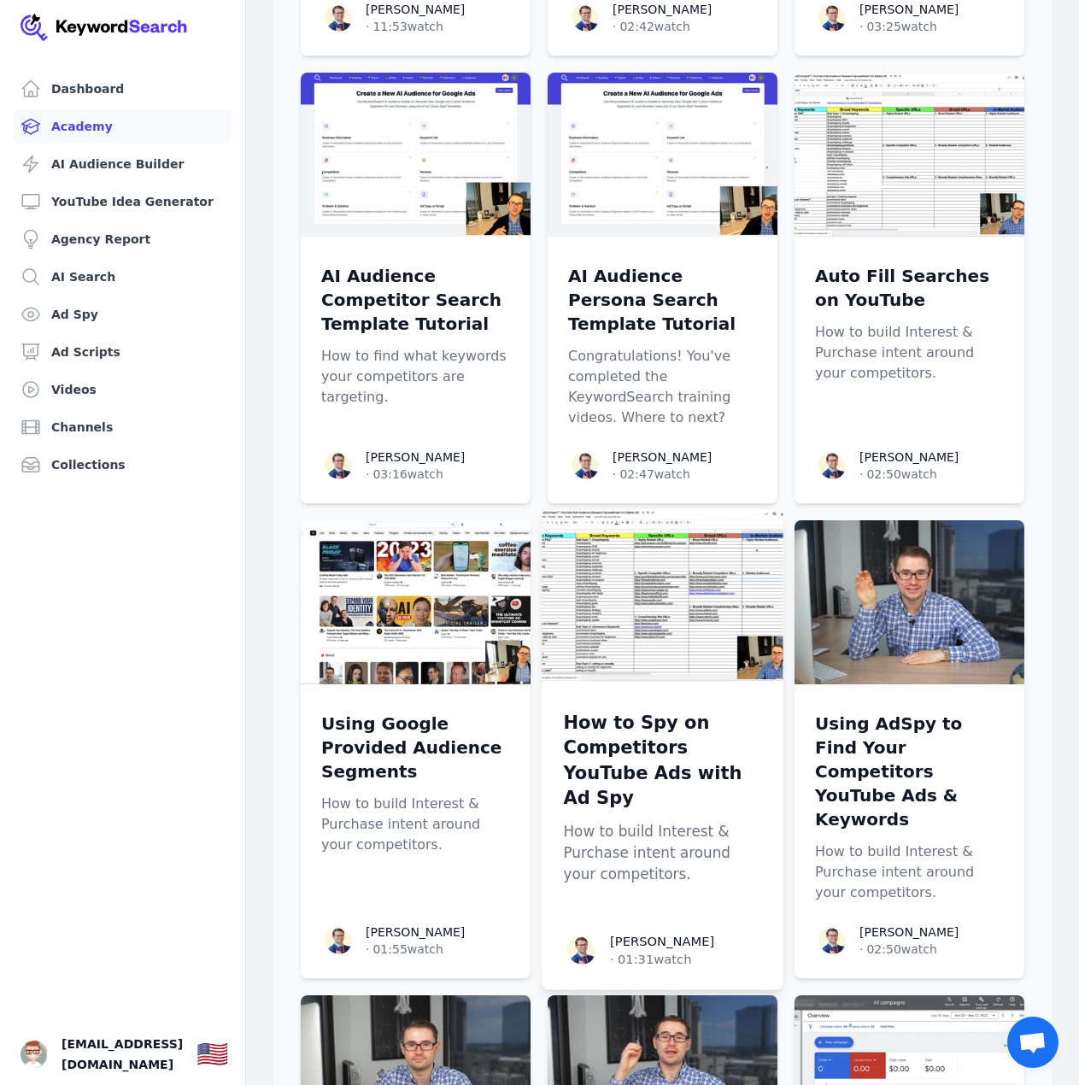
scroll to position [1879, 0]
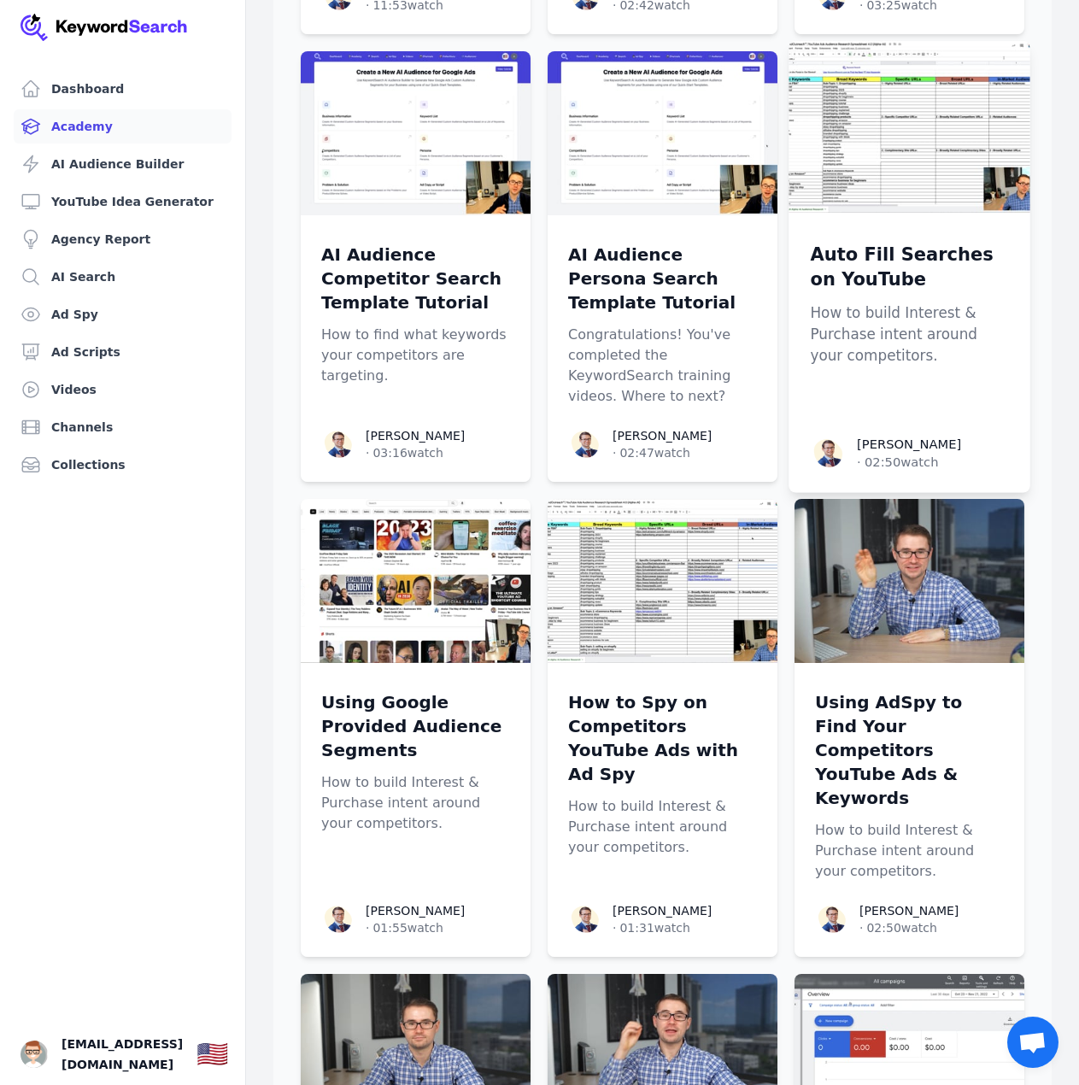
click at [868, 242] on p "Auto Fill Searches on YouTube" at bounding box center [909, 267] width 198 height 50
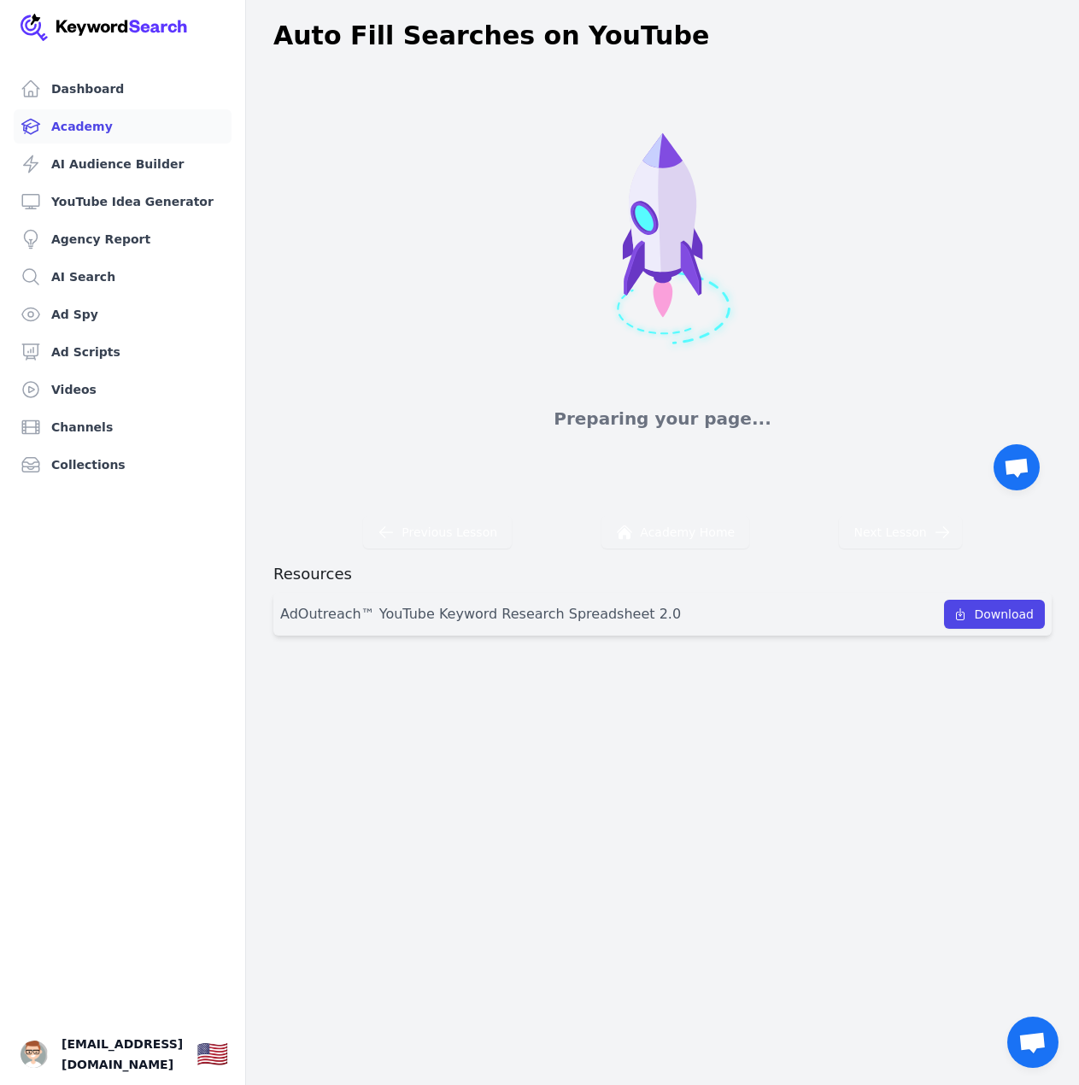
click at [91, 132] on link "Academy" at bounding box center [123, 126] width 218 height 34
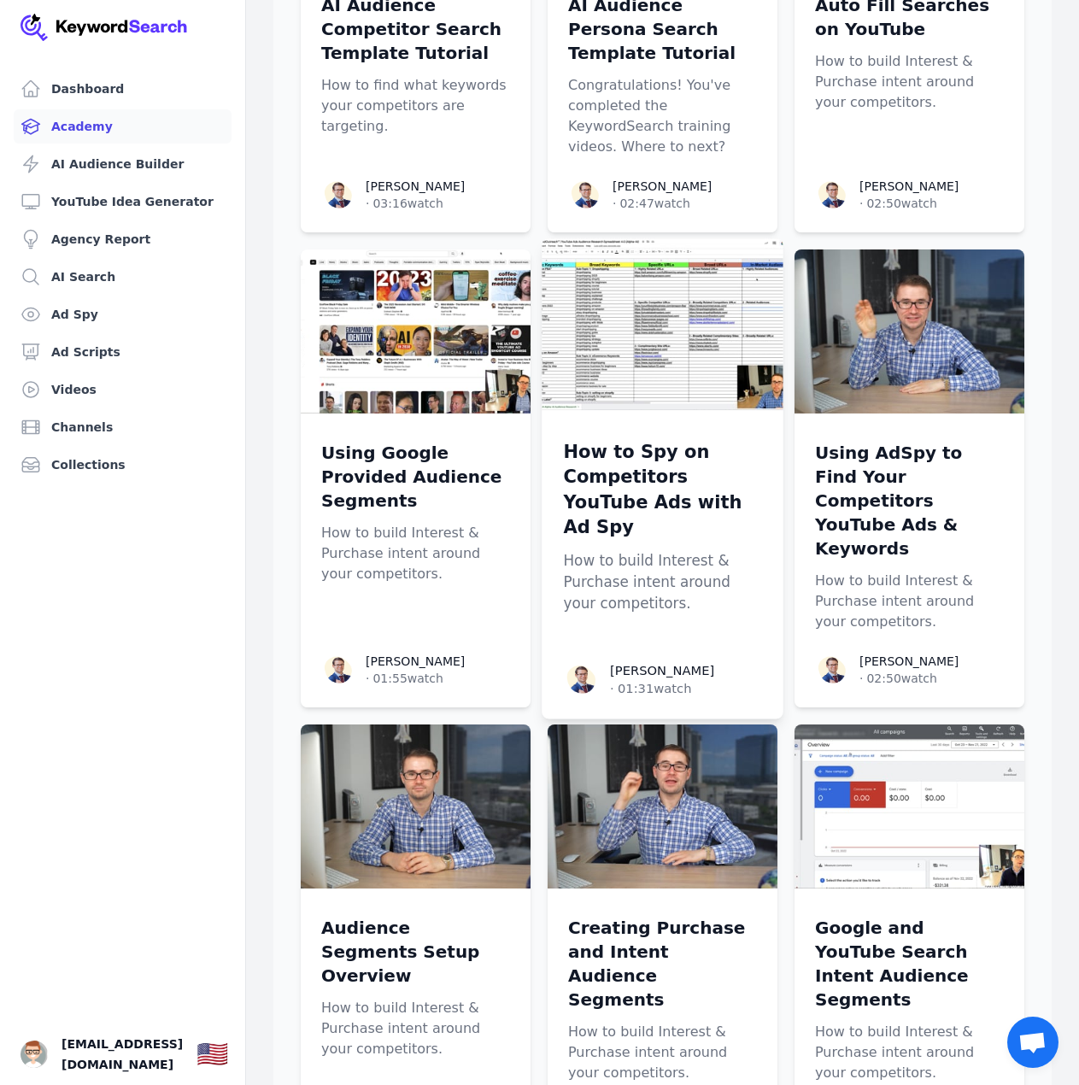
scroll to position [2135, 0]
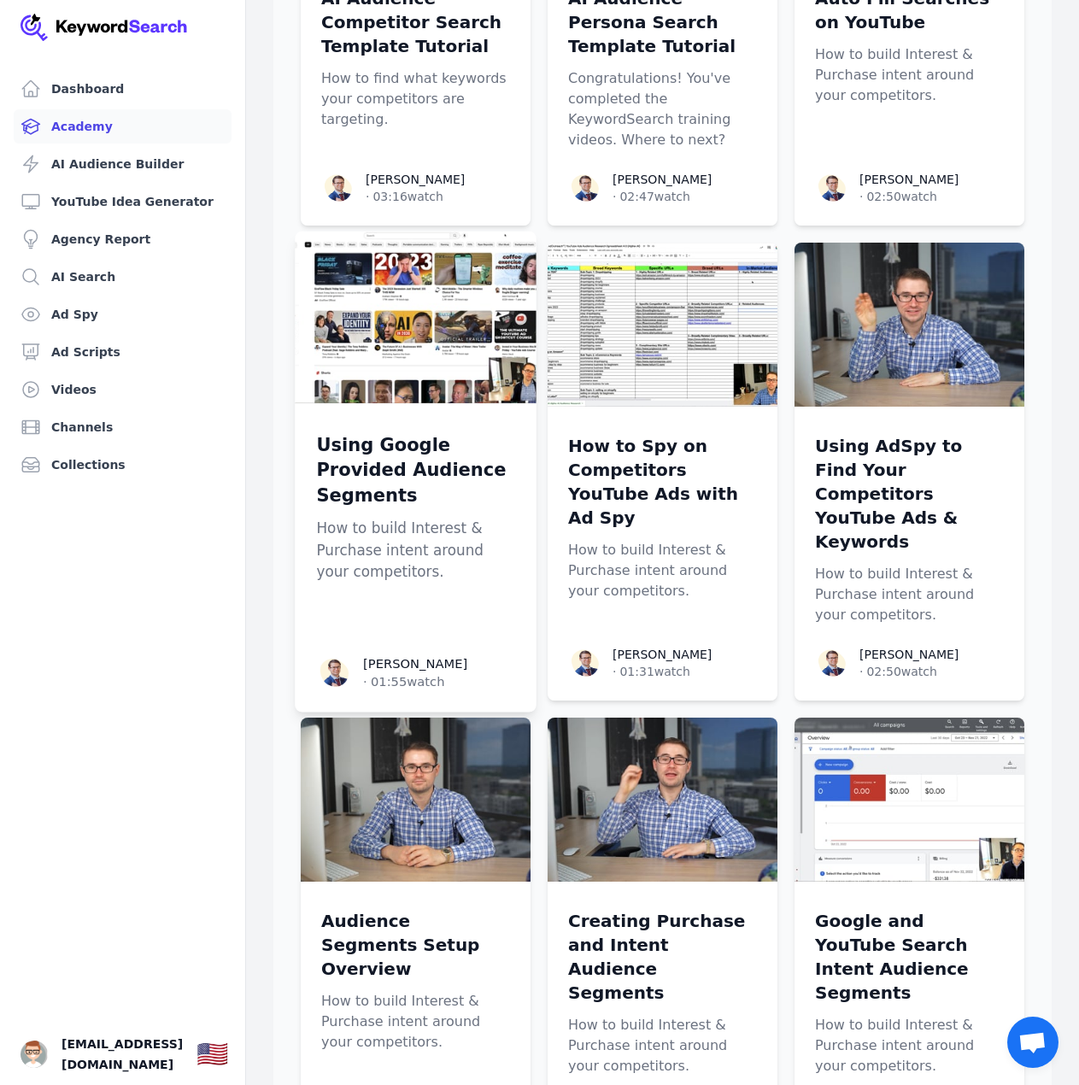
click at [430, 432] on p "Using Google Provided Audience Segments" at bounding box center [415, 469] width 198 height 75
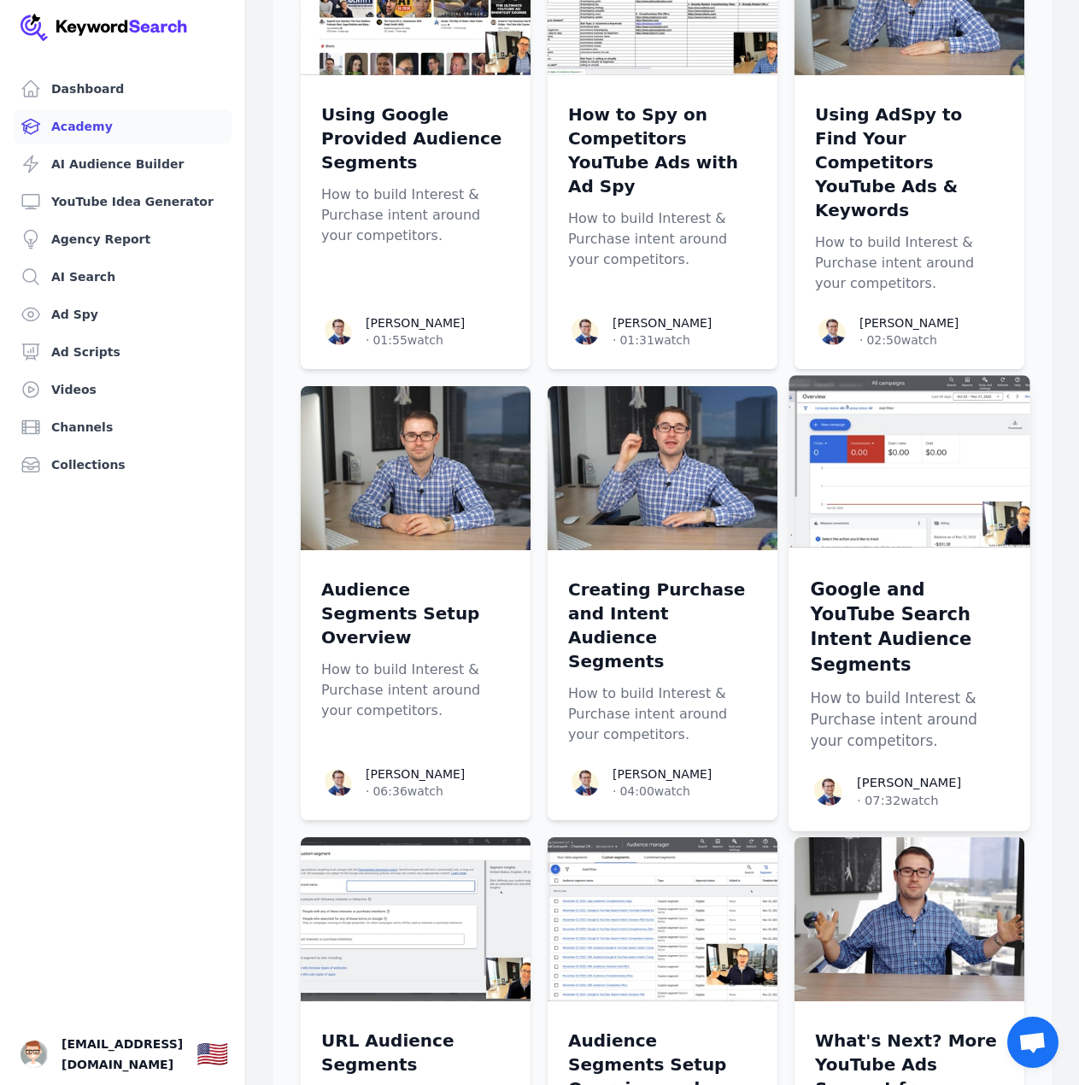
scroll to position [2628, 0]
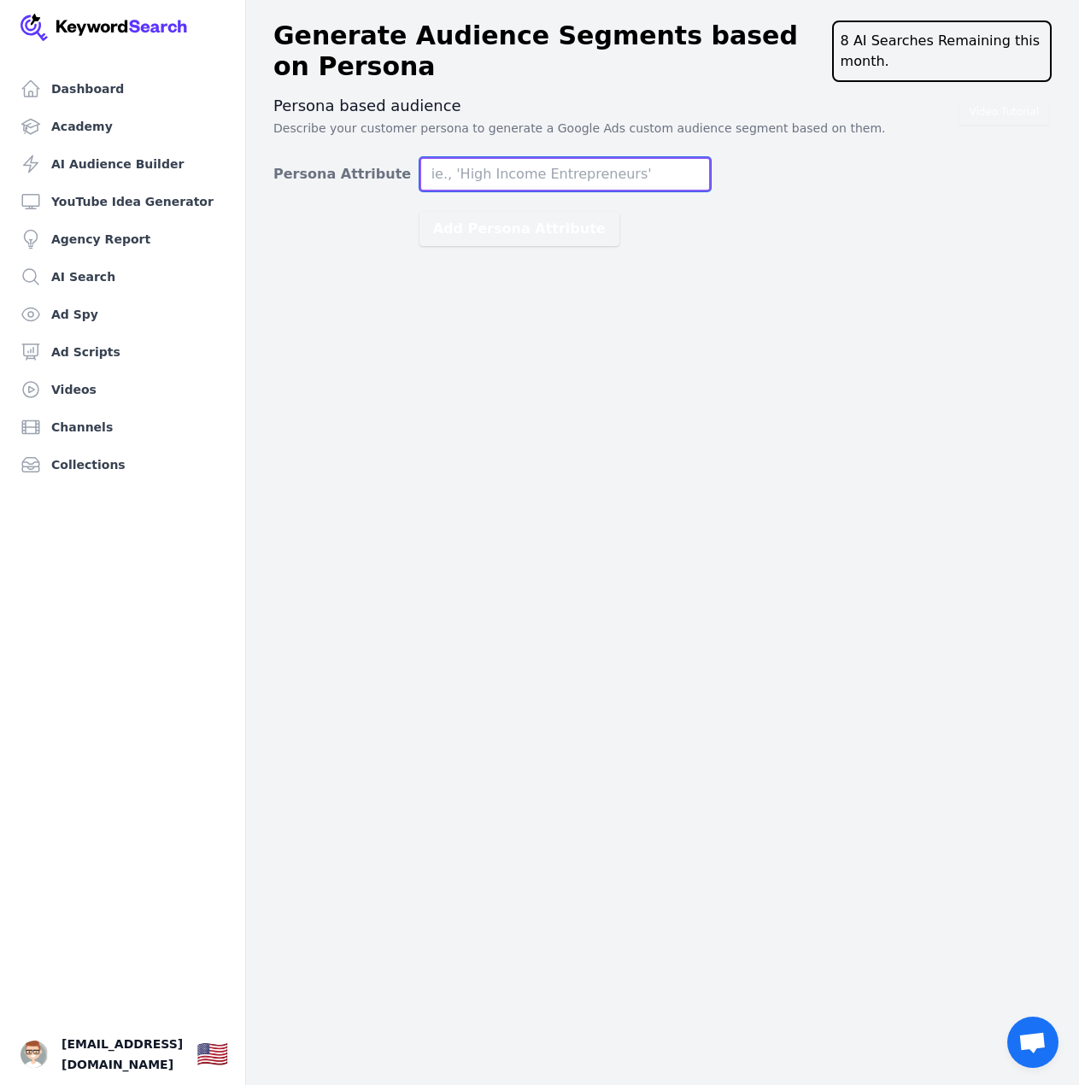
click at [542, 164] on input "Persona Attribute" at bounding box center [564, 174] width 291 height 34
paste input "repreneu"
type input "high income entrepreneur"
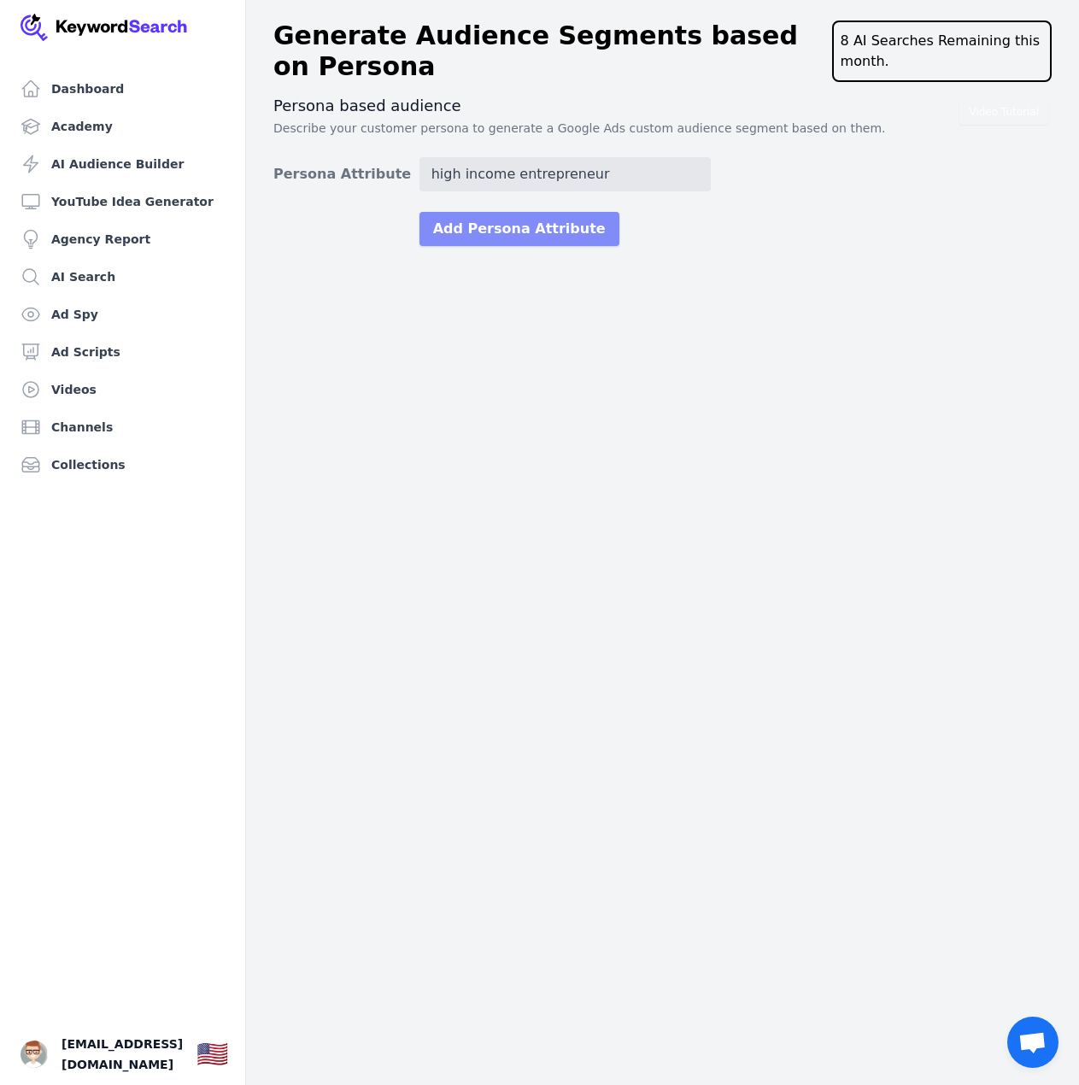
click at [481, 243] on button "Add Persona Attribute" at bounding box center [519, 229] width 200 height 34
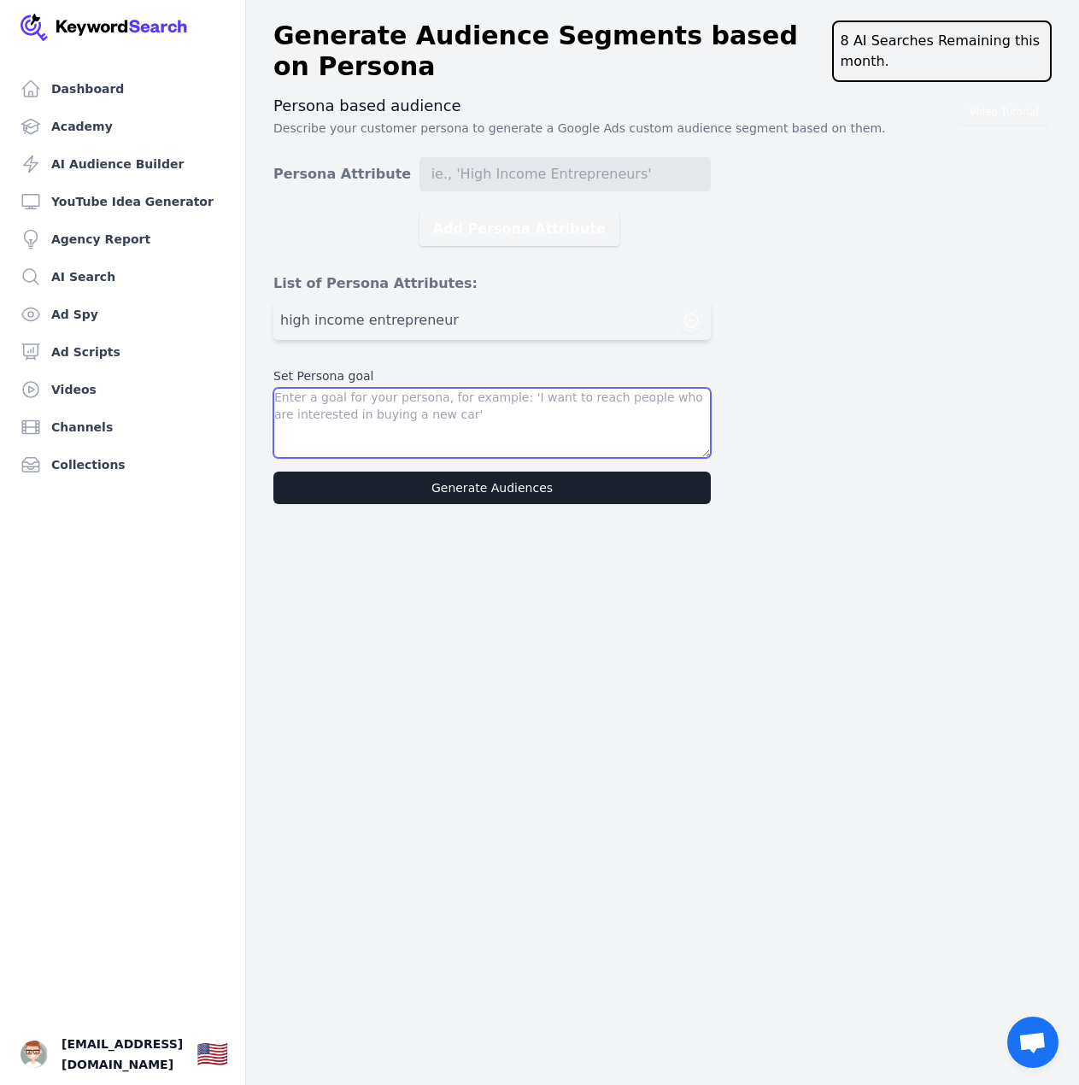
click at [359, 435] on textarea at bounding box center [491, 423] width 437 height 70
type textarea "make more money"
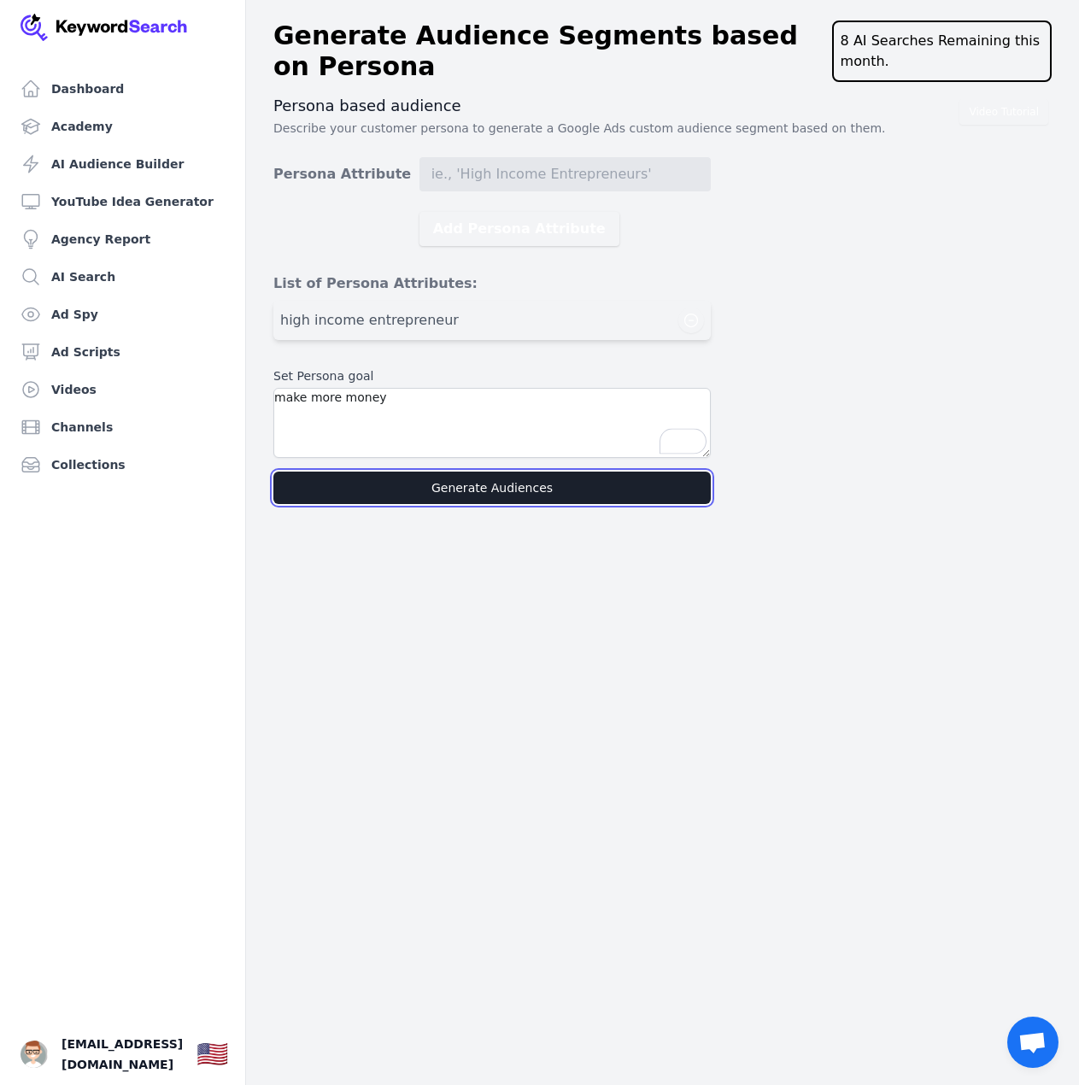
click at [459, 482] on button "Generate Audiences" at bounding box center [491, 487] width 437 height 32
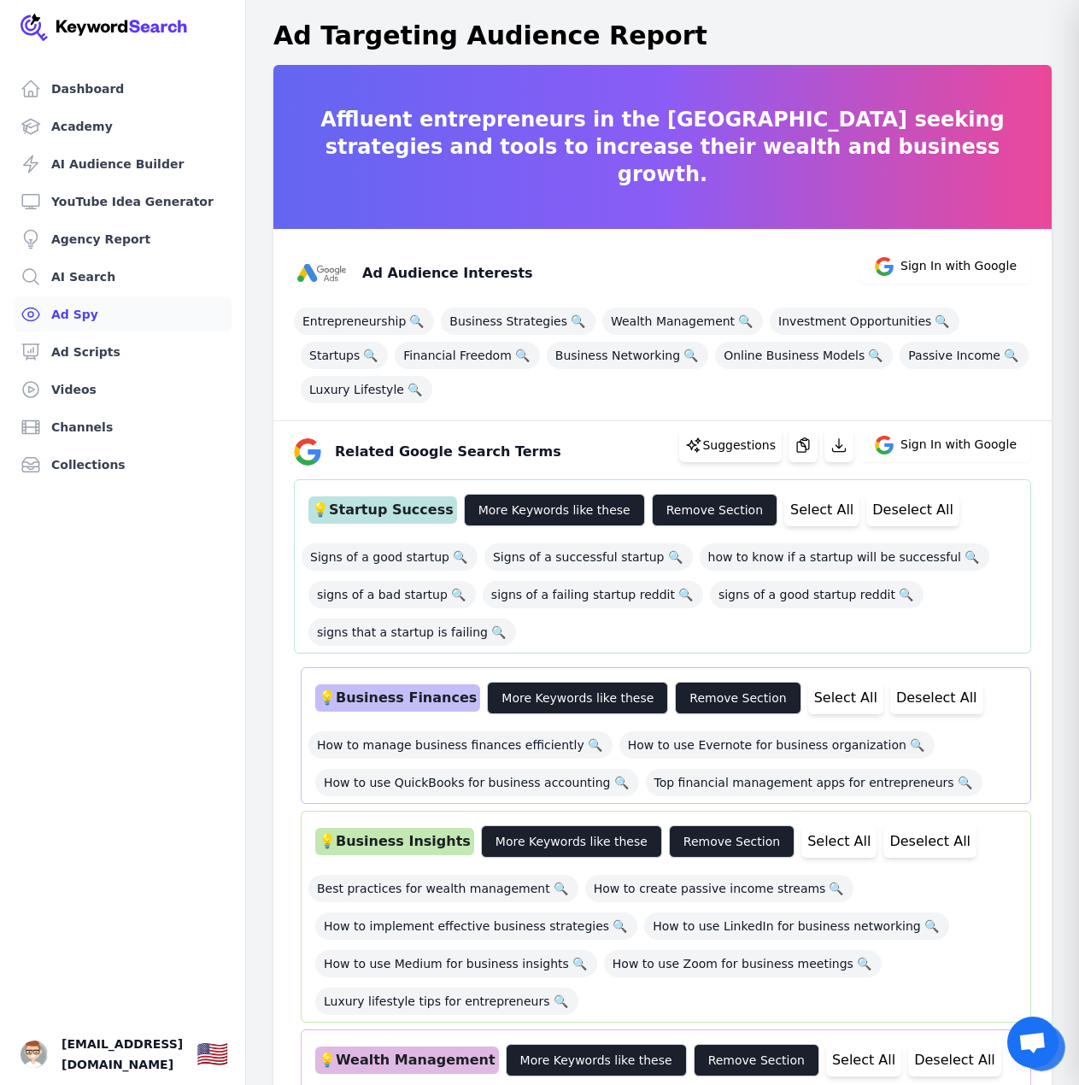
drag, startPoint x: 78, startPoint y: 389, endPoint x: 71, endPoint y: 317, distance: 72.1
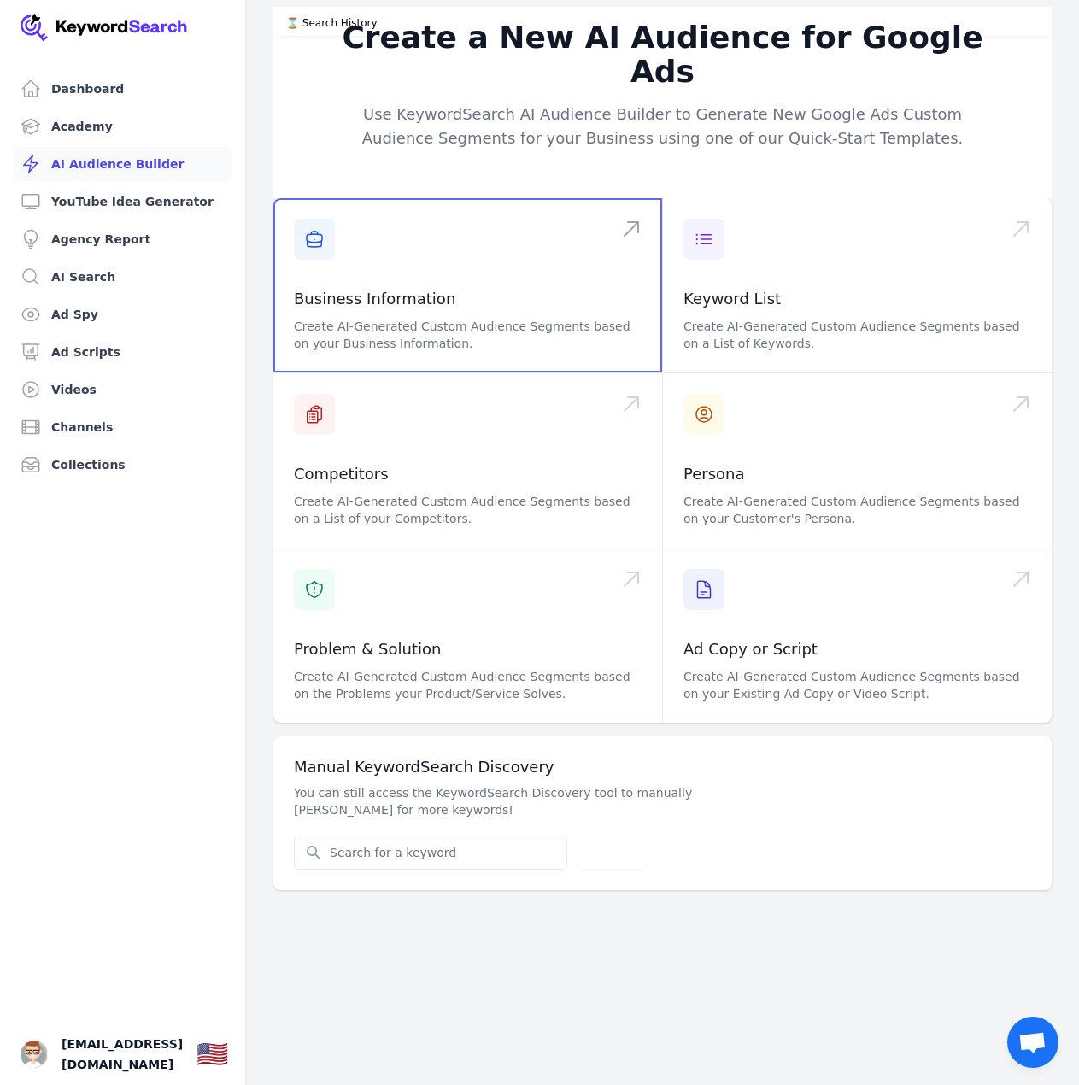
click at [402, 266] on span at bounding box center [467, 285] width 389 height 174
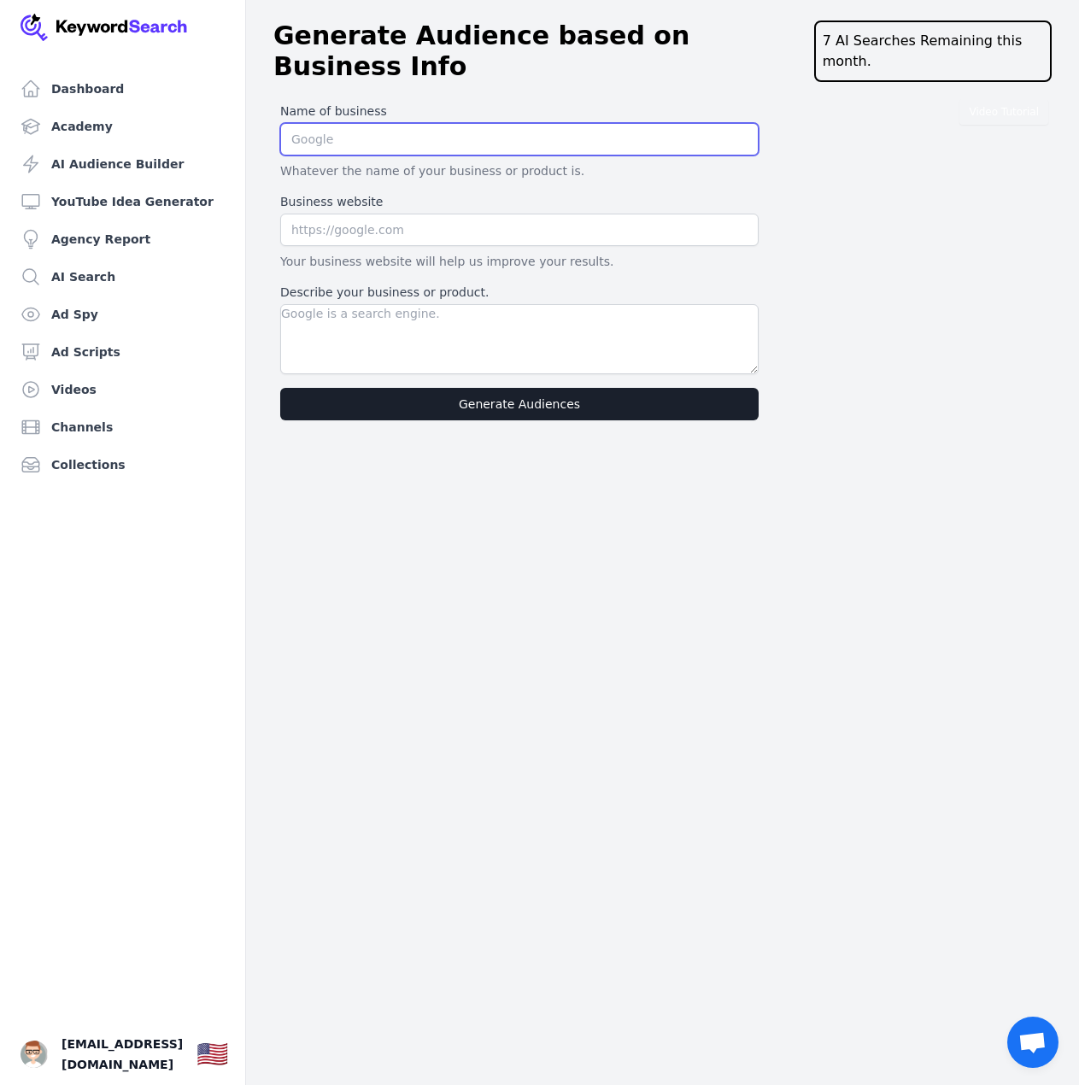
click at [343, 128] on input "text" at bounding box center [519, 139] width 478 height 32
click at [345, 124] on input "text" at bounding box center [519, 139] width 478 height 32
type input "Ai Scale Ops"
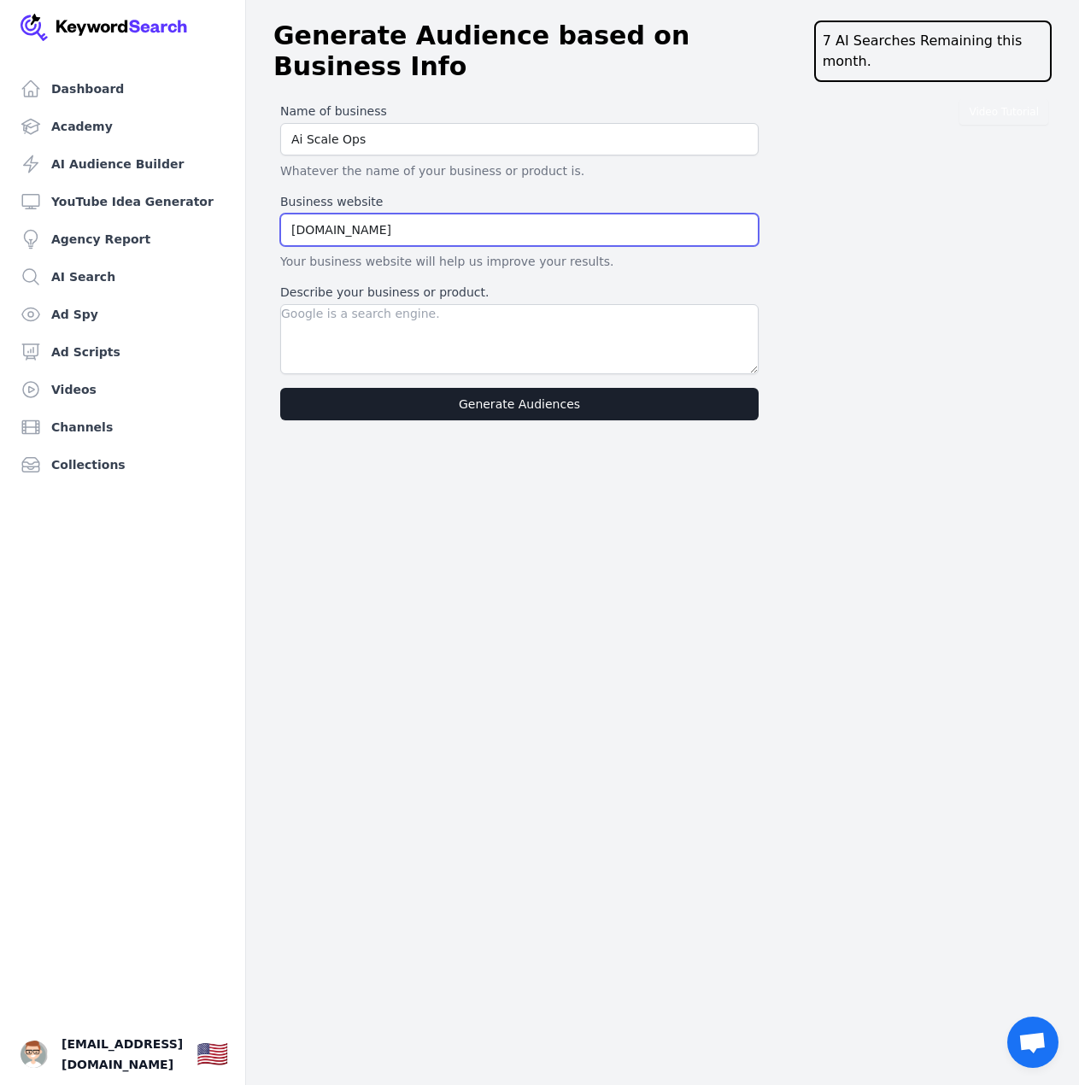
type input "[DOMAIN_NAME]"
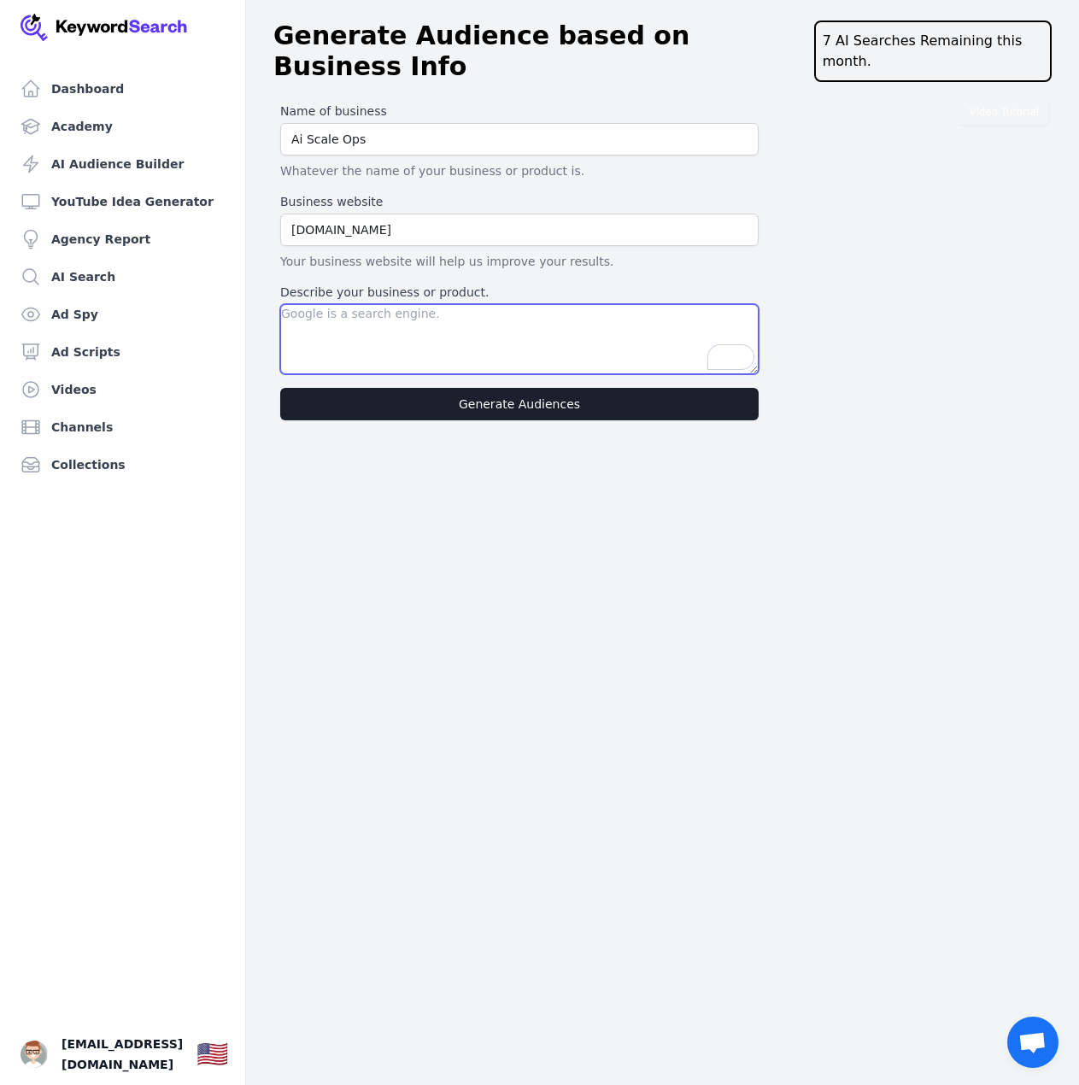
click at [492, 319] on textarea "Describe your business or product." at bounding box center [519, 339] width 478 height 70
click at [554, 331] on textarea "Describe your business or product." at bounding box center [519, 339] width 478 height 70
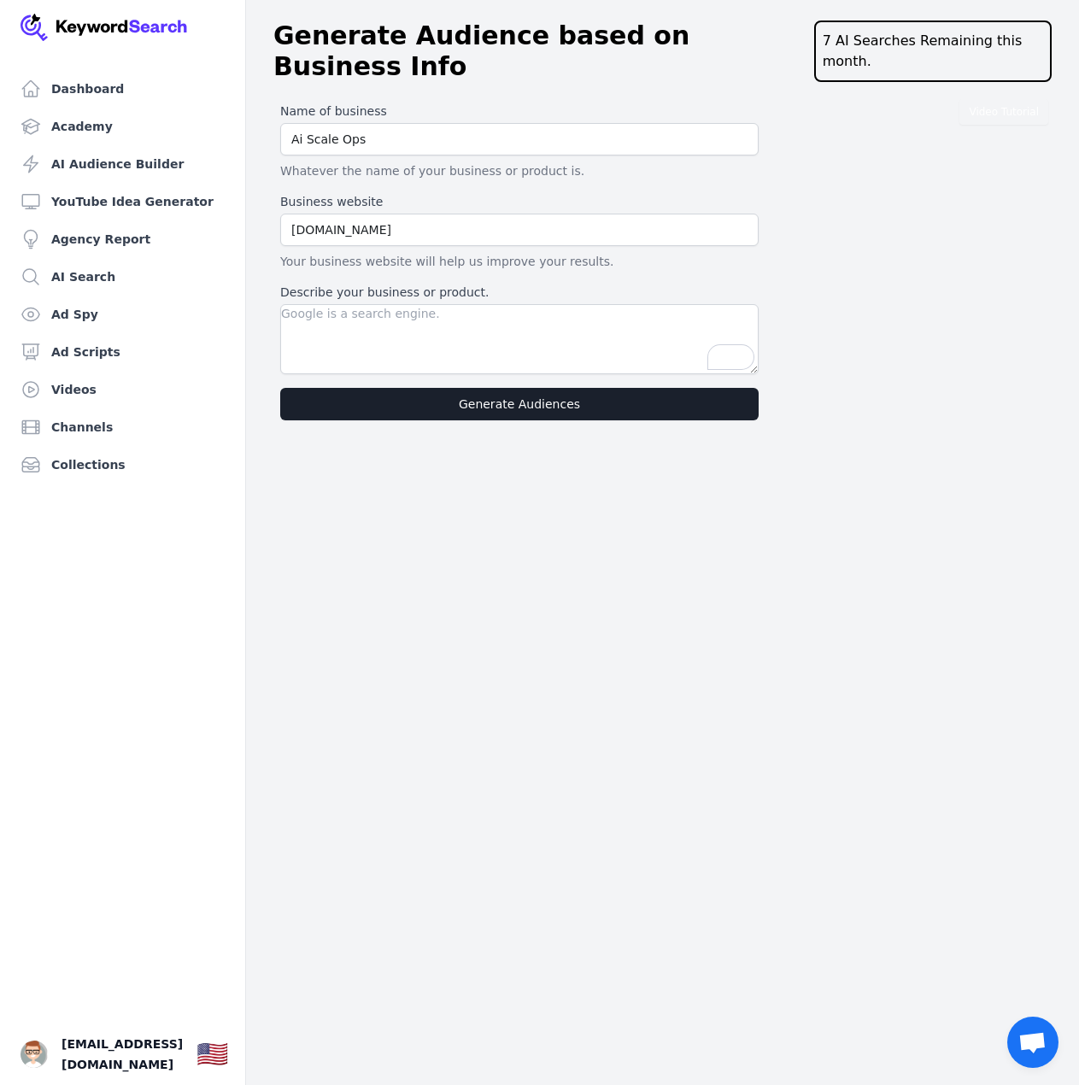
drag, startPoint x: 545, startPoint y: 317, endPoint x: 889, endPoint y: 575, distance: 430.1
click at [890, 576] on div "Dashboard Academy AI Audience Builder YouTube Idea Generator Agency Report AI S…" at bounding box center [539, 542] width 1079 height 1085
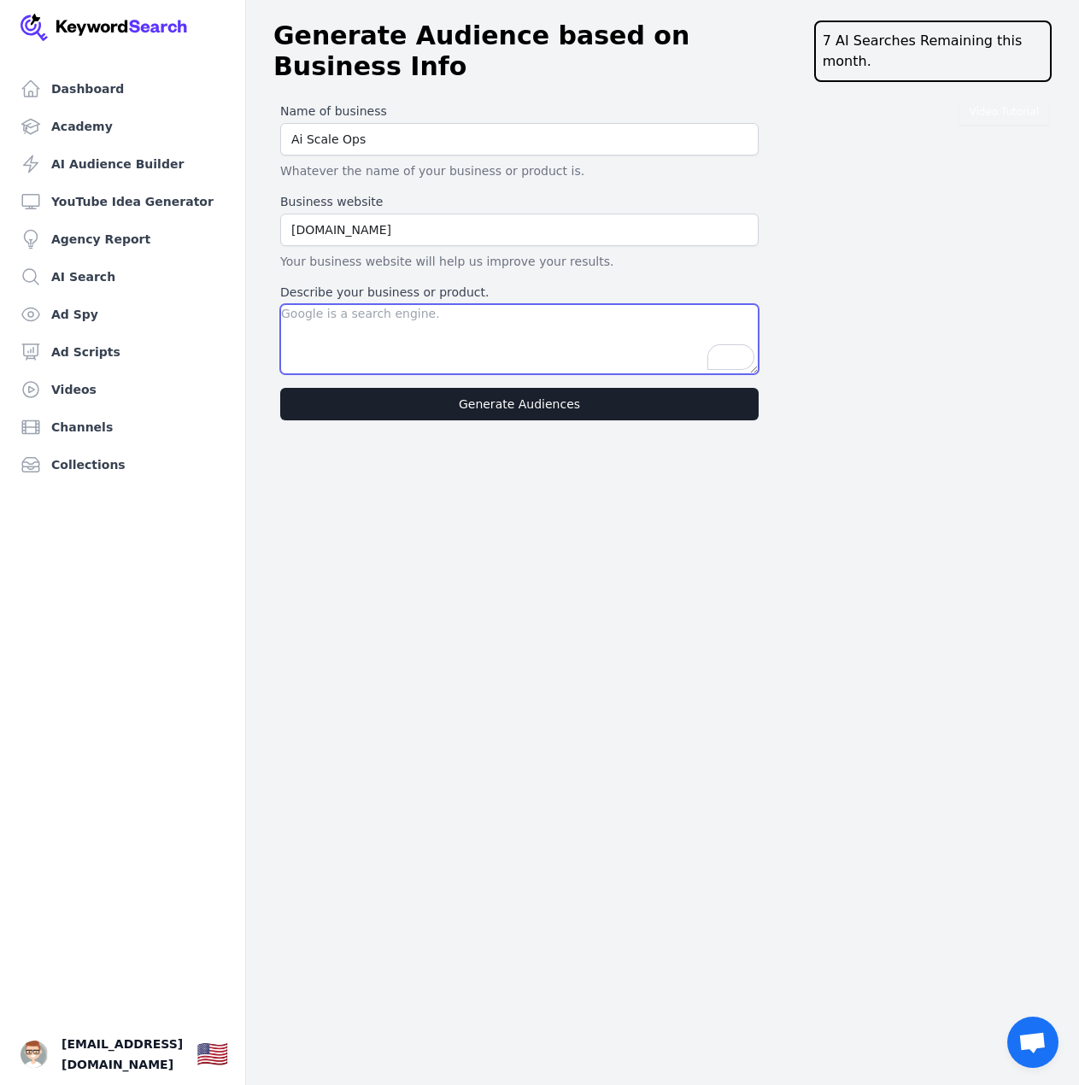
click at [363, 316] on textarea "Describe your business or product." at bounding box center [519, 339] width 478 height 70
paste textarea "I help high‑ticket coaches and consultants who are still relying on outdated VS…"
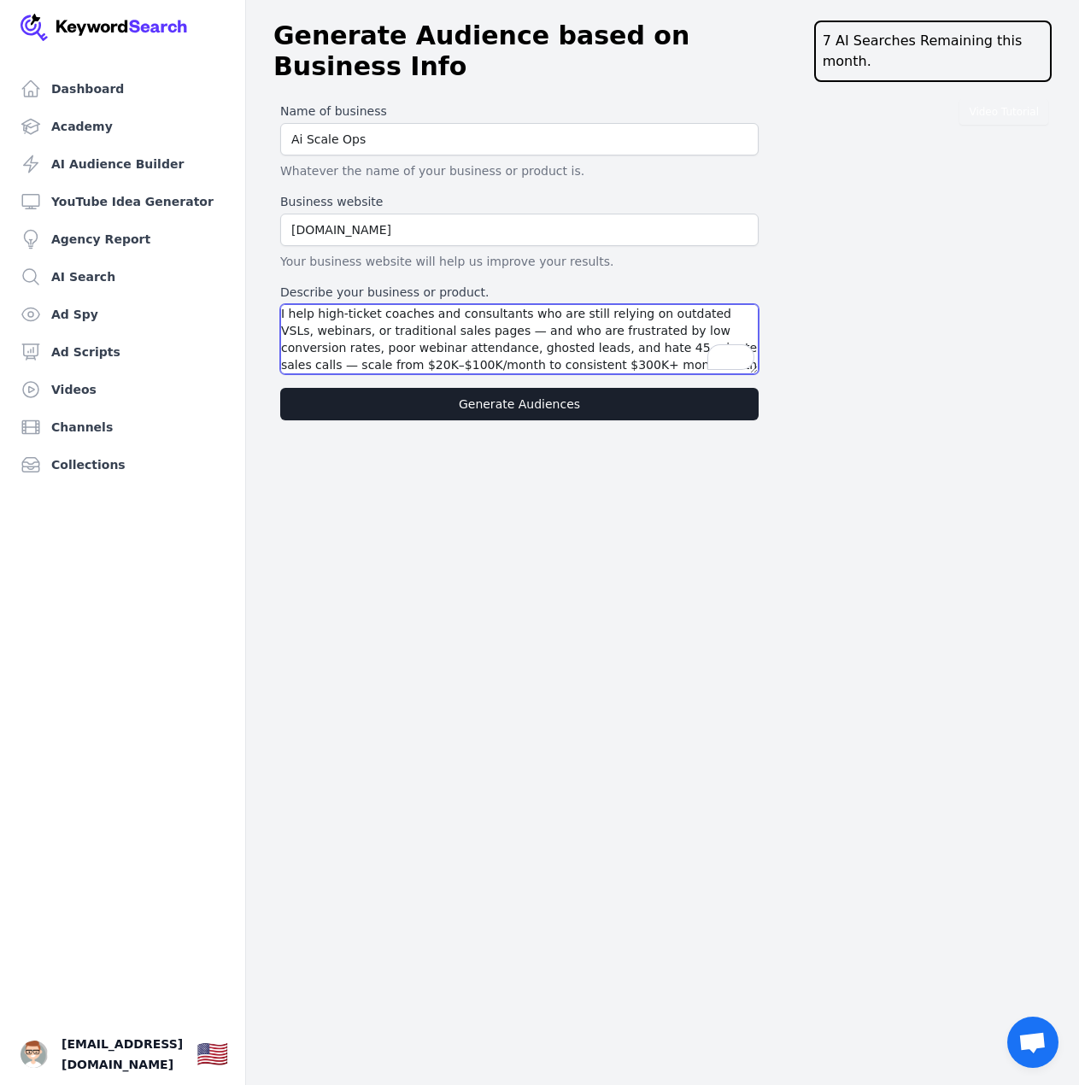
scroll to position [85, 0]
type textarea "I help high‑ticket coaches and consultants who are still relying on outdated VS…"
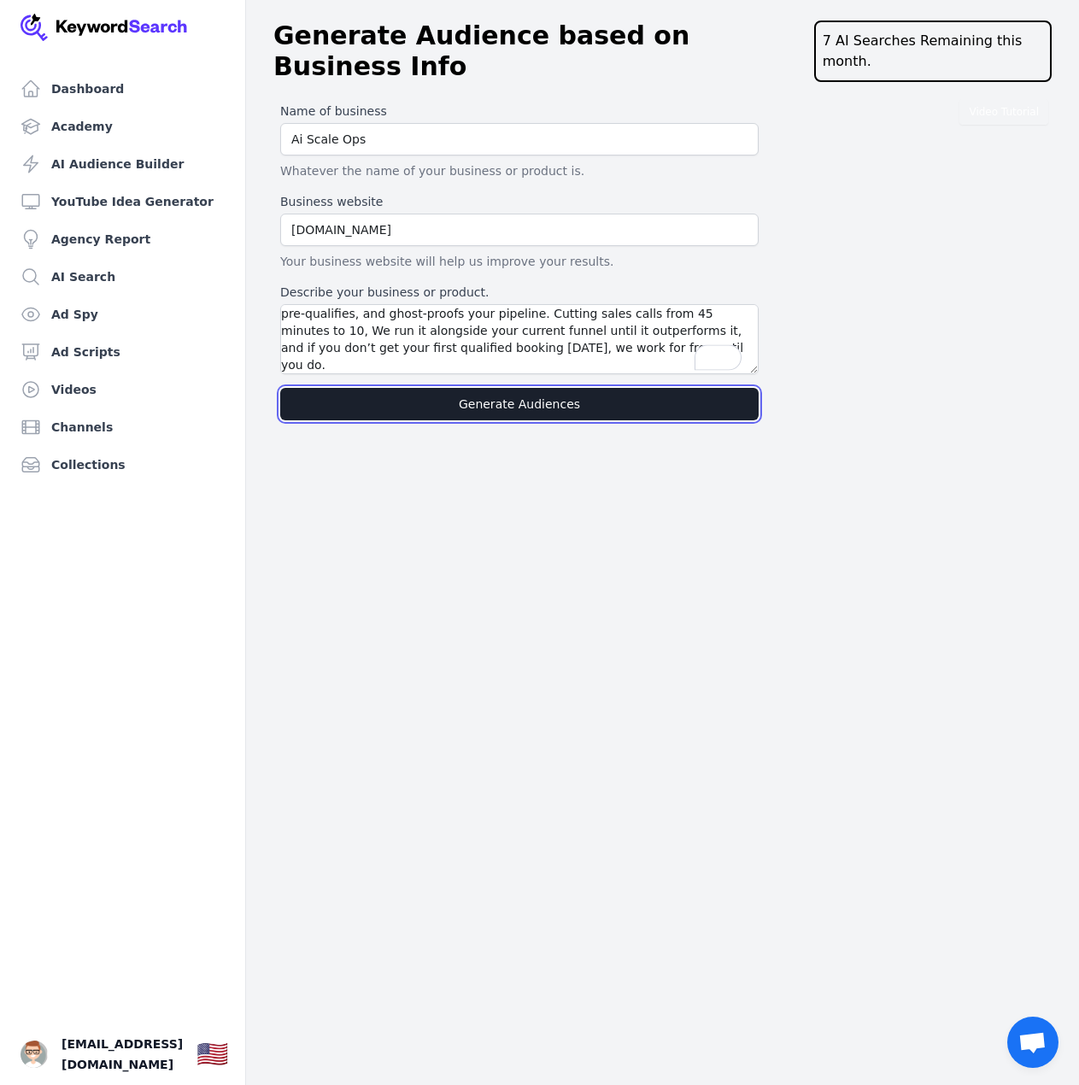
click at [401, 388] on button "Generate Audiences" at bounding box center [519, 404] width 478 height 32
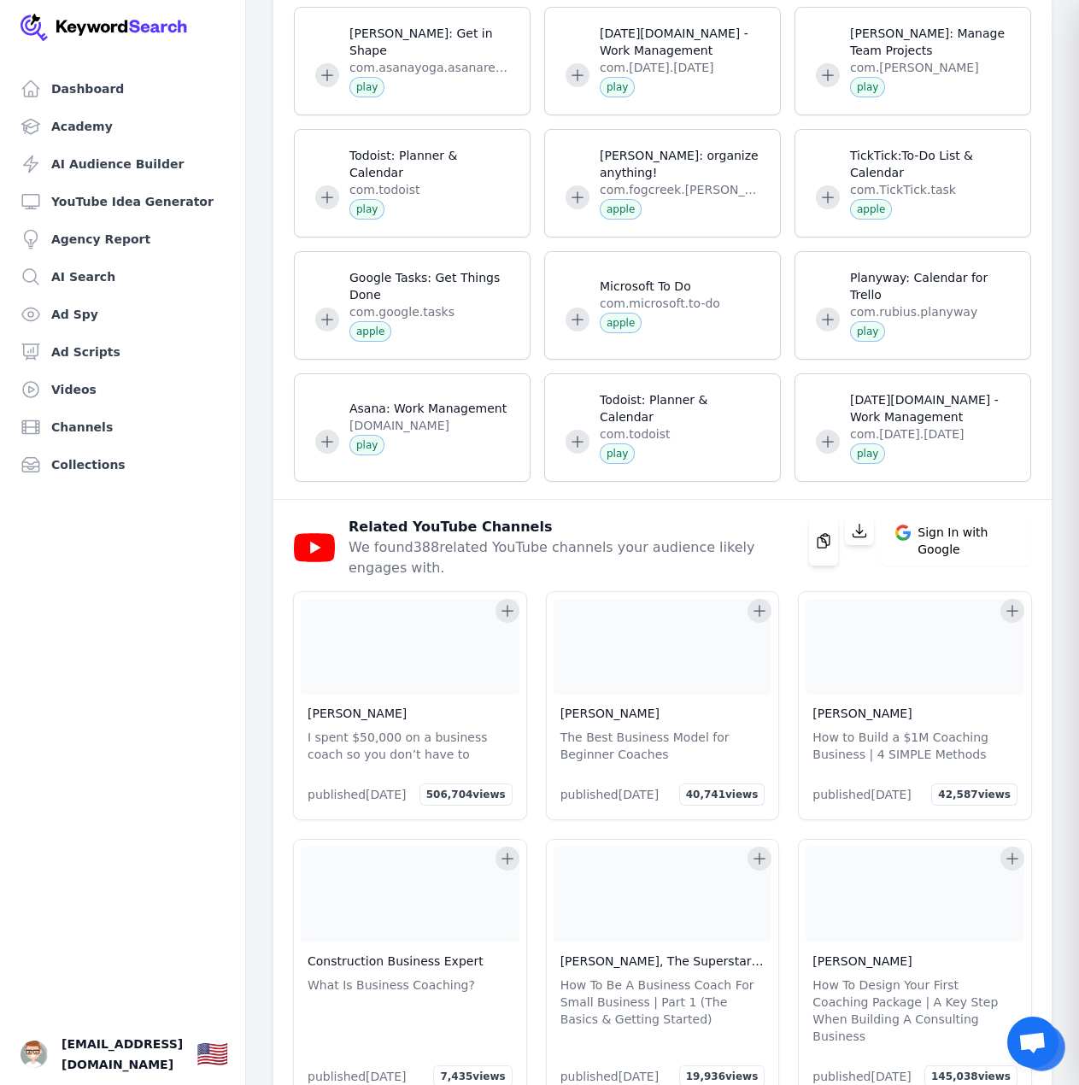
scroll to position [65950, 0]
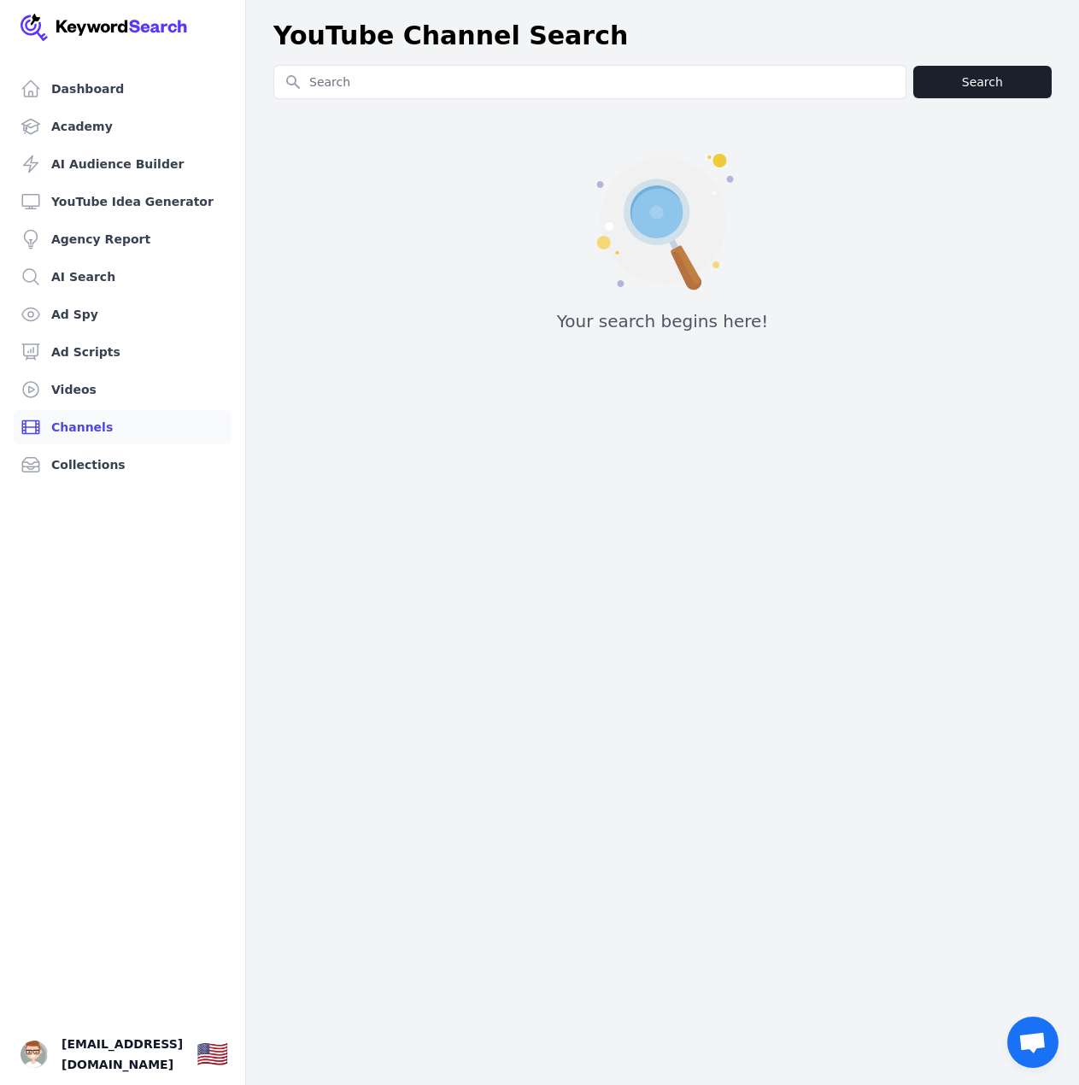
click at [433, 90] on input "Search for YouTube Keywords" at bounding box center [589, 82] width 631 height 32
type input "lead generation"
click at [939, 93] on button "Search" at bounding box center [982, 82] width 138 height 32
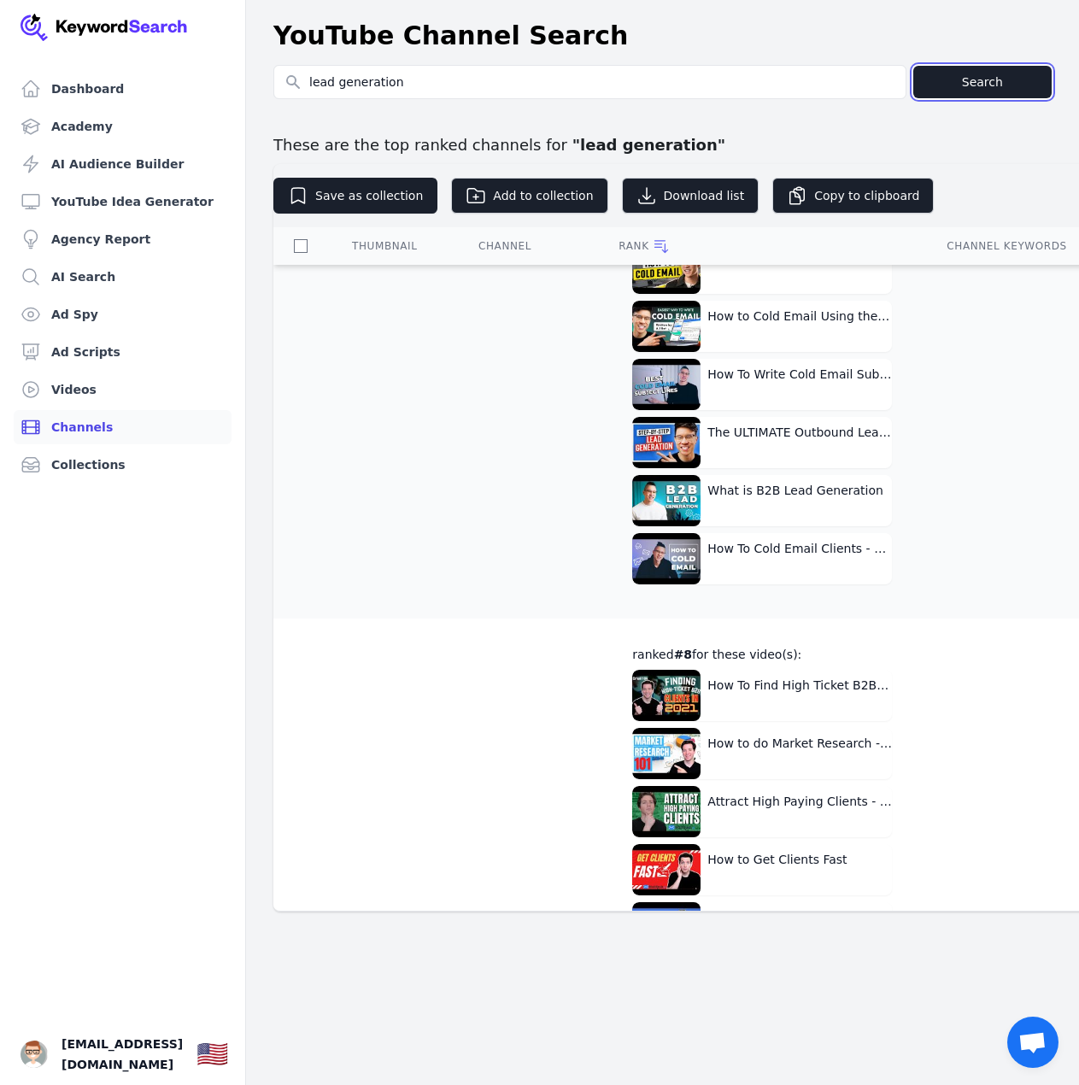
scroll to position [10247, 0]
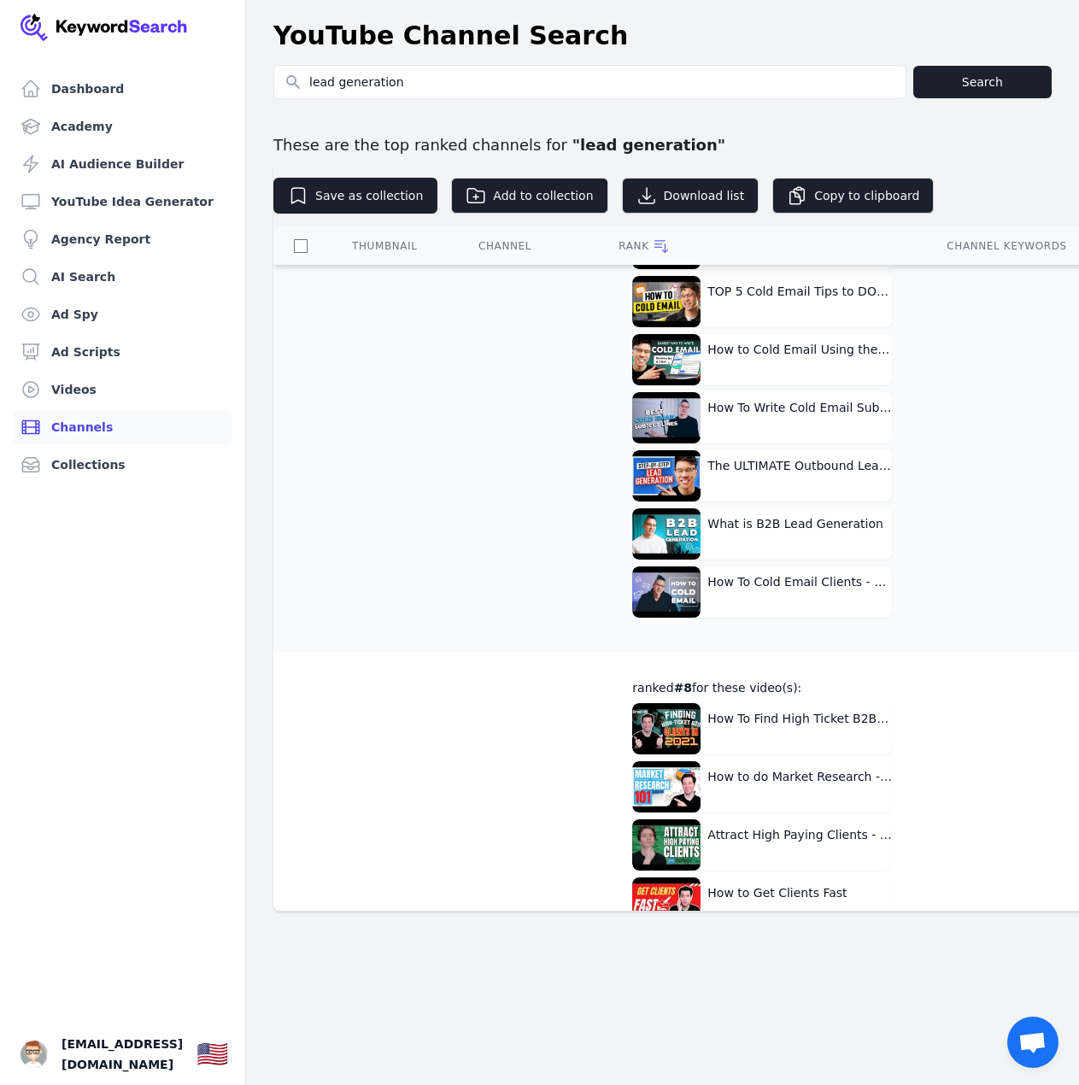
click at [542, 985] on div "Dashboard Academy AI Audience Builder YouTube Idea Generator Agency Report AI S…" at bounding box center [539, 542] width 1079 height 1085
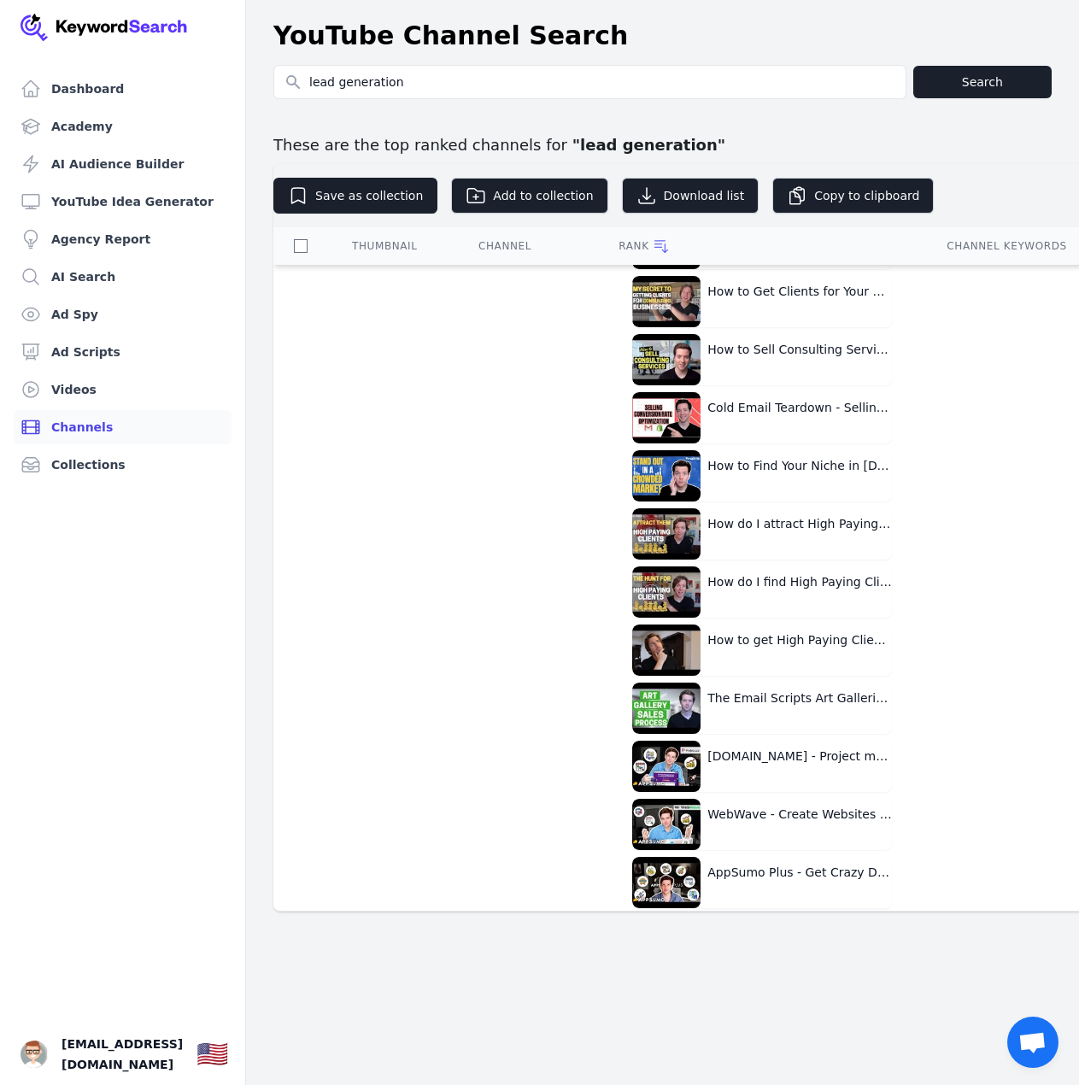
scroll to position [13151, 0]
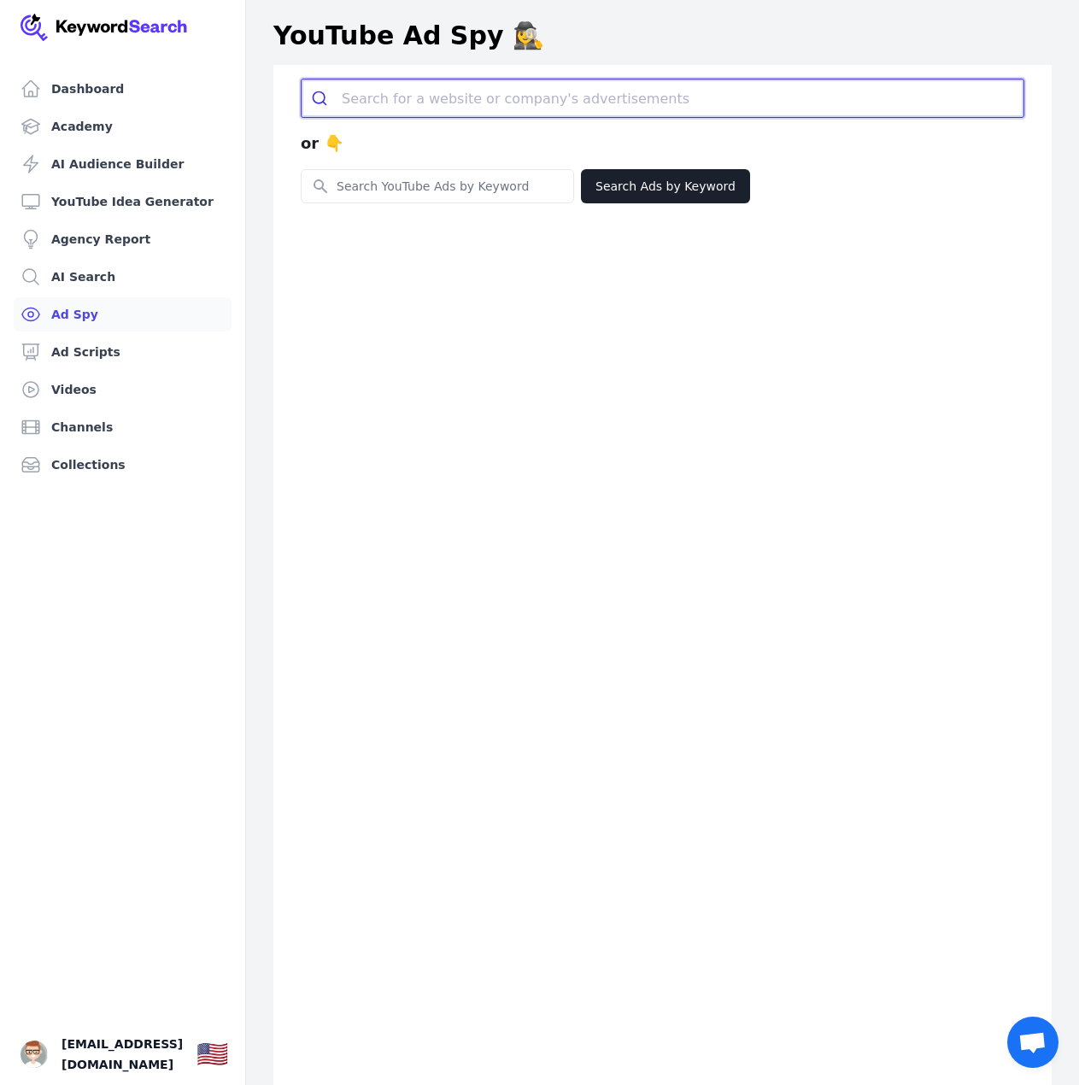
click at [464, 114] on input "search" at bounding box center [682, 98] width 681 height 38
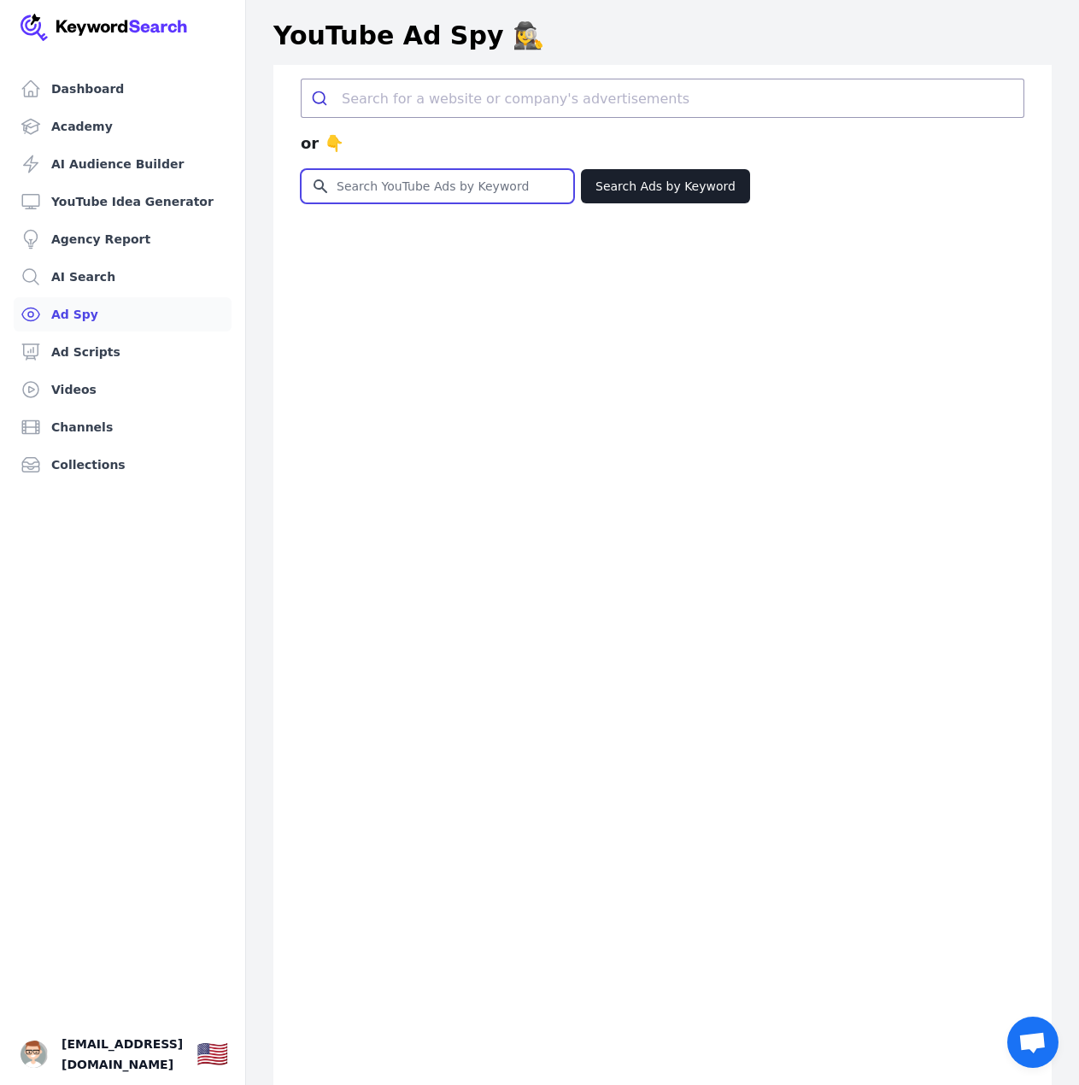
click at [445, 196] on input "Search for YouTube Keywords" at bounding box center [437, 186] width 272 height 32
type input "[PERSON_NAME] ovens"
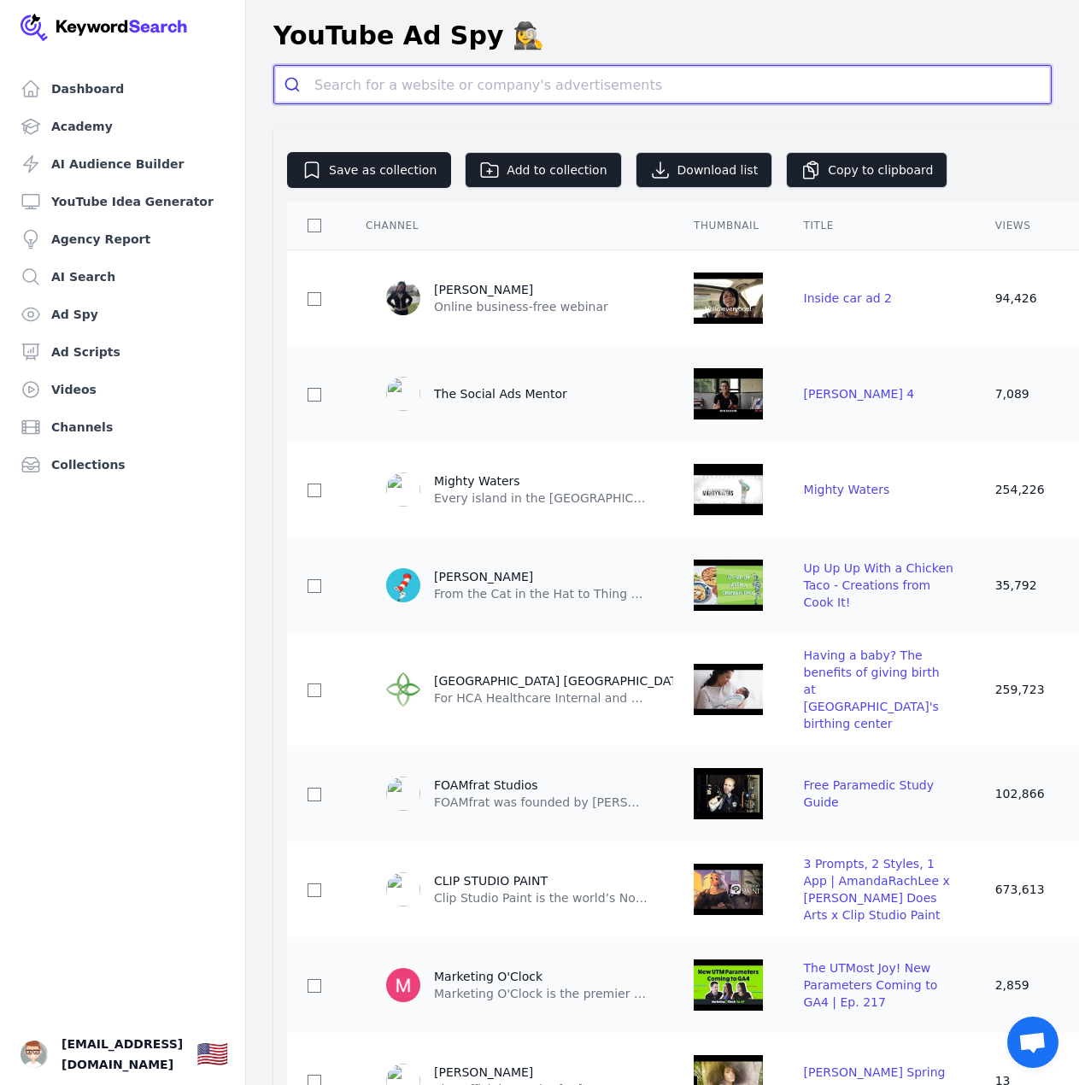
click at [395, 83] on input "search" at bounding box center [682, 85] width 736 height 38
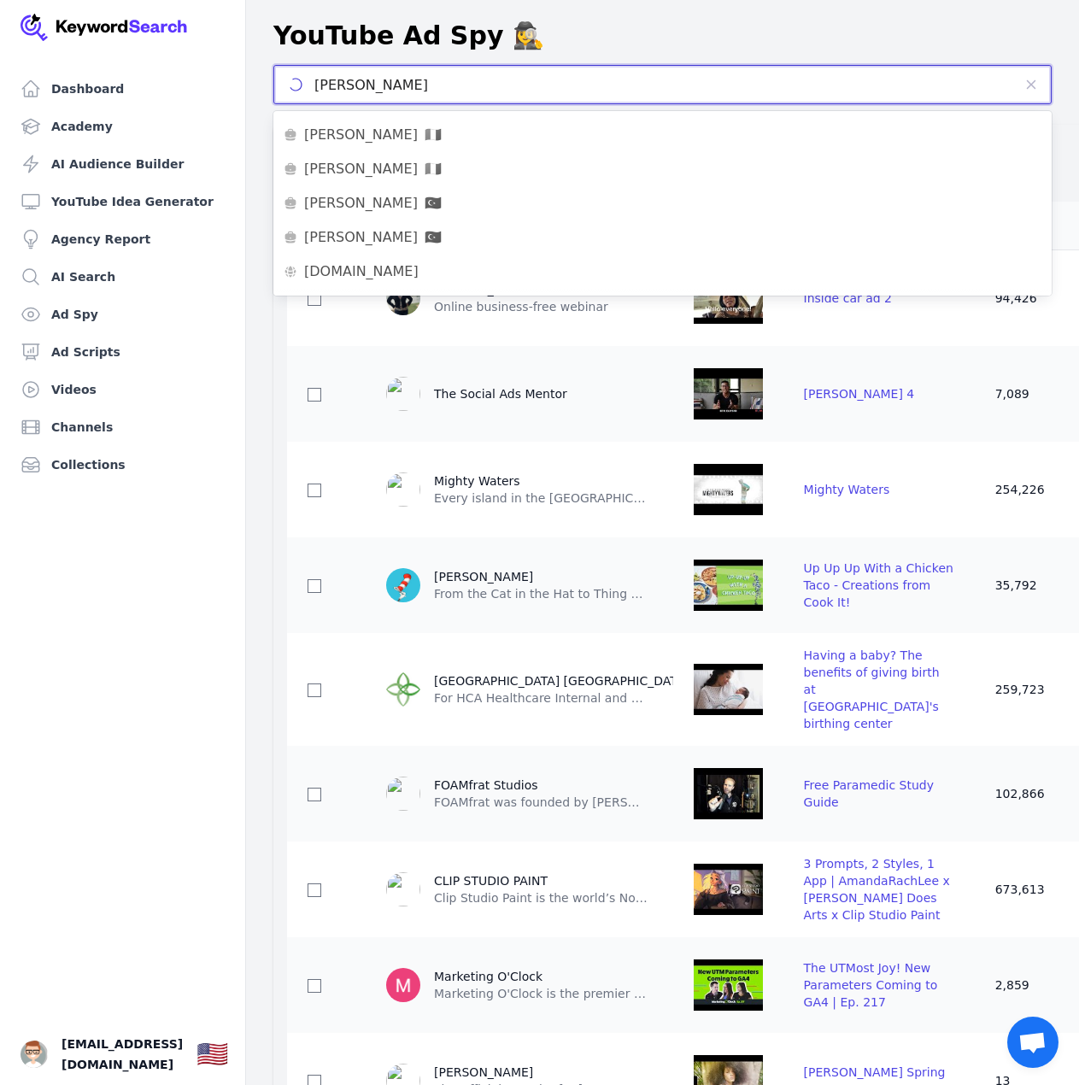
paste input "adzhi"
type input "[PERSON_NAME]"
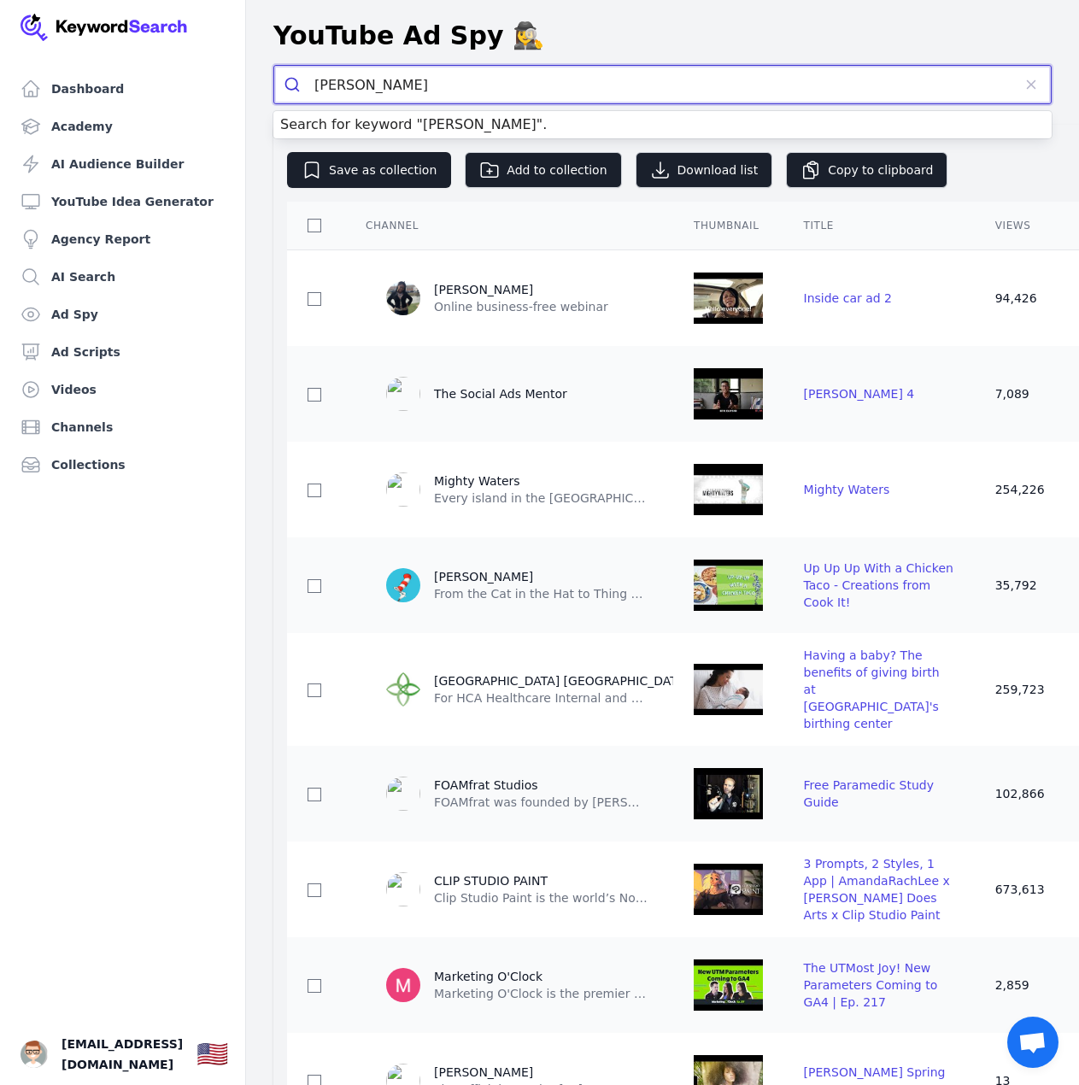
click at [487, 119] on link "Search for keyword " [PERSON_NAME] "." at bounding box center [413, 124] width 266 height 16
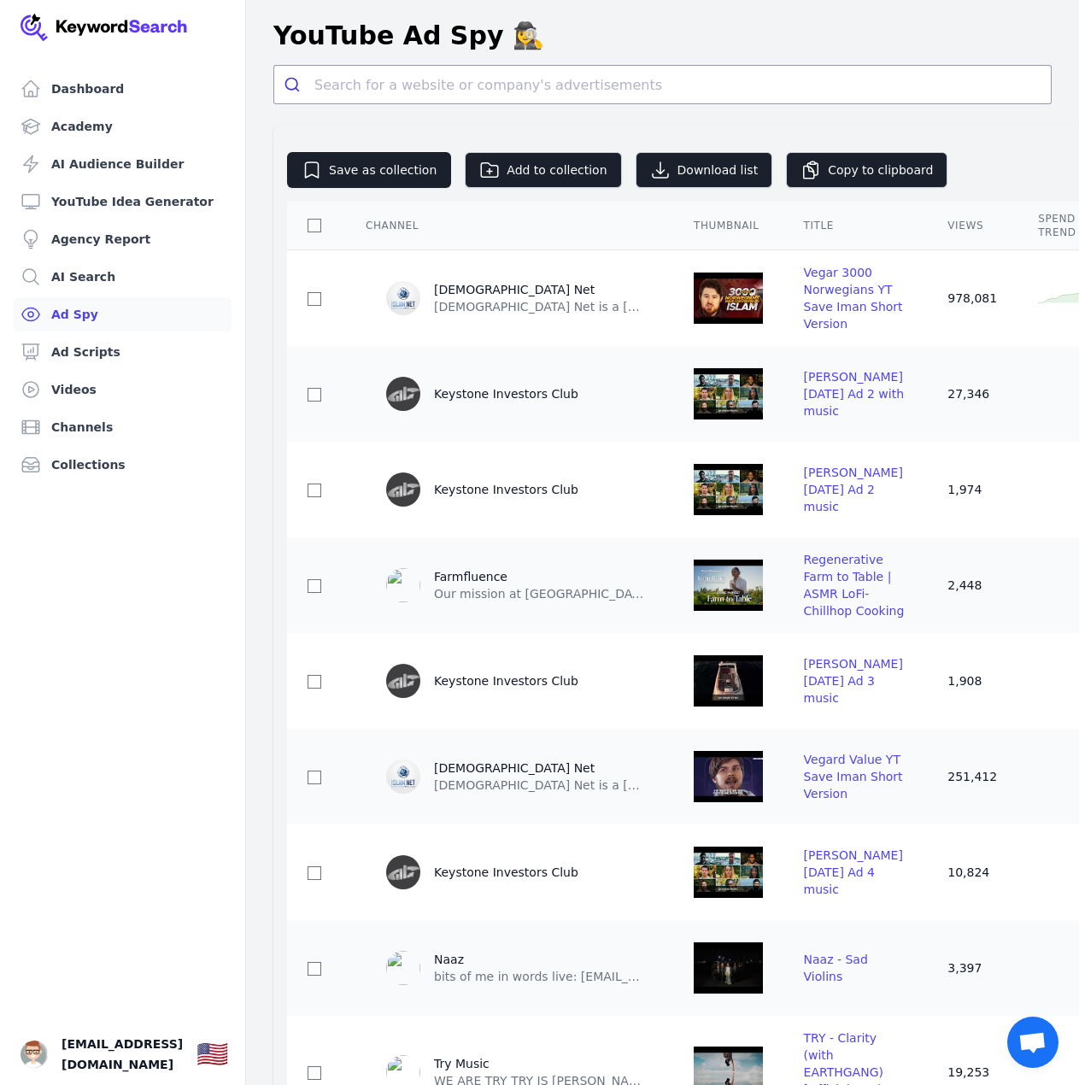
click at [91, 318] on link "Ad Spy" at bounding box center [123, 314] width 218 height 34
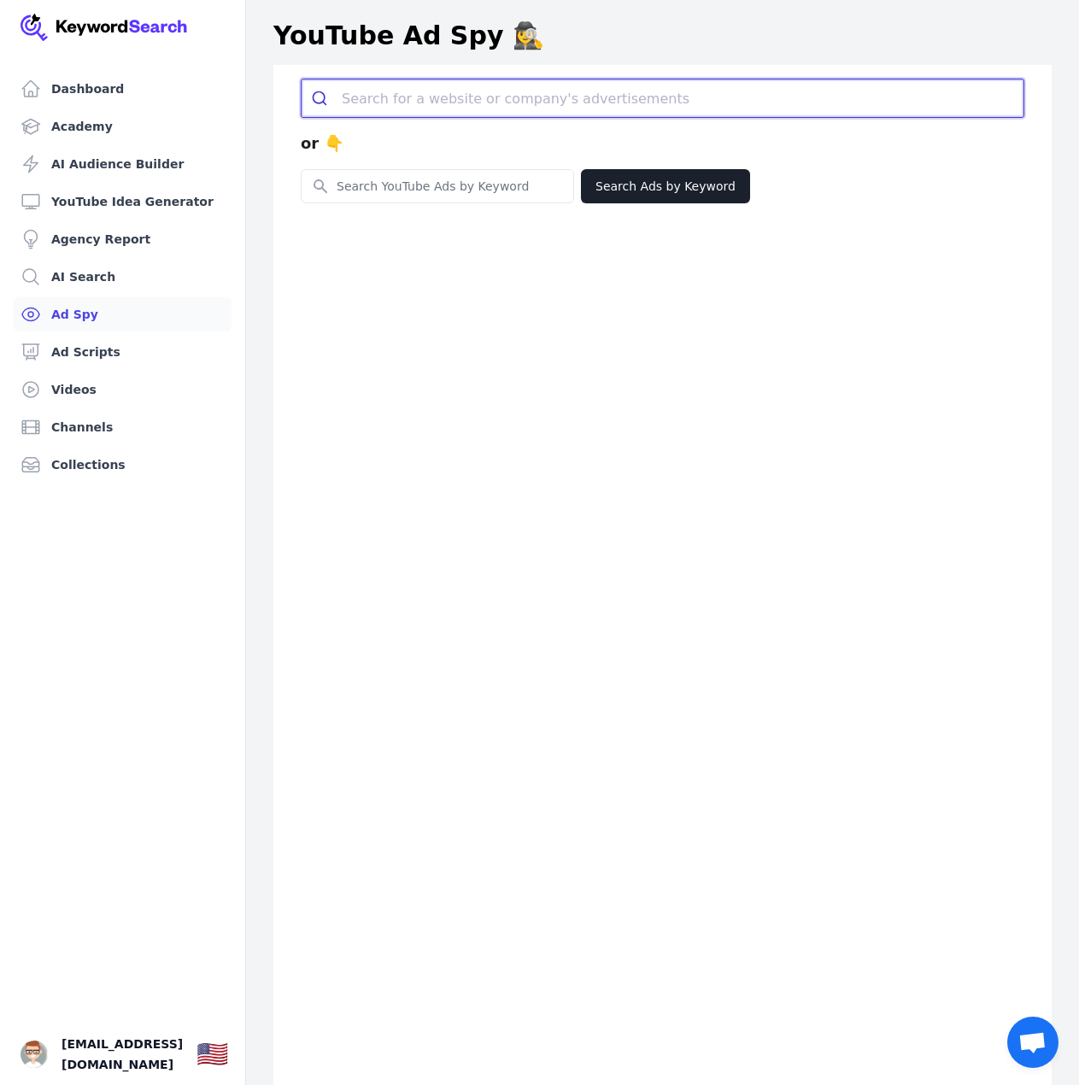
click at [440, 108] on input "search" at bounding box center [682, 98] width 681 height 38
paste input "[PERSON_NAME]"
type input "[PERSON_NAME]"
click at [459, 138] on link "Search for keyword " [PERSON_NAME] "." at bounding box center [440, 138] width 266 height 16
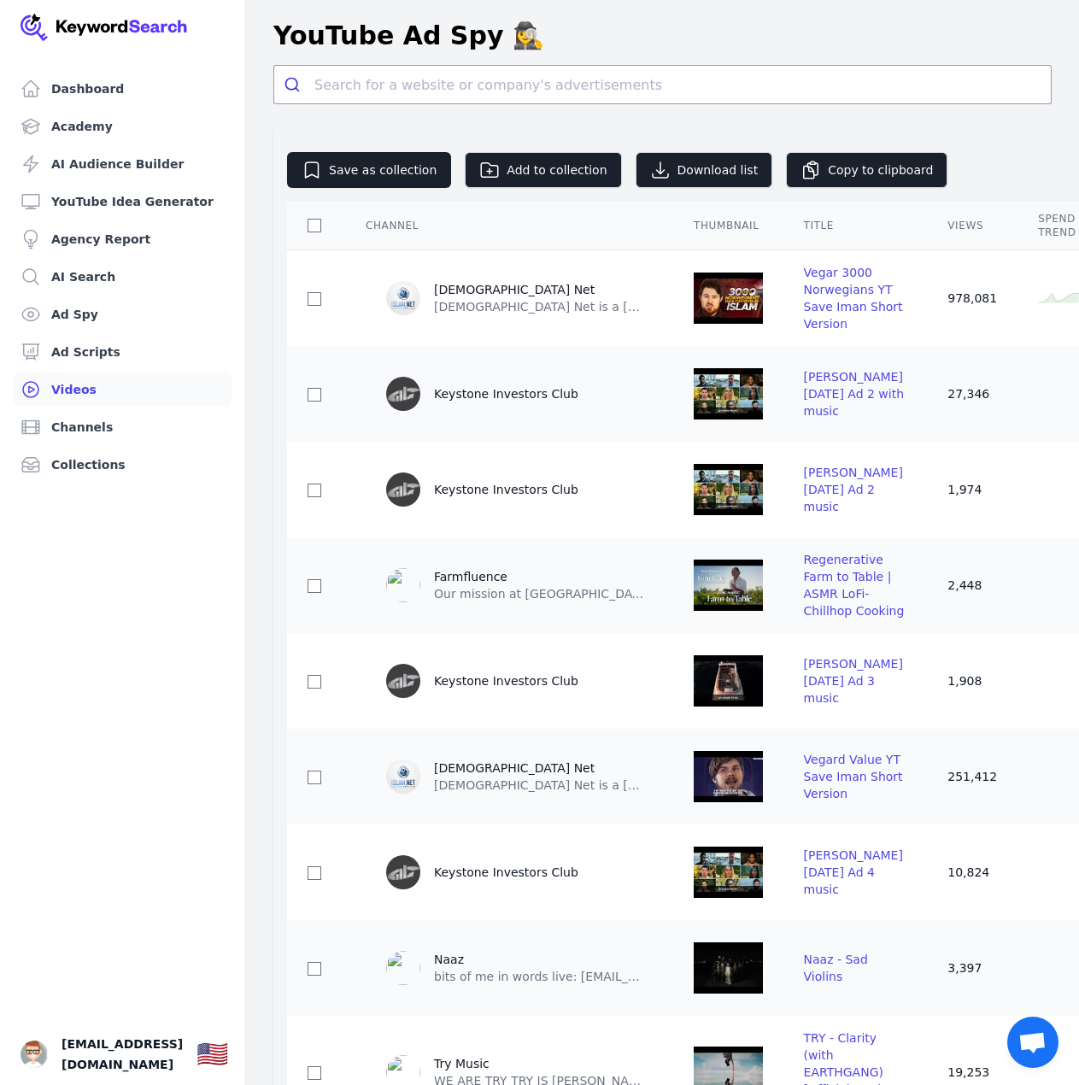
click at [93, 380] on link "Videos" at bounding box center [123, 389] width 218 height 34
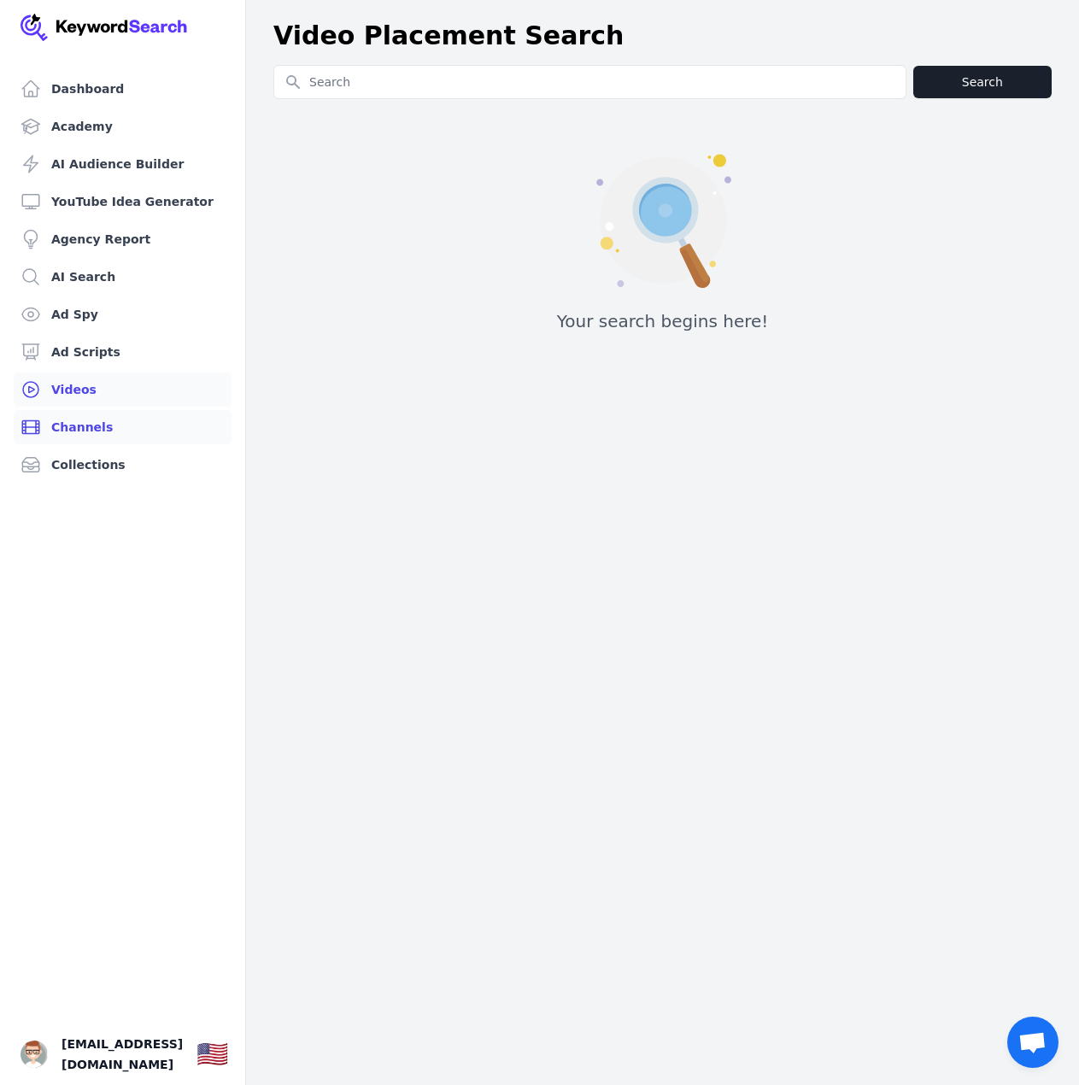
click at [71, 430] on link "Channels" at bounding box center [123, 427] width 218 height 34
click at [379, 82] on input "Search for YouTube Keywords" at bounding box center [589, 82] width 631 height 32
type input "[PERSON_NAME]"
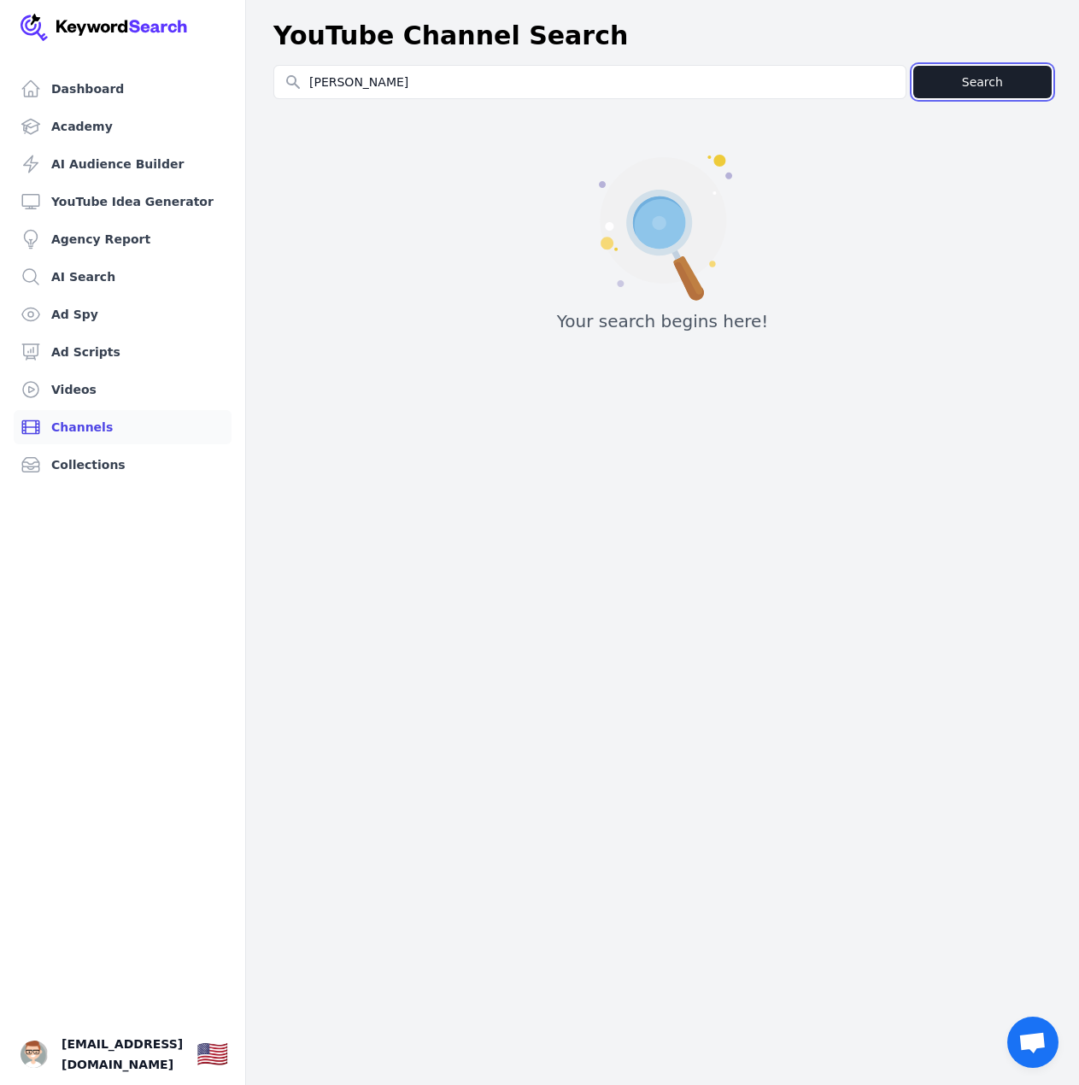
click at [1000, 81] on button "Search" at bounding box center [982, 82] width 138 height 32
click at [987, 85] on button "Search" at bounding box center [982, 82] width 138 height 32
click at [467, 91] on input "Search for YouTube Keywords" at bounding box center [589, 82] width 631 height 32
type input "iman gadzhi"
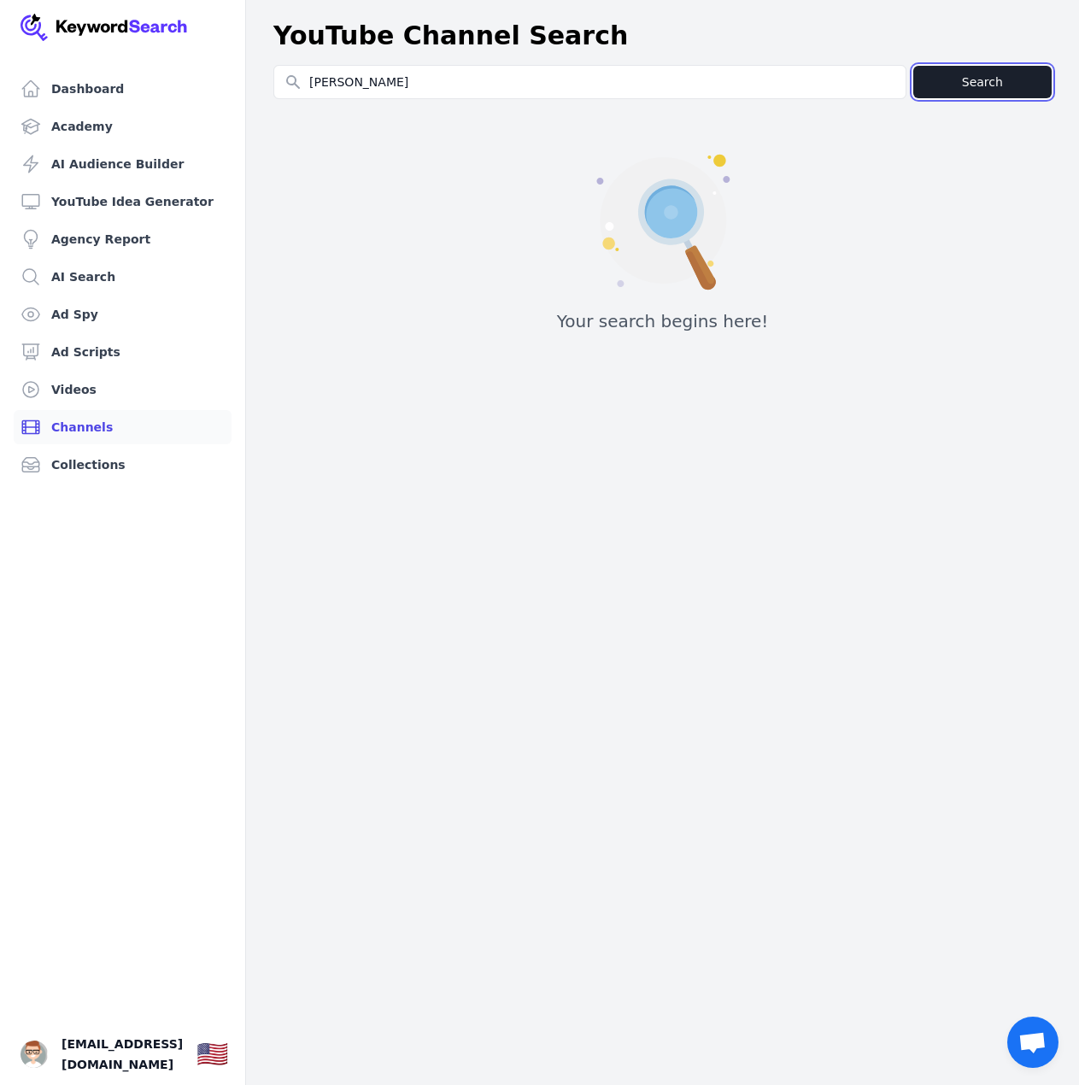
click at [974, 92] on button "Search" at bounding box center [982, 82] width 138 height 32
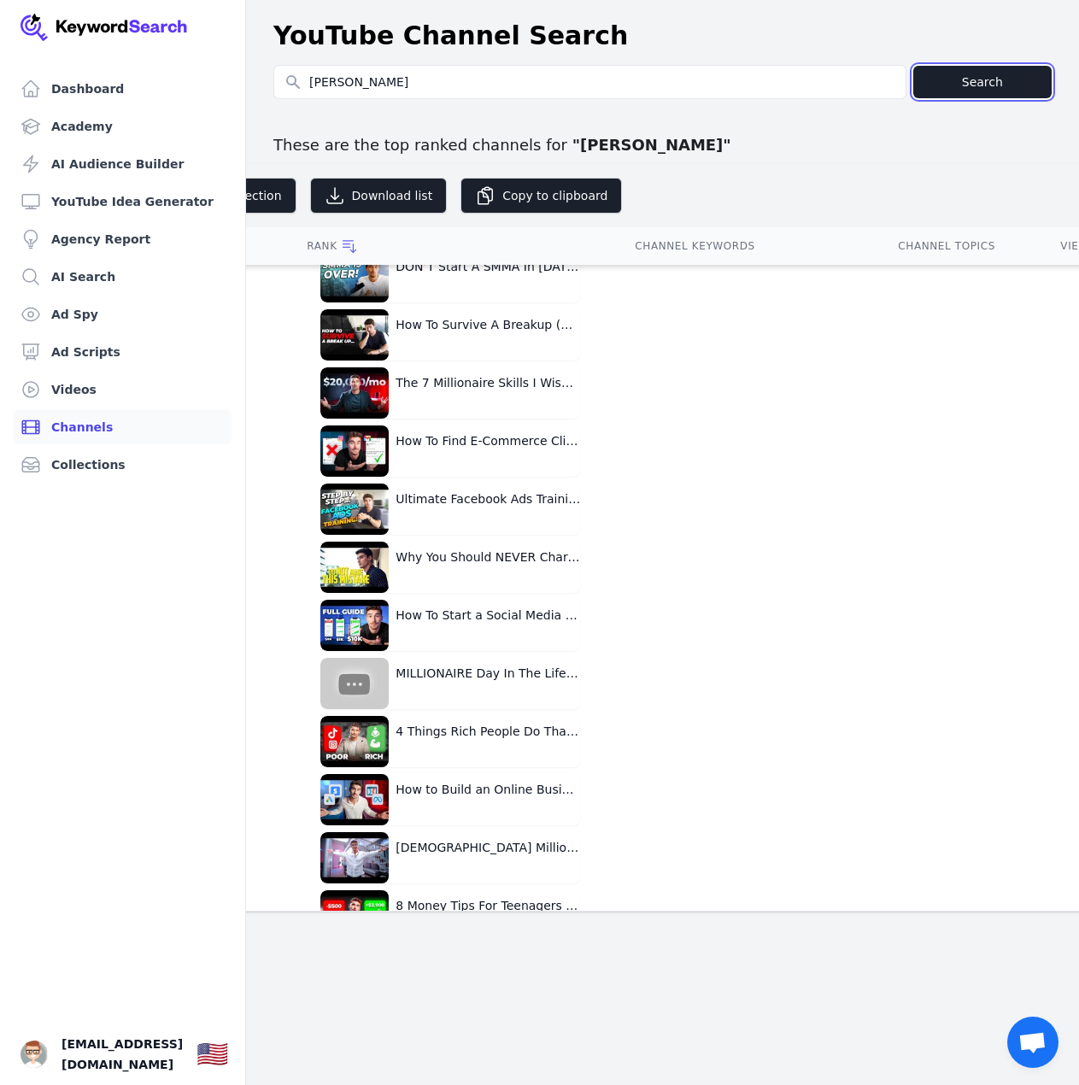
scroll to position [854, 0]
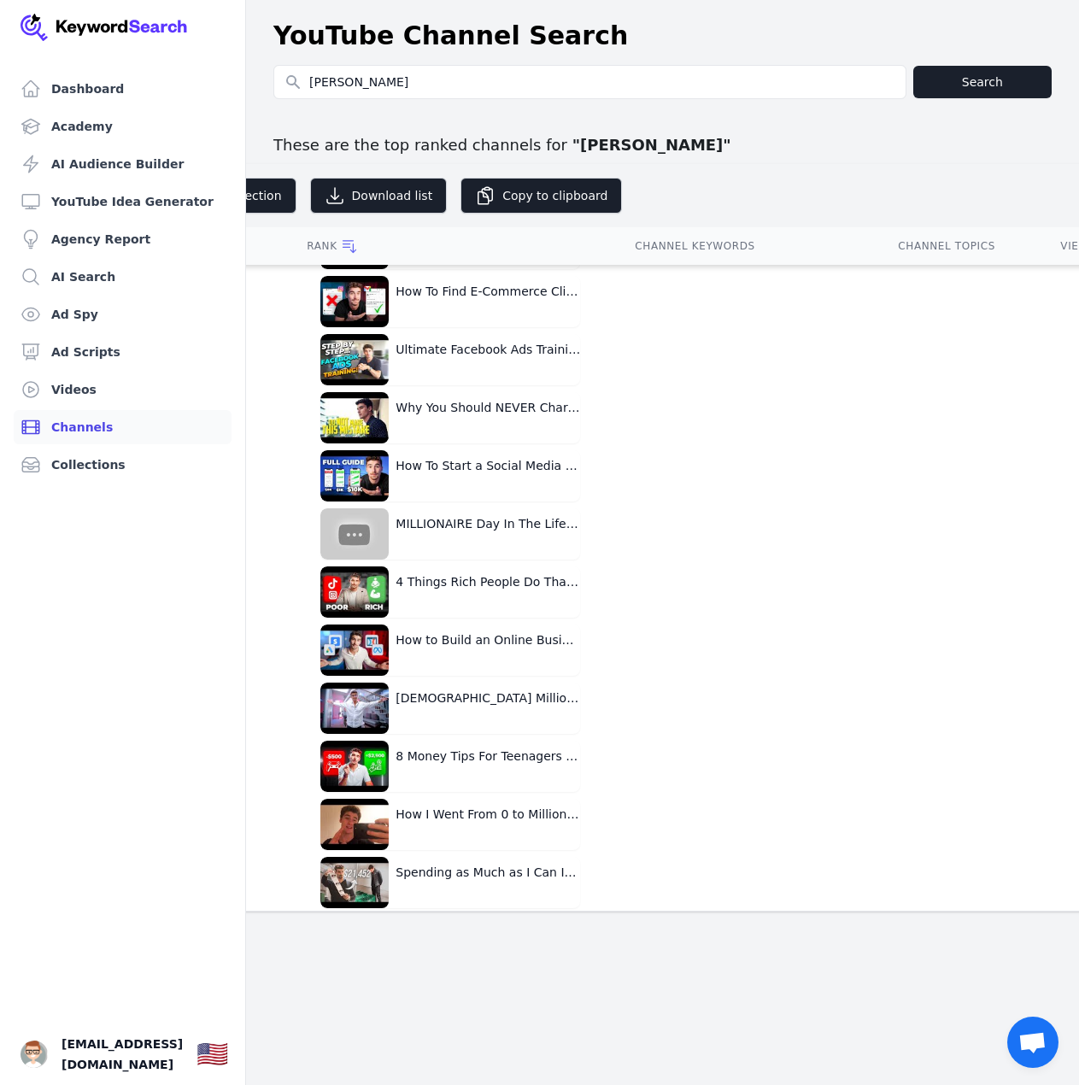
click at [567, 932] on div "Dashboard Academy AI Audience Builder YouTube Idea Generator Agency Report AI S…" at bounding box center [539, 542] width 1079 height 1085
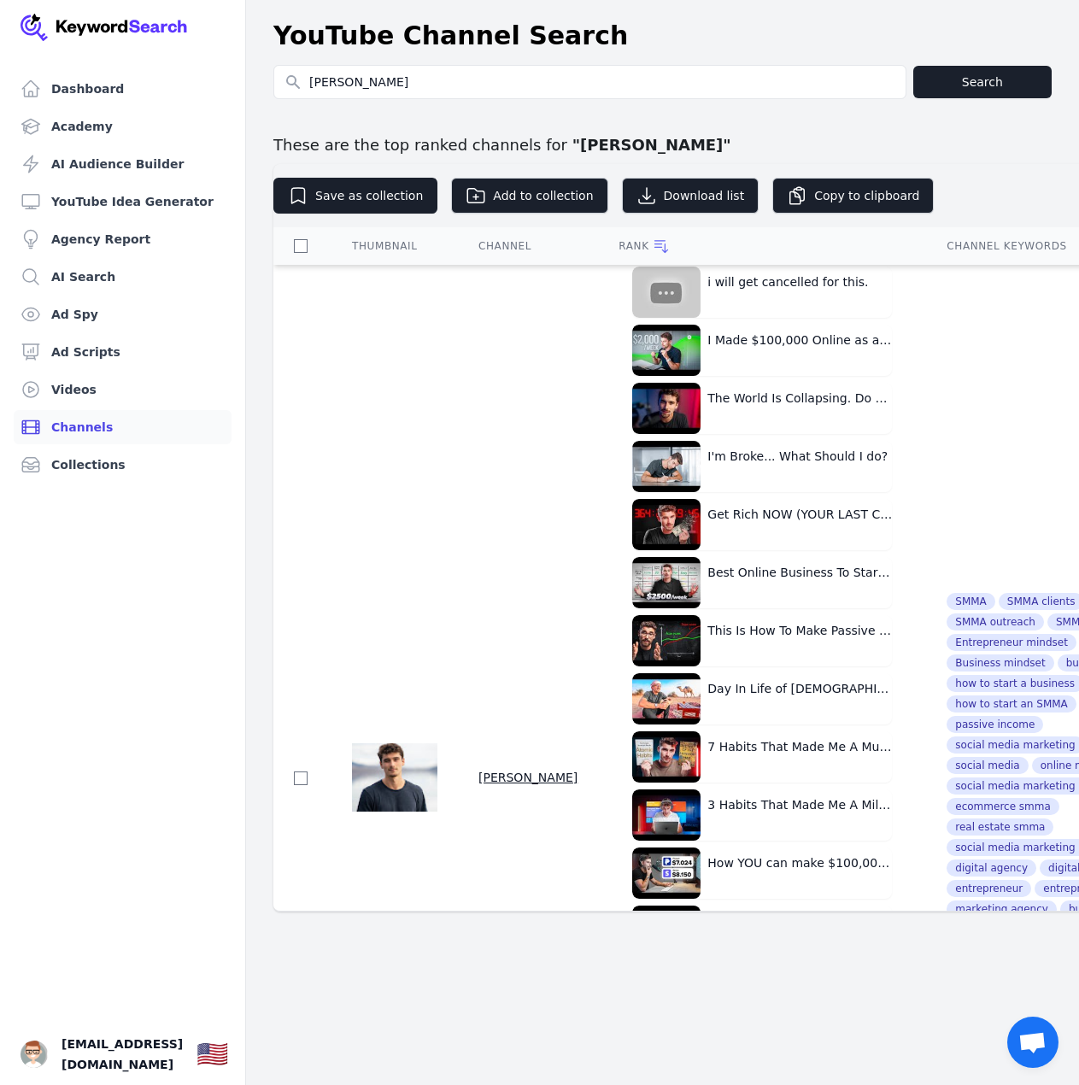
scroll to position [2647, 0]
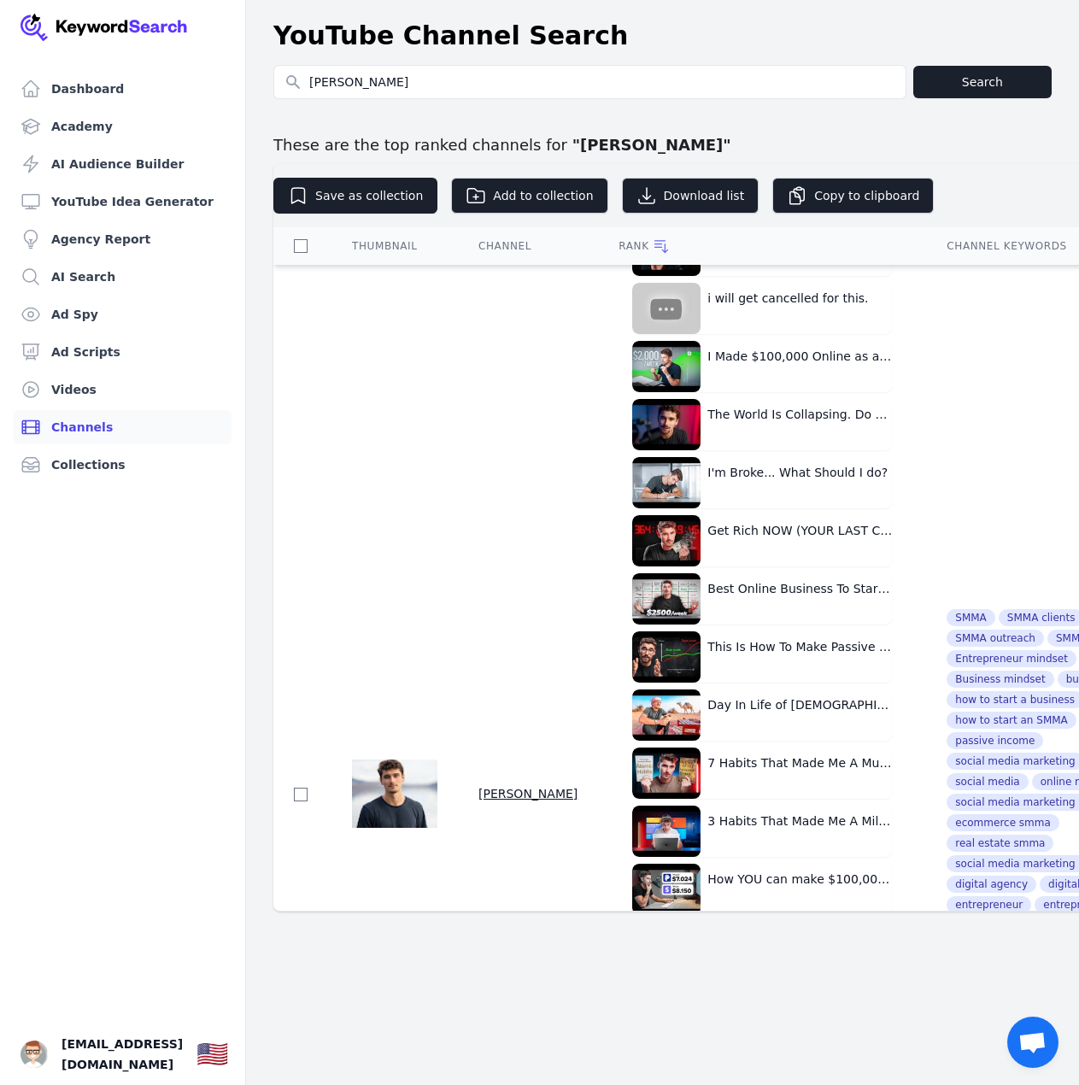
click at [488, 786] on span "Iman Gadzhi" at bounding box center [527, 793] width 99 height 14
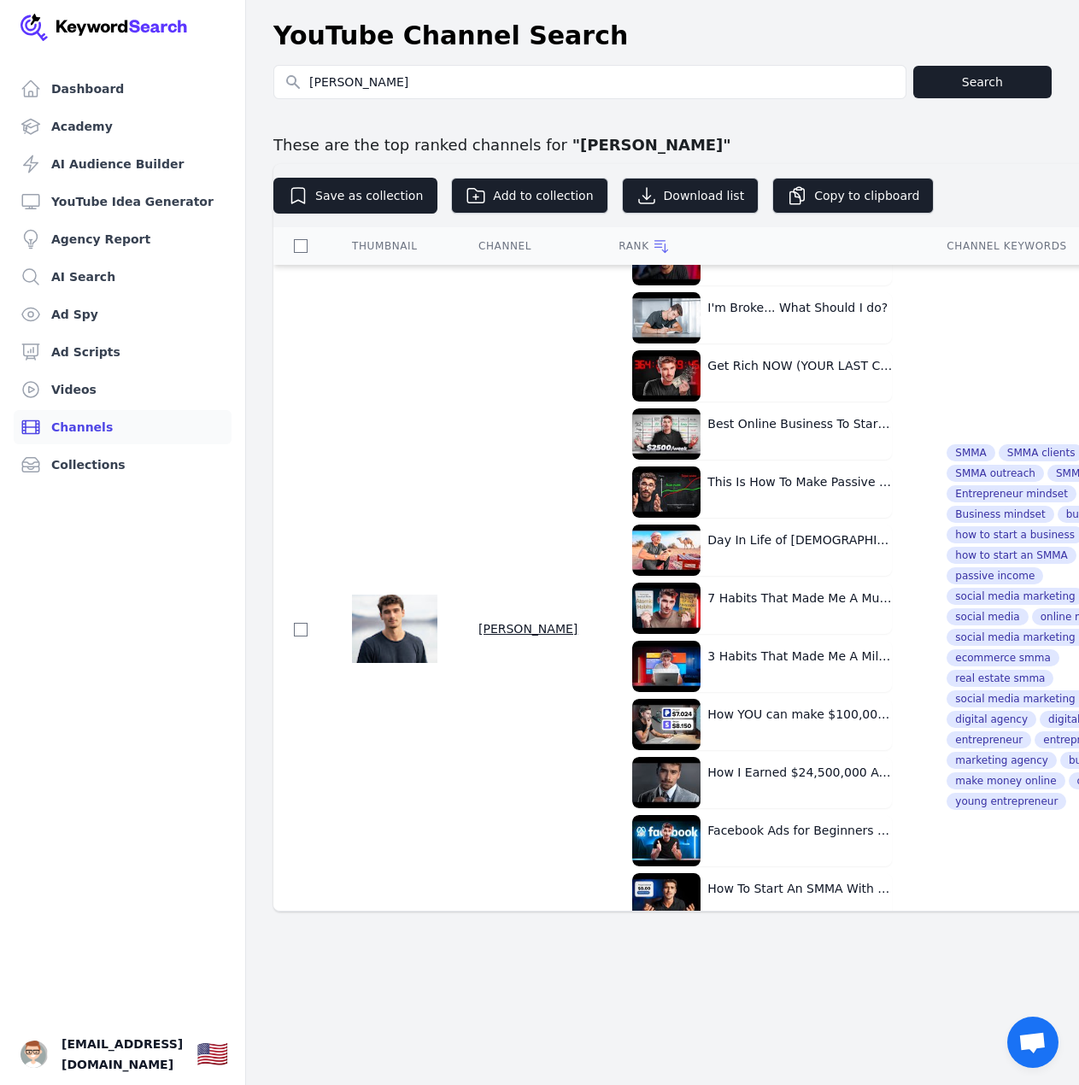
scroll to position [2818, 0]
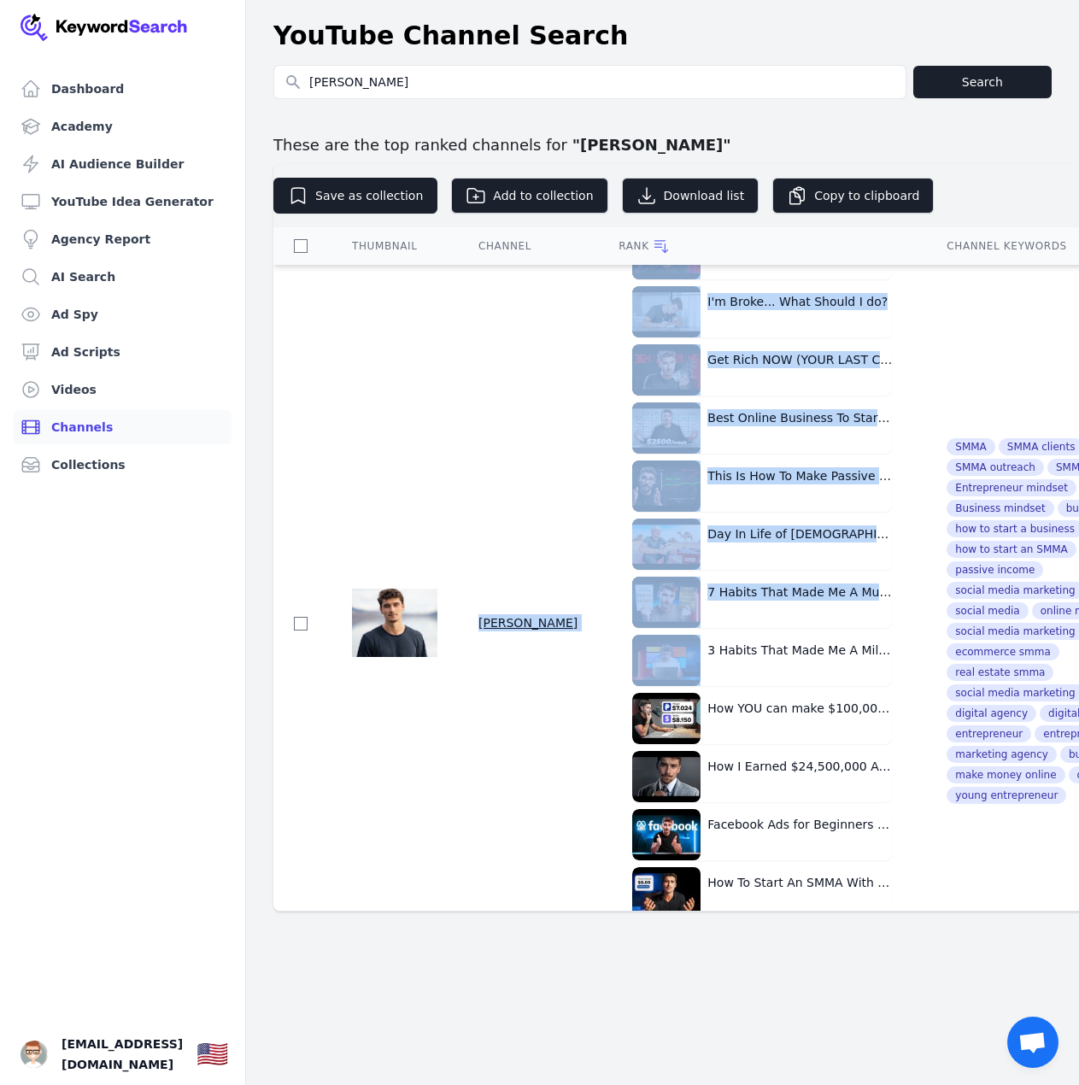
drag, startPoint x: 503, startPoint y: 621, endPoint x: 475, endPoint y: 609, distance: 30.6
click at [475, 609] on tr "Iman Gadzhi ranked # 1 for these video(s): The BEST Way To Get SMMA Clients The…" at bounding box center [1078, 623] width 1610 height 6351
click at [476, 606] on td "Iman Gadzhi" at bounding box center [528, 623] width 140 height 6351
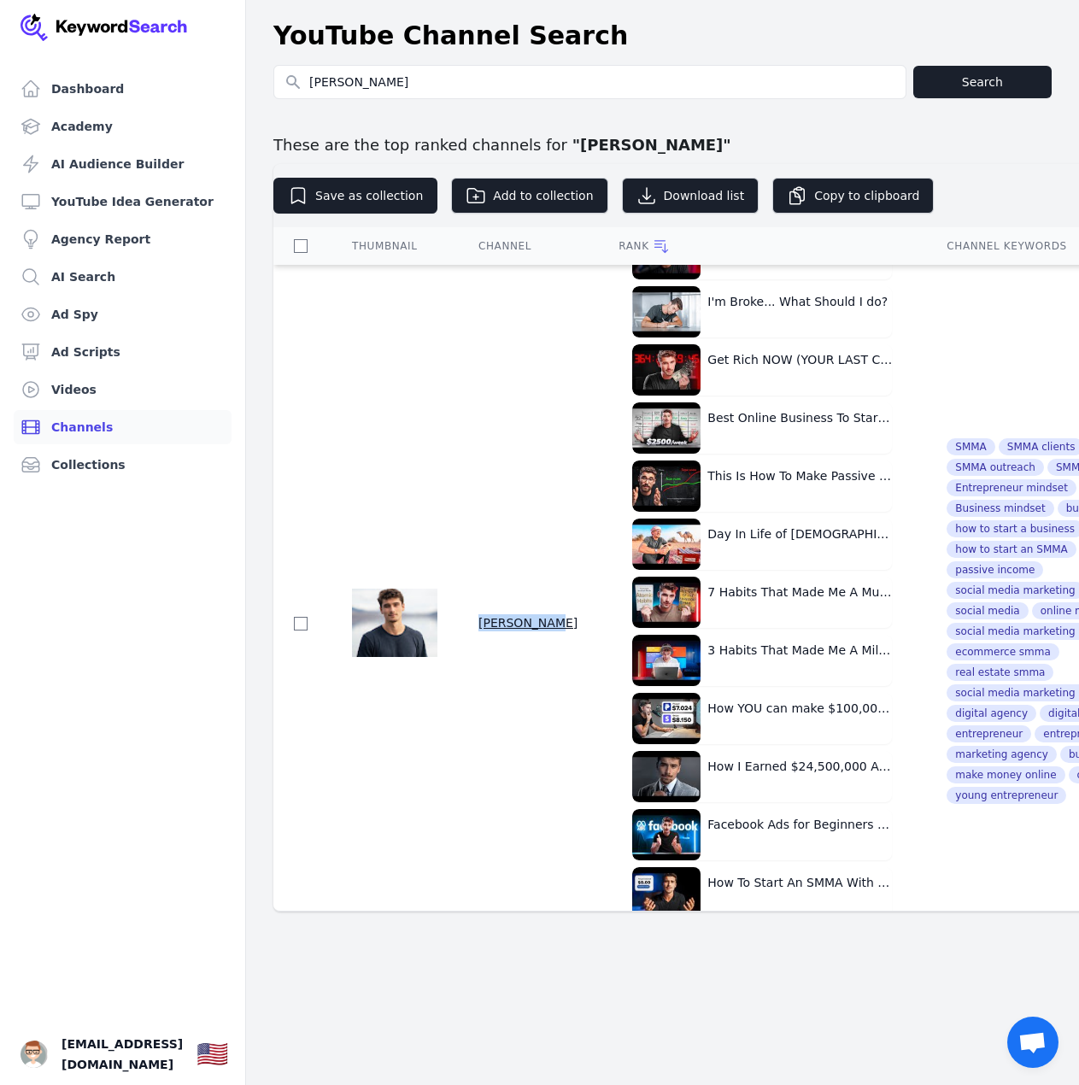
drag, startPoint x: 477, startPoint y: 603, endPoint x: 519, endPoint y: 632, distance: 51.6
click at [519, 632] on td "Iman Gadzhi" at bounding box center [528, 623] width 140 height 6351
copy span "Iman Gadzhi"
drag, startPoint x: 126, startPoint y: 352, endPoint x: 81, endPoint y: 315, distance: 57.6
click at [499, 616] on span "Iman Gadzhi" at bounding box center [527, 623] width 99 height 14
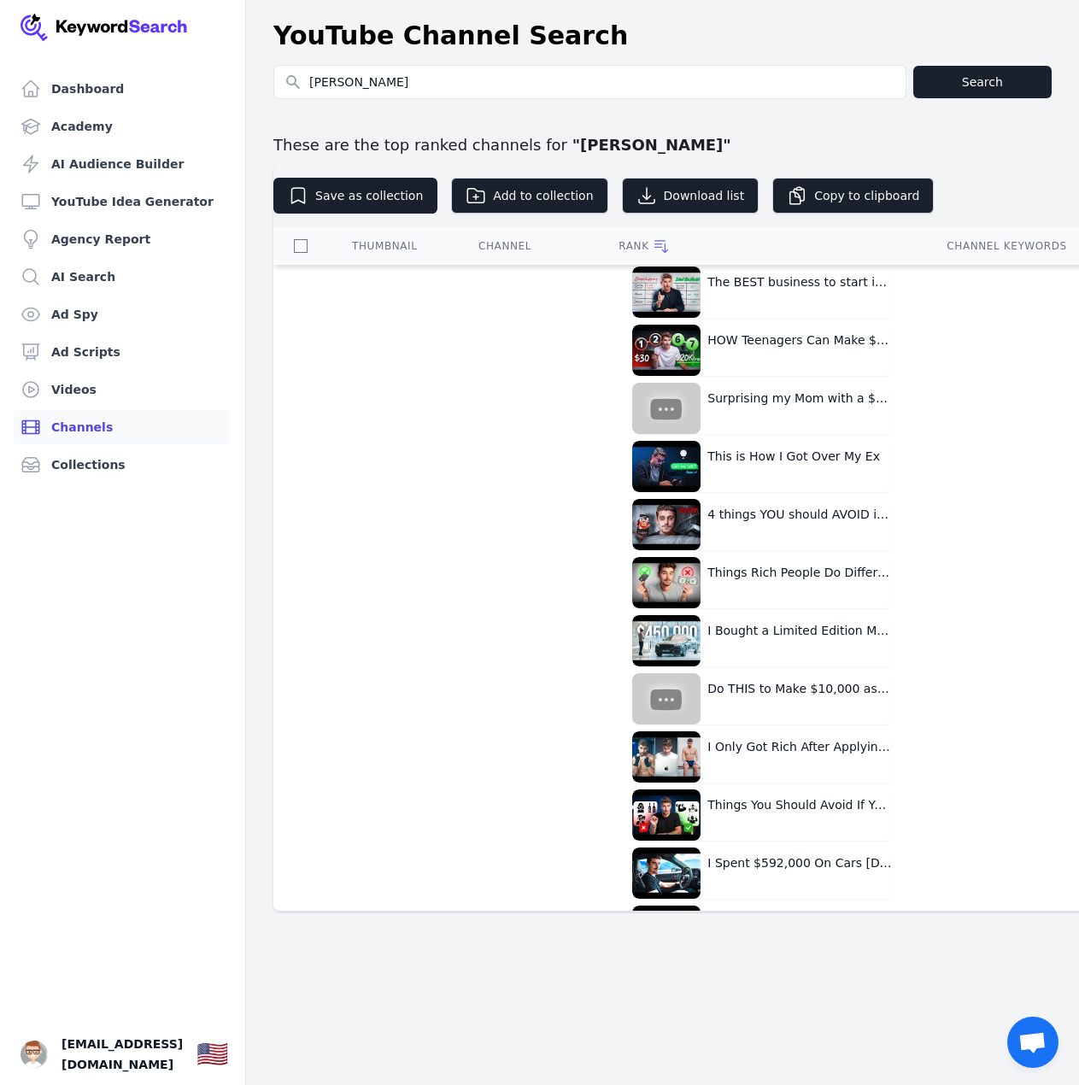
scroll to position [4697, 0]
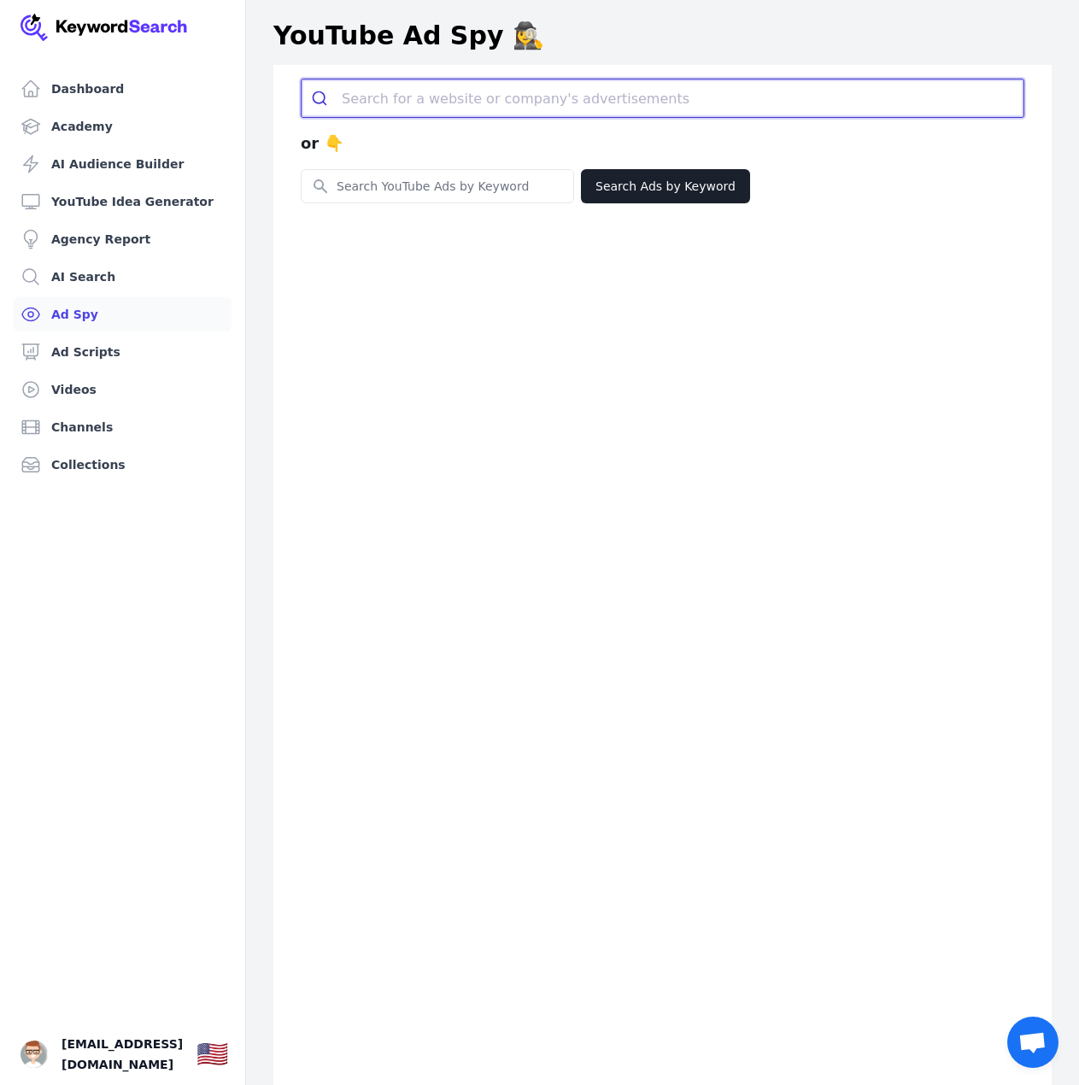
click at [407, 98] on input "search" at bounding box center [682, 98] width 681 height 38
paste input "[DOMAIN_NAME][URL]"
type input "[DOMAIN_NAME][URL]"
click at [494, 135] on link "Search for keyword " [DOMAIN_NAME][URL] "." at bounding box center [459, 138] width 305 height 16
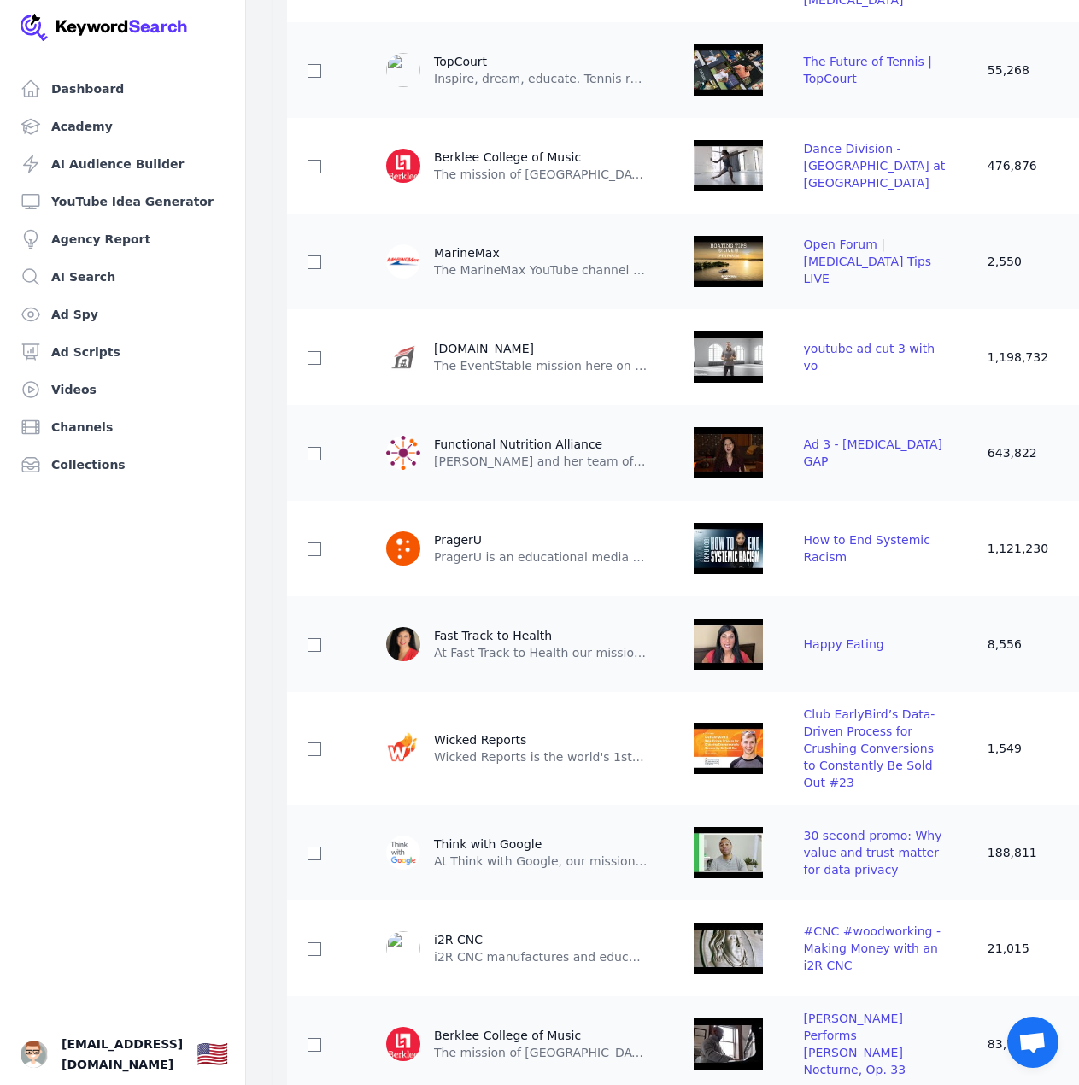
scroll to position [342, 0]
